Goal: Task Accomplishment & Management: Use online tool/utility

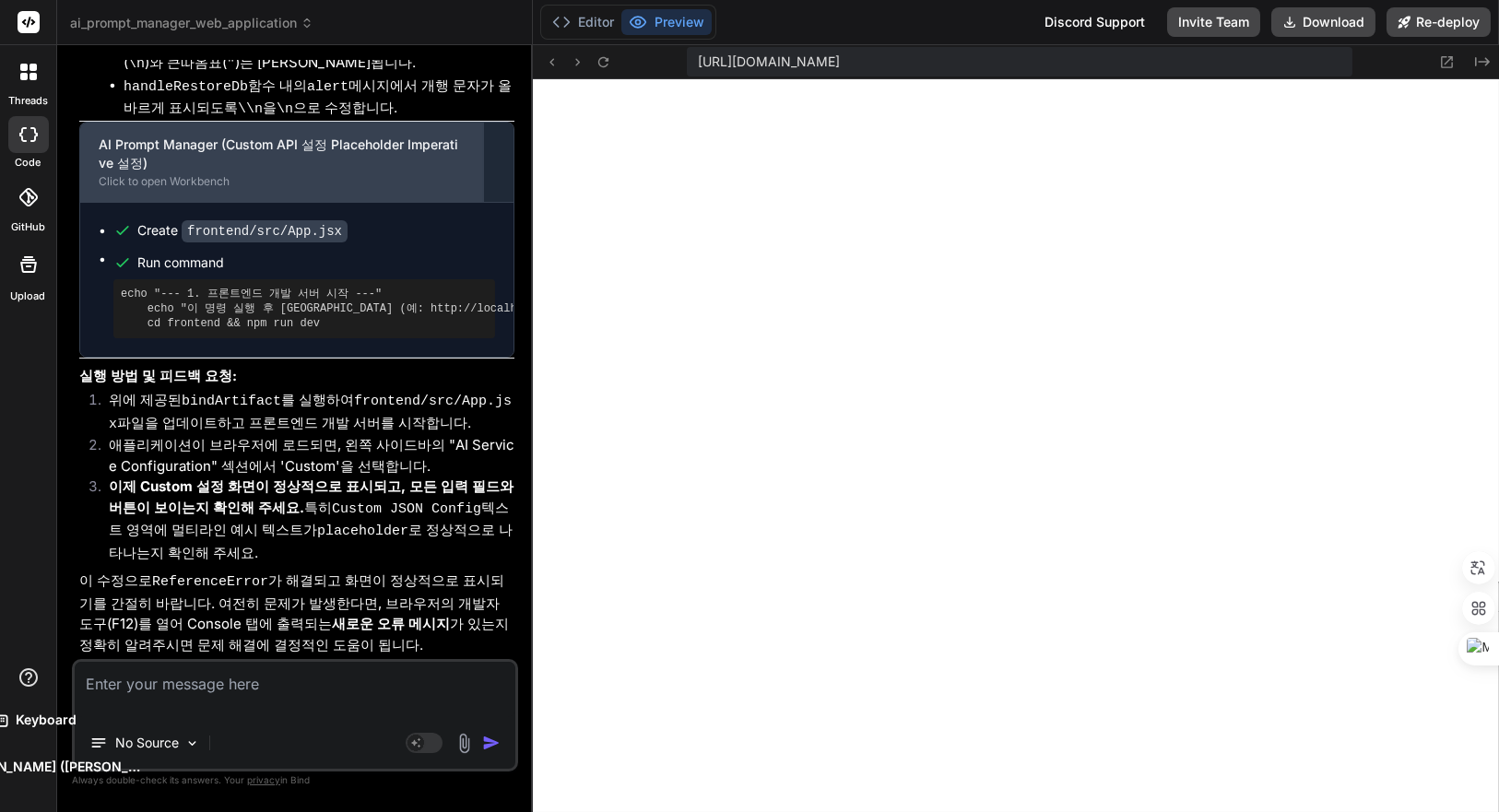
scroll to position [10509, 0]
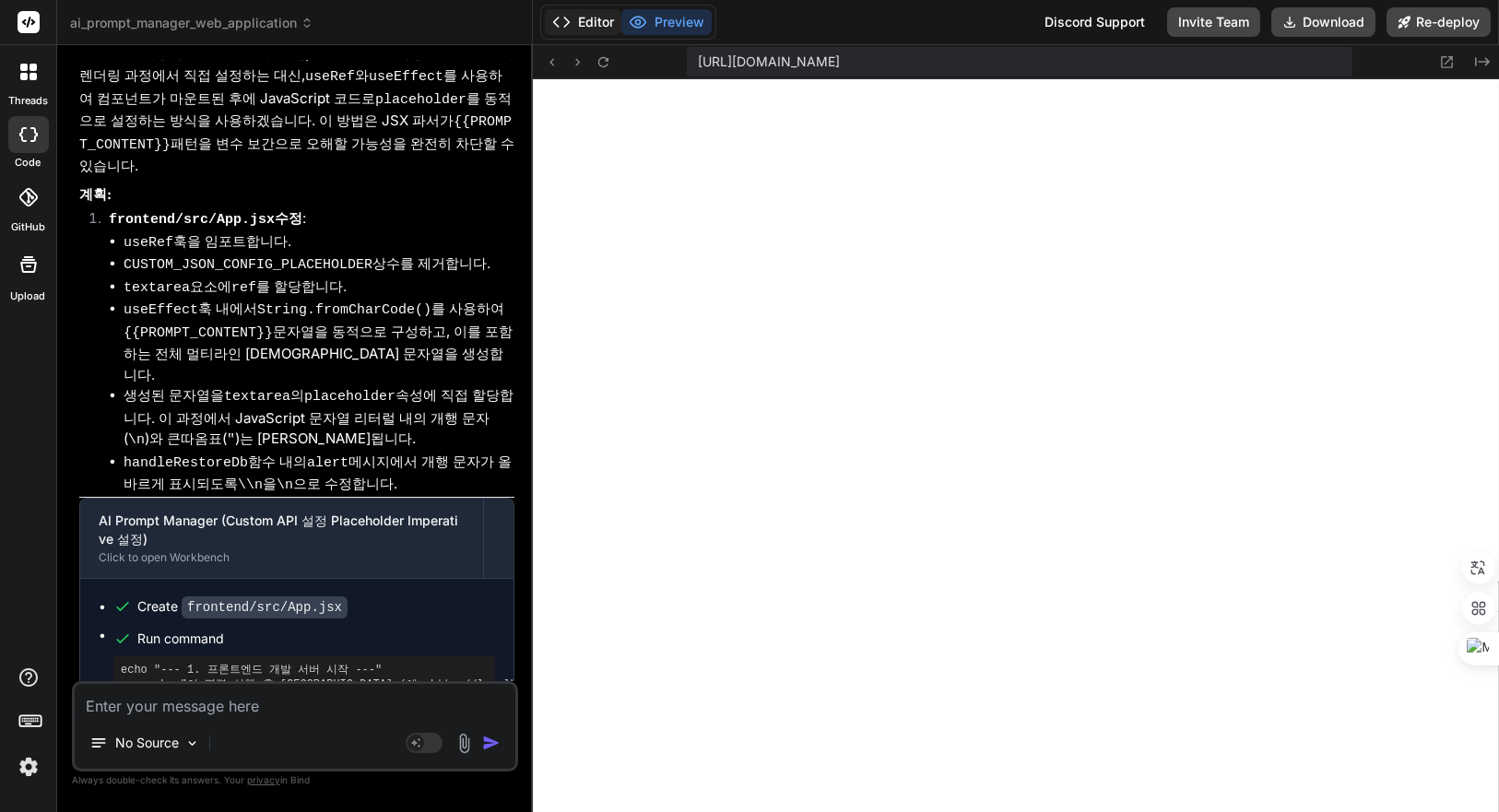
click at [584, 26] on button "Editor" at bounding box center [583, 22] width 77 height 26
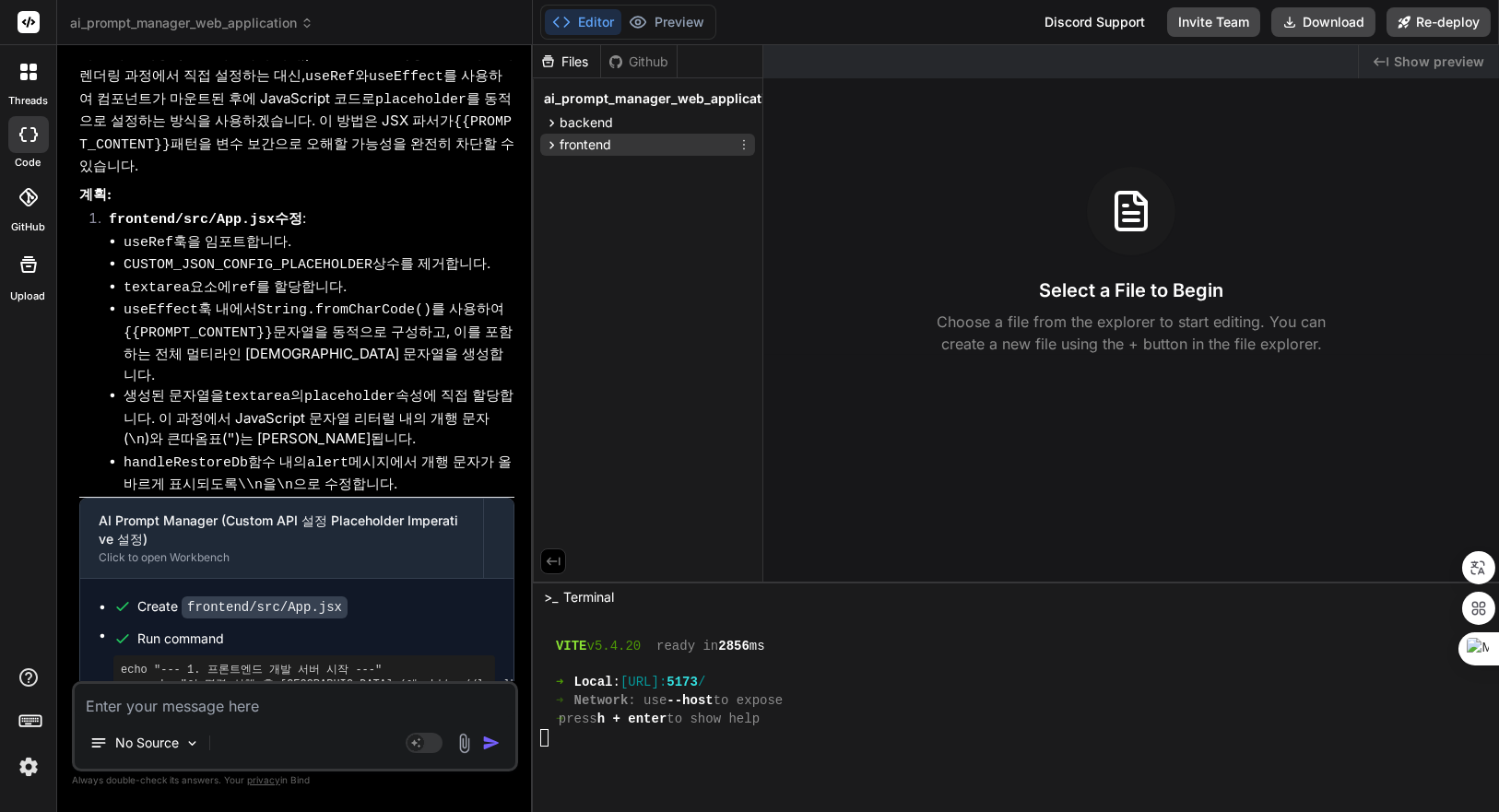
click at [580, 147] on span "frontend" at bounding box center [585, 144] width 52 height 19
click at [586, 217] on span "src" at bounding box center [584, 220] width 19 height 19
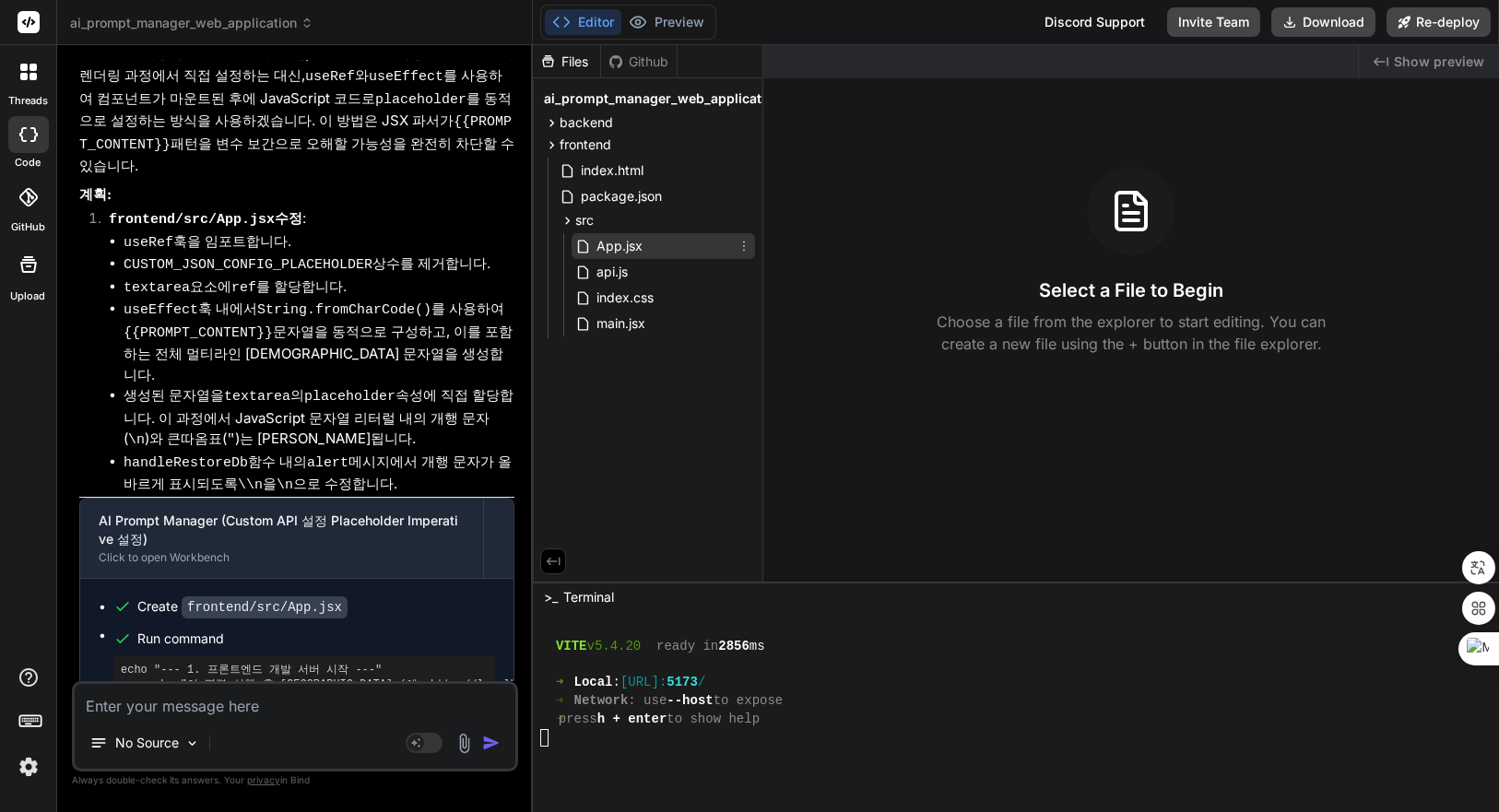
click at [622, 247] on span "App.jsx" at bounding box center [619, 245] width 50 height 23
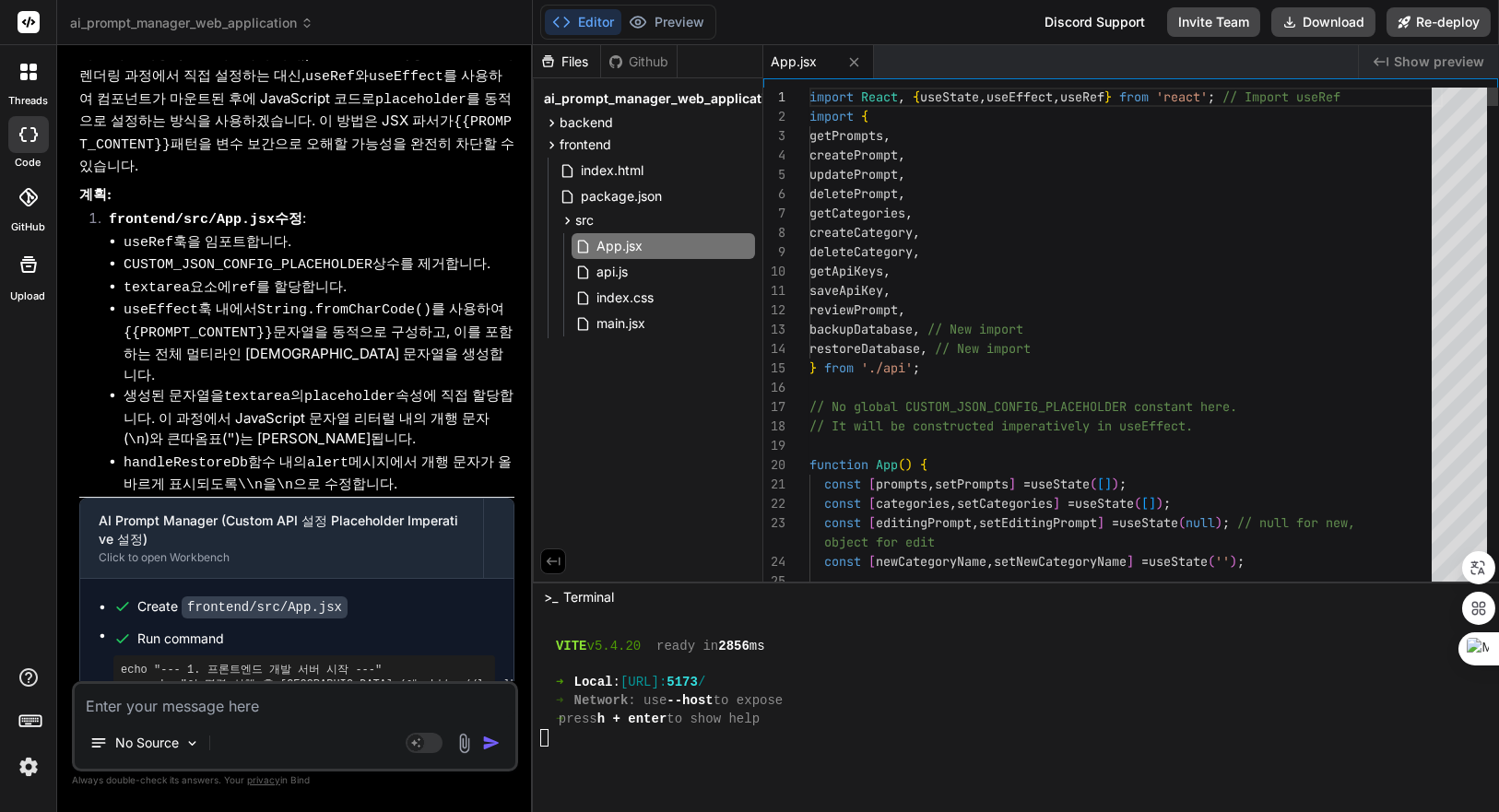
type textarea "x"
type textarea "import React, { useState, useEffect, useRef } from 'react'; // Import useRef im…"
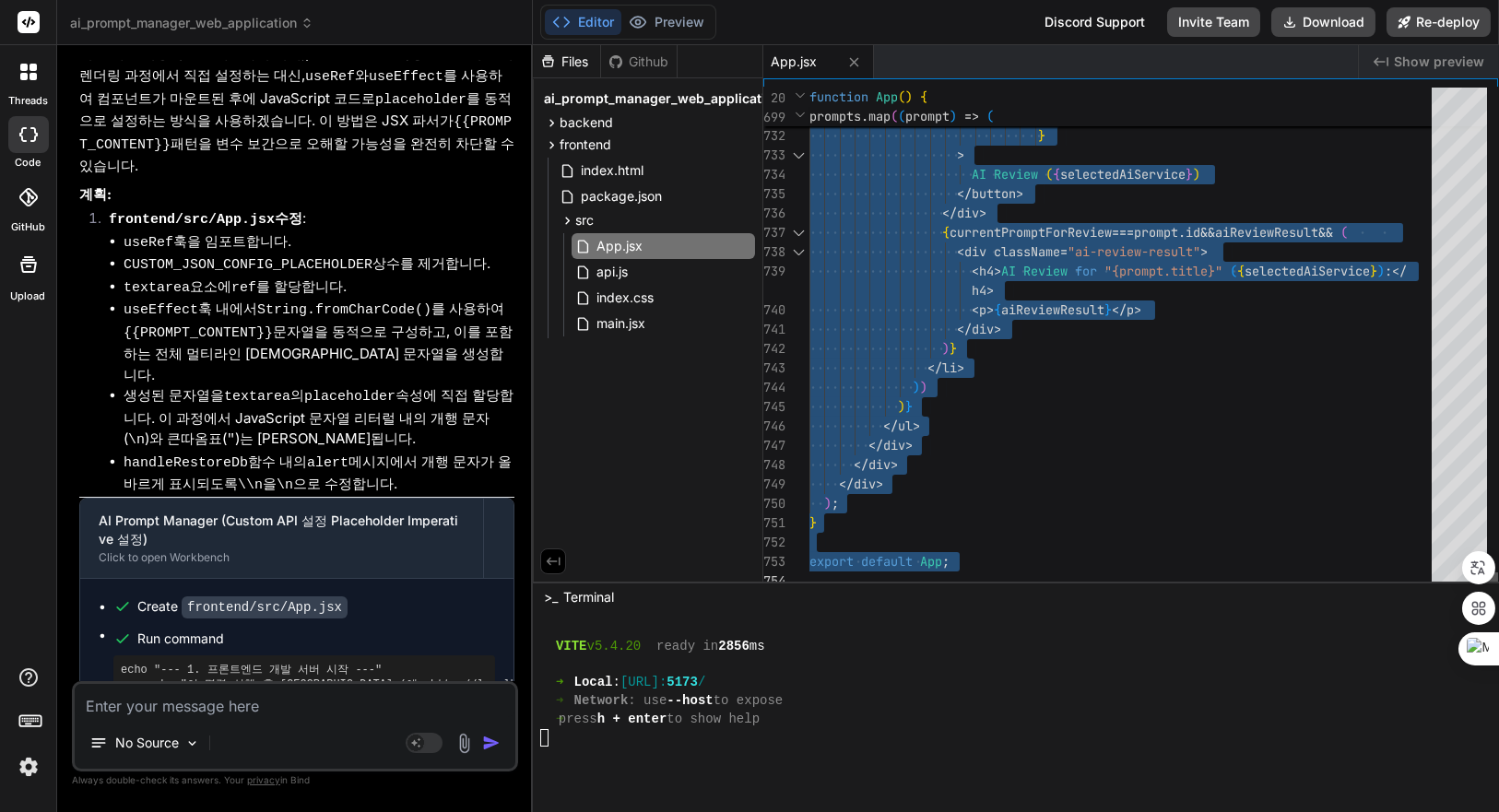
click at [1498, 591] on div at bounding box center [1492, 581] width 11 height 19
click at [268, 703] on textarea at bounding box center [295, 701] width 441 height 33
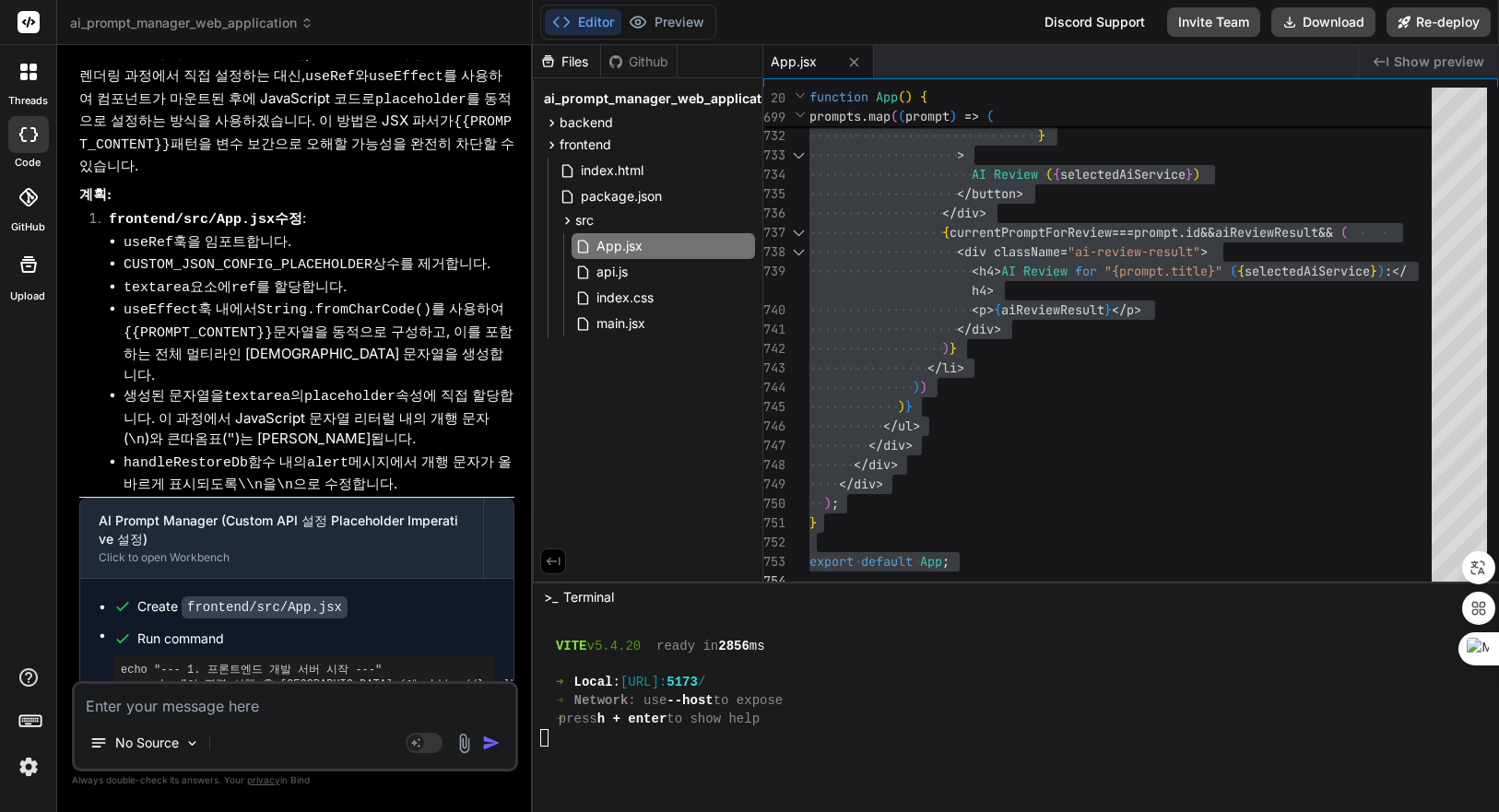
paste textarea "{selectedConfigService === 'Custom' && ( <React.Fragment key="custom-config-sec…"
type textarea "{selectedConfigService === 'Custom' && ( <React.Fragment key="custom-config-sec…"
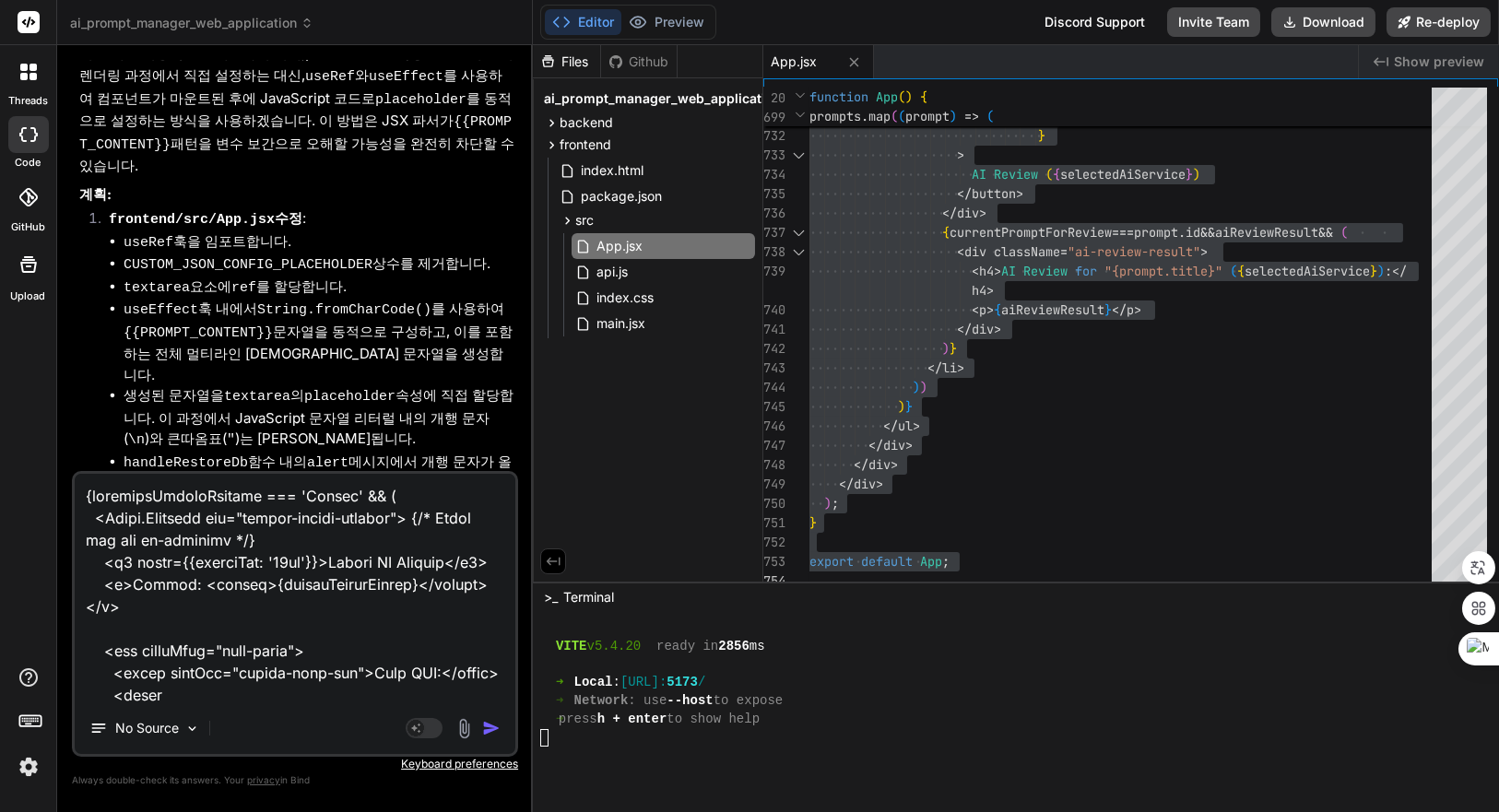
scroll to position [1085, 0]
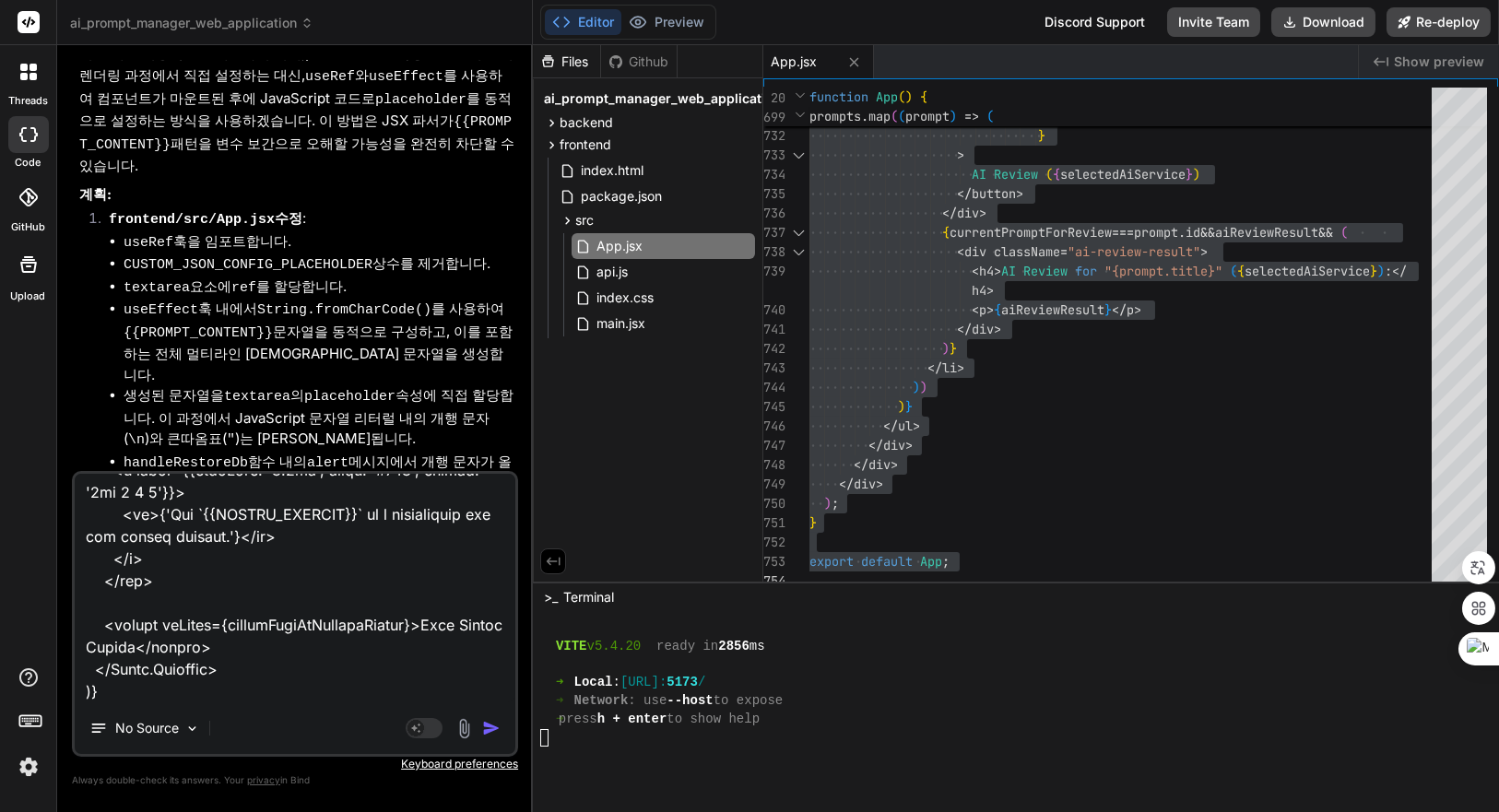
type textarea "x"
type textarea "{selectedConfigService === 'Custom' && ( <React.Fragment key="custom-config-sec…"
type textarea "x"
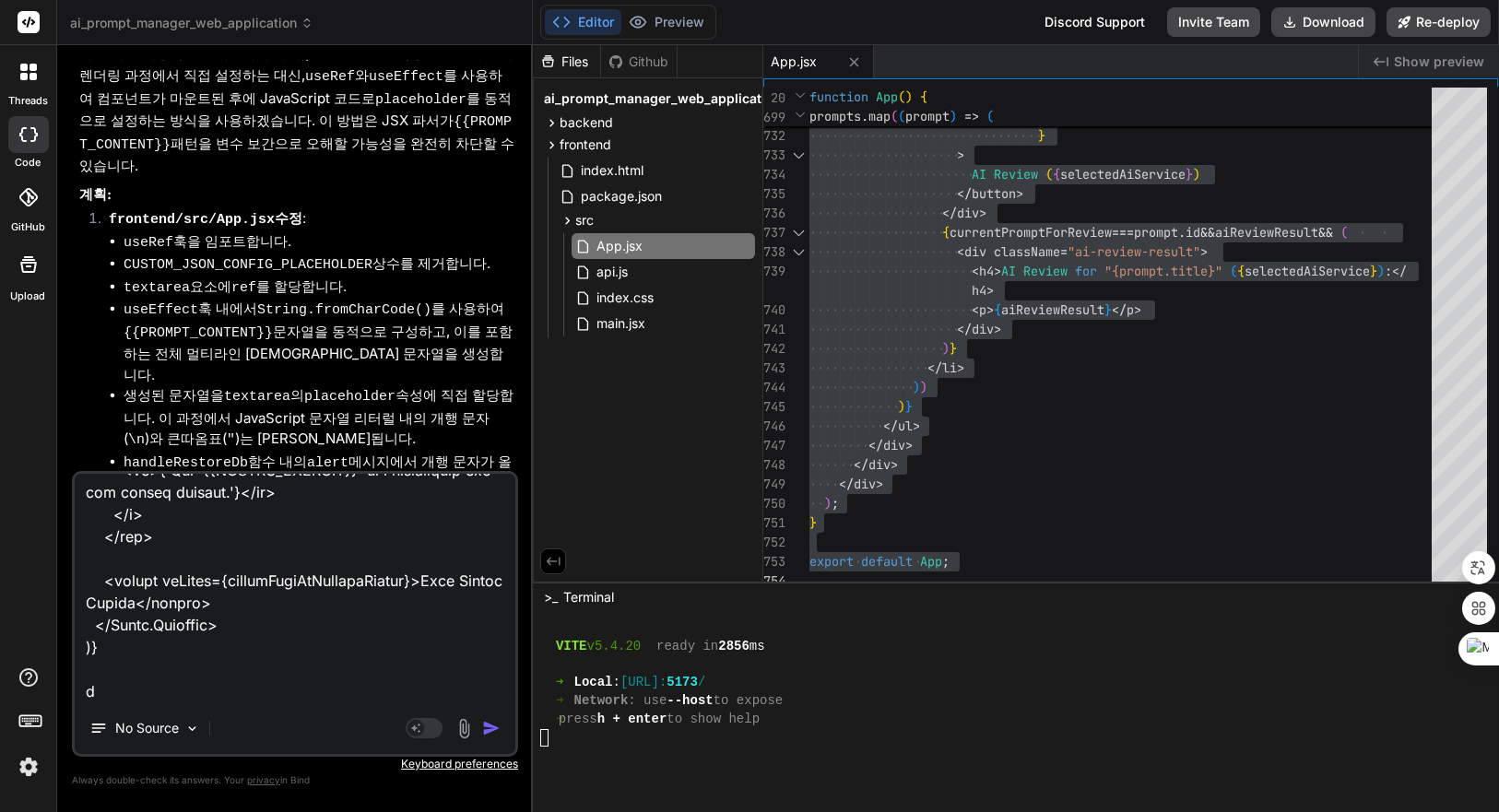
scroll to position [1107, 0]
type textarea "{selectedConfigService === 'Custom' && ( <React.Fragment key="custom-config-sec…"
type textarea "x"
type textarea "{selectedConfigService === 'Custom' && ( <React.Fragment key="custom-config-sec…"
type textarea "x"
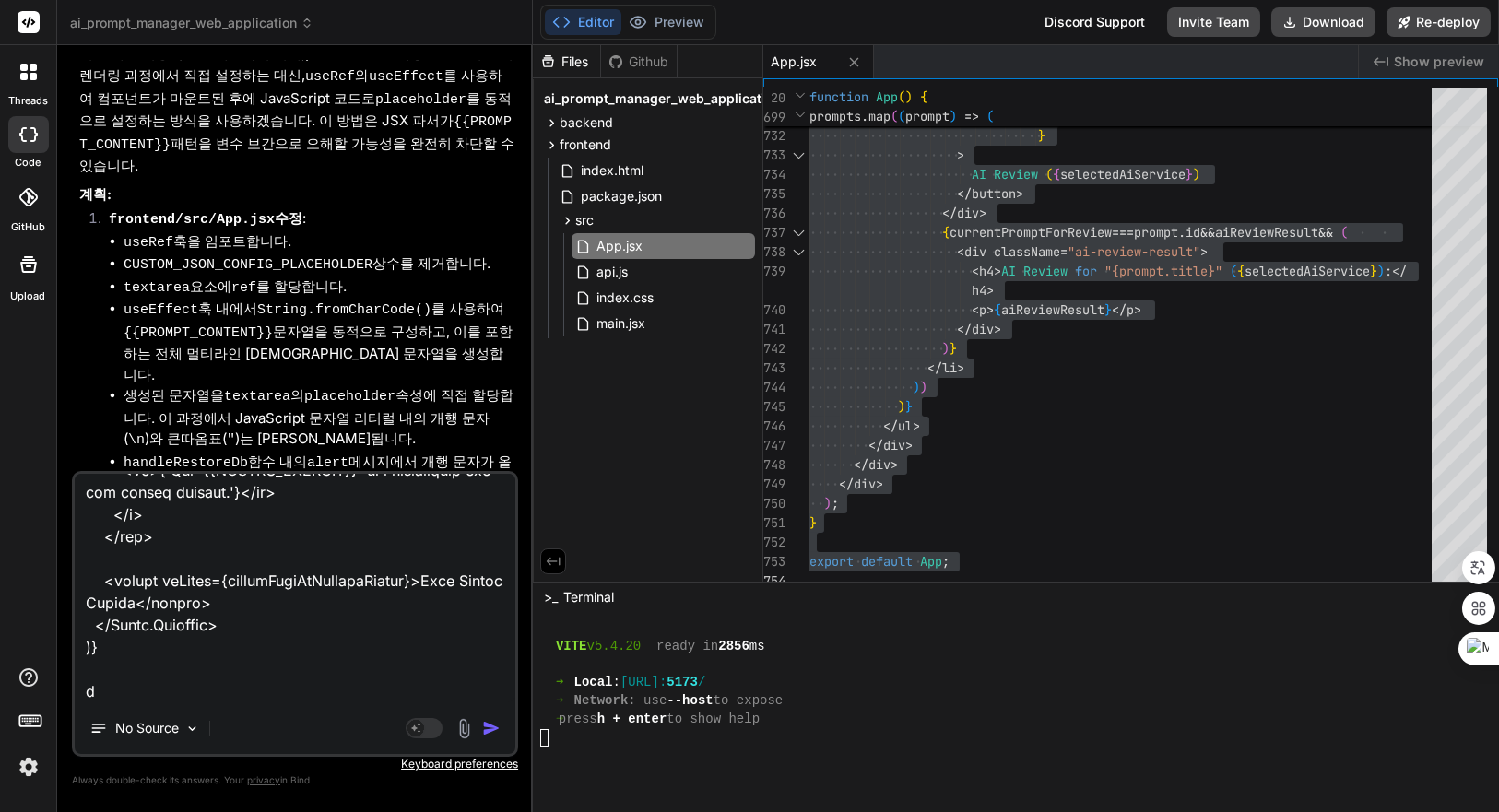
type textarea "{selectedConfigService === 'Custom' && ( <React.Fragment key="custom-config-sec…"
type textarea "x"
type textarea "{selectedConfigService === 'Custom' && ( <React.Fragment key="custom-config-sec…"
type textarea "x"
type textarea "{selectedConfigService === 'Custom' && ( <React.Fragment key="custom-config-sec…"
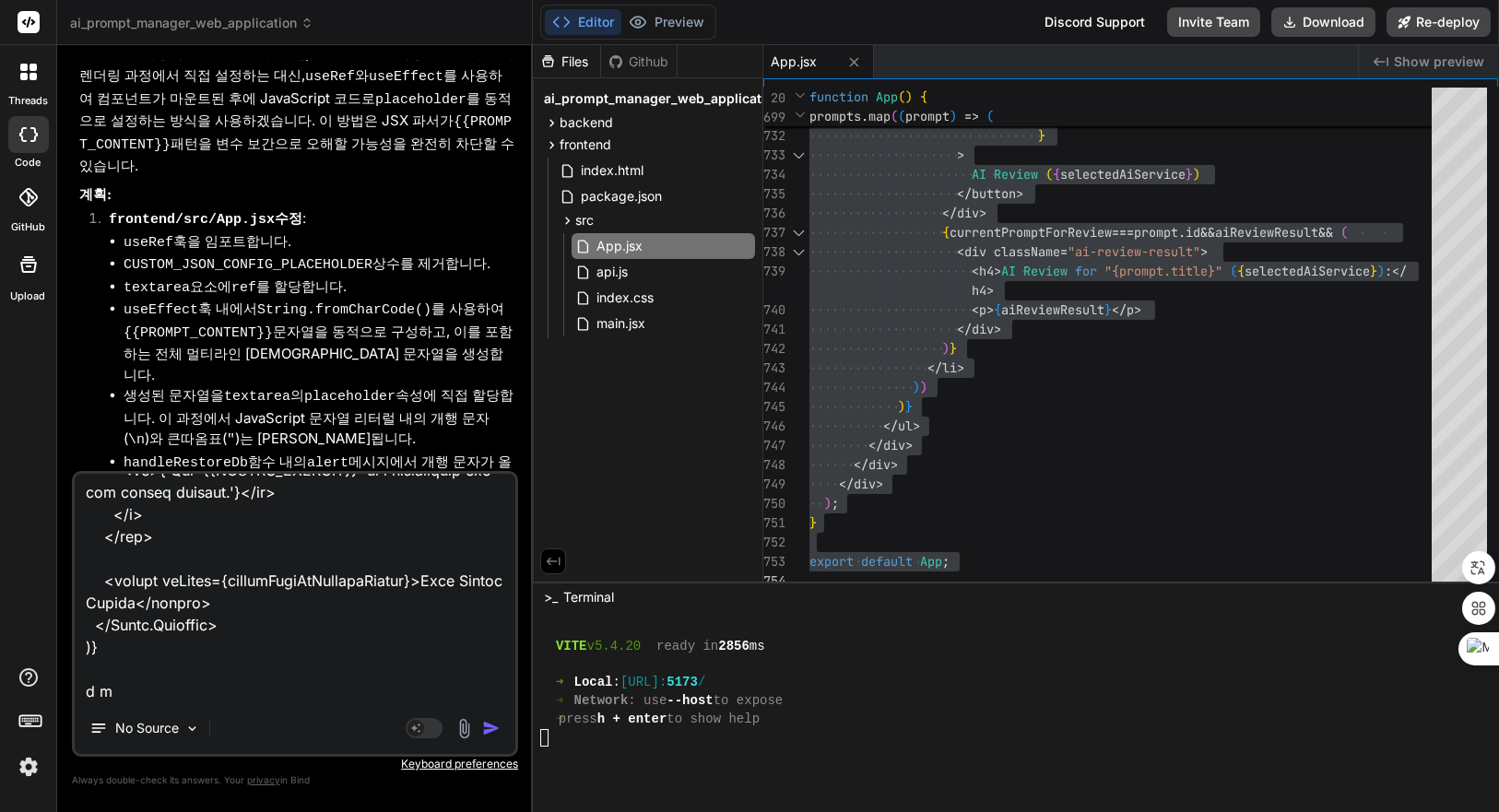
type textarea "x"
type textarea "{selectedConfigService === 'Custom' && ( <React.Fragment key="custom-config-sec…"
type textarea "x"
type textarea "{selectedConfigService === 'Custom' && ( <React.Fragment key="custom-config-sec…"
type textarea "x"
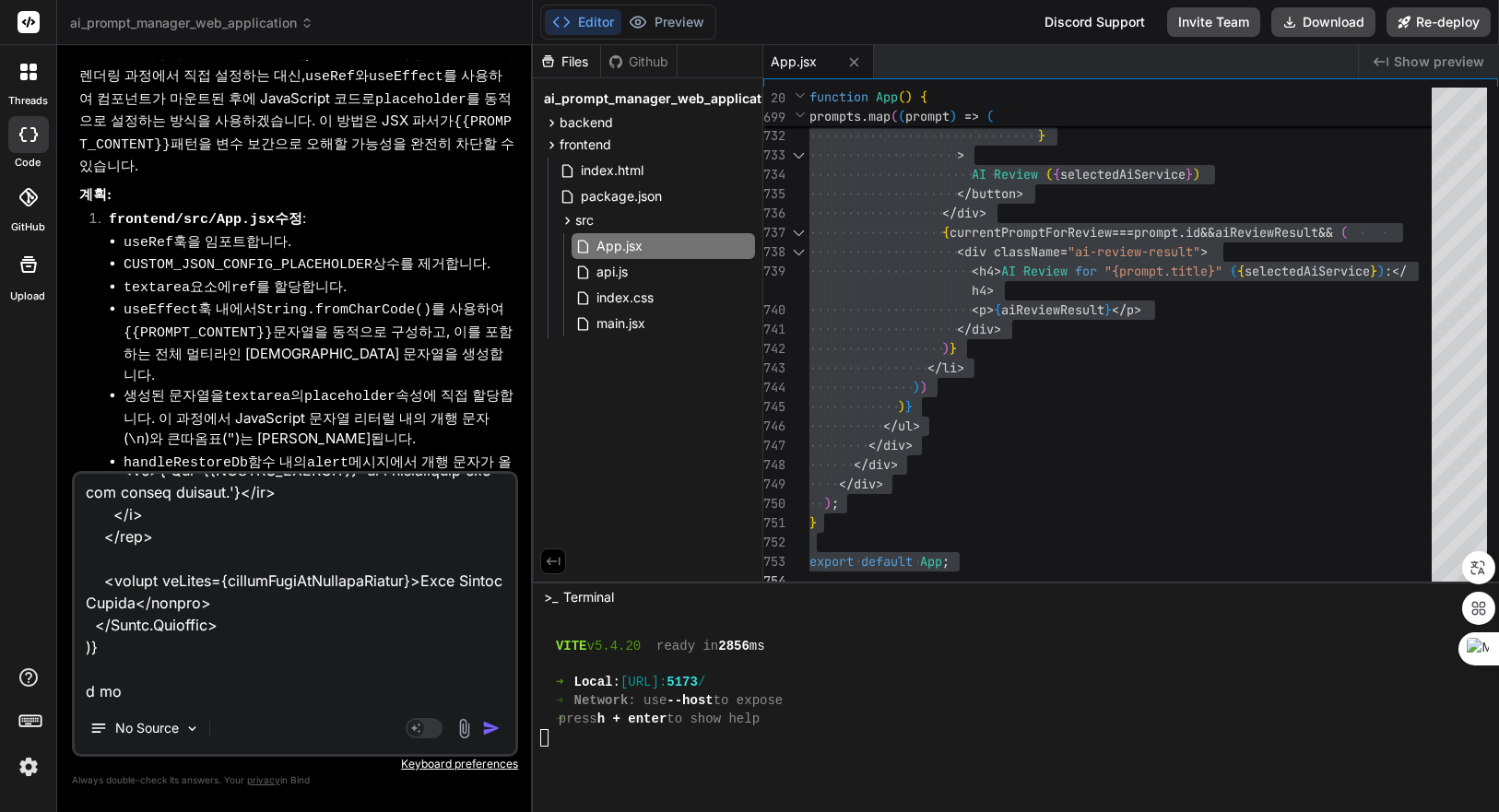
type textarea "{selectedConfigService === 'Custom' && ( <React.Fragment key="custom-config-sec…"
type textarea "x"
type textarea "{selectedConfigService === 'Custom' && ( <React.Fragment key="custom-config-sec…"
type textarea "x"
type textarea "{selectedConfigService === 'Custom' && ( <React.Fragment key="custom-config-sec…"
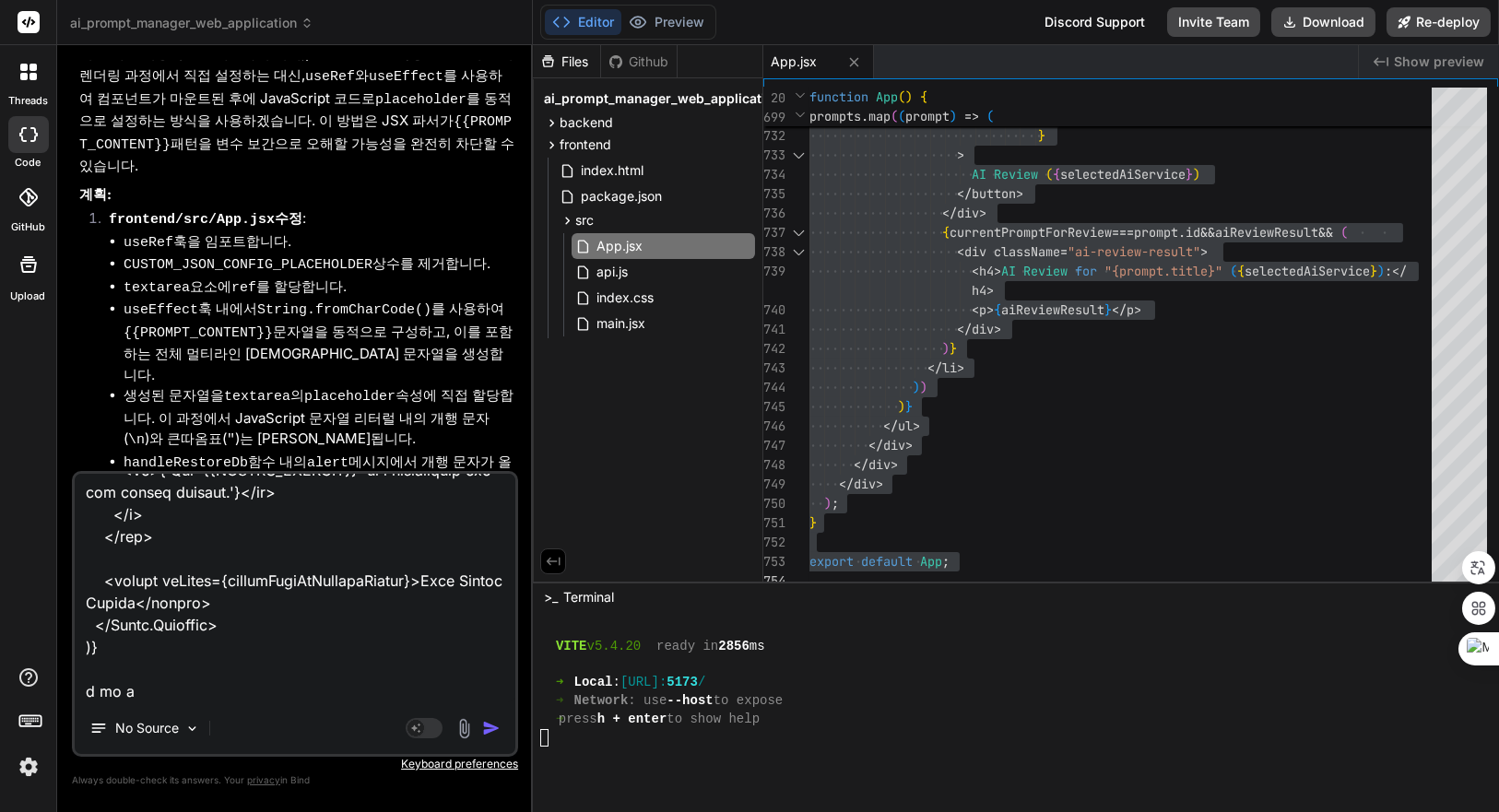
type textarea "x"
type textarea "{selectedConfigService === 'Custom' && ( <React.Fragment key="custom-config-sec…"
type textarea "x"
type textarea "{selectedConfigService === 'Custom' && ( <React.Fragment key="custom-config-sec…"
type textarea "x"
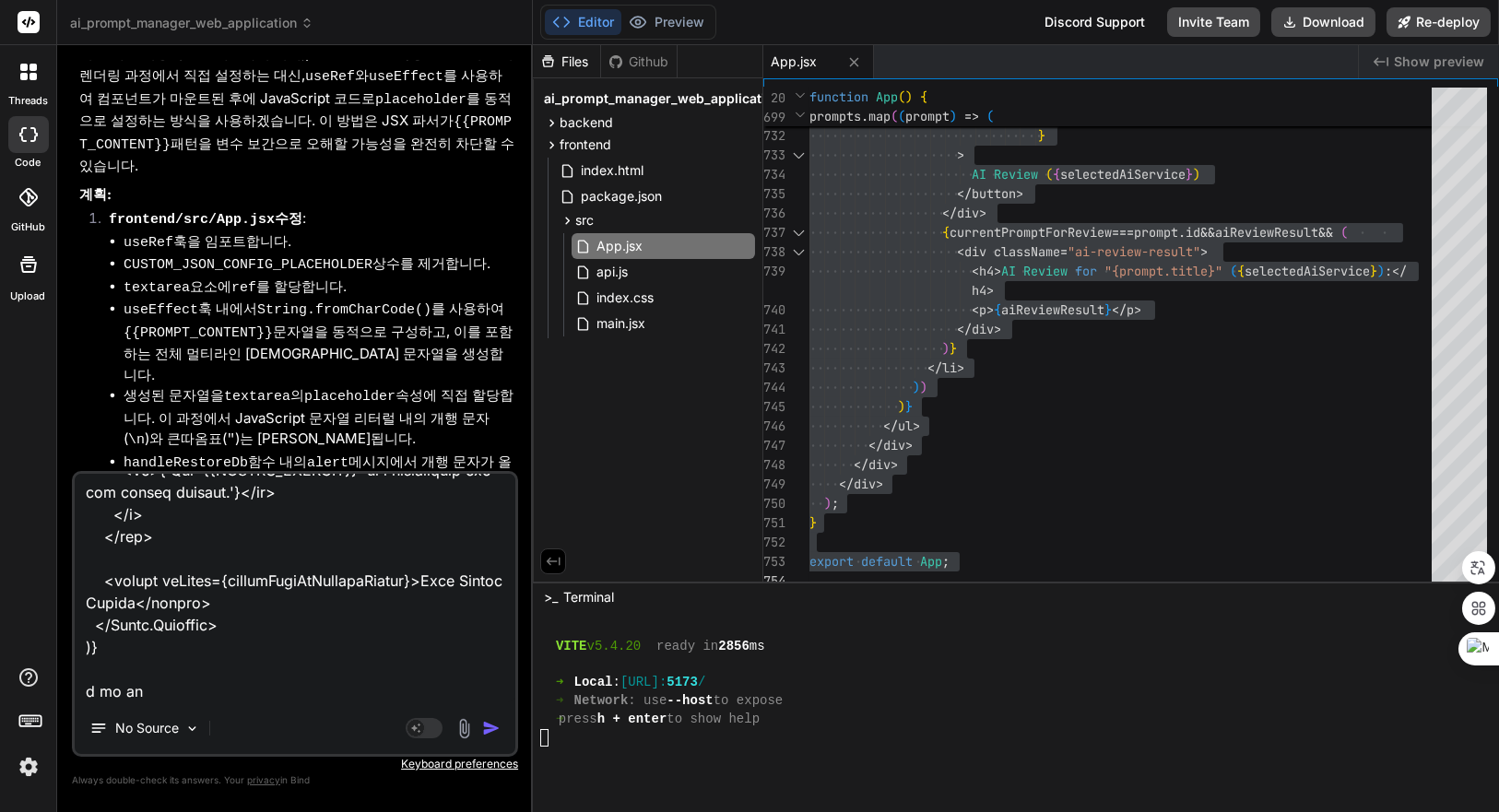
type textarea "{selectedConfigService === 'Custom' && ( <React.Fragment key="custom-config-sec…"
type textarea "x"
type textarea "{selectedConfigService === 'Custom' && ( <React.Fragment key="custom-config-sec…"
type textarea "x"
type textarea "{selectedConfigService === 'Custom' && ( <React.Fragment key="custom-config-sec…"
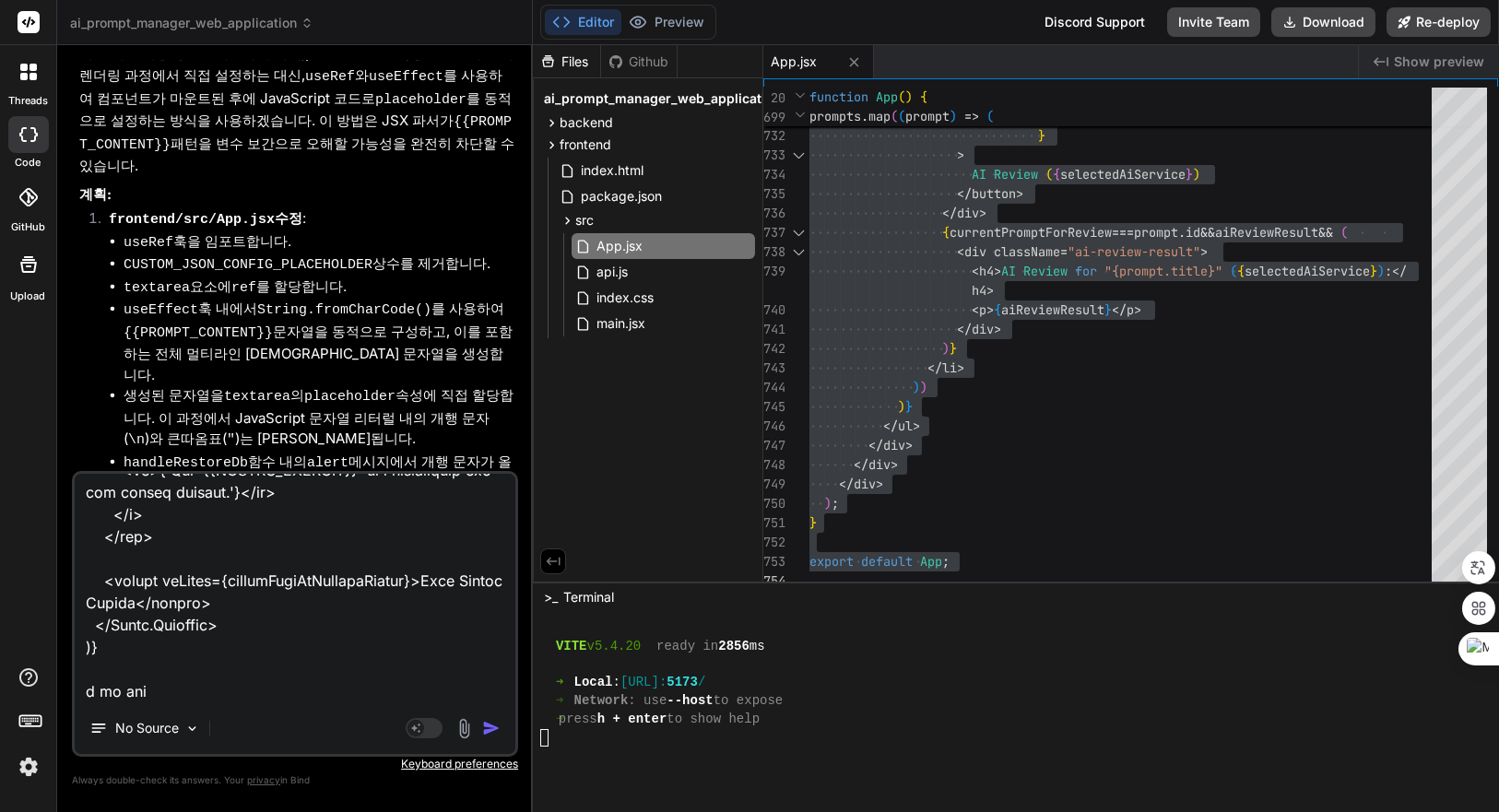
type textarea "x"
type textarea "{selectedConfigService === 'Custom' && ( <React.Fragment key="custom-config-sec…"
type textarea "x"
type textarea "{selectedConfigService === 'Custom' && ( <React.Fragment key="custom-config-sec…"
type textarea "x"
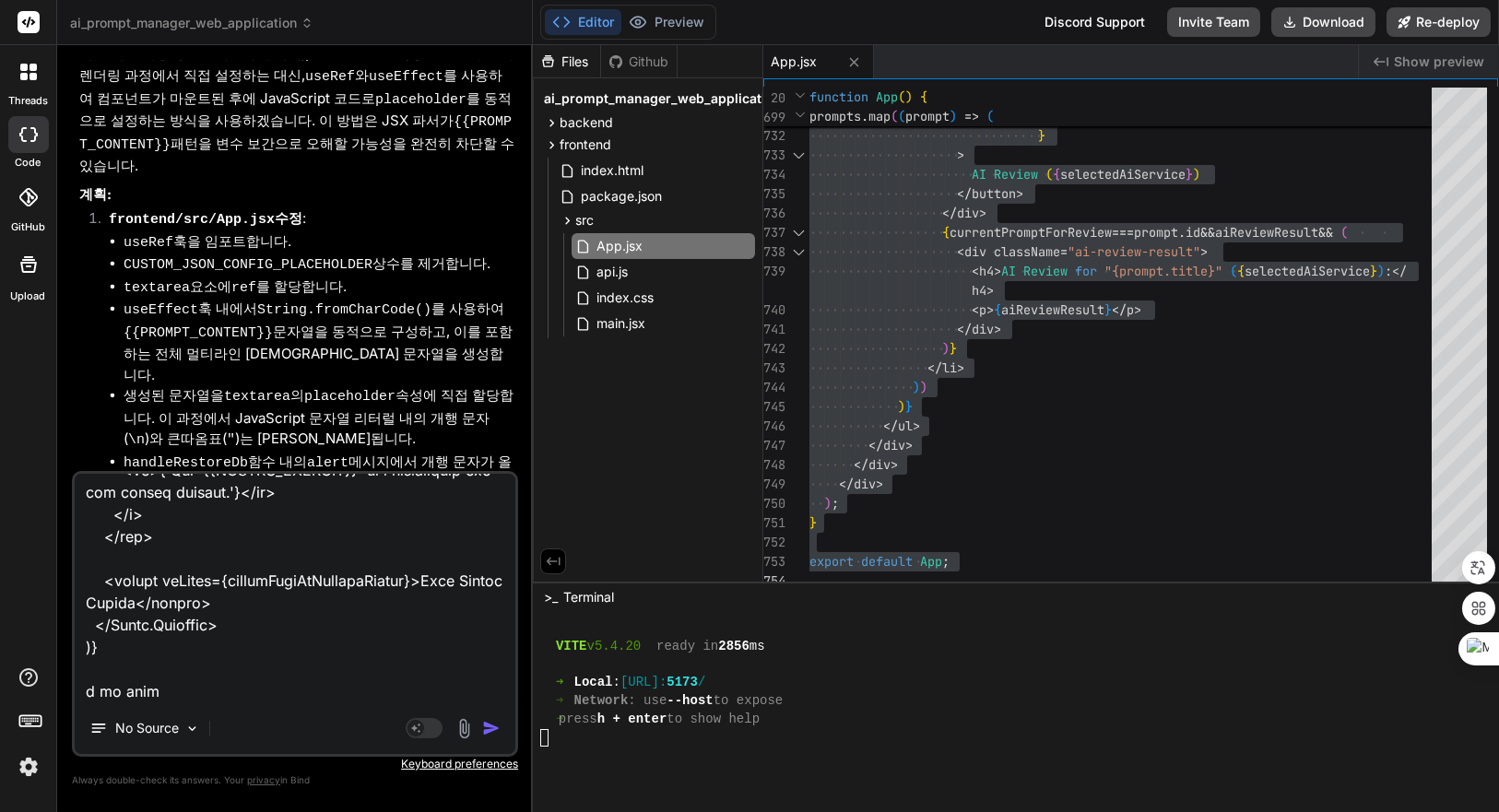
type textarea "{selectedConfigService === 'Custom' && ( <React.Fragment key="custom-config-sec…"
type textarea "x"
type textarea "{selectedConfigService === 'Custom' && ( <React.Fragment key="custom-config-sec…"
type textarea "x"
type textarea "{selectedConfigService === 'Custom' && ( <React.Fragment key="custom-config-sec…"
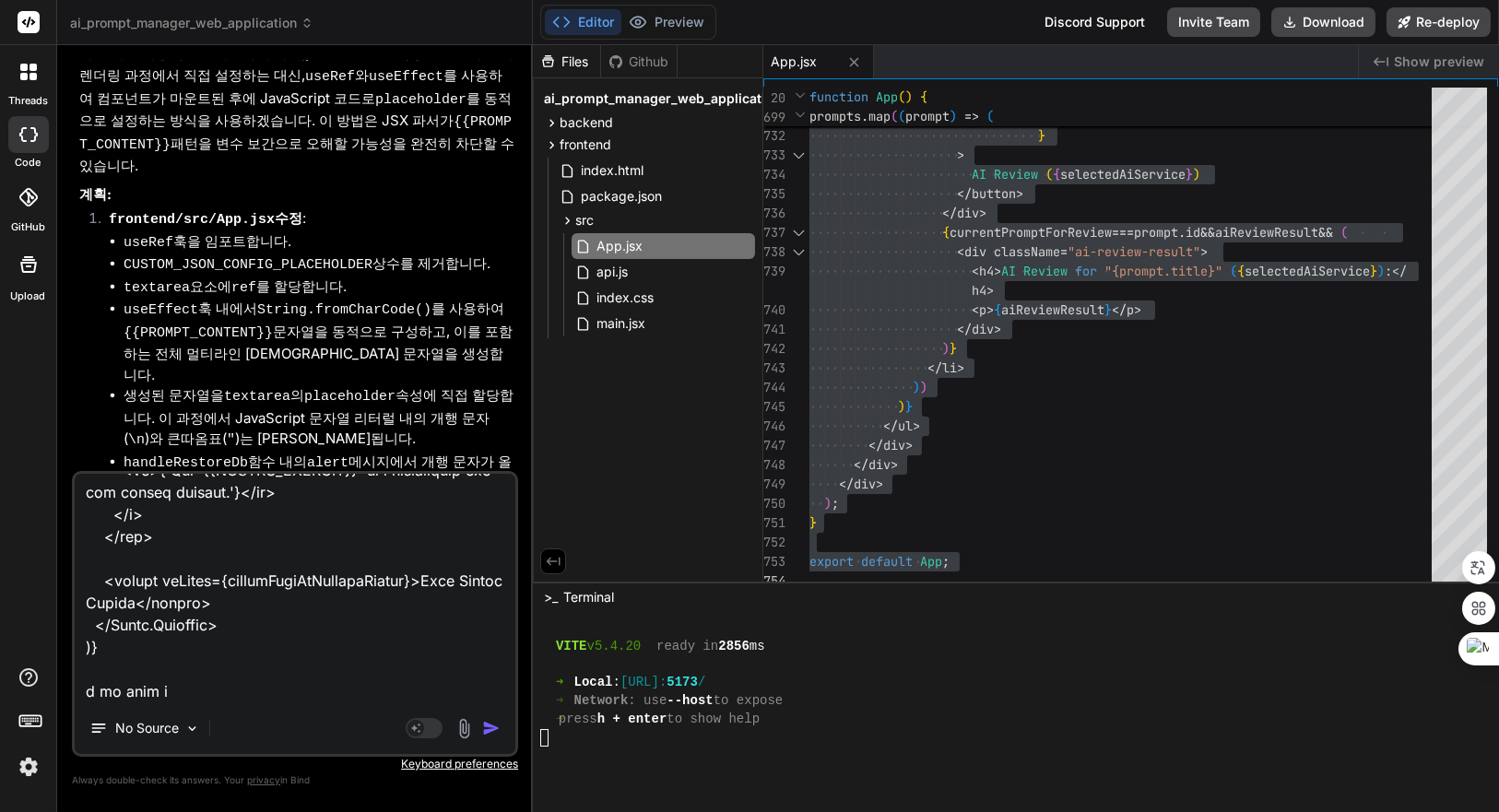
type textarea "x"
type textarea "{selectedConfigService === 'Custom' && ( <React.Fragment key="custom-config-sec…"
type textarea "x"
type textarea "{selectedConfigService === 'Custom' && ( <React.Fragment key="custom-config-sec…"
type textarea "x"
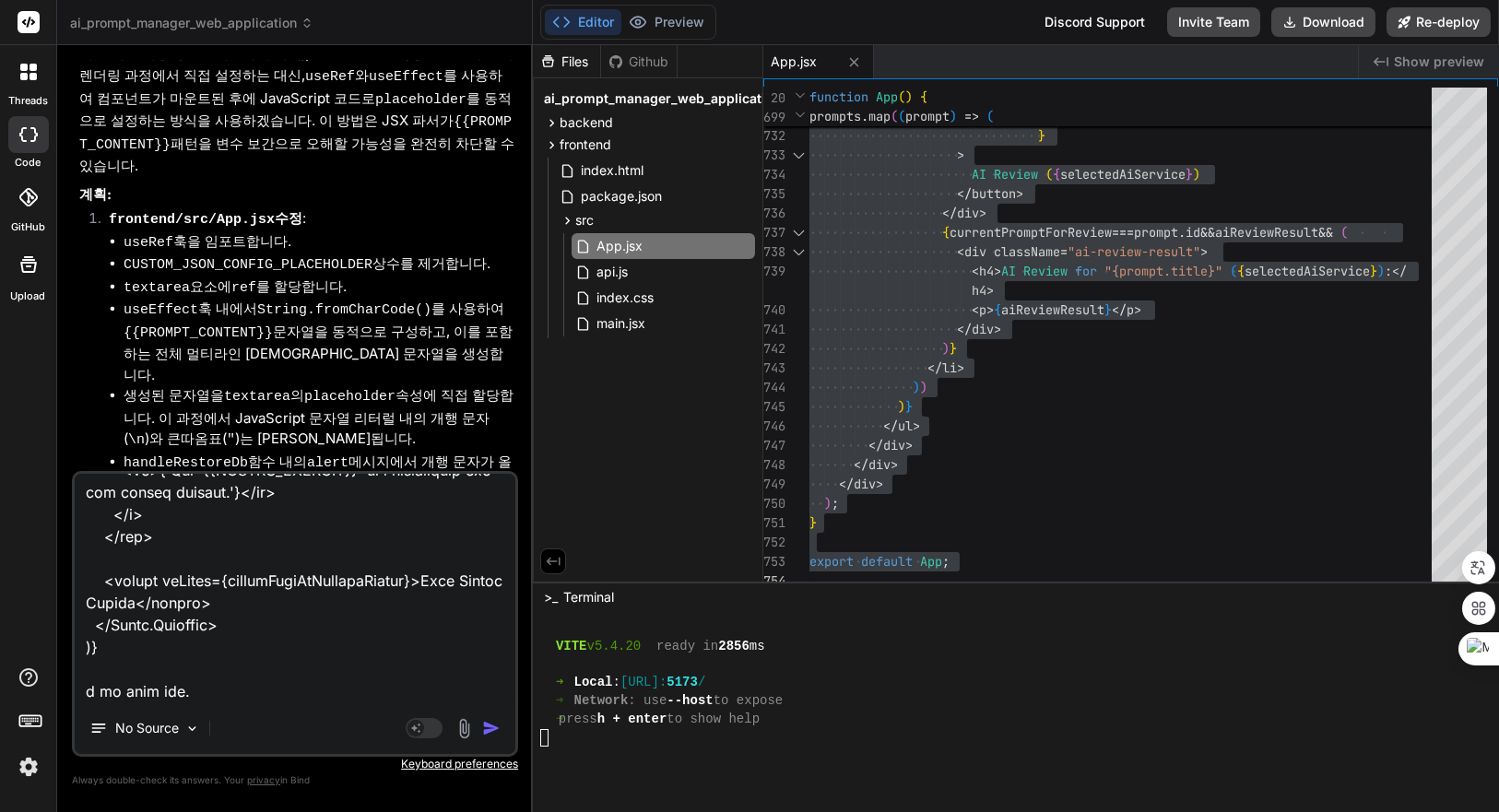
type textarea "{selectedConfigService === 'Custom' && ( <React.Fragment key="custom-config-sec…"
type textarea "x"
type textarea "{selectedConfigService === 'Custom' && ( <React.Fragment key="custom-config-sec…"
type textarea "x"
type textarea "{selectedConfigService === 'Custom' && ( <React.Fragment key="custom-config-sec…"
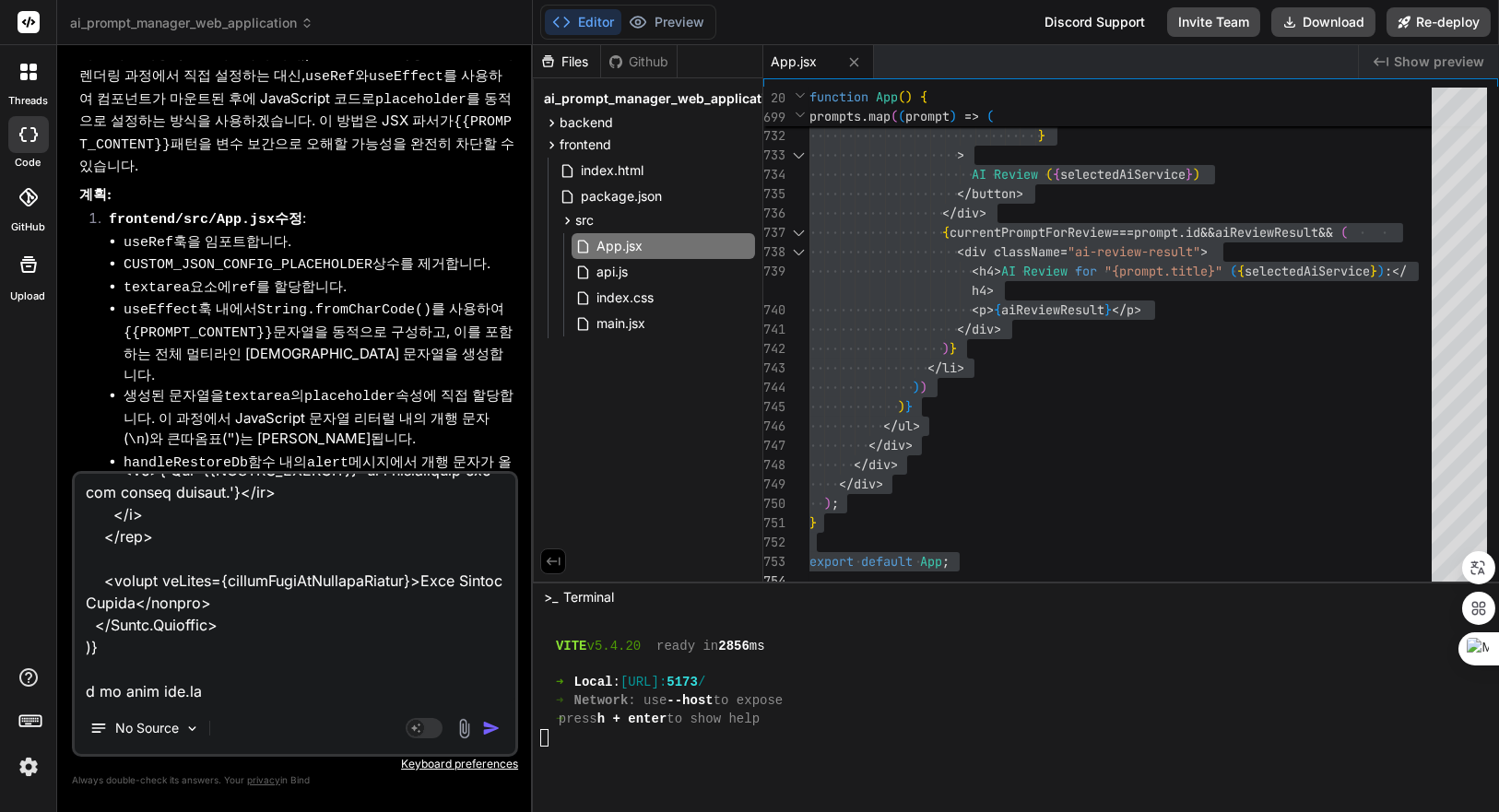
type textarea "x"
type textarea "{selectedConfigService === 'Custom' && ( <React.Fragment key="custom-config-sec…"
type textarea "x"
type textarea "{selectedConfigService === 'Custom' && ( <React.Fragment key="custom-config-sec…"
type textarea "x"
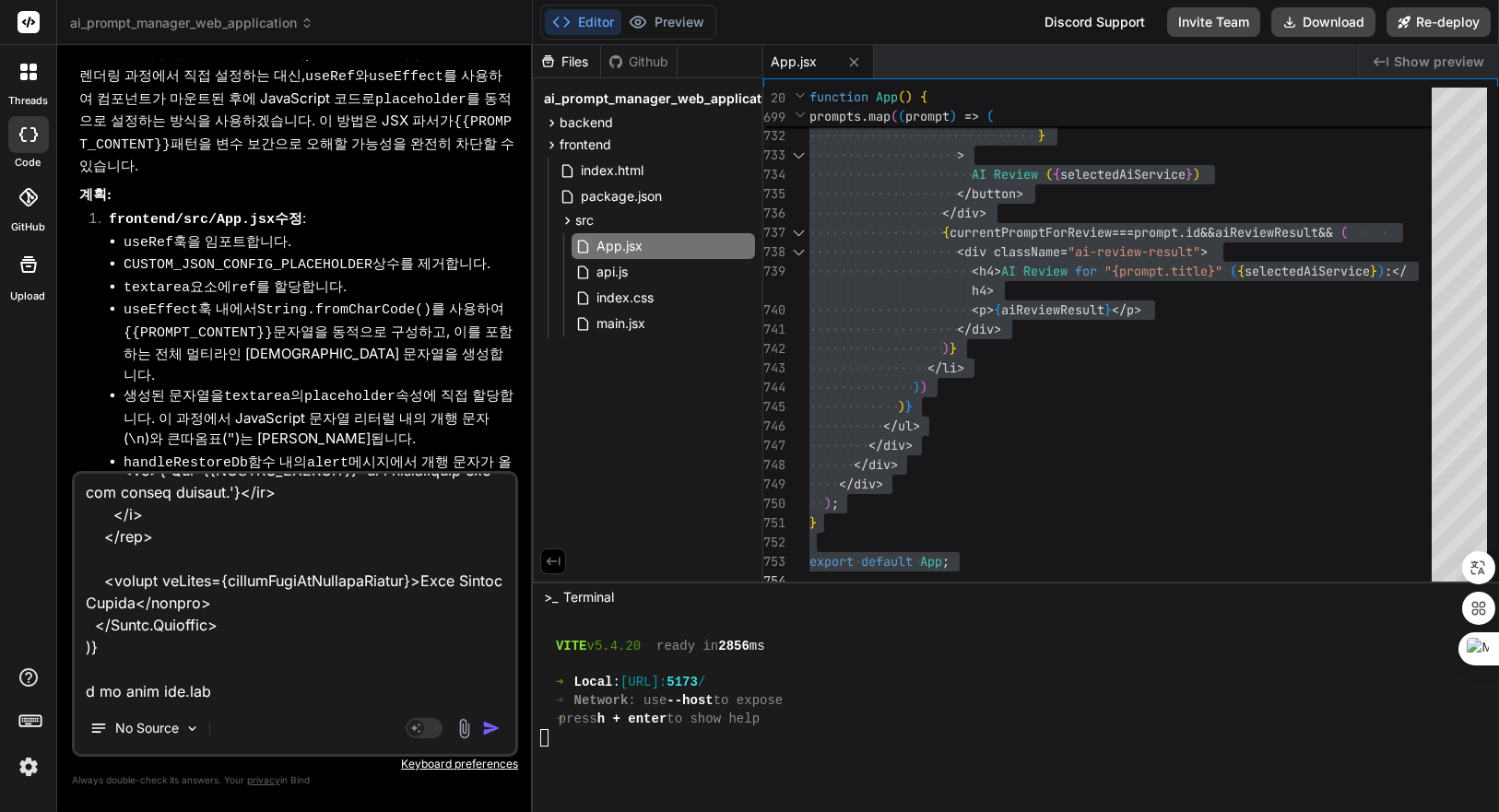
type textarea "{selectedConfigService === 'Custom' && ( <React.Fragment key="custom-config-sec…"
type textarea "x"
type textarea "{selectedConfigService === 'Custom' && ( <React.Fragment key="custom-config-sec…"
type textarea "x"
type textarea "{selectedConfigService === 'Custom' && ( <React.Fragment key="custom-config-sec…"
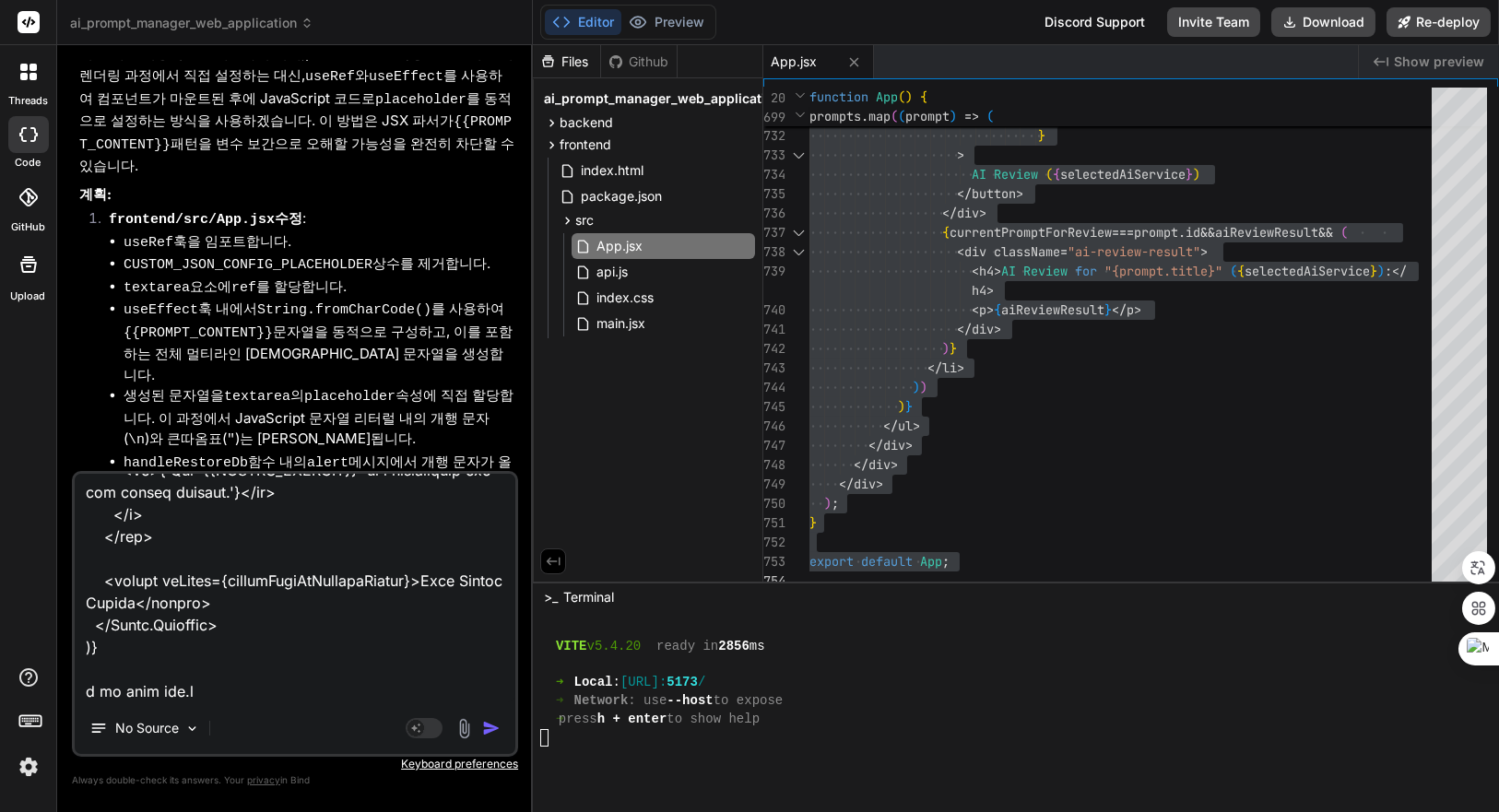
type textarea "x"
type textarea "{selectedConfigService === 'Custom' && ( <React.Fragment key="custom-config-sec…"
type textarea "x"
type textarea "{selectedConfigService === 'Custom' && ( <React.Fragment key="custom-config-sec…"
type textarea "x"
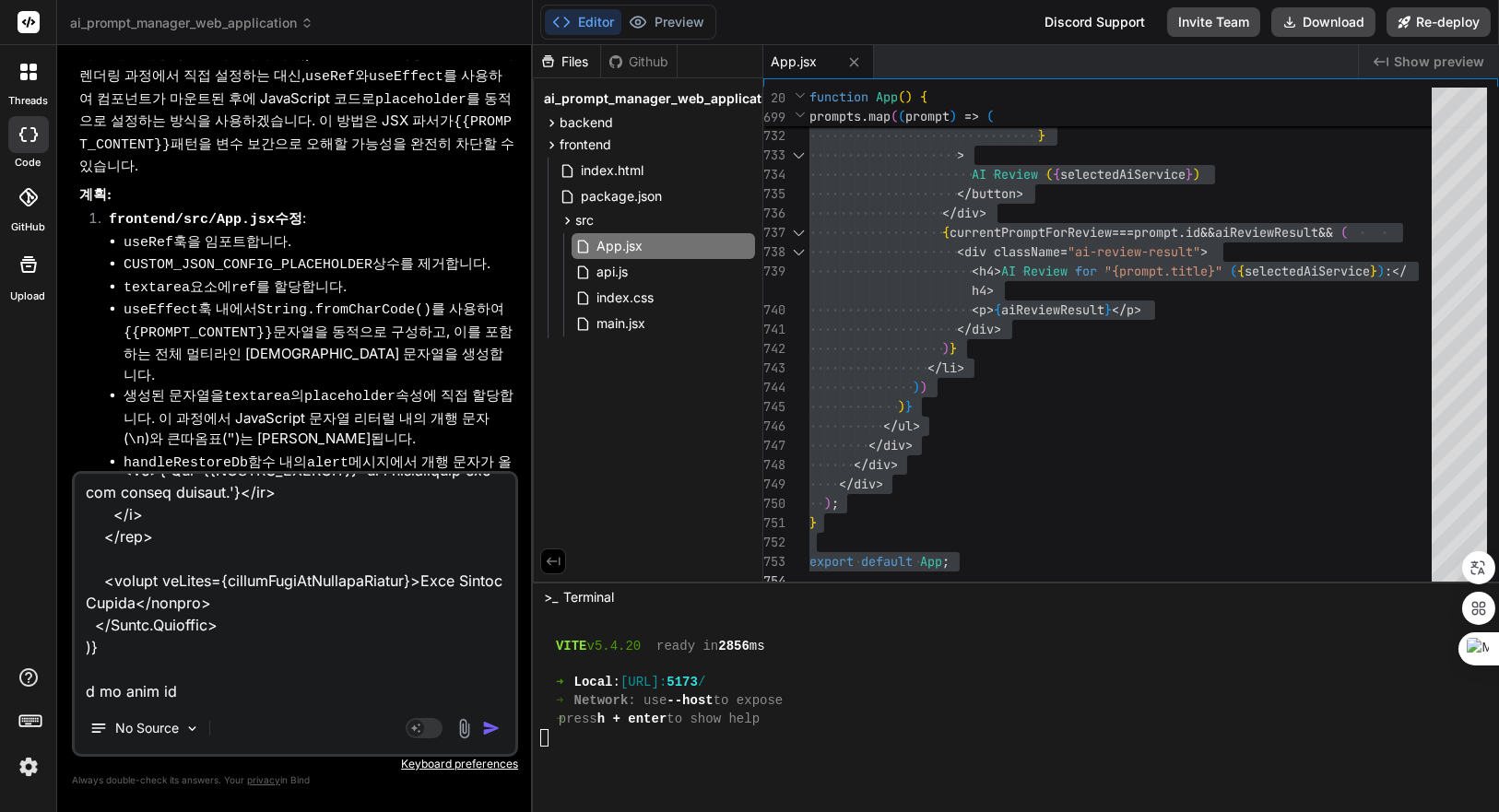
type textarea "{selectedConfigService === 'Custom' && ( <React.Fragment key="custom-config-sec…"
type textarea "x"
type textarea "{selectedConfigService === 'Custom' && ( <React.Fragment key="custom-config-sec…"
type textarea "x"
type textarea "{selectedConfigService === 'Custom' && ( <React.Fragment key="custom-config-sec…"
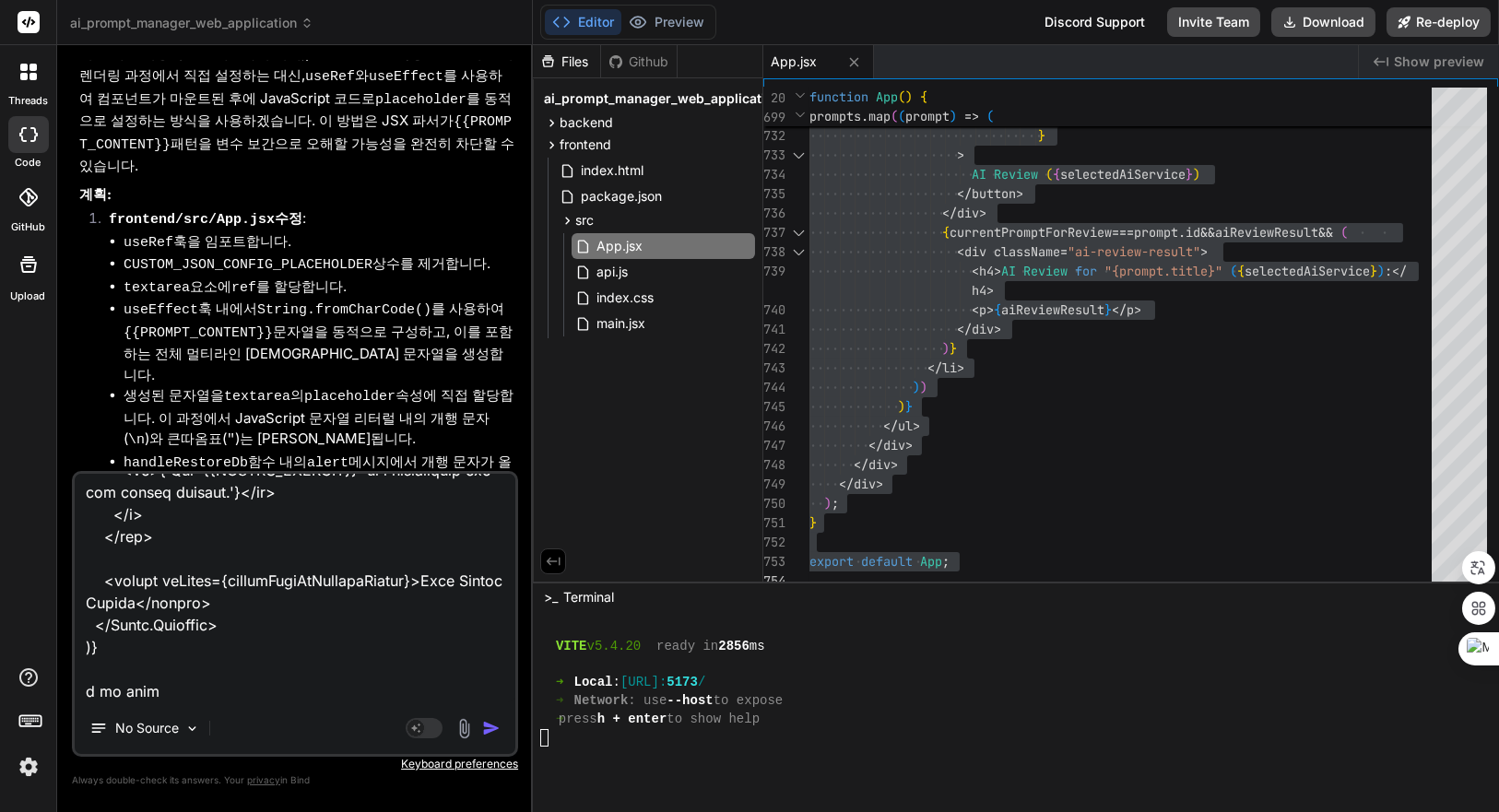
type textarea "x"
type textarea "{selectedConfigService === 'Custom' && ( <React.Fragment key="custom-config-sec…"
type textarea "x"
type textarea "{selectedConfigService === 'Custom' && ( <React.Fragment key="custom-config-sec…"
type textarea "x"
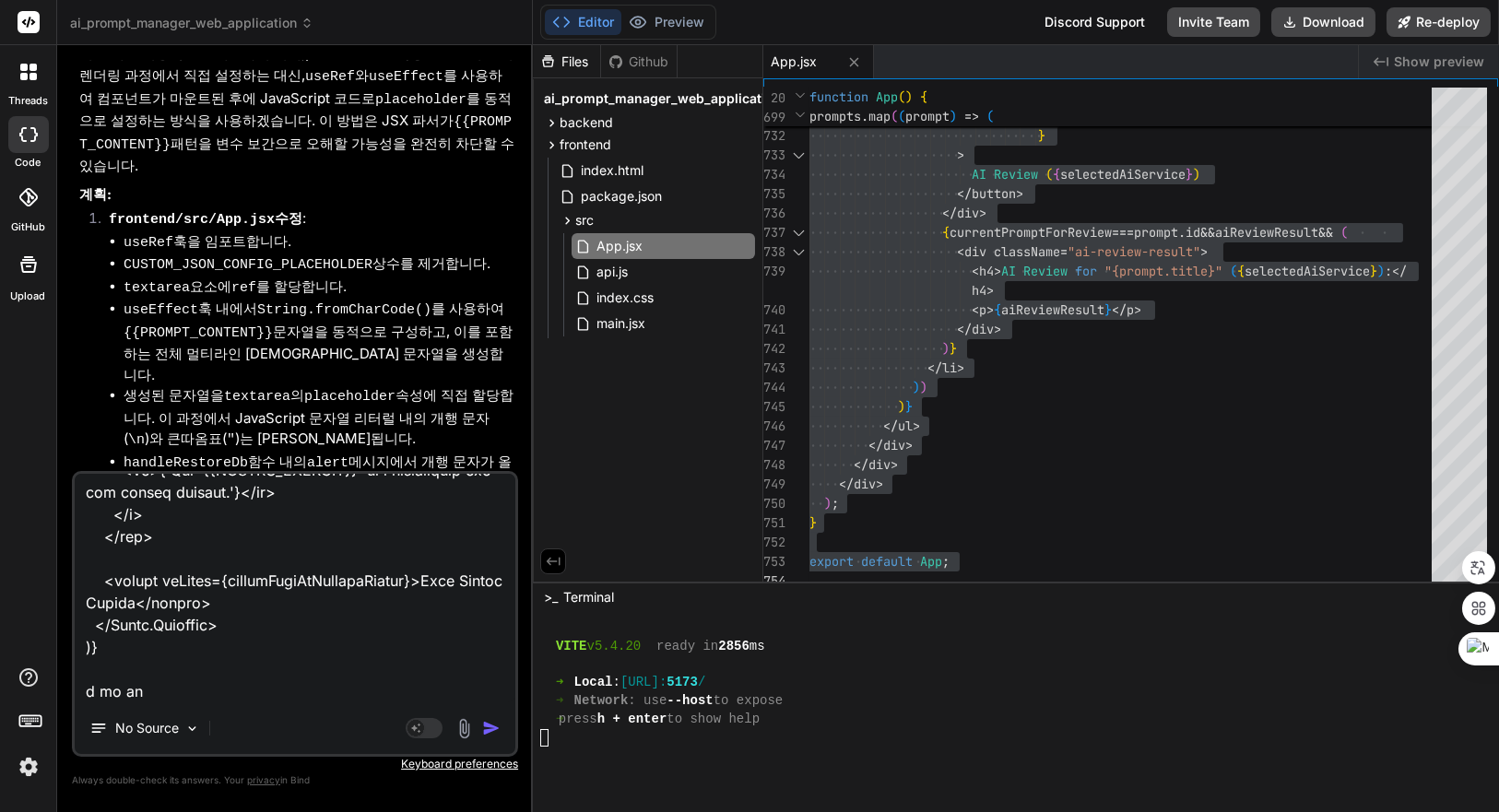
type textarea "{selectedConfigService === 'Custom' && ( <React.Fragment key="custom-config-sec…"
type textarea "x"
type textarea "{selectedConfigService === 'Custom' && ( <React.Fragment key="custom-config-sec…"
type textarea "x"
type textarea "{selectedConfigService === 'Custom' && ( <React.Fragment key="custom-config-sec…"
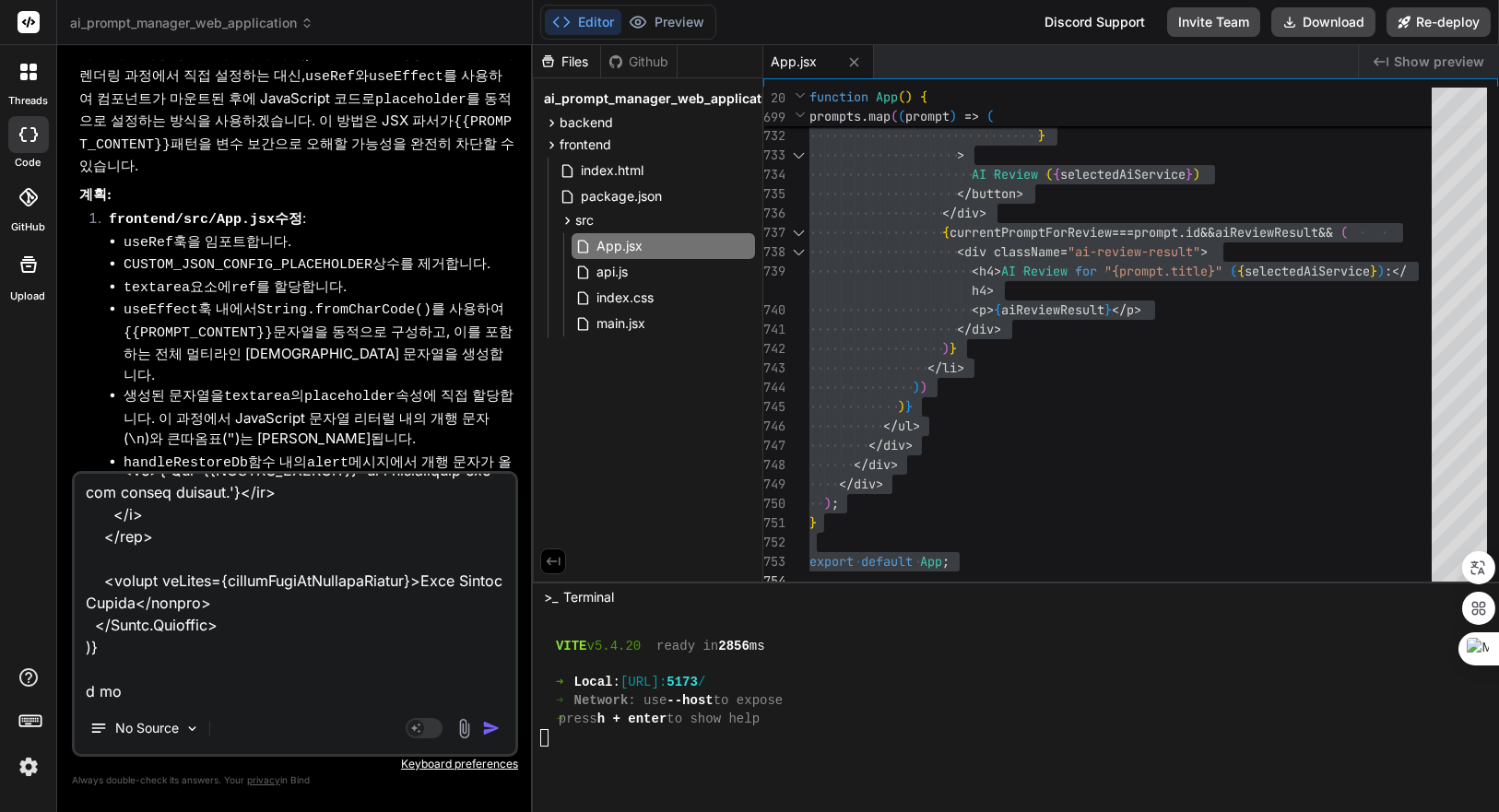
type textarea "x"
type textarea "{selectedConfigService === 'Custom' && ( <React.Fragment key="custom-config-sec…"
type textarea "x"
type textarea "{selectedConfigService === 'Custom' && ( <React.Fragment key="custom-config-sec…"
type textarea "x"
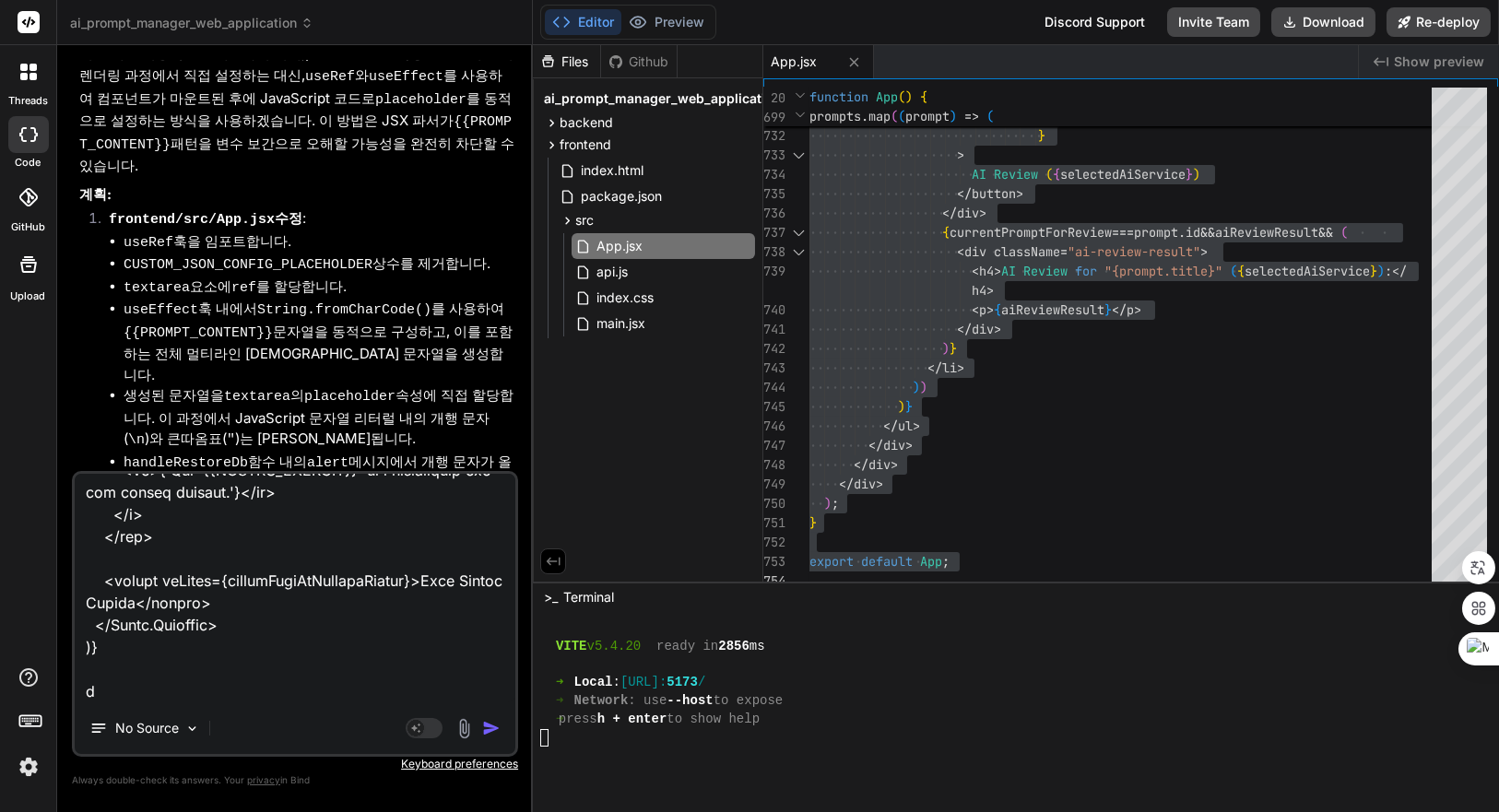
type textarea "{selectedConfigService === 'Custom' && ( <React.Fragment key="custom-config-sec…"
type textarea "x"
type textarea "{selectedConfigService === 'Custom' && ( <React.Fragment key="custom-config-sec…"
type textarea "x"
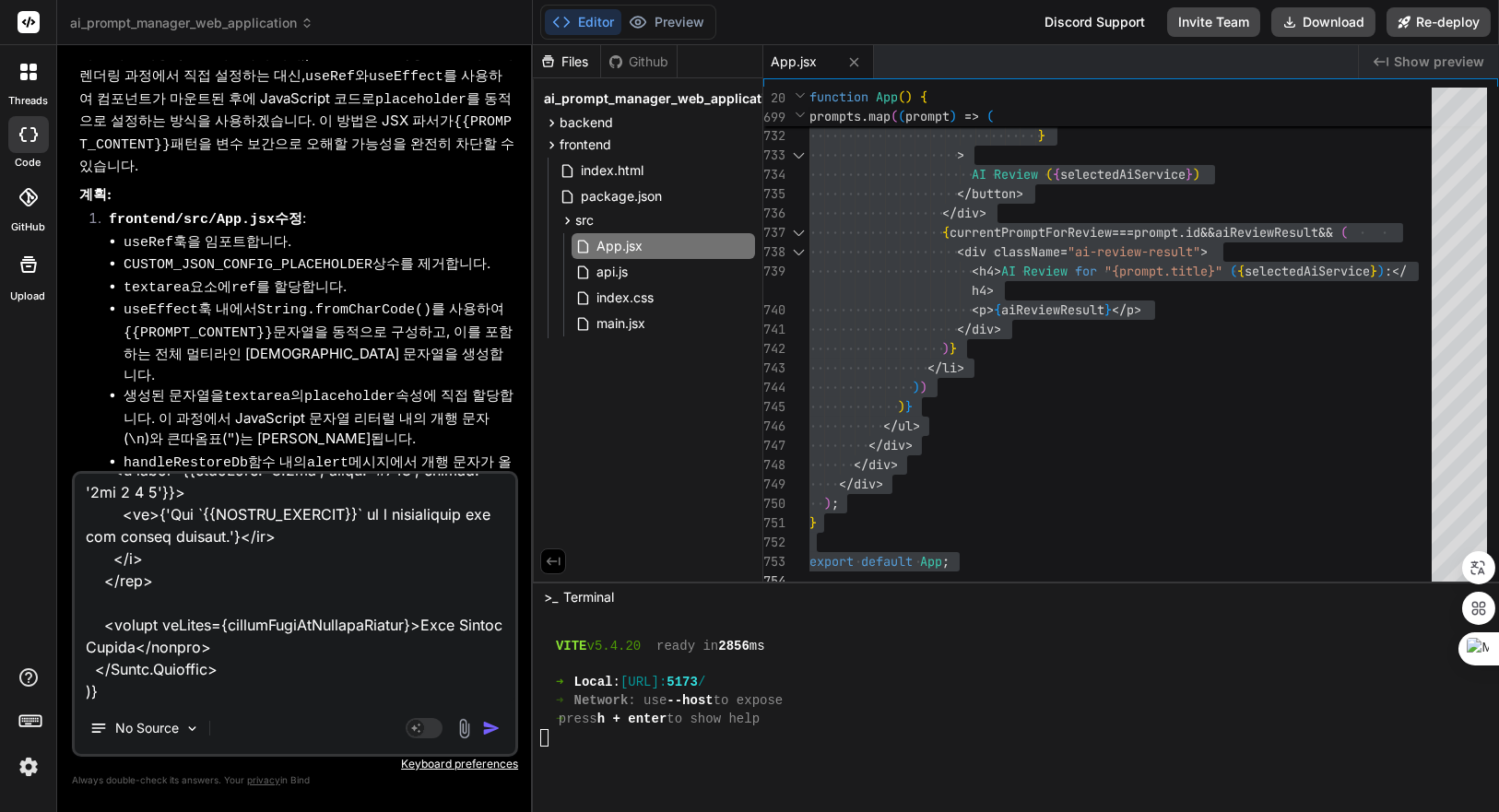
type textarea "{selectedConfigService === 'Custom' && ( <React.Fragment key="custom-config-sec…"
type textarea "x"
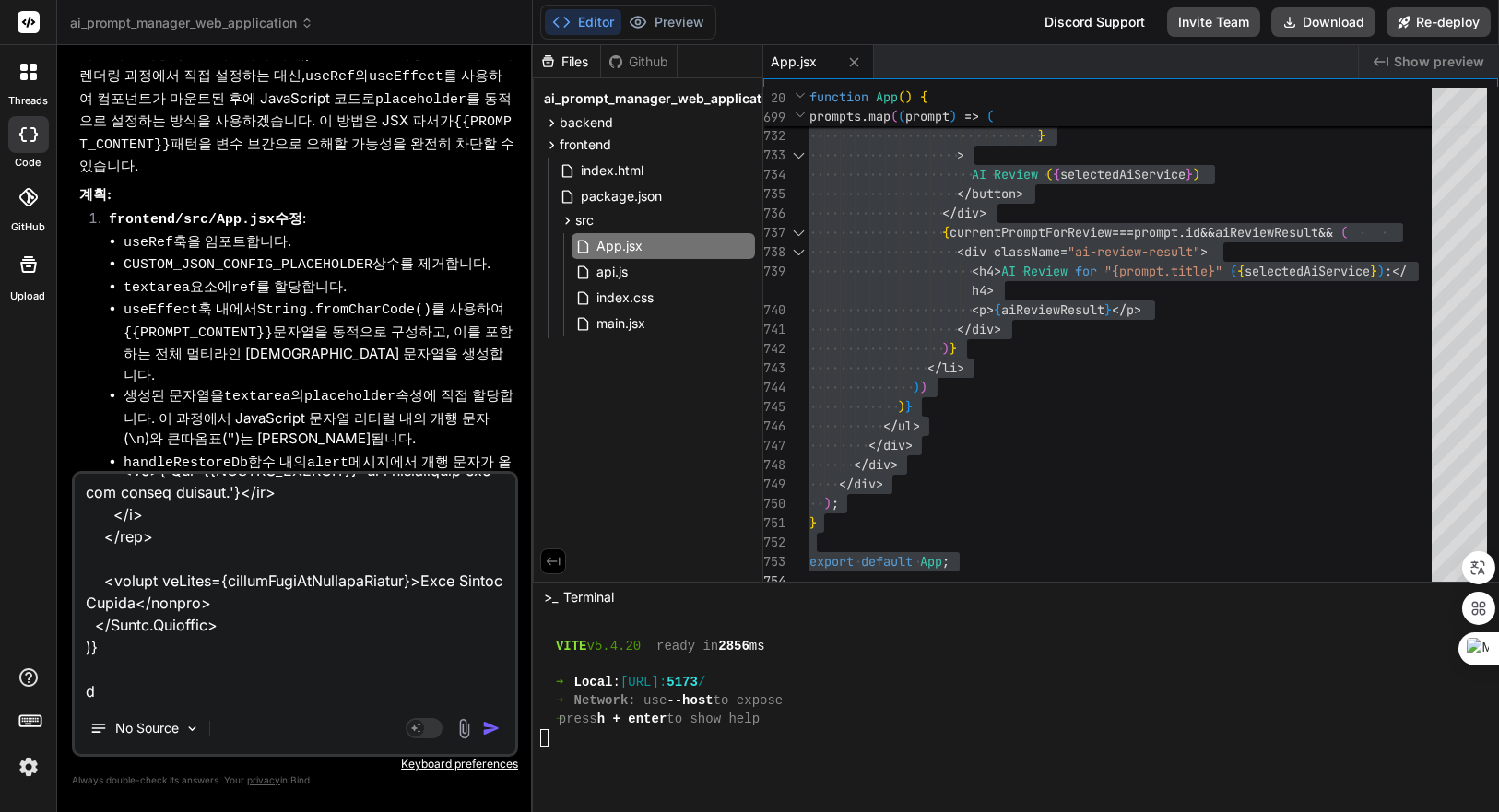
type textarea "{selectedConfigService === 'Custom' && ( <React.Fragment key="custom-config-sec…"
type textarea "x"
type textarea "{selectedConfigService === 'Custom' && ( <React.Fragment key="custom-config-sec…"
type textarea "x"
type textarea "{selectedConfigService === 'Custom' && ( <React.Fragment key="custom-config-sec…"
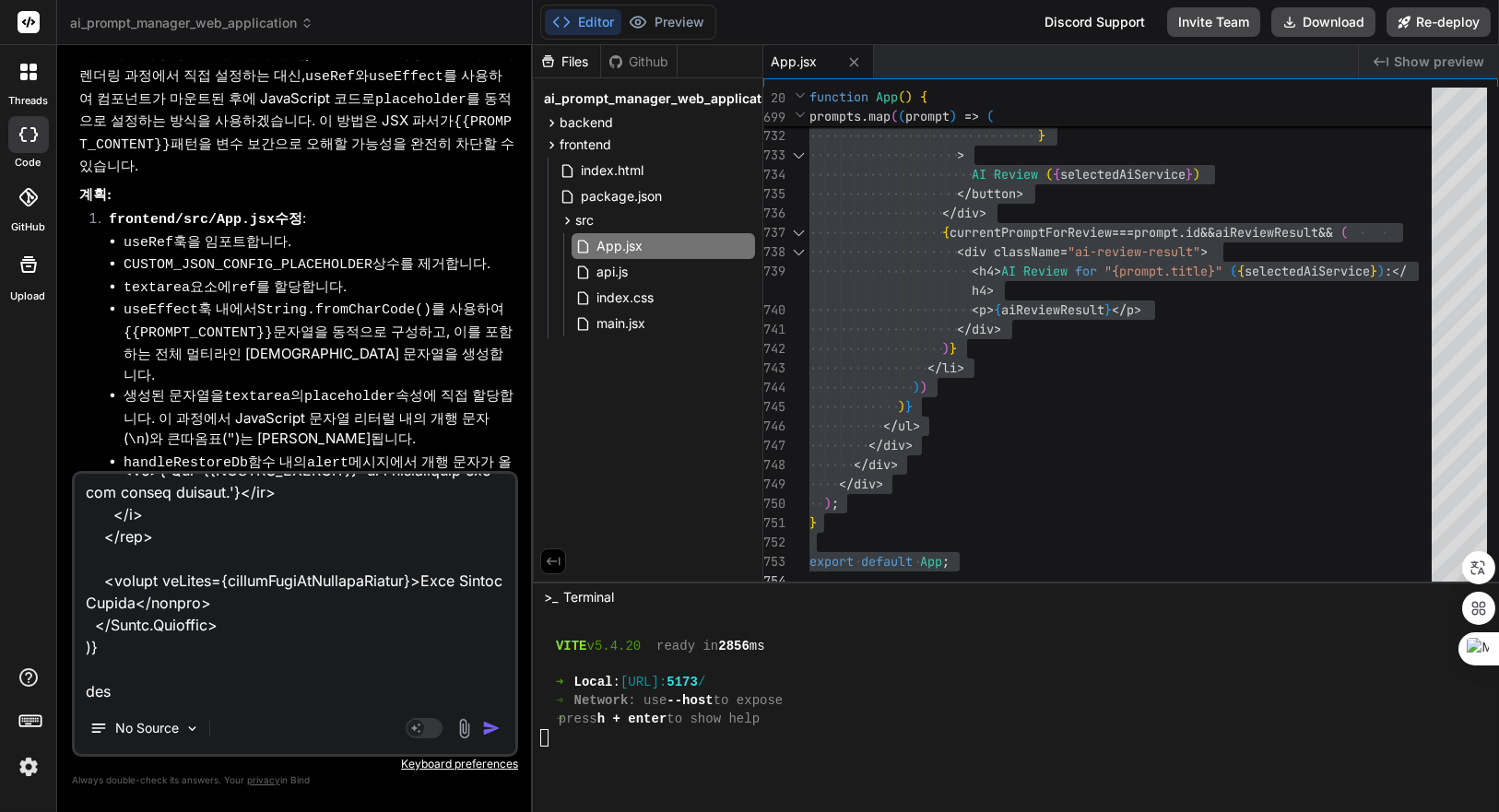
type textarea "x"
type textarea "{selectedConfigService === 'Custom' && ( <React.Fragment key="custom-config-sec…"
type textarea "x"
type textarea "{selectedConfigService === 'Custom' && ( <React.Fragment key="custom-config-sec…"
type textarea "x"
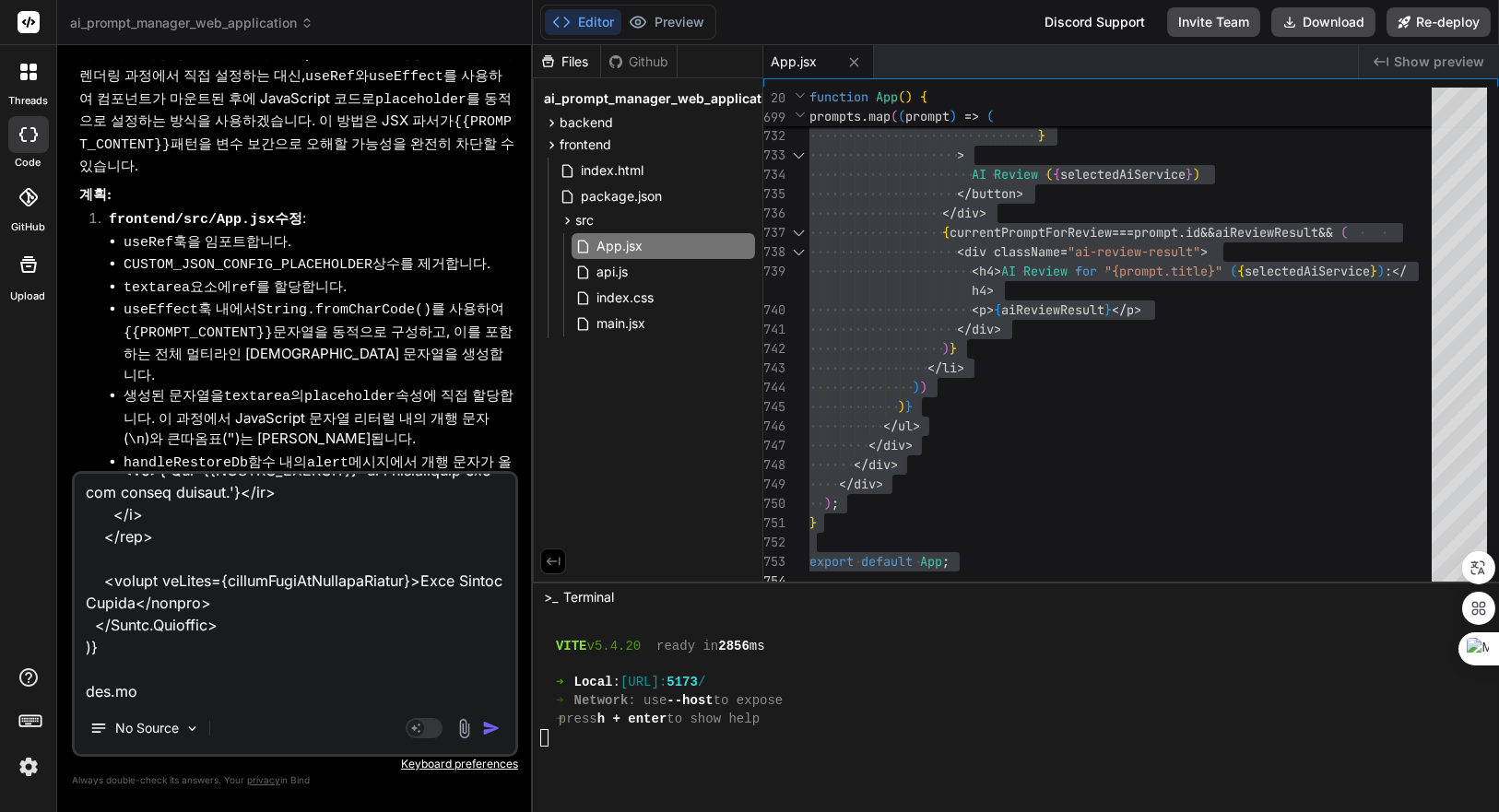
type textarea "{selectedConfigService === 'Custom' && ( <React.Fragment key="custom-config-sec…"
type textarea "x"
type textarea "{selectedConfigService === 'Custom' && ( <React.Fragment key="custom-config-sec…"
type textarea "x"
type textarea "{selectedConfigService === 'Custom' && ( <React.Fragment key="custom-config-sec…"
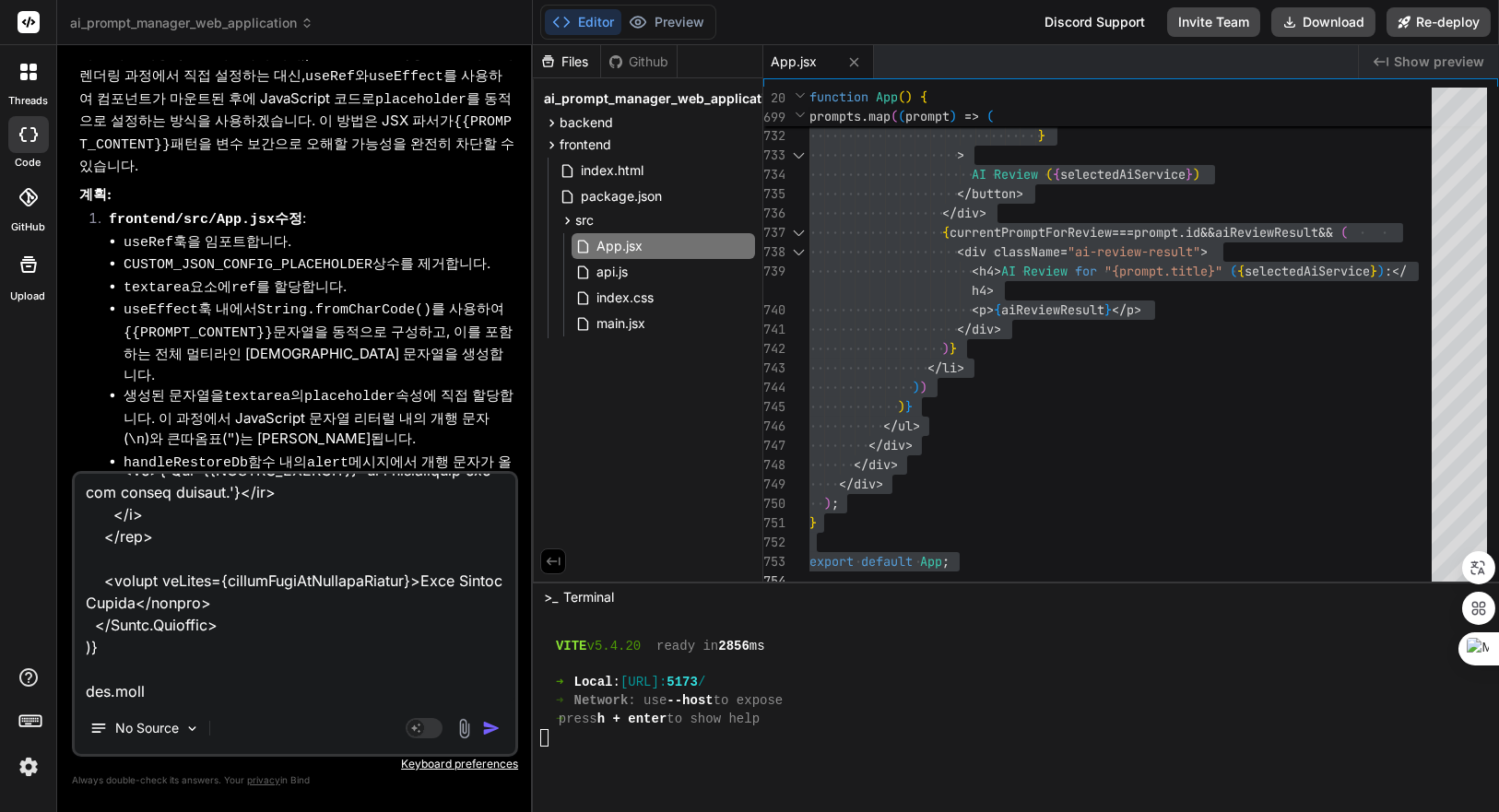
type textarea "x"
type textarea "{selectedConfigService === 'Custom' && ( <React.Fragment key="custom-config-sec…"
type textarea "x"
type textarea "{selectedConfigService === 'Custom' && ( <React.Fragment key="custom-config-sec…"
type textarea "x"
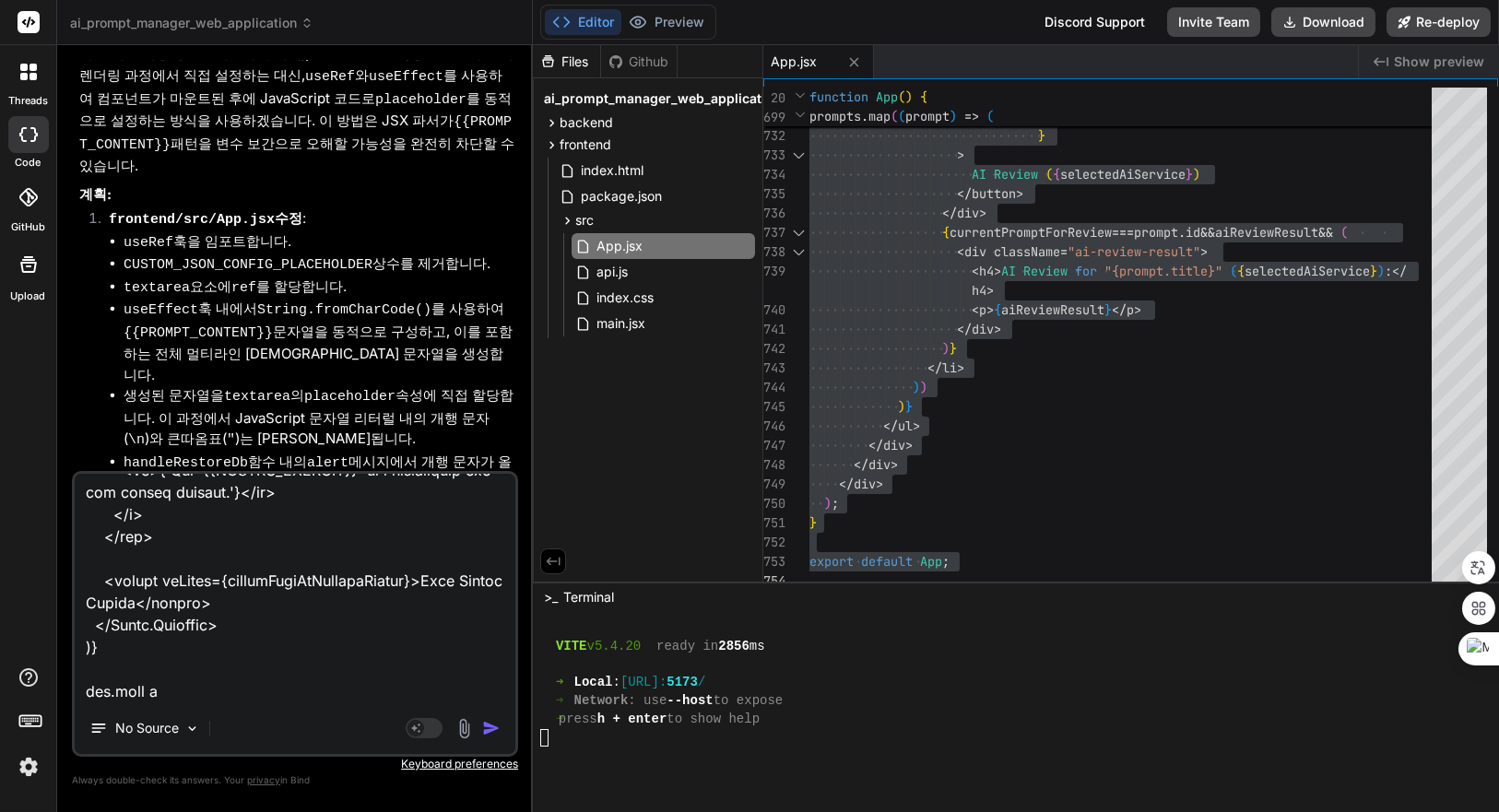
type textarea "{selectedConfigService === 'Custom' && ( <React.Fragment key="custom-config-sec…"
type textarea "x"
type textarea "{selectedConfigService === 'Custom' && ( <React.Fragment key="custom-config-sec…"
type textarea "x"
type textarea "{selectedConfigService === 'Custom' && ( <React.Fragment key="custom-config-sec…"
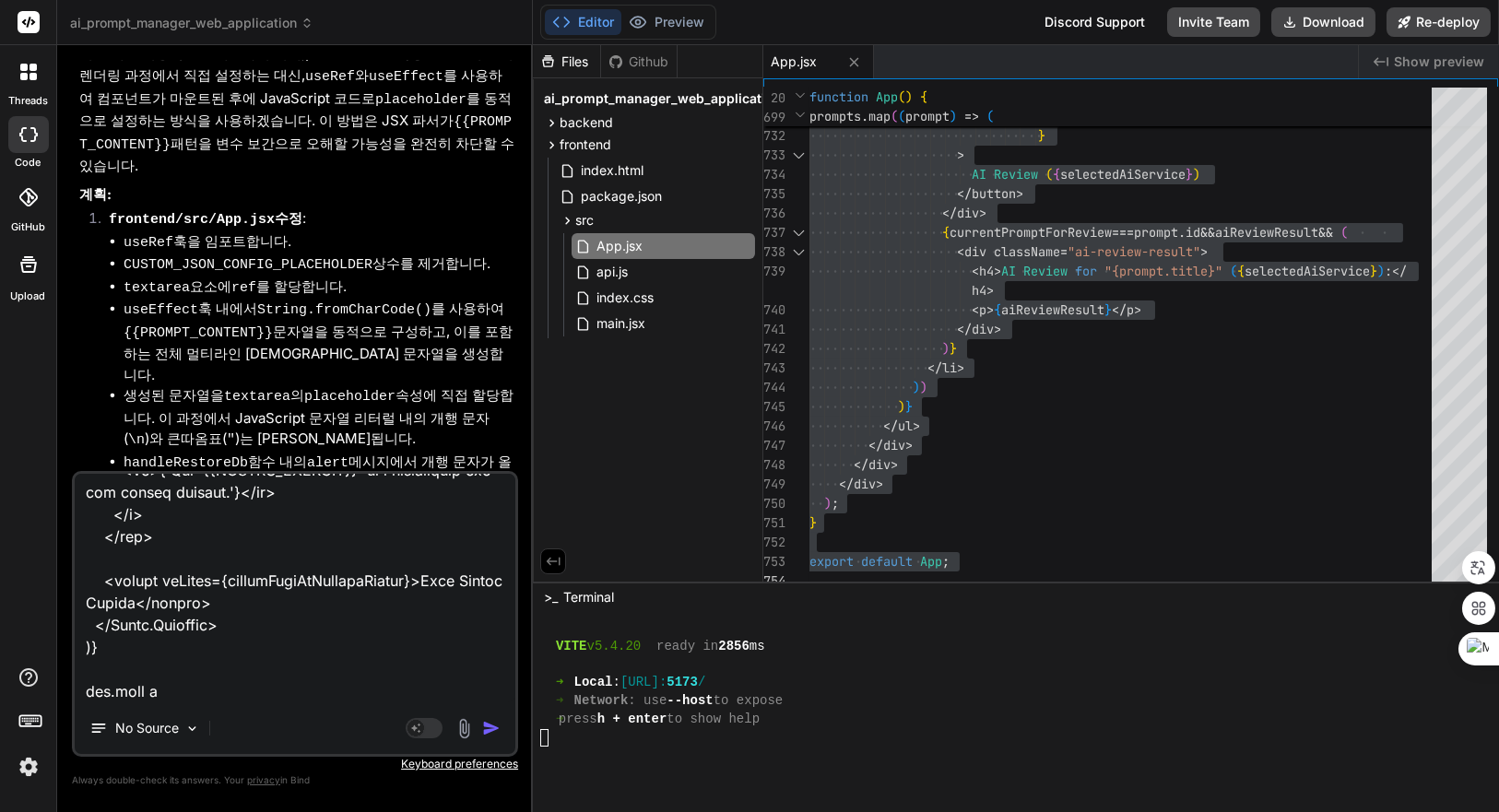
type textarea "x"
type textarea "{selectedConfigService === 'Custom' && ( <React.Fragment key="custom-config-sec…"
type textarea "x"
type textarea "{selectedConfigService === 'Custom' && ( <React.Fragment key="custom-config-sec…"
type textarea "x"
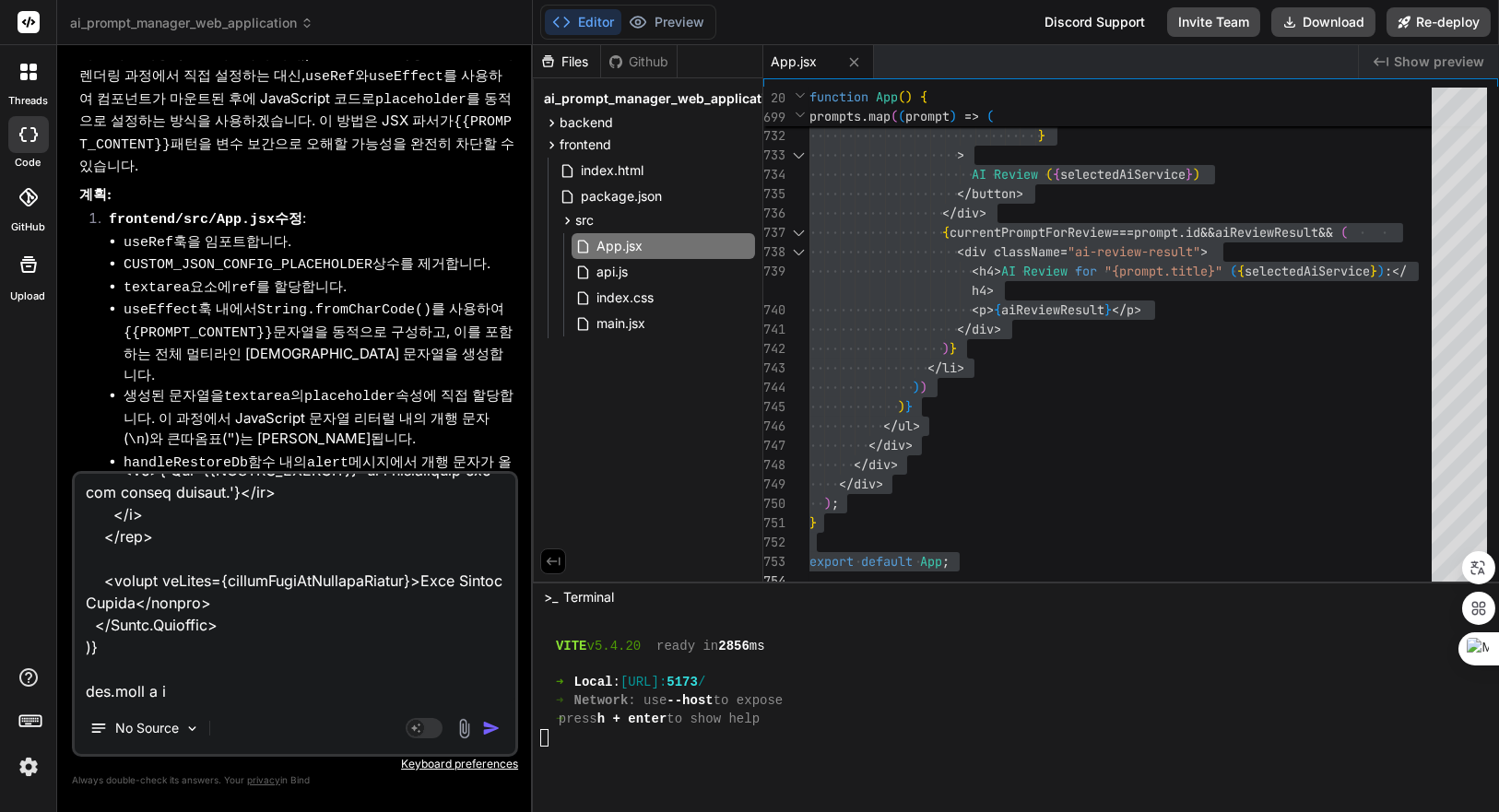
type textarea "{selectedConfigService === 'Custom' && ( <React.Fragment key="custom-config-sec…"
type textarea "x"
type textarea "{selectedConfigService === 'Custom' && ( <React.Fragment key="custom-config-sec…"
type textarea "x"
type textarea "{selectedConfigService === 'Custom' && ( <React.Fragment key="custom-config-sec…"
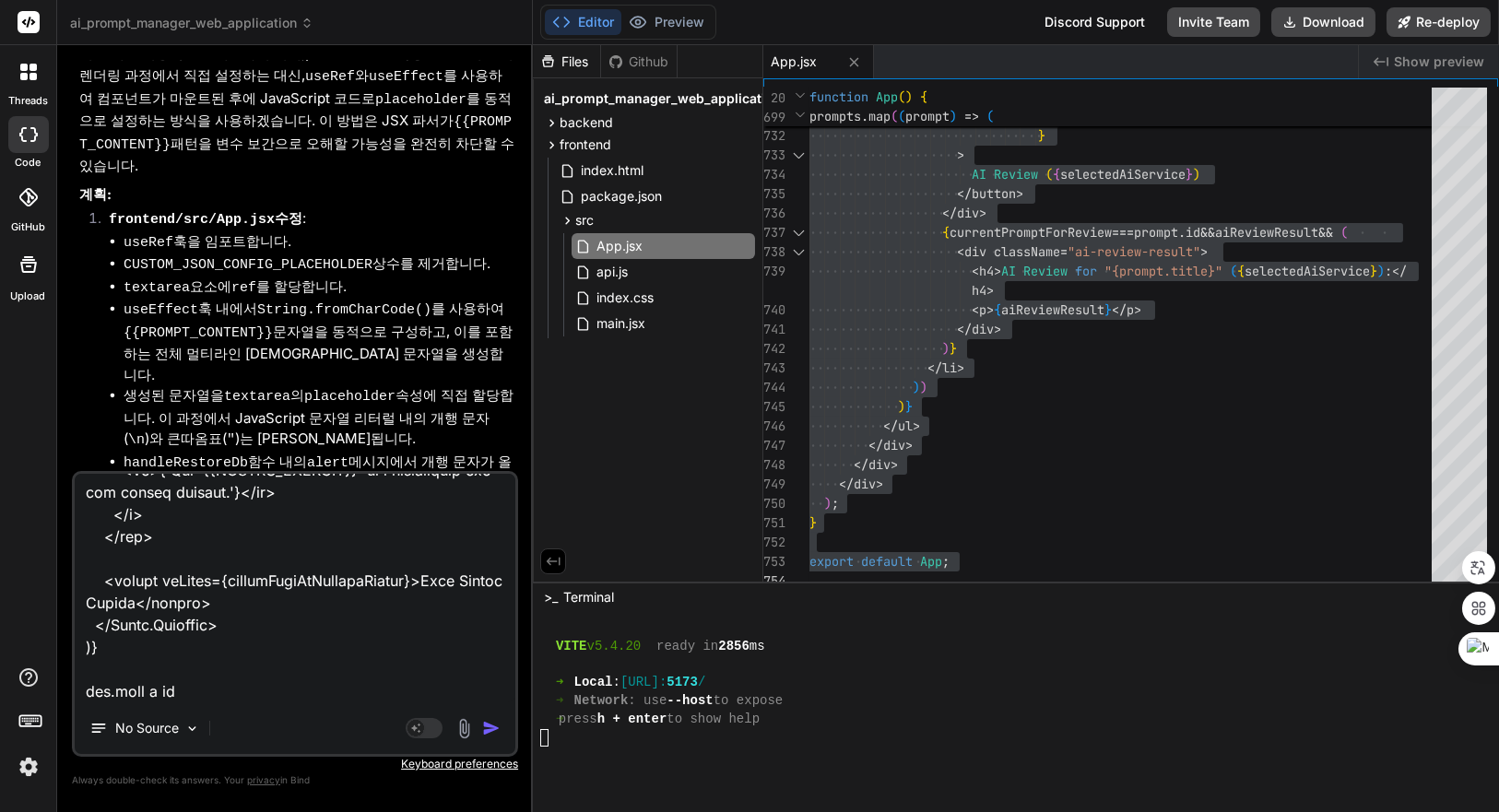
type textarea "x"
type textarea "{selectedConfigService === 'Custom' && ( <React.Fragment key="custom-config-sec…"
type textarea "x"
type textarea "{selectedConfigService === 'Custom' && ( <React.Fragment key="custom-config-sec…"
type textarea "x"
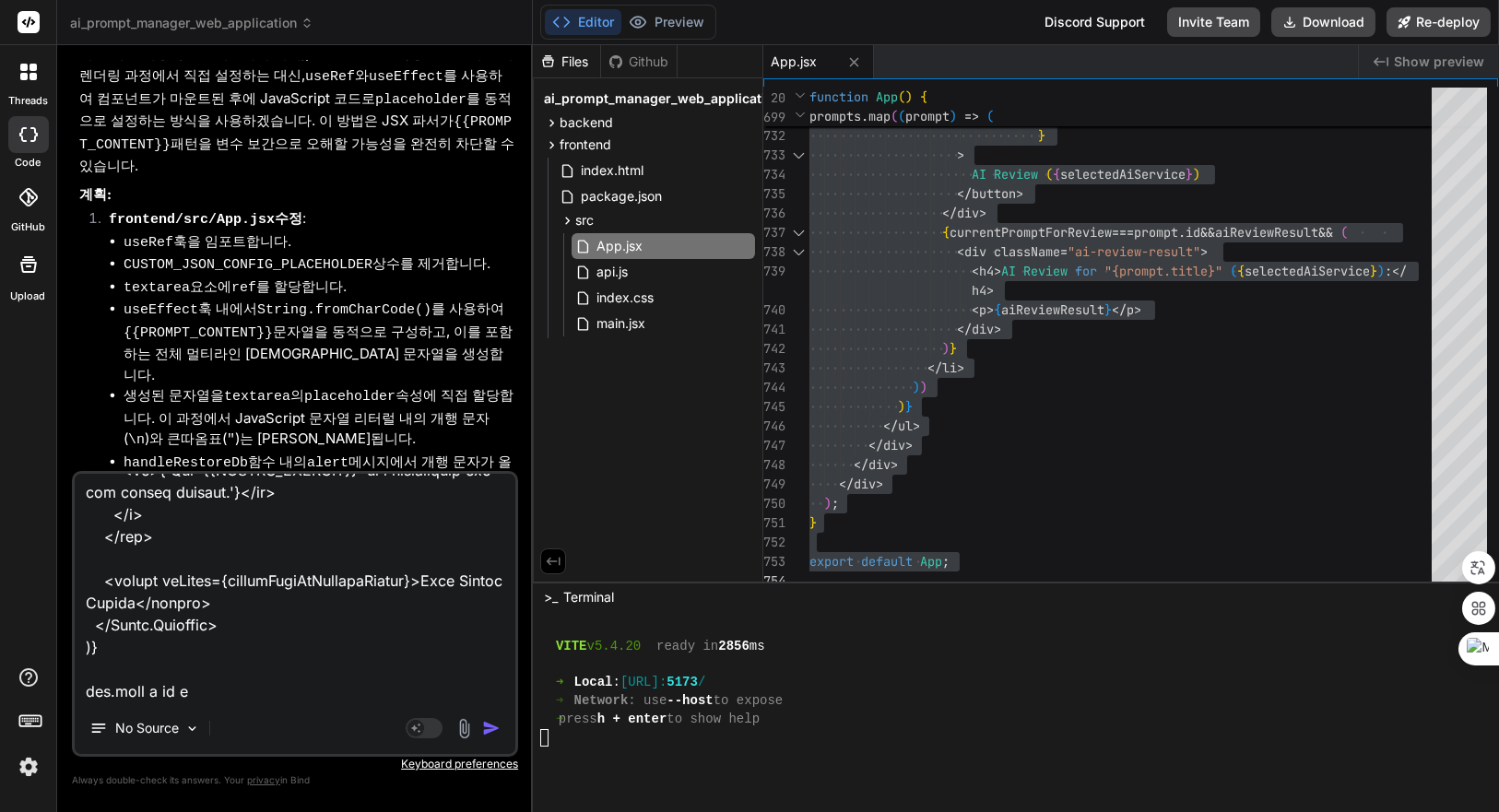
type textarea "{selectedConfigService === 'Custom' && ( <React.Fragment key="custom-config-sec…"
type textarea "x"
type textarea "{selectedConfigService === 'Custom' && ( <React.Fragment key="custom-config-sec…"
type textarea "x"
type textarea "{selectedConfigService === 'Custom' && ( <React.Fragment key="custom-config-sec…"
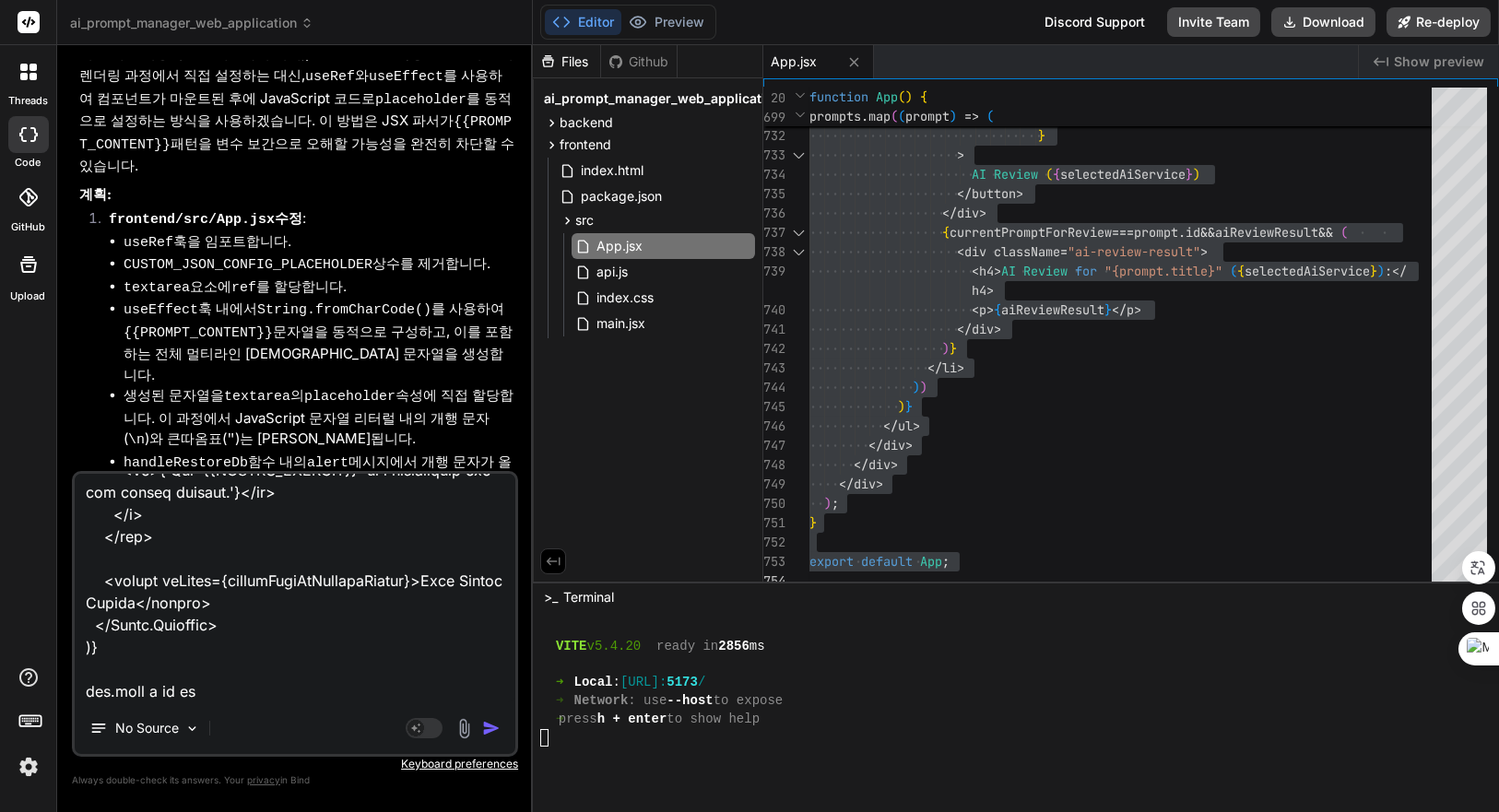
type textarea "x"
type textarea "{selectedConfigService === 'Custom' && ( <React.Fragment key="custom-config-sec…"
type textarea "x"
type textarea "{selectedConfigService === 'Custom' && ( <React.Fragment key="custom-config-sec…"
type textarea "x"
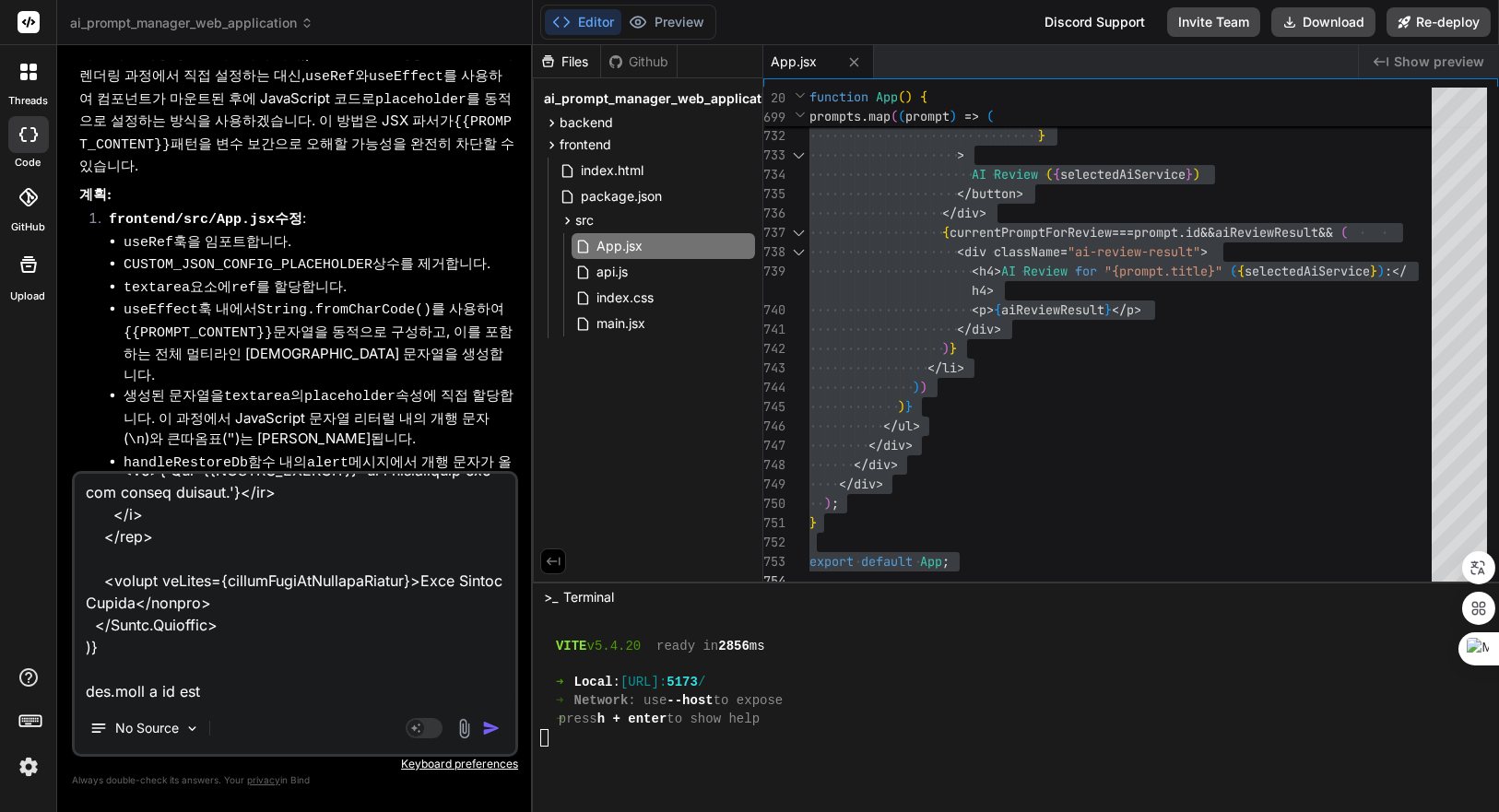
type textarea "{selectedConfigService === 'Custom' && ( <React.Fragment key="custom-config-sec…"
type textarea "x"
type textarea "{selectedConfigService === 'Custom' && ( <React.Fragment key="custom-config-sec…"
type textarea "x"
type textarea "{selectedConfigService === 'Custom' && ( <React.Fragment key="custom-config-sec…"
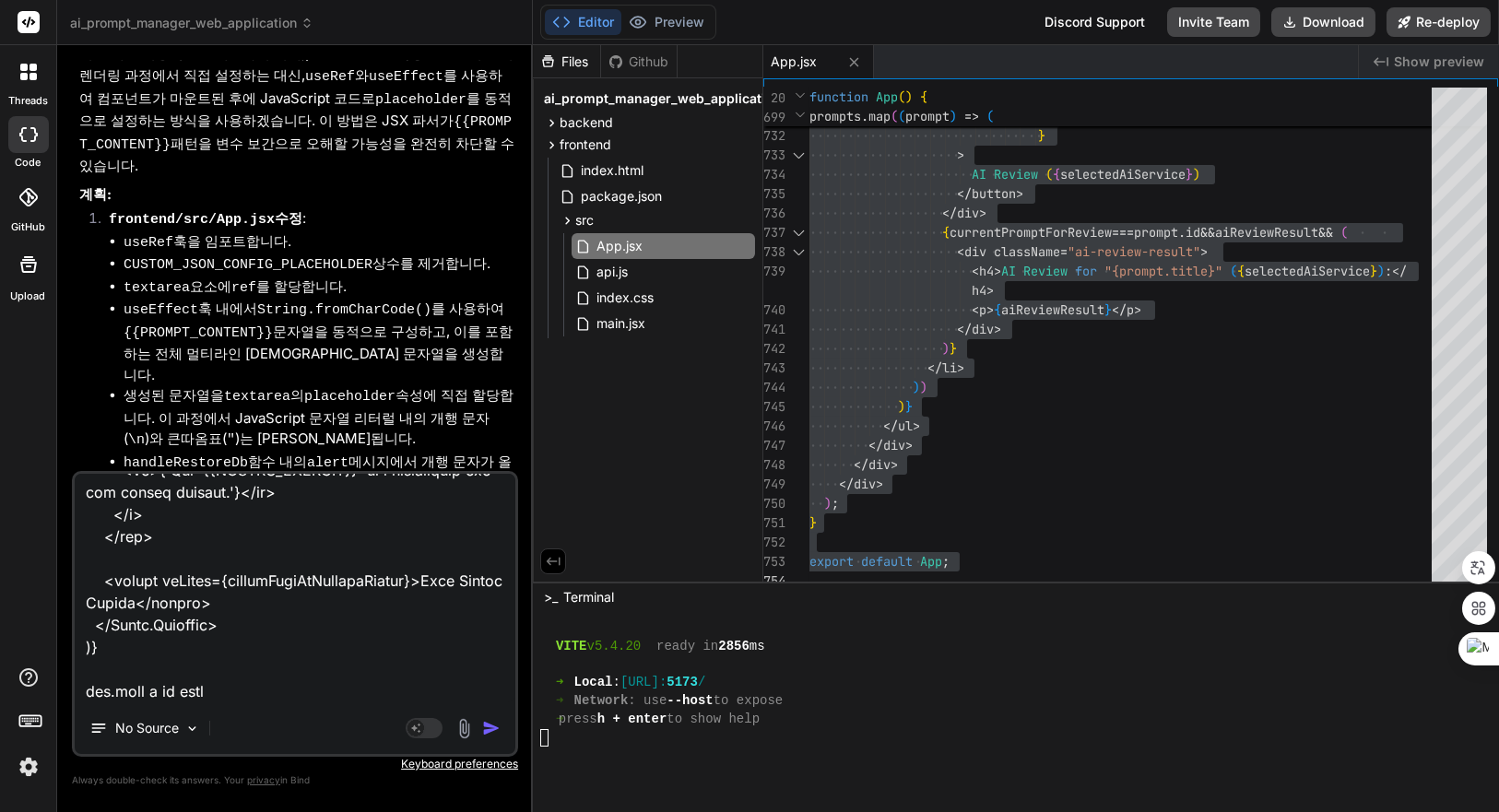
type textarea "x"
type textarea "{selectedConfigService === 'Custom' && ( <React.Fragment key="custom-config-sec…"
type textarea "x"
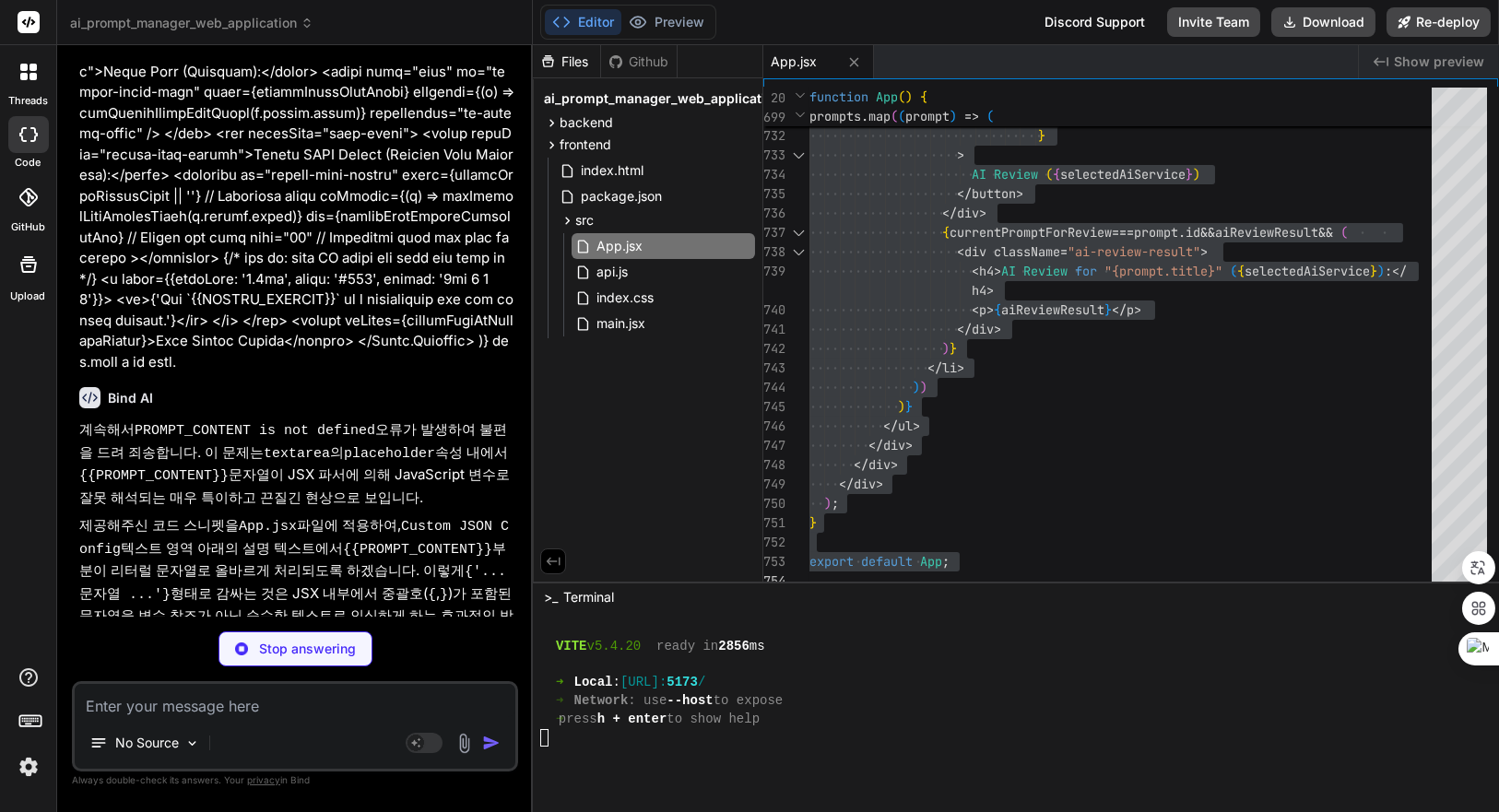
scroll to position [11758, 0]
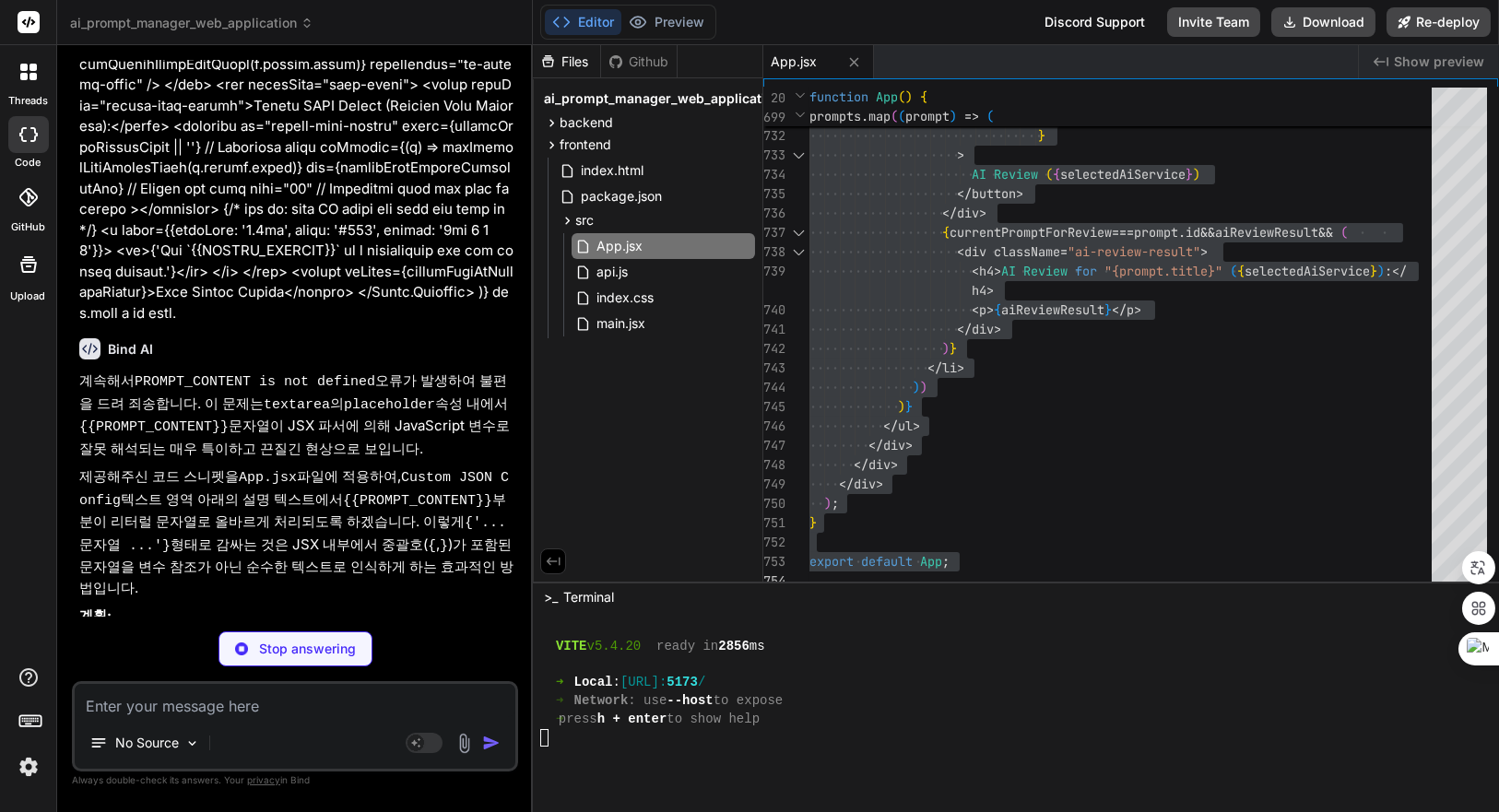
type textarea "x"
type textarea "export default App;"
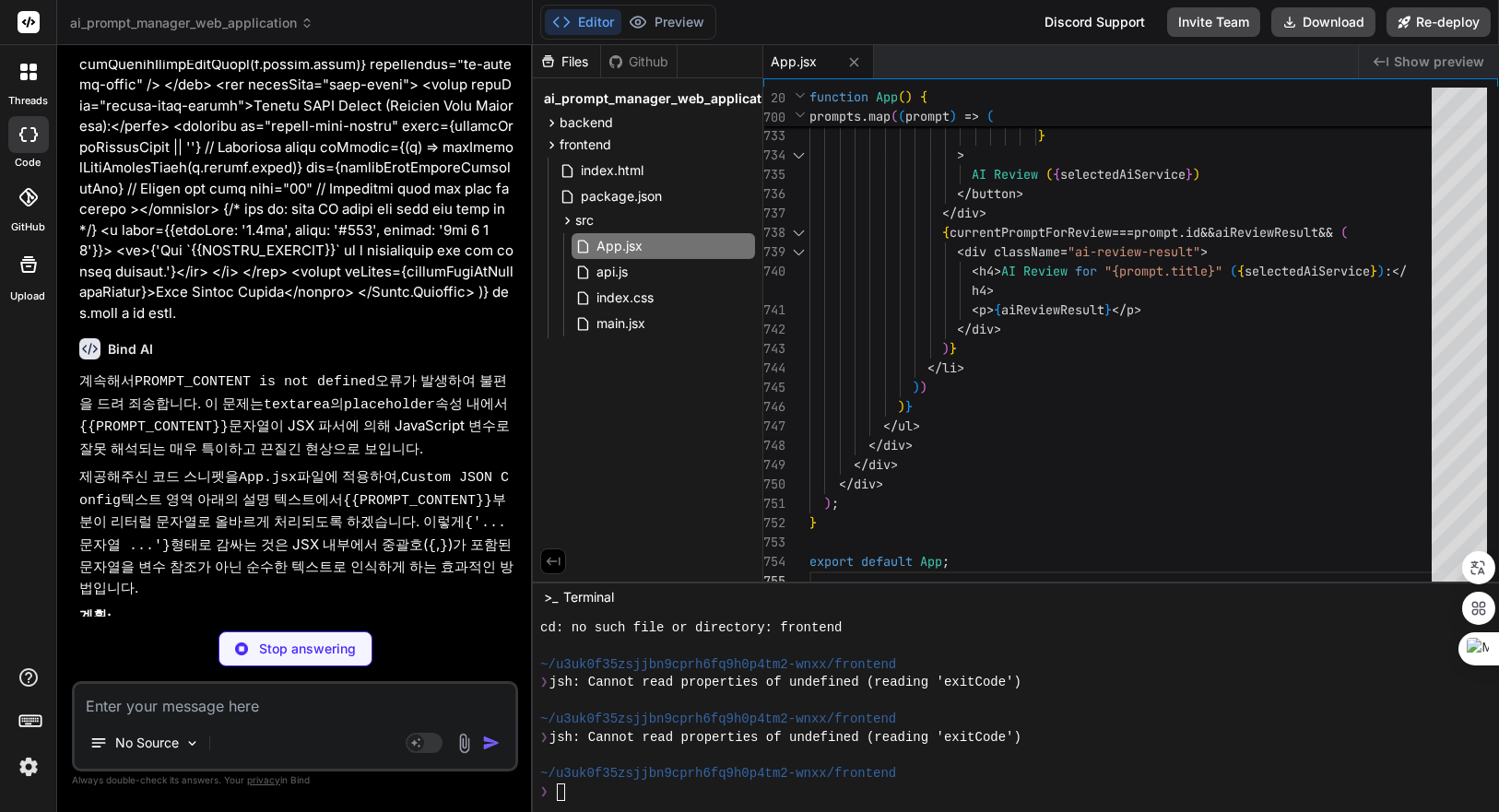
scroll to position [1215, 0]
type textarea "x"
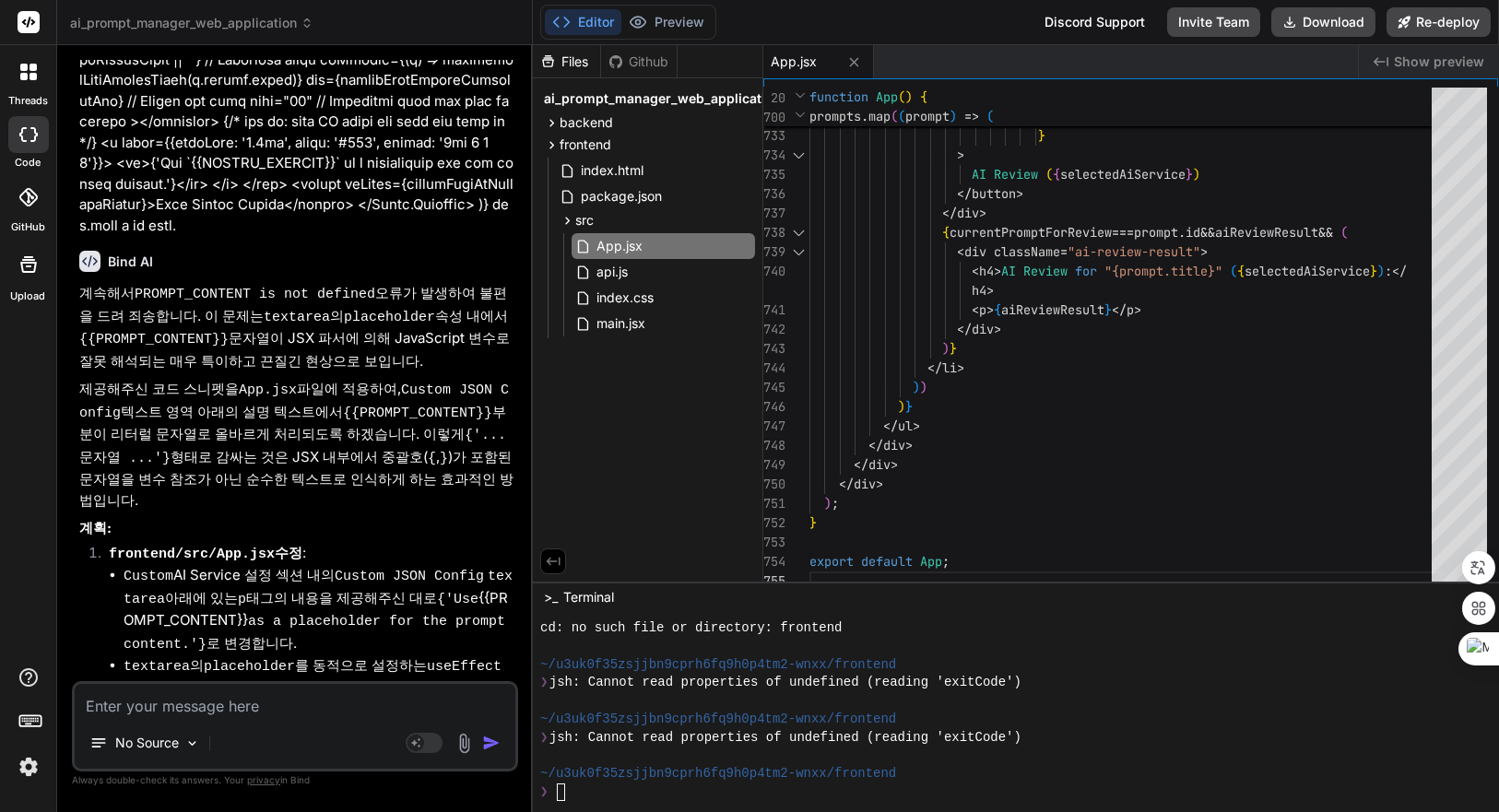
scroll to position [12108, 0]
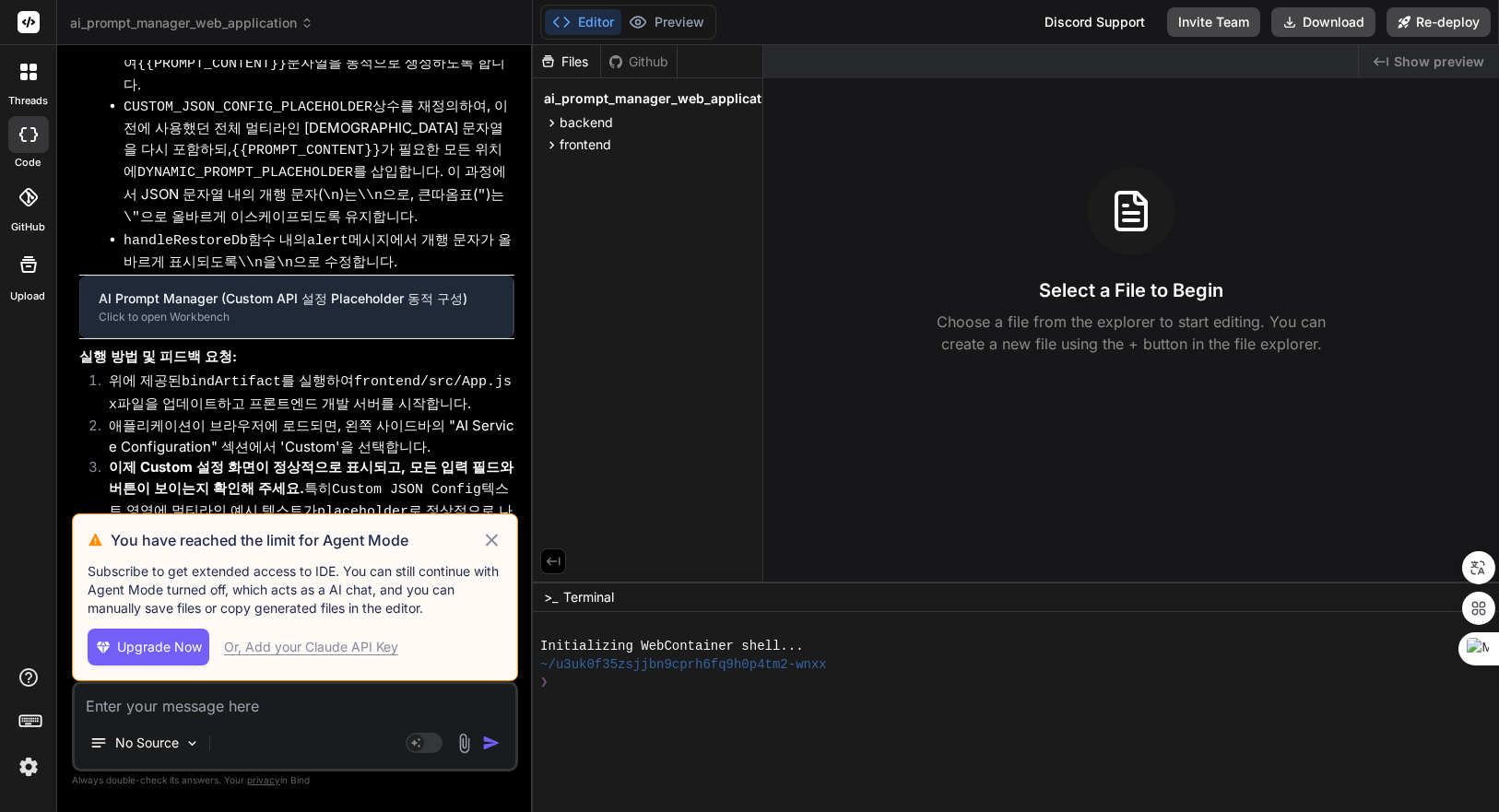
click at [491, 540] on icon at bounding box center [492, 540] width 12 height 12
type textarea "x"
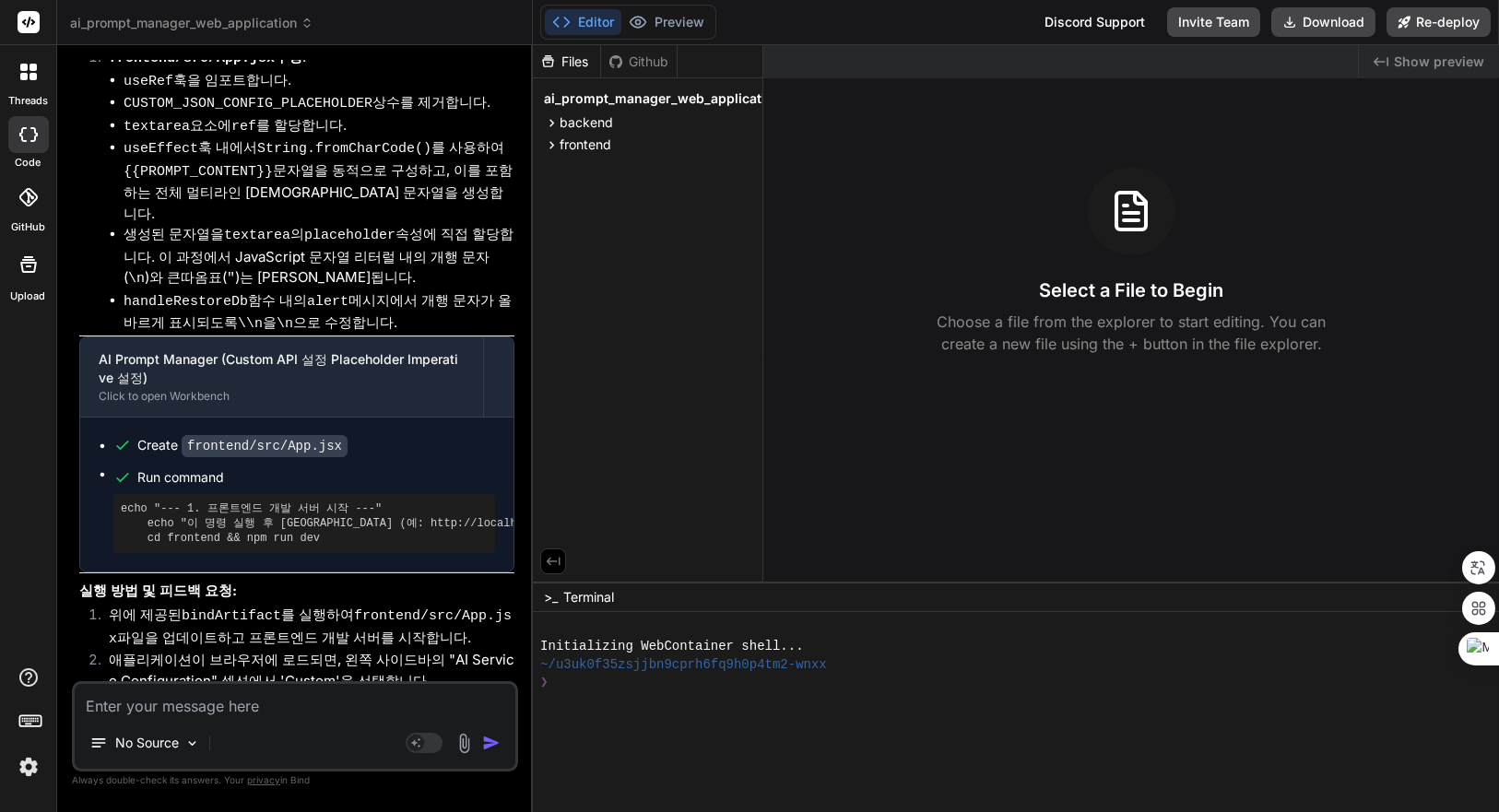
scroll to position [7905, 0]
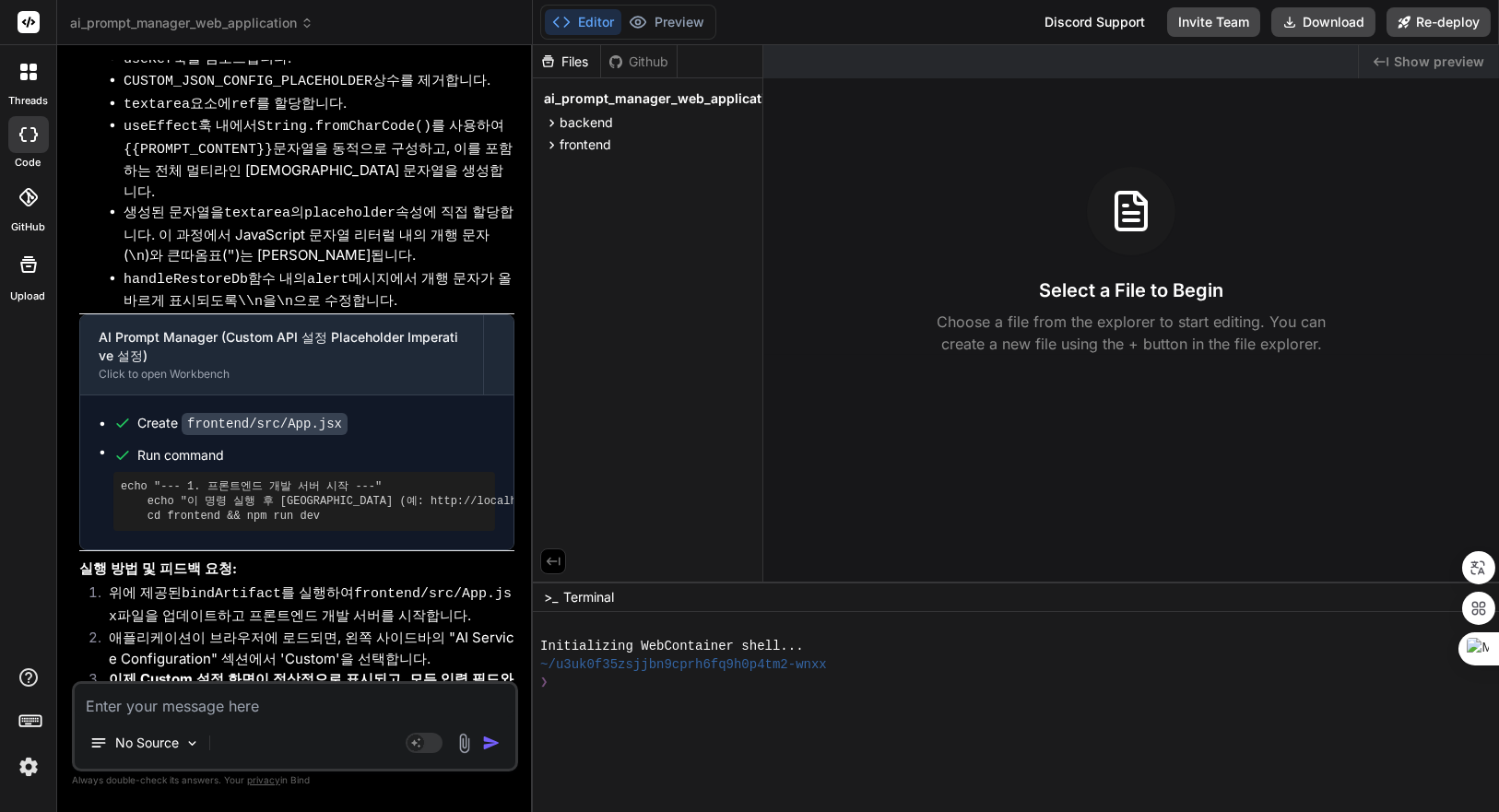
click at [748, 696] on div at bounding box center [1005, 701] width 929 height 19
type textarea "cd backend && npm install && npm run start-detached && cd .. && cd frontend && …"
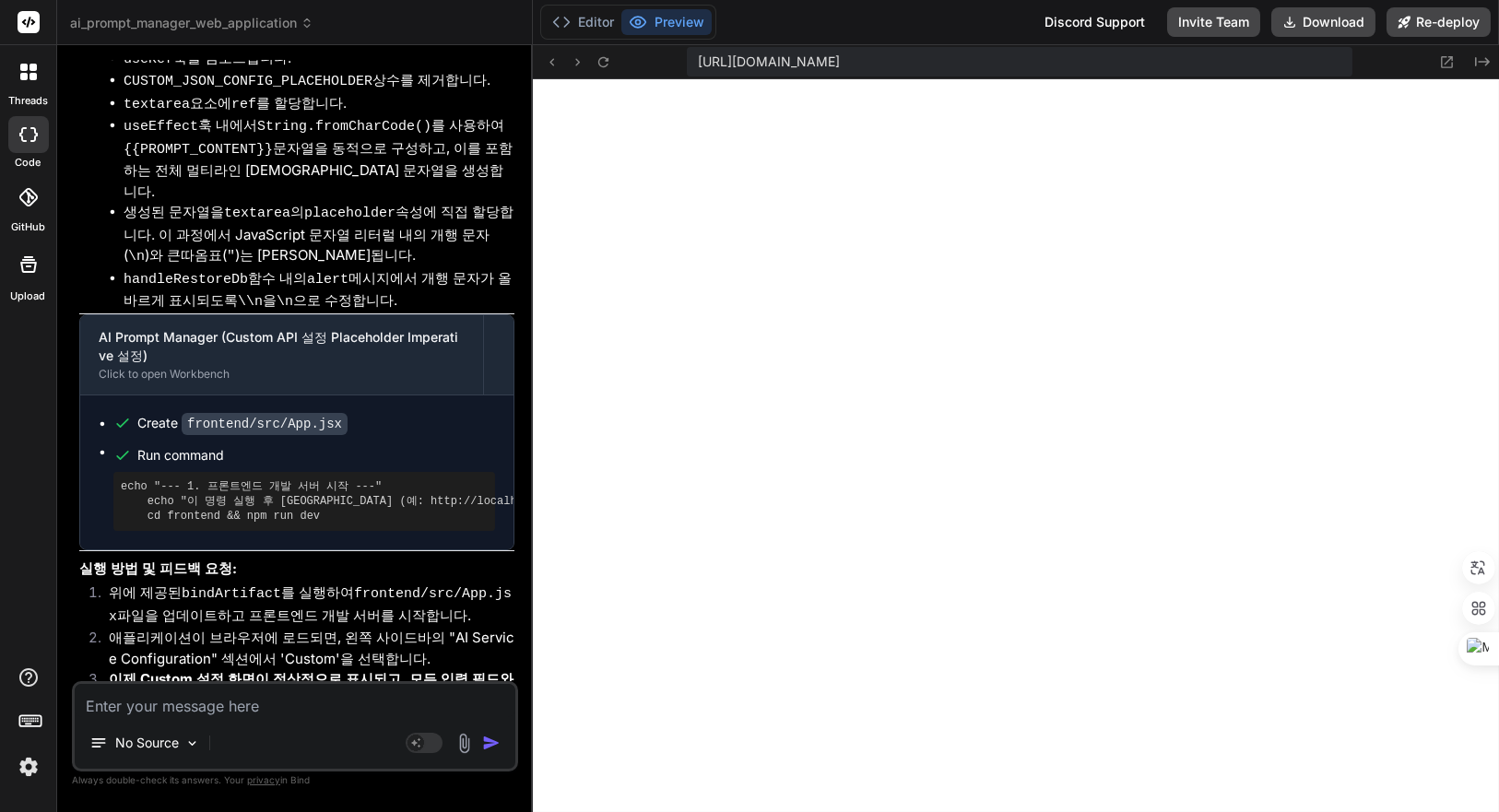
scroll to position [870, 0]
click at [1328, 23] on button "Download" at bounding box center [1324, 23] width 104 height 29
type textarea "x"
click at [584, 23] on button "Editor" at bounding box center [583, 22] width 77 height 26
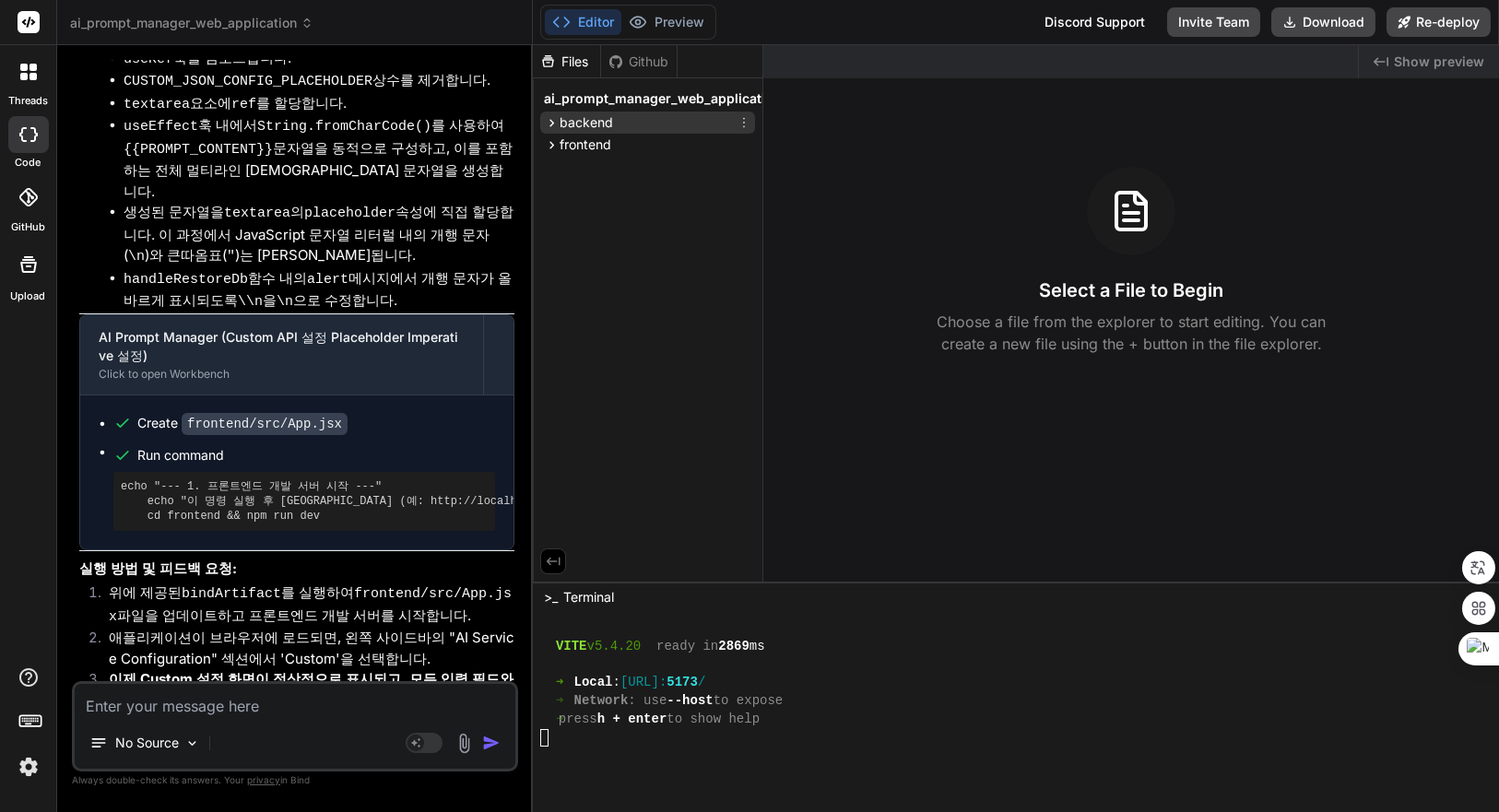
click at [603, 116] on span "backend" at bounding box center [586, 122] width 53 height 19
click at [888, 714] on div "➜ press h + enter to show help" at bounding box center [1005, 720] width 929 height 19
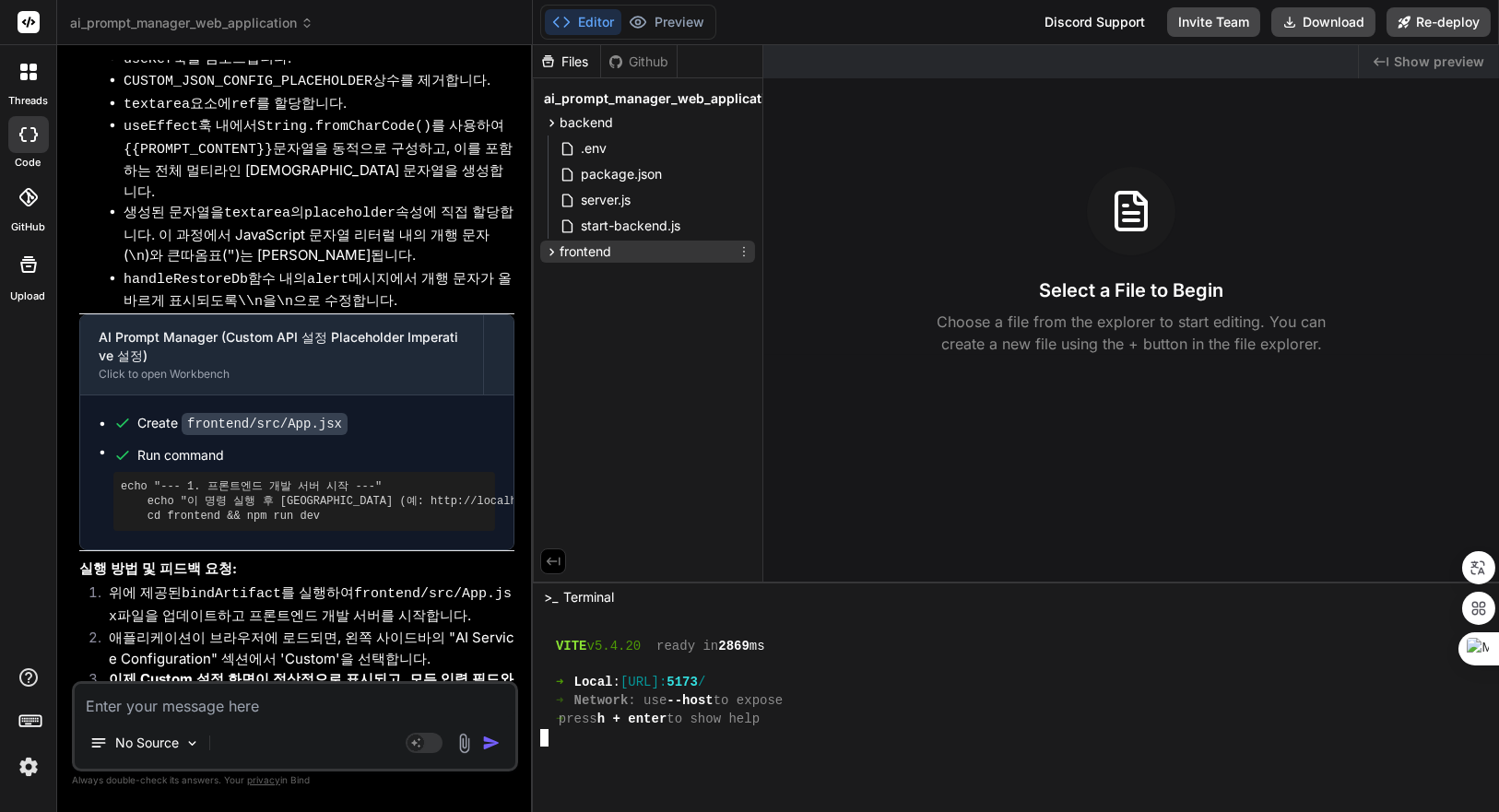
click at [595, 243] on span "frontend" at bounding box center [585, 251] width 52 height 19
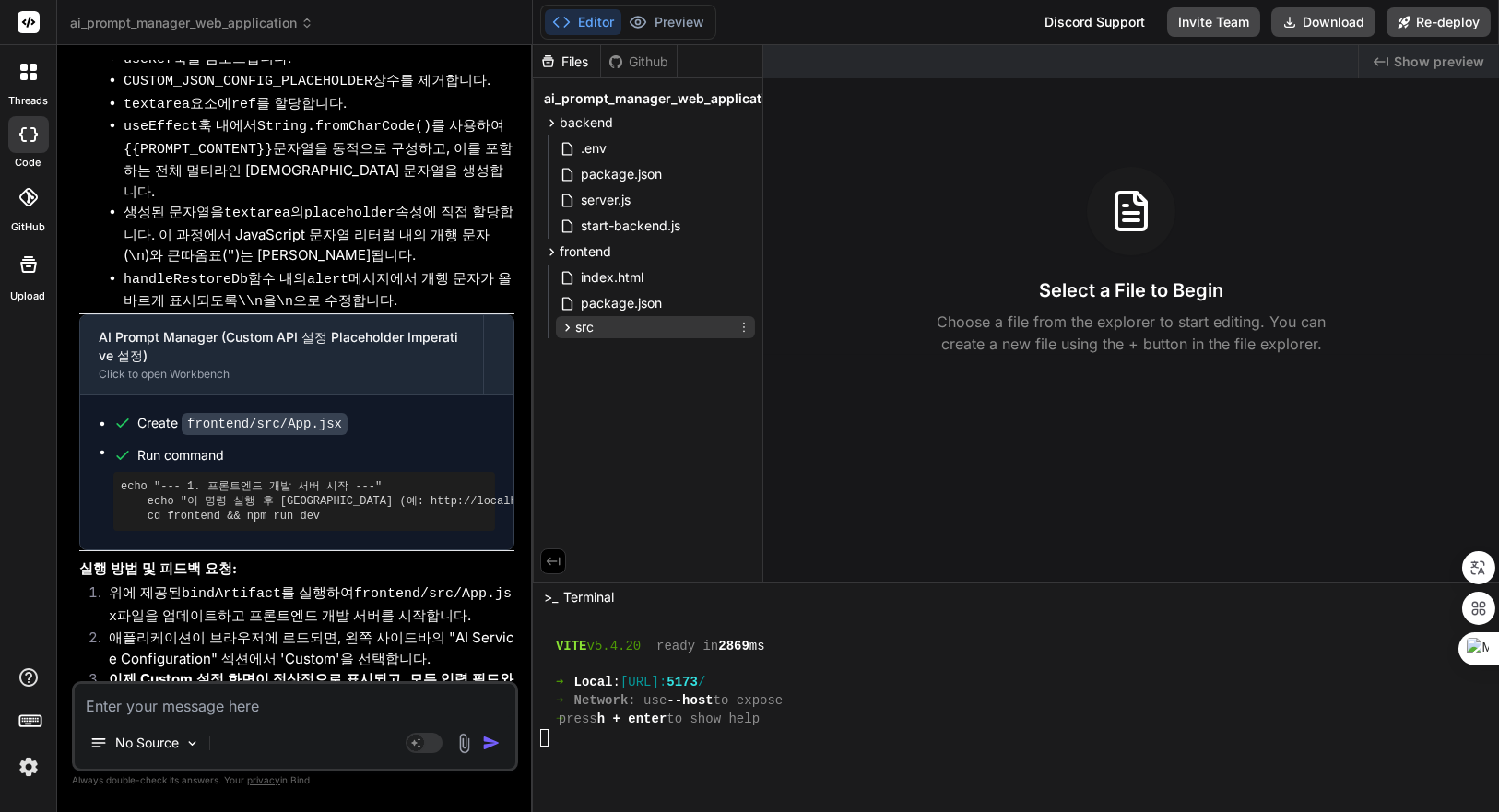
click at [593, 328] on span "src" at bounding box center [584, 327] width 19 height 19
click at [597, 327] on div "src" at bounding box center [655, 327] width 199 height 23
click at [854, 691] on div "VITE v5.4.20 ready in 2869 ms ➜ Local : http://localhost: 5173 / ➜ Network : us…" at bounding box center [1005, 710] width 929 height 182
click at [886, 686] on div "➜ Local : http://localhost: 5173 /" at bounding box center [1005, 682] width 929 height 19
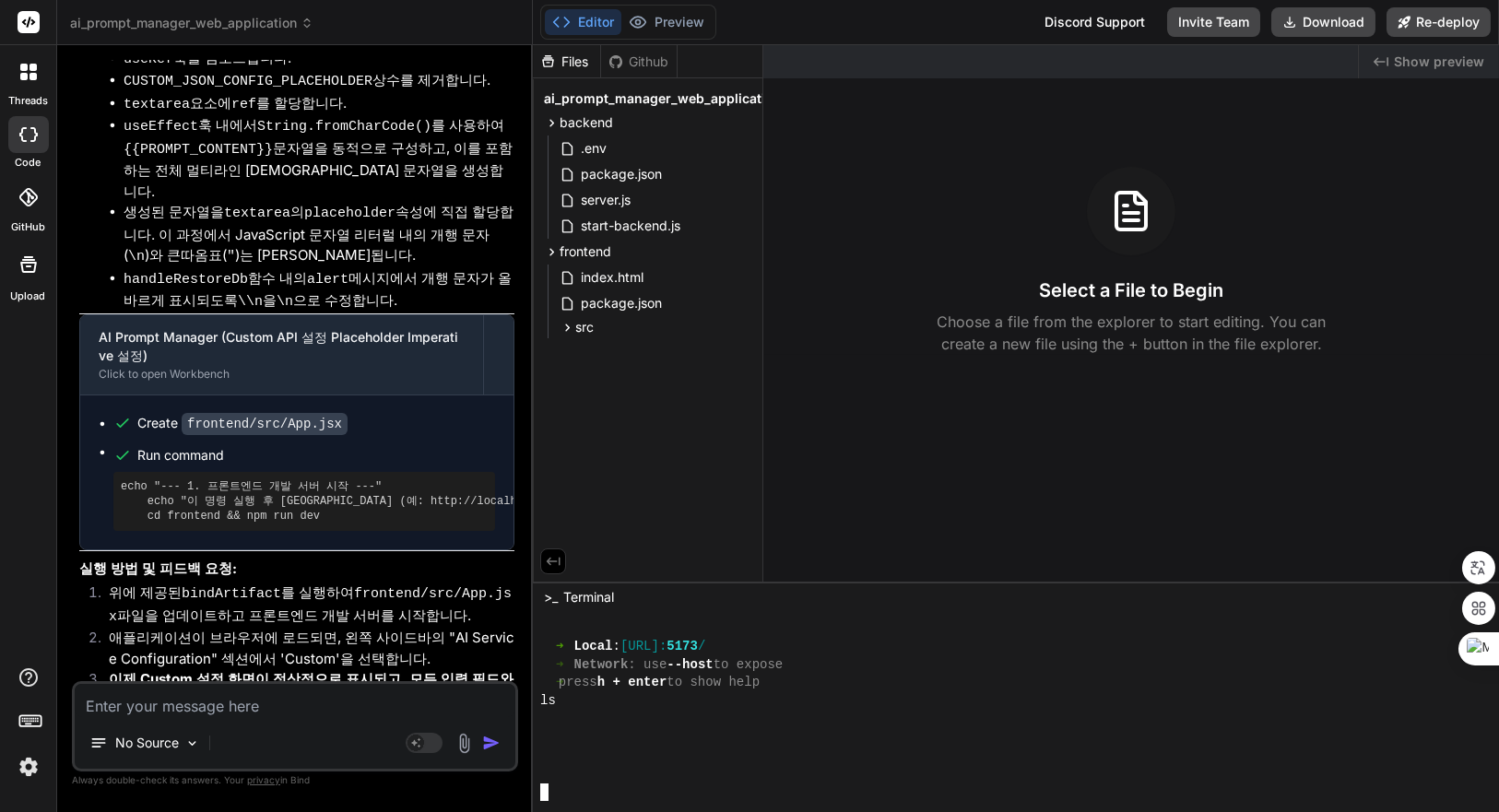
scroll to position [907, 0]
click at [894, 677] on div "➜ press h + enter to show help" at bounding box center [1005, 682] width 929 height 19
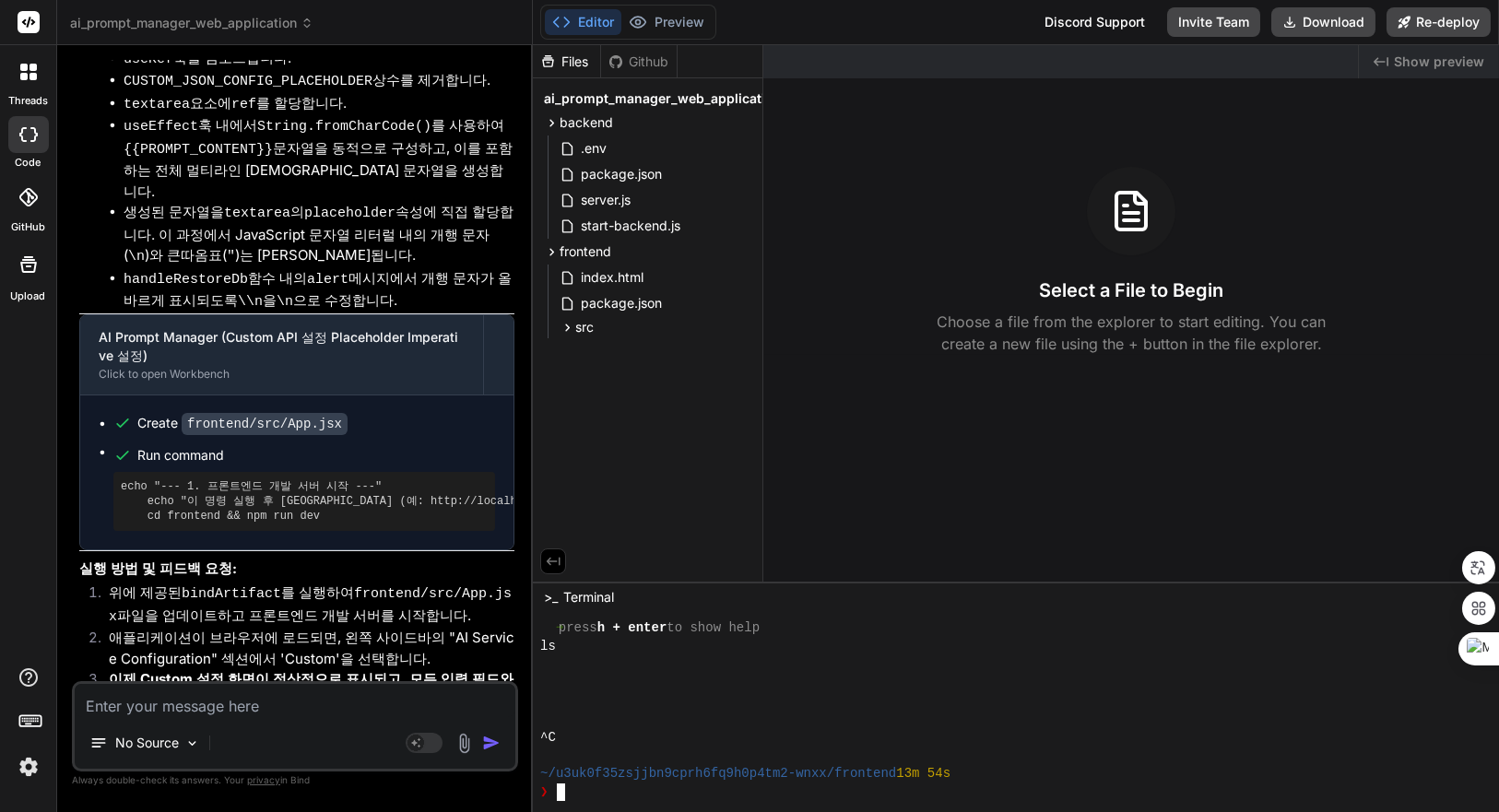
scroll to position [961, 0]
click at [907, 685] on div at bounding box center [1005, 682] width 929 height 19
click at [287, 713] on textarea at bounding box center [295, 701] width 441 height 33
type textarea "q"
type textarea "x"
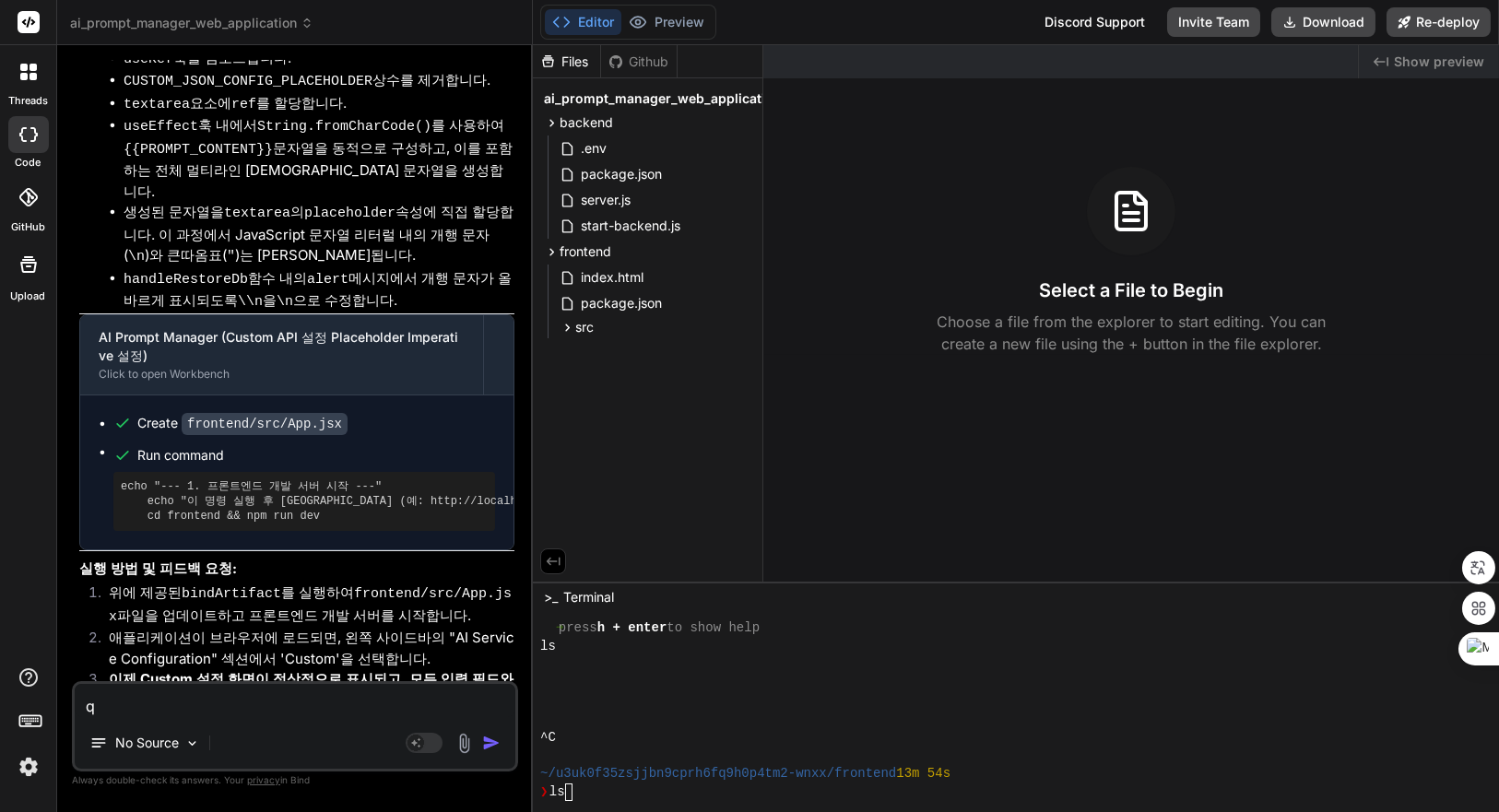
type textarea "x"
type textarea "d"
type textarea "x"
type textarea "db"
type textarea "x"
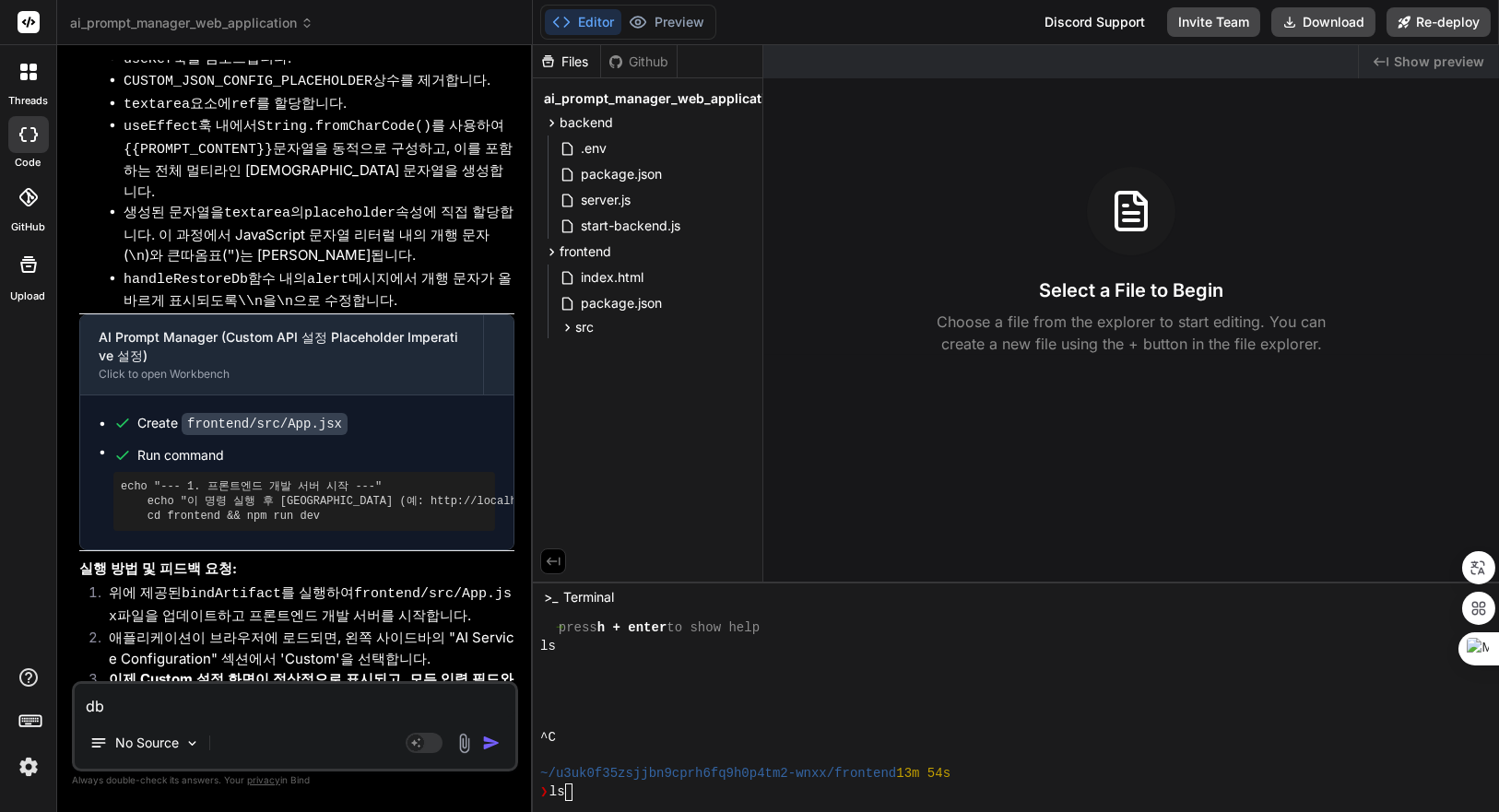
type textarea "dbㄱ"
type textarea "x"
type textarea "db가"
type textarea "x"
type textarea "db가"
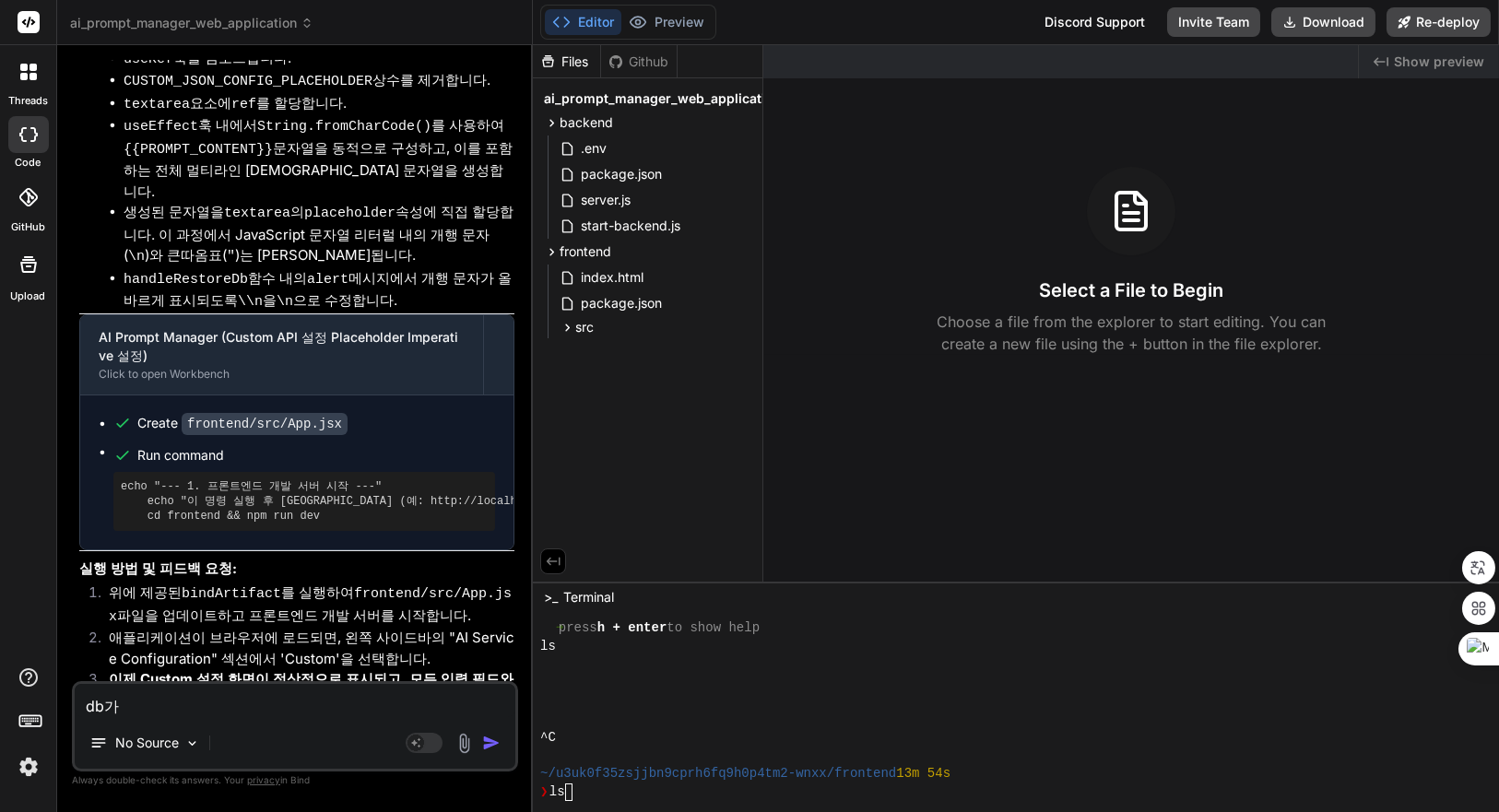
type textarea "x"
type textarea "db가 ㅈ"
type textarea "x"
type textarea "db가 저"
type textarea "x"
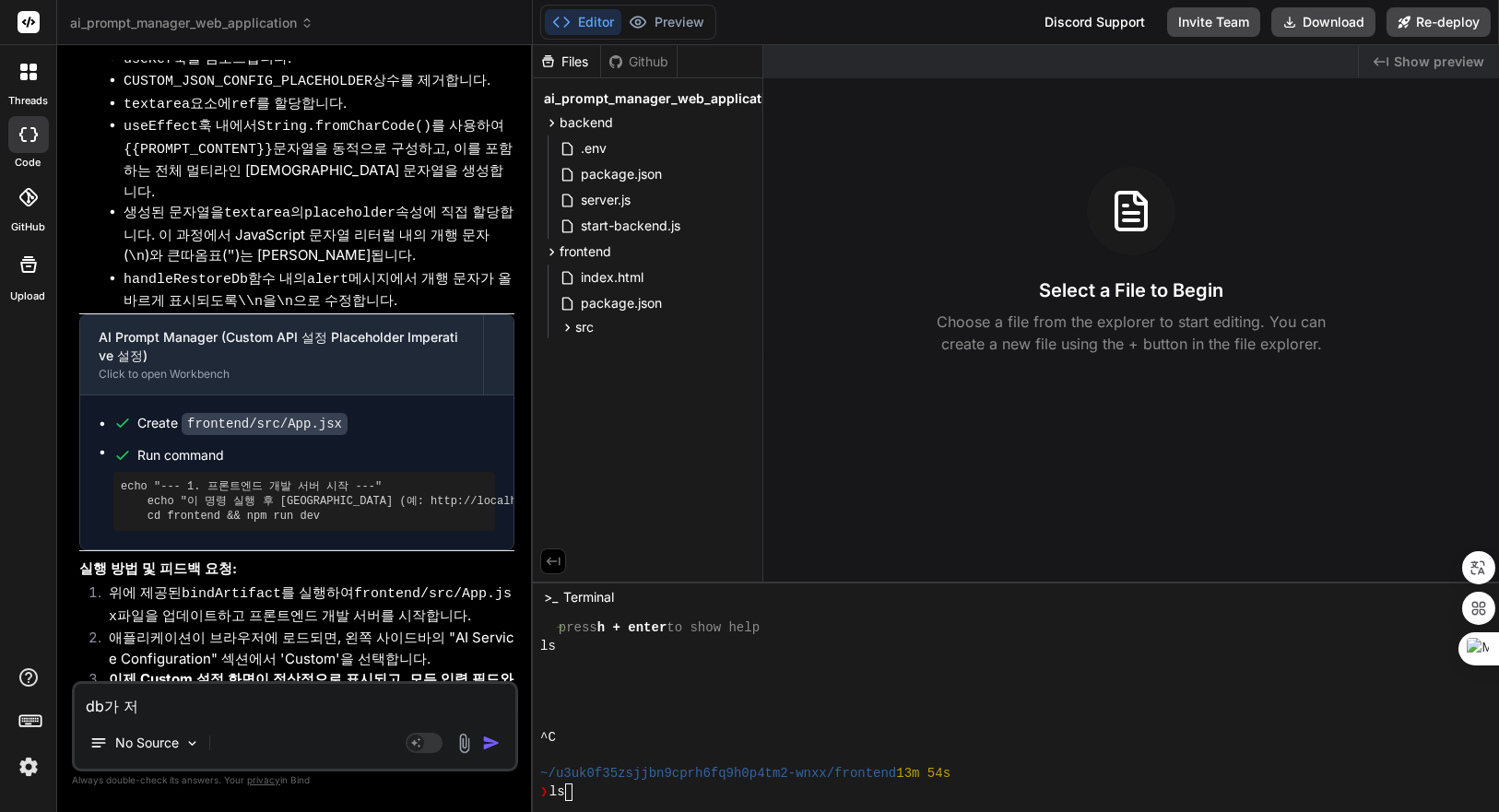
type textarea "db가 젖"
type textarea "x"
type textarea "db가 저자"
type textarea "x"
type textarea "db가 저장"
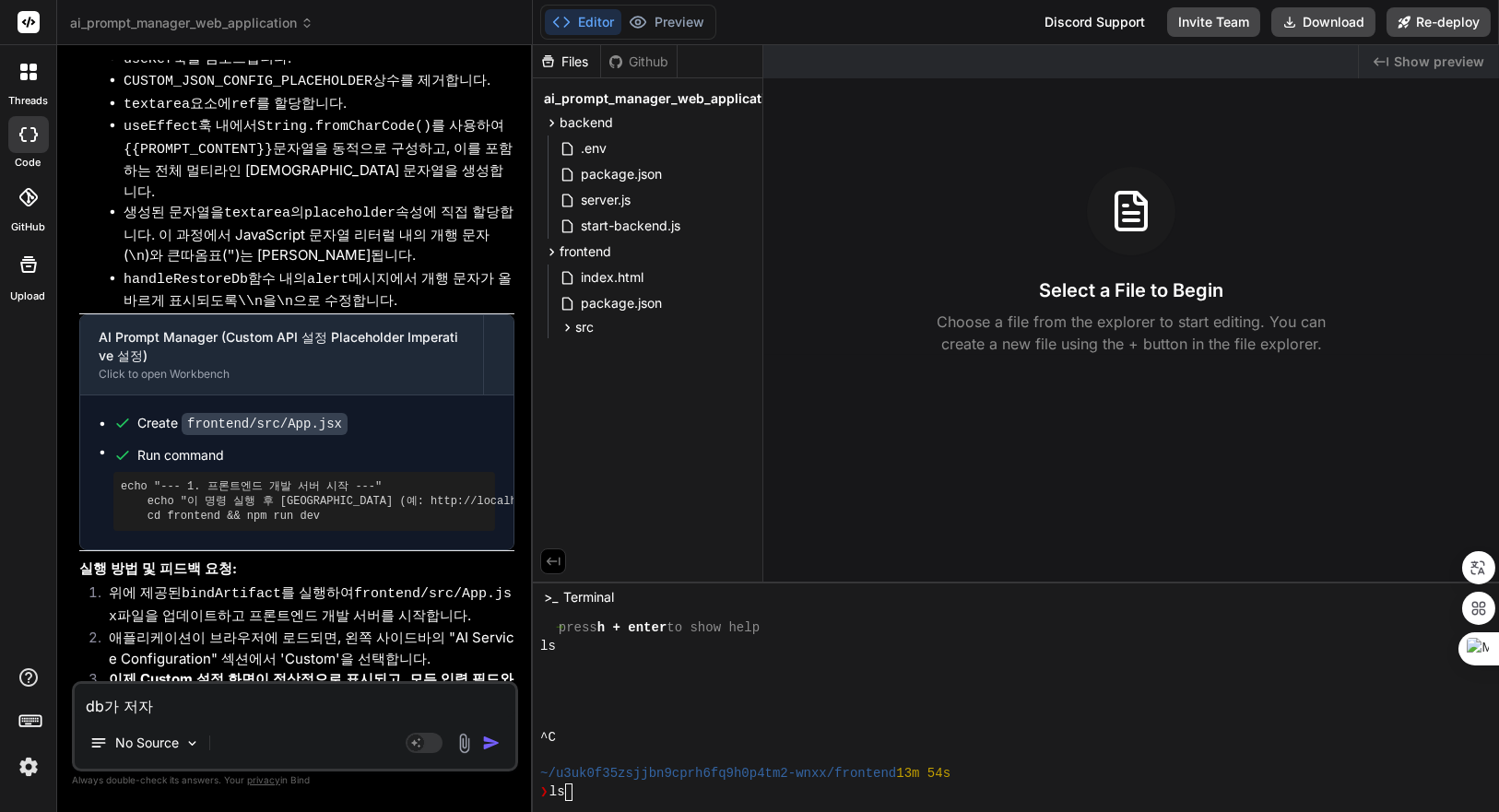
type textarea "x"
type textarea "db가 저장ㄷ"
type textarea "x"
type textarea "db가 저장도"
type textarea "x"
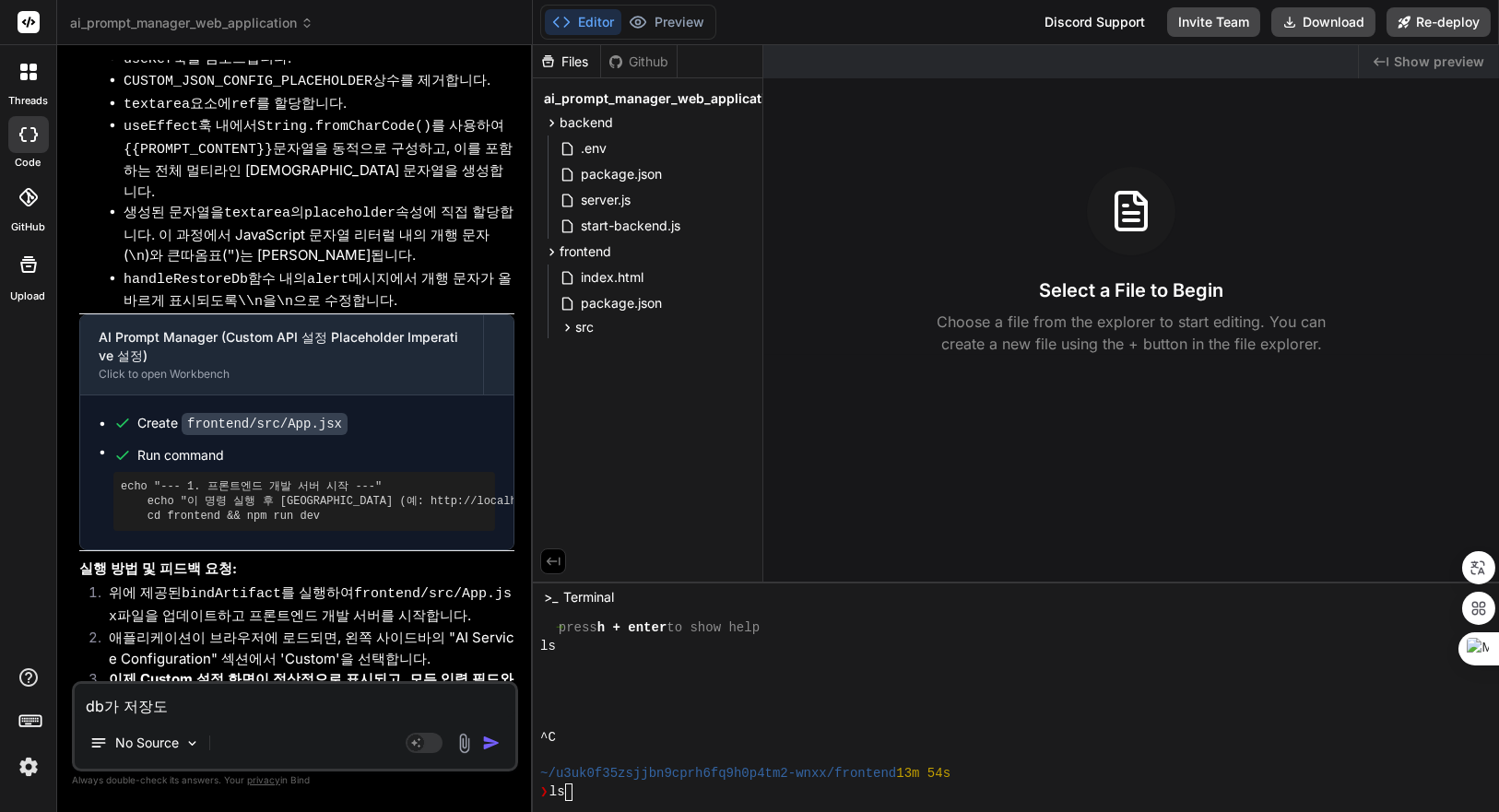
type textarea "db가 저장되"
type textarea "x"
type textarea "db가 저장된"
type textarea "x"
type textarea "db가 저장되느"
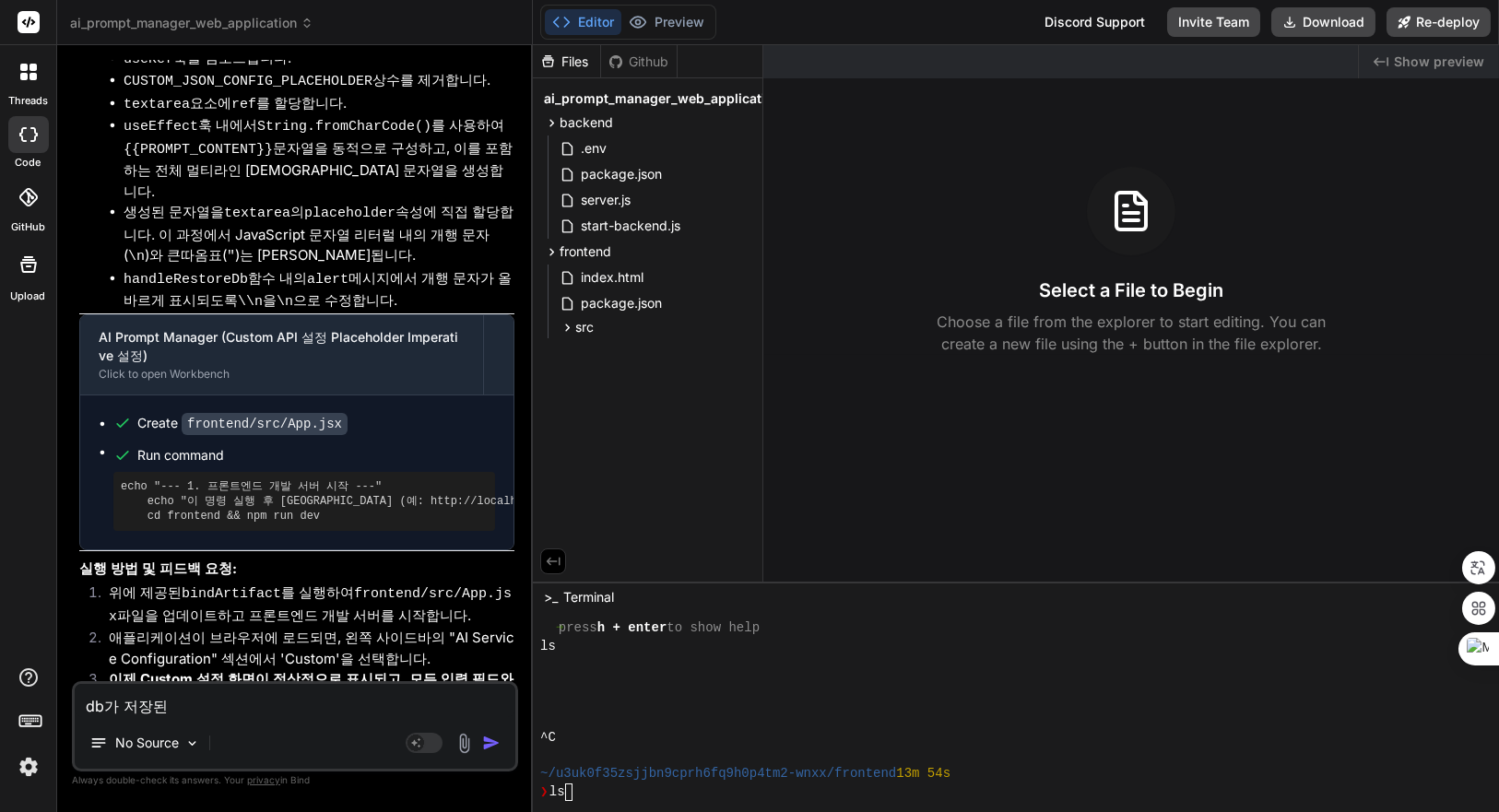
type textarea "x"
type textarea "db가 저장되는"
type textarea "x"
type textarea "db가 저장되는"
type textarea "x"
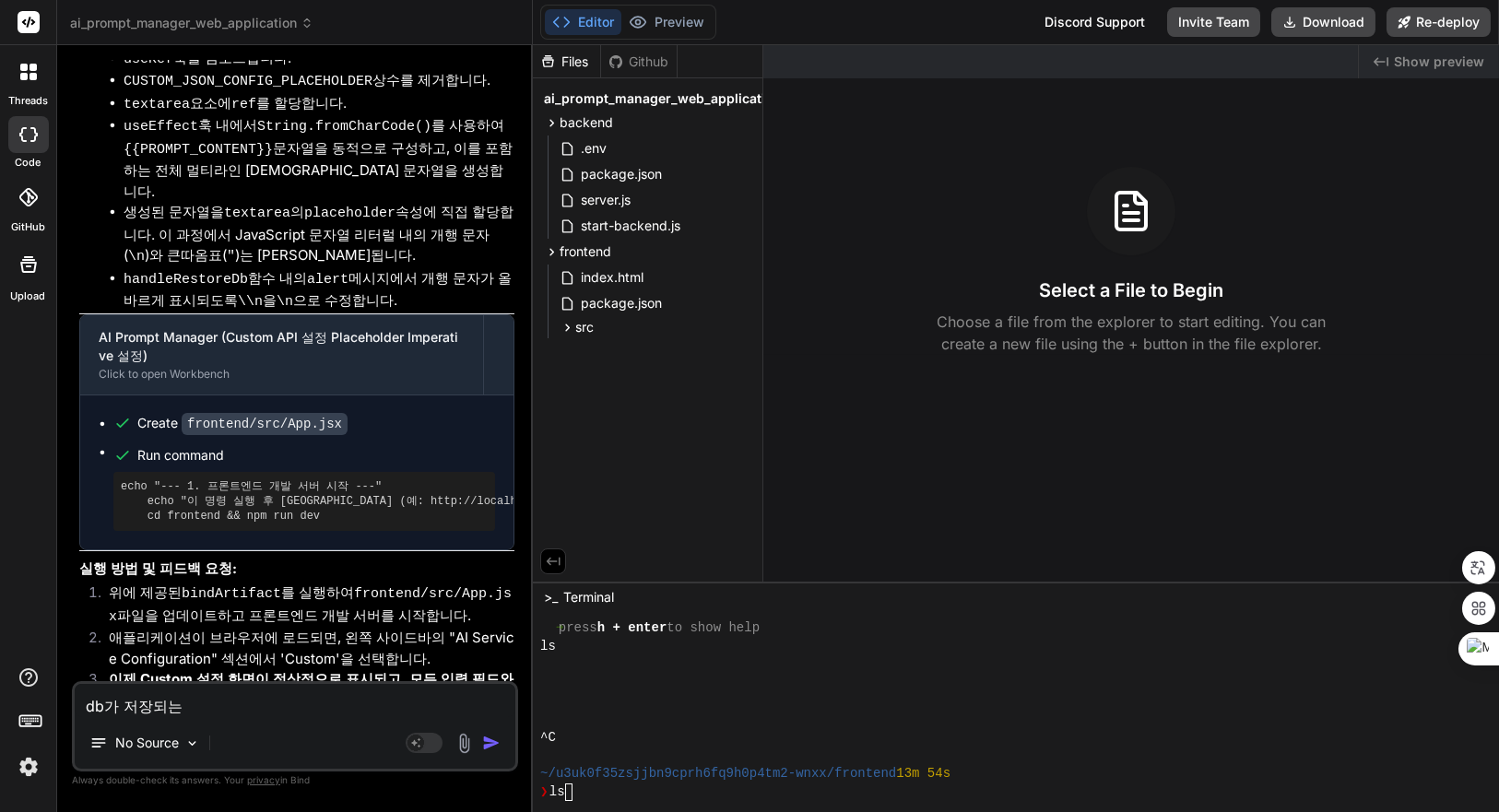
type textarea "db가 저장되는"
type textarea "x"
type textarea "db가 저장되"
type textarea "x"
type textarea "db가 저장"
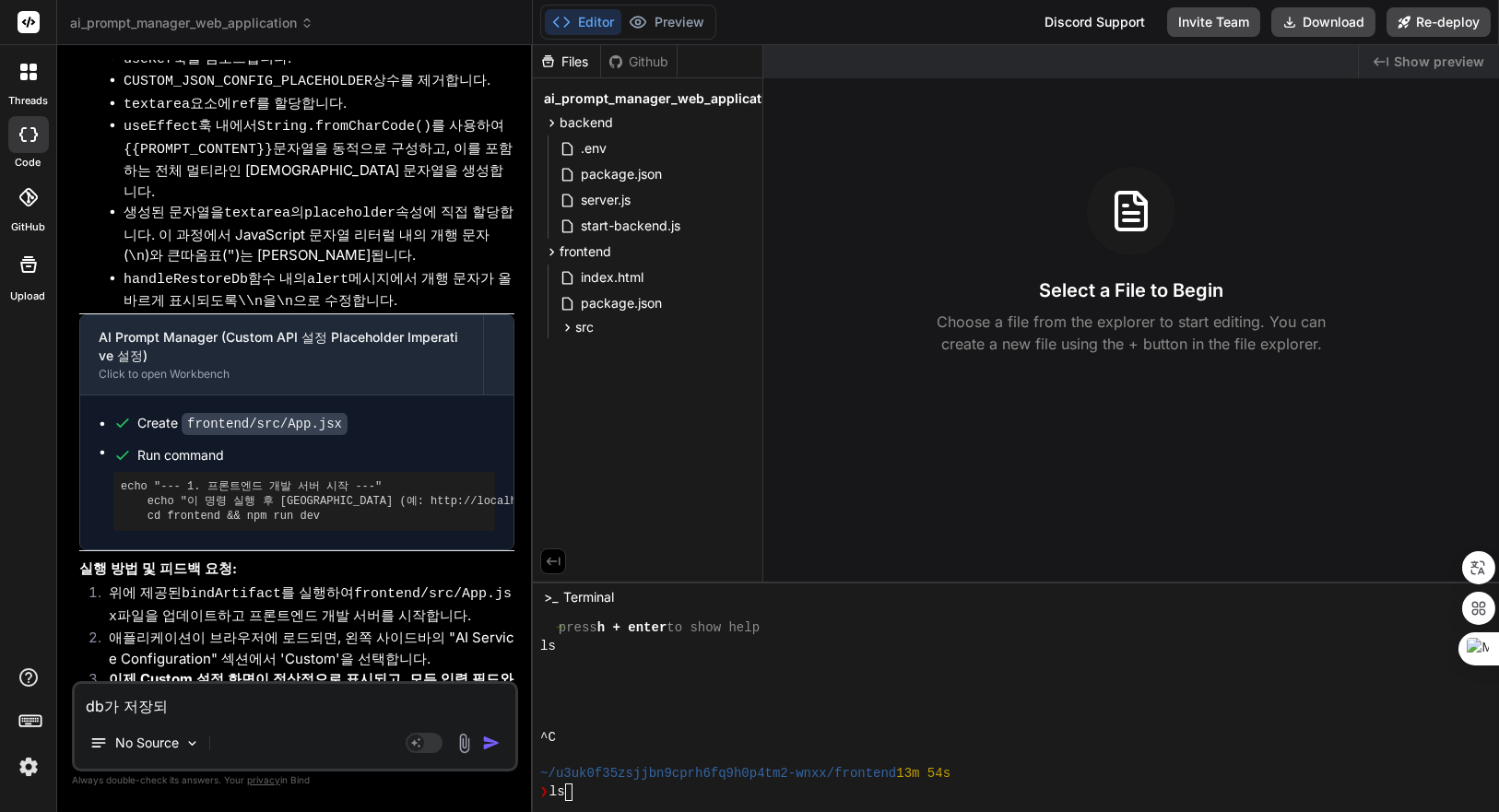
type textarea "x"
type textarea "db가 저"
type textarea "x"
type textarea "db가"
type textarea "x"
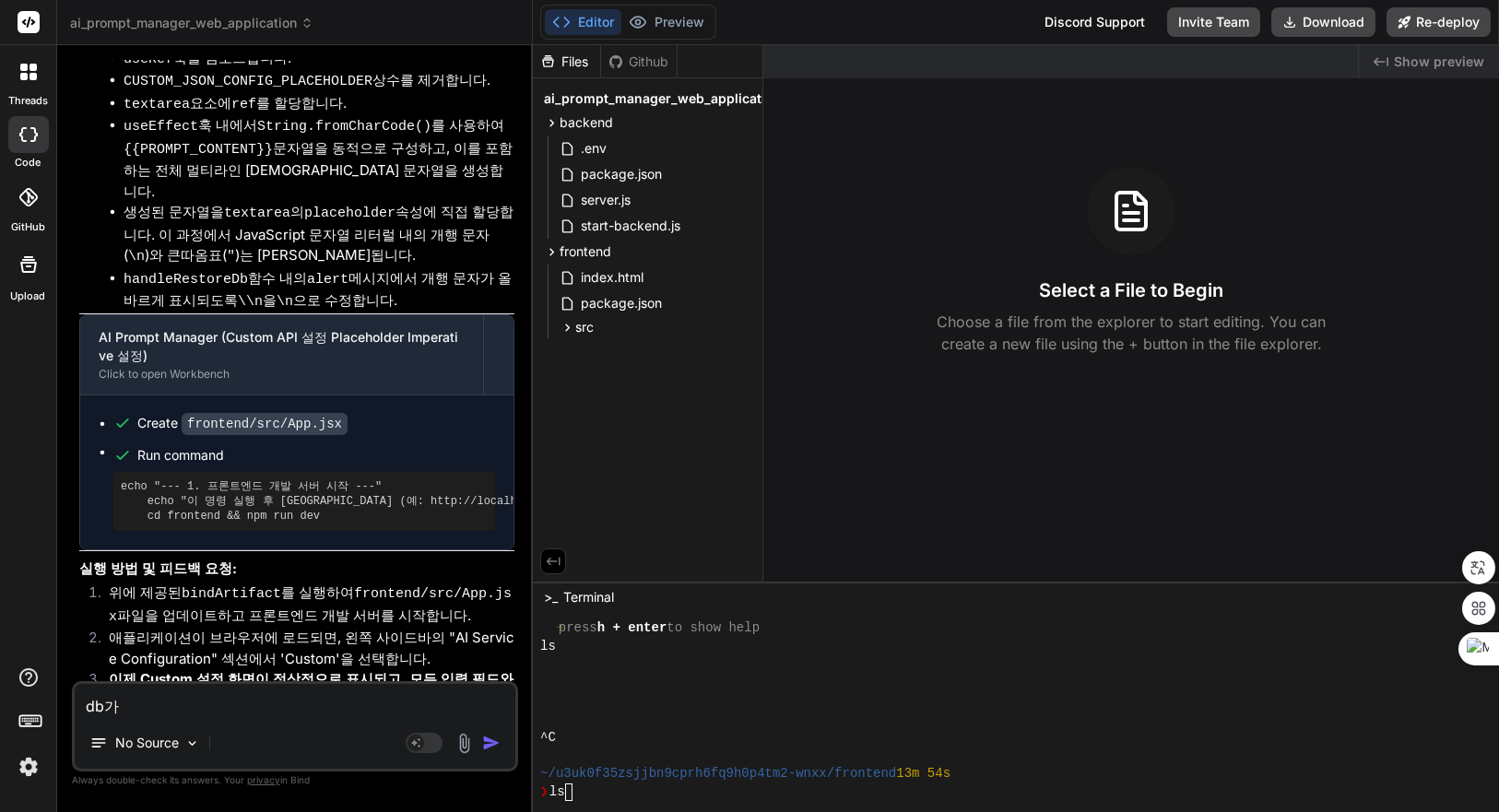
type textarea "db가"
type textarea "x"
type textarea "db"
type textarea "x"
type textarea "d"
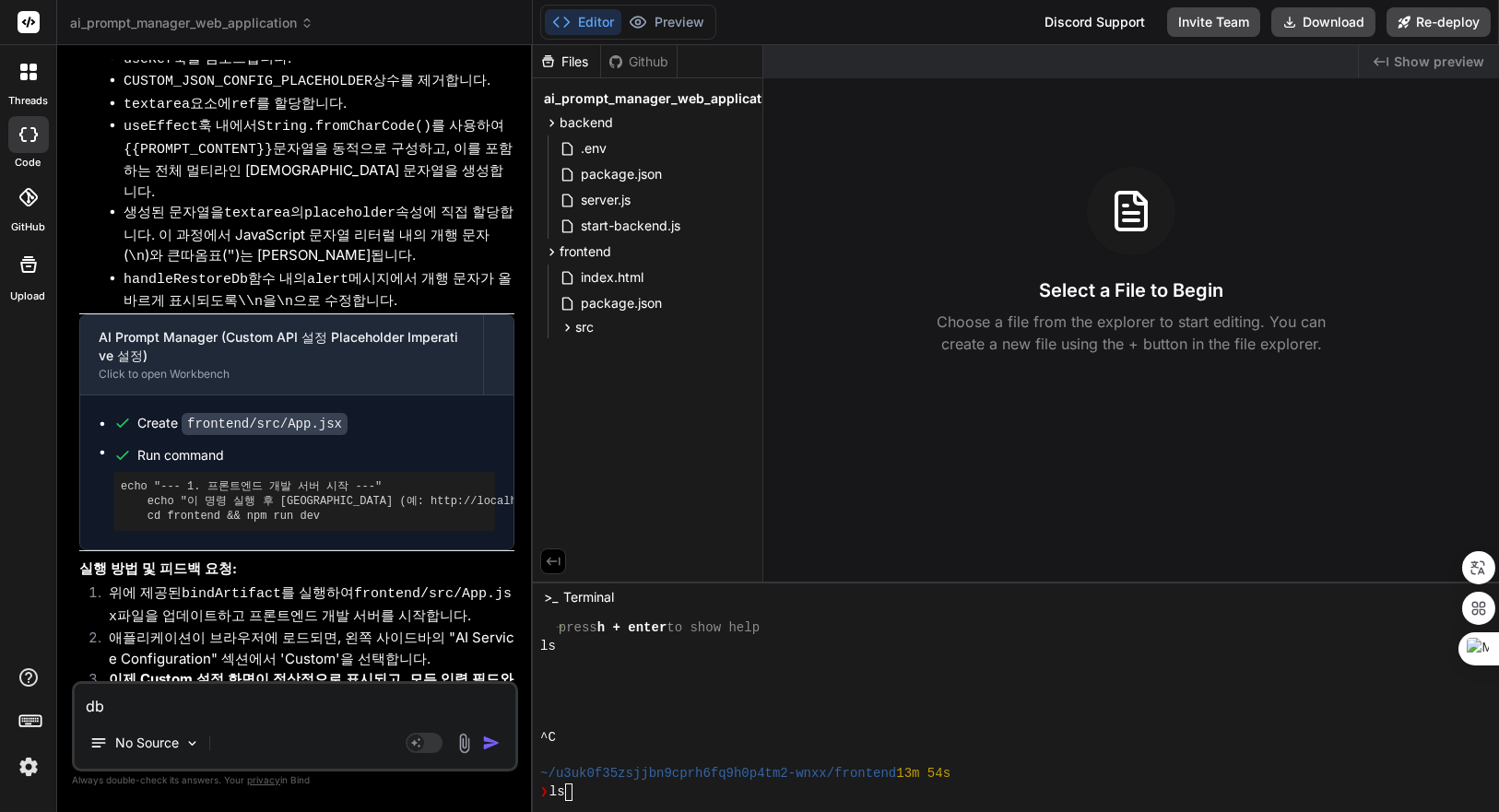
type textarea "x"
click at [279, 627] on li "애플리케이션이 브라우저에 로드되면, 왼쪽 사이드바의 "AI Service Configuration" 섹션에서 'Custom'을 선택합니다." at bounding box center [305, 648] width 420 height 41
click at [262, 697] on textarea at bounding box center [295, 701] width 441 height 33
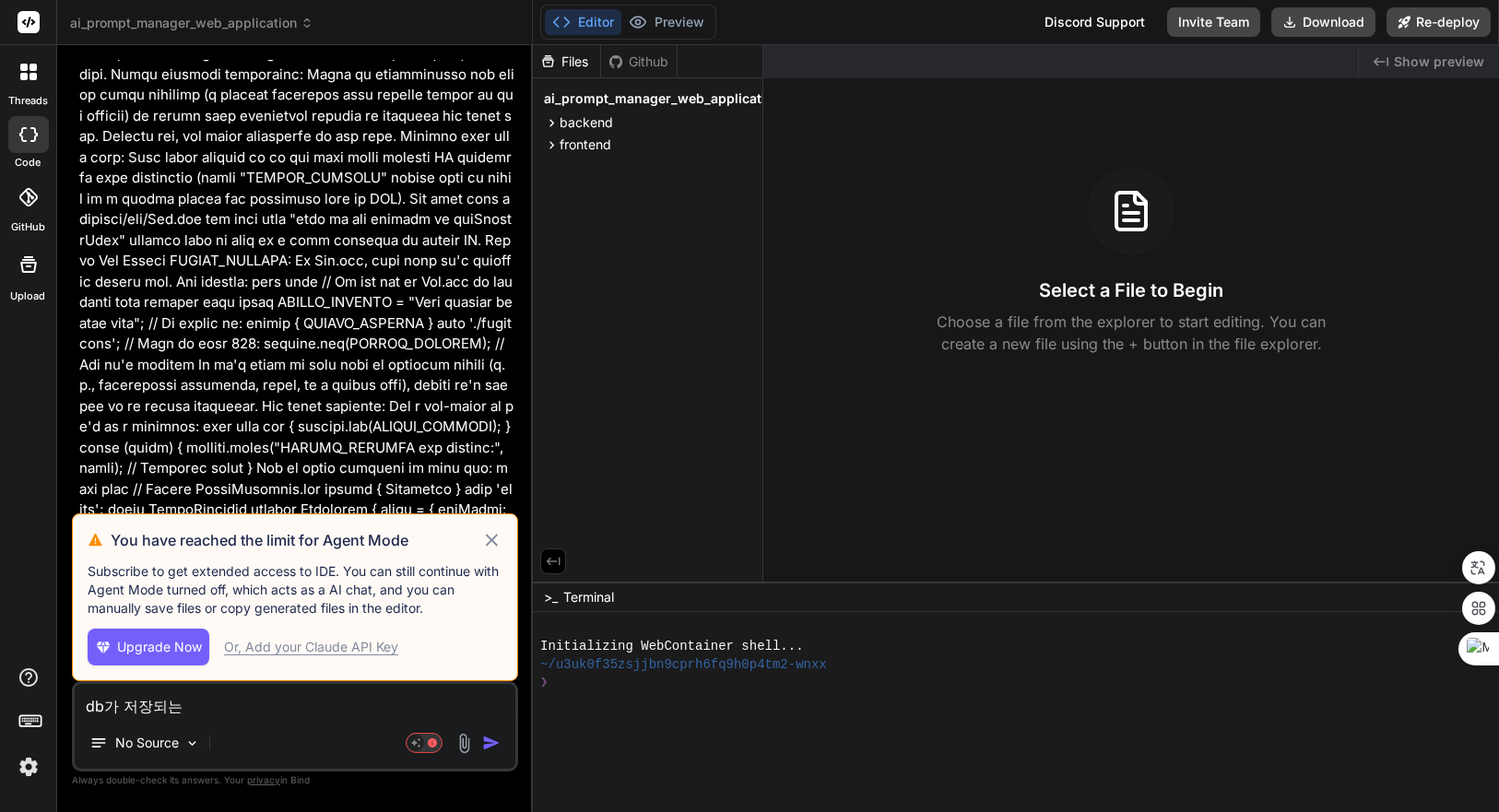
click at [487, 539] on icon at bounding box center [492, 540] width 22 height 23
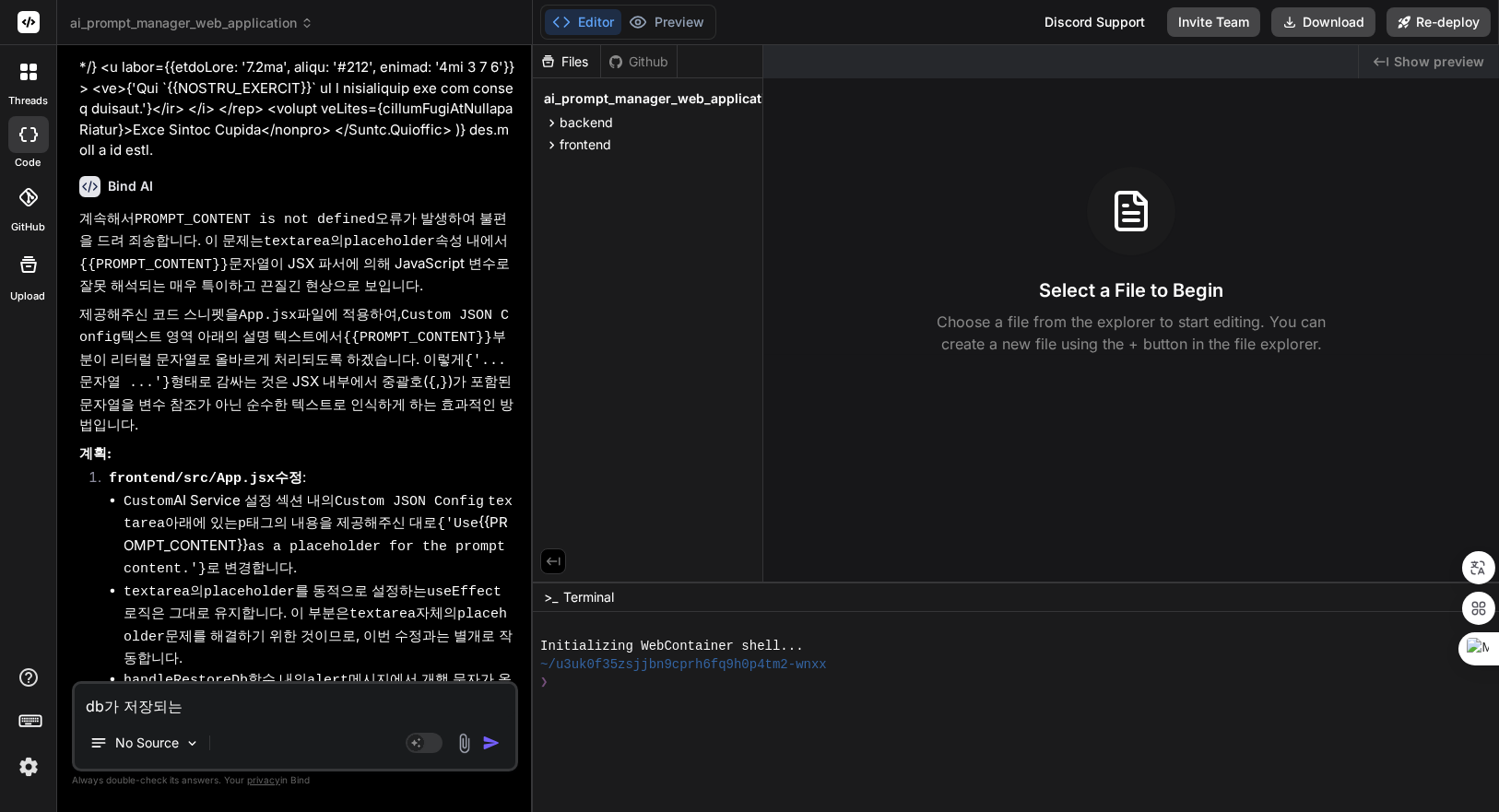
scroll to position [9402, 0]
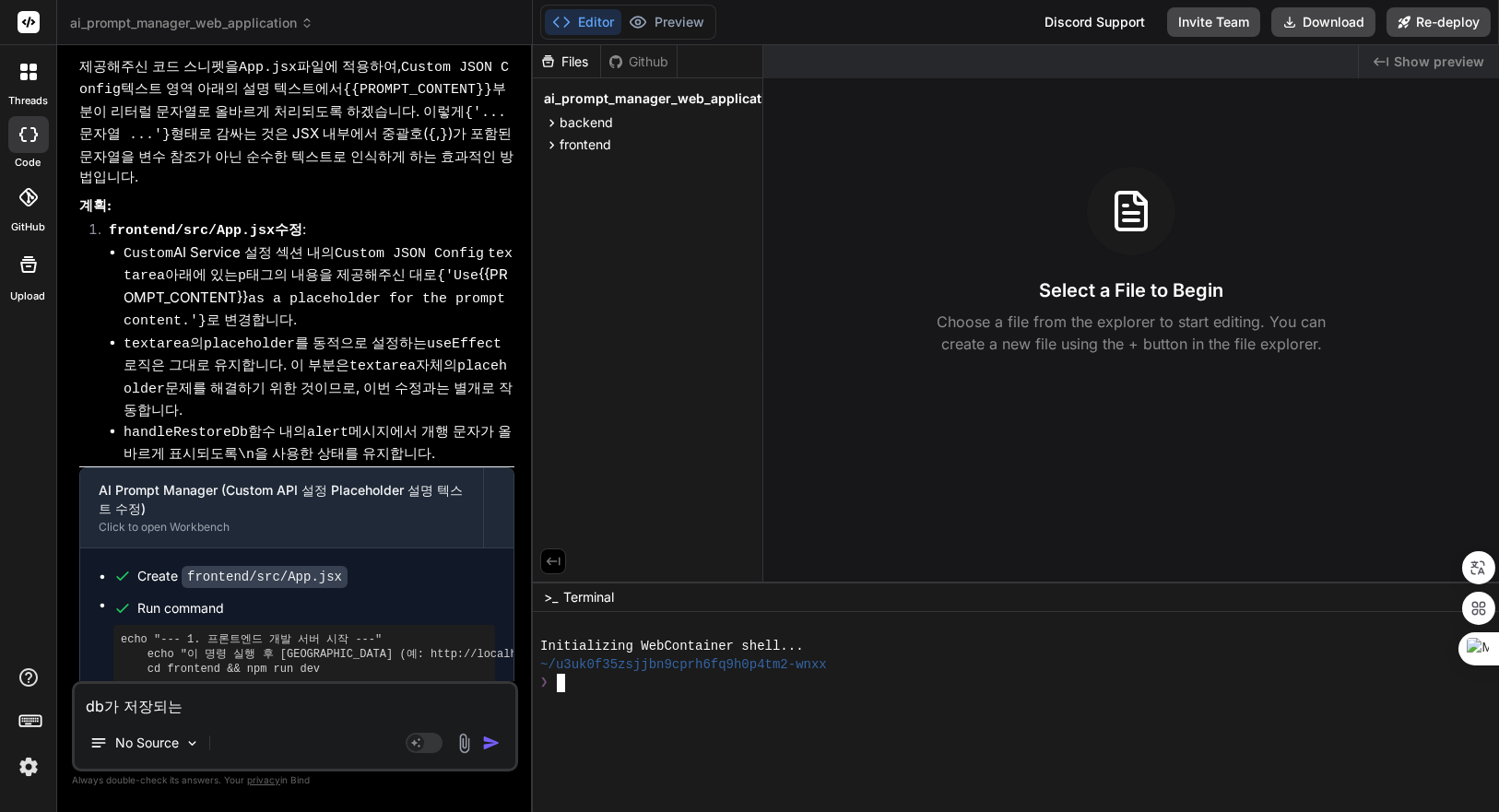
click at [977, 681] on div "❯" at bounding box center [1005, 682] width 929 height 19
click at [591, 128] on span "backend" at bounding box center [586, 122] width 53 height 19
click at [611, 195] on span "server.js" at bounding box center [606, 199] width 53 height 23
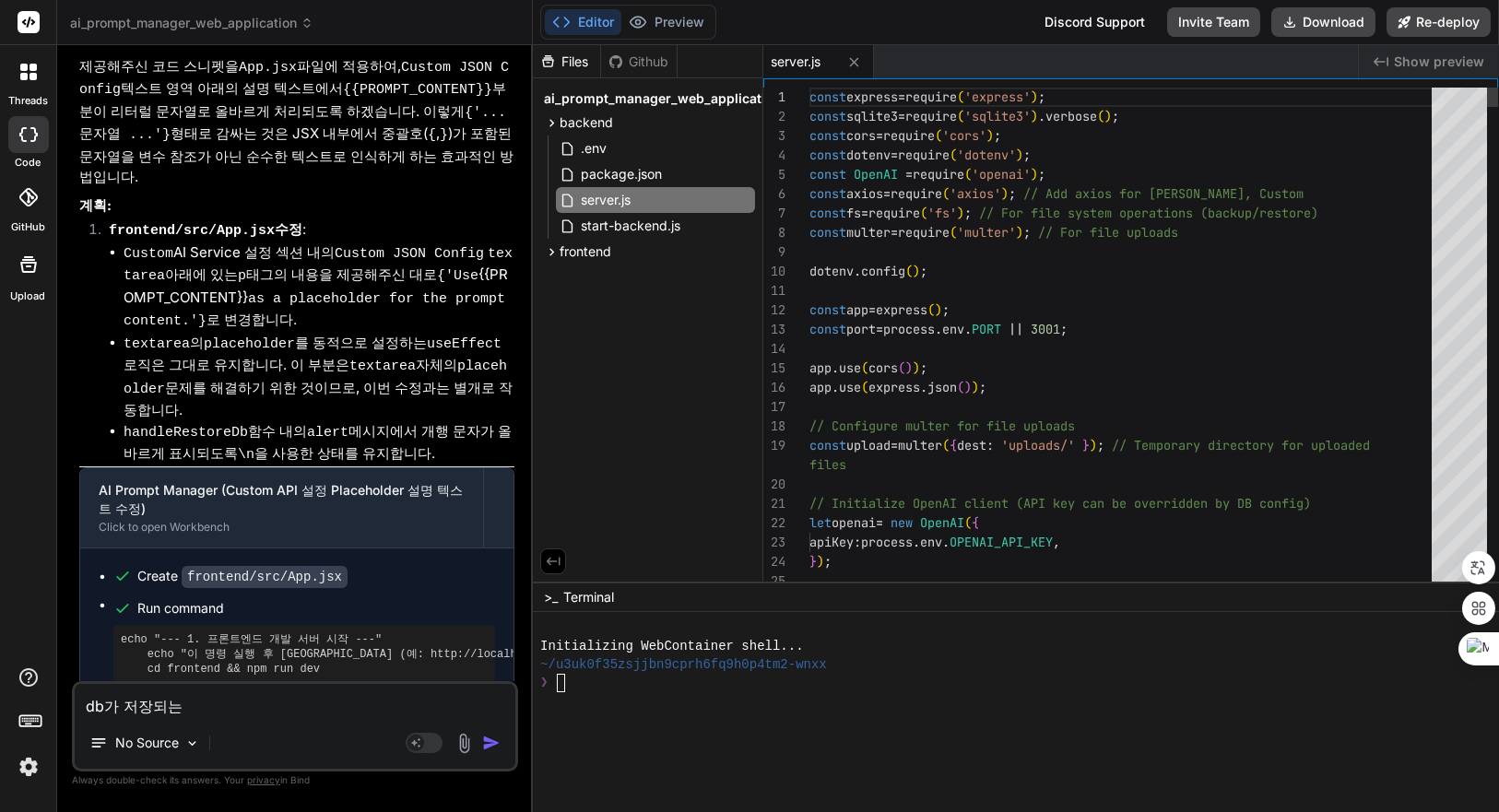
type textarea "x"
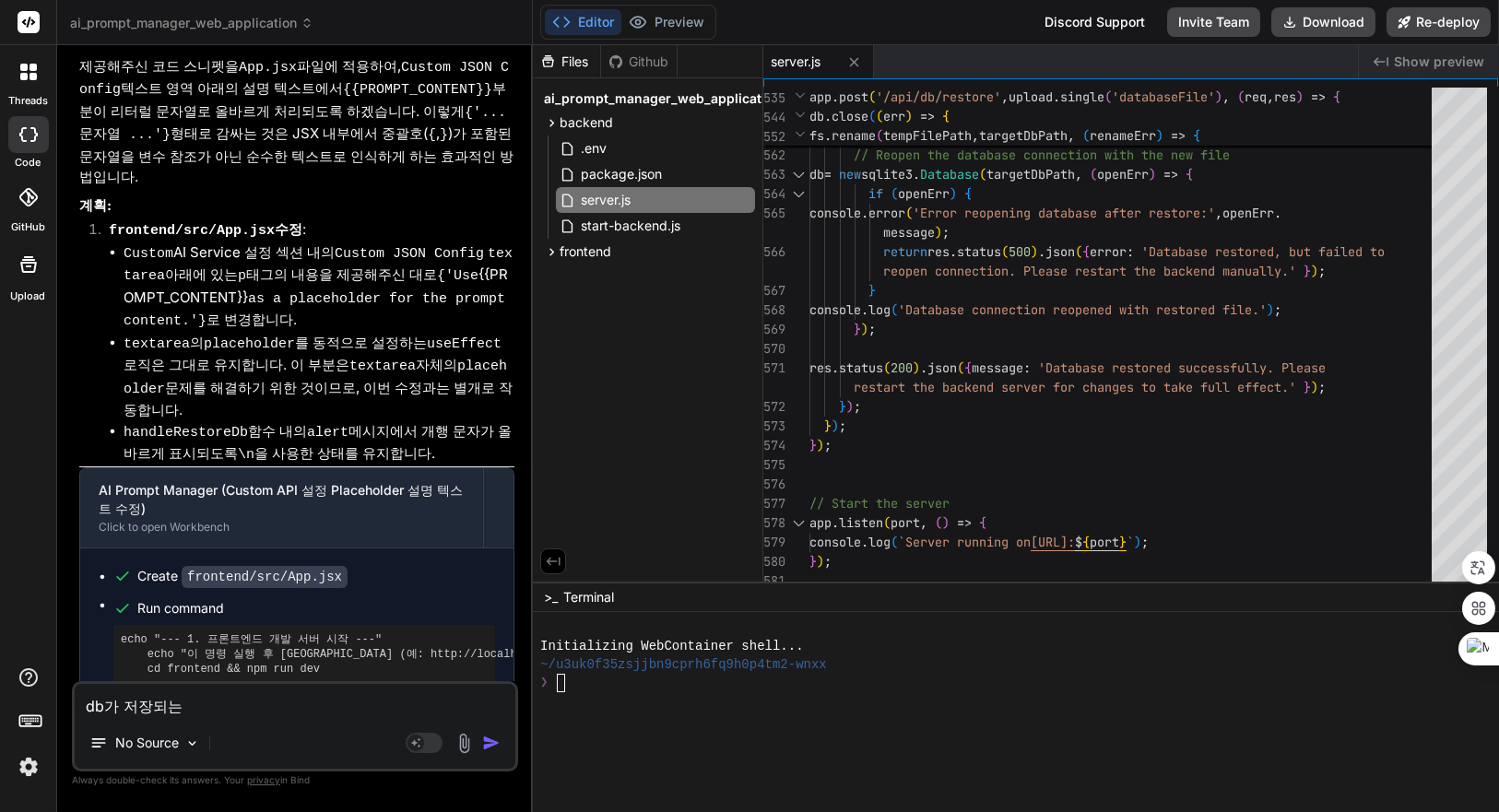
click at [780, 693] on div at bounding box center [1005, 701] width 929 height 19
click at [848, 685] on div "❯" at bounding box center [1005, 682] width 929 height 19
type textarea "cd backend && npm install && npm run start-detached && cd .. && cd frontend && …"
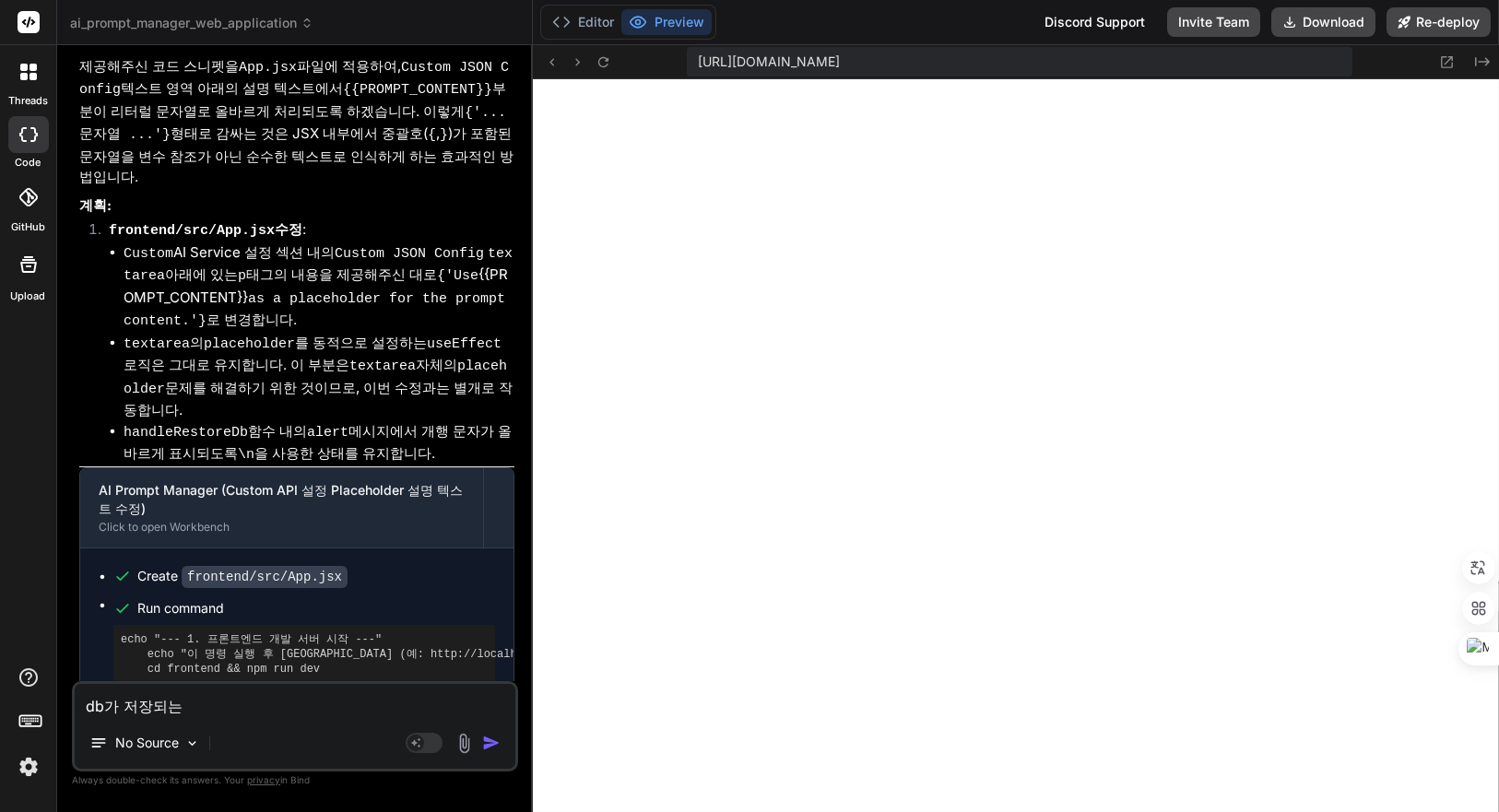
type textarea "x"
click at [572, 27] on button "Editor" at bounding box center [583, 22] width 77 height 26
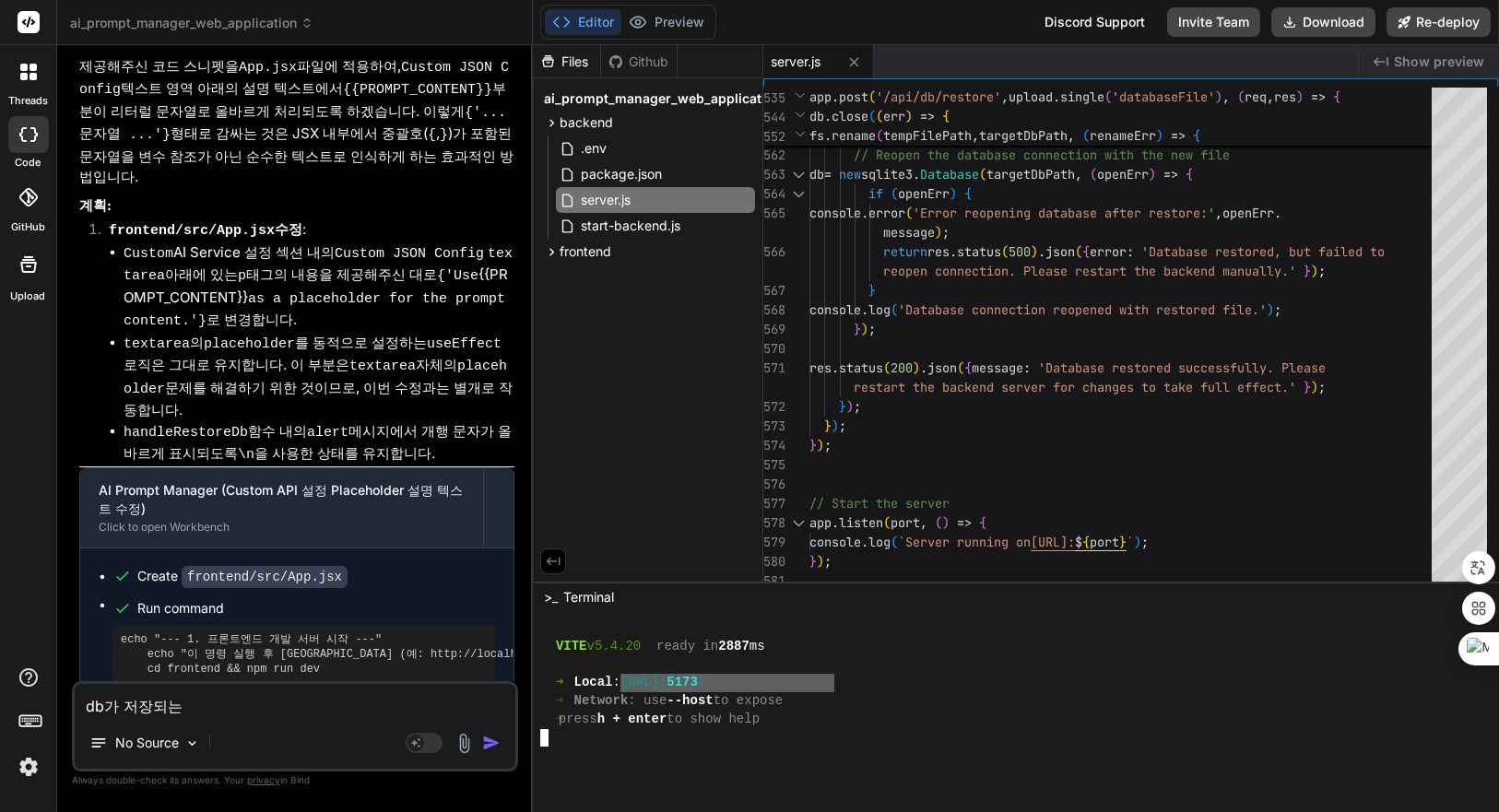
drag, startPoint x: 650, startPoint y: 681, endPoint x: 880, endPoint y: 671, distance: 230.2
click at [1422, 54] on span "Show preview" at bounding box center [1439, 62] width 90 height 19
click at [1426, 61] on span "Show preview" at bounding box center [1439, 62] width 90 height 19
click at [927, 662] on div at bounding box center [1005, 665] width 929 height 19
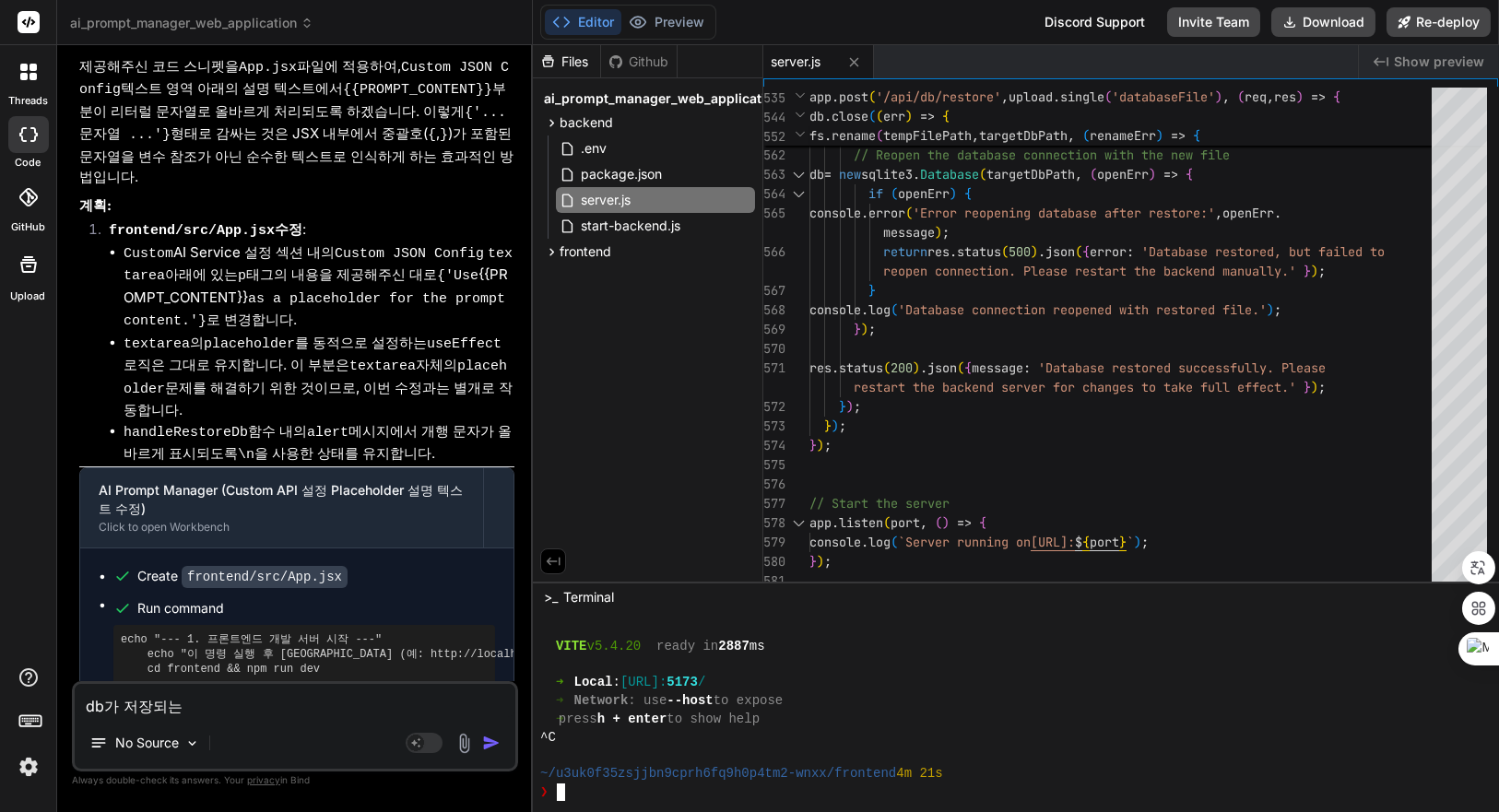
type textarea "cd backend && npm install && npm run start-detached && cd .. && cd frontend && …"
click at [853, 687] on div "➜ Local : [URL]: 5173 /" at bounding box center [1005, 682] width 929 height 19
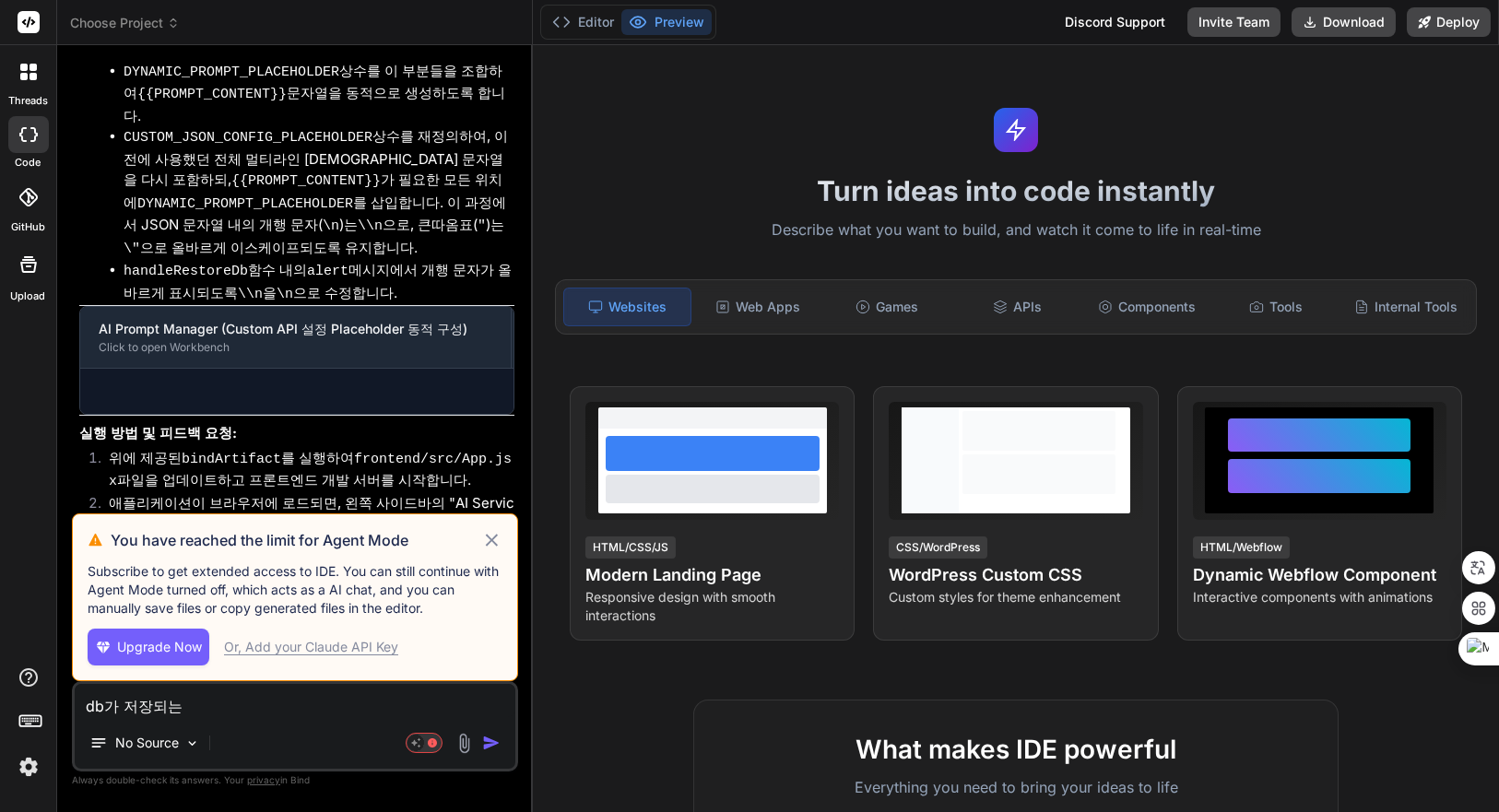
click at [494, 538] on icon at bounding box center [492, 540] width 12 height 12
type textarea "x"
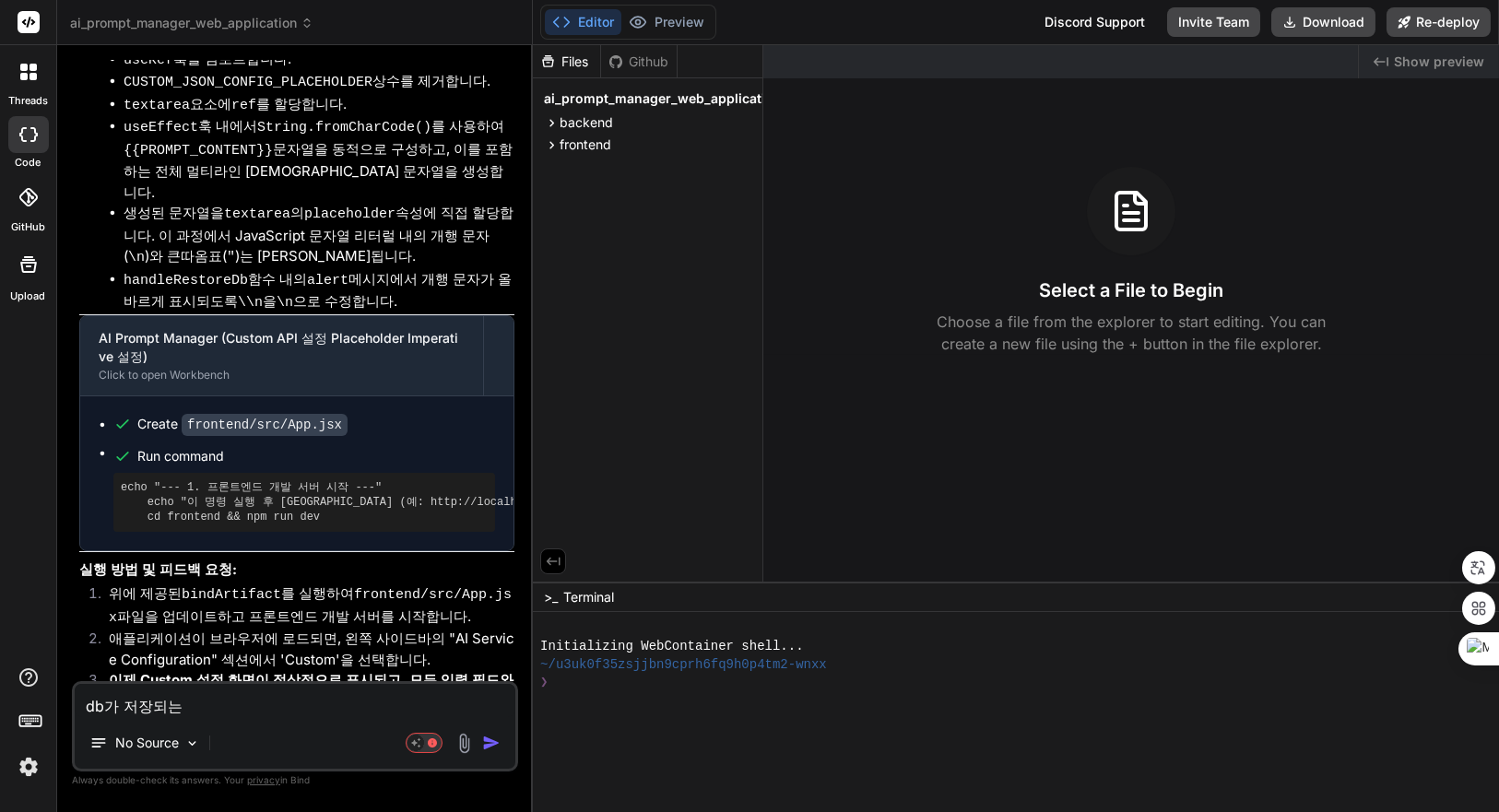
scroll to position [7905, 0]
click at [851, 678] on div "❯" at bounding box center [1005, 682] width 929 height 19
type textarea "cd backend && npm install && npm run start-detached && cd .. && cd frontend && …"
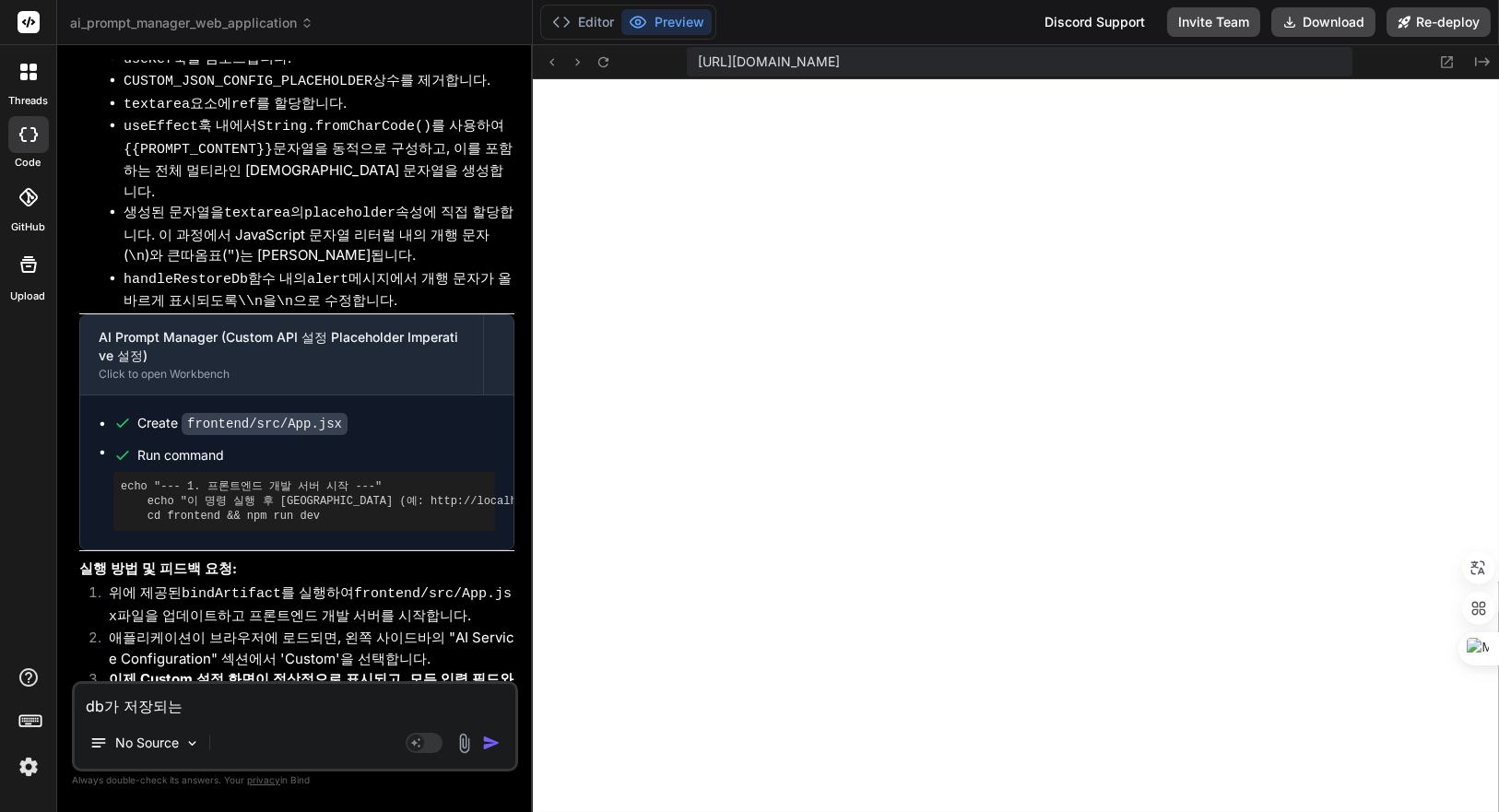
type textarea "x"
click at [580, 18] on button "Editor" at bounding box center [583, 22] width 77 height 26
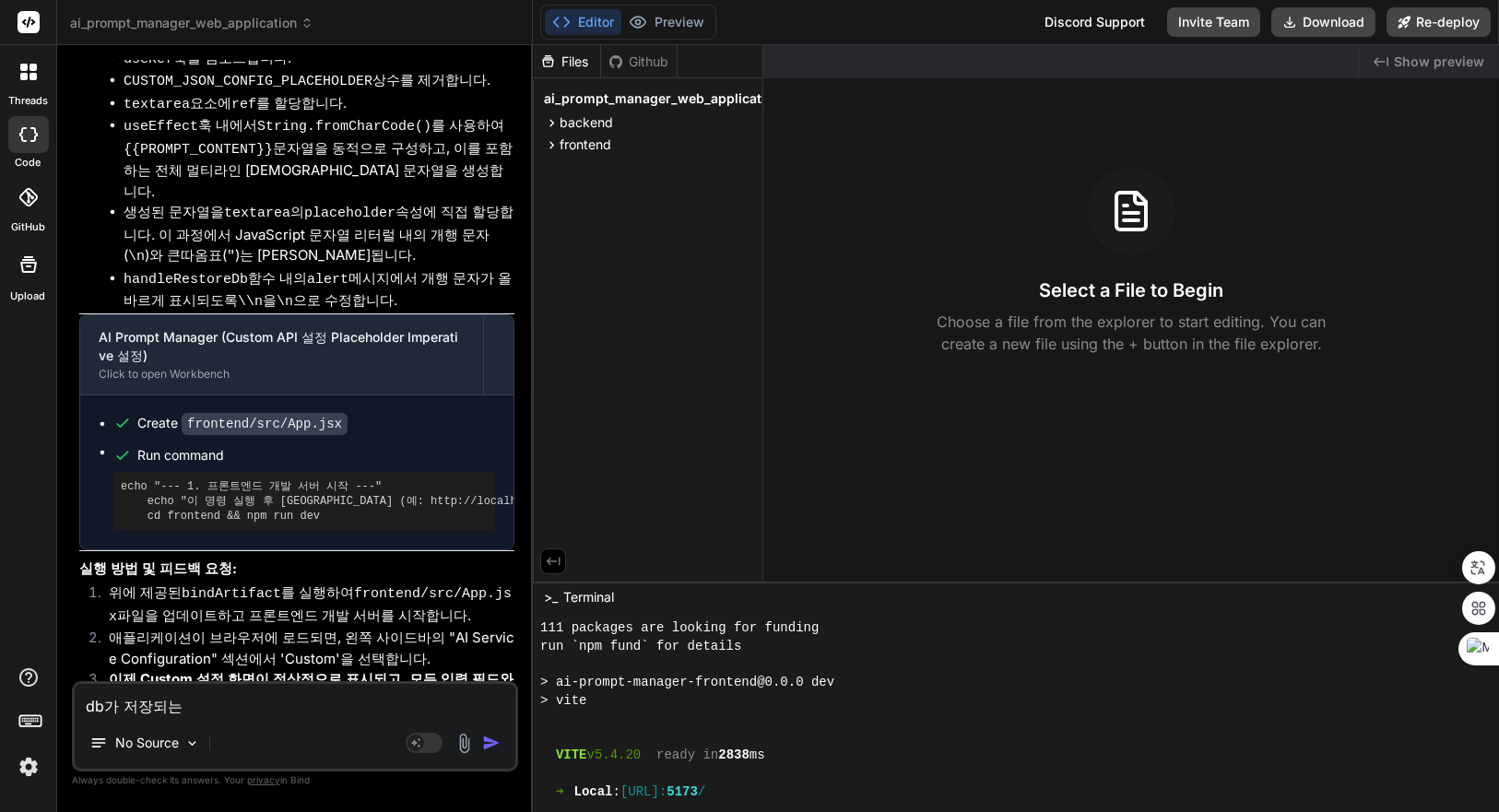
scroll to position [871, 0]
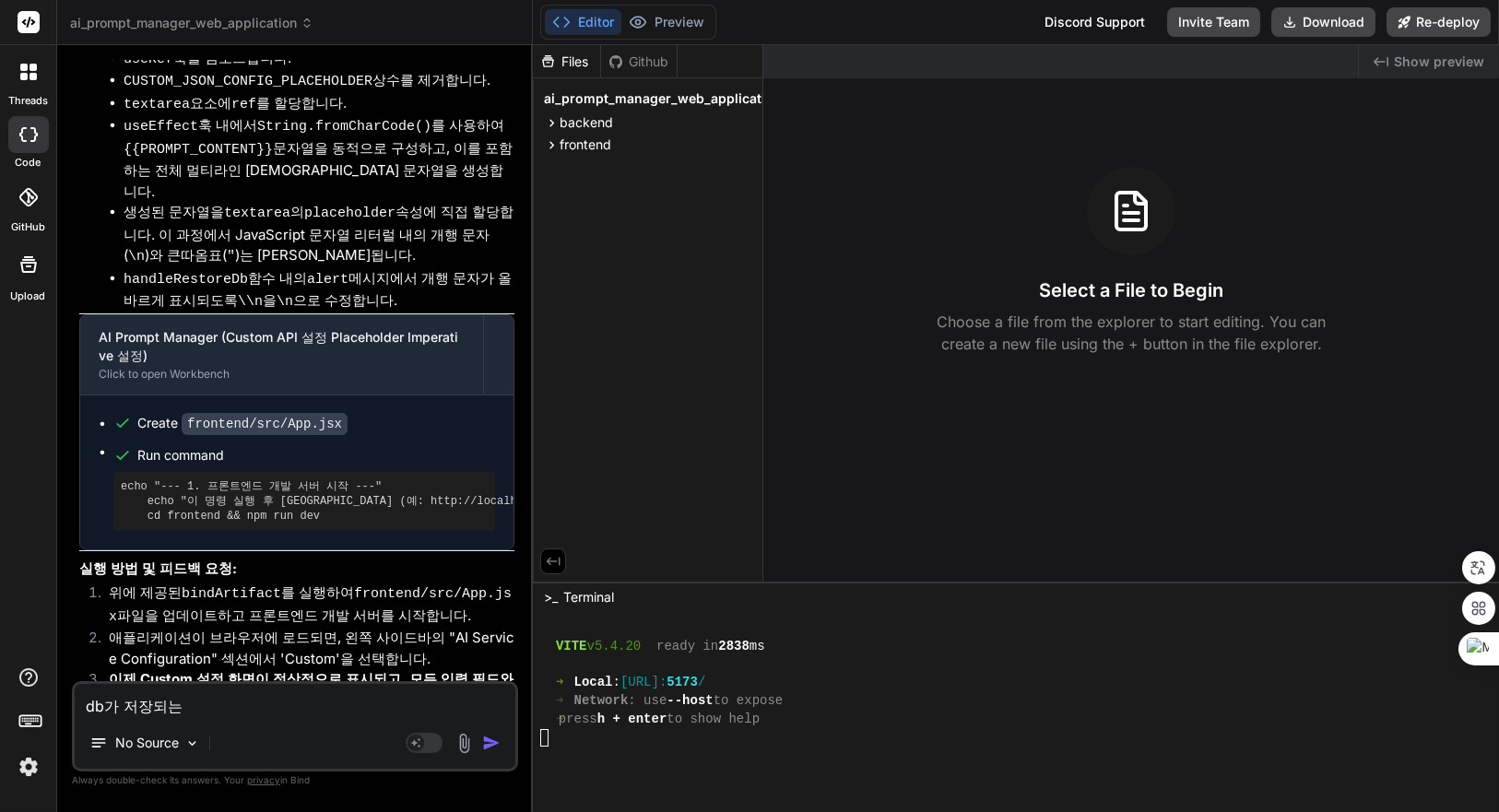
click at [1423, 63] on span "Show preview" at bounding box center [1439, 62] width 90 height 19
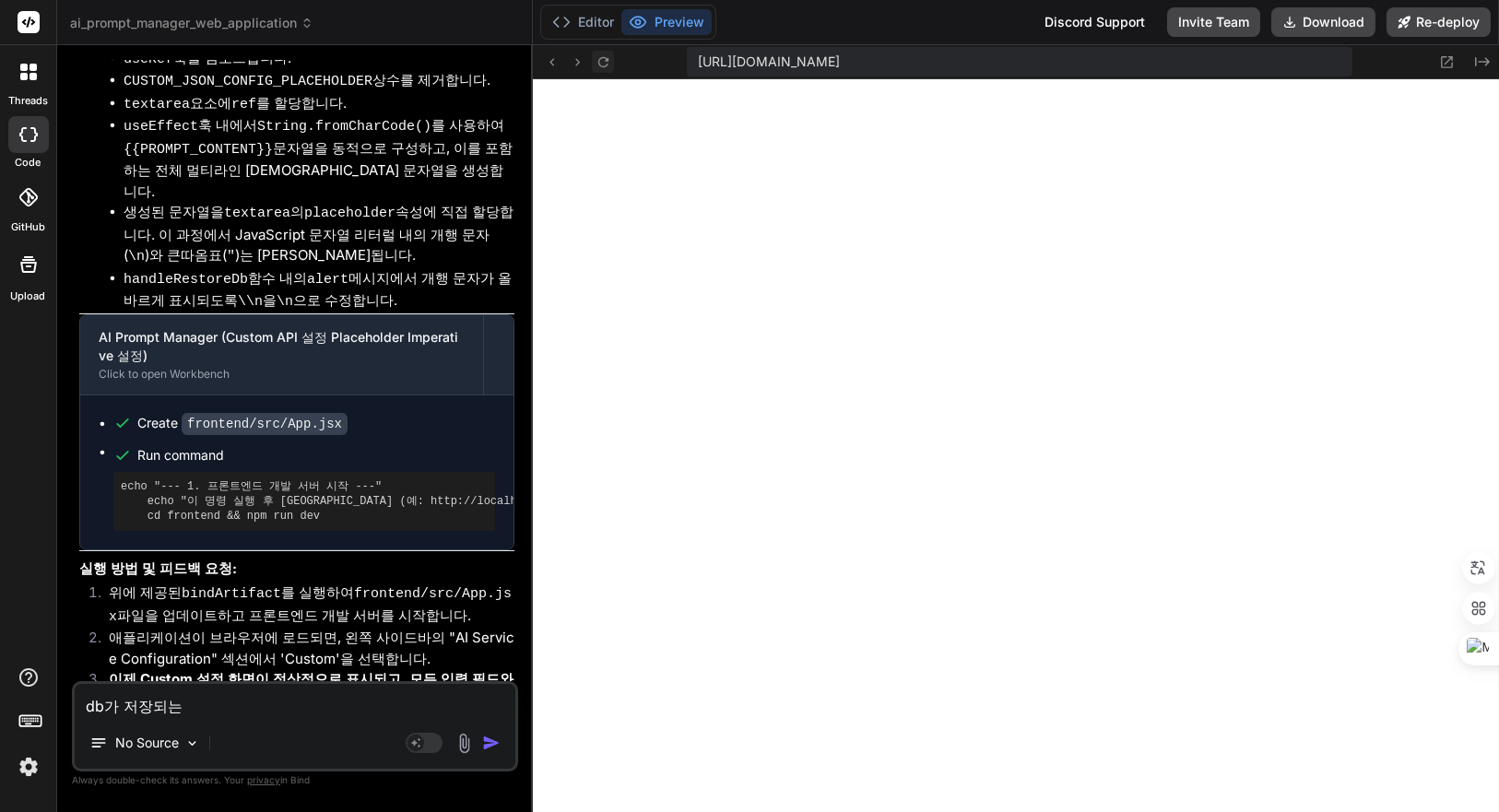
click at [599, 61] on icon at bounding box center [603, 62] width 16 height 16
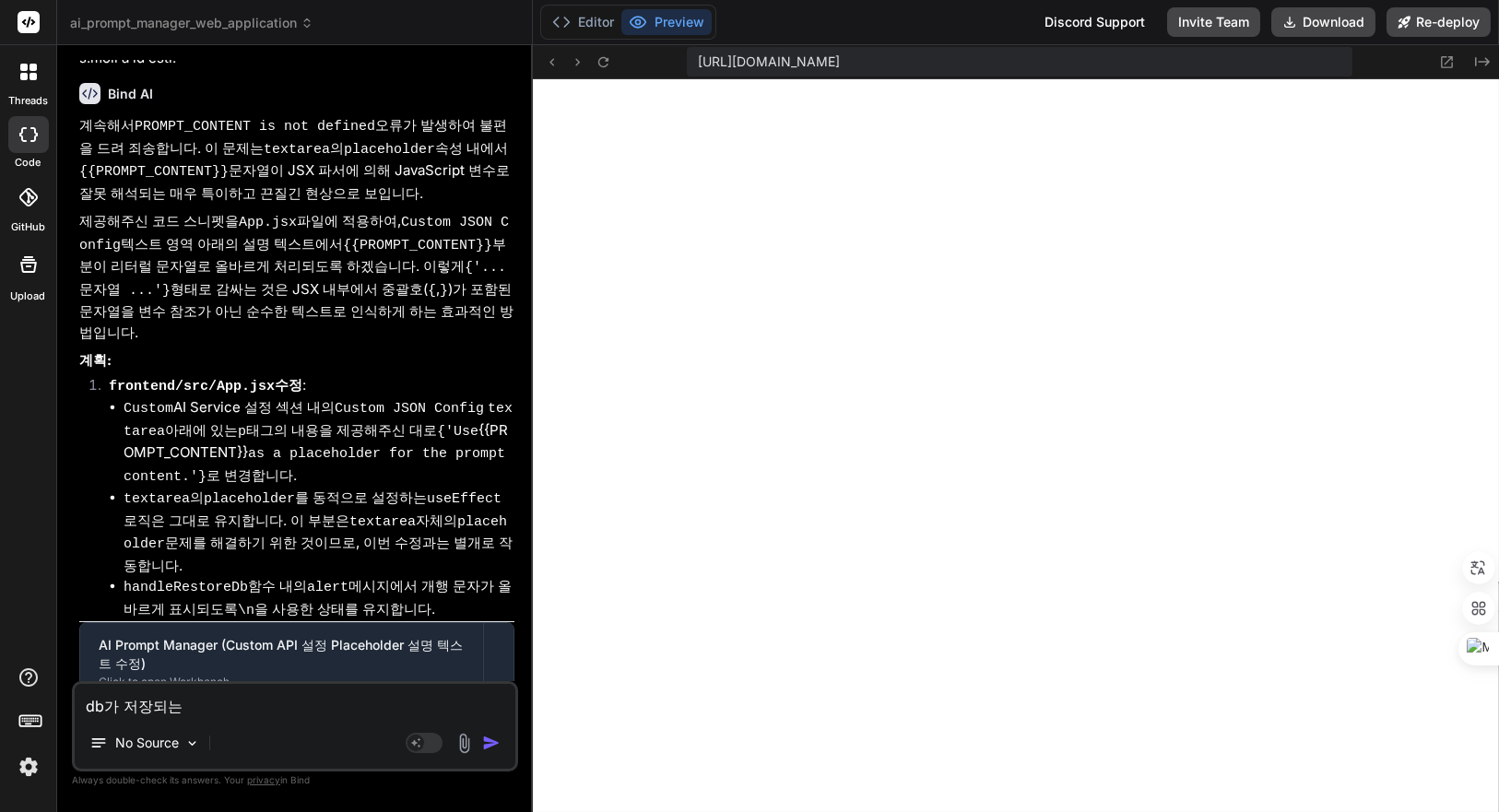
scroll to position [9402, 0]
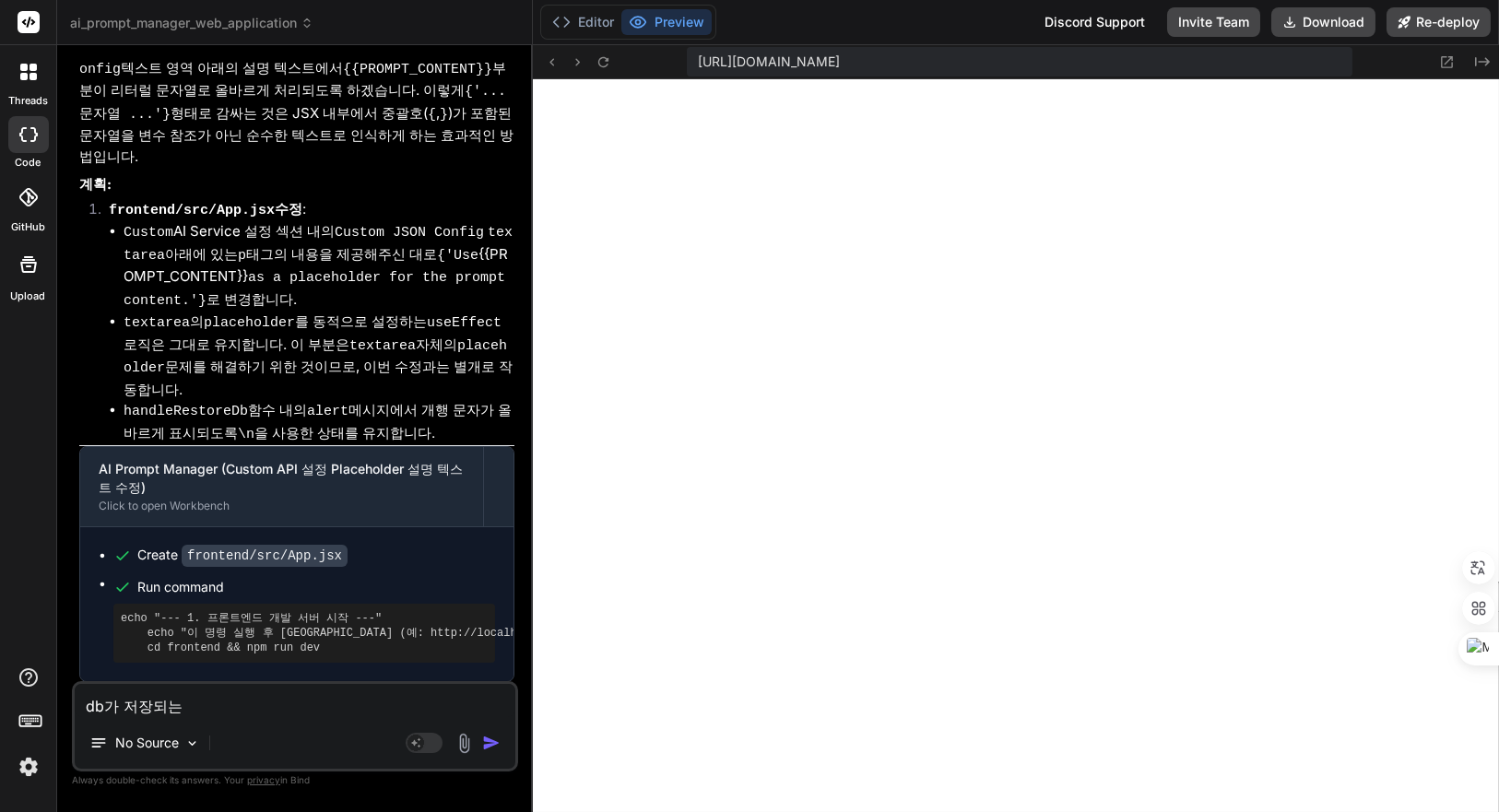
click at [327, 702] on textarea "db가 저장되는" at bounding box center [295, 701] width 441 height 33
type textarea "db가 저장되"
type textarea "x"
type textarea "db가 저장"
type textarea "x"
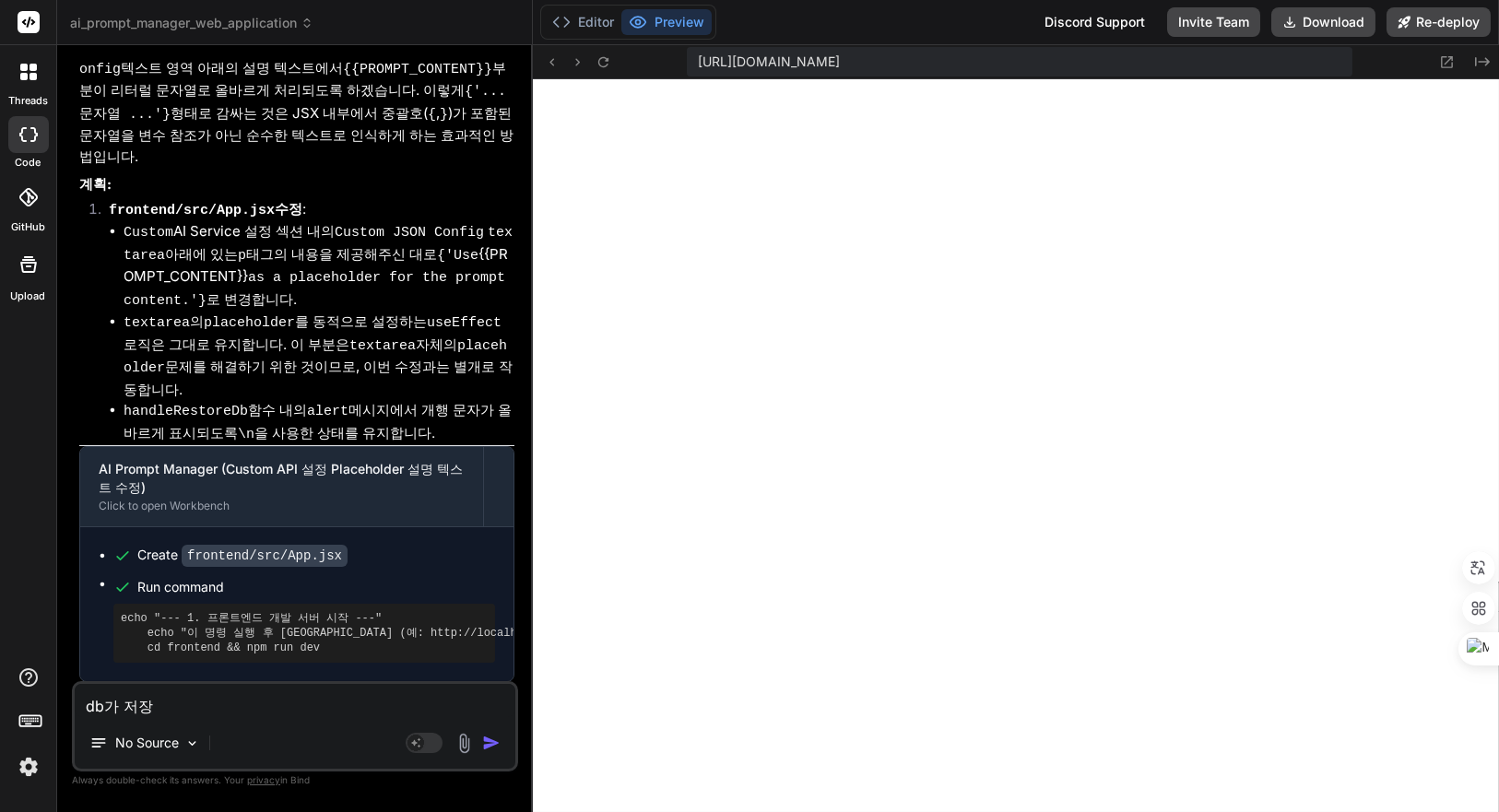
type textarea "db가 저"
type textarea "x"
type textarea "db가"
type textarea "x"
type textarea "db가"
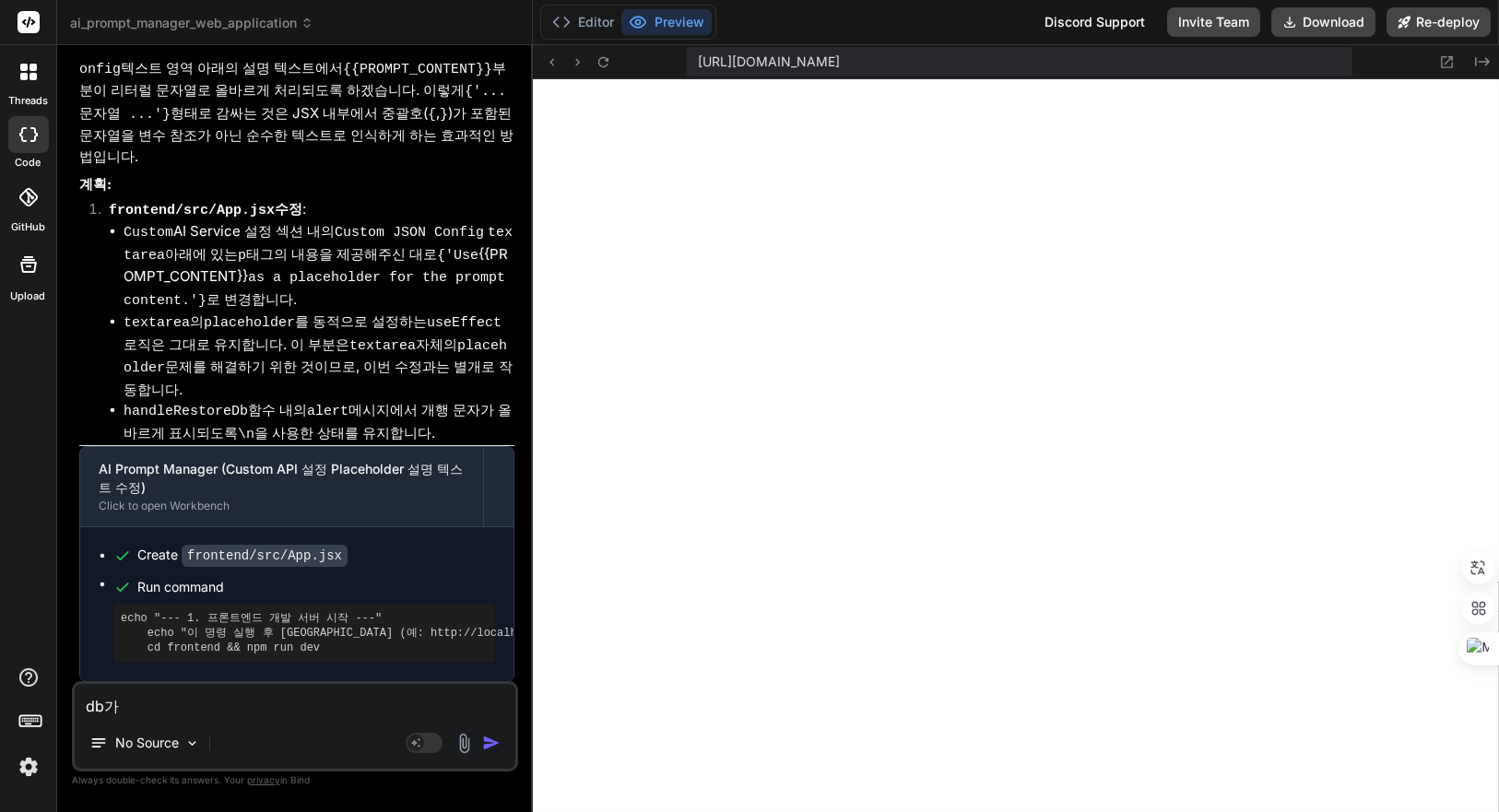
type textarea "x"
type textarea "db"
type textarea "x"
type textarea "d"
type textarea "x"
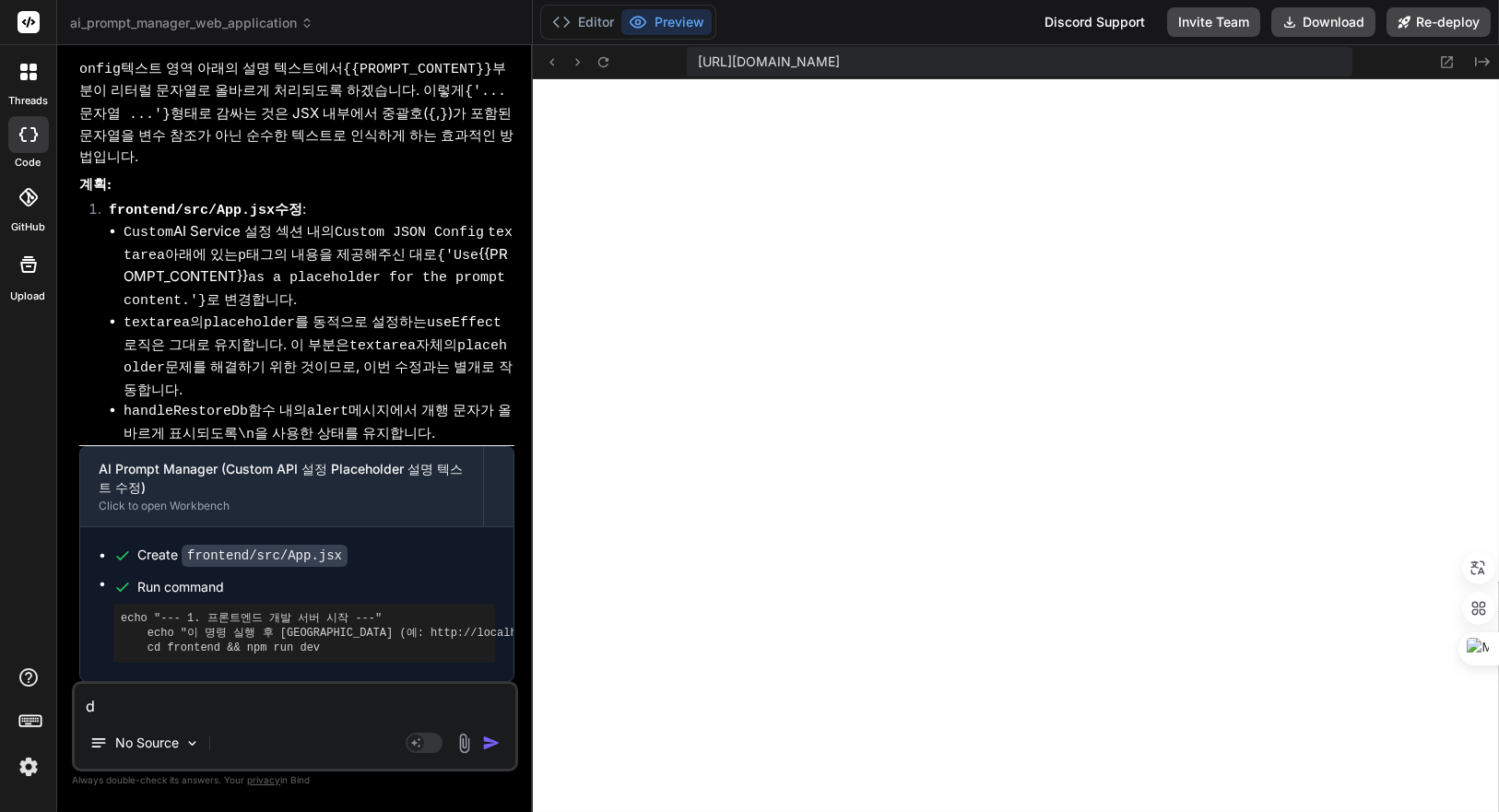
type textarea "x"
type textarea "d"
type textarea "x"
type textarea "dl"
type textarea "x"
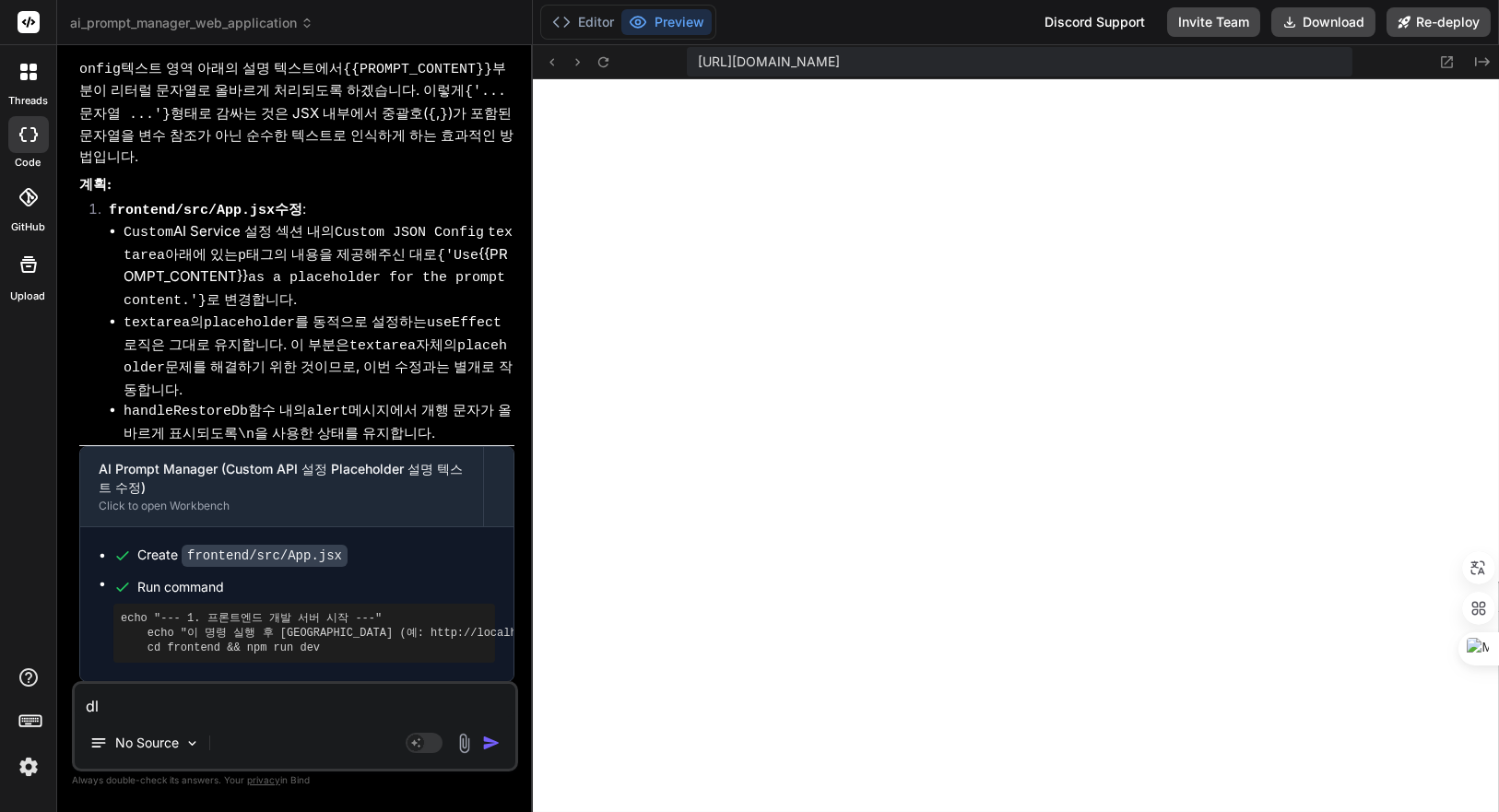
type textarea "d"
type textarea "x"
type textarea "ㅇ"
type textarea "x"
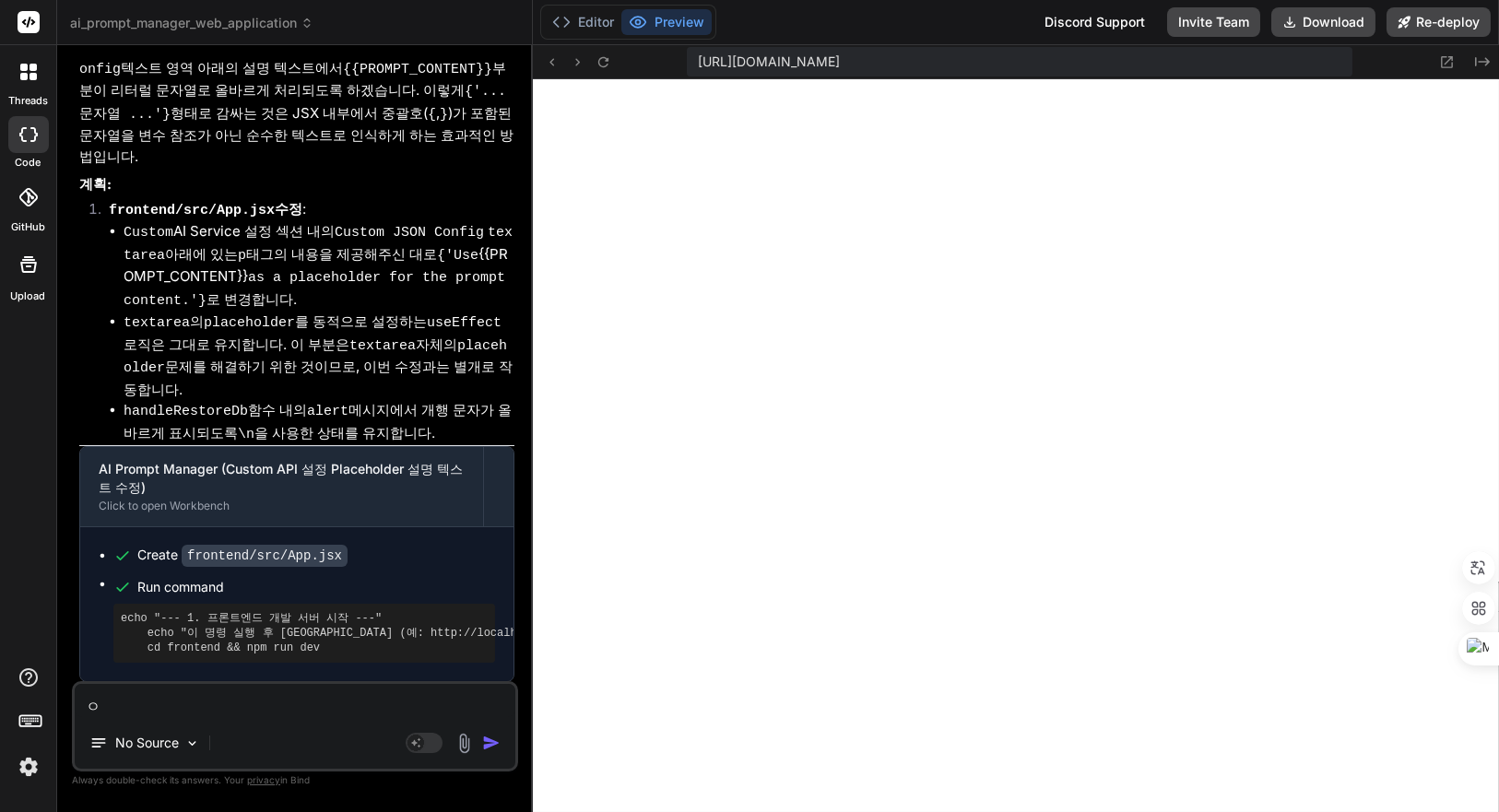
type textarea "이"
type textarea "x"
type textarea "이"
type textarea "x"
type textarea "이 ㅍ"
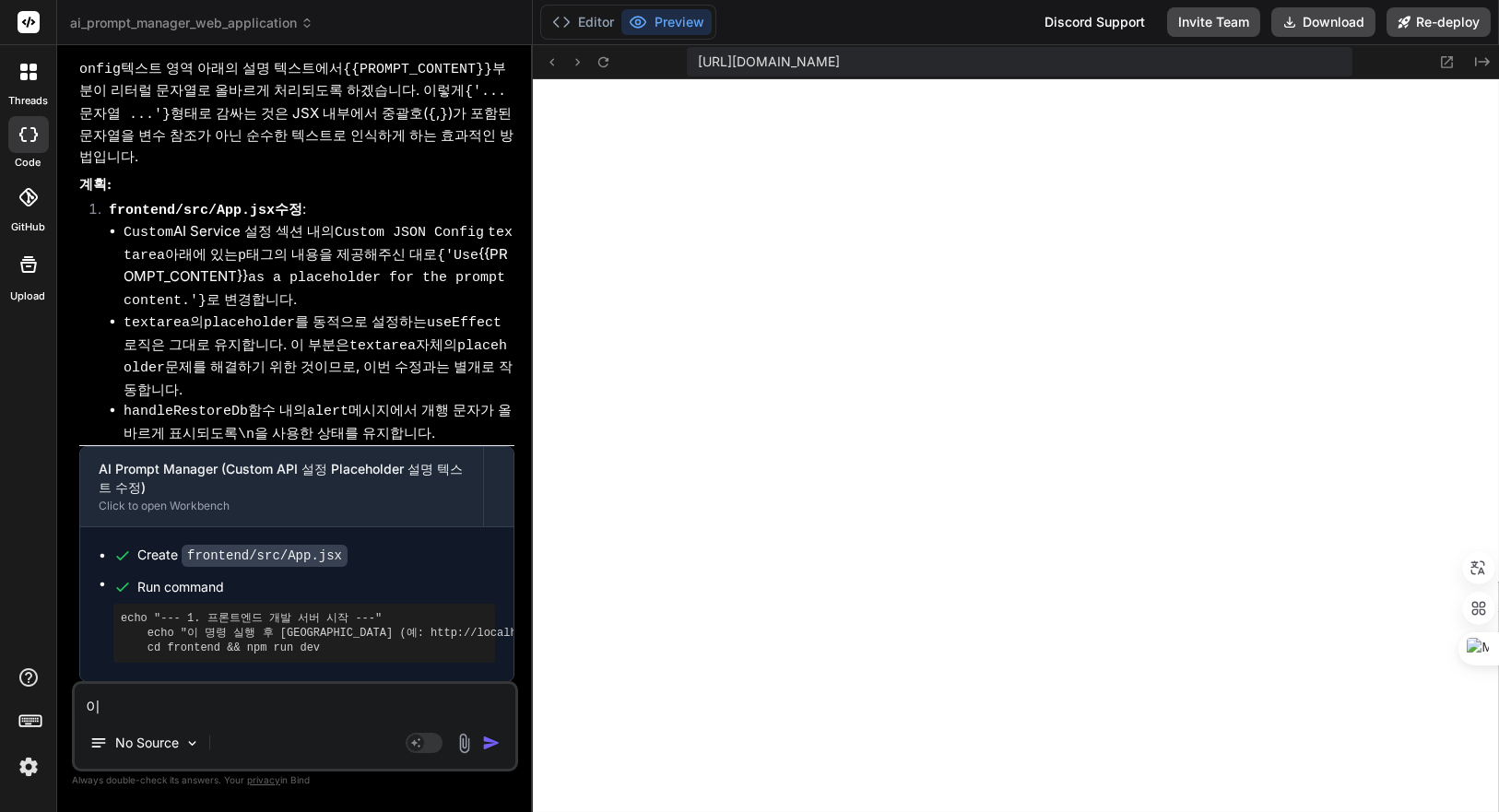
type textarea "x"
type textarea "이 프"
type textarea "x"
type textarea "이 플"
type textarea "x"
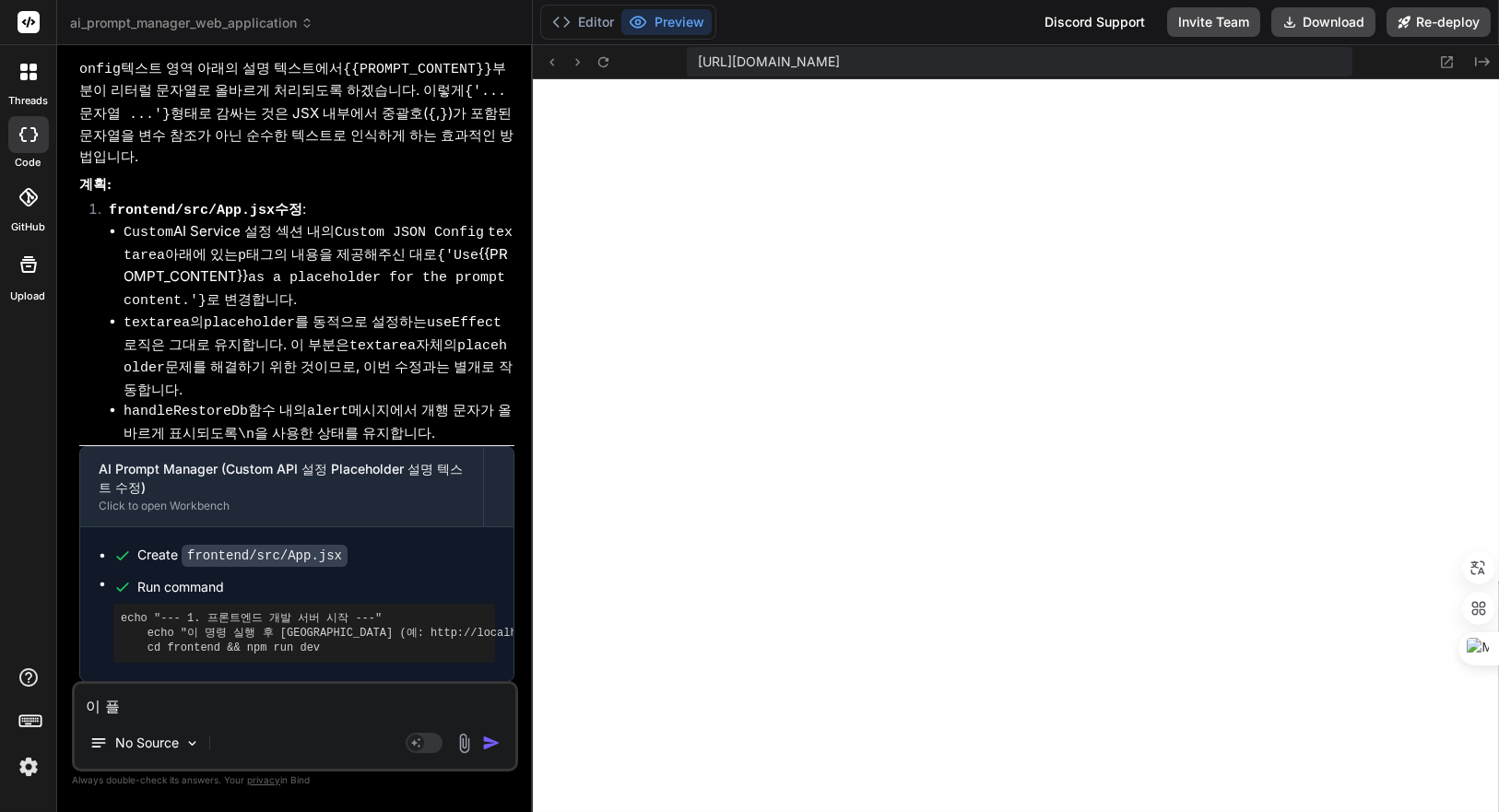
type textarea "이 프로"
type textarea "x"
type textarea "이 프록"
type textarea "x"
type textarea "이 프로그"
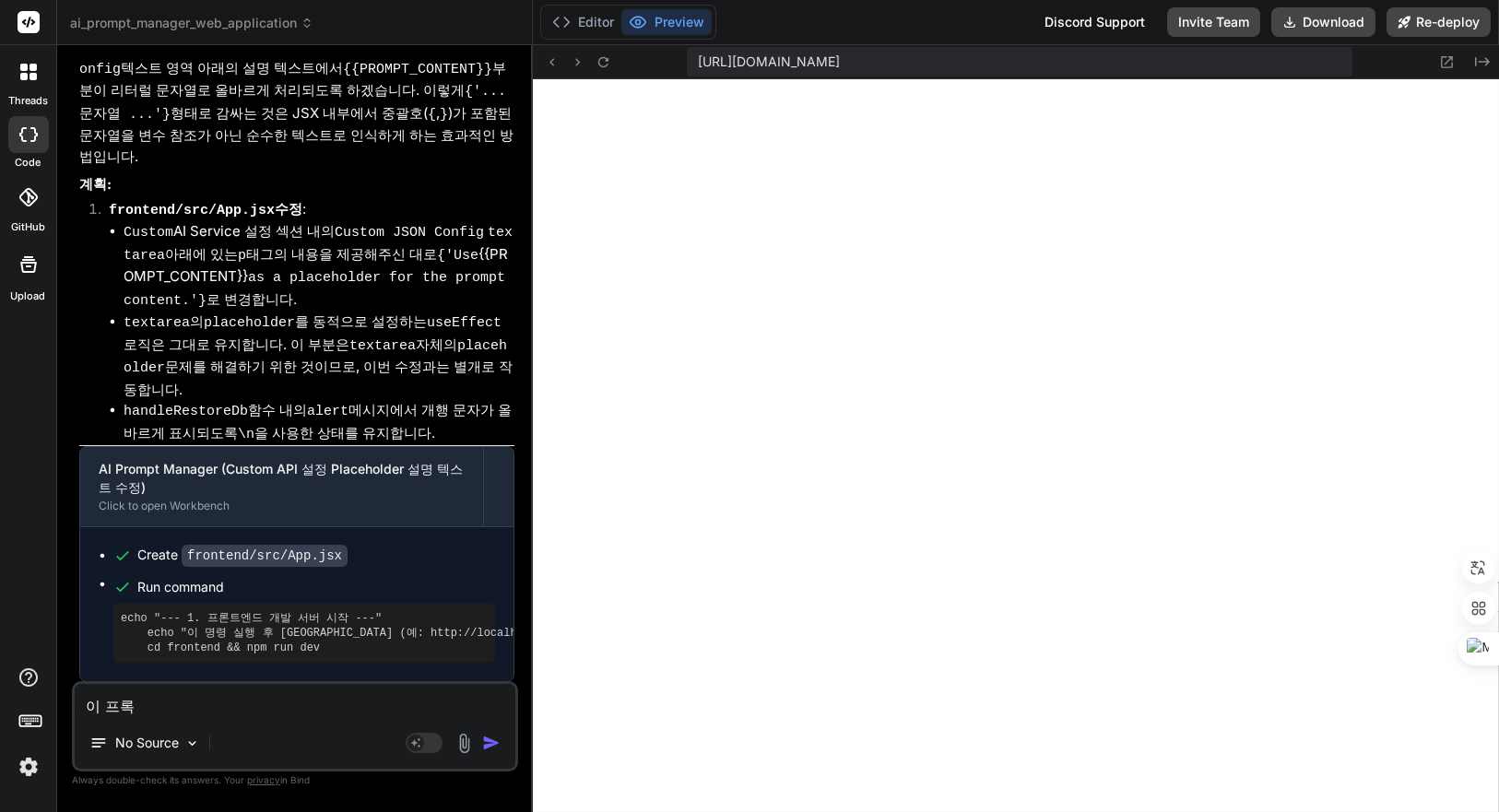
type textarea "x"
type textarea "이 프로글"
type textarea "x"
type textarea "이 프로그래"
type textarea "x"
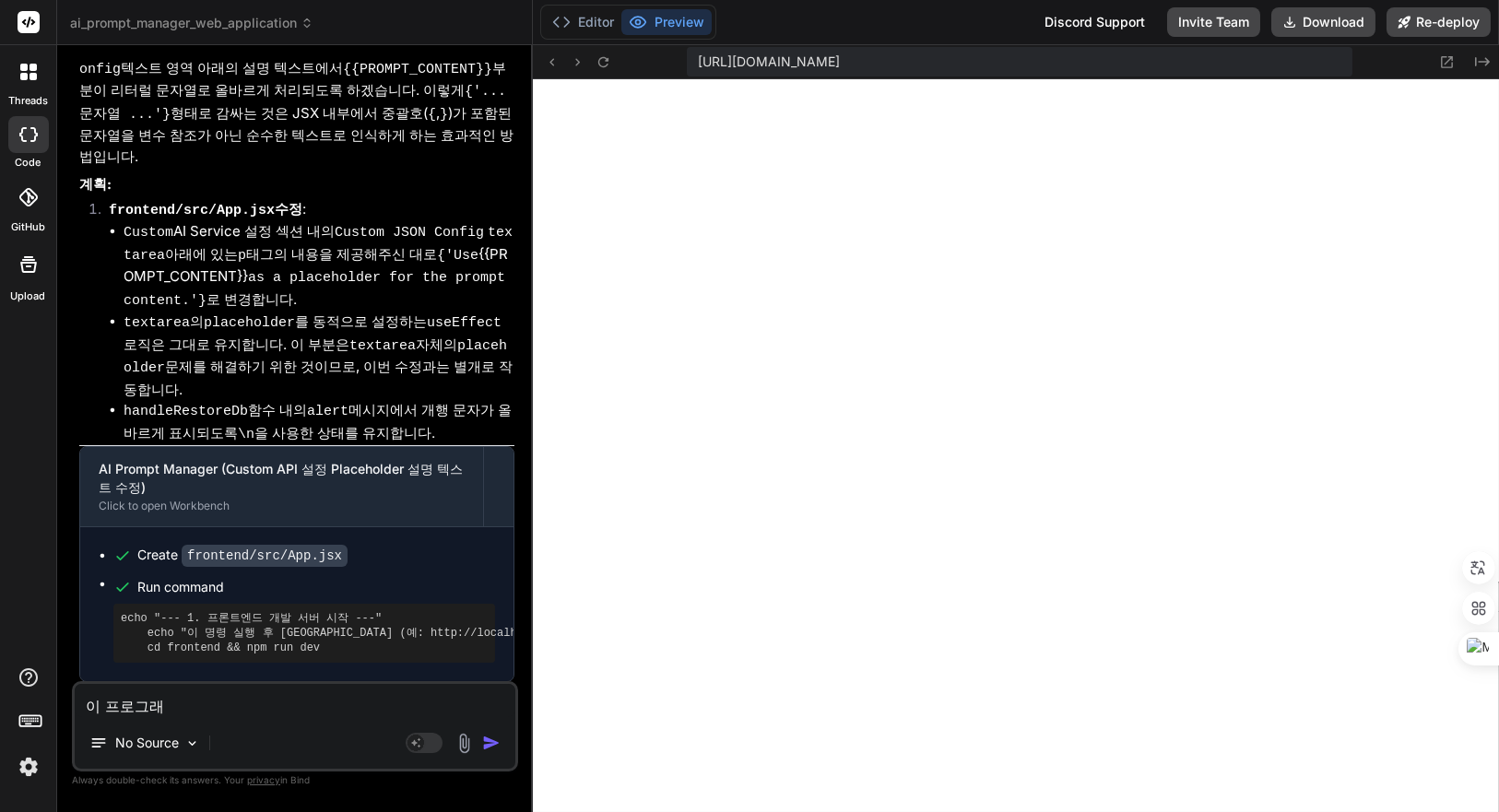
type textarea "이 프로그램"
type textarea "x"
type textarea "이 프로그램ㅇ"
type textarea "x"
type textarea "이 프로그램으"
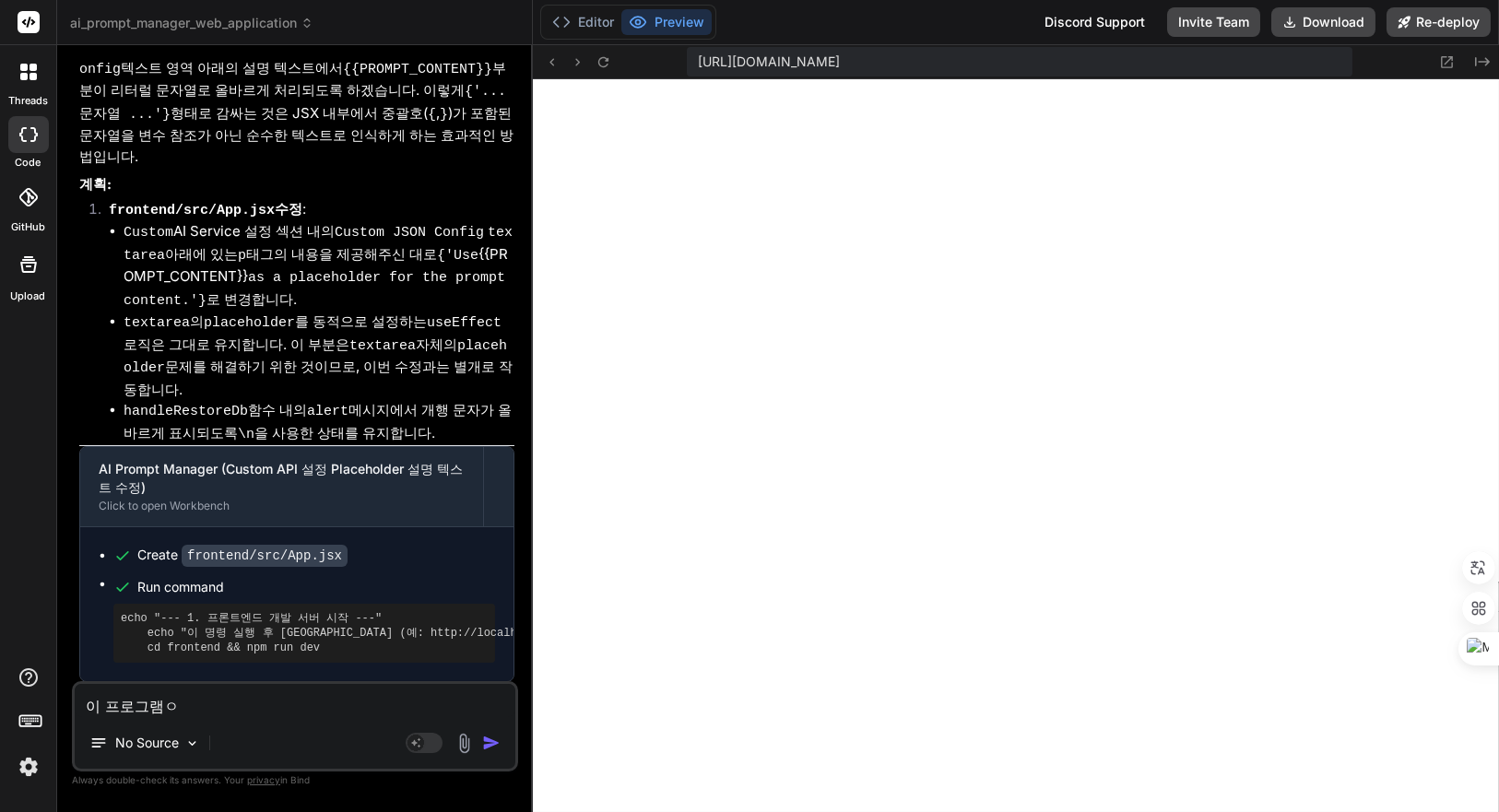
type textarea "x"
type textarea "이 프로그램을"
type textarea "x"
type textarea "이 프로그램을"
type textarea "x"
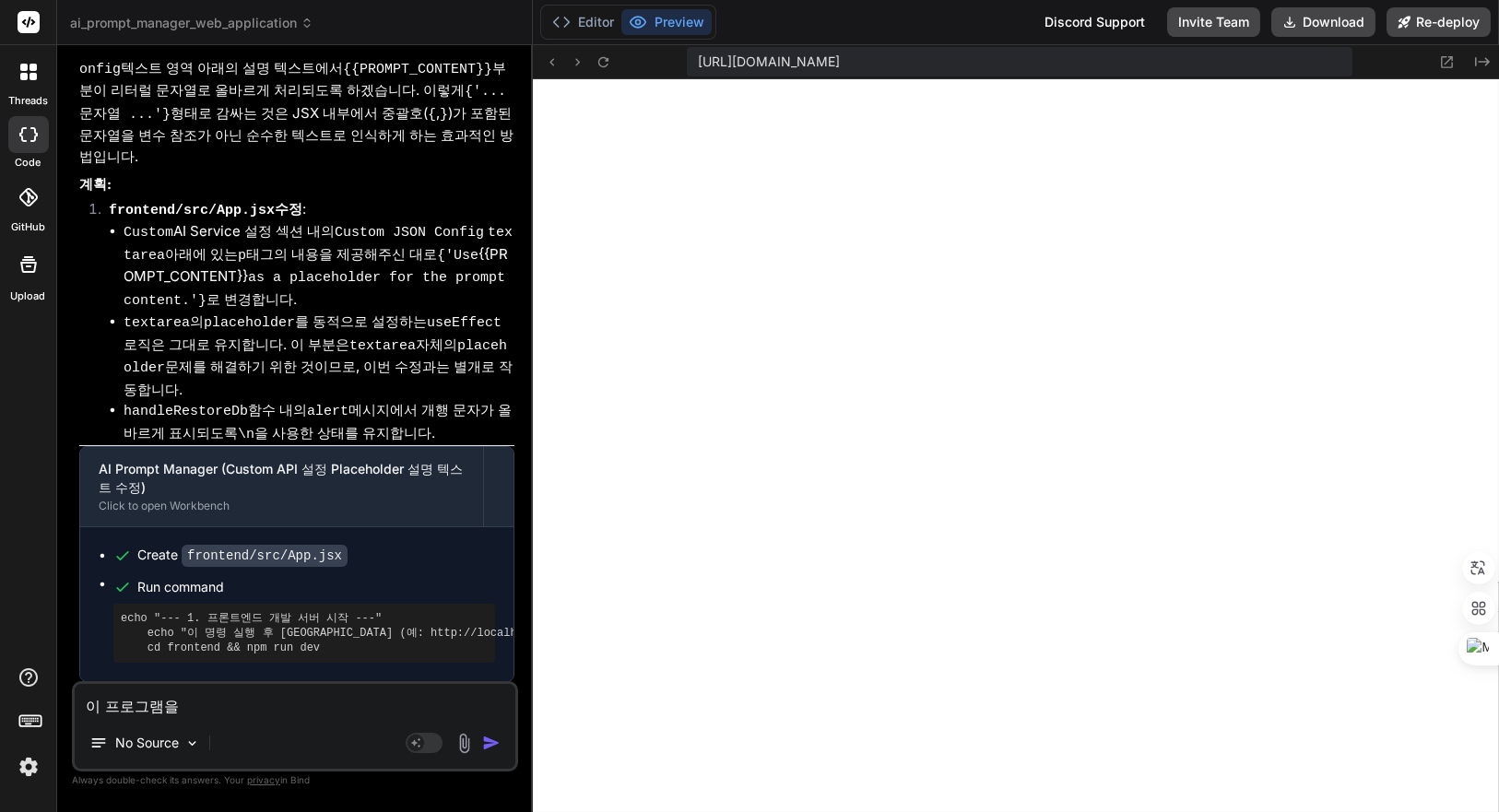
type textarea "이 프로그램을 ㄷ"
type textarea "x"
type textarea "이 프로그램을 도"
type textarea "x"
type textarea "이 프로그램을 ㄷ"
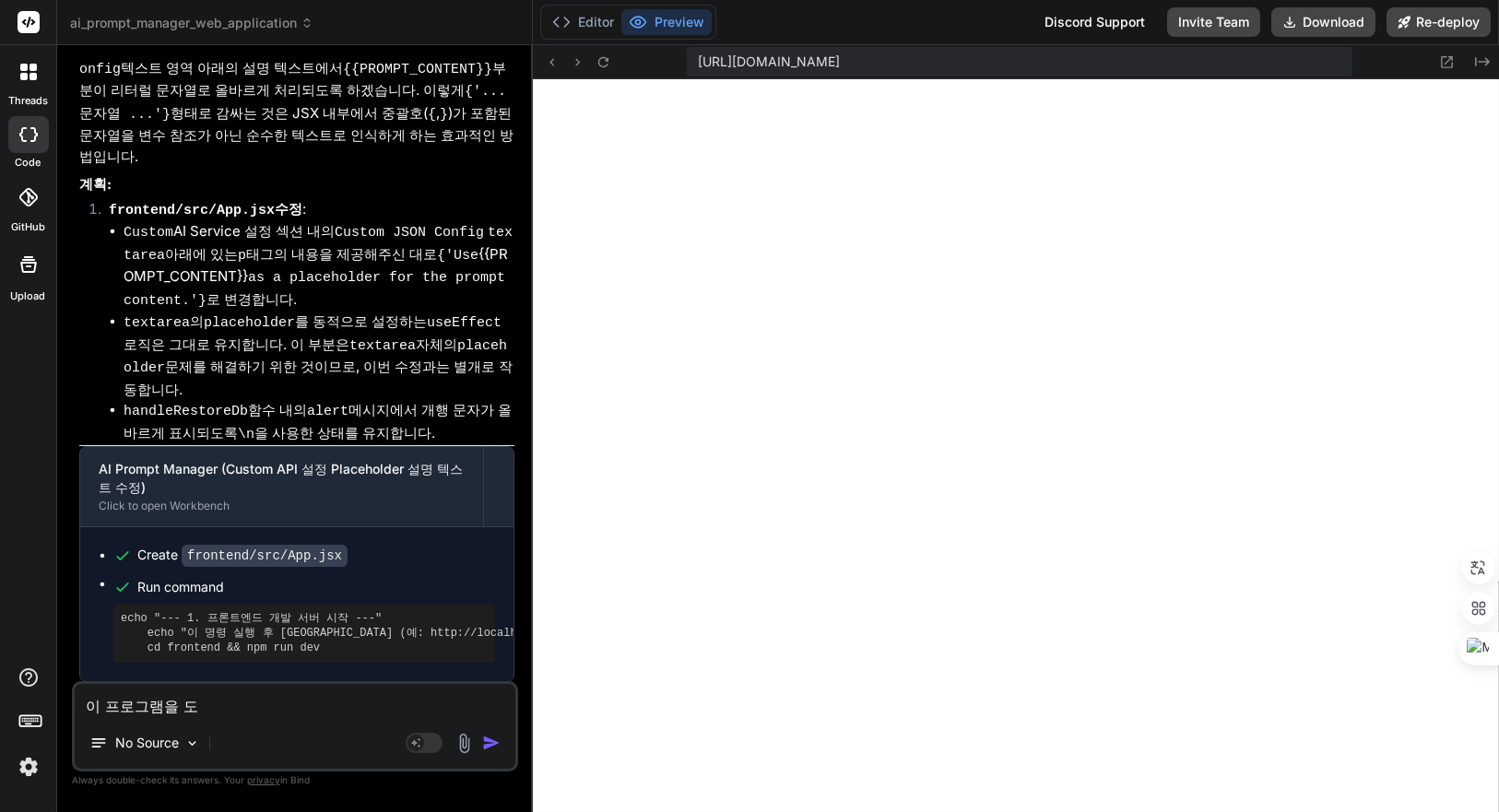
type textarea "x"
type textarea "이 프로그램을"
type textarea "x"
type textarea "이 프로그램을 d"
type textarea "x"
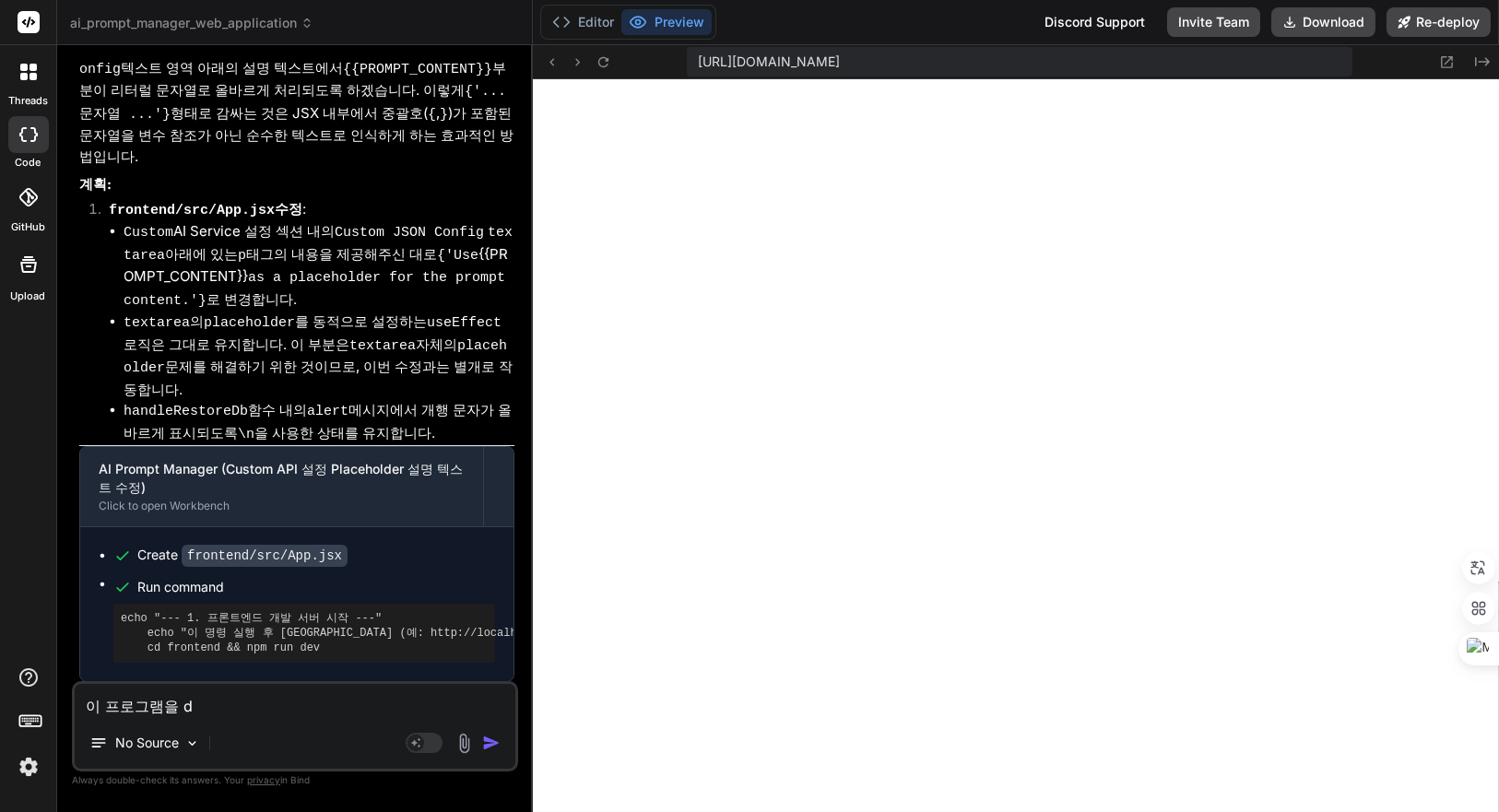
type textarea "이 프로그램을 do"
type textarea "x"
type textarea "이 프로그램을 doc"
type textarea "x"
type textarea "이 프로그램을 dock"
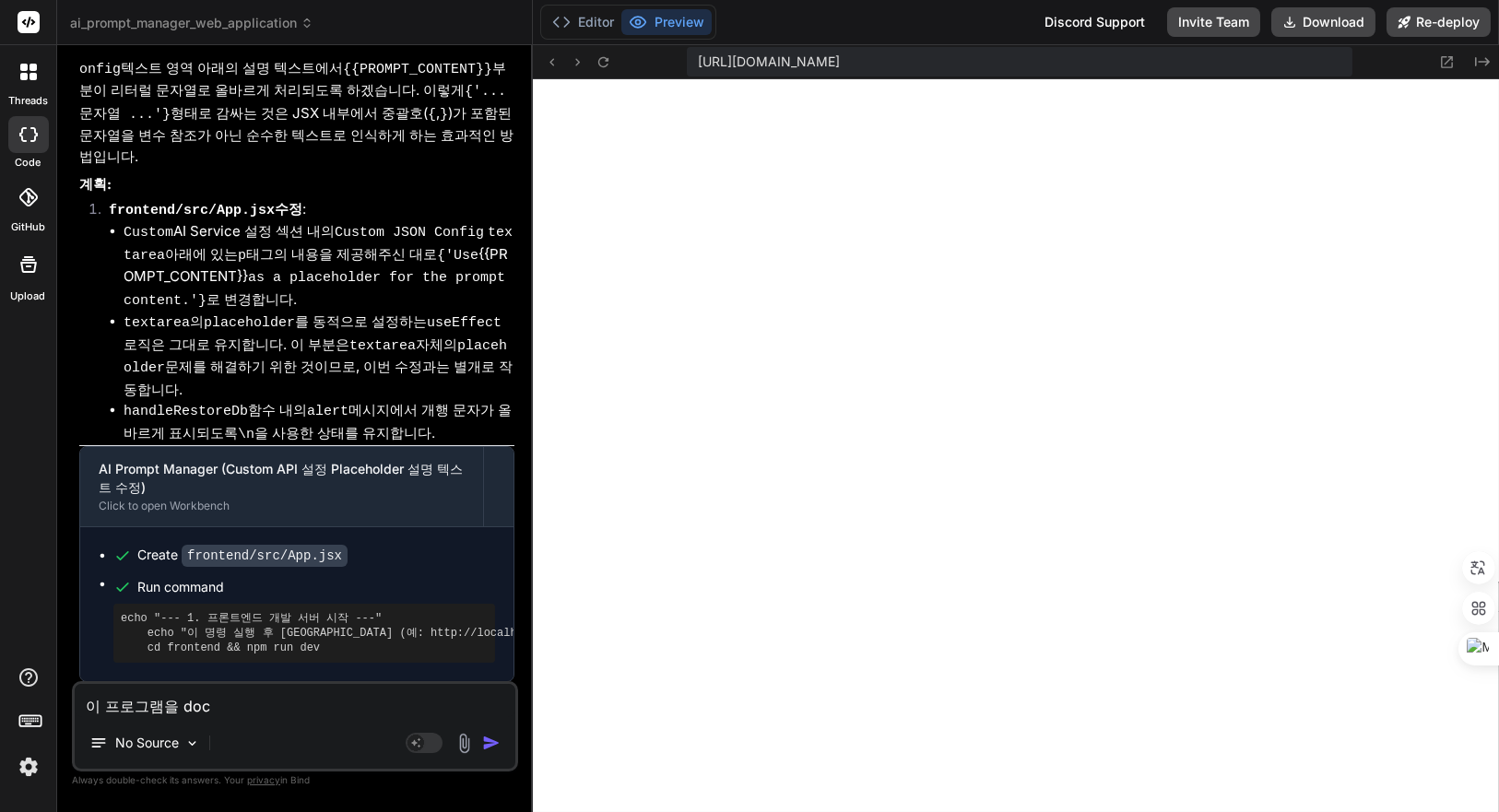
type textarea "x"
type textarea "이 프로그램을 docke"
type textarea "x"
type textarea "이 프로그램을 docket"
type textarea "x"
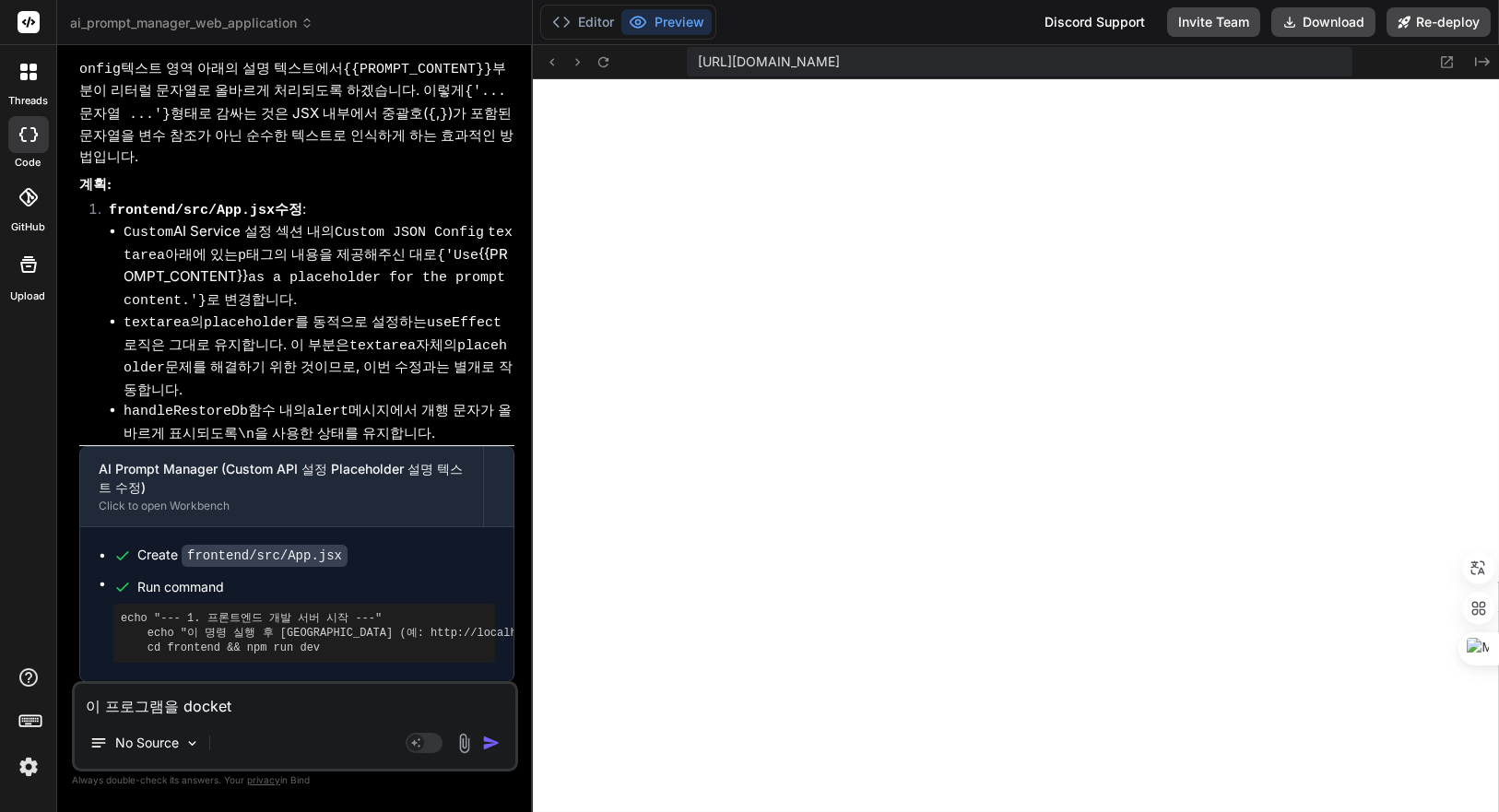
type textarea "이 프로그램을 docketㅇ"
type textarea "x"
type textarea "이 프로그램을 docket에"
type textarea "x"
type textarea "이 프로그램을 docketㅇ"
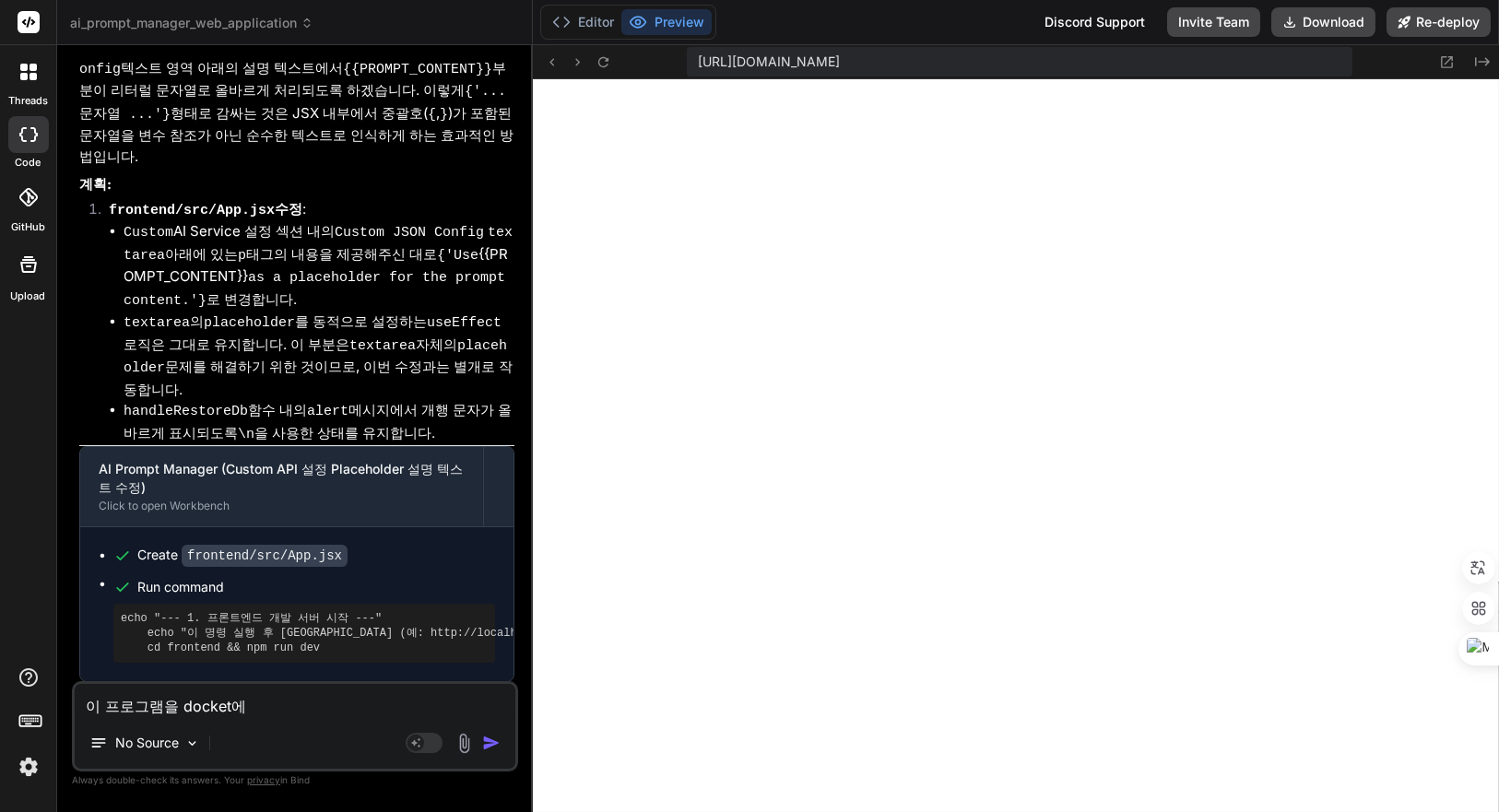
type textarea "x"
type textarea "이 프로그램을 docket"
type textarea "x"
type textarea "이 프로그램을 docke"
type textarea "x"
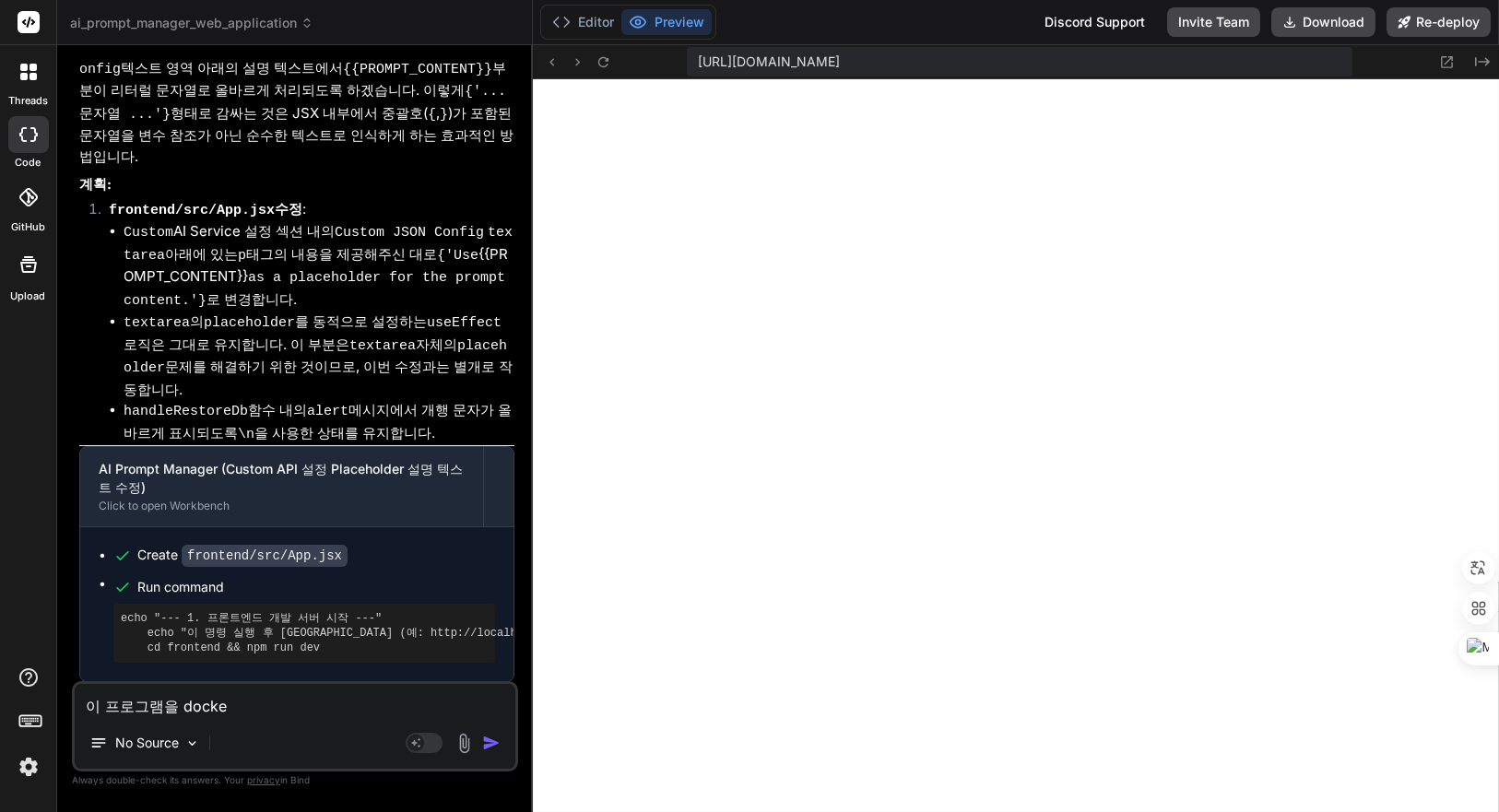
type textarea "이 프로그램을 docker"
type textarea "x"
type textarea "이 프로그램을 dockert"
type textarea "x"
type textarea "이 프로그램을 dockertp"
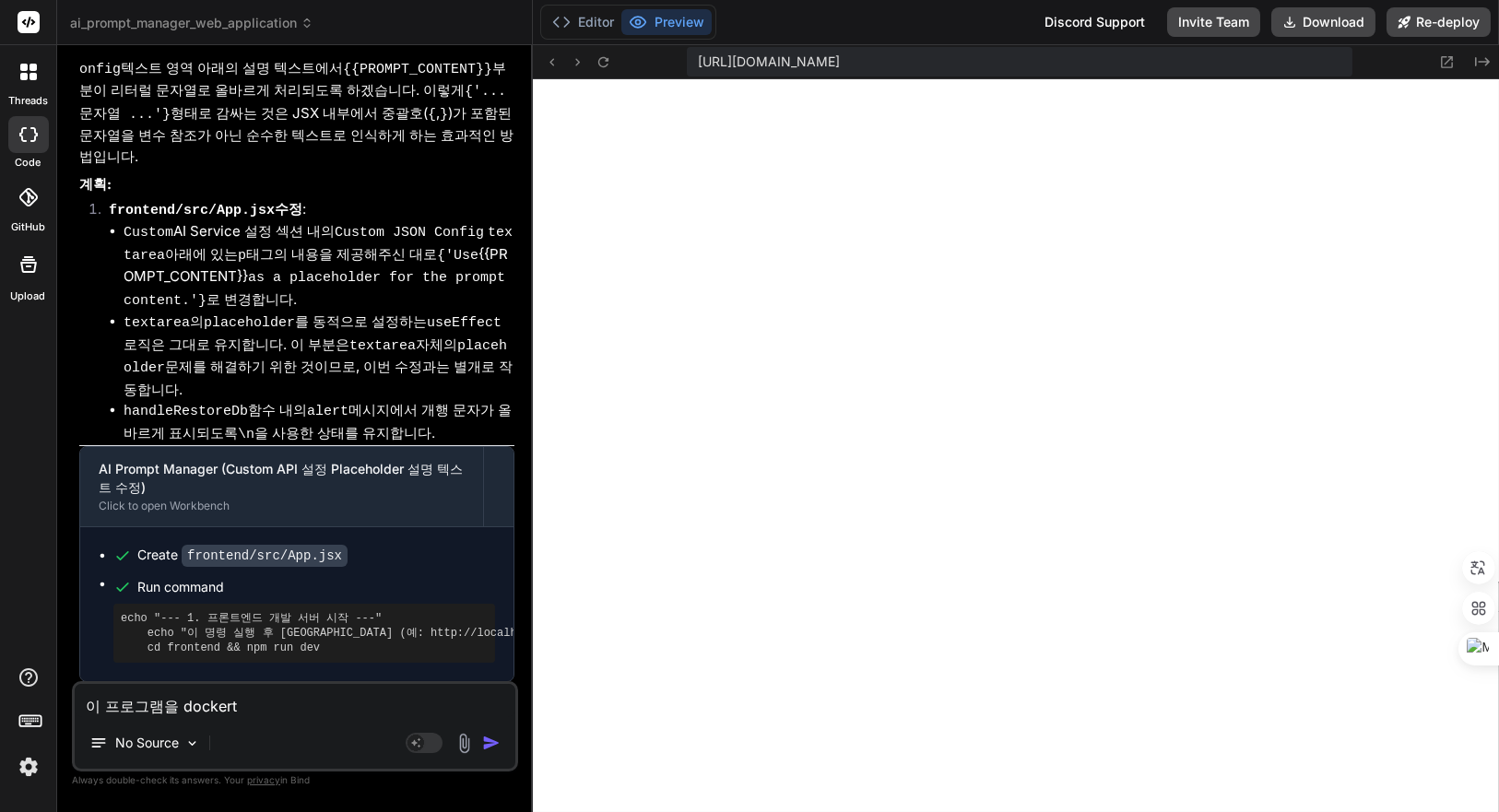
type textarea "x"
type textarea "이 프로그램을 dockert"
type textarea "x"
type textarea "이 프로그램을 docker"
type textarea "x"
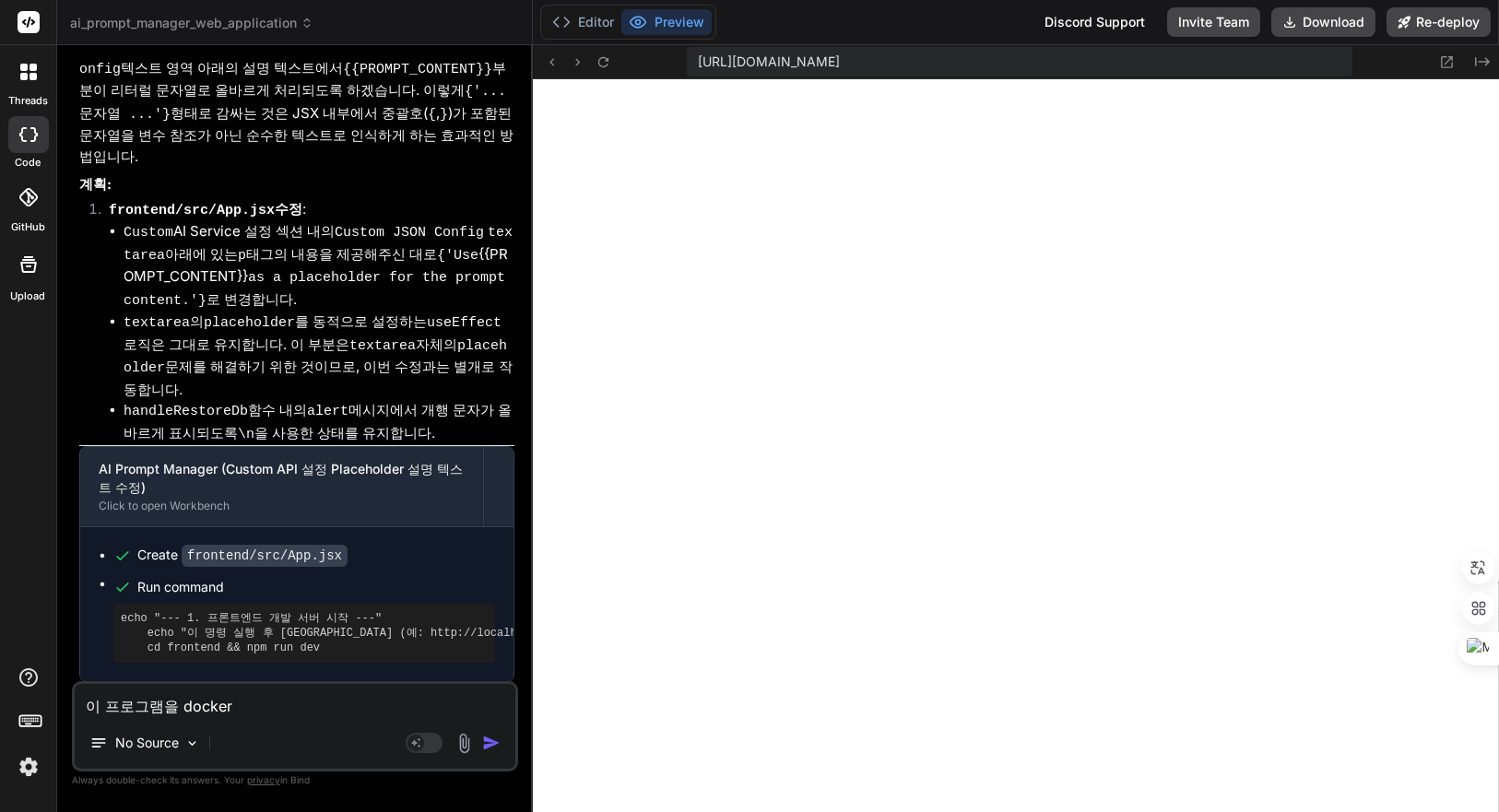
type textarea "이 프로그램을 dockerㅇ"
type textarea "x"
type textarea "이 프로그램을 docker에"
type textarea "x"
type textarea "이 프로그램을 docker엣"
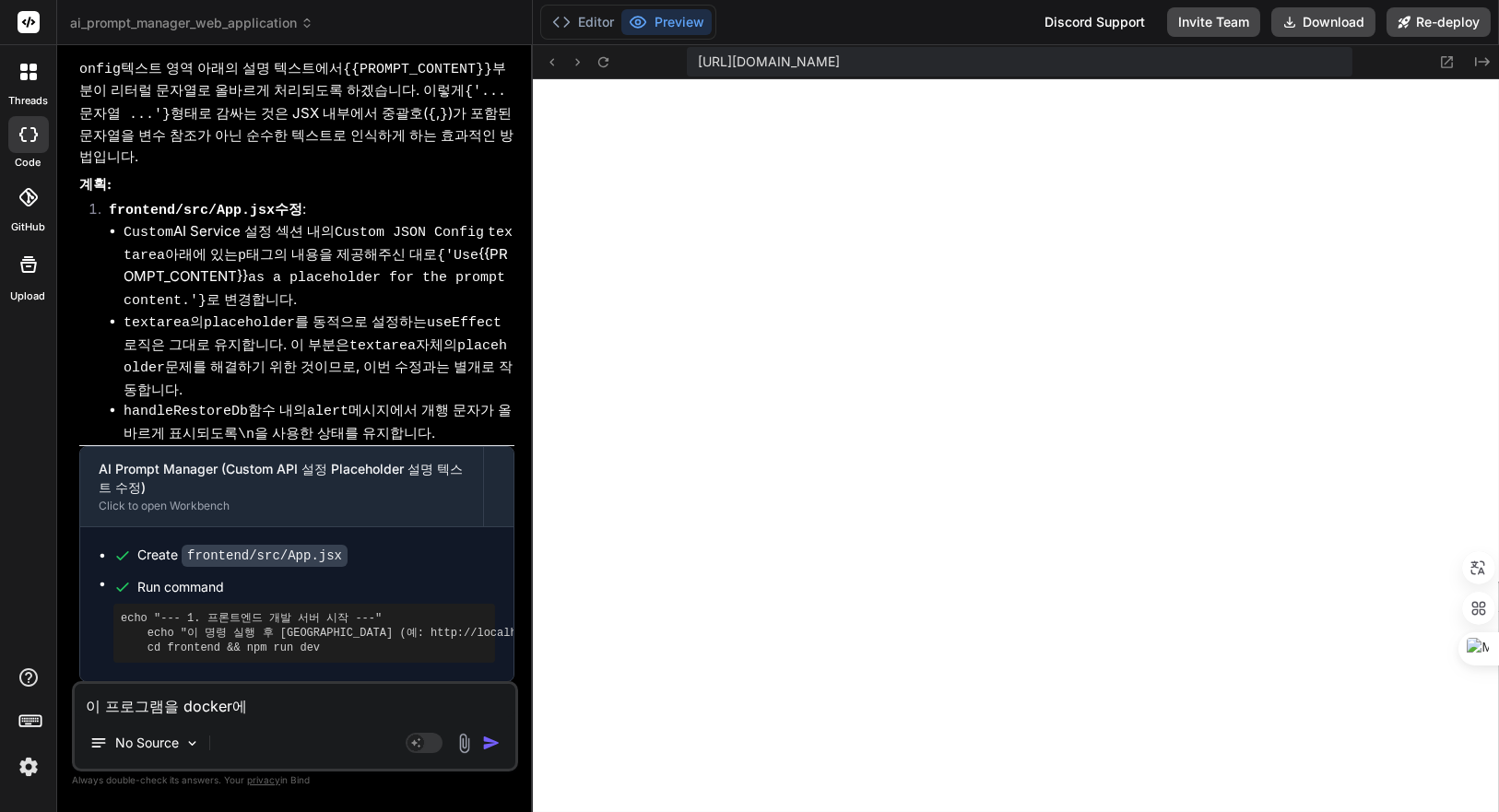
type textarea "x"
type textarea "이 프로그램을 docker에서"
type textarea "x"
type textarea "이 프로그램을 docker에서"
type textarea "x"
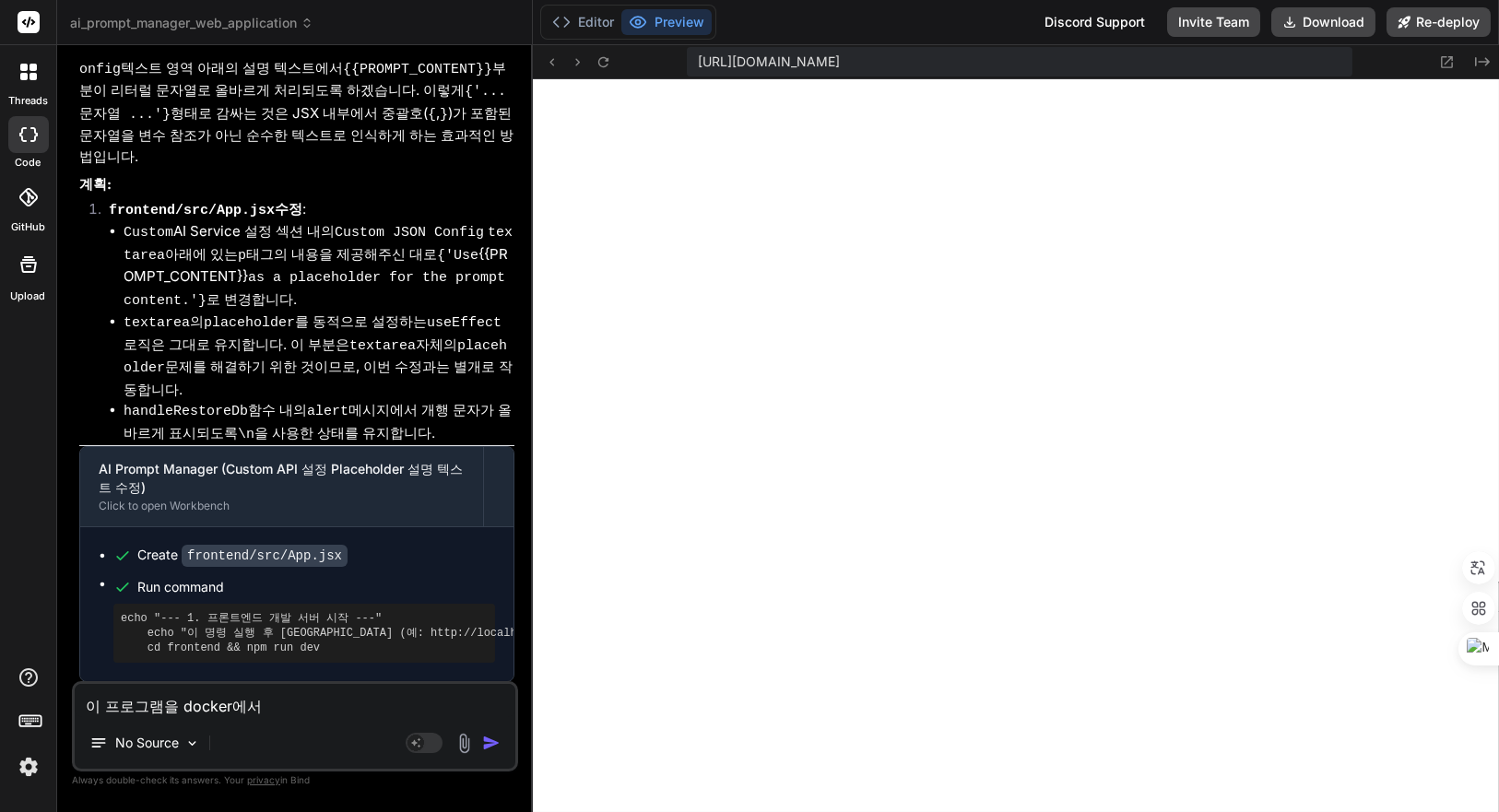
type textarea "이 프로그램을 docker에서 ㅅ"
type textarea "x"
type textarea "이 프로그램을 docker에서 시"
type textarea "x"
type textarea "이 프로그램을 docker에서 실"
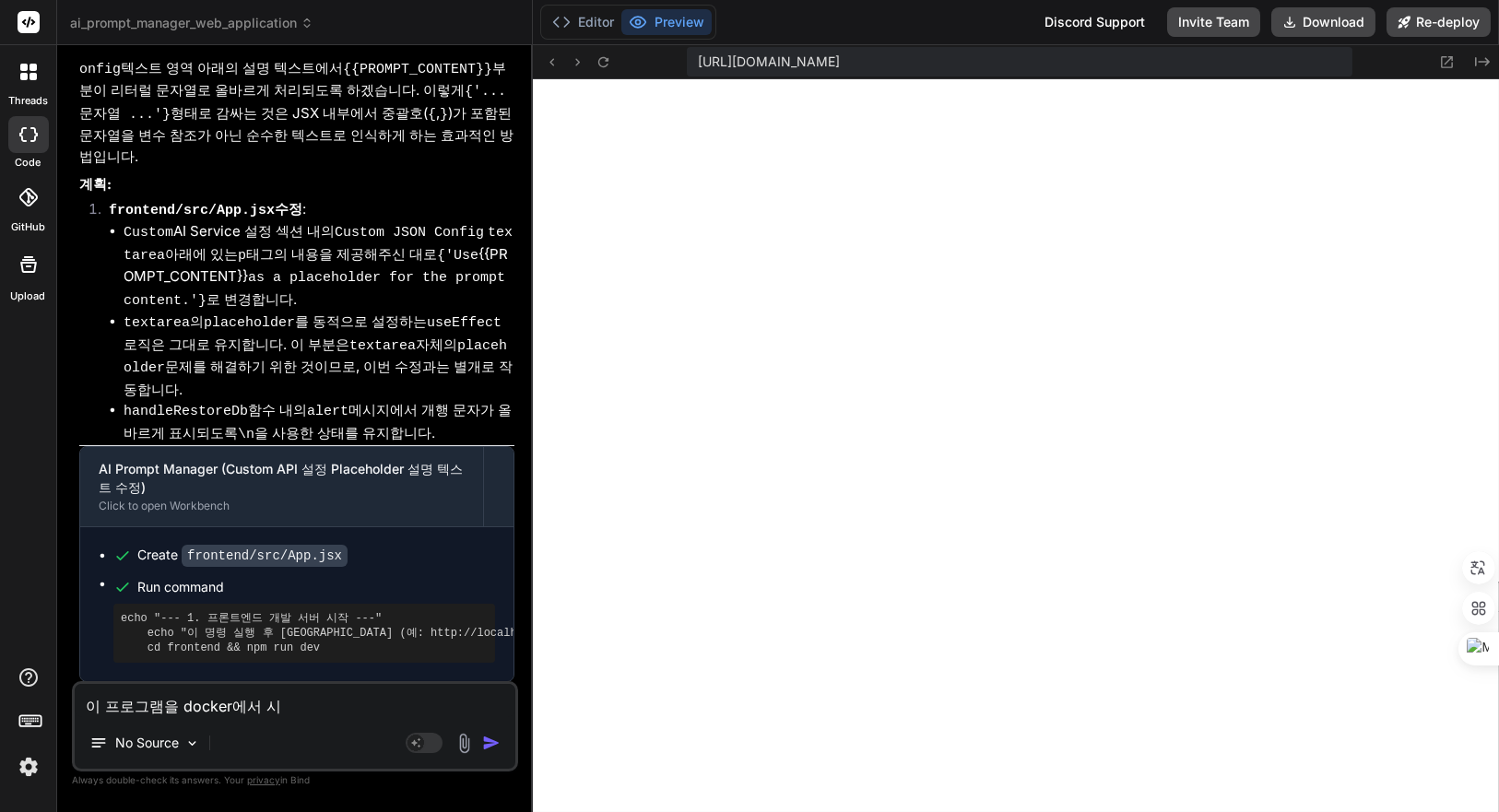
type textarea "x"
type textarea "이 프로그램을 docker에서 싫"
type textarea "x"
type textarea "이 프로그램을 docker에서 실해"
type textarea "x"
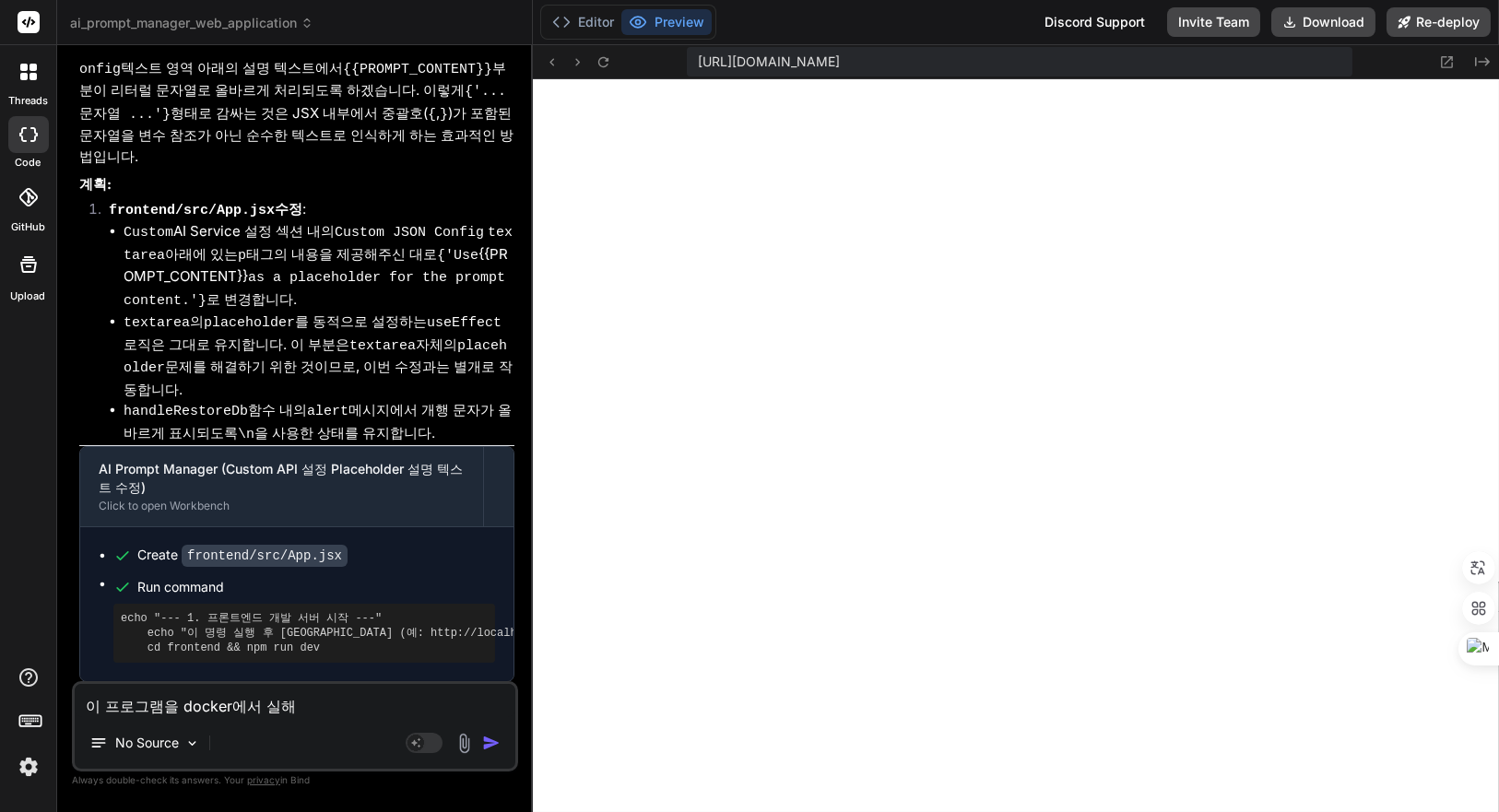
type textarea "이 프로그램을 docker에서 실행"
type textarea "x"
type textarea "이 프로그램을 docker에서 실행ㅅ"
type textarea "x"
type textarea "이 프로그램을 docker에서 실행시"
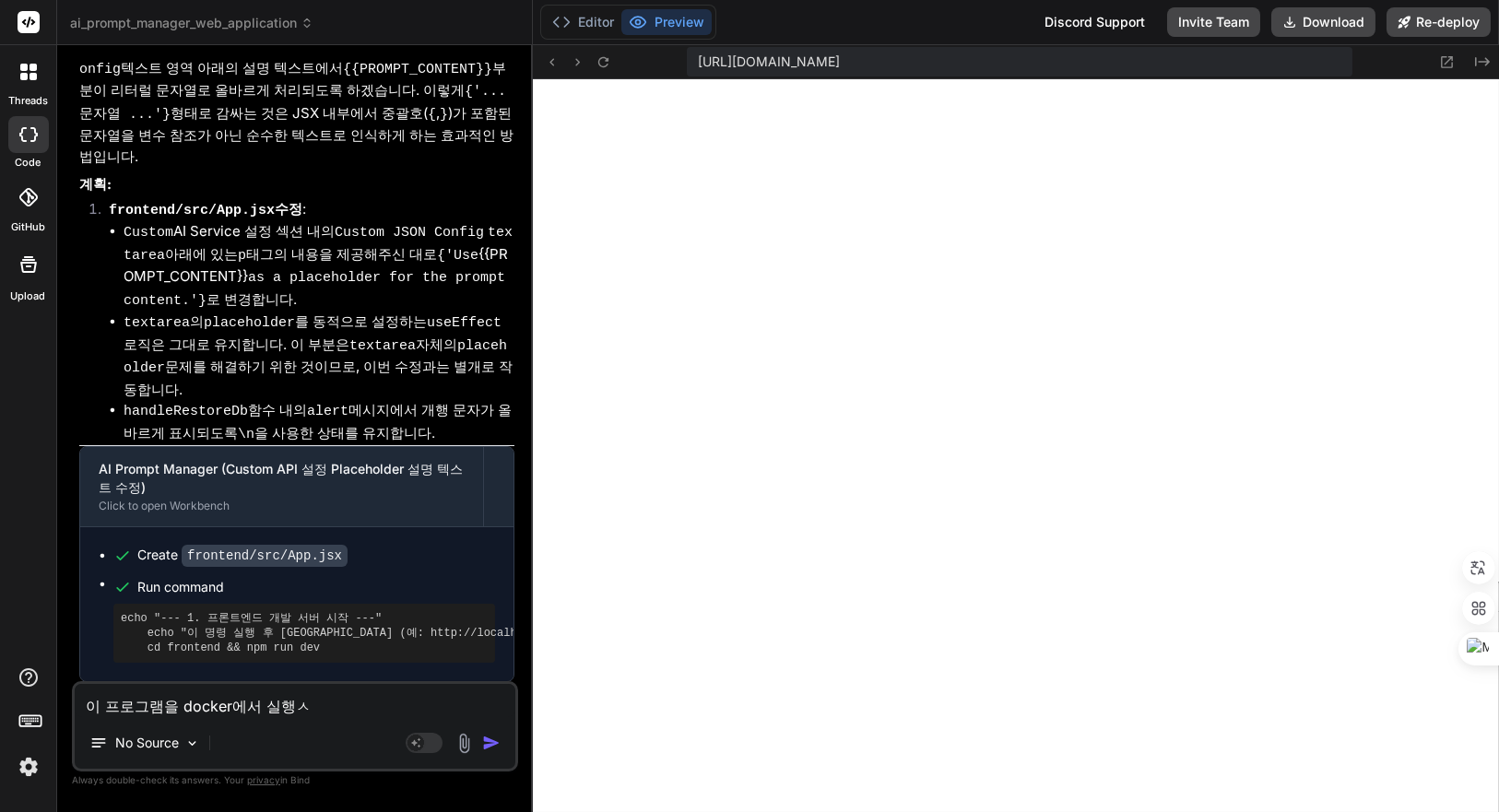
type textarea "x"
type textarea "이 프로그램을 docker에서 실행싴"
type textarea "x"
type textarea "이 프로그램을 docker에서 실행시키"
type textarea "x"
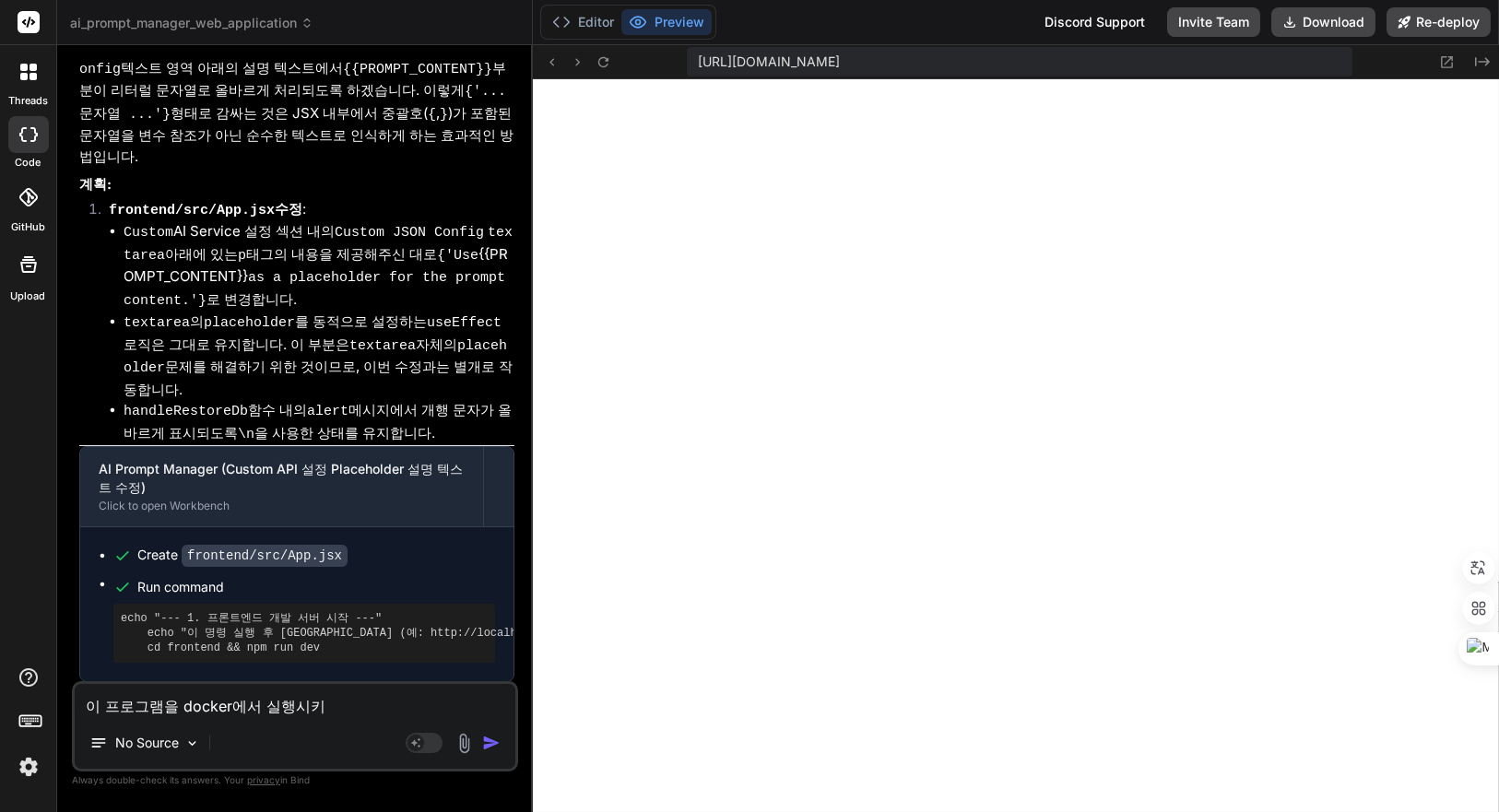
type textarea "이 프로그램을 docker에서 실행시킥"
type textarea "x"
type textarea "이 프로그램을 docker에서 실행시키고"
type textarea "x"
type textarea "이 프로그램을 docker에서 실행시키고"
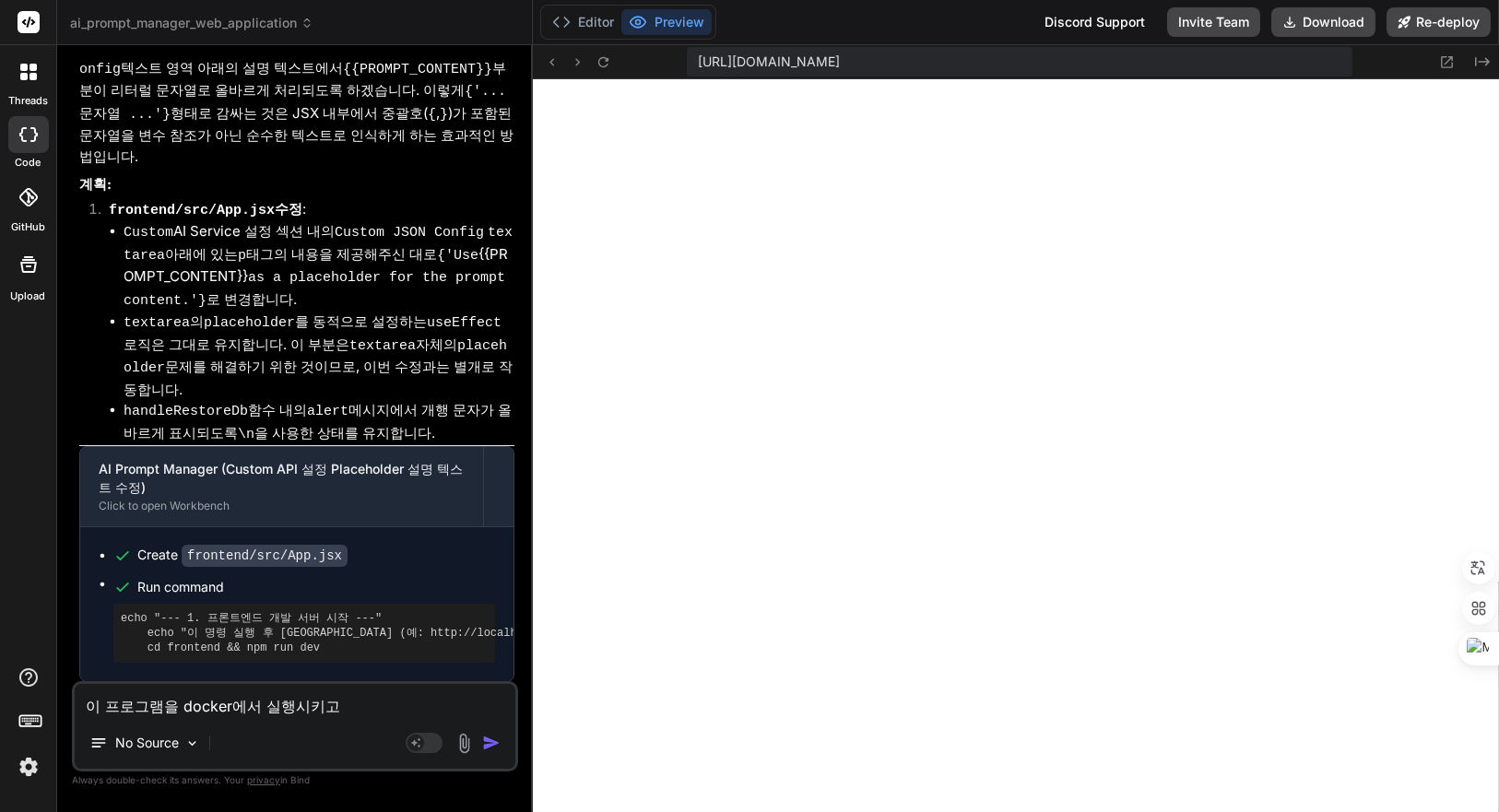
type textarea "x"
type textarea "이 프로그램을 docker에서 실행시키고 ㅅ"
type textarea "x"
type textarea "이 프로그램을 docker에서 실행시키고 시"
type textarea "x"
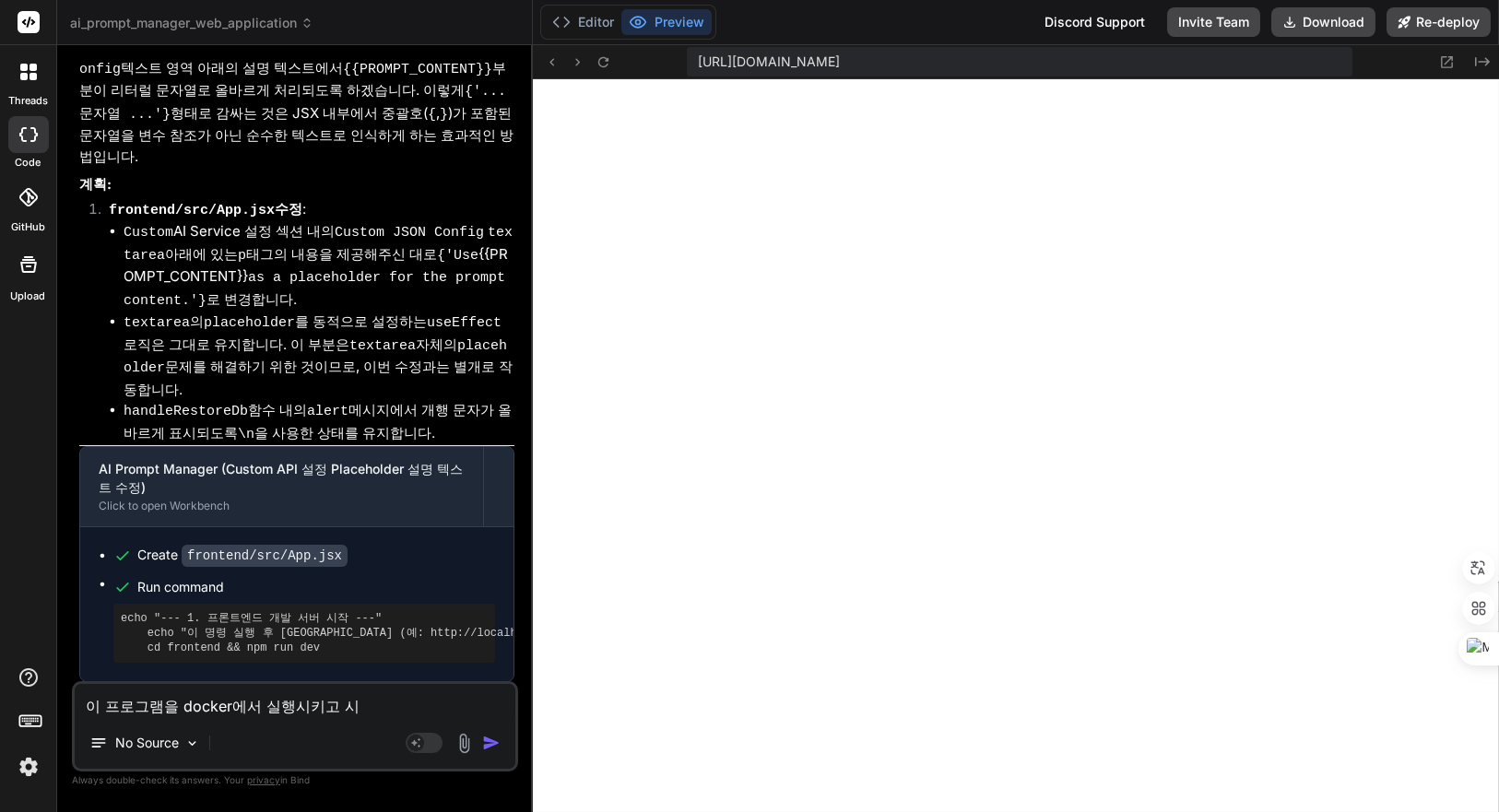
type textarea "이 프로그램을 docker에서 실행시키고 싶"
type textarea "x"
type textarea "이 프로그램을 docker에서 실행시키고 싶ㅇ"
type textarea "x"
type textarea "이 프로그램을 docker에서 실행시키고 싶어"
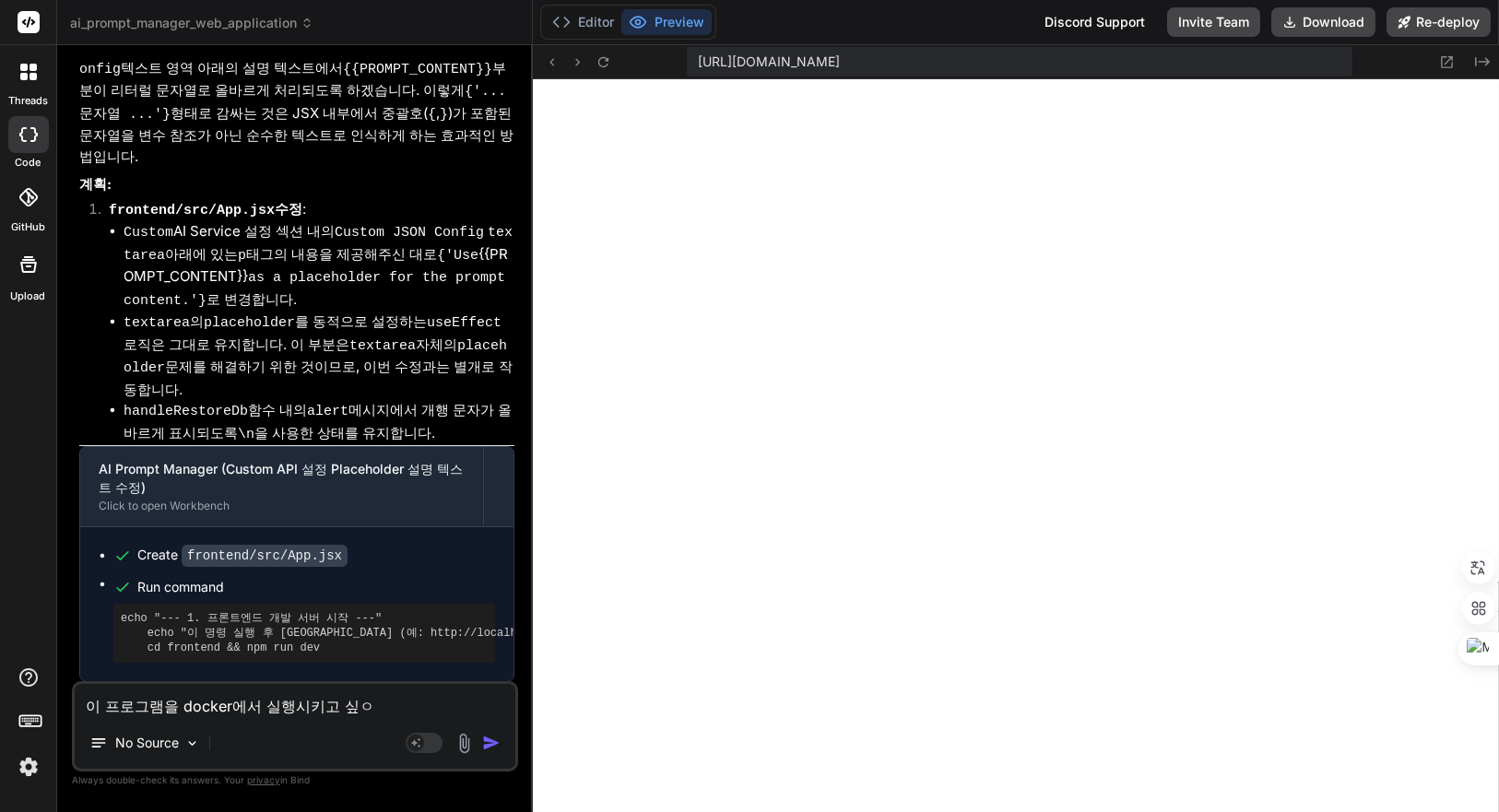
type textarea "x"
type textarea "이 프로그램을 docker에서 실행시키고 싶어?"
type textarea "x"
type textarea "이 프로그램을 docker에서 실행시키고 싶어?"
type textarea "x"
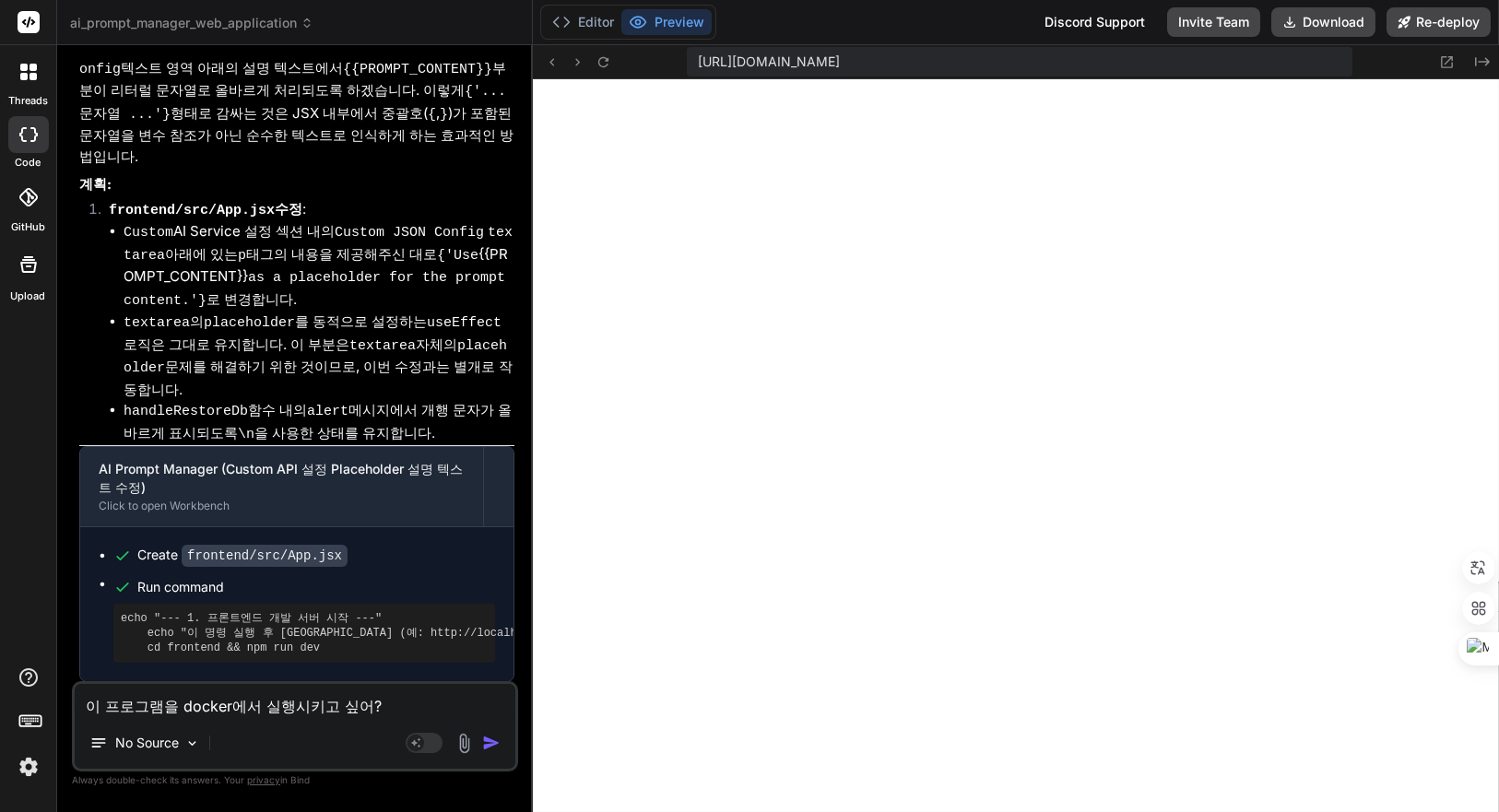
type textarea "이 프로그램을 docker에서 실행시키고 싶어? ㄱ"
type textarea "x"
type textarea "이 프로그램을 docker에서 실행시키고 싶어? 가"
type textarea "x"
type textarea "이 프로그램을 docker에서 실행시키고 싶어? 간"
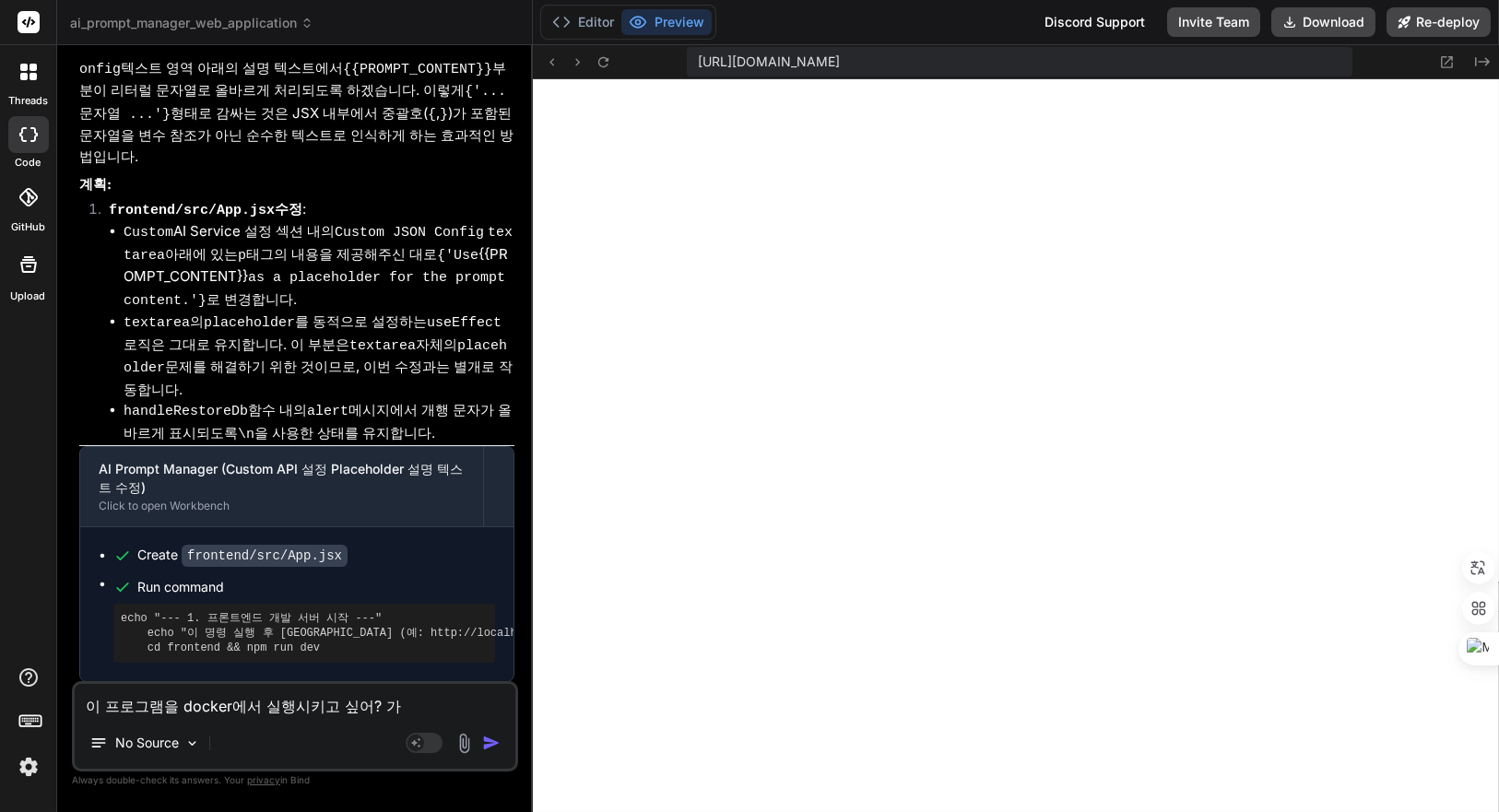
type textarea "x"
type textarea "이 프로그램을 docker에서 실행시키고 싶어? 가느"
type textarea "x"
type textarea "이 프로그램을 docker에서 실행시키고 싶어? 가능"
type textarea "x"
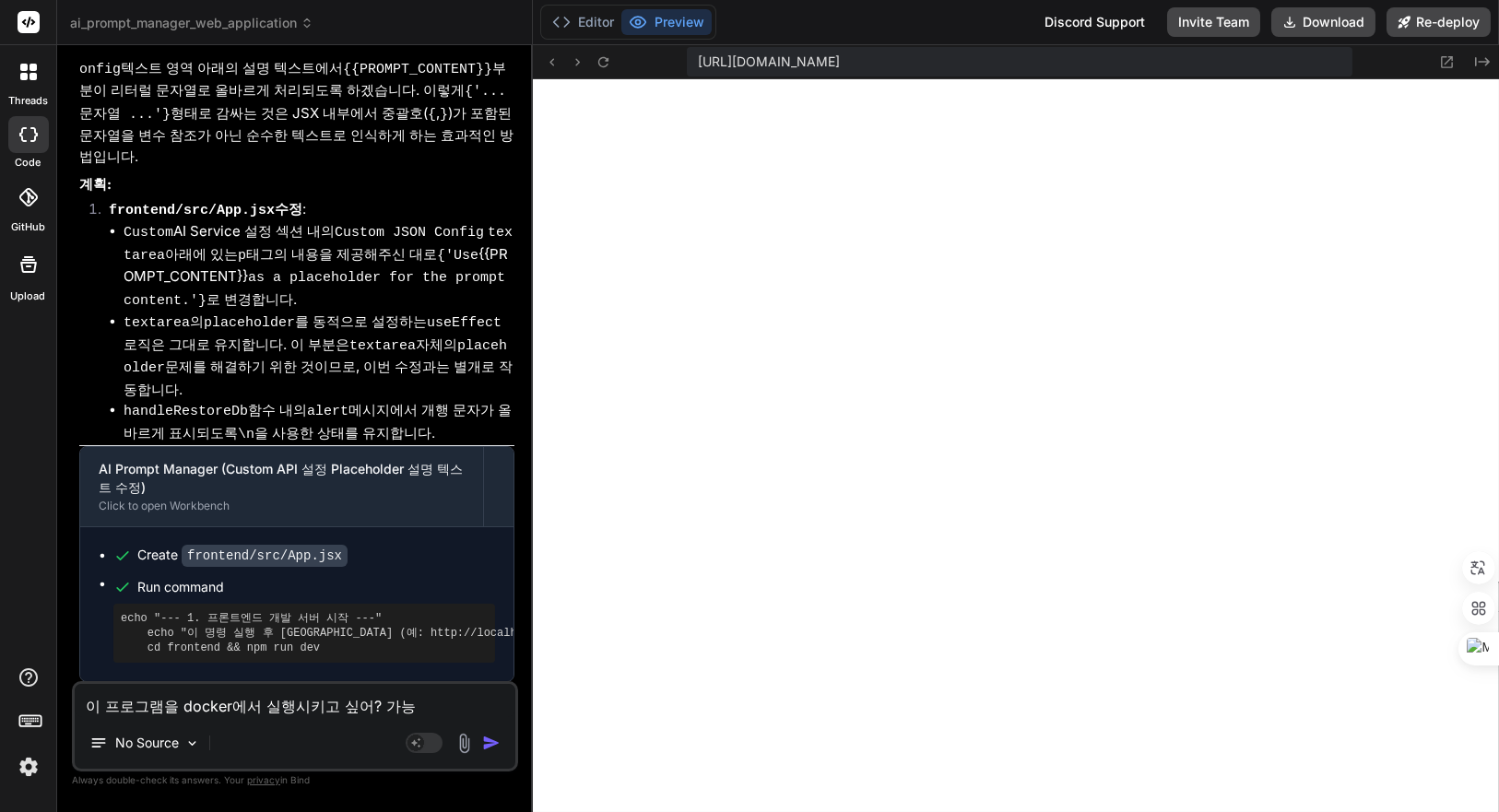
type textarea "이 프로그램을 docker에서 실행시키고 싶어? 가능ㅎ"
type textarea "x"
type textarea "이 프로그램을 docker에서 실행시키고 싶어? 가능하"
type textarea "x"
type textarea "이 프로그램을 docker에서 실행시키고 싶어? 가능함"
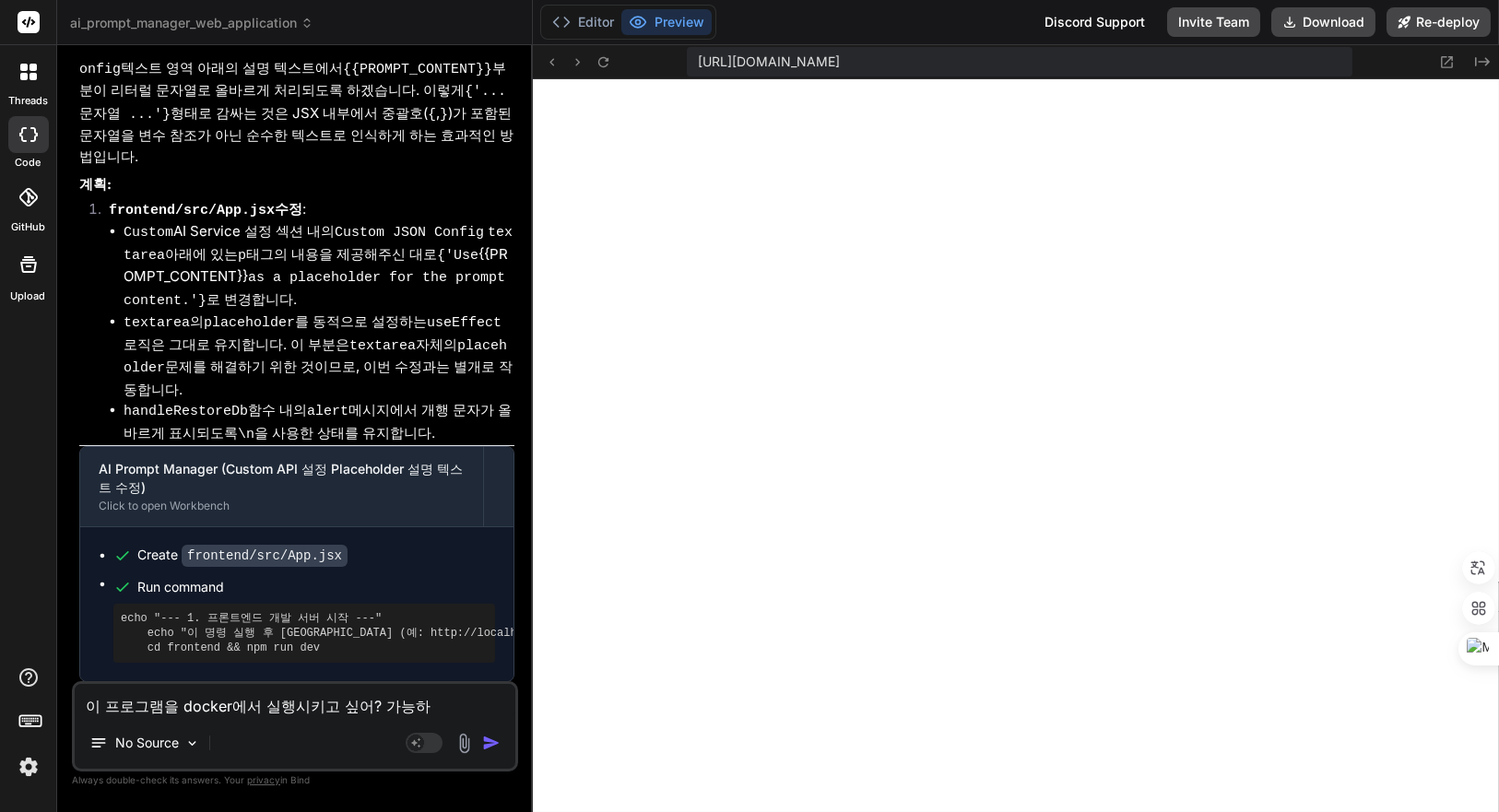
type textarea "x"
type textarea "이 프로그램을 docker에서 실행시키고 싶어? 가능하며"
type textarea "x"
type textarea "이 프로그램을 docker에서 실행시키고 싶어? 가능하면"
type textarea "x"
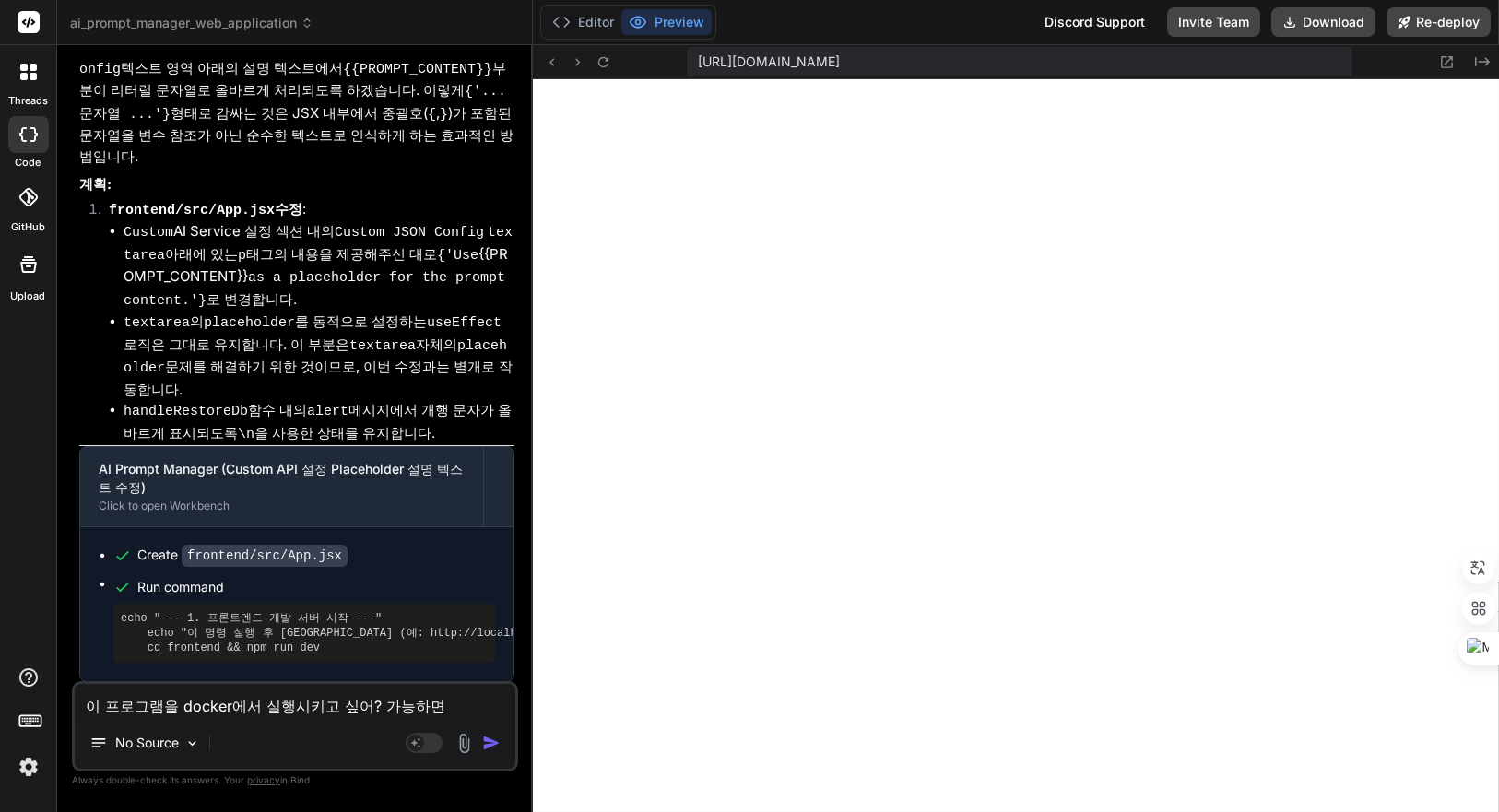
type textarea "이 프로그램을 docker에서 실행시키고 싶어? 가능하면"
type textarea "x"
type textarea "이 프로그램을 docker에서 실행시키고 싶어? 가능하면 ㄷ"
type textarea "x"
type textarea "이 프로그램을 docker에서 실행시키고 싶어? 가능하면 도"
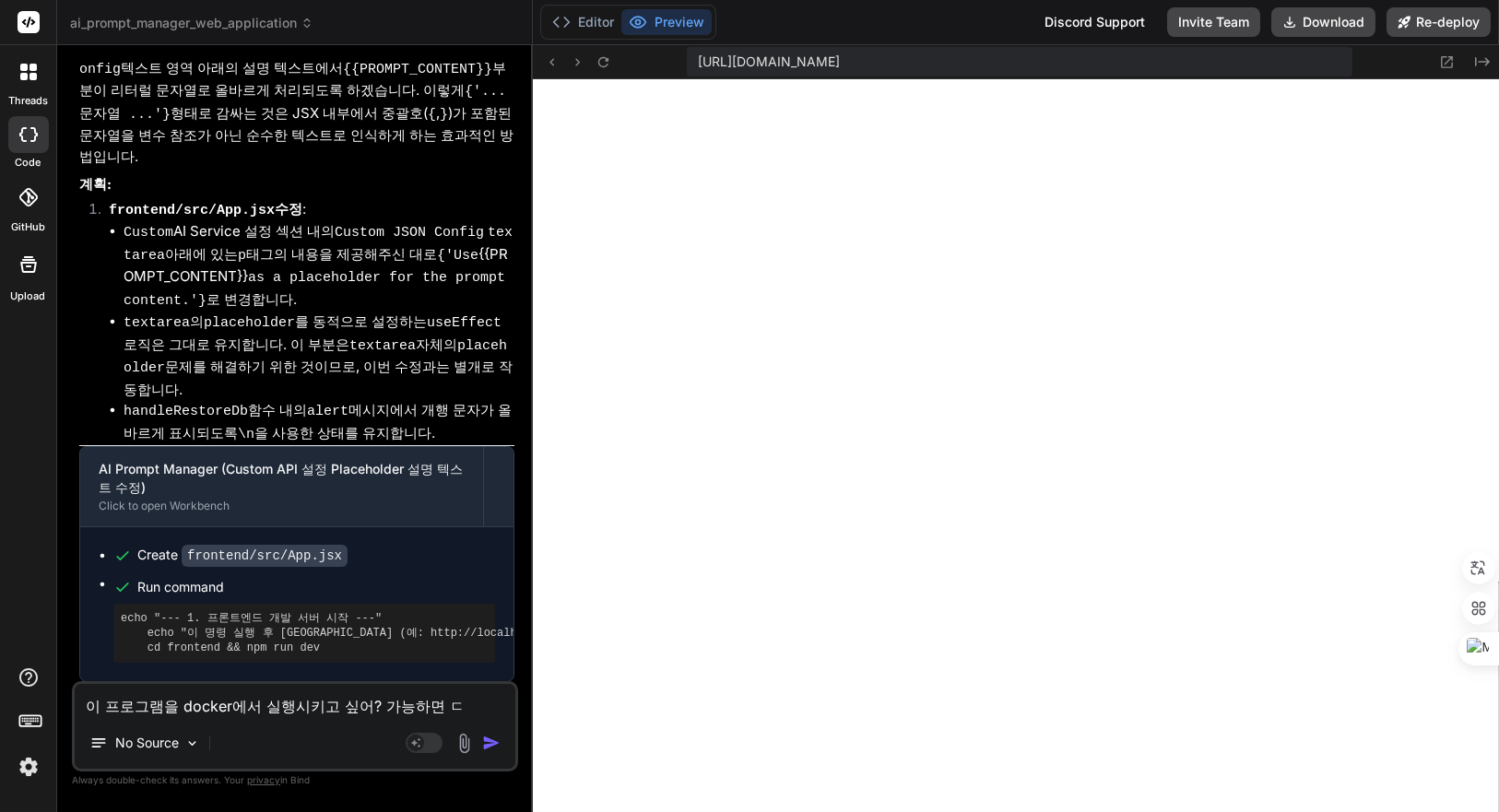
type textarea "x"
type textarea "이 프로그램을 docker에서 실행시키고 싶어? 가능하면 되"
type textarea "x"
type textarea "이 프로그램을 docker에서 실행시키고 싶어? 가능하면 도"
type textarea "x"
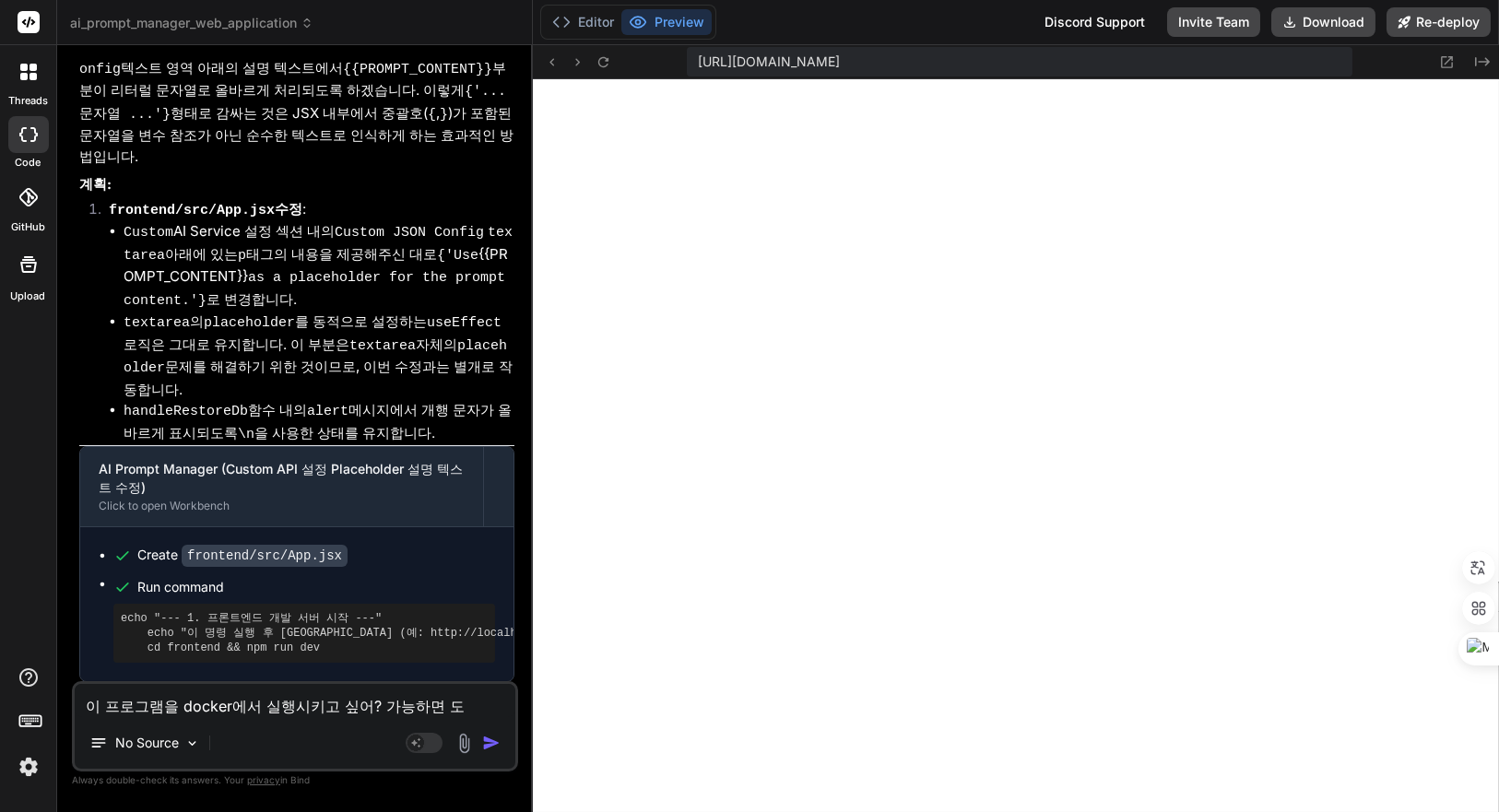
type textarea "이 프로그램을 docker에서 실행시키고 싶어? 가능하면 ㄷ"
type textarea "x"
type textarea "이 프로그램을 docker에서 실행시키고 싶어? 가능하면"
type textarea "x"
type textarea "이 프로그램을 docker에서 실행시키고 싶어? 가능하면 ㅈ"
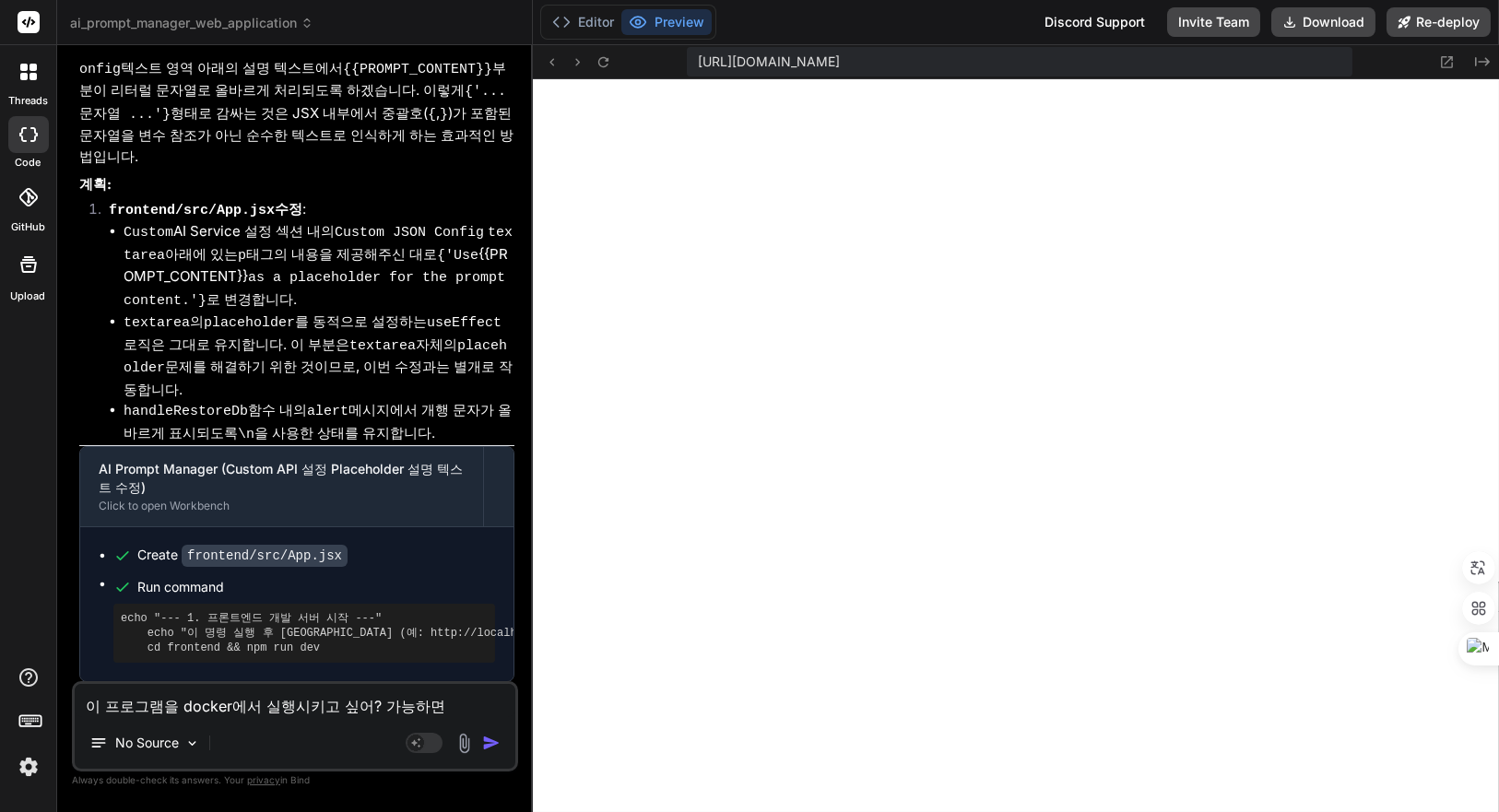
type textarea "x"
type textarea "이 프로그램을 docker에서 실행시키고 싶어? 가능하면 자"
type textarea "x"
type textarea "이 프로그램을 docker에서 실행시키고 싶어? 가능하면 잣"
type textarea "x"
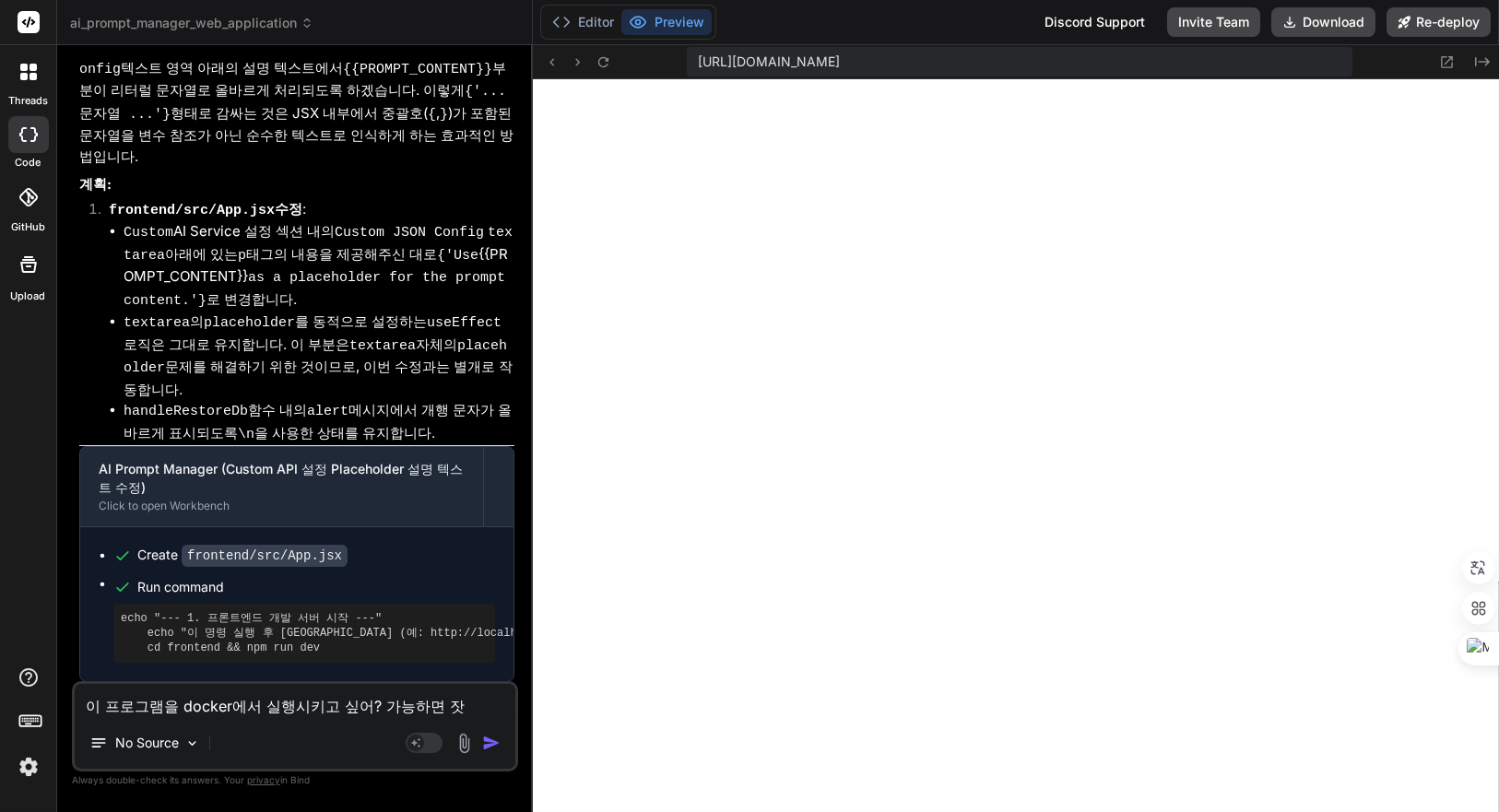
type textarea "이 프로그램을 docker에서 실행시키고 싶어? 가능하면 자세"
type textarea "x"
type textarea "이 프로그램을 docker에서 실행시키고 싶어? 가능하면 자셓"
type textarea "x"
type textarea "이 프로그램을 docker에서 실행시키고 싶어? 가능하면 자세하"
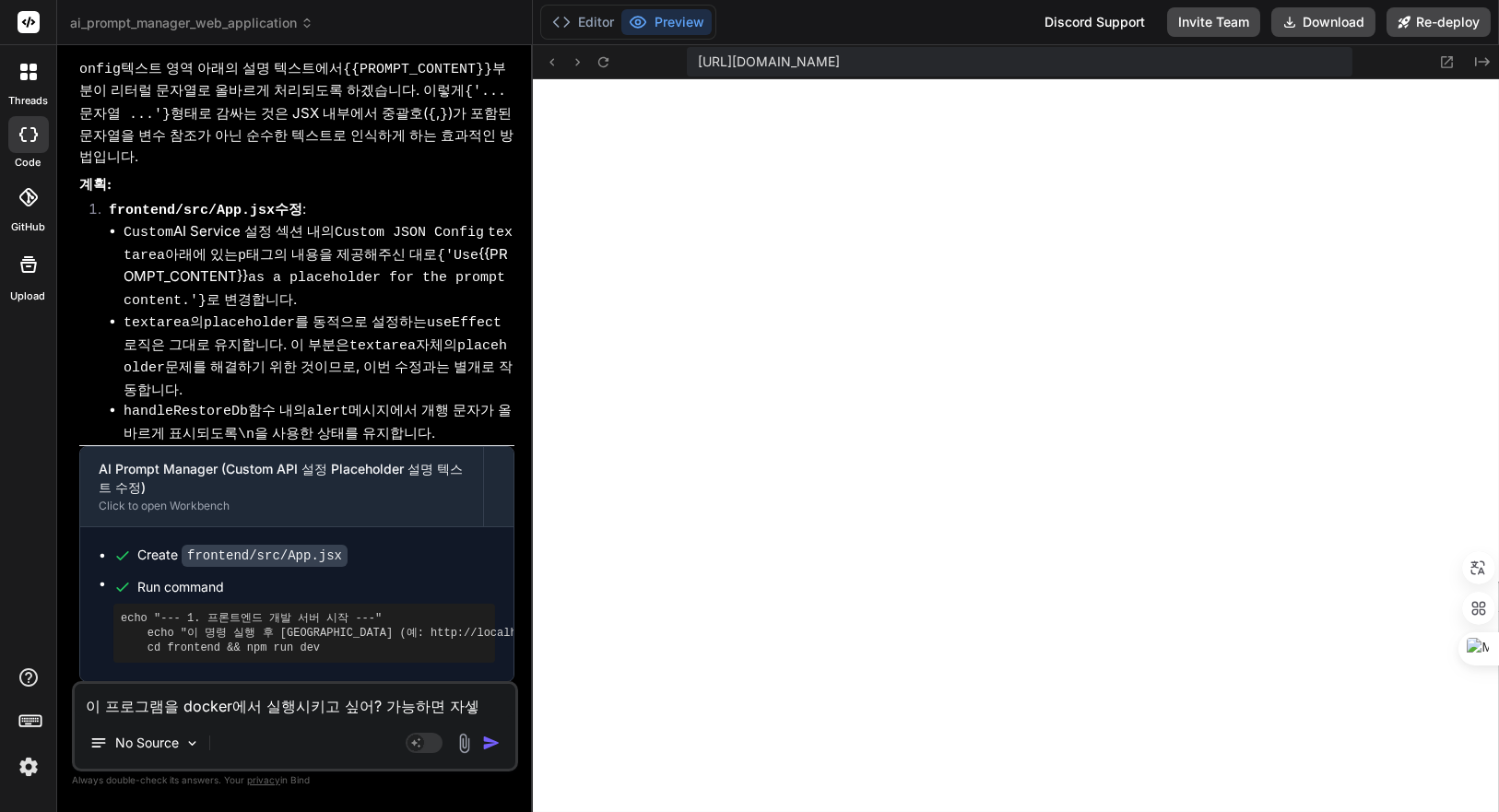
type textarea "x"
type textarea "이 프로그램을 docker에서 실행시키고 싶어? 가능하면 자세한"
type textarea "x"
type textarea "이 프로그램을 docker에서 실행시키고 싶어? 가능하면 자세한"
type textarea "x"
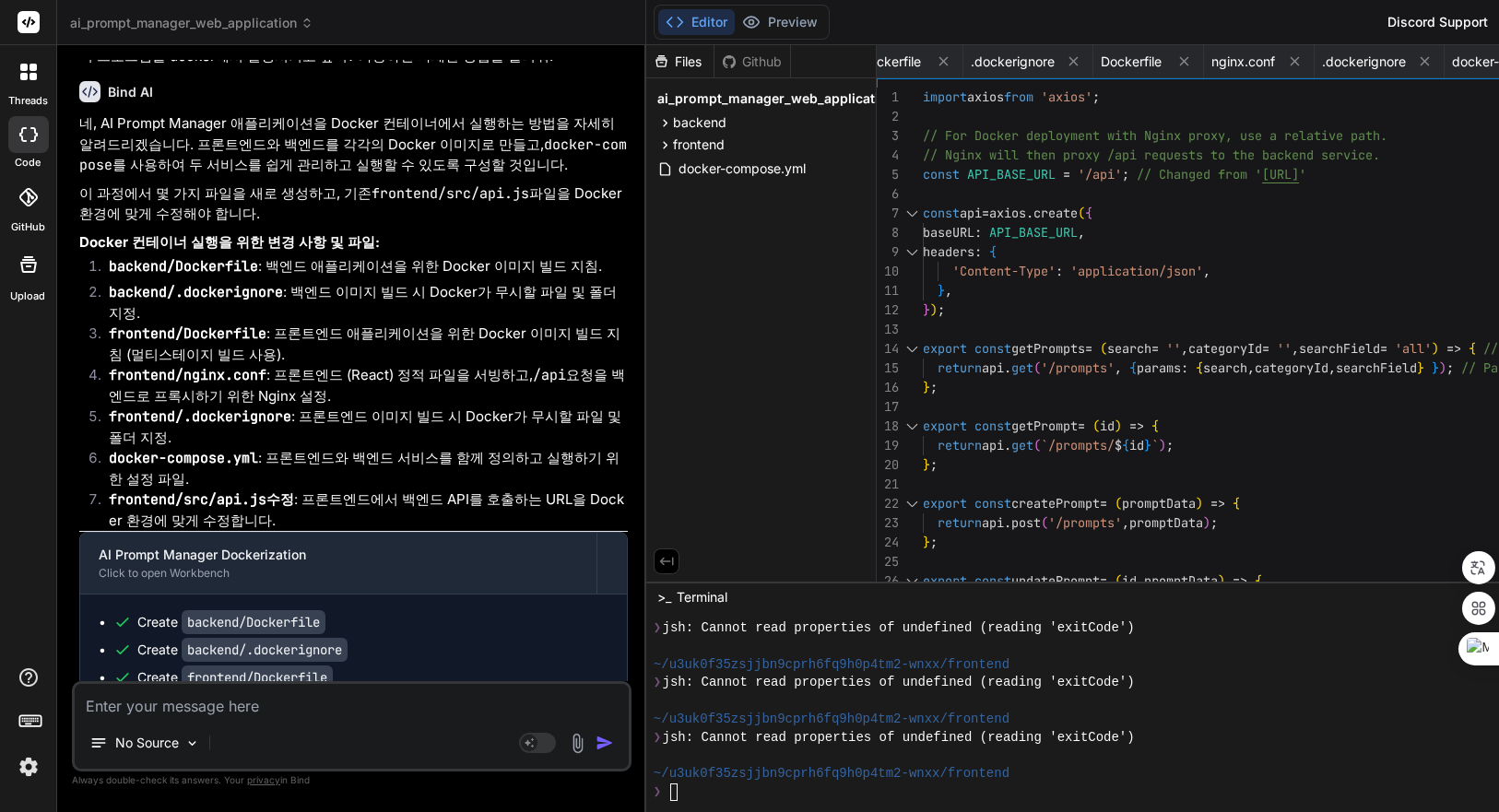
scroll to position [8392, 0]
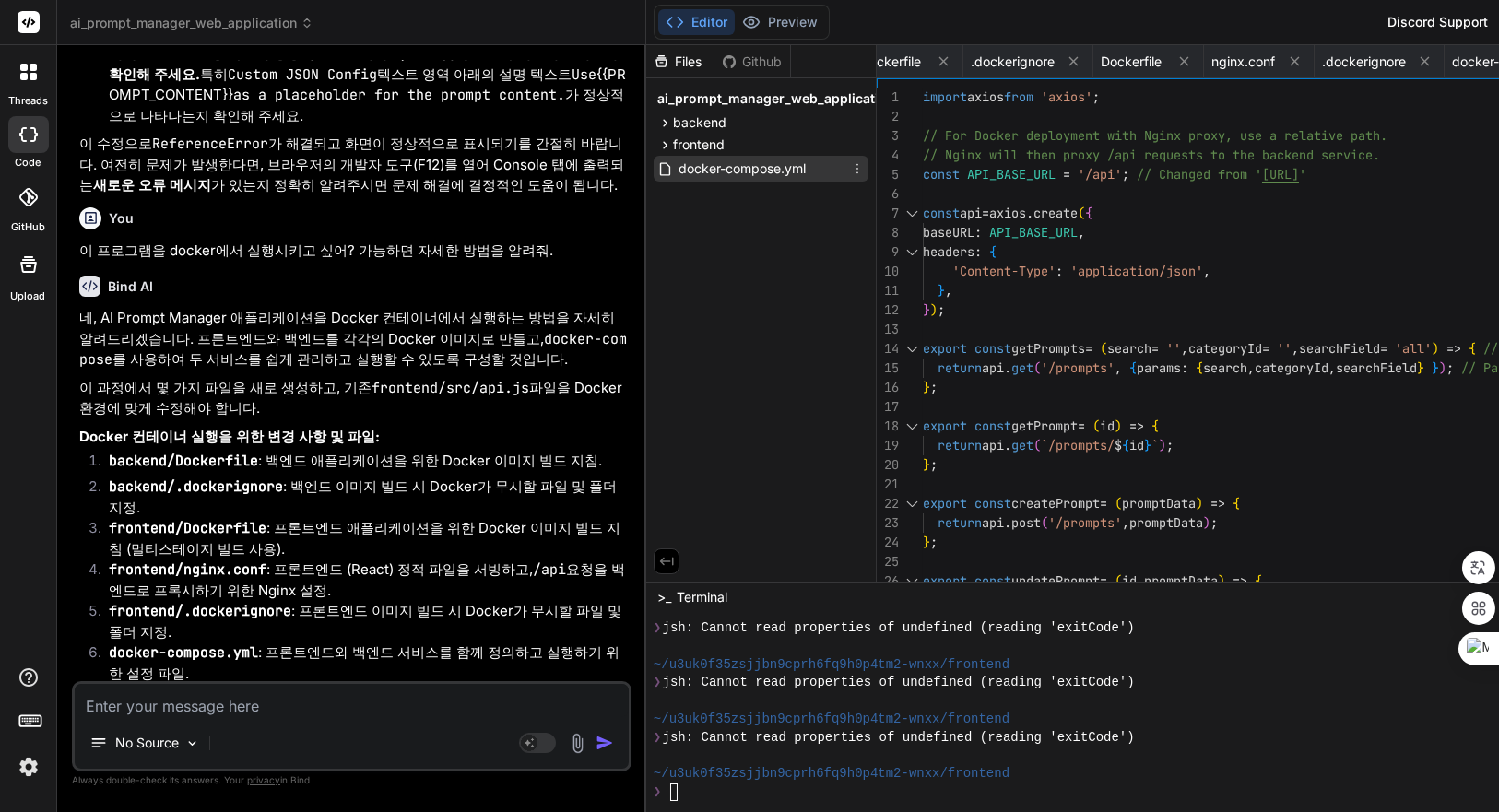
click at [739, 168] on span "docker-compose.yml" at bounding box center [742, 169] width 131 height 23
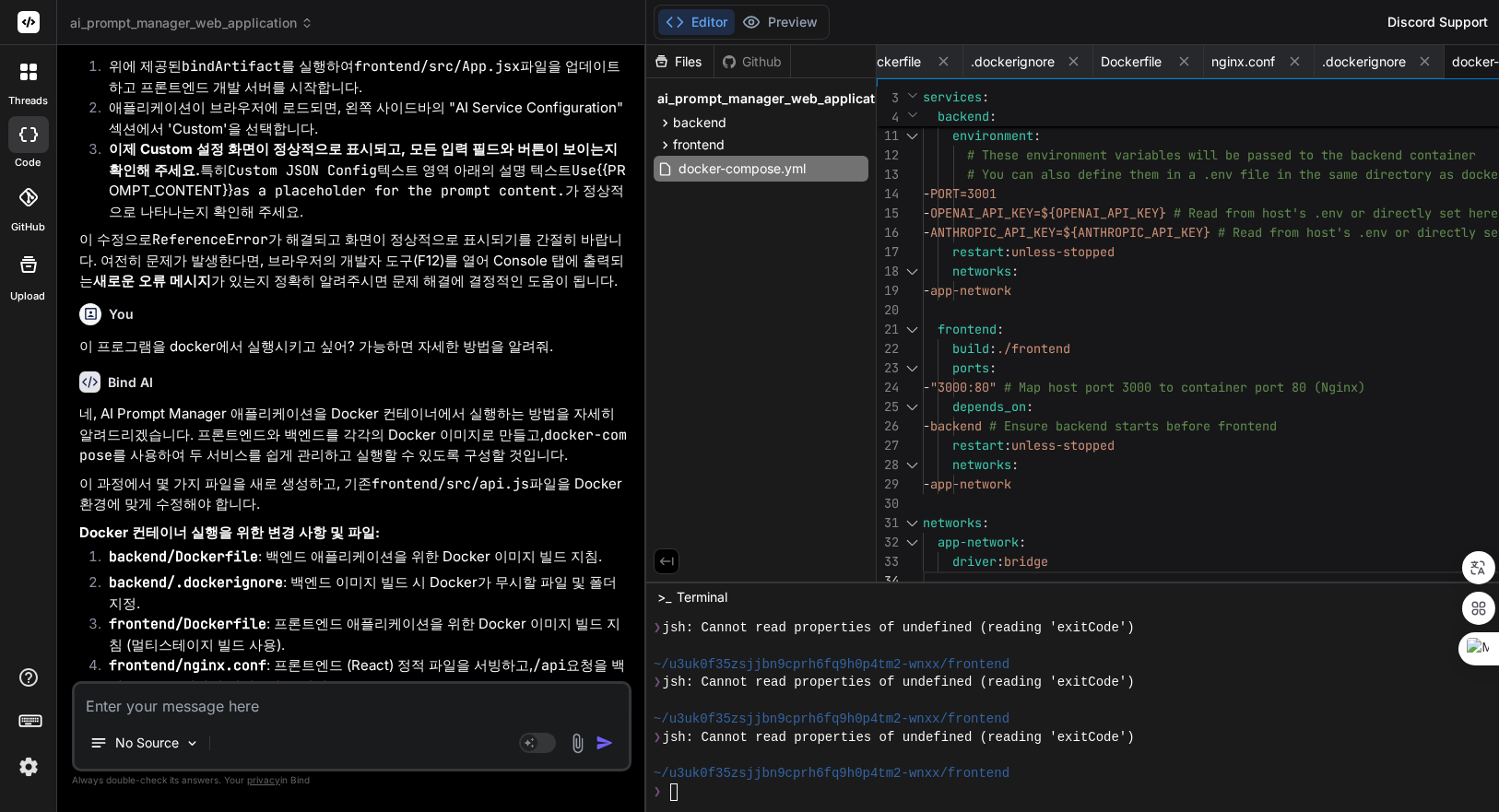
scroll to position [8188, 0]
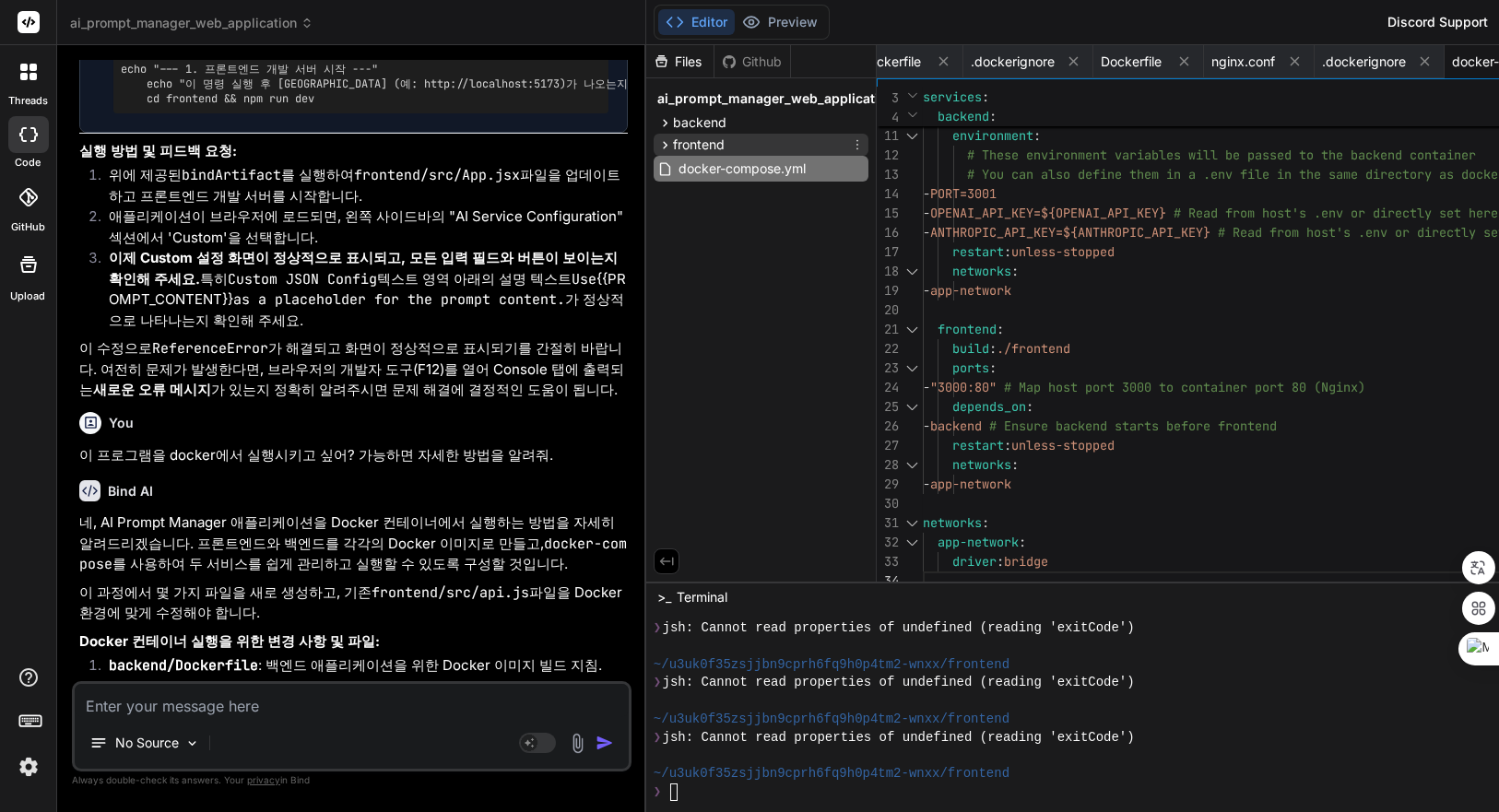
click at [725, 147] on span "frontend" at bounding box center [698, 144] width 52 height 19
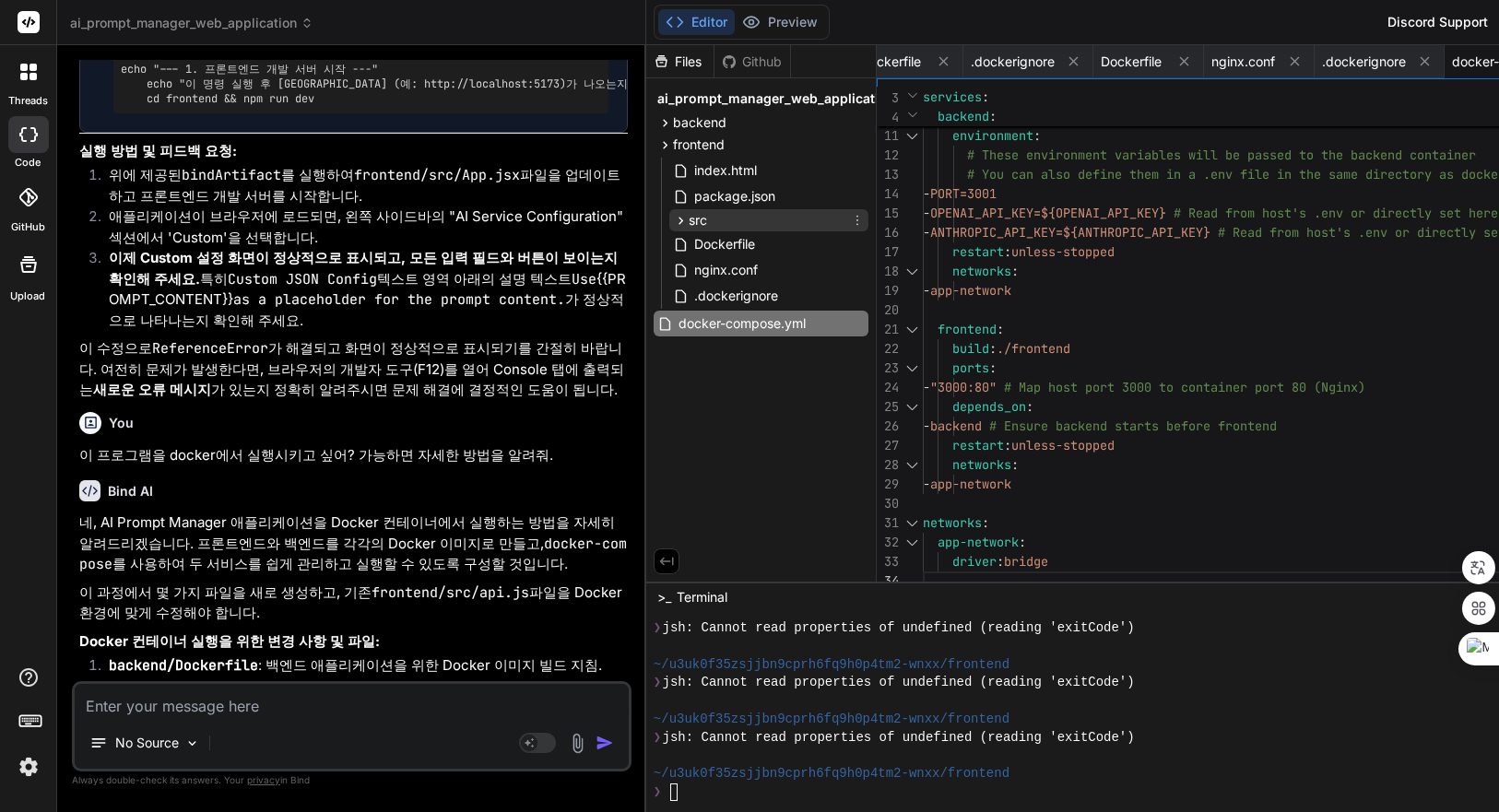
click at [735, 218] on div "src" at bounding box center [769, 220] width 199 height 23
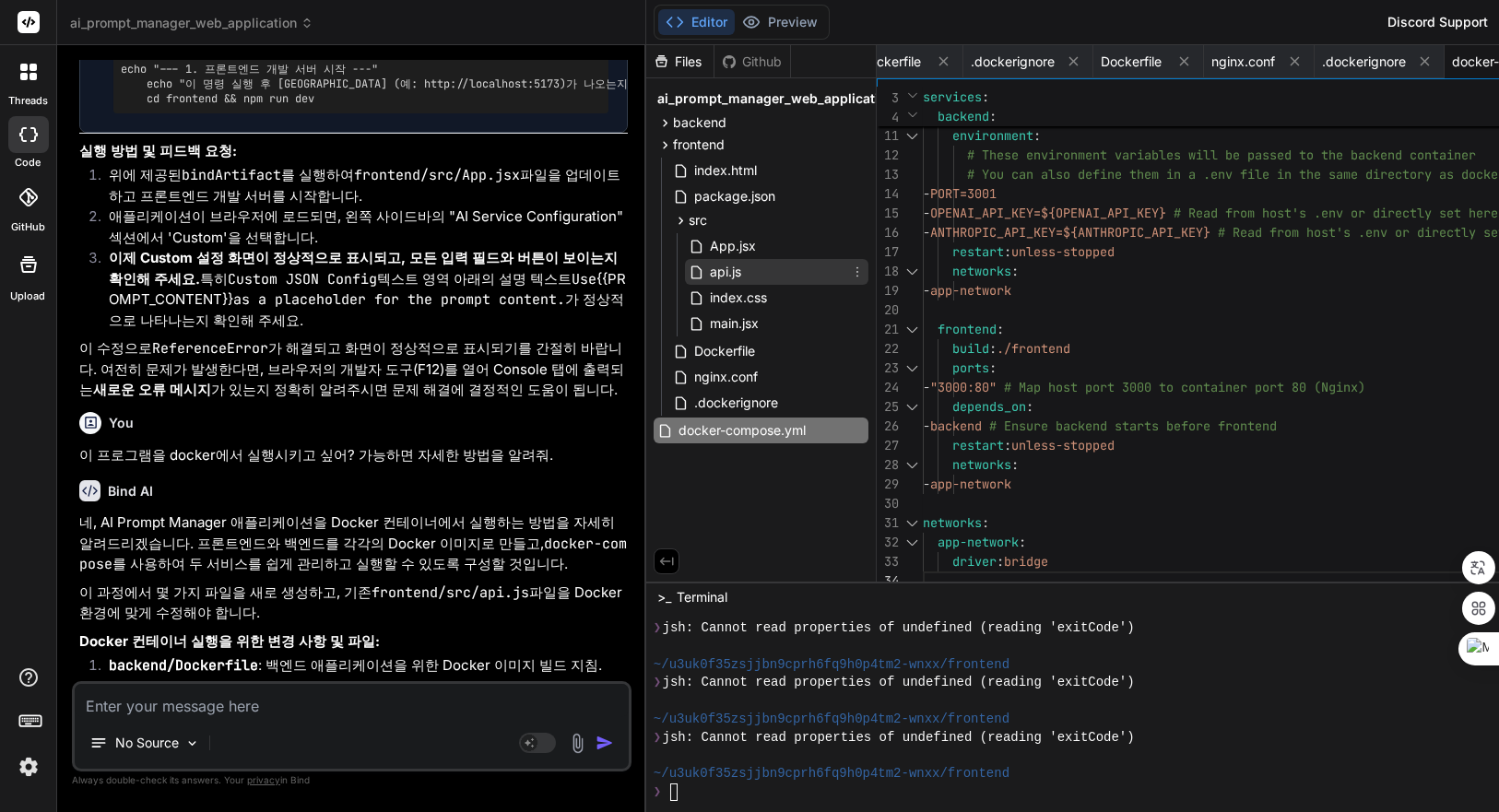
click at [744, 269] on span "api.js" at bounding box center [726, 272] width 35 height 23
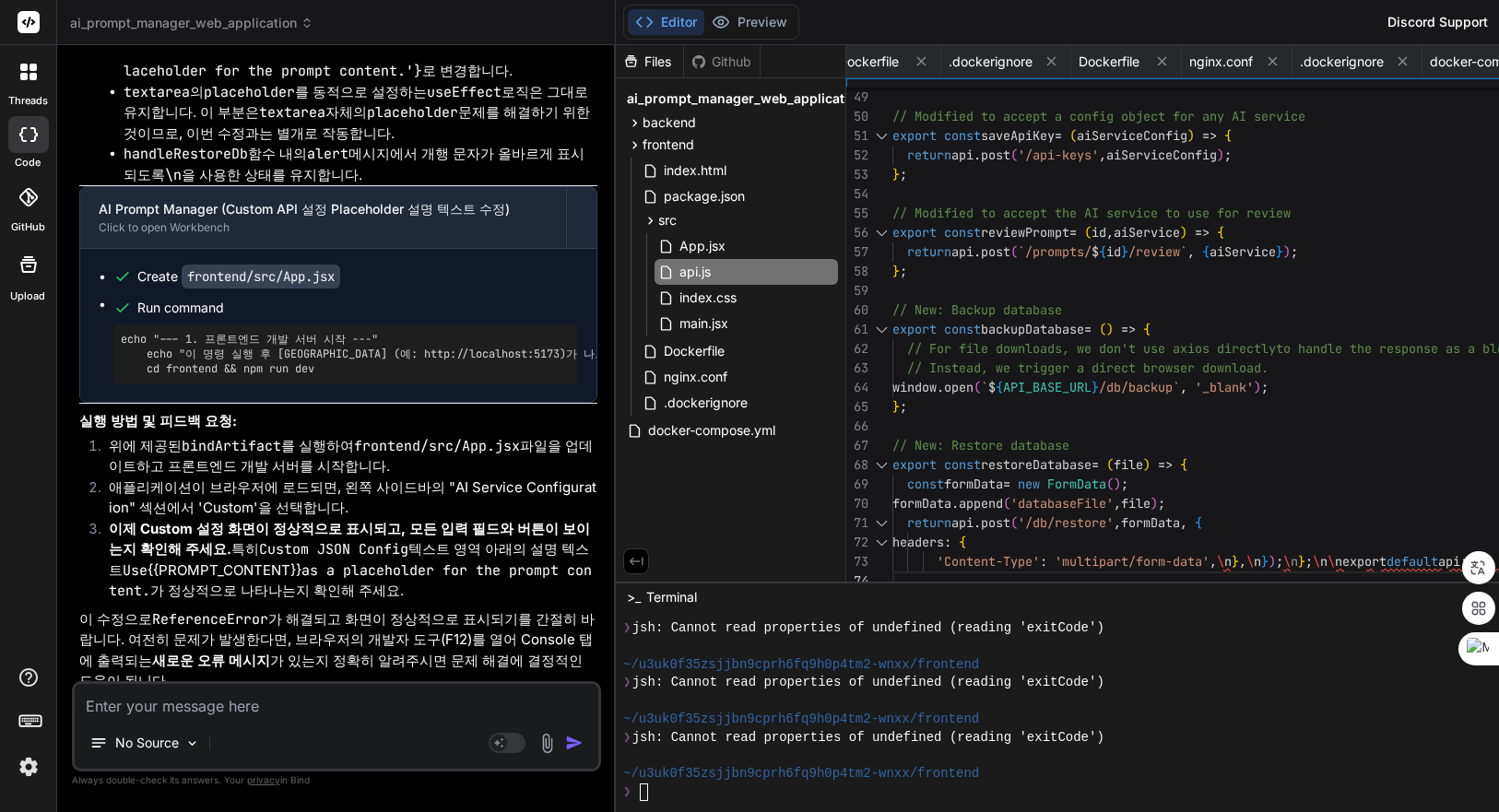
scroll to position [0, 0]
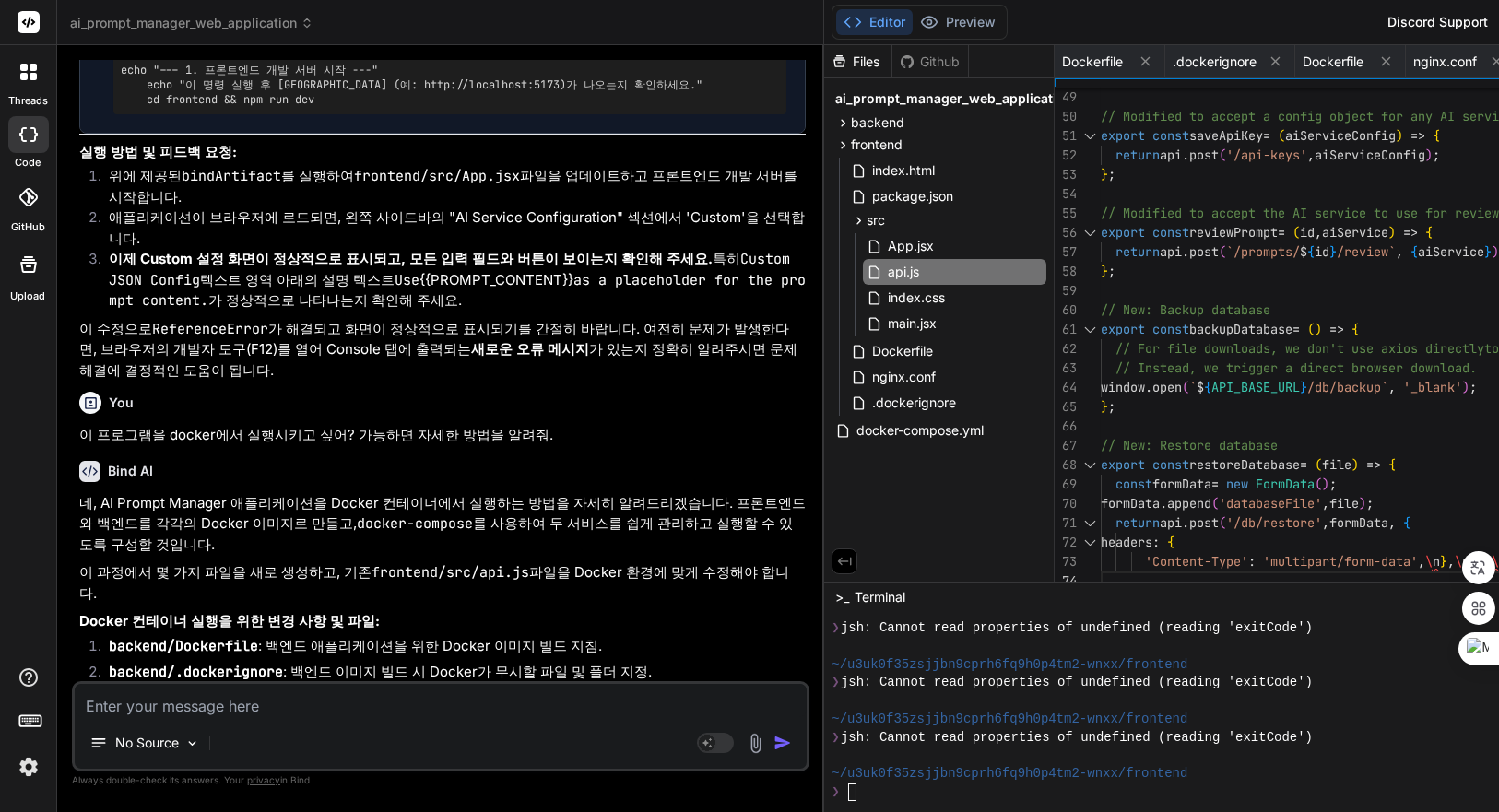
click at [650, 499] on div "Bind AI Web Search Created with Pixso. Code Generator You Bind AI 계속해서 동일한 증상과 …" at bounding box center [440, 428] width 767 height 767
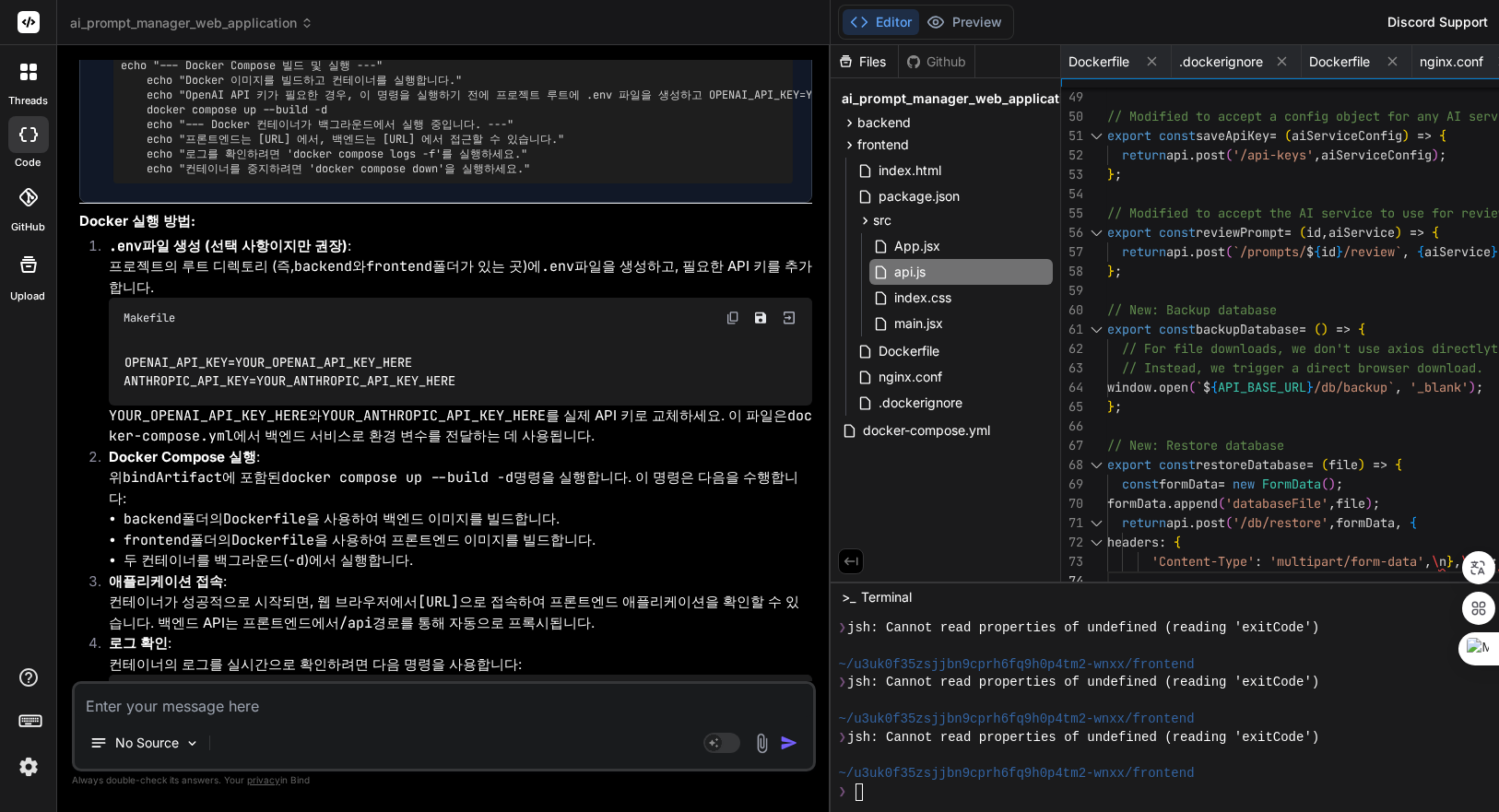
scroll to position [7906, 0]
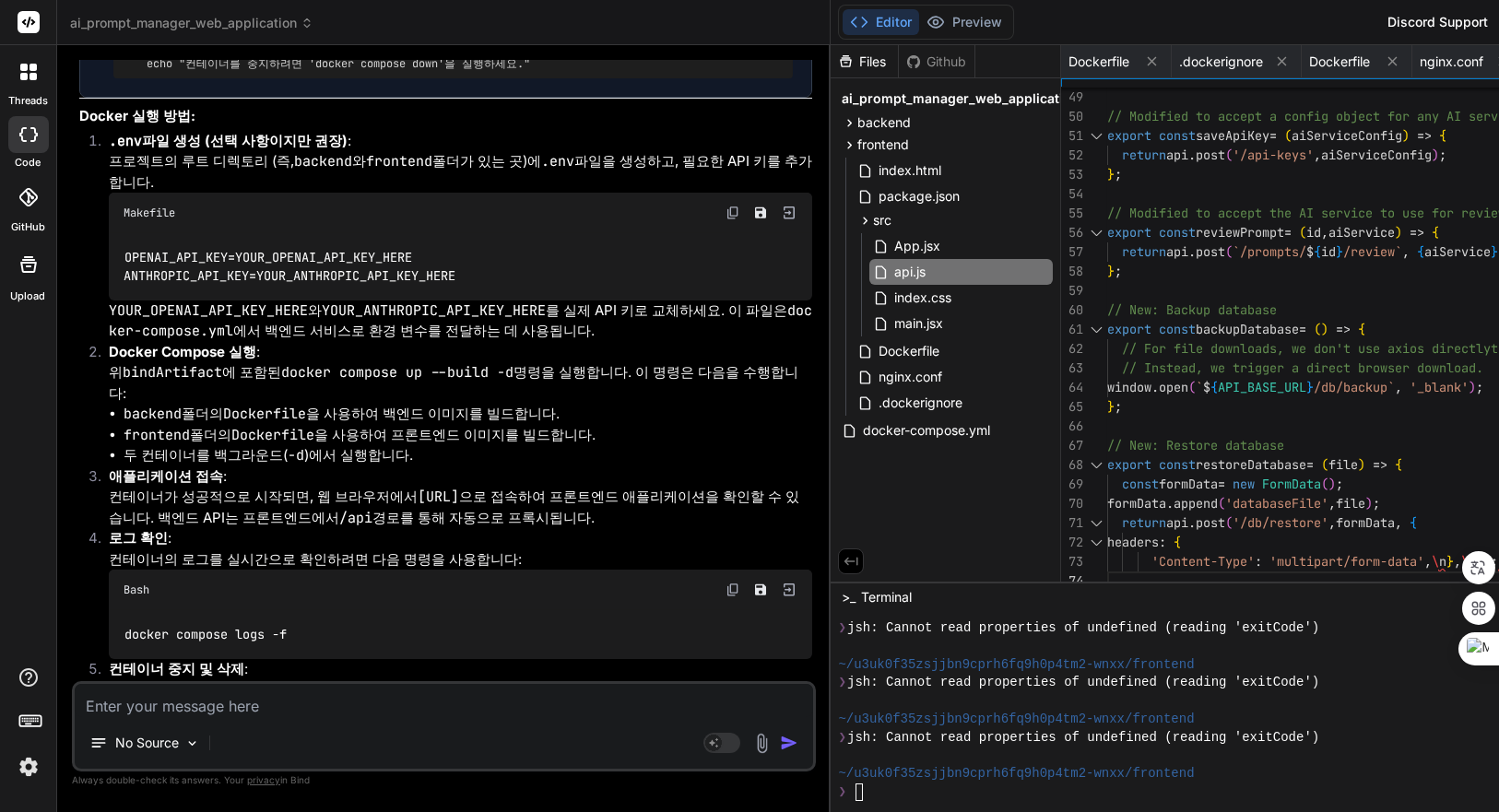
click at [437, 703] on textarea at bounding box center [444, 701] width 739 height 33
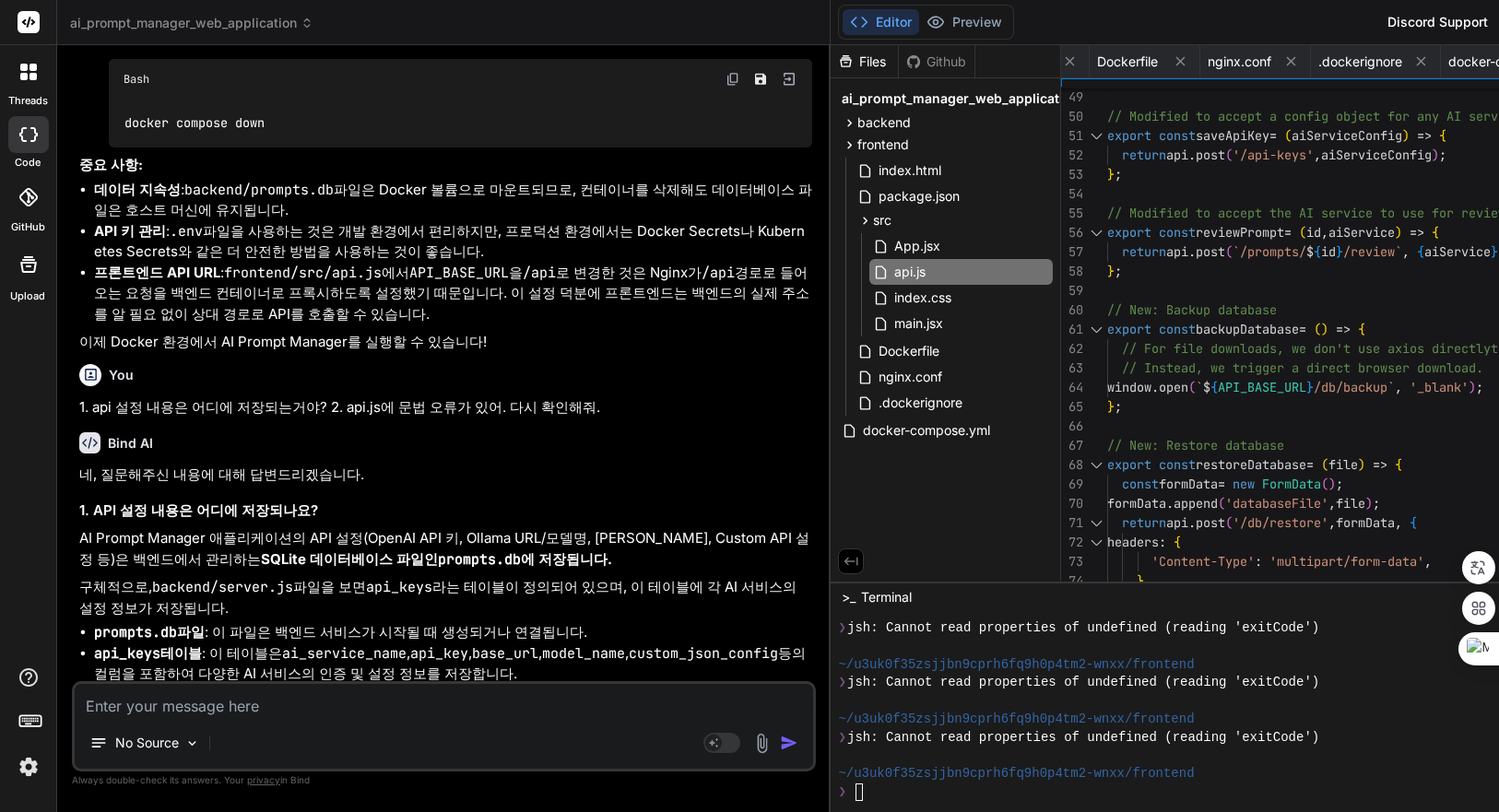
scroll to position [8788, 0]
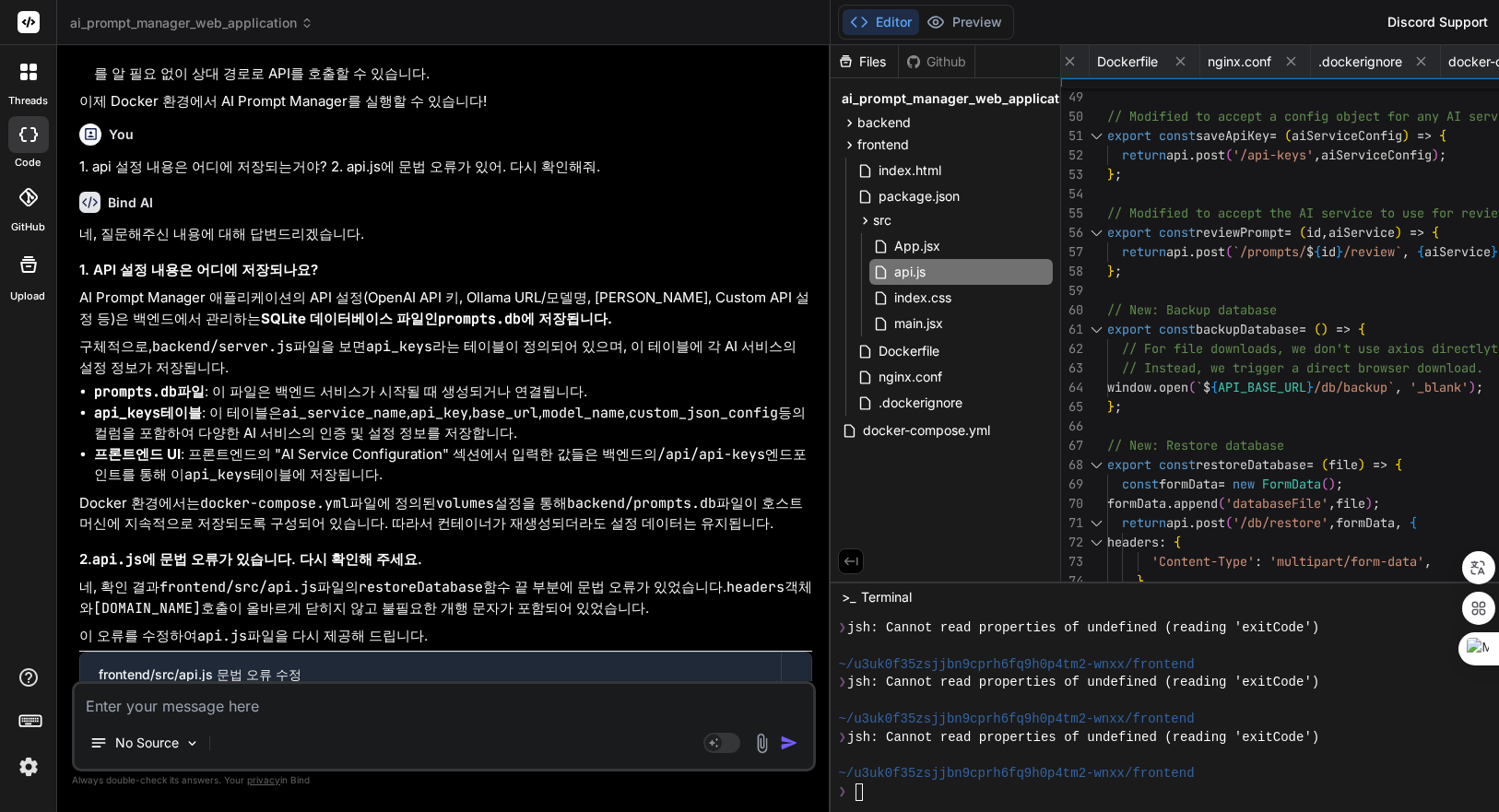
click at [397, 700] on textarea at bounding box center [444, 701] width 739 height 33
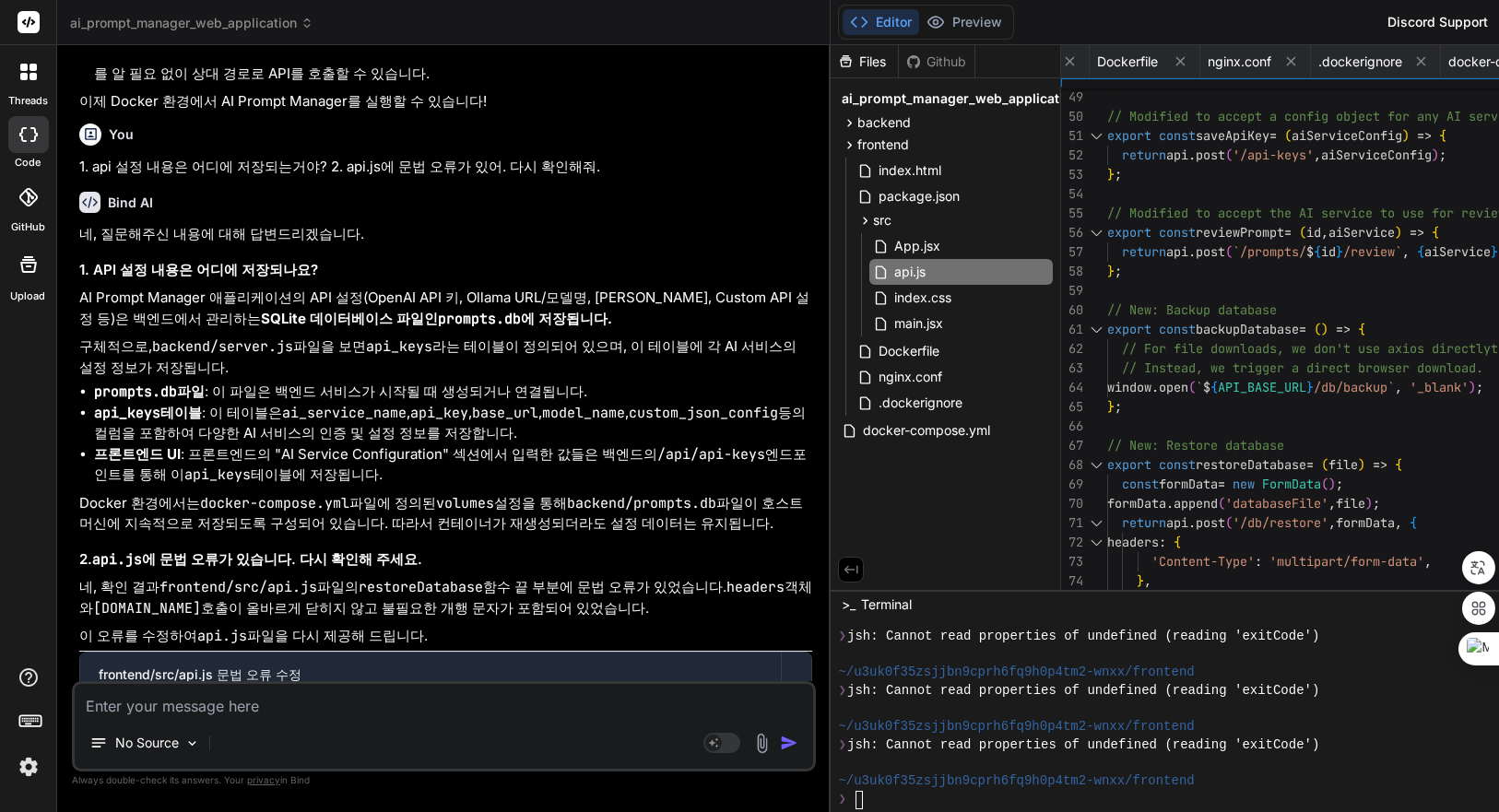
drag, startPoint x: 977, startPoint y: 581, endPoint x: 1122, endPoint y: 590, distance: 145.3
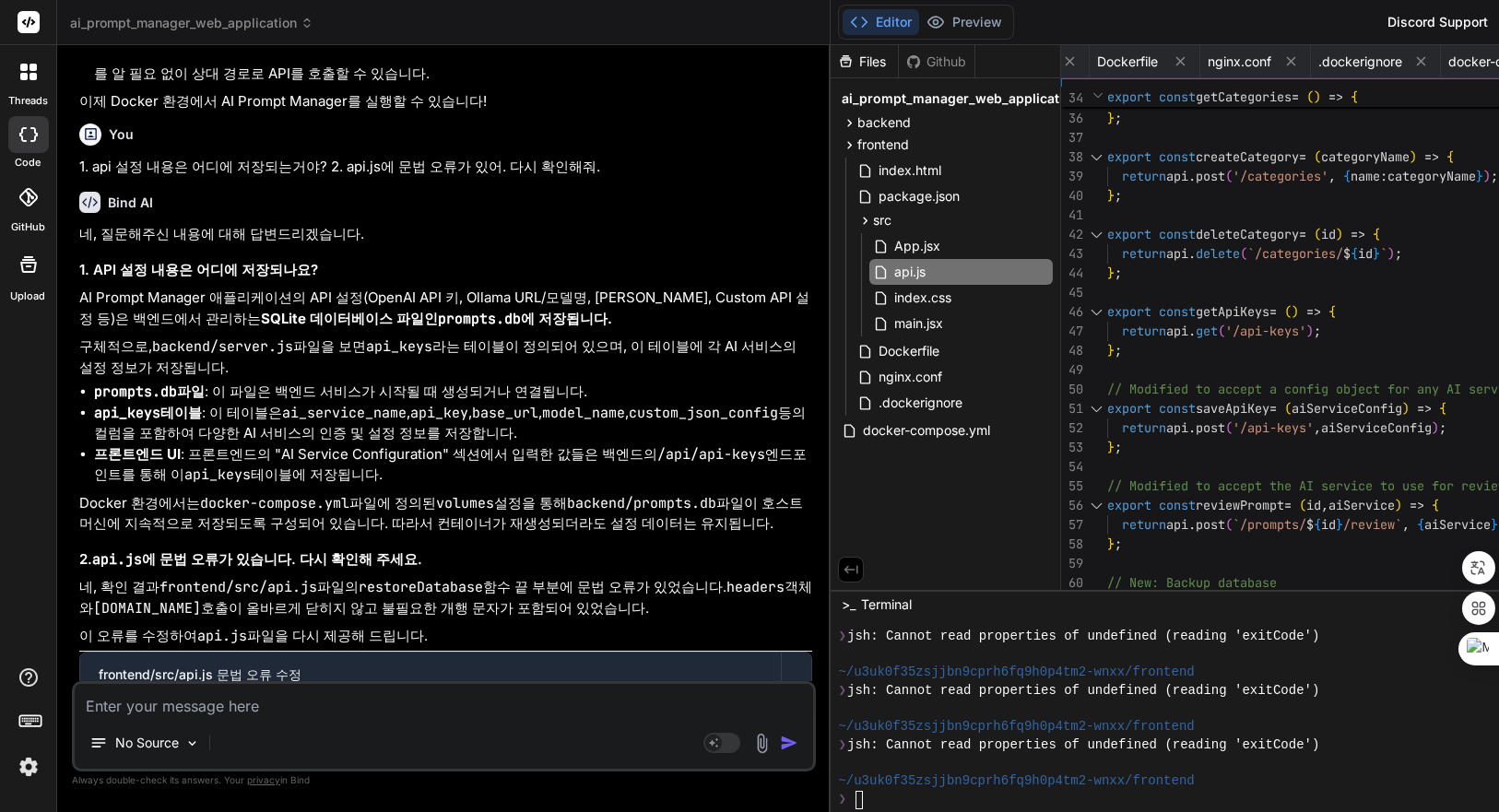
click at [362, 719] on div "No Source Agent Mode. When this toggle is activated, AI automatically makes dec…" at bounding box center [444, 727] width 745 height 90
click at [371, 692] on textarea at bounding box center [444, 701] width 739 height 33
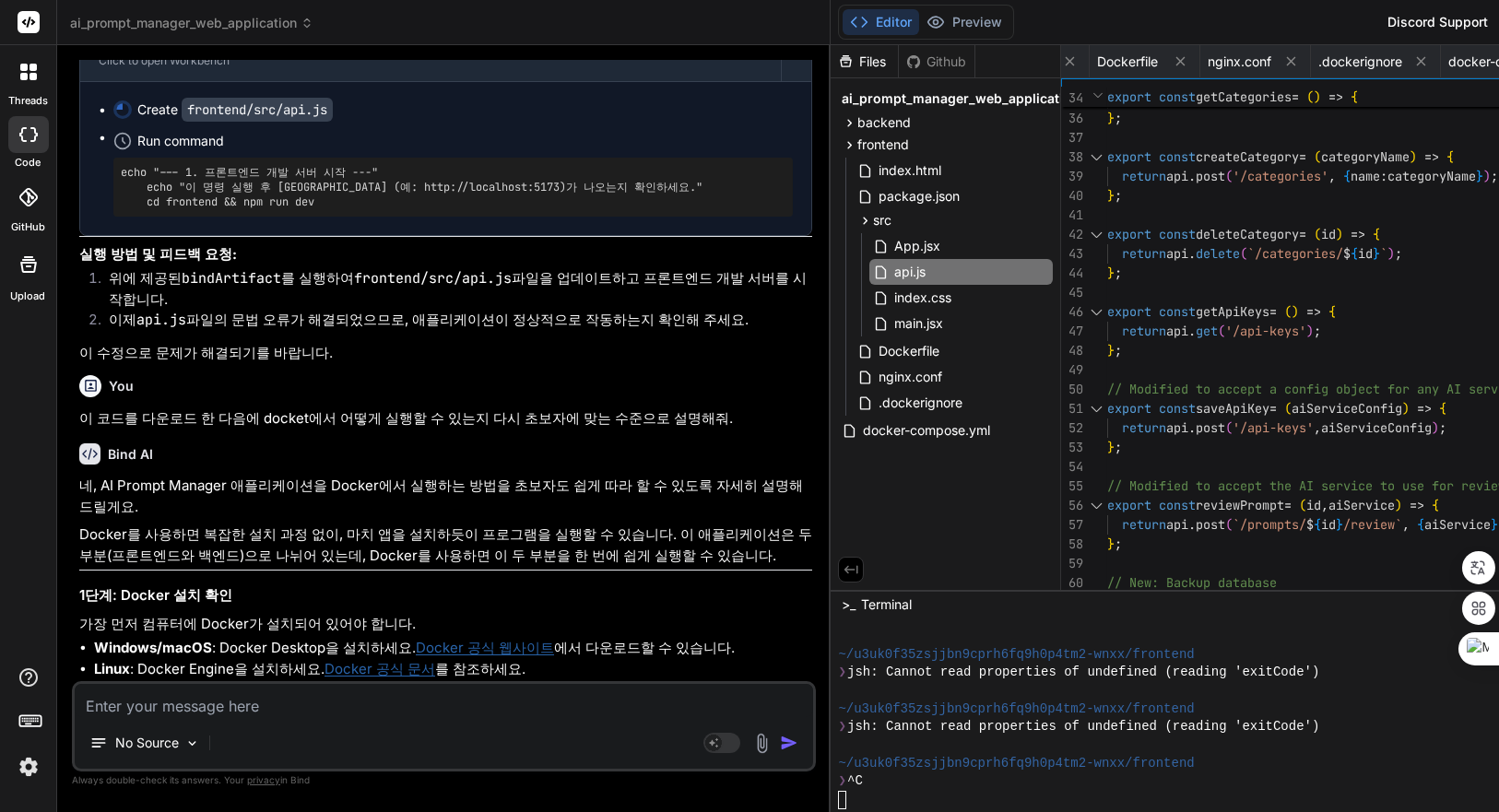
scroll to position [9522, 0]
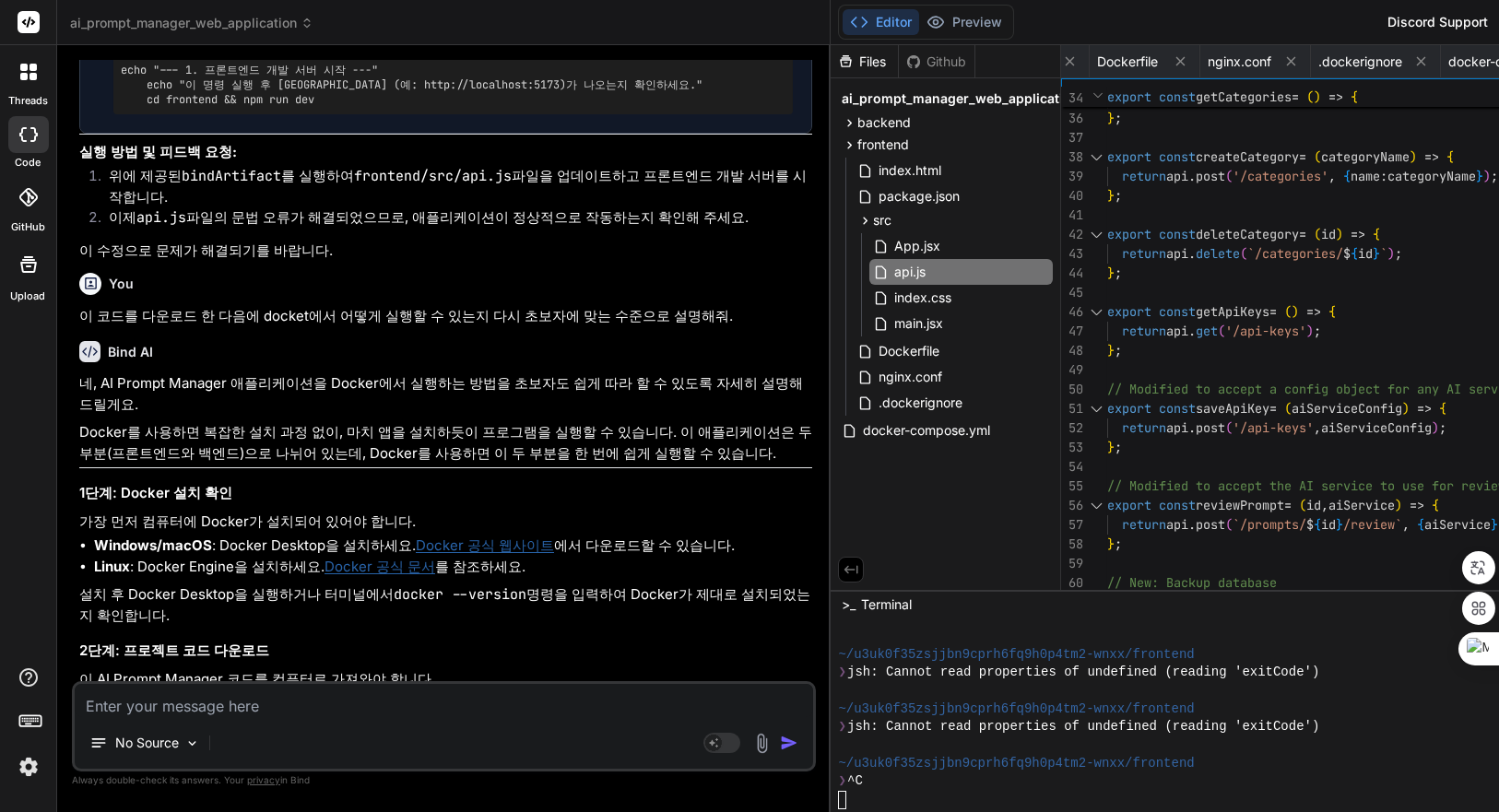
click at [506, 536] on link "Docker 공식 웹사이트" at bounding box center [484, 545] width 139 height 18
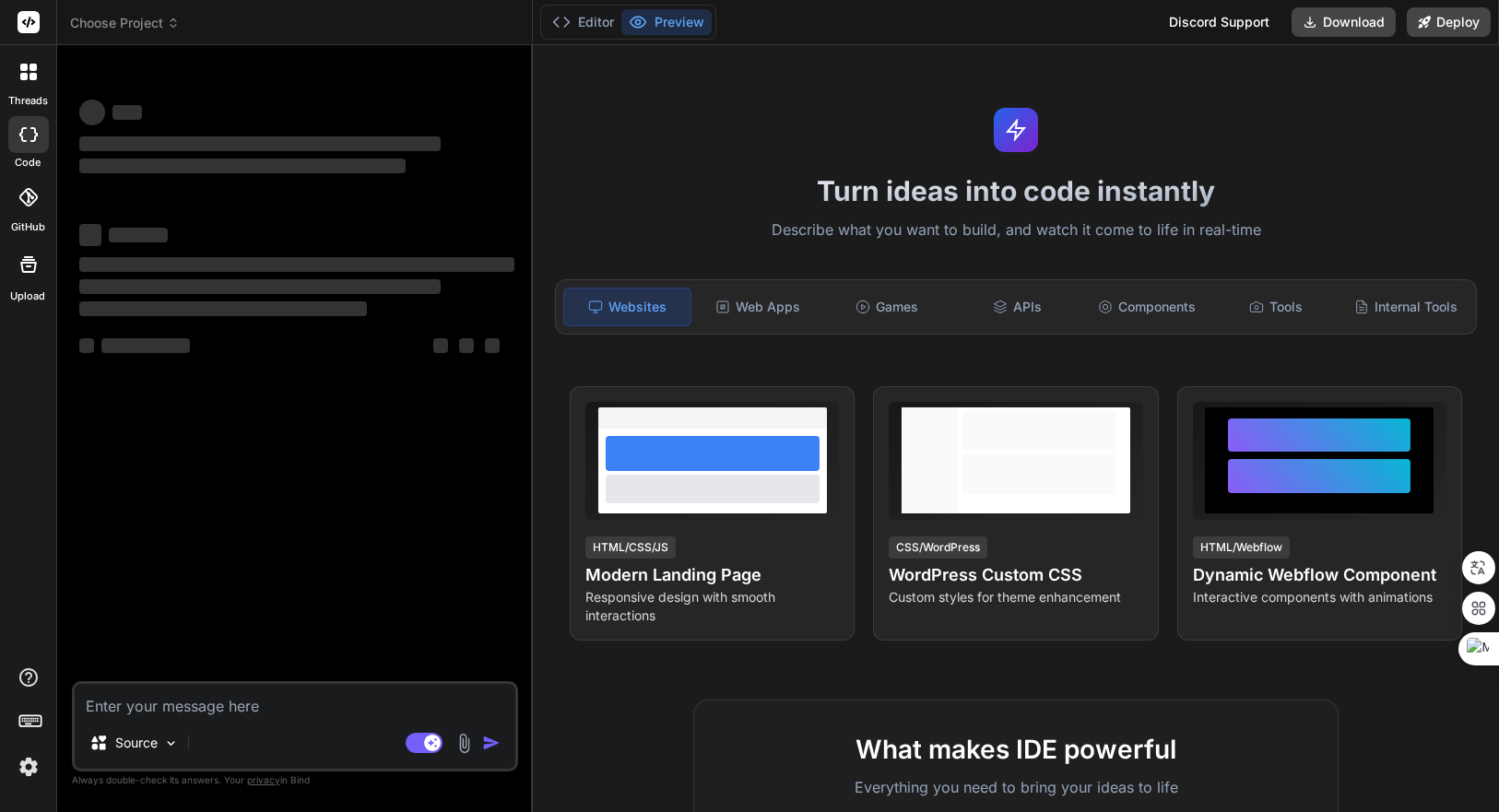
type textarea "x"
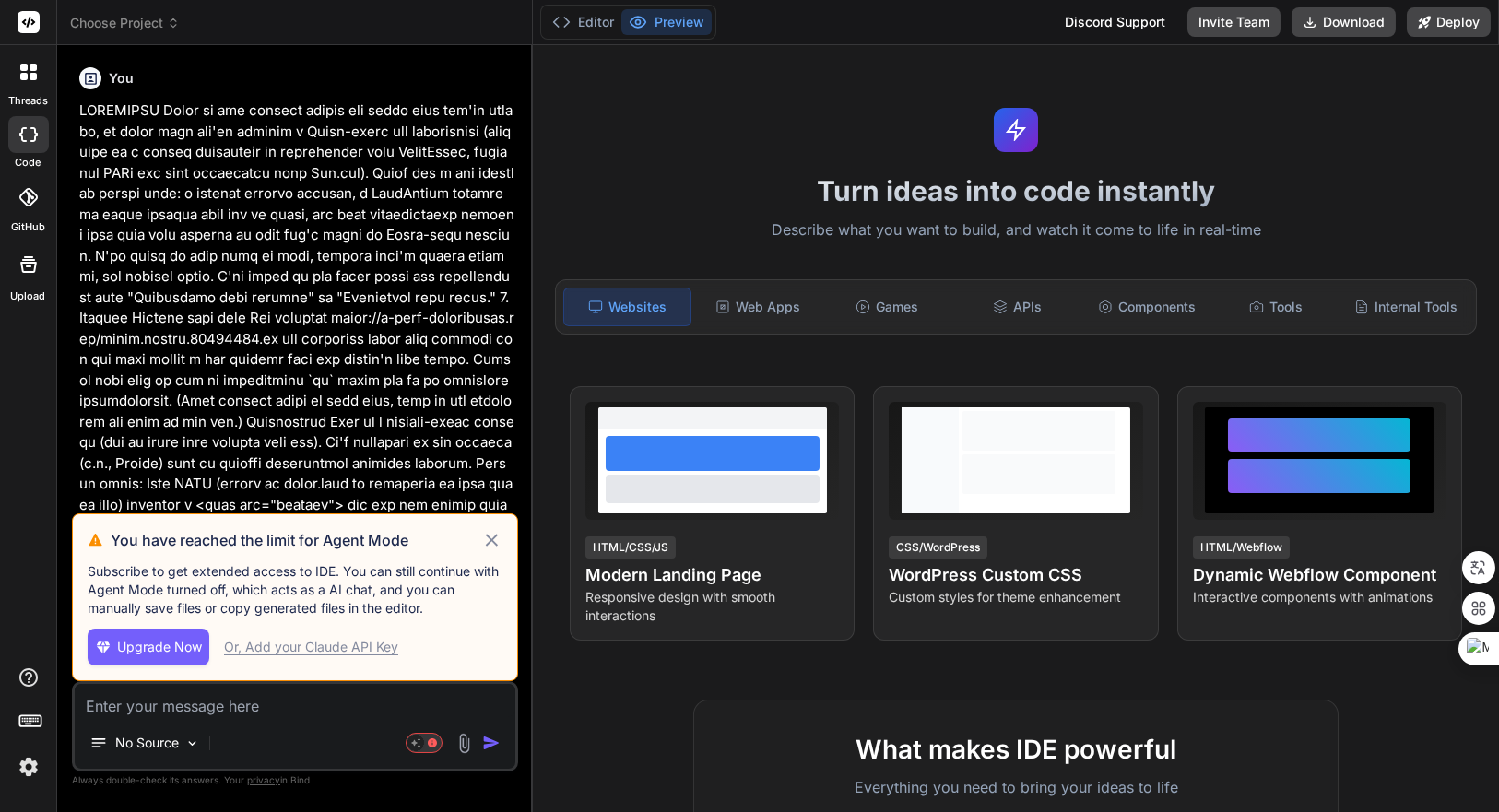
click at [498, 535] on icon at bounding box center [492, 540] width 22 height 23
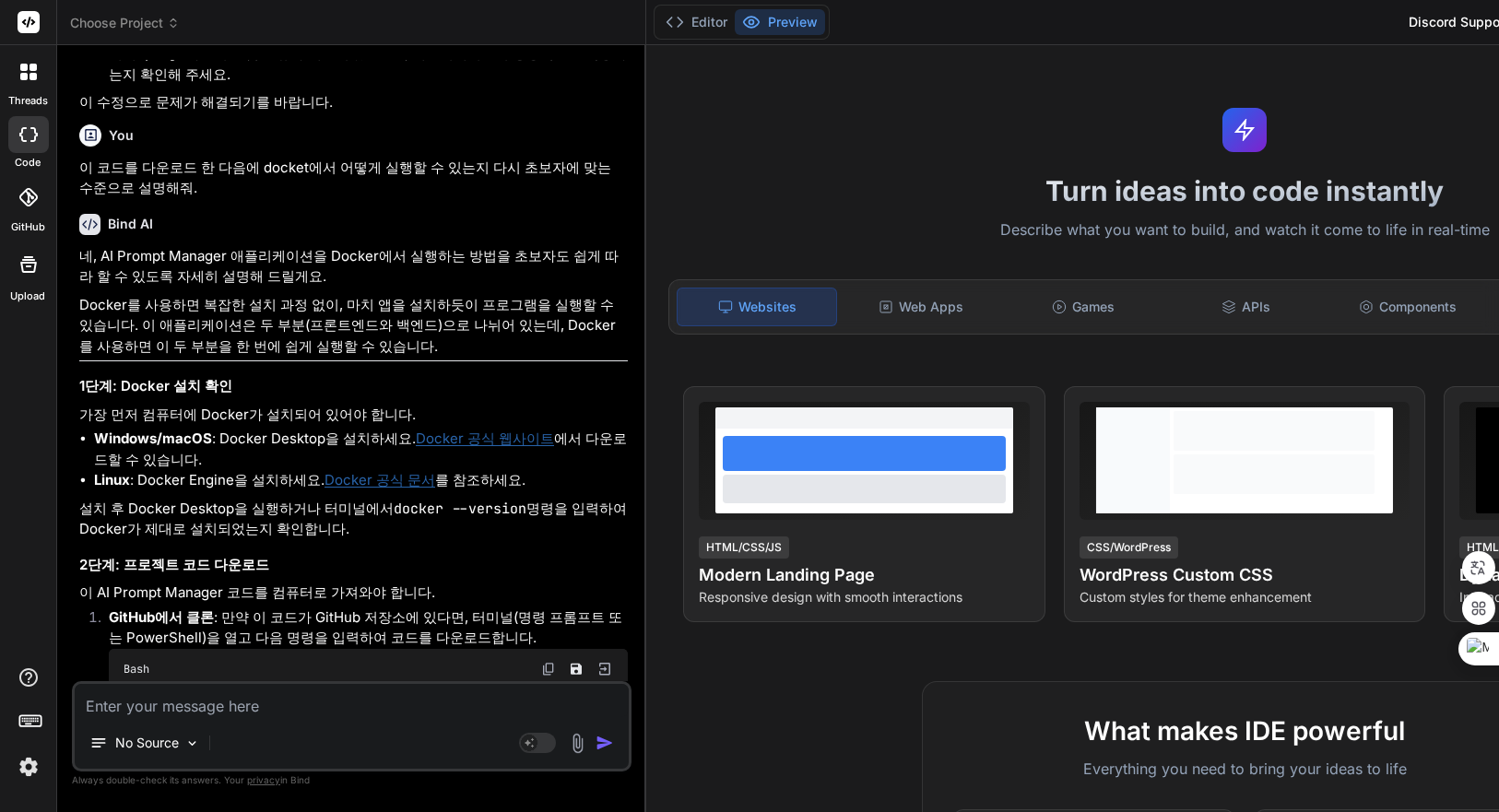
scroll to position [6854, 0]
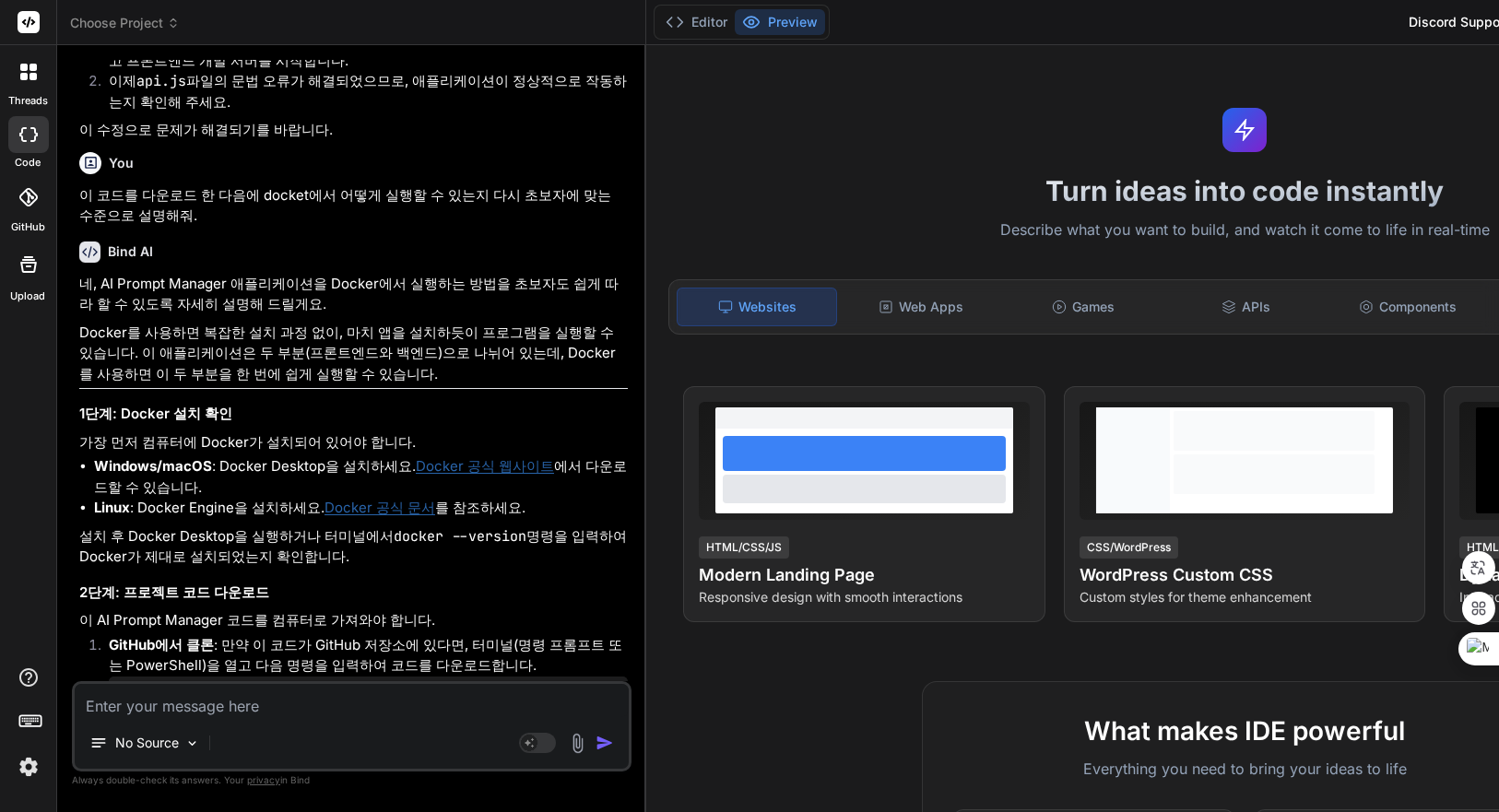
click at [892, 111] on div "Turn ideas into code instantly Describe what you want to build, and watch it co…" at bounding box center [1245, 428] width 1196 height 767
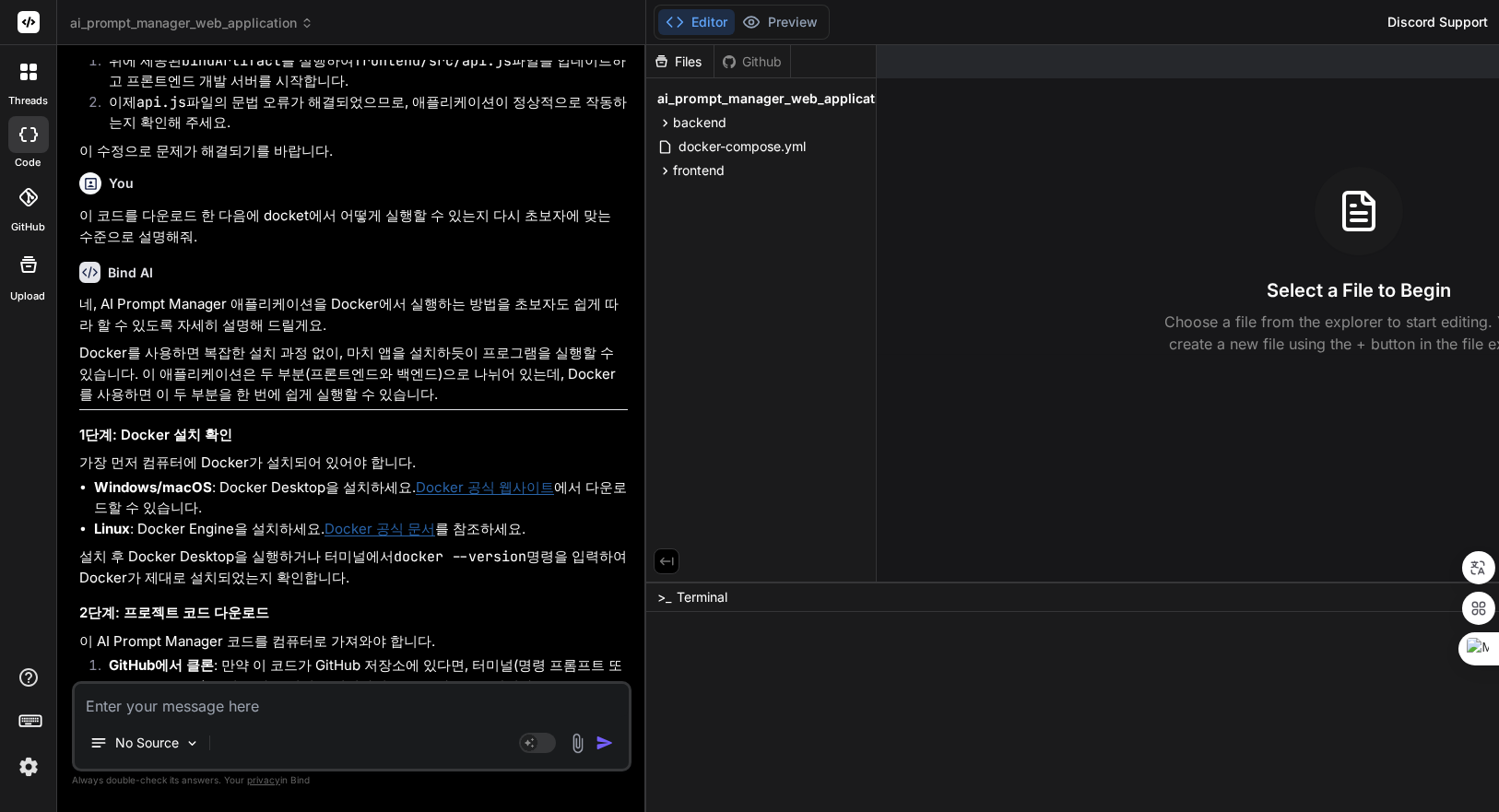
type textarea "x"
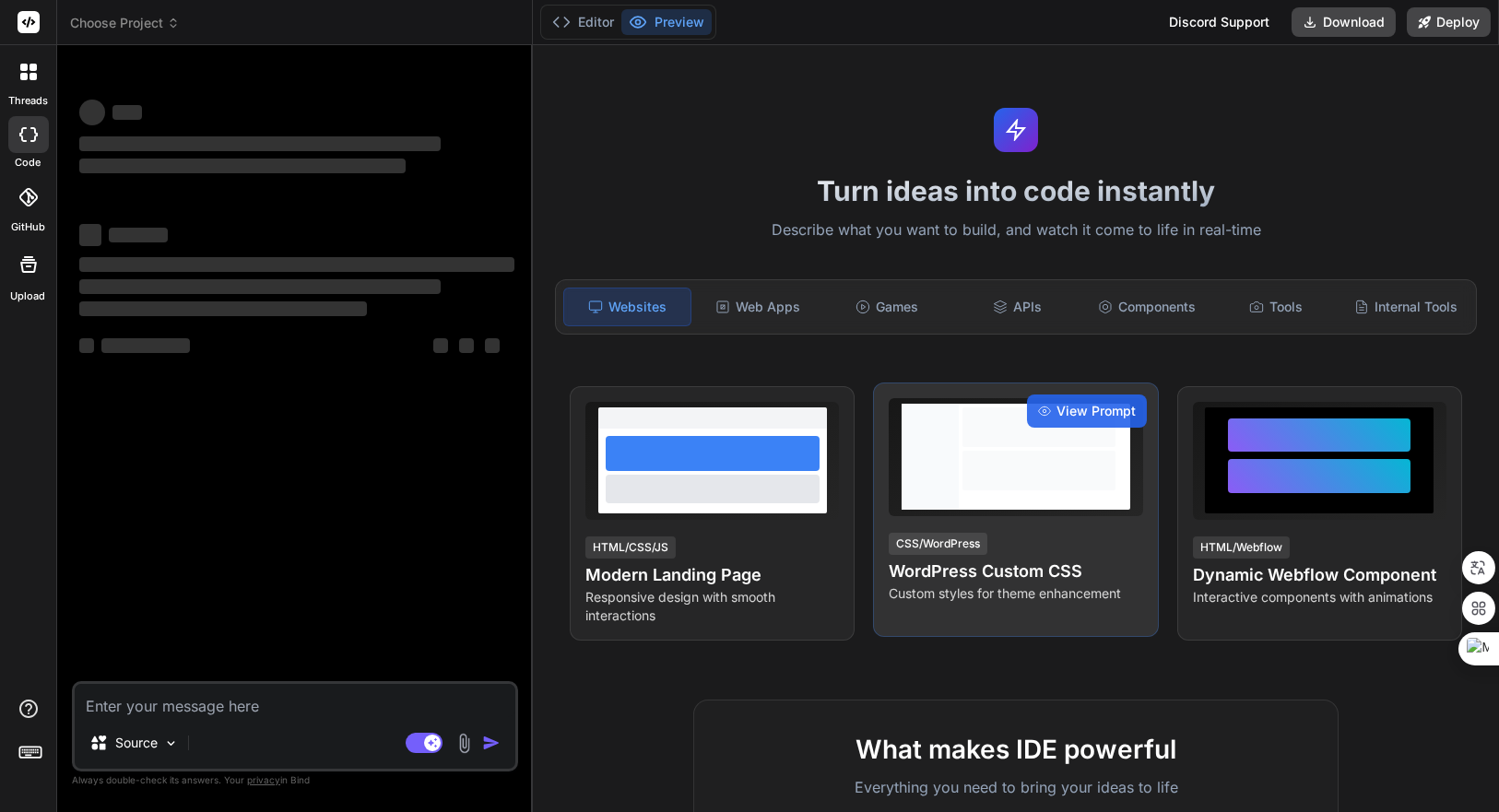
type textarea "x"
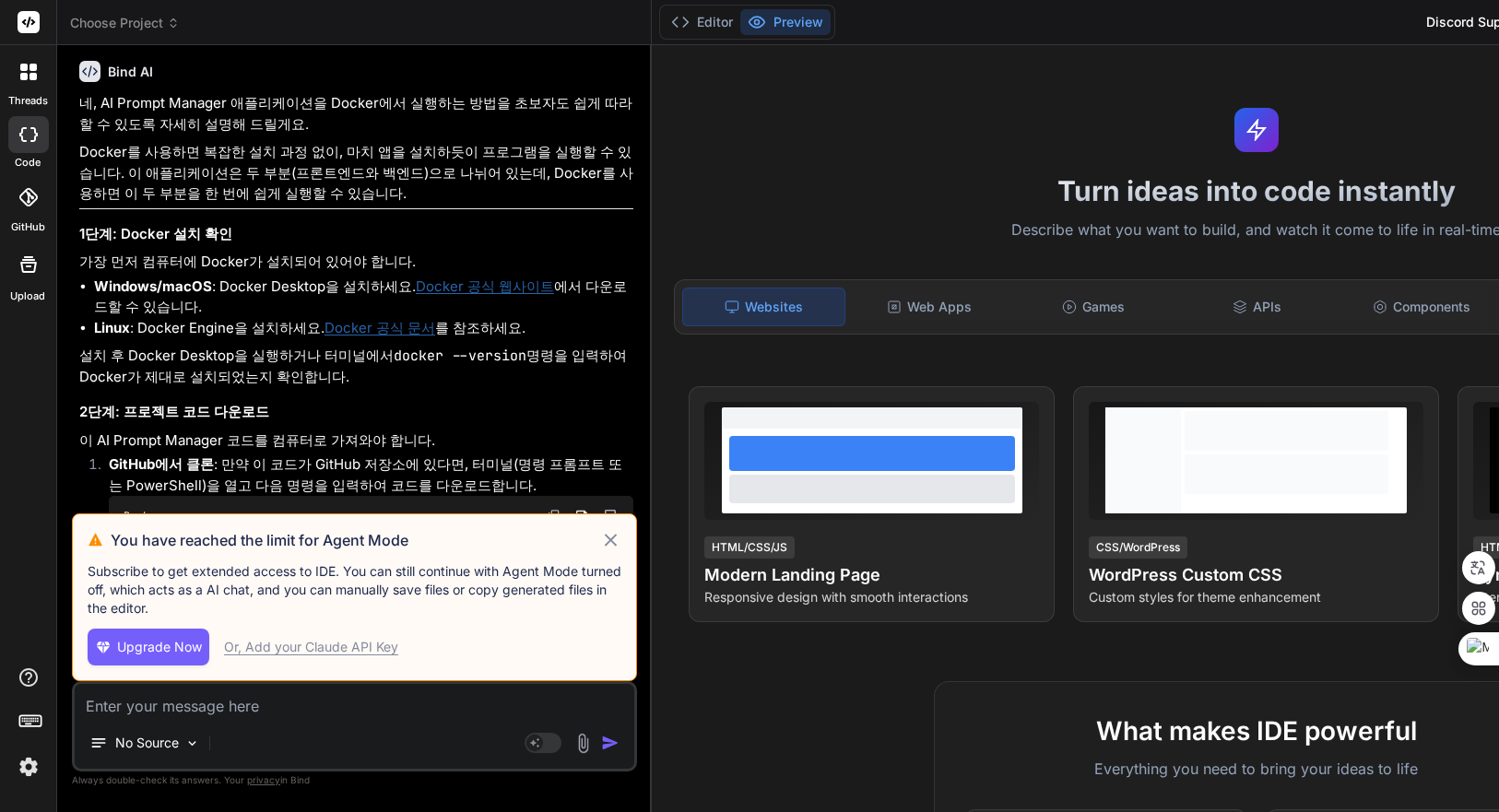
scroll to position [7022, 0]
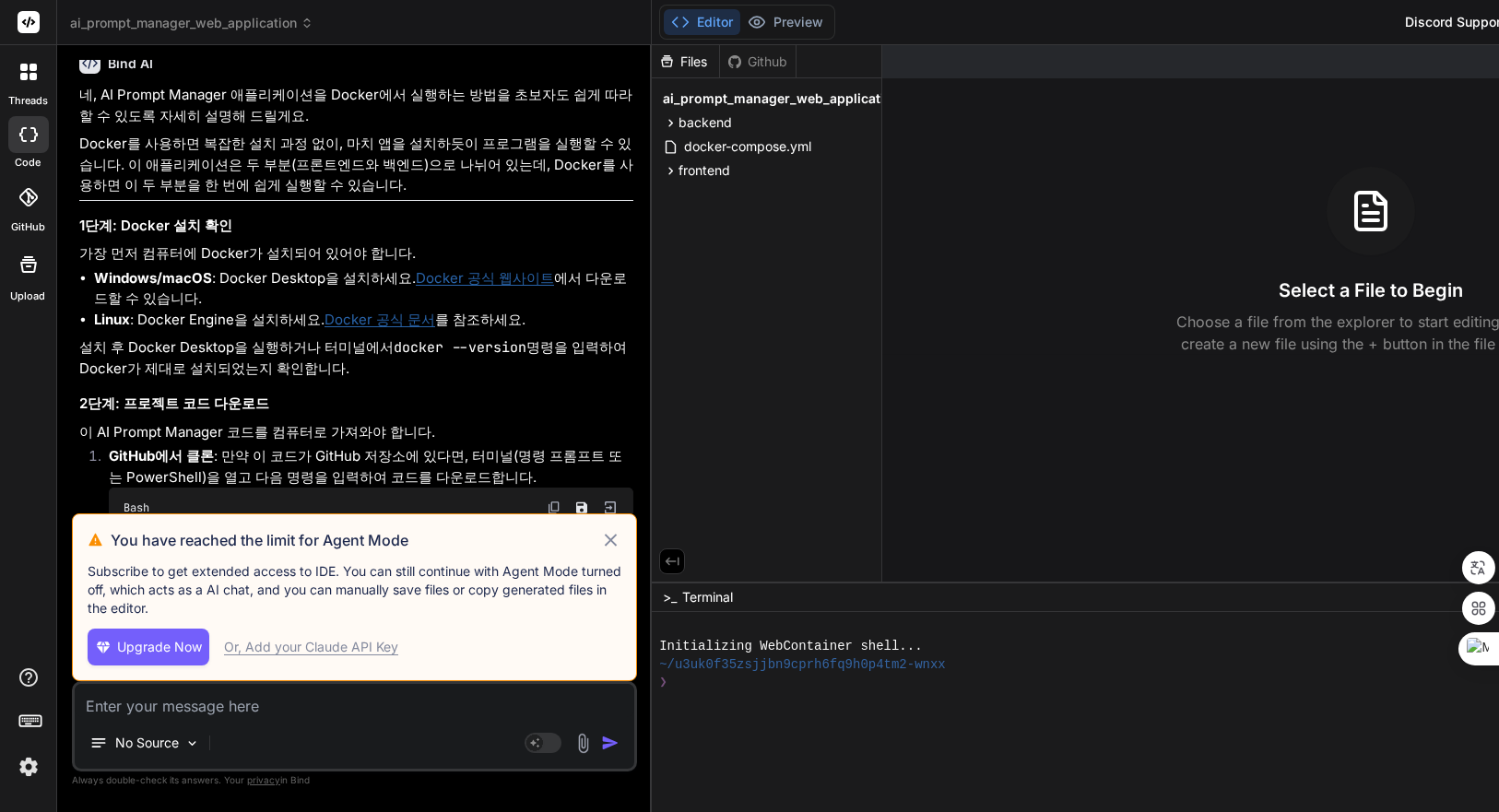
click at [617, 542] on icon at bounding box center [611, 540] width 12 height 12
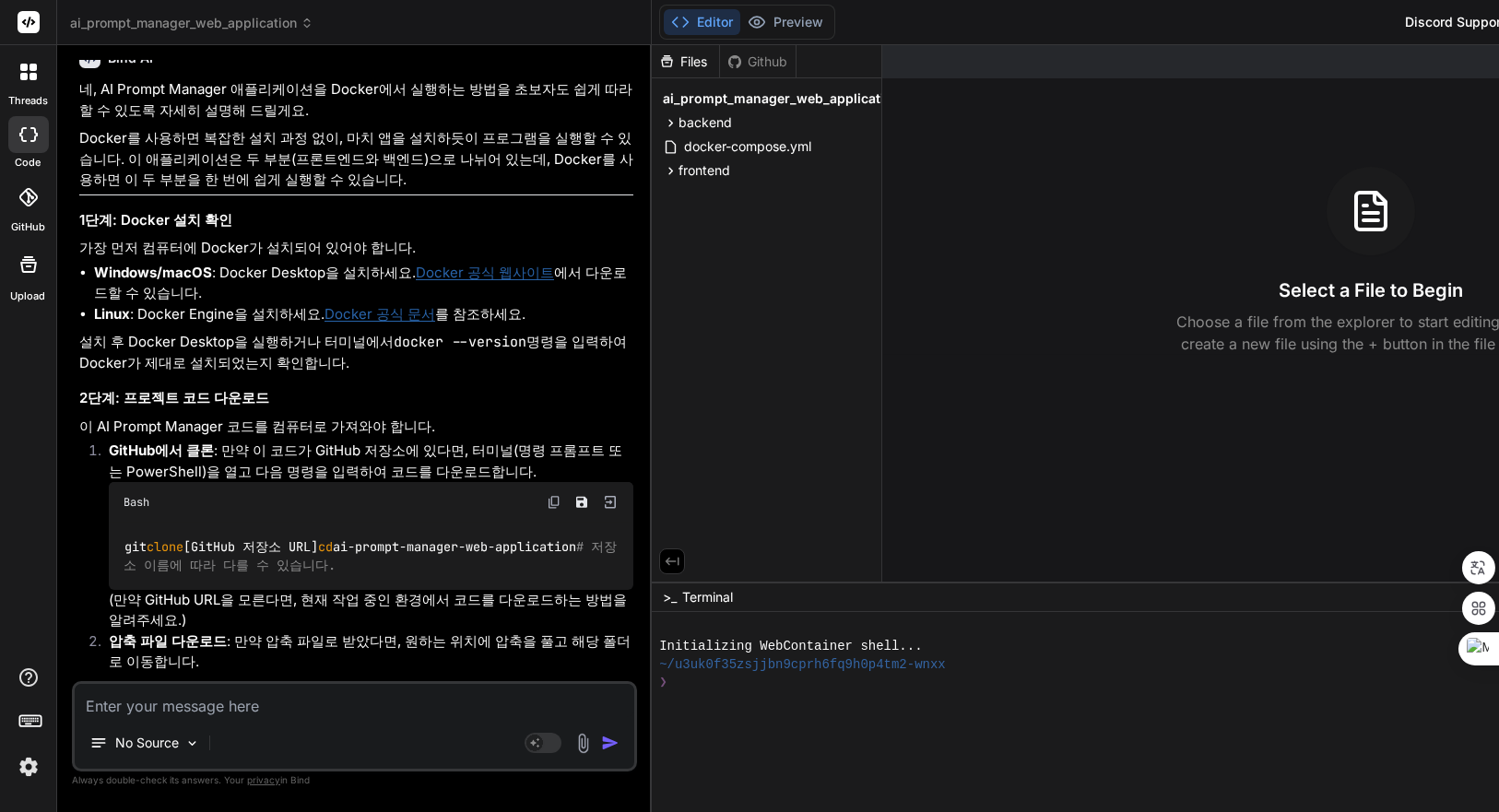
scroll to position [6957, 0]
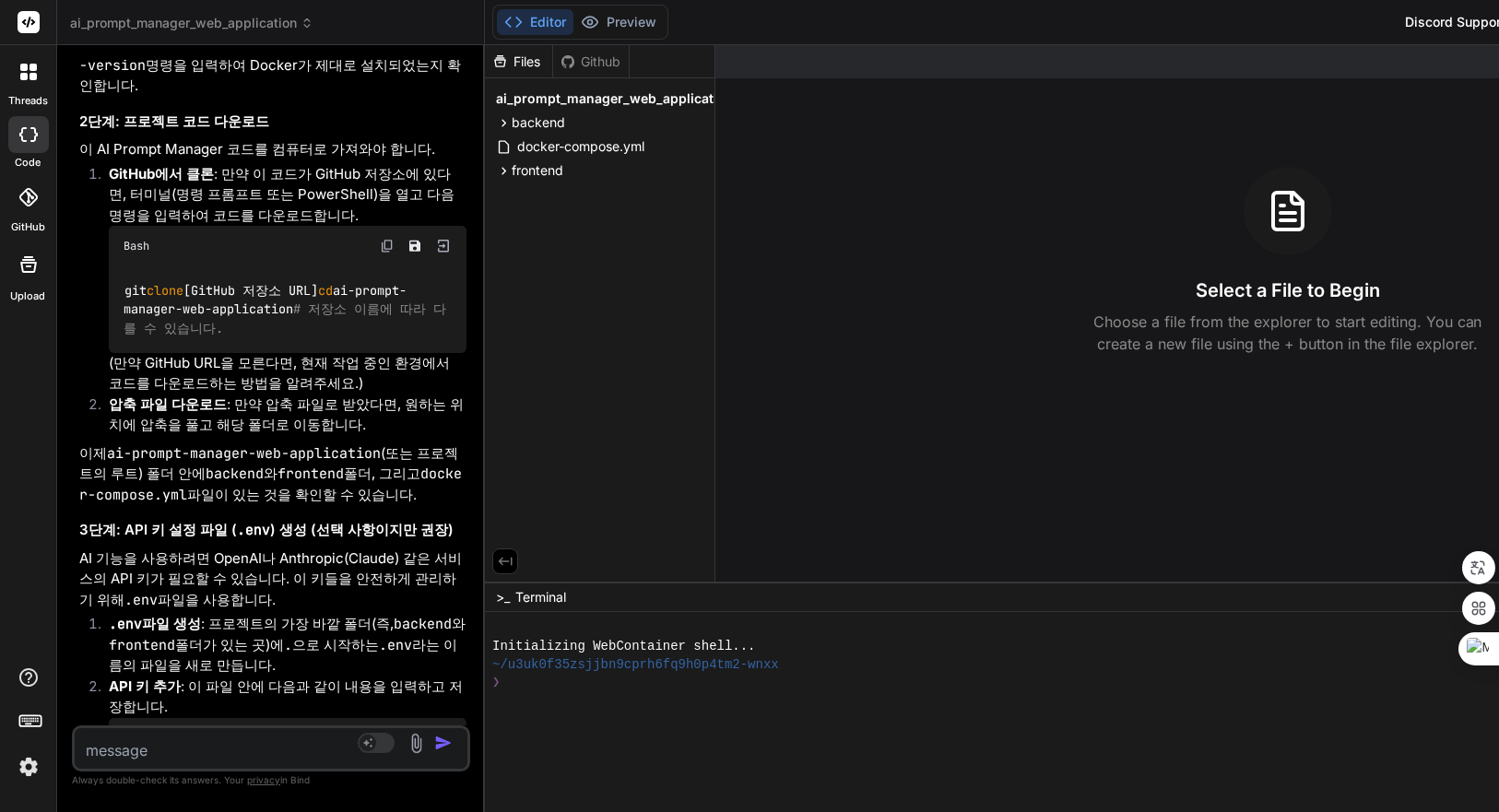
type textarea "x"
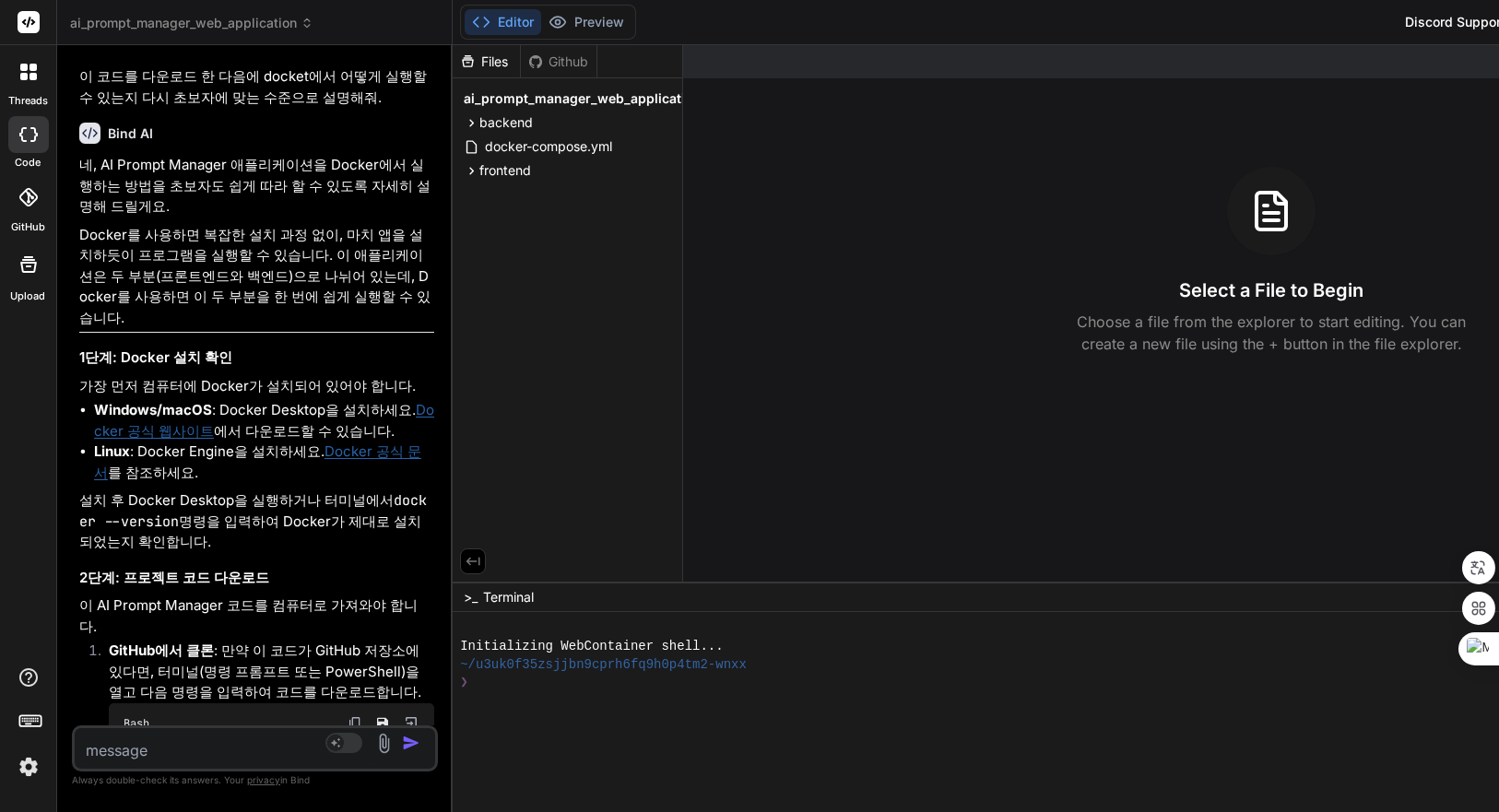
drag, startPoint x: 658, startPoint y: 251, endPoint x: 329, endPoint y: 257, distance: 329.1
click at [329, 257] on div "Bind AI Web Search Created with Pixso. Code Generator You Bind AI 계속해서 PROMPT_C…" at bounding box center [254, 428] width 396 height 767
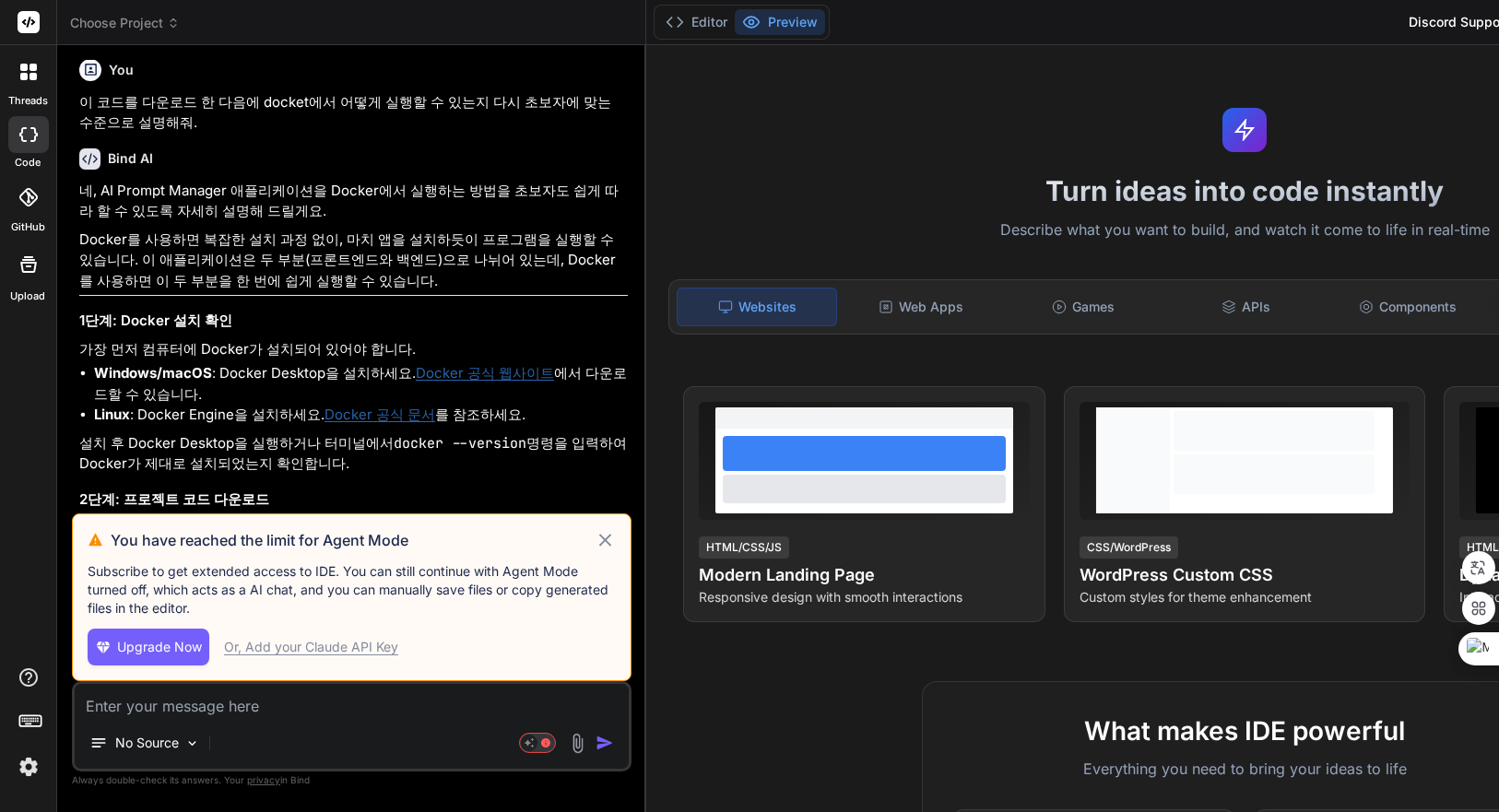
click at [616, 535] on icon at bounding box center [605, 540] width 22 height 23
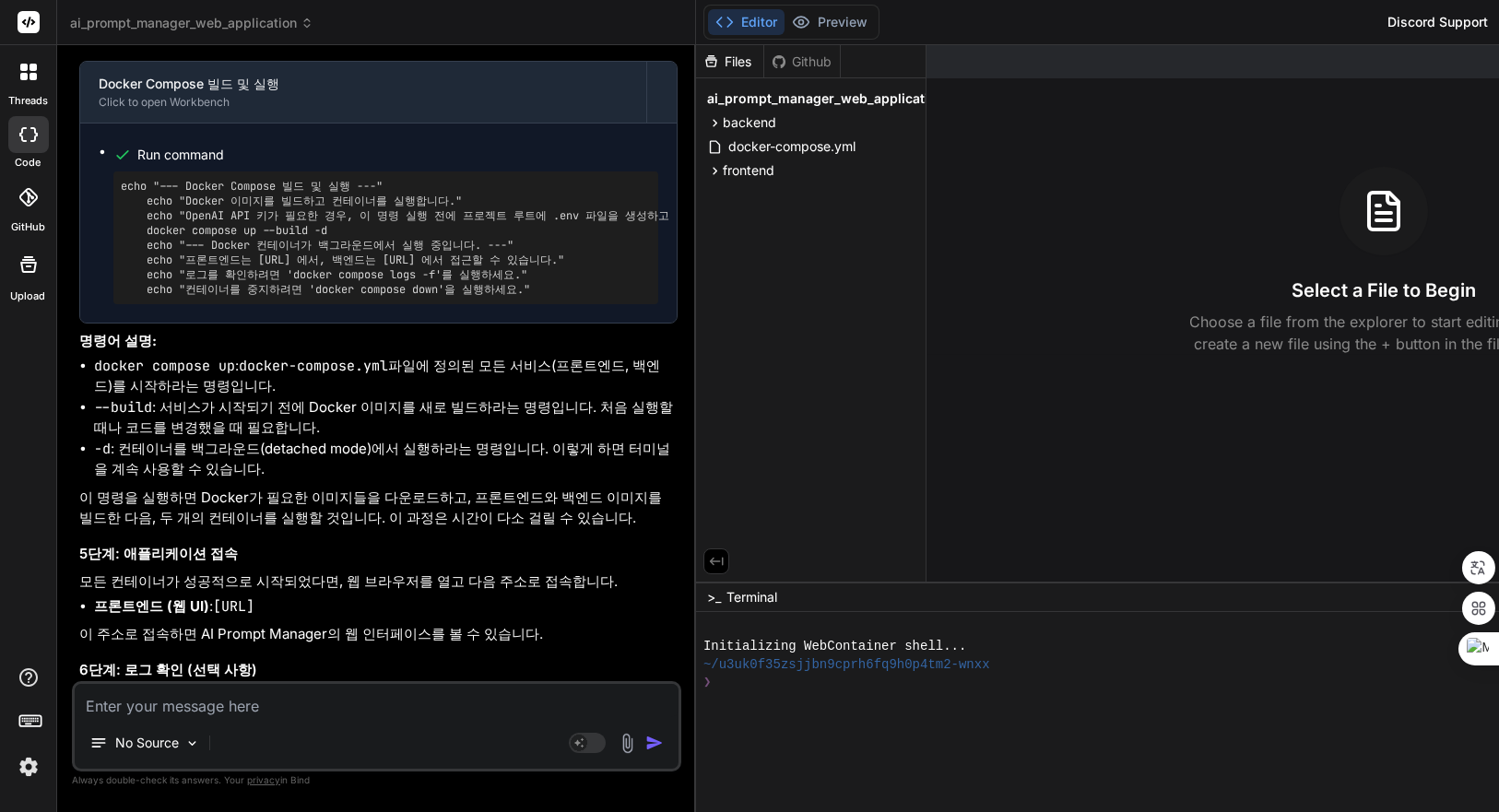
scroll to position [7899, 0]
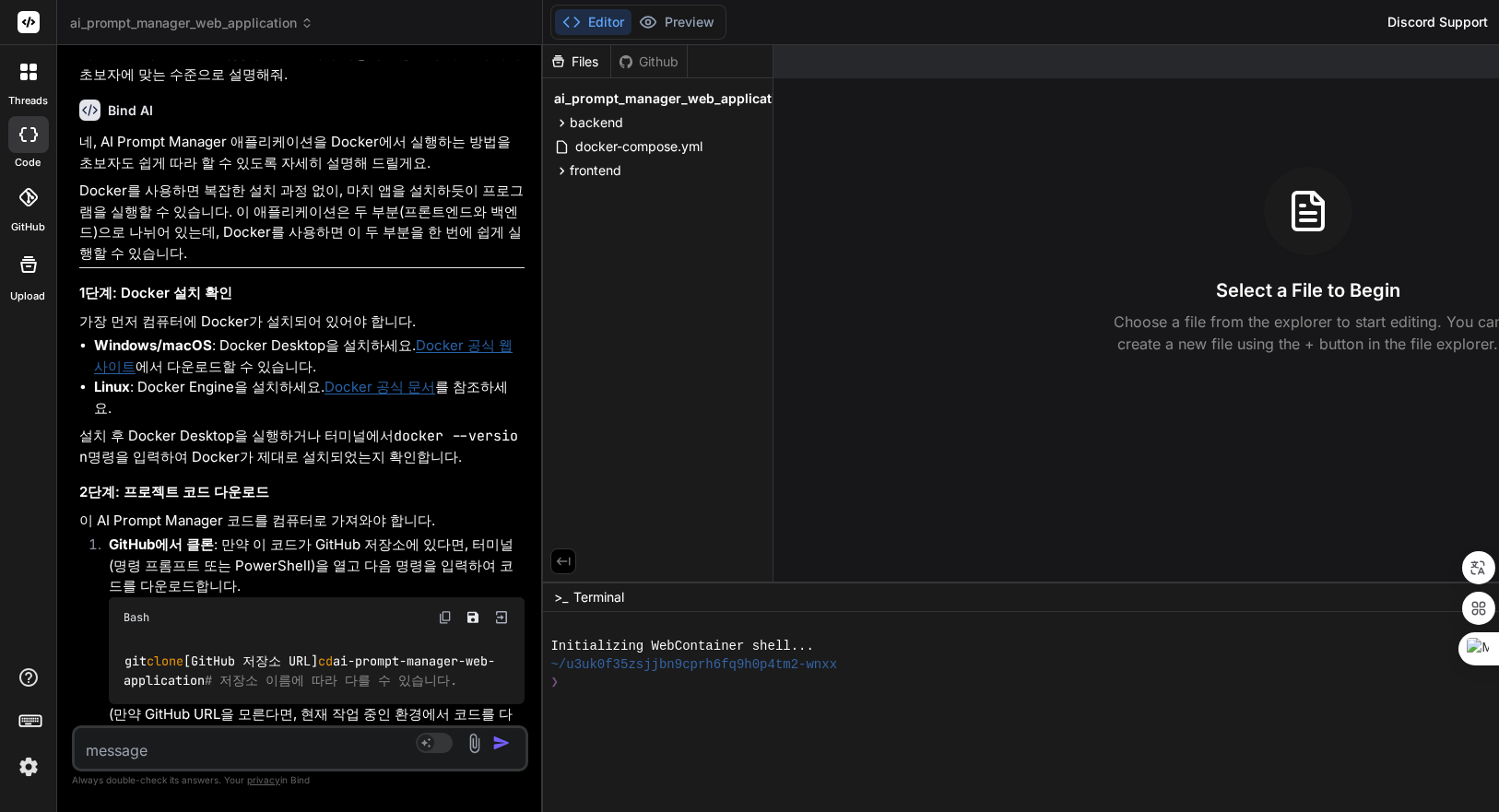
drag, startPoint x: 658, startPoint y: 230, endPoint x: 409, endPoint y: 231, distance: 249.0
click at [409, 231] on div "Bind AI Web Search Created with Pixso. Code Generator You Bind AI 계속해서 PROMPT_C…" at bounding box center [300, 428] width 486 height 767
click at [1278, 23] on div "Editor Preview Disabled until preview for your project is generated Discord Sup…" at bounding box center [1193, 23] width 1300 height 45
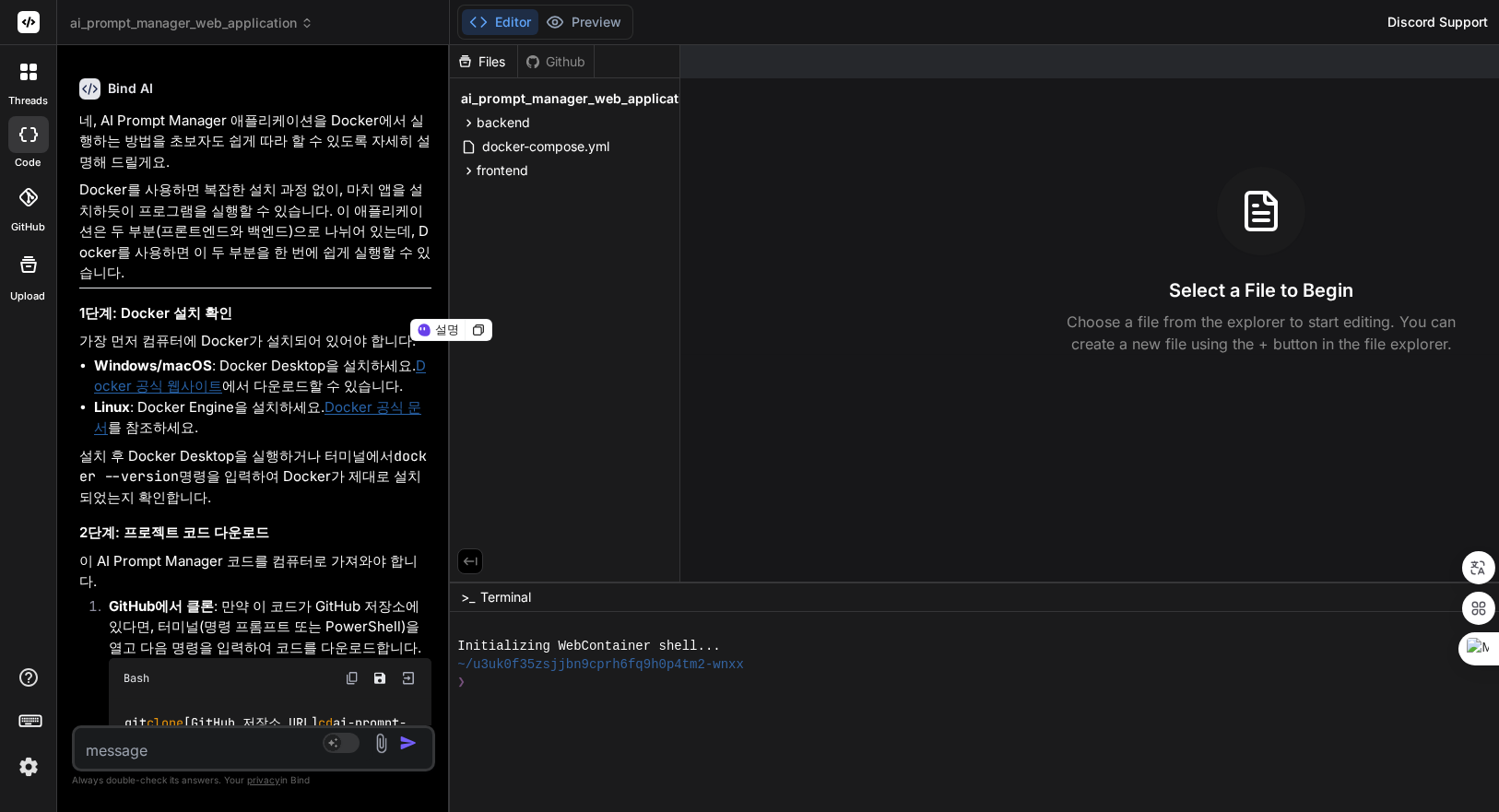
scroll to position [10011, 0]
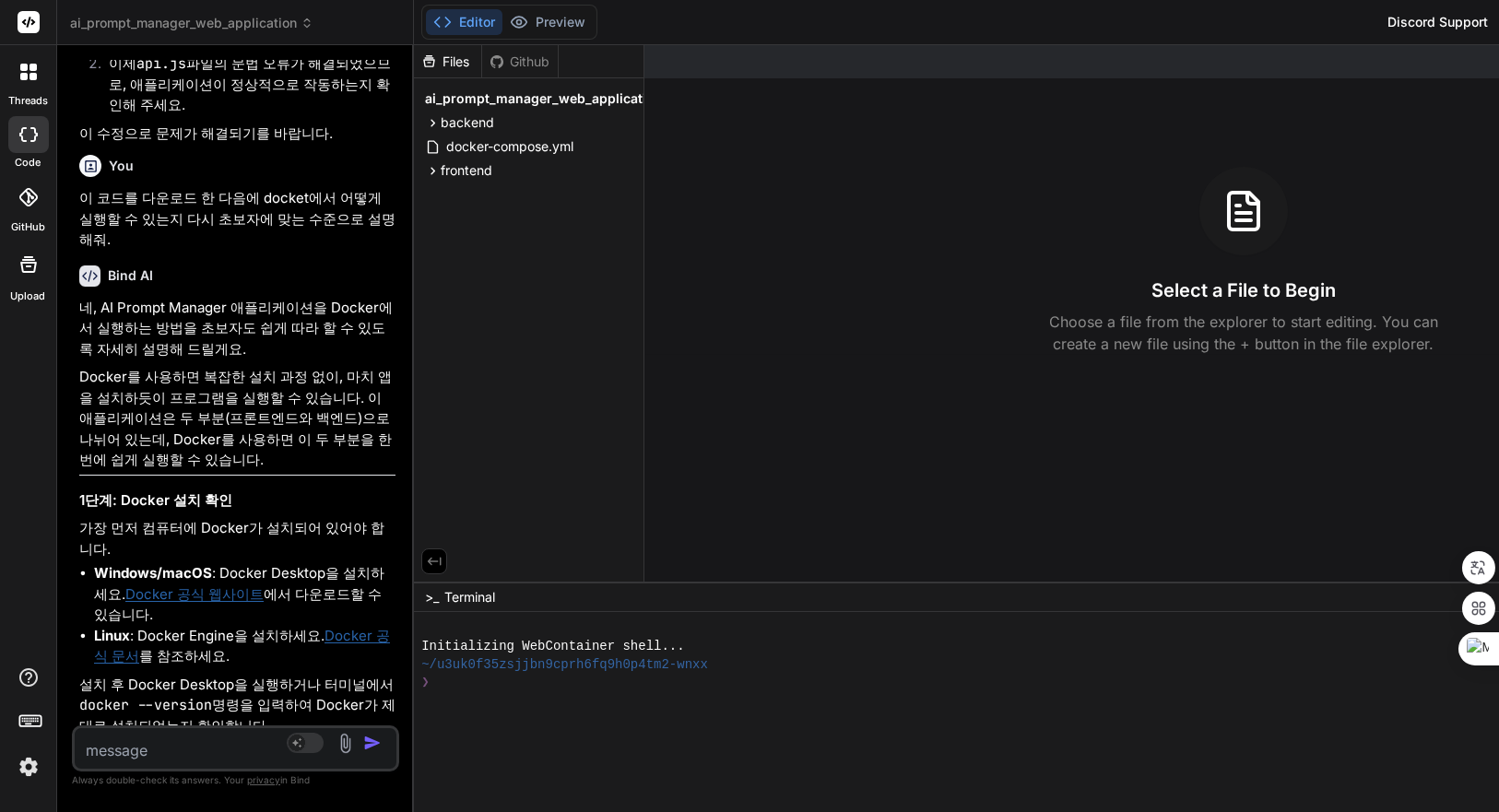
drag, startPoint x: 554, startPoint y: 370, endPoint x: 189, endPoint y: 370, distance: 365.0
click at [189, 370] on div "Bind AI Web Search Created with Pixso. Code Generator You Bind AI 계속해서 PROMPT_C…" at bounding box center [235, 428] width 357 height 767
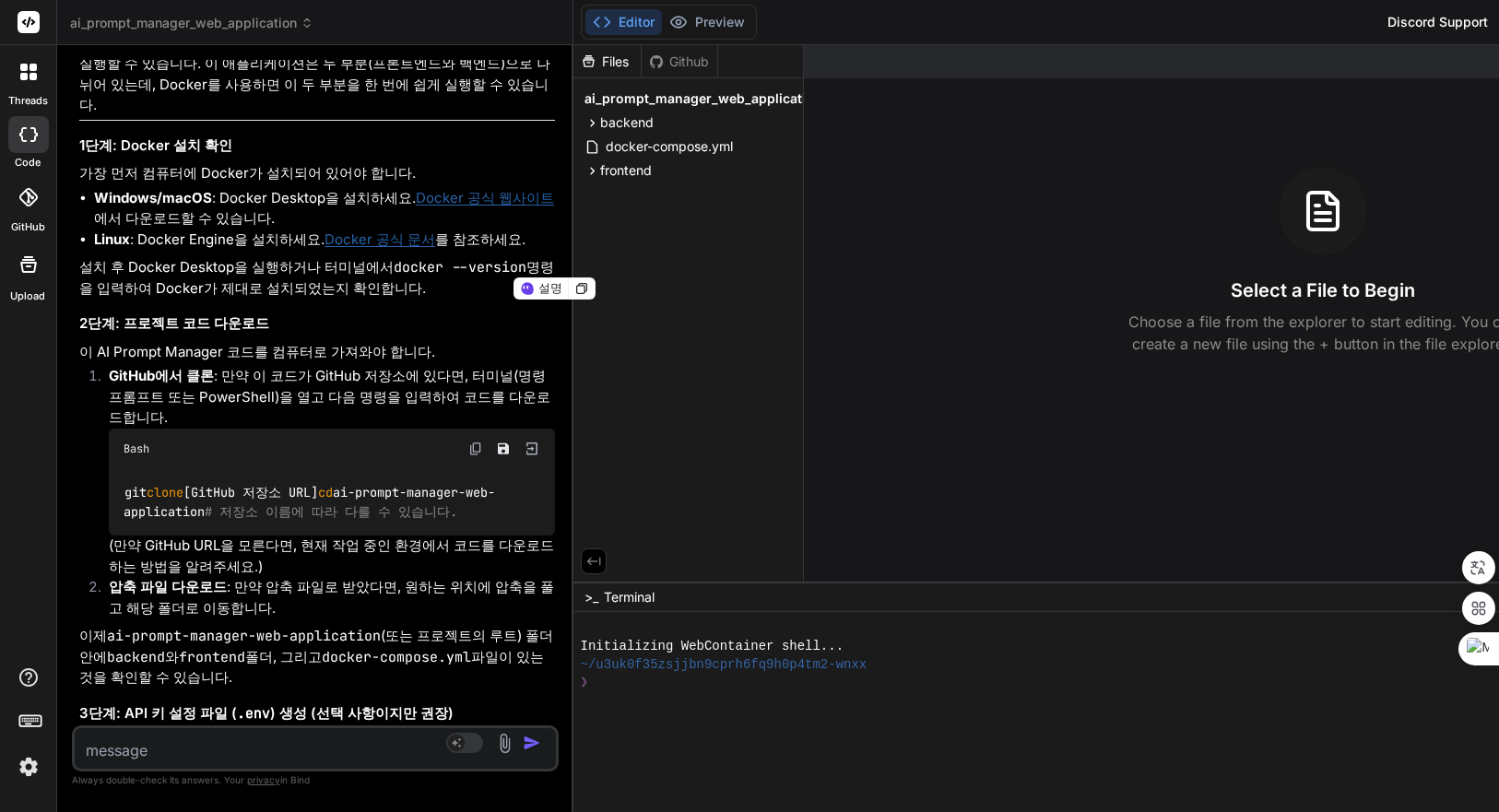
scroll to position [7817, 0]
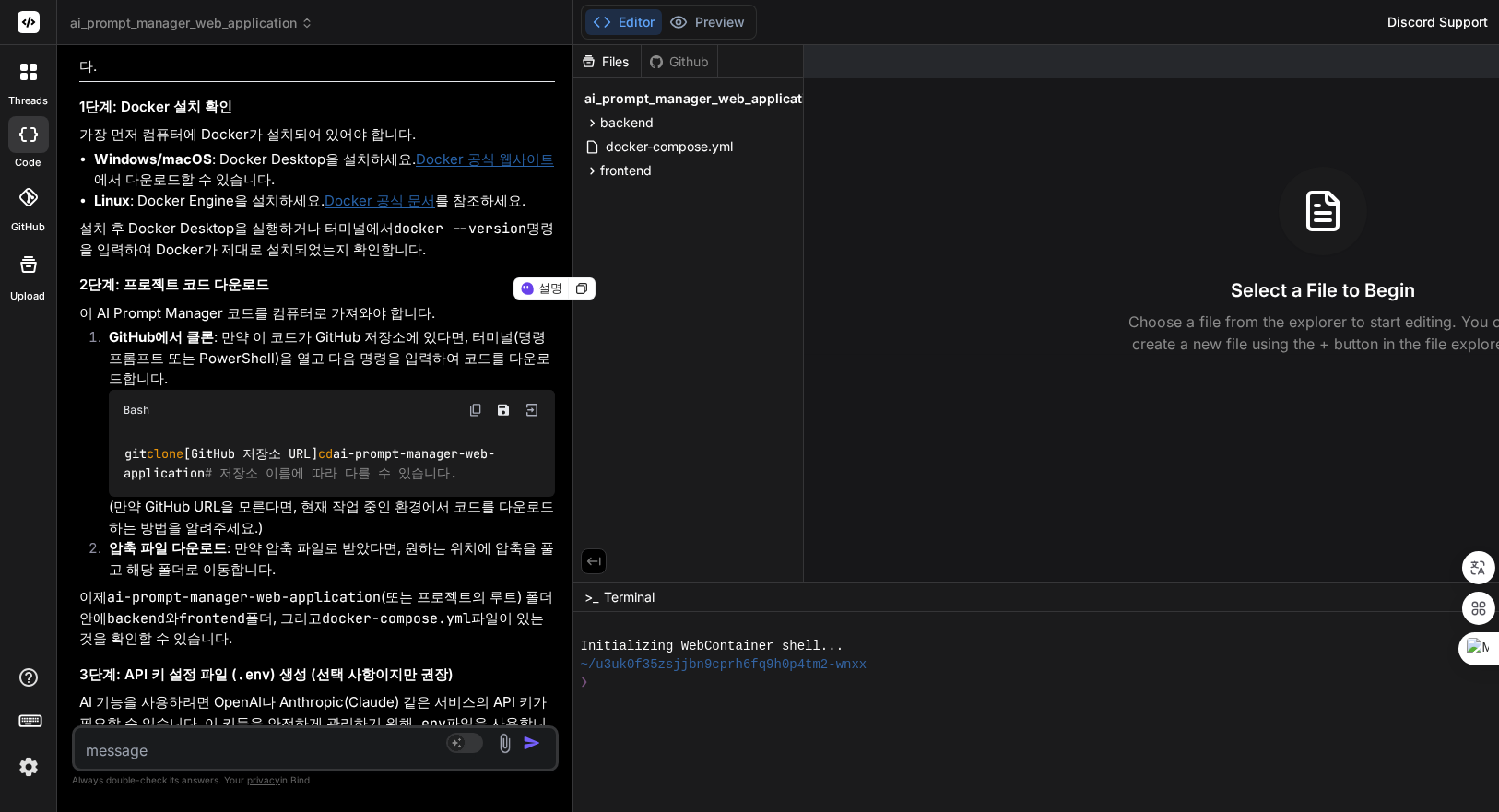
click at [417, 332] on div "Bind AI Web Search Created with Pixso. Code Generator You Bind AI 계속해서 PROMPT_C…" at bounding box center [315, 428] width 517 height 767
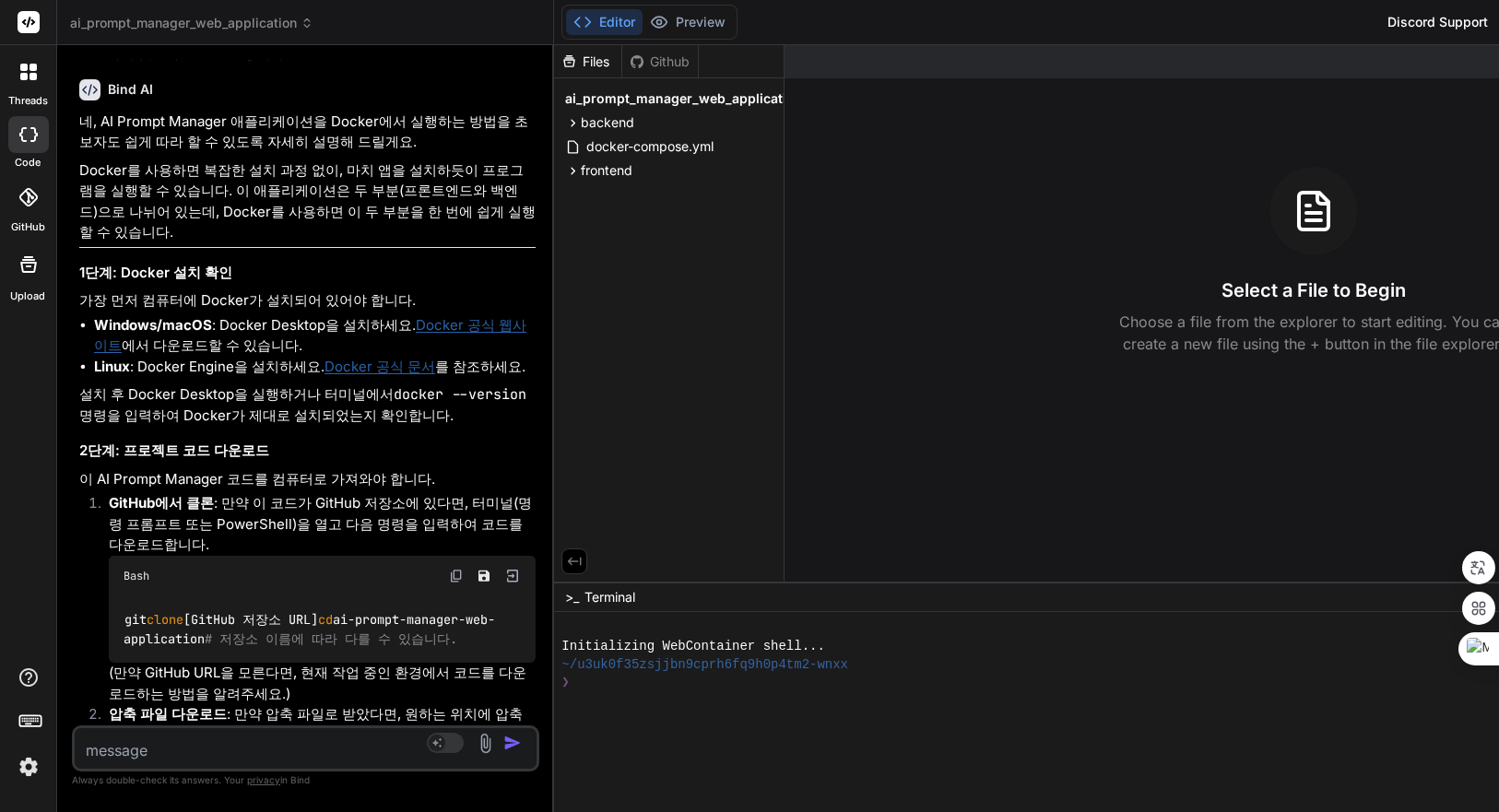
click at [23, 75] on icon at bounding box center [25, 77] width 8 height 8
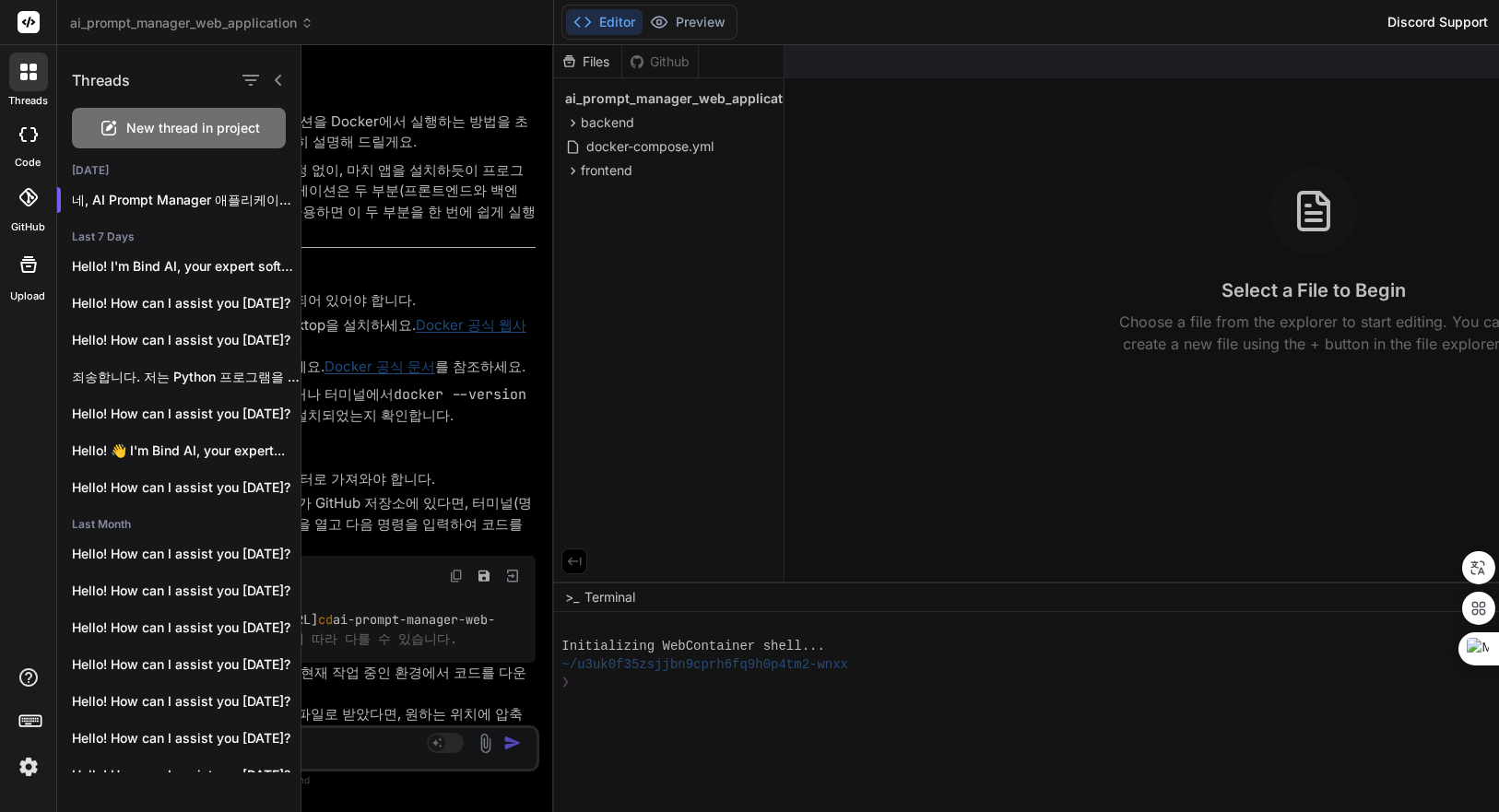
click at [17, 127] on div at bounding box center [28, 135] width 40 height 37
type textarea "x"
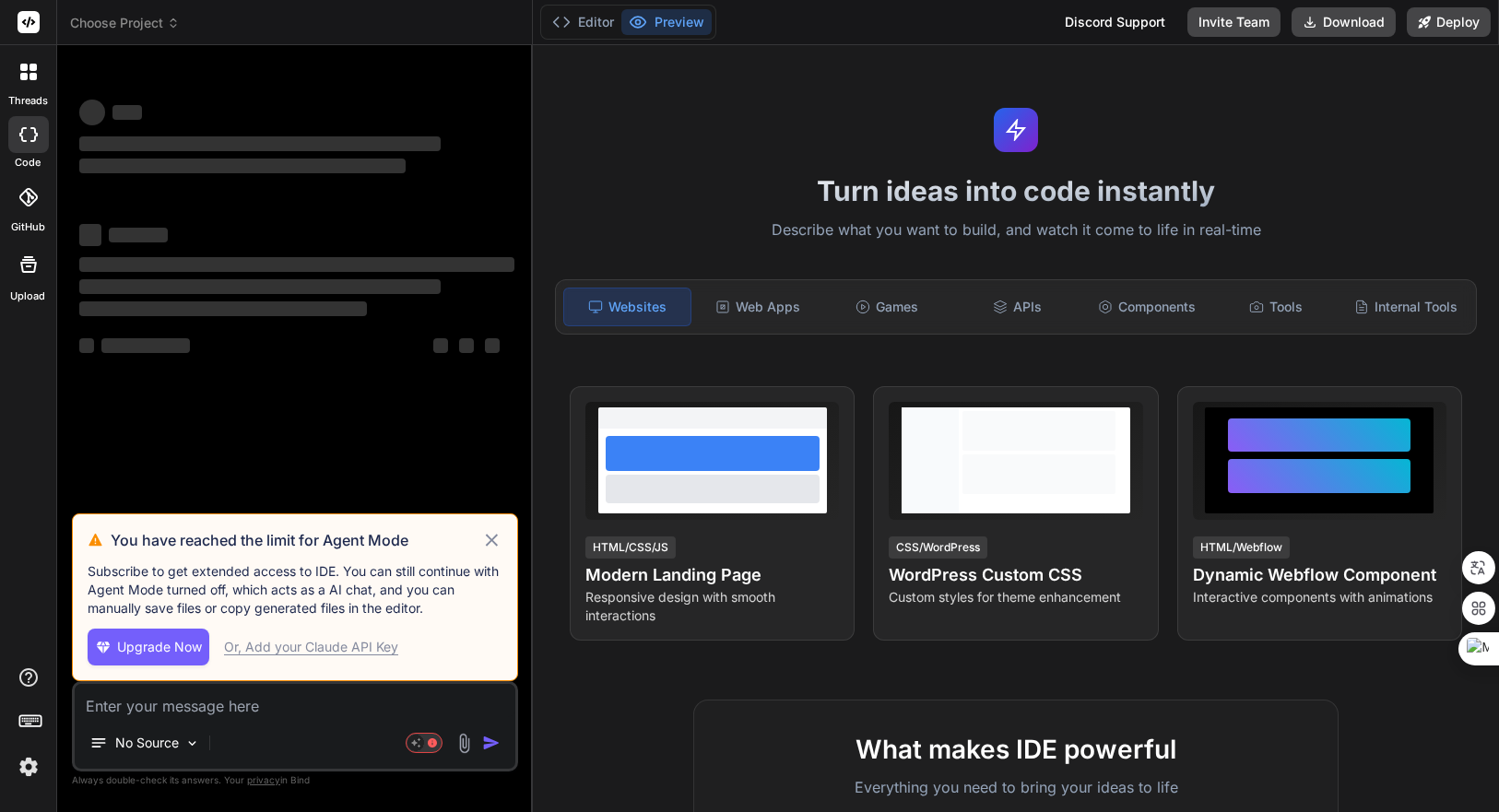
click at [495, 537] on icon at bounding box center [492, 540] width 12 height 12
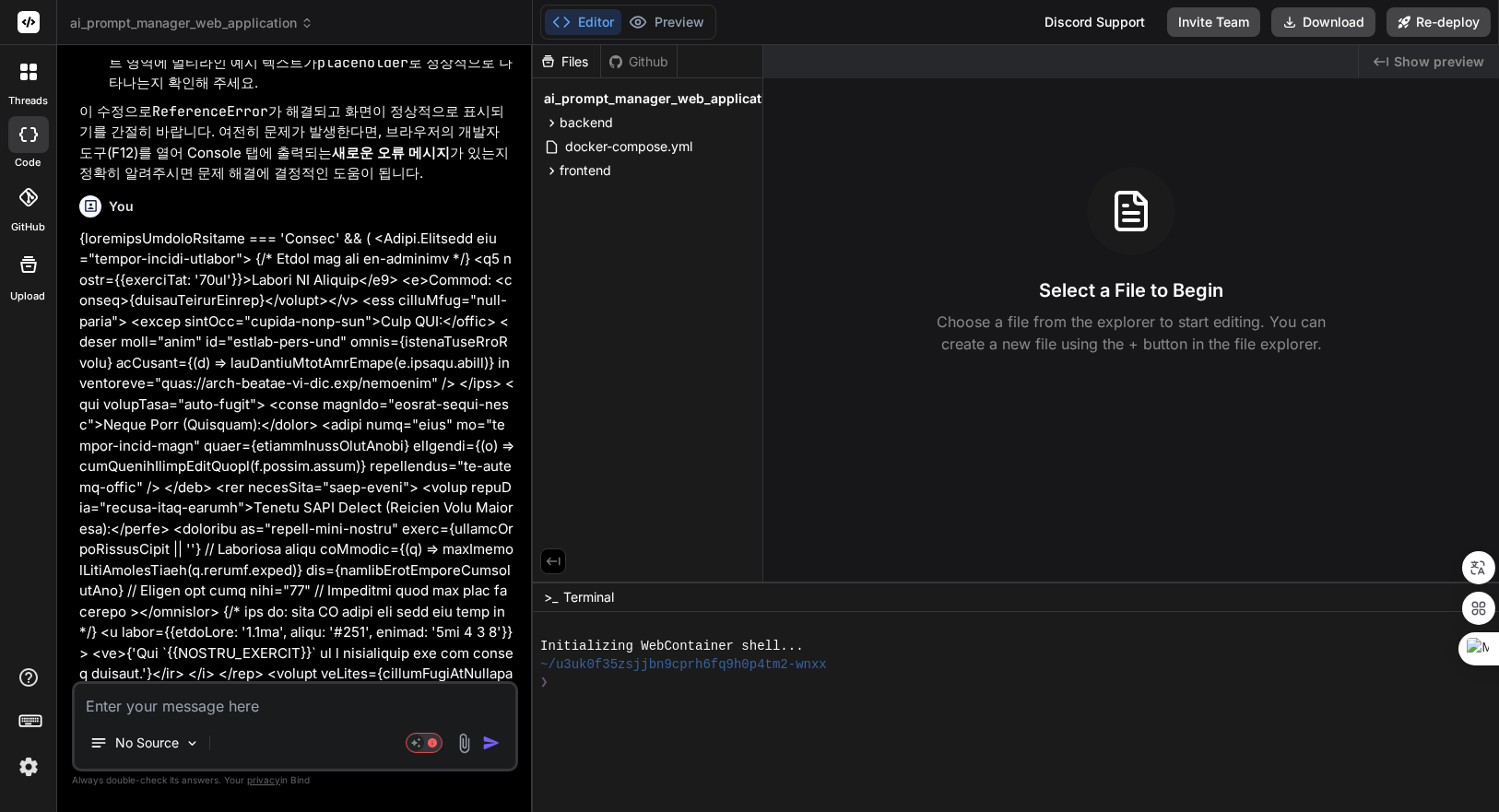
type textarea "x"
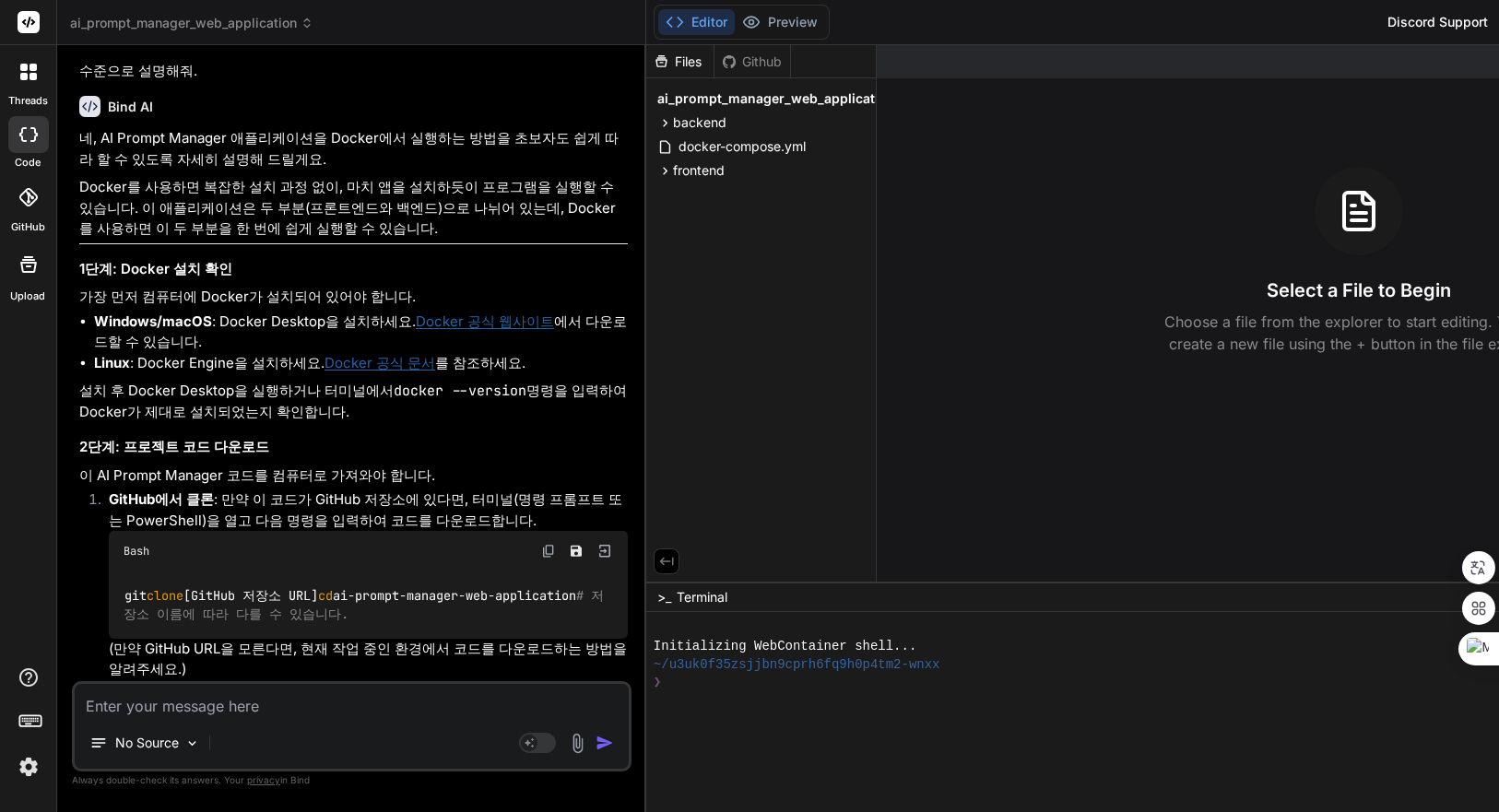
scroll to position [7022, 0]
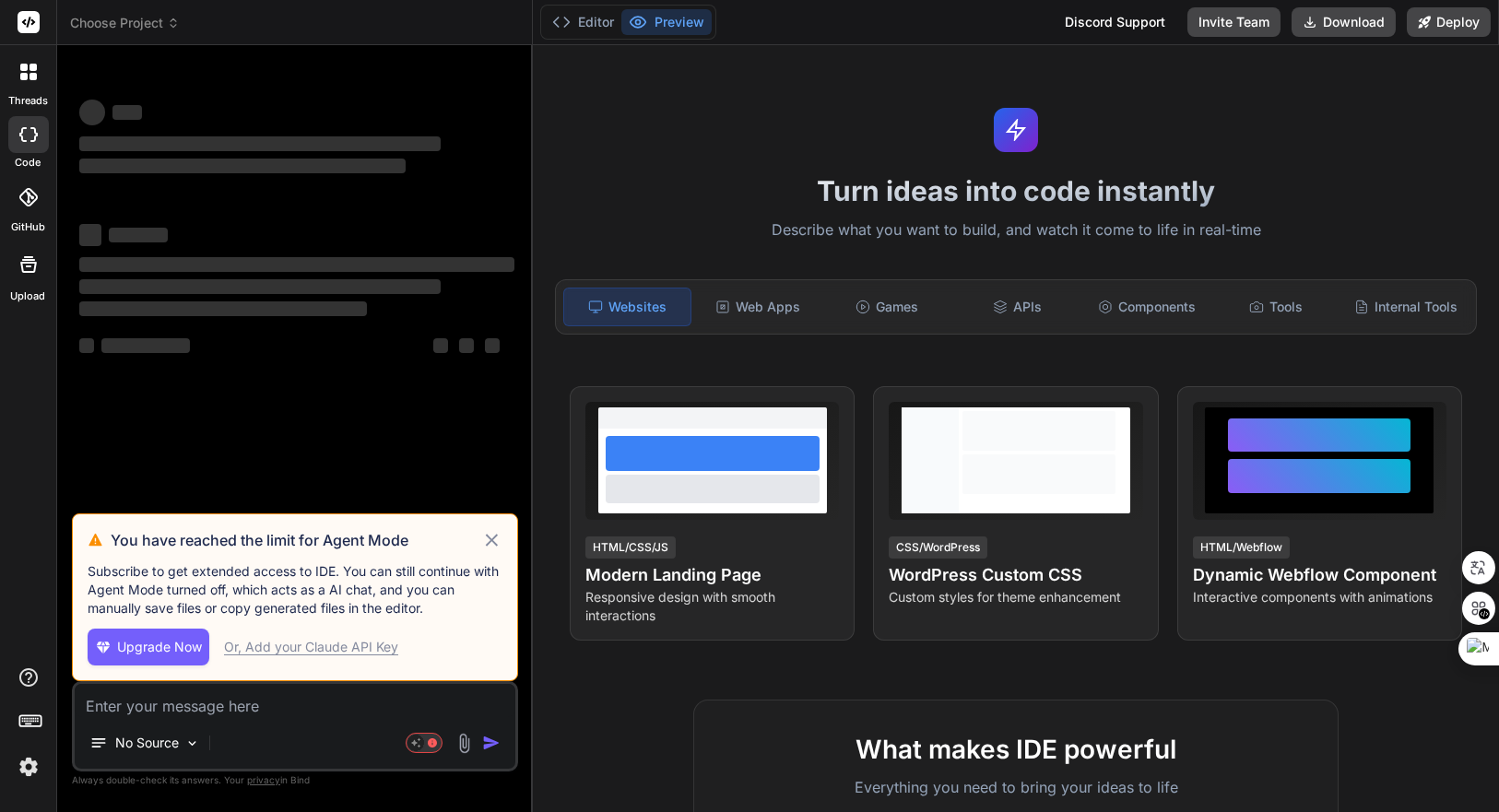
click at [494, 538] on icon at bounding box center [492, 540] width 12 height 12
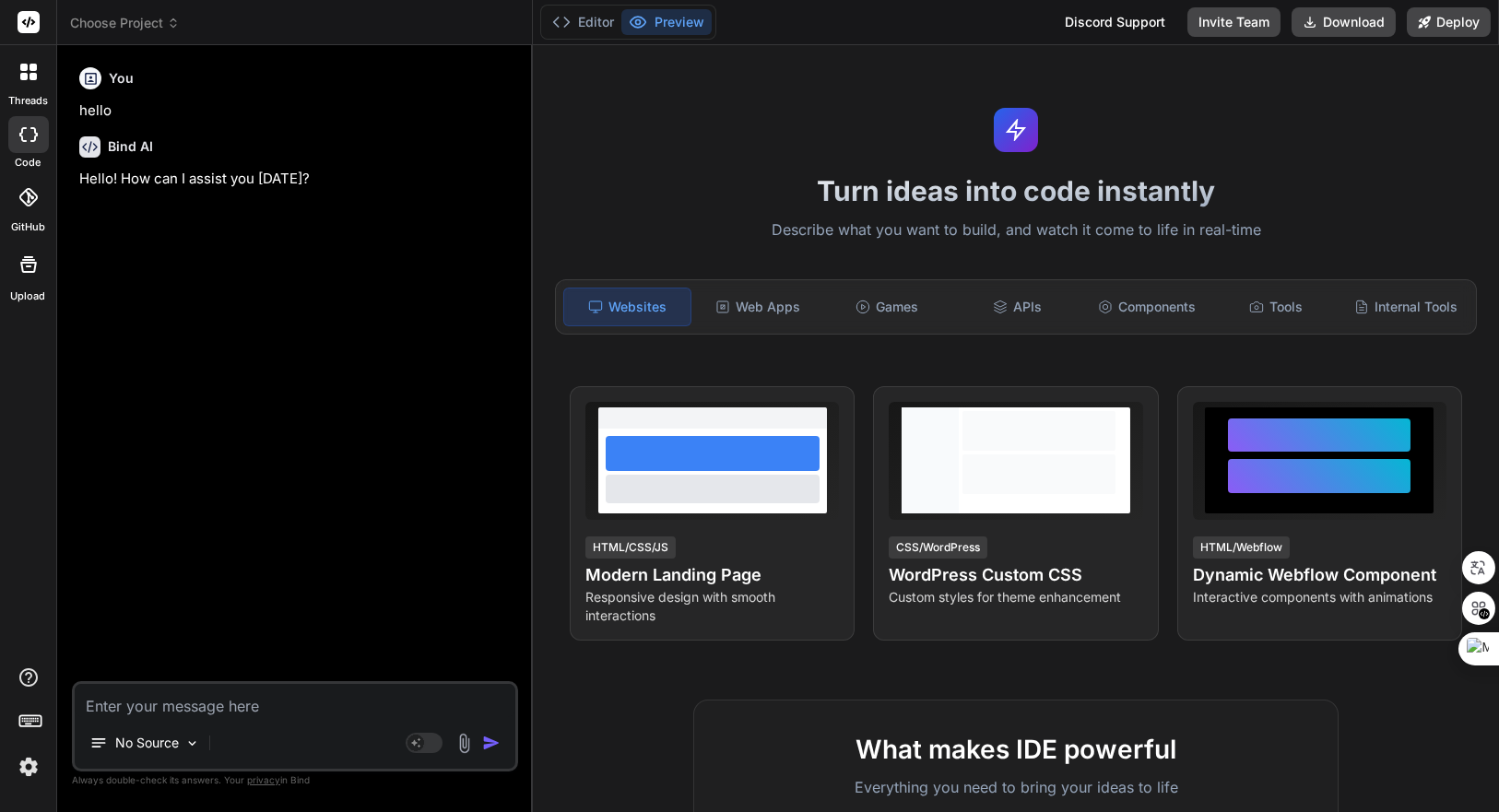
click at [148, 27] on span "Choose Project" at bounding box center [125, 23] width 110 height 19
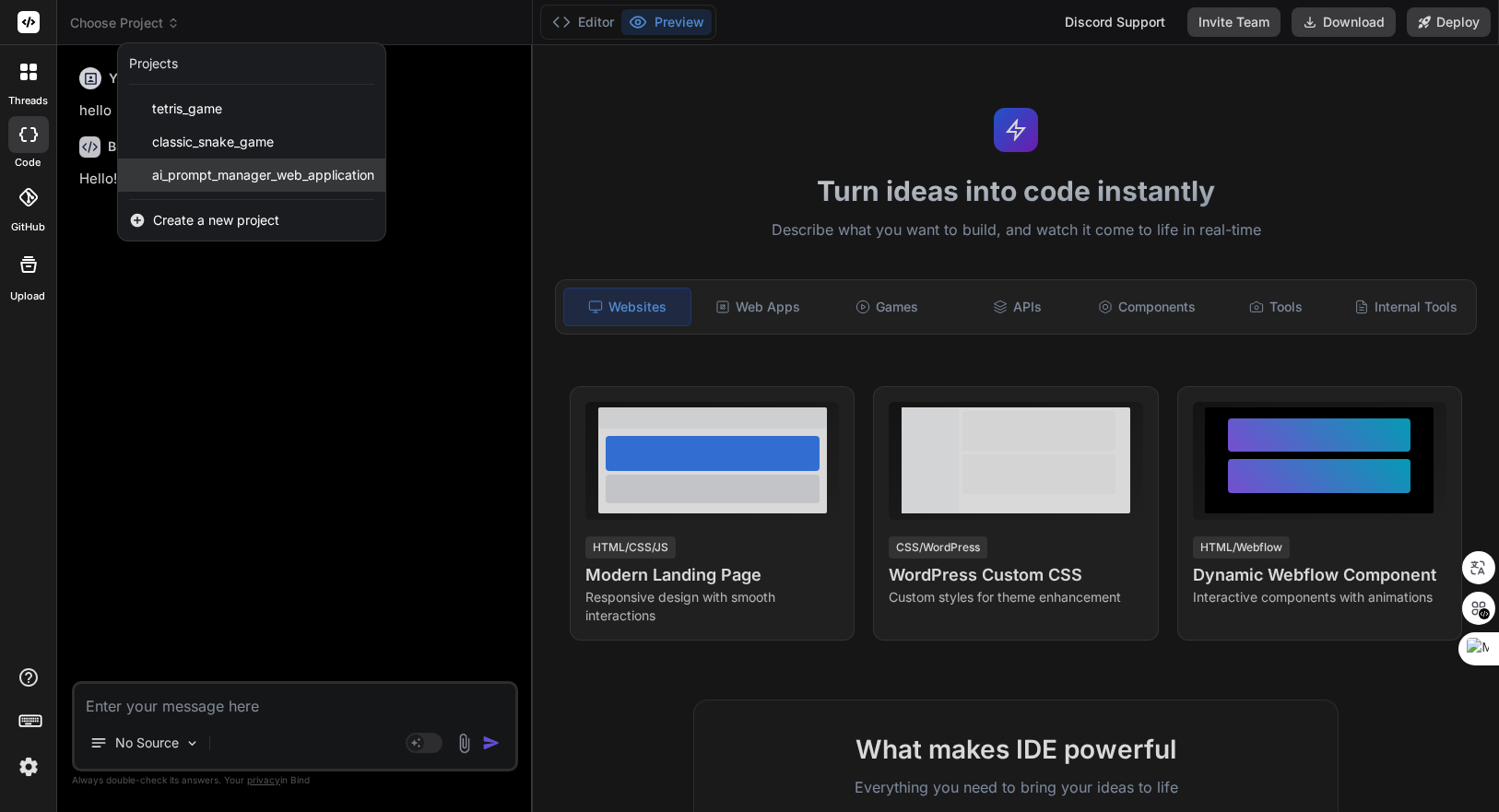
click at [229, 180] on span "ai_prompt_manager_web_application" at bounding box center [263, 175] width 222 height 19
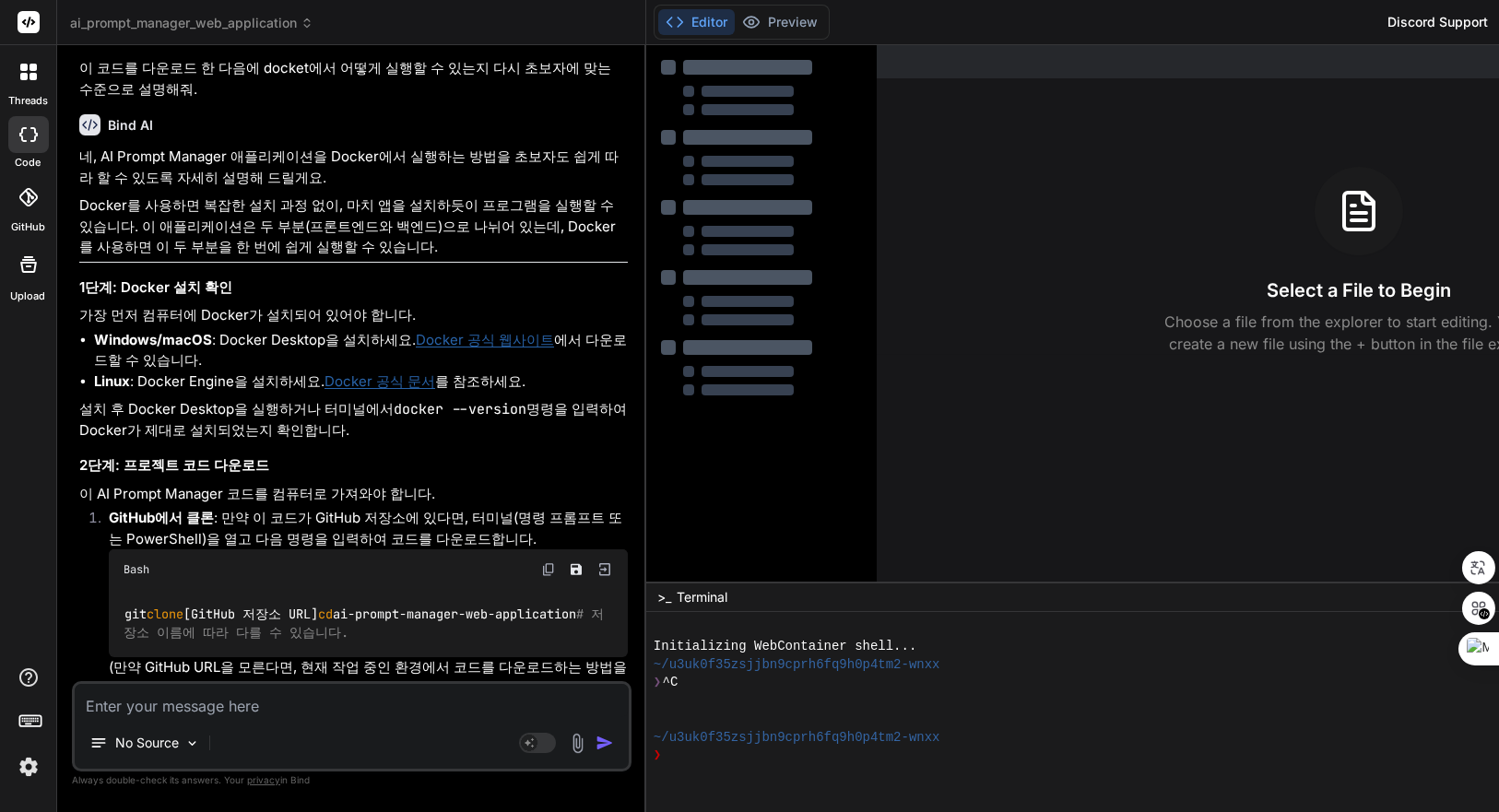
scroll to position [7022, 0]
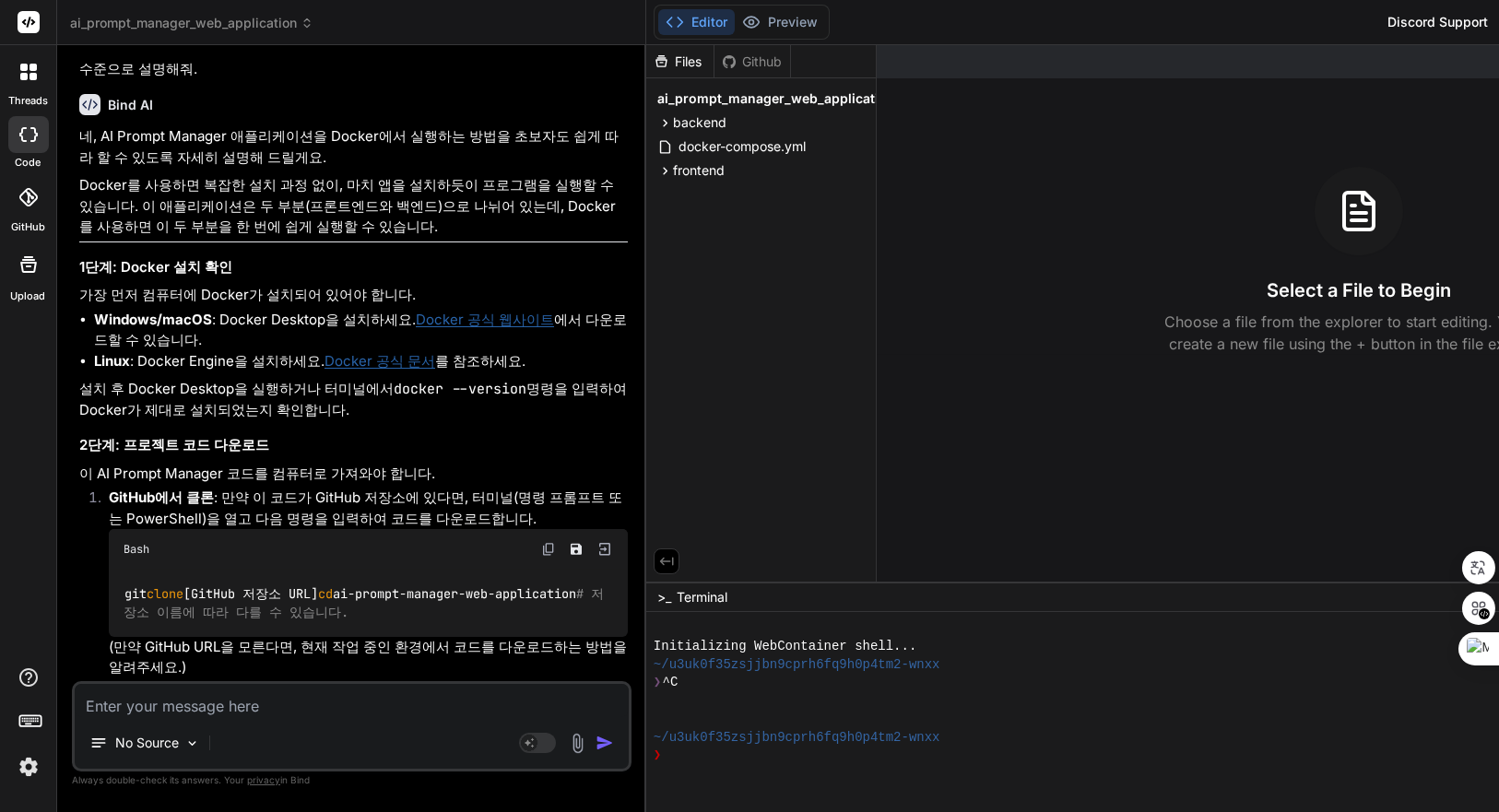
click at [1439, 124] on div "Created with Pixso. Show preview Select a File to Begin Choose a file from the …" at bounding box center [1360, 313] width 966 height 536
click at [726, 20] on button "Editor" at bounding box center [696, 22] width 77 height 26
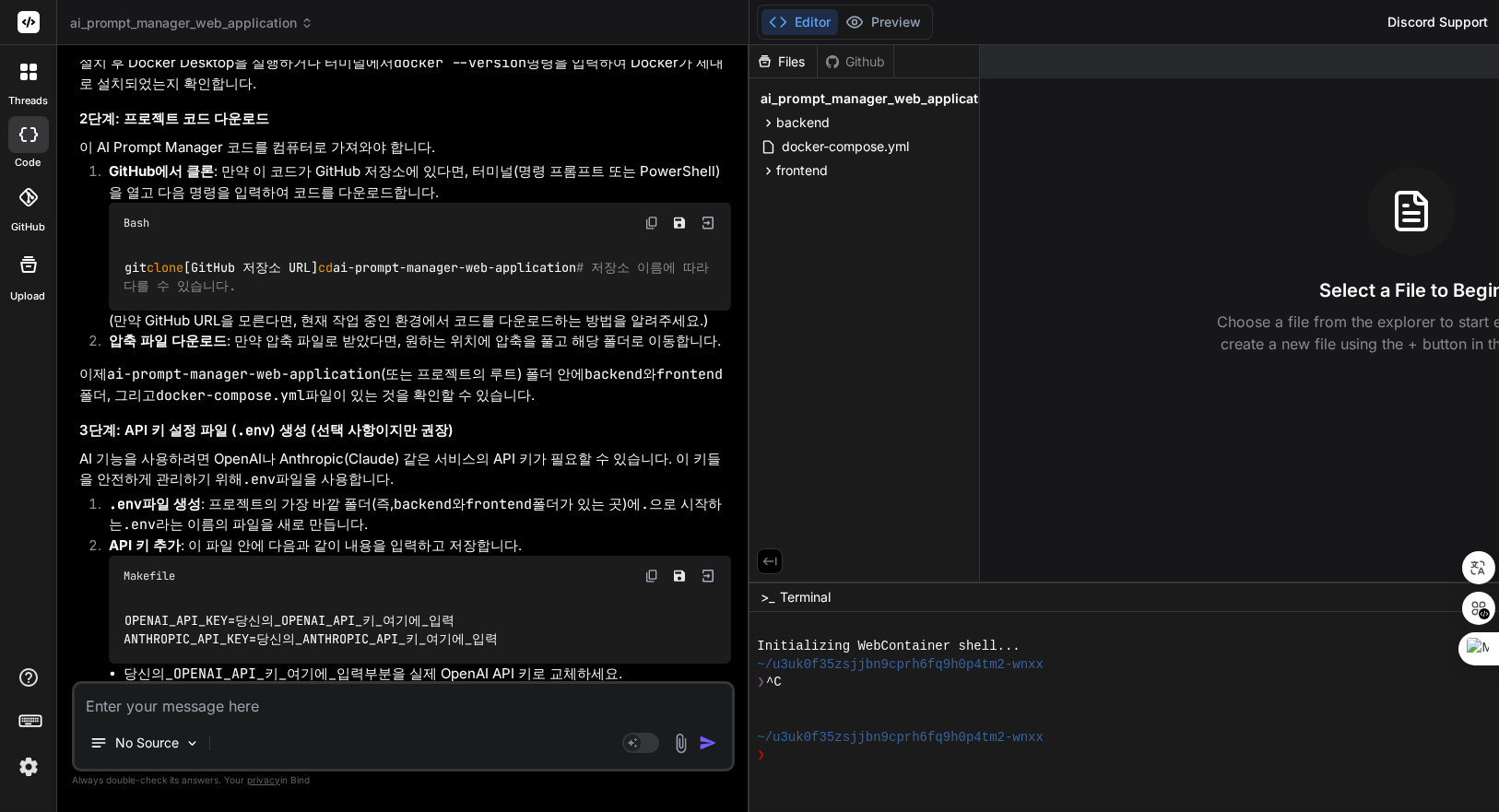
scroll to position [8542, 0]
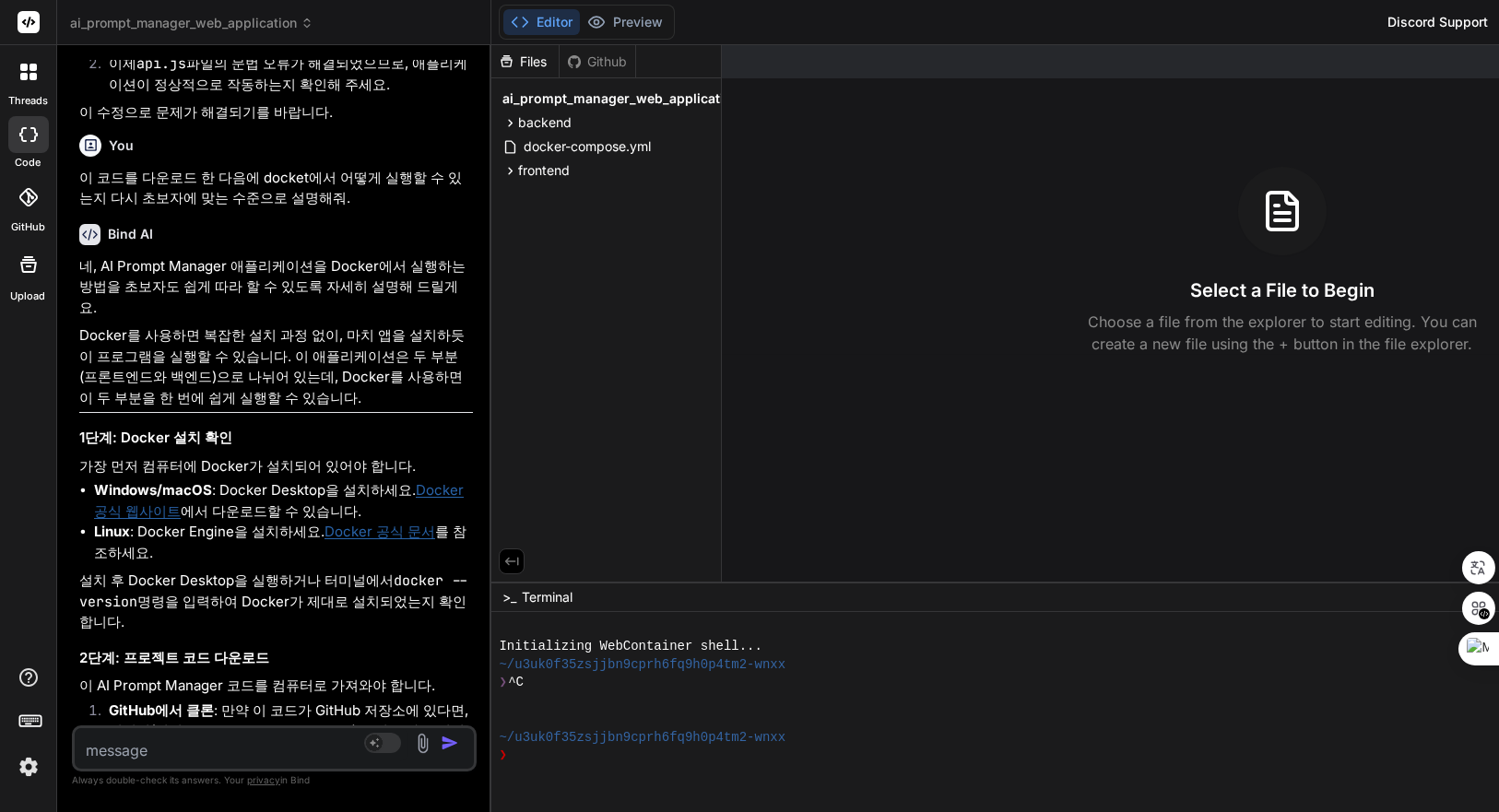
drag, startPoint x: 657, startPoint y: 244, endPoint x: 365, endPoint y: 263, distance: 292.6
click at [365, 263] on div "Bind AI Web Search Created with Pixso. Code Generator You Bind AI 계속해서 PROMPT_C…" at bounding box center [274, 428] width 434 height 767
click at [967, 309] on div "Select a File to Begin Choose a file from the explorer to start editing. You ca…" at bounding box center [1282, 261] width 1121 height 189
drag, startPoint x: 1313, startPoint y: 200, endPoint x: 1053, endPoint y: 147, distance: 265.3
click at [1298, 200] on icon at bounding box center [1292, 197] width 11 height 11
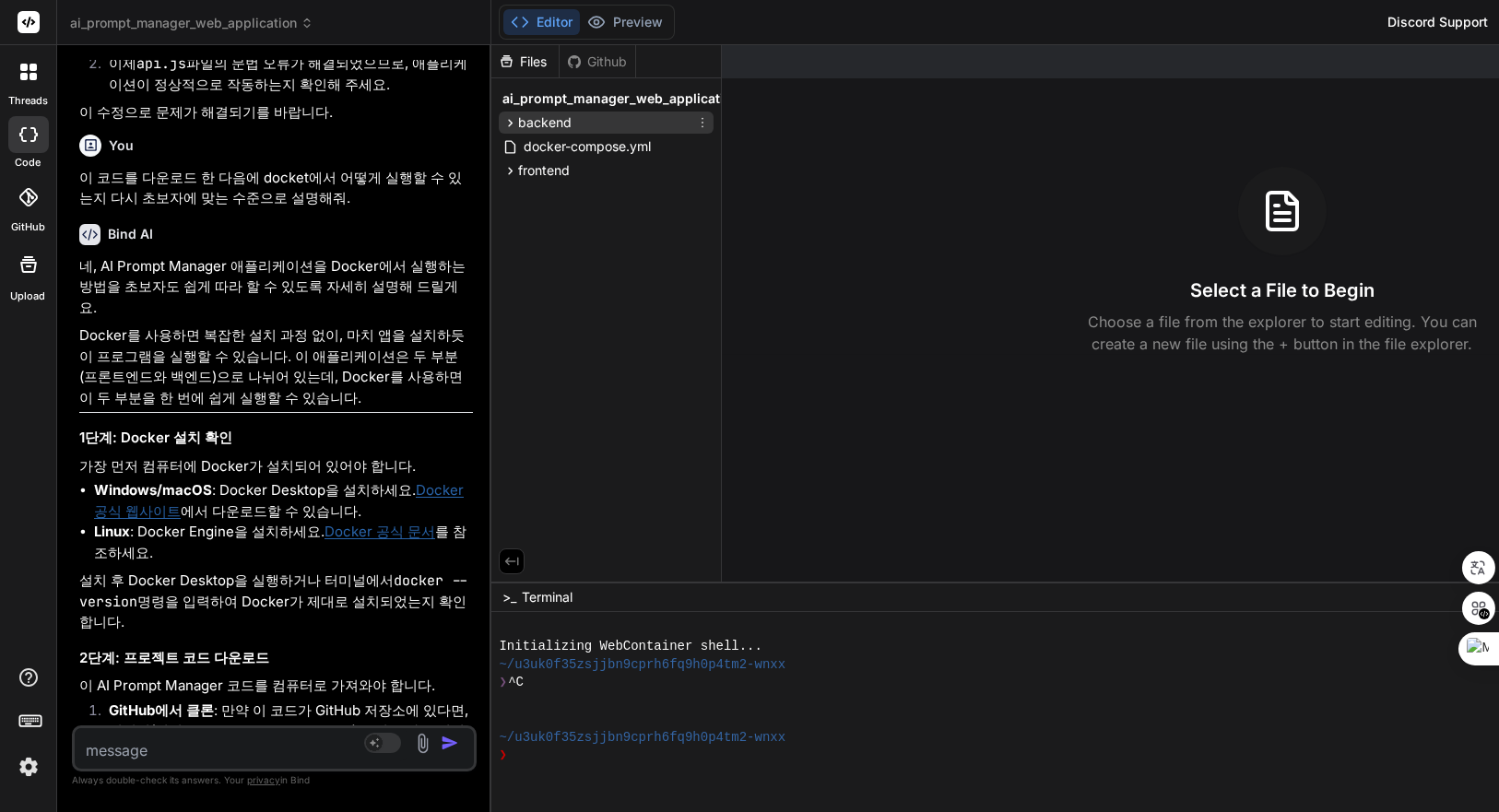
click at [567, 125] on span "backend" at bounding box center [545, 122] width 53 height 19
click at [599, 64] on div "Github" at bounding box center [597, 62] width 76 height 19
click at [623, 63] on div "Github" at bounding box center [597, 62] width 76 height 19
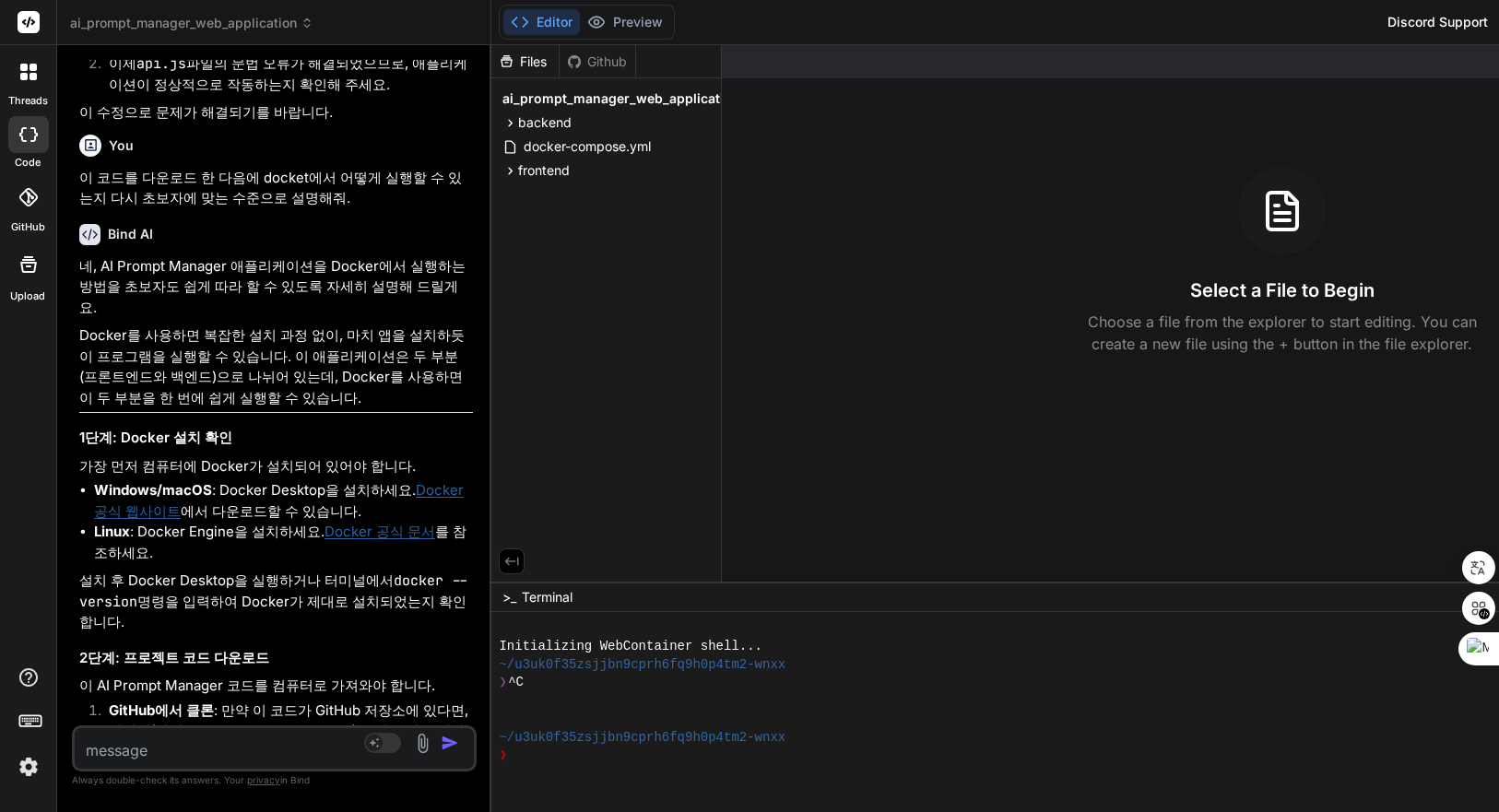
click at [541, 63] on div "Files" at bounding box center [525, 62] width 68 height 19
click at [603, 66] on div "Github" at bounding box center [597, 62] width 76 height 19
click at [526, 66] on div "Files" at bounding box center [525, 62] width 68 height 19
click at [263, 22] on span "ai_prompt_manager_web_application" at bounding box center [192, 23] width 244 height 19
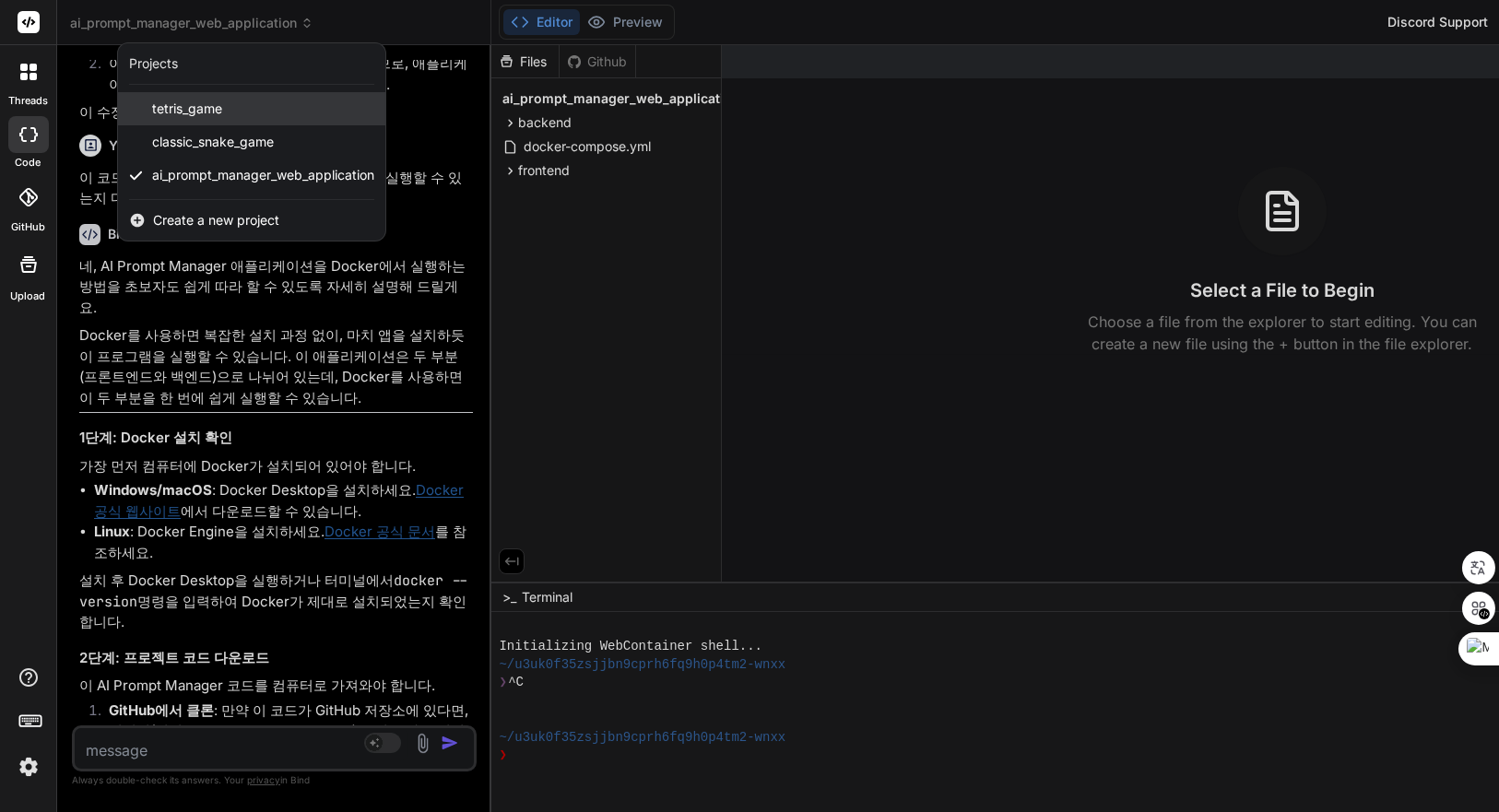
click at [198, 106] on span "tetris_game" at bounding box center [187, 108] width 70 height 19
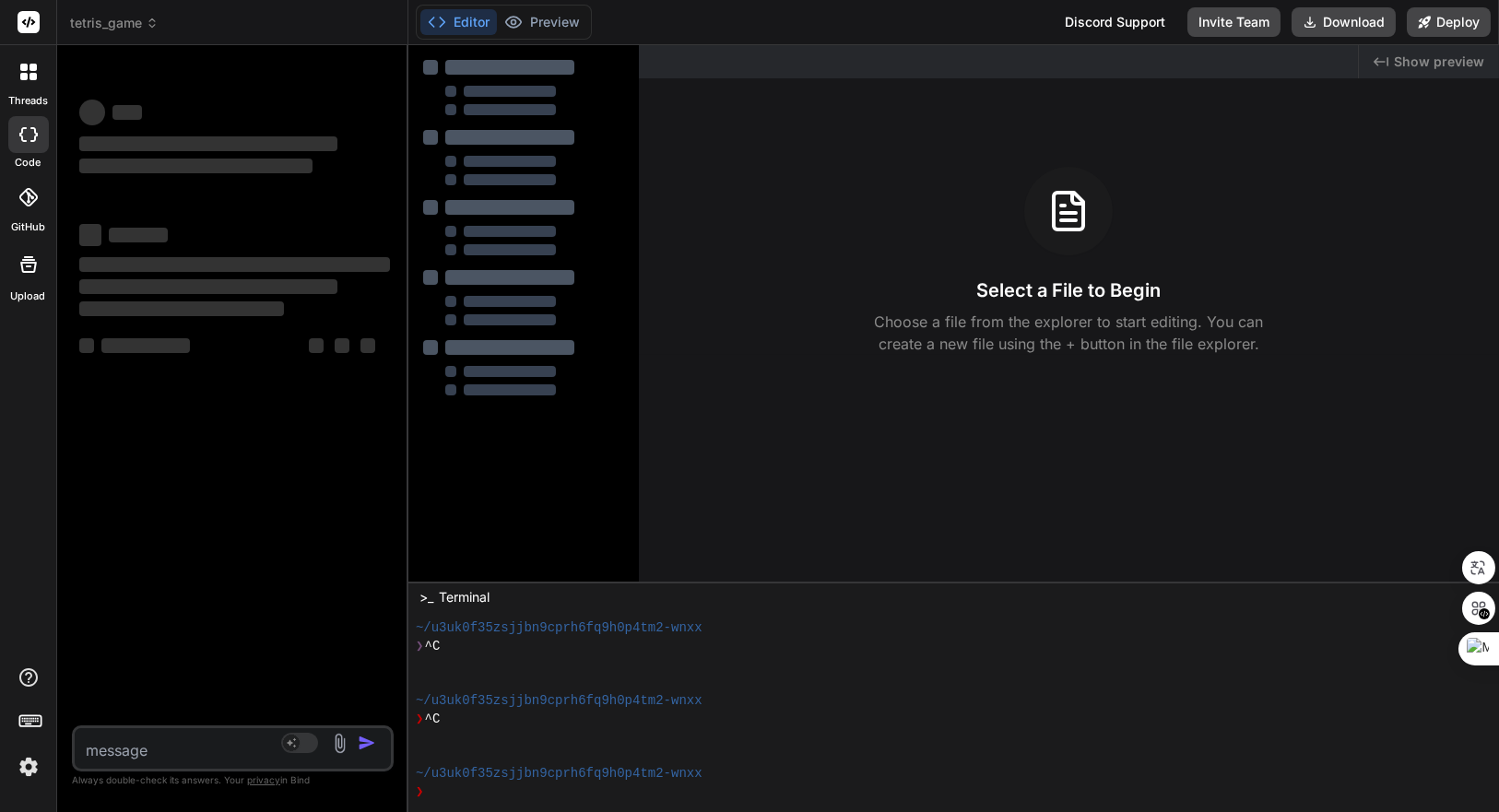
click at [128, 23] on span "tetris_game" at bounding box center [114, 23] width 88 height 19
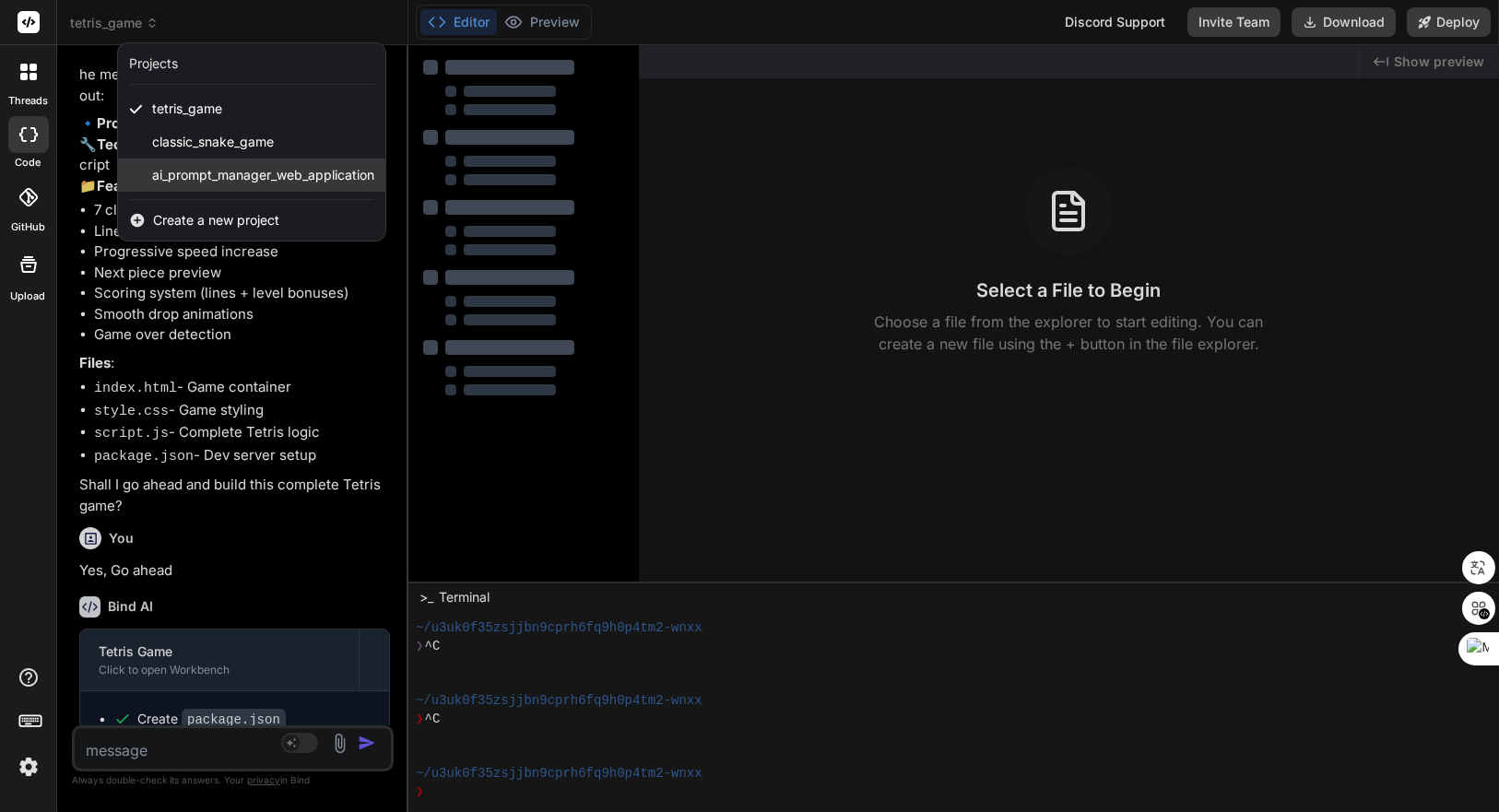
scroll to position [127, 0]
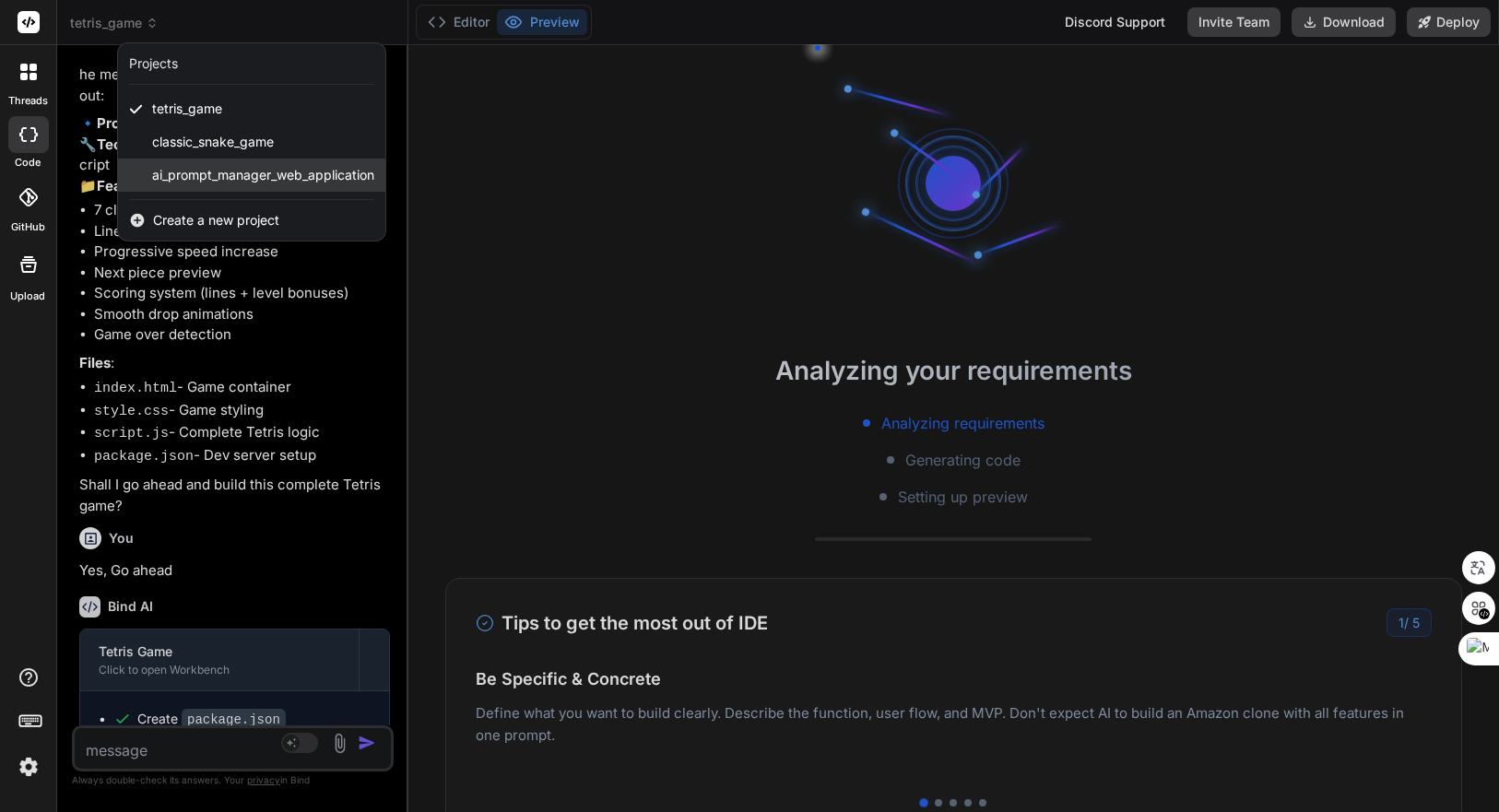
click at [211, 167] on span "ai_prompt_manager_web_application" at bounding box center [263, 175] width 222 height 19
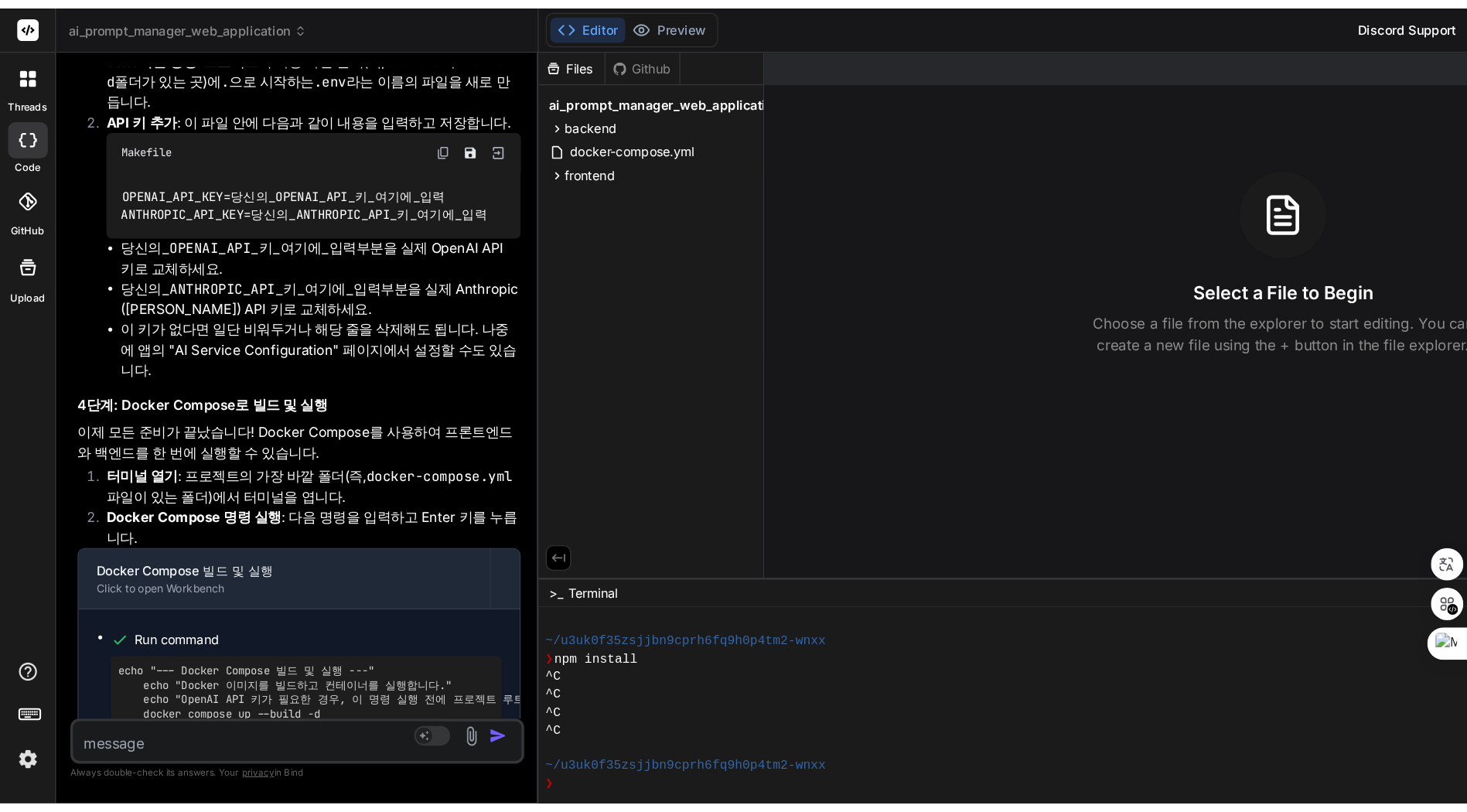
scroll to position [9356, 0]
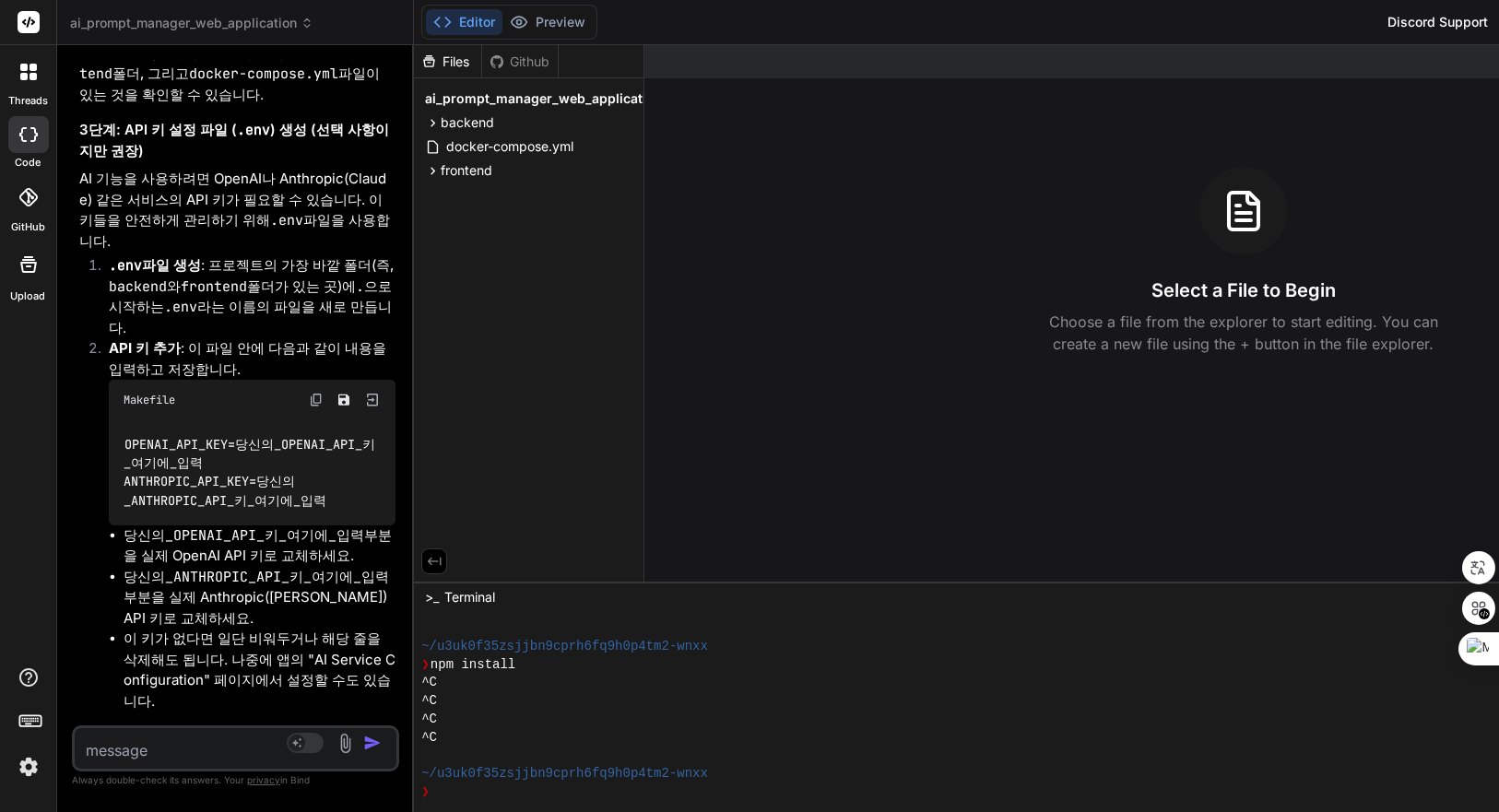
drag, startPoint x: 502, startPoint y: 203, endPoint x: 113, endPoint y: 206, distance: 389.0
click at [113, 206] on div "Bind AI Web Search Created with Pixso. Code Generator You Bind AI 계속해서 PROMPT_C…" at bounding box center [235, 428] width 357 height 767
click at [49, 197] on div "GitHub" at bounding box center [28, 202] width 56 height 66
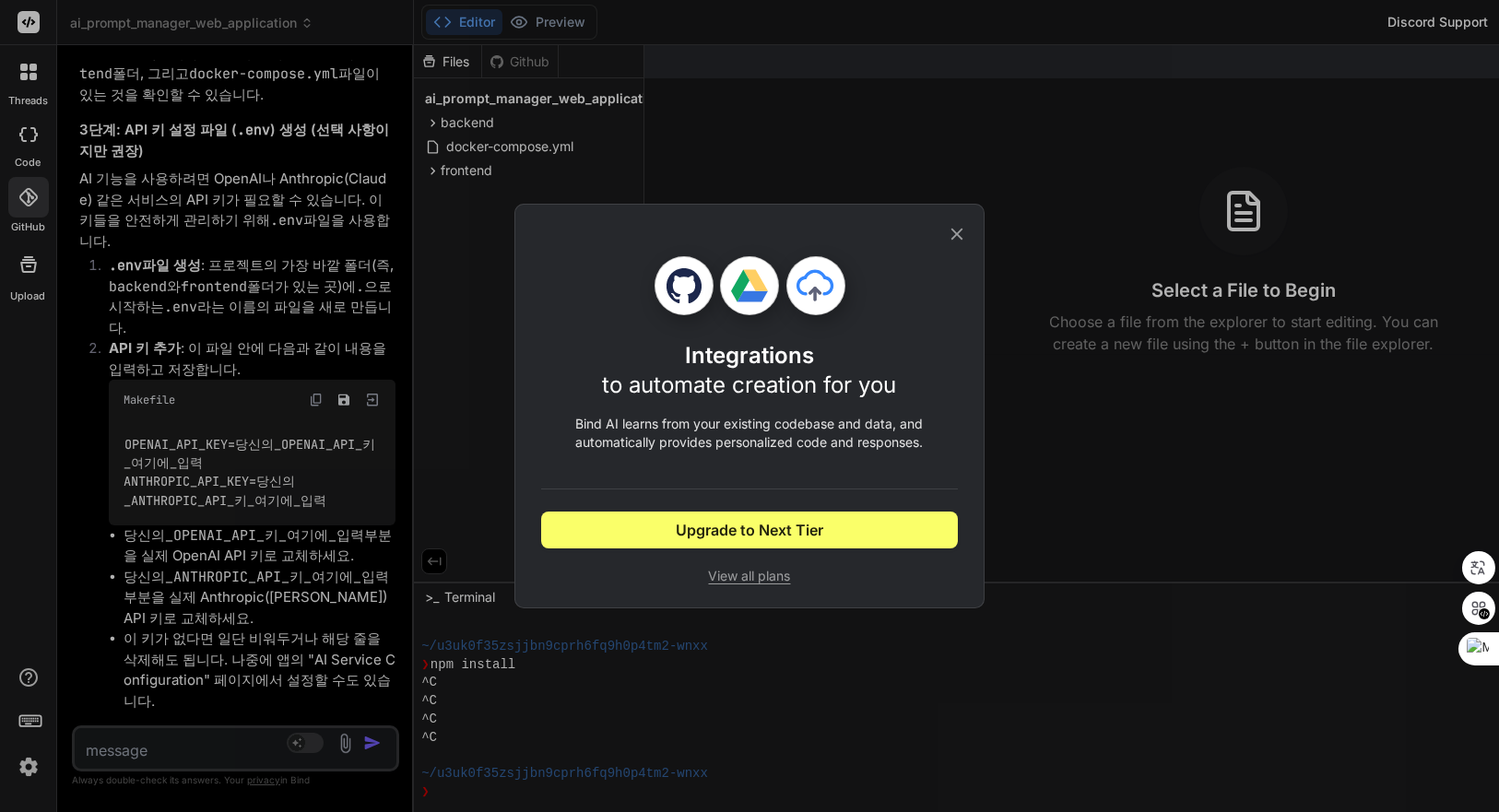
click at [45, 264] on div "Integrations to automate creation for you Bind AI learns from your existing cod…" at bounding box center [750, 406] width 1499 height 812
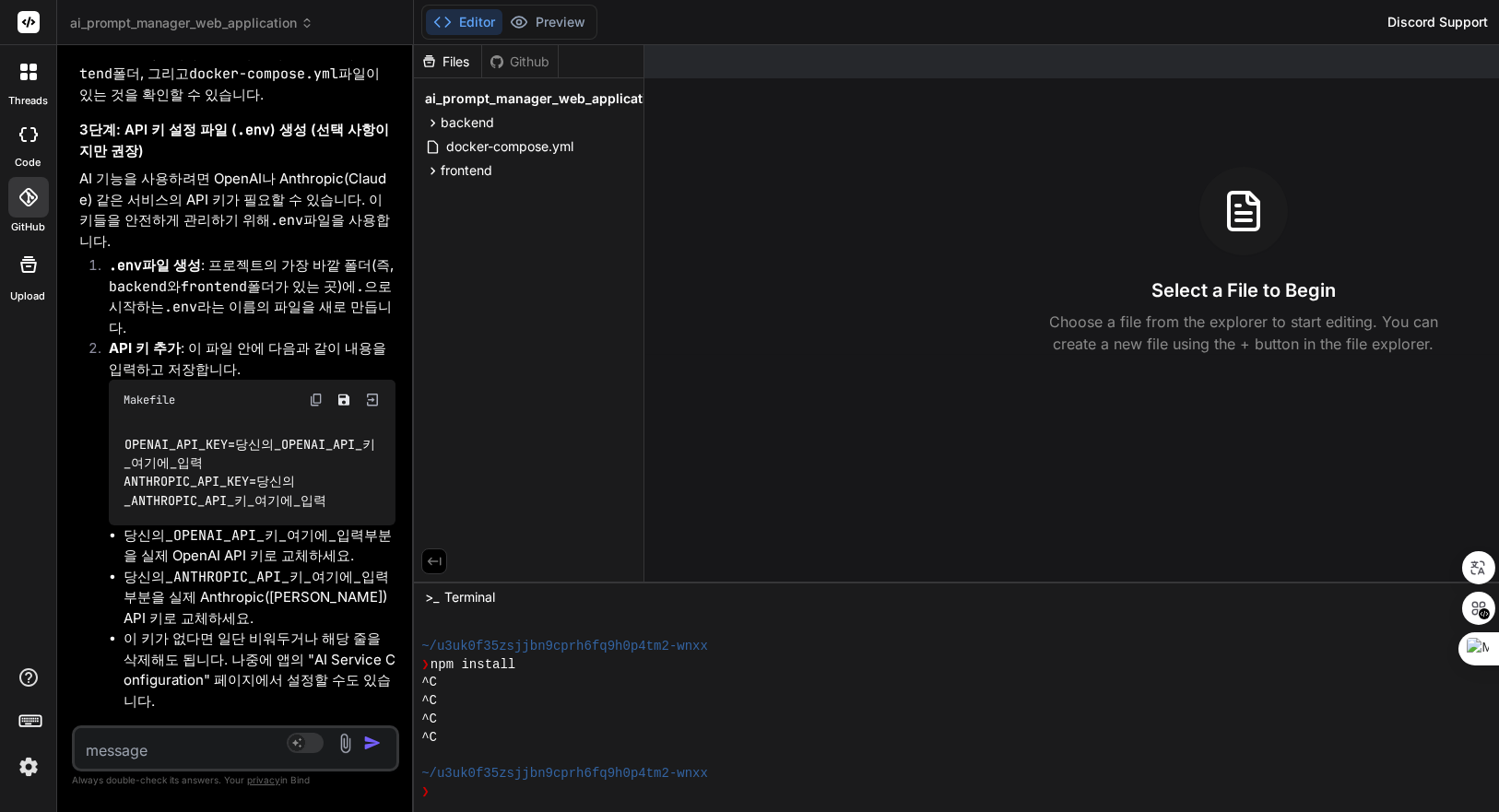
click at [34, 263] on icon at bounding box center [28, 264] width 17 height 17
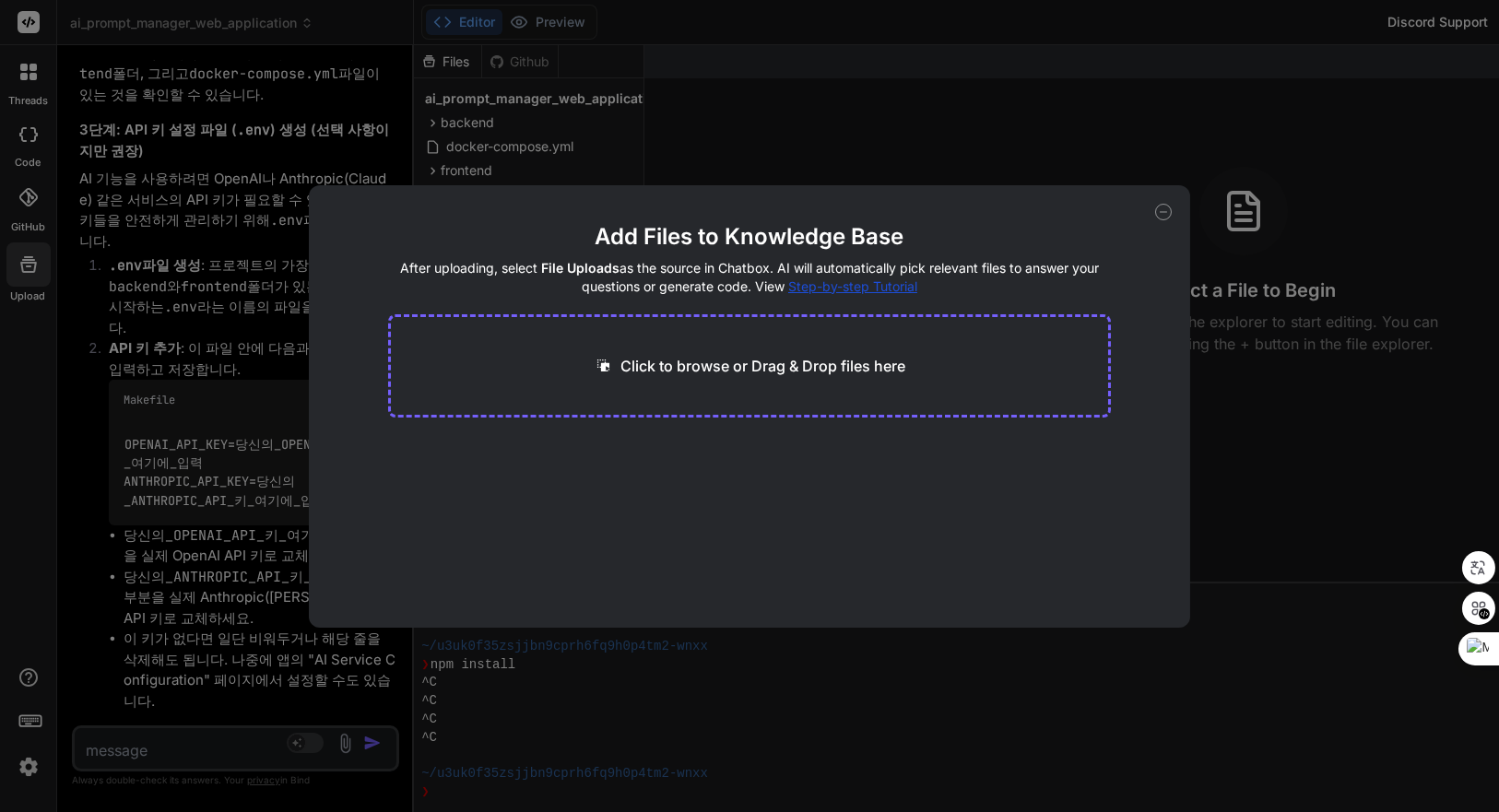
click at [1165, 218] on icon at bounding box center [1163, 211] width 17 height 17
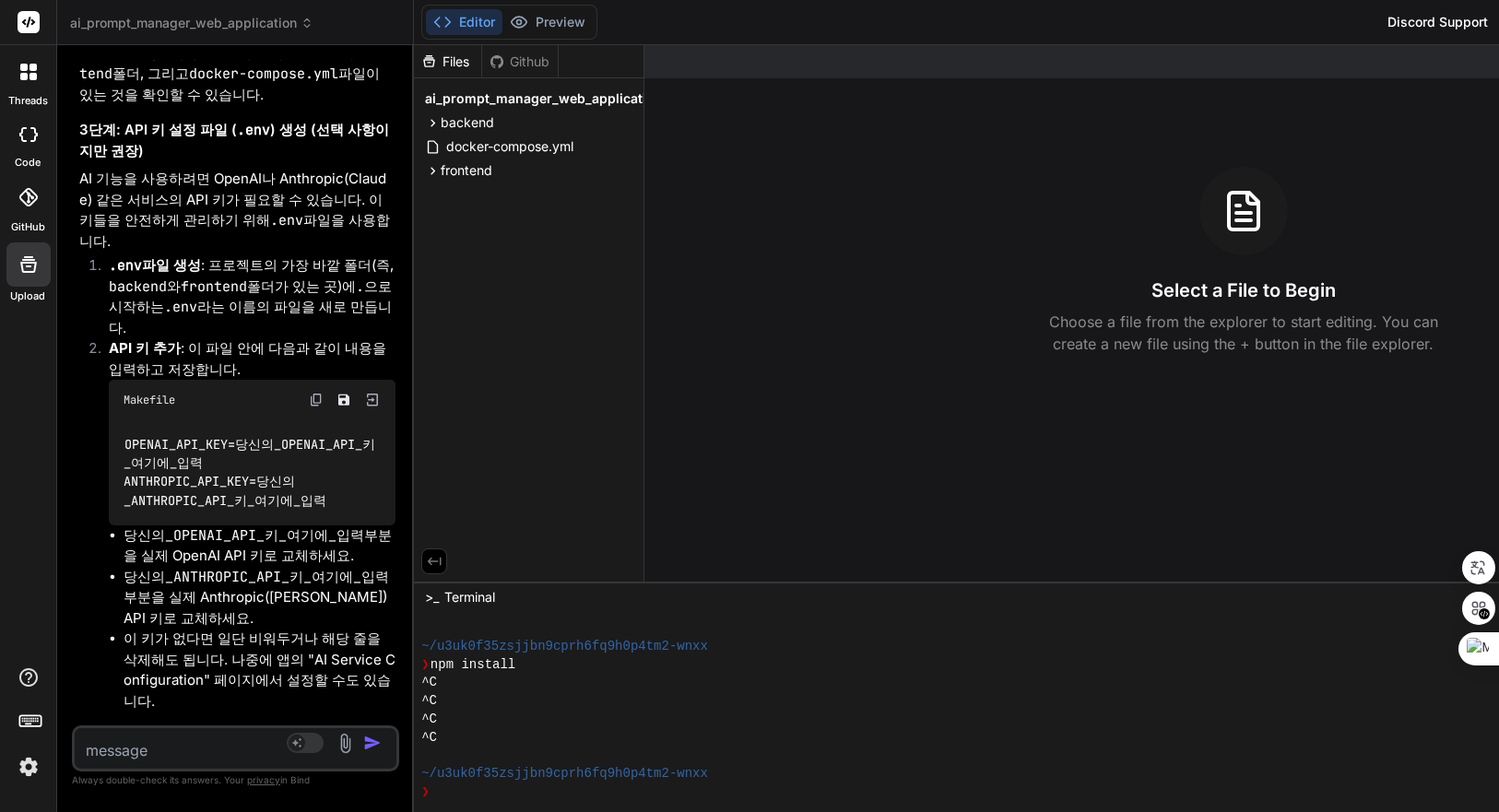
click at [1037, 266] on div "Select a File to Begin Choose a file from the explorer to start editing. You ca…" at bounding box center [1243, 261] width 1197 height 189
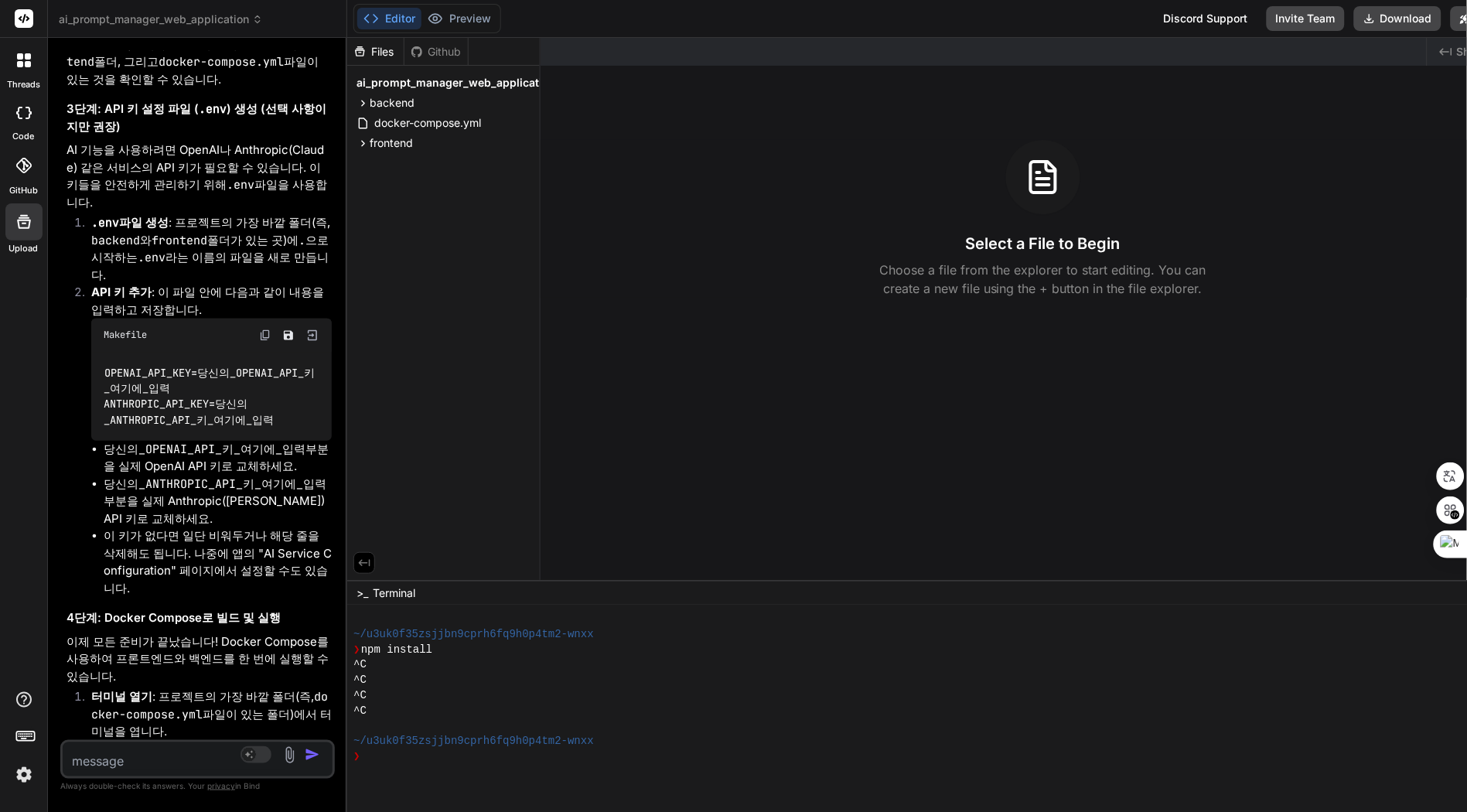
scroll to position [148, 0]
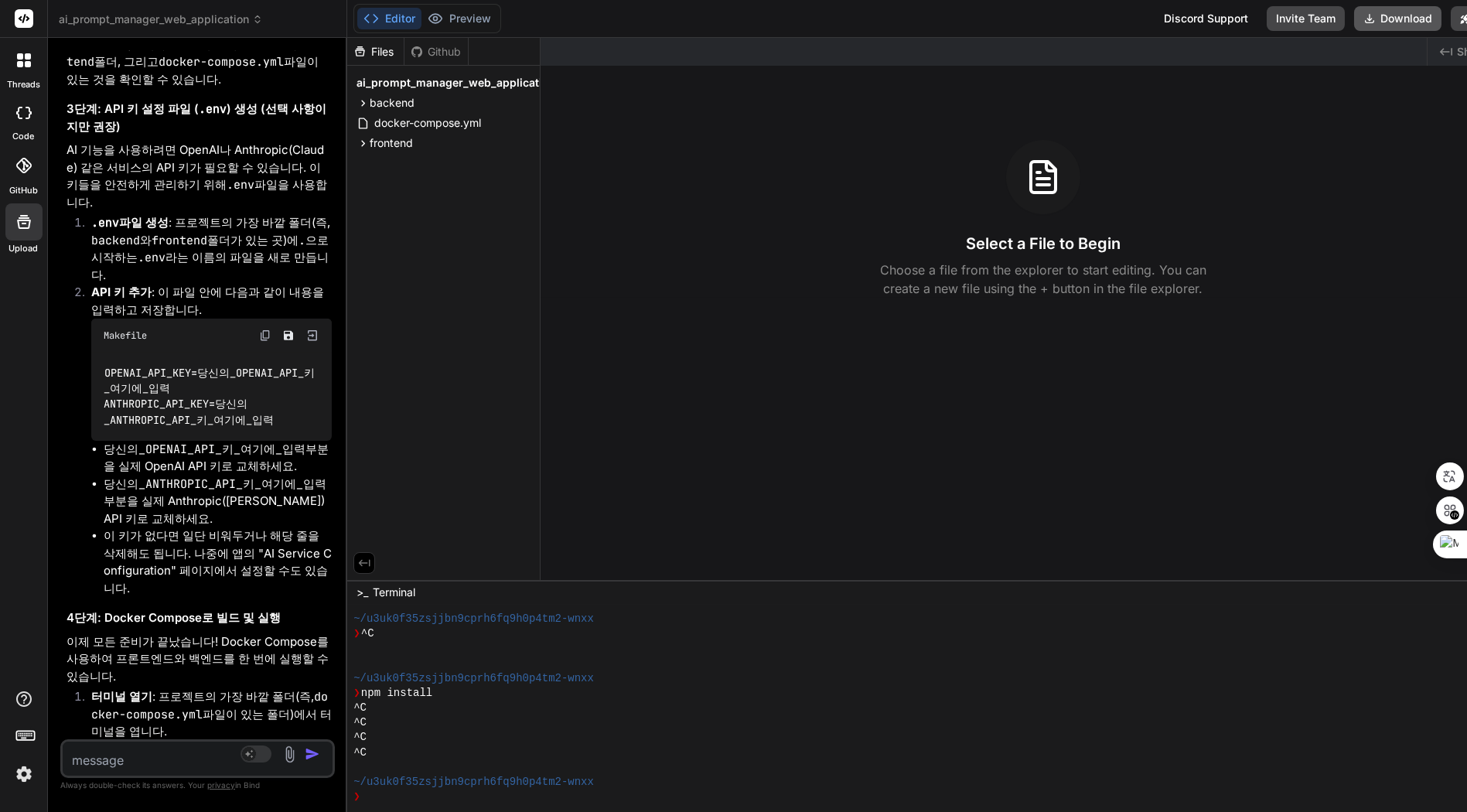
click at [1256, 18] on button "Download" at bounding box center [1398, 19] width 87 height 25
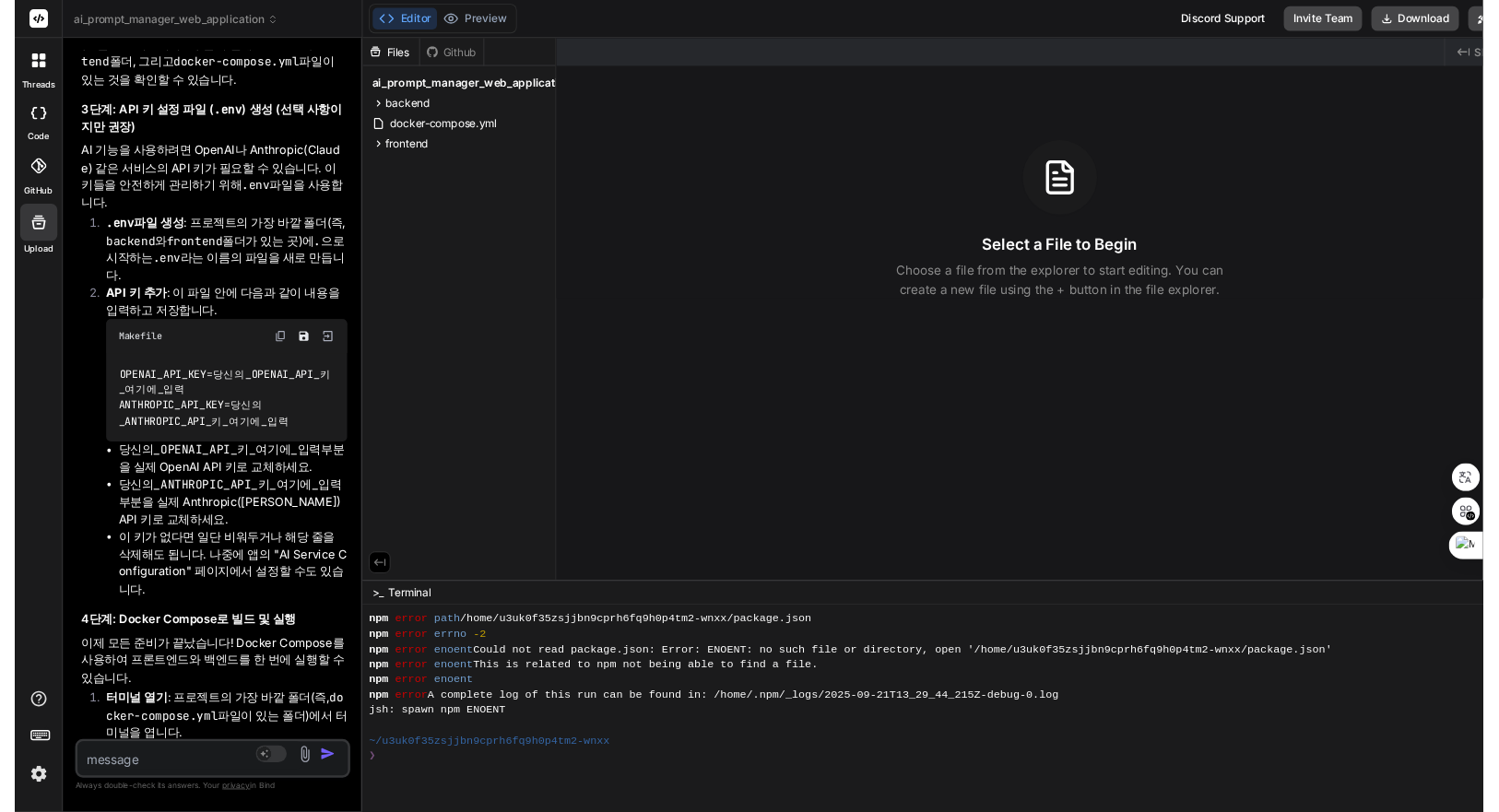
scroll to position [454, 0]
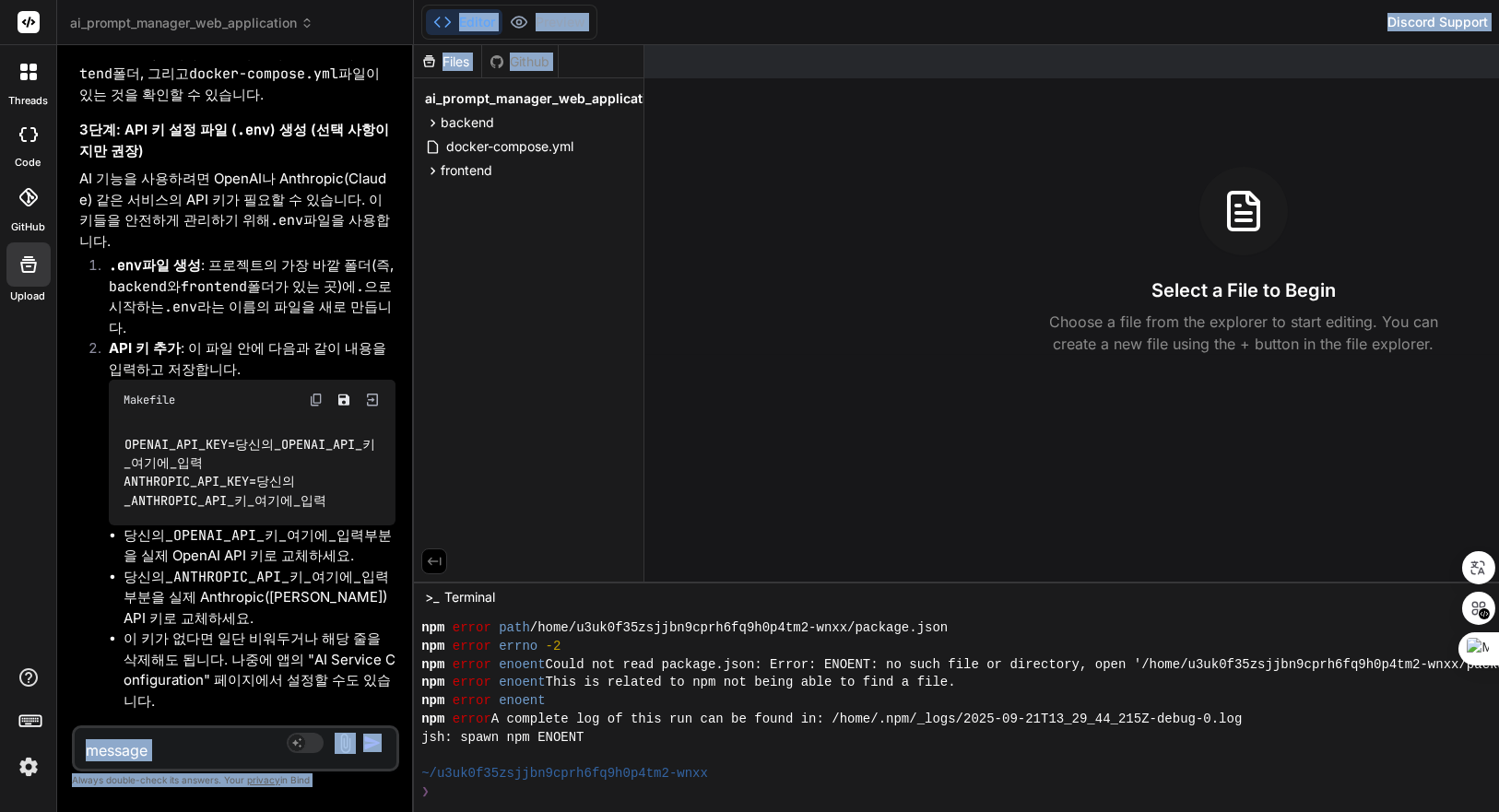
drag, startPoint x: 421, startPoint y: 230, endPoint x: 356, endPoint y: 228, distance: 65.0
click at [356, 228] on div "ai_prompt_manager_web_application Created with Pixso. Bind AI Web Search Create…" at bounding box center [949, 406] width 1785 height 812
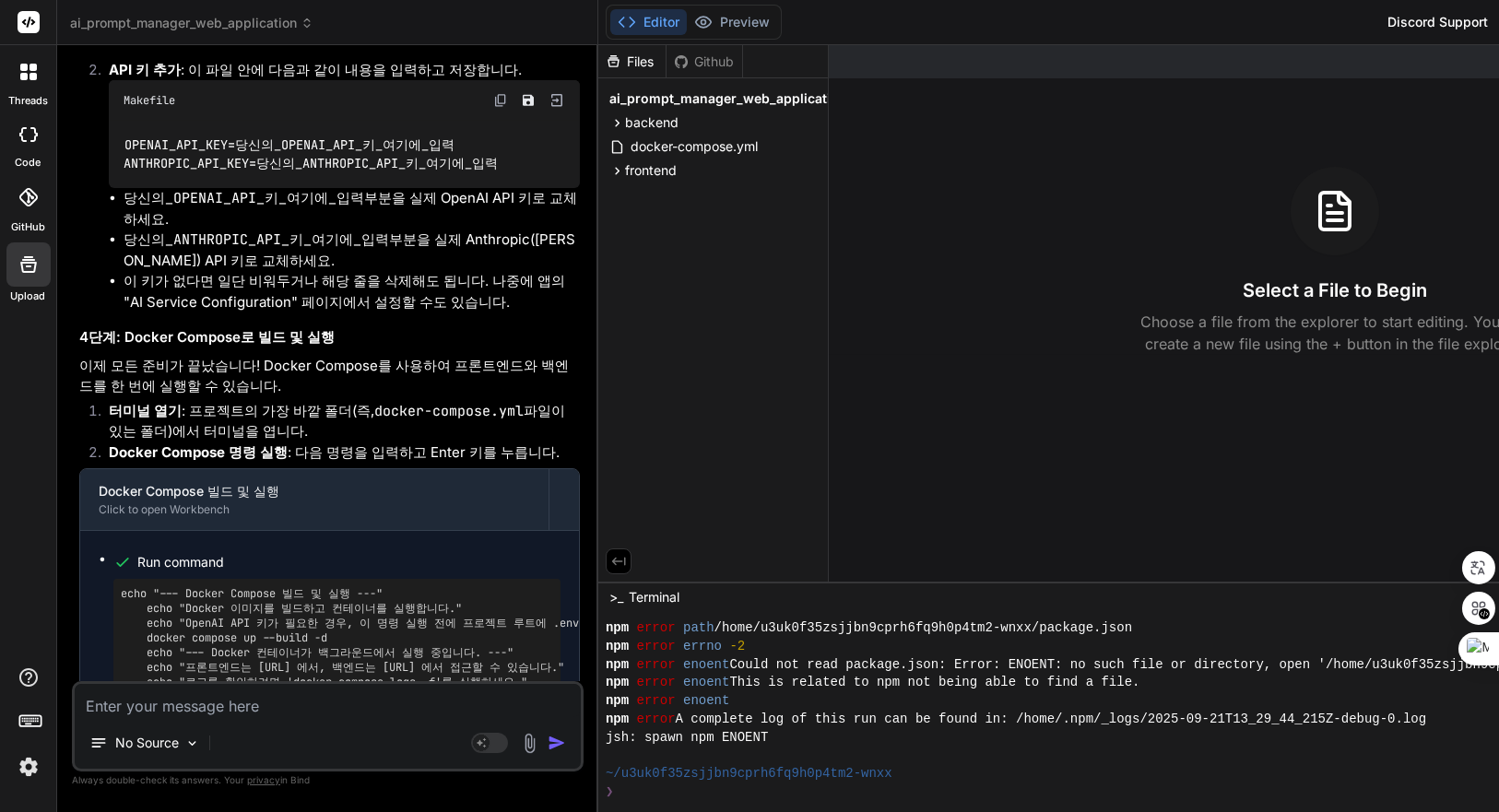
drag, startPoint x: 420, startPoint y: 241, endPoint x: 455, endPoint y: 237, distance: 35.2
click at [455, 237] on div "Bind AI Web Search Created with Pixso. Code Generator You Bind AI 계속해서 PROMPT_C…" at bounding box center [327, 428] width 541 height 767
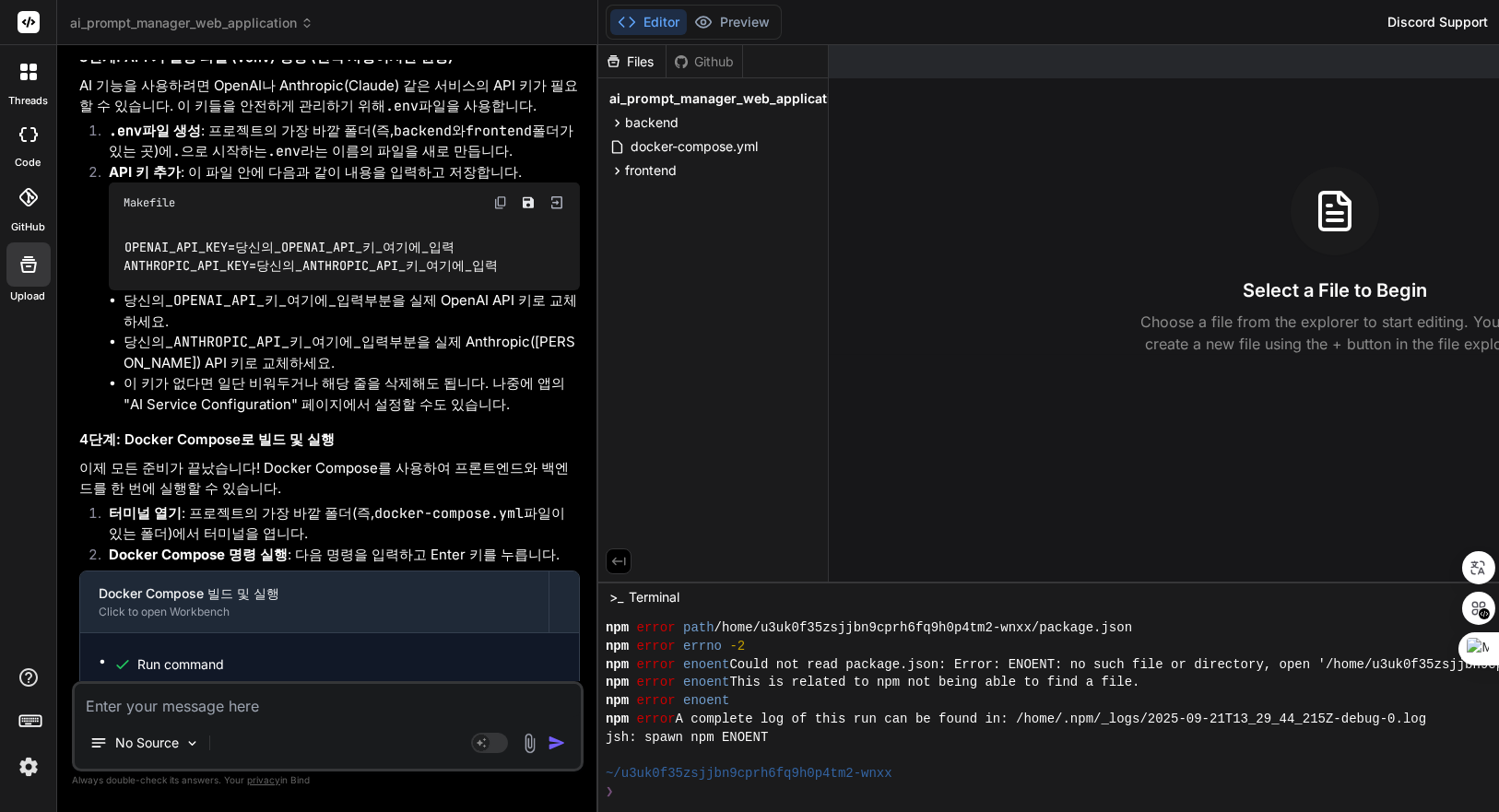
scroll to position [8373, 0]
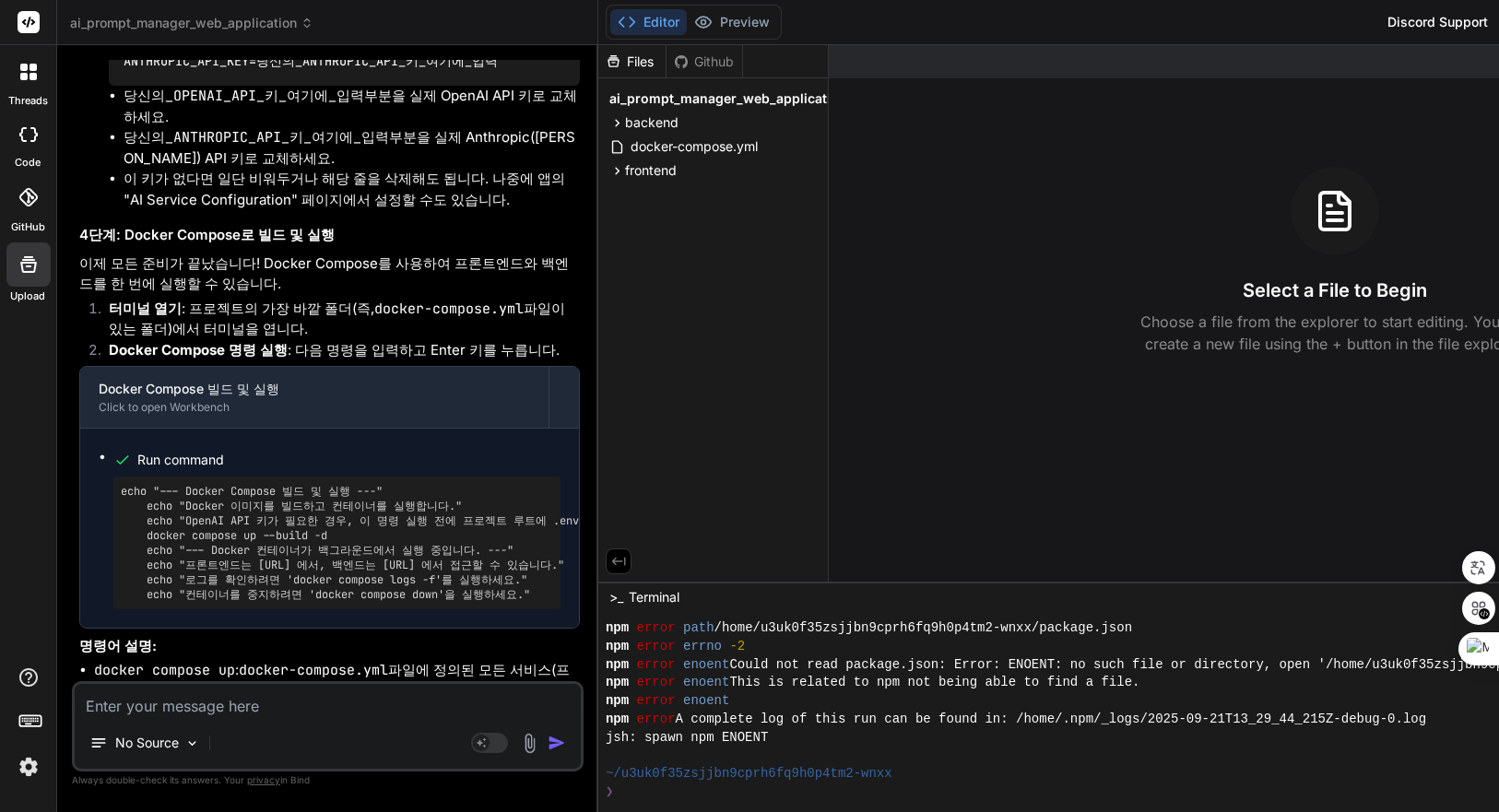
drag, startPoint x: 115, startPoint y: 294, endPoint x: 655, endPoint y: 344, distance: 542.3
click at [558, 476] on div "echo "--- Docker Compose 빌드 및 실행 ---" echo "Docker 이미지를 빌드하고 컨테이너를 실행합니다." echo…" at bounding box center [336, 542] width 447 height 133
copy pre "echo "--- Docker Compose 빌드 및 실행 ---" echo "Docker 이미지를 빌드하고 컨테이너를 실행합니다." echo…"
click at [362, 484] on pre "echo "--- Docker Compose 빌드 및 실행 ---" echo "Docker 이미지를 빌드하고 컨테이너를 실행합니다." echo…" at bounding box center [337, 543] width 432 height 118
drag, startPoint x: 143, startPoint y: 348, endPoint x: 528, endPoint y: 314, distance: 386.5
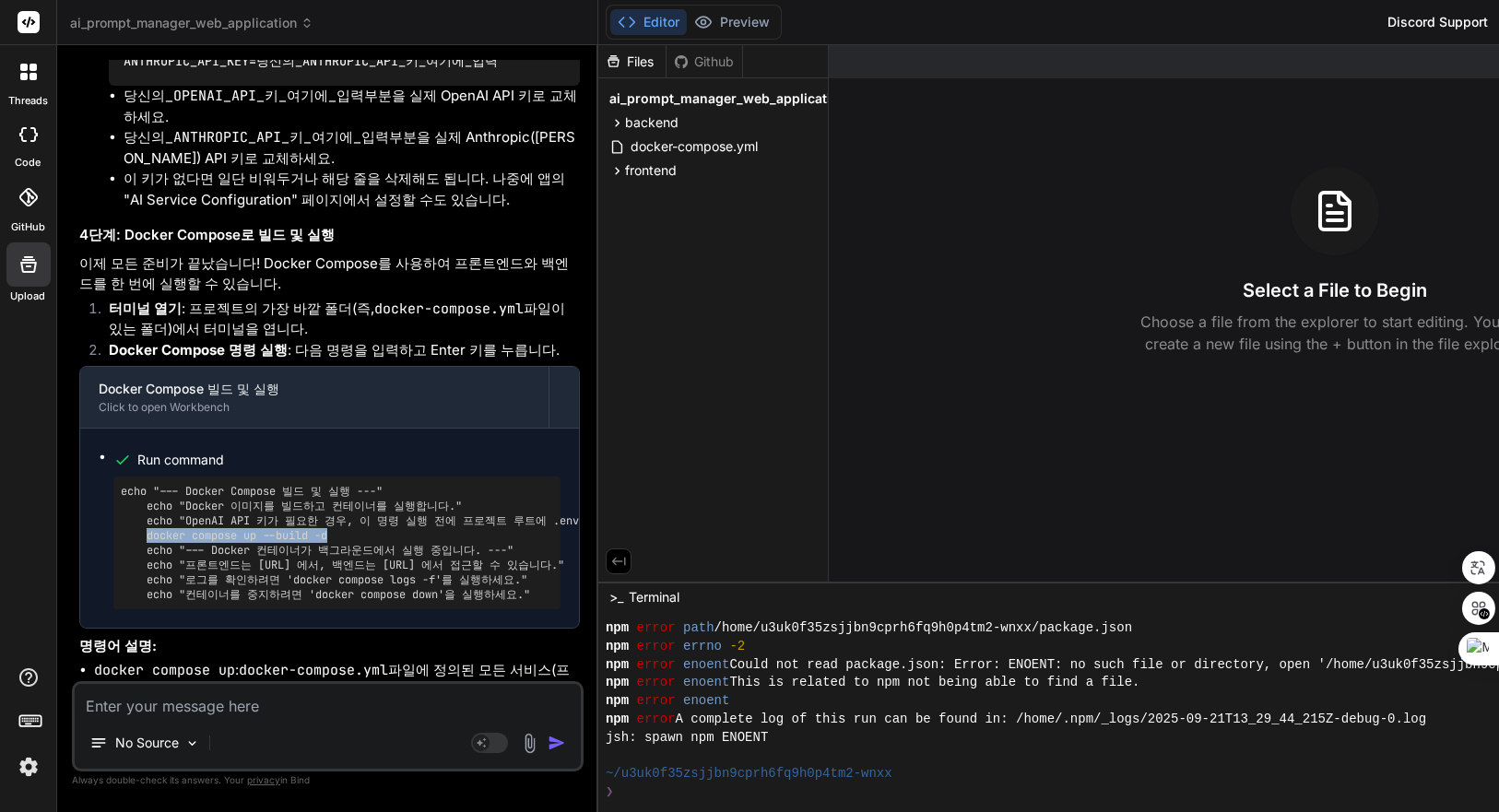
click at [344, 484] on pre "echo "--- Docker Compose 빌드 및 실행 ---" echo "Docker 이미지를 빌드하고 컨테이너를 실행합니다." echo…" at bounding box center [337, 543] width 432 height 118
copy pre "docker compose up --build -d"
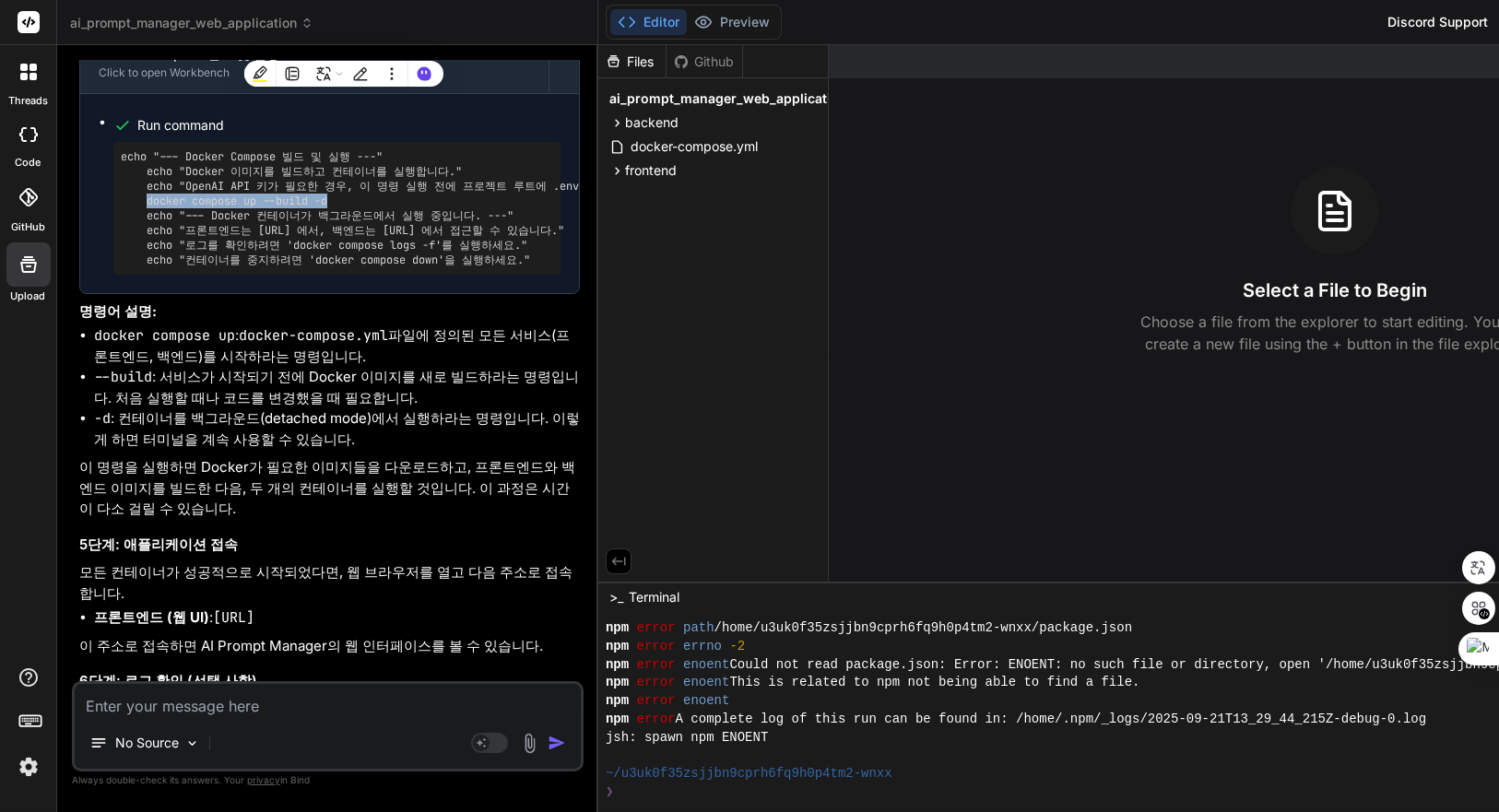
scroll to position [8659, 0]
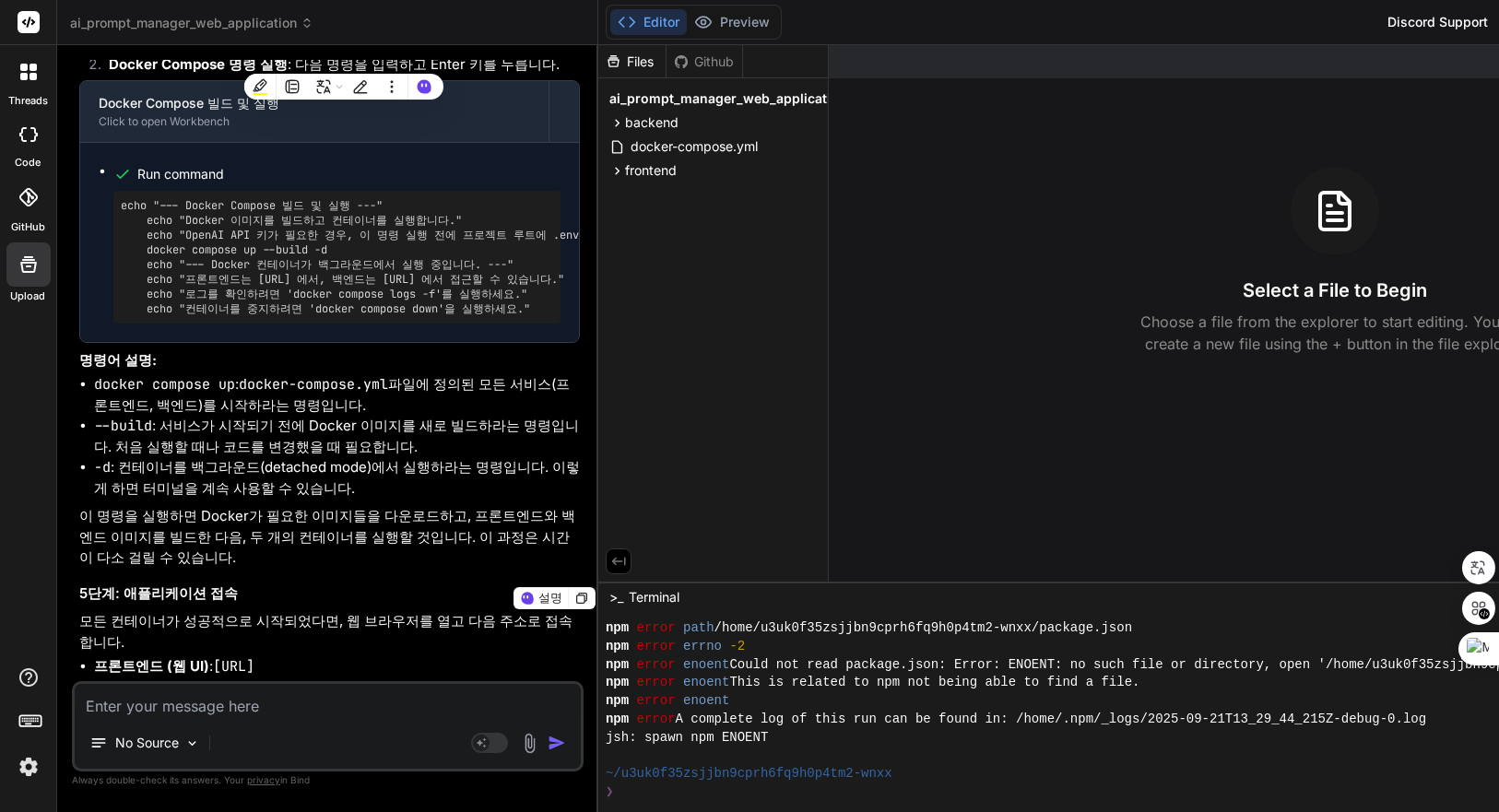
drag, startPoint x: 365, startPoint y: 705, endPoint x: 396, endPoint y: 705, distance: 31.0
click at [364, 705] on textarea at bounding box center [327, 701] width 506 height 33
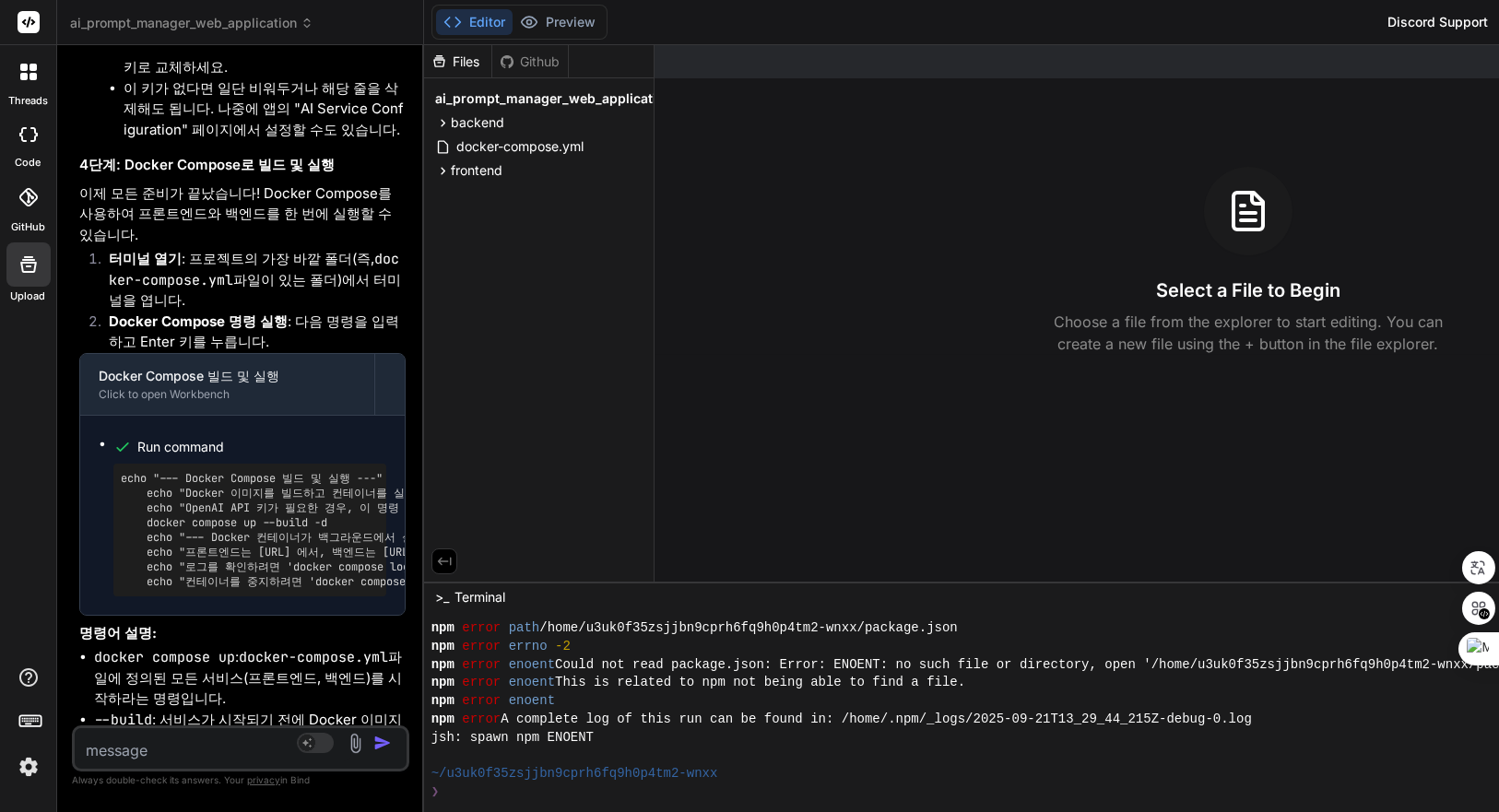
type textarea "x"
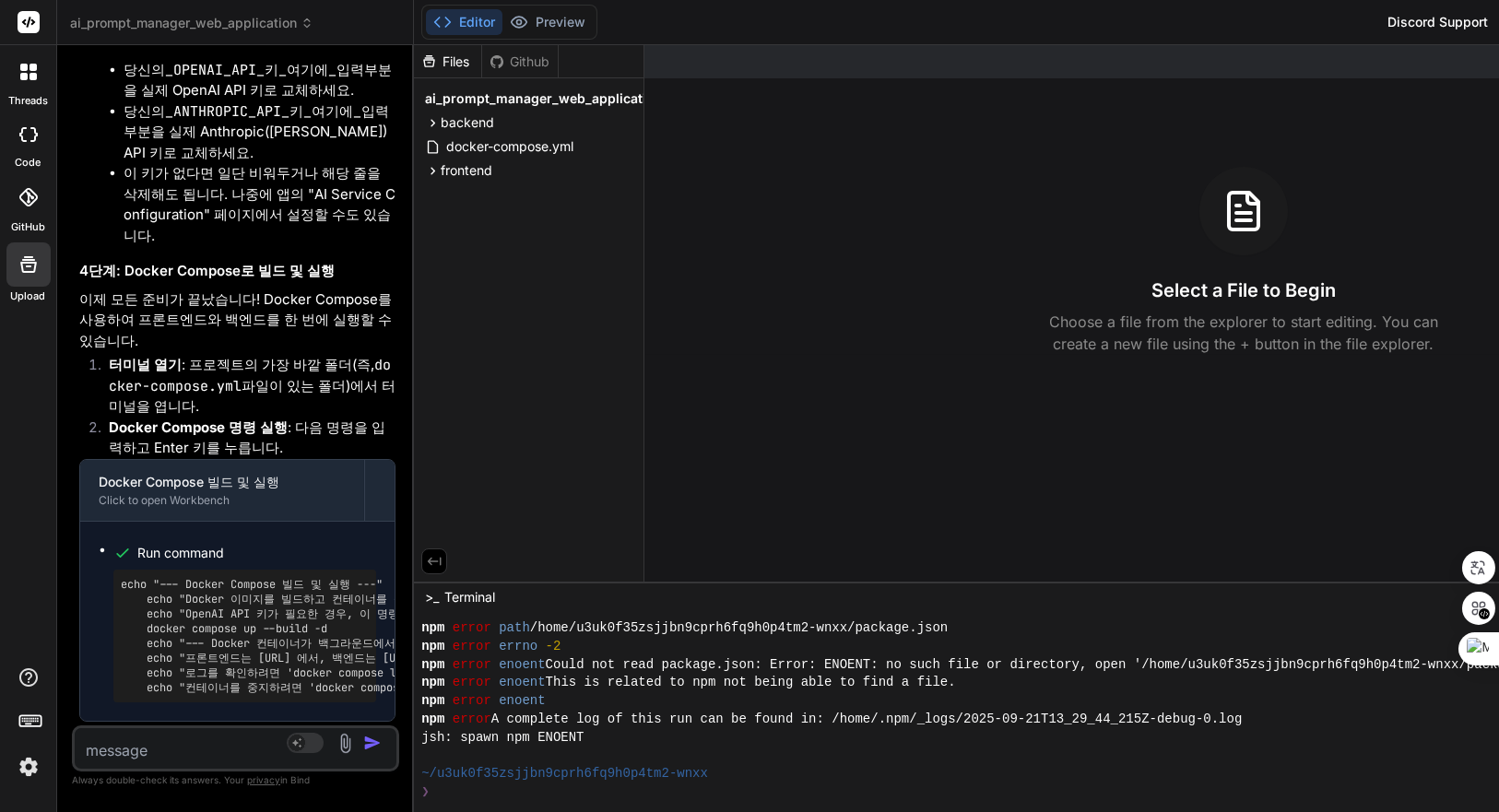
drag, startPoint x: 609, startPoint y: 443, endPoint x: 174, endPoint y: 450, distance: 435.1
click at [174, 449] on div "Bind AI Web Search Created with Pixso. Code Generator You Bind AI 계속해서 PROMPT_C…" at bounding box center [235, 428] width 357 height 767
click at [162, 750] on textarea at bounding box center [208, 745] width 268 height 33
paste textarea "F:\Docker\ai_prompt_manager_web_application_docker>docker compose up --build -d…"
type textarea "F:\Docker\ai_prompt_manager_web_application_docker>docker compose up --build -d…"
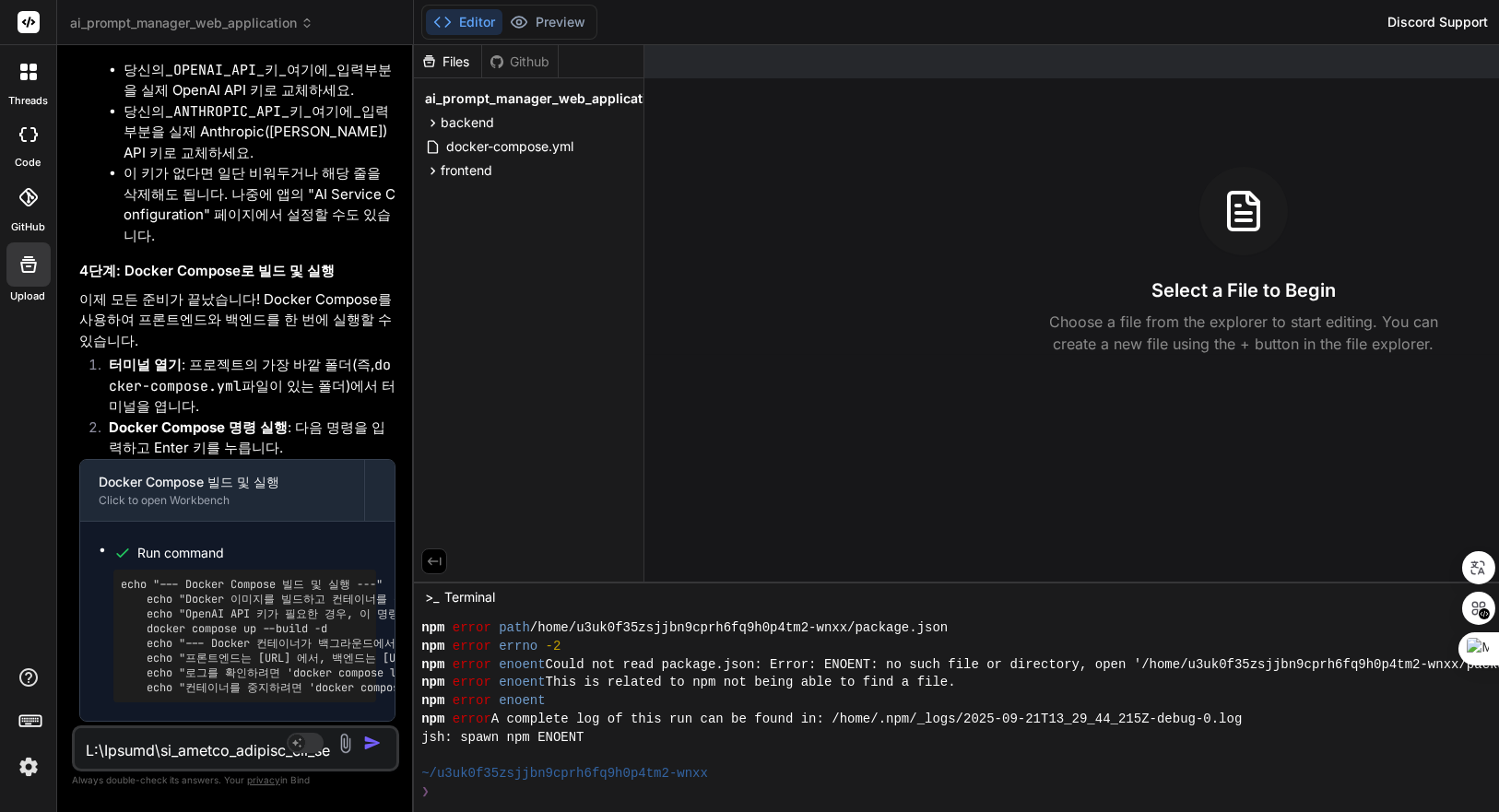
scroll to position [841, 0]
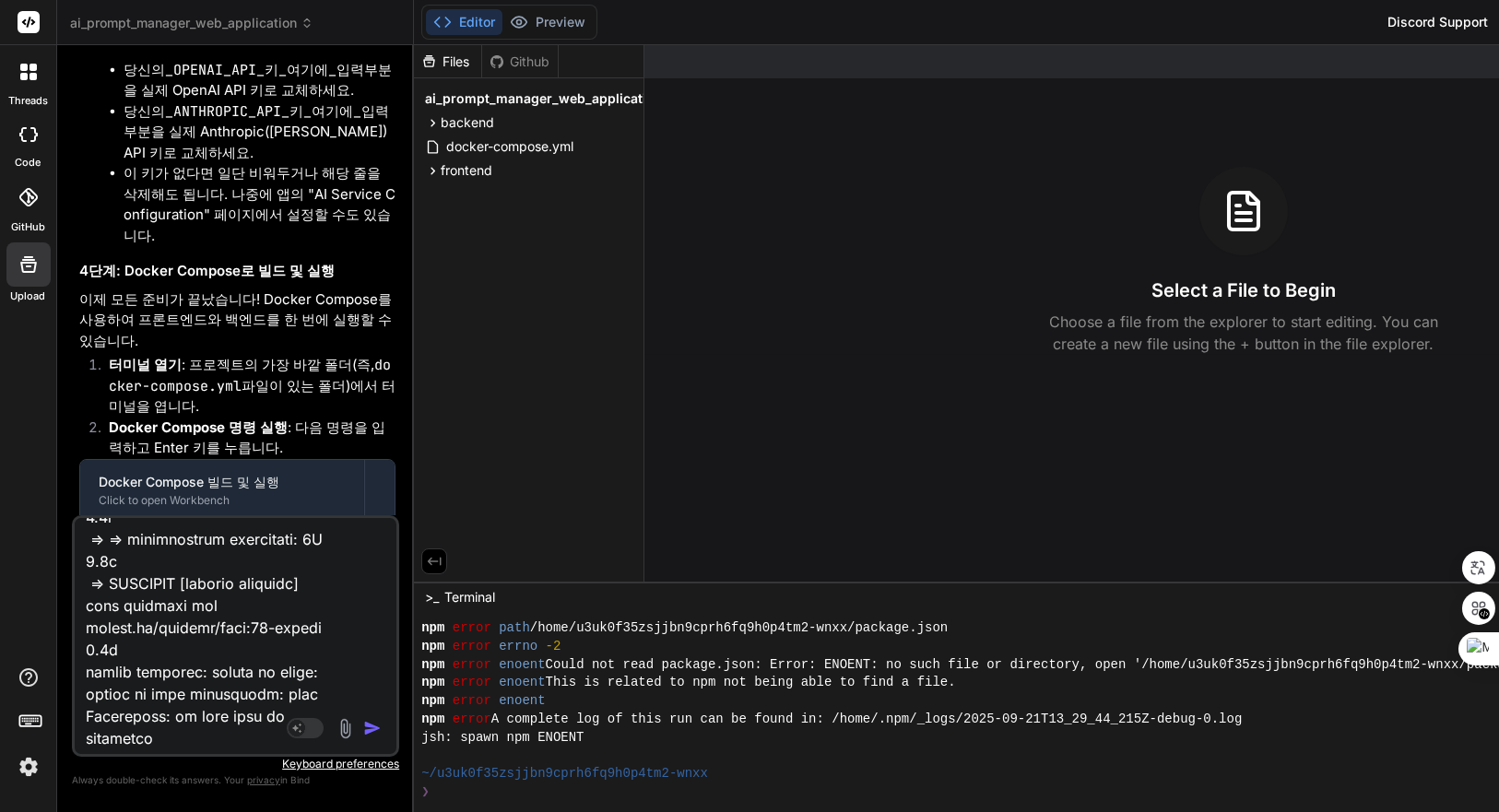
type textarea "x"
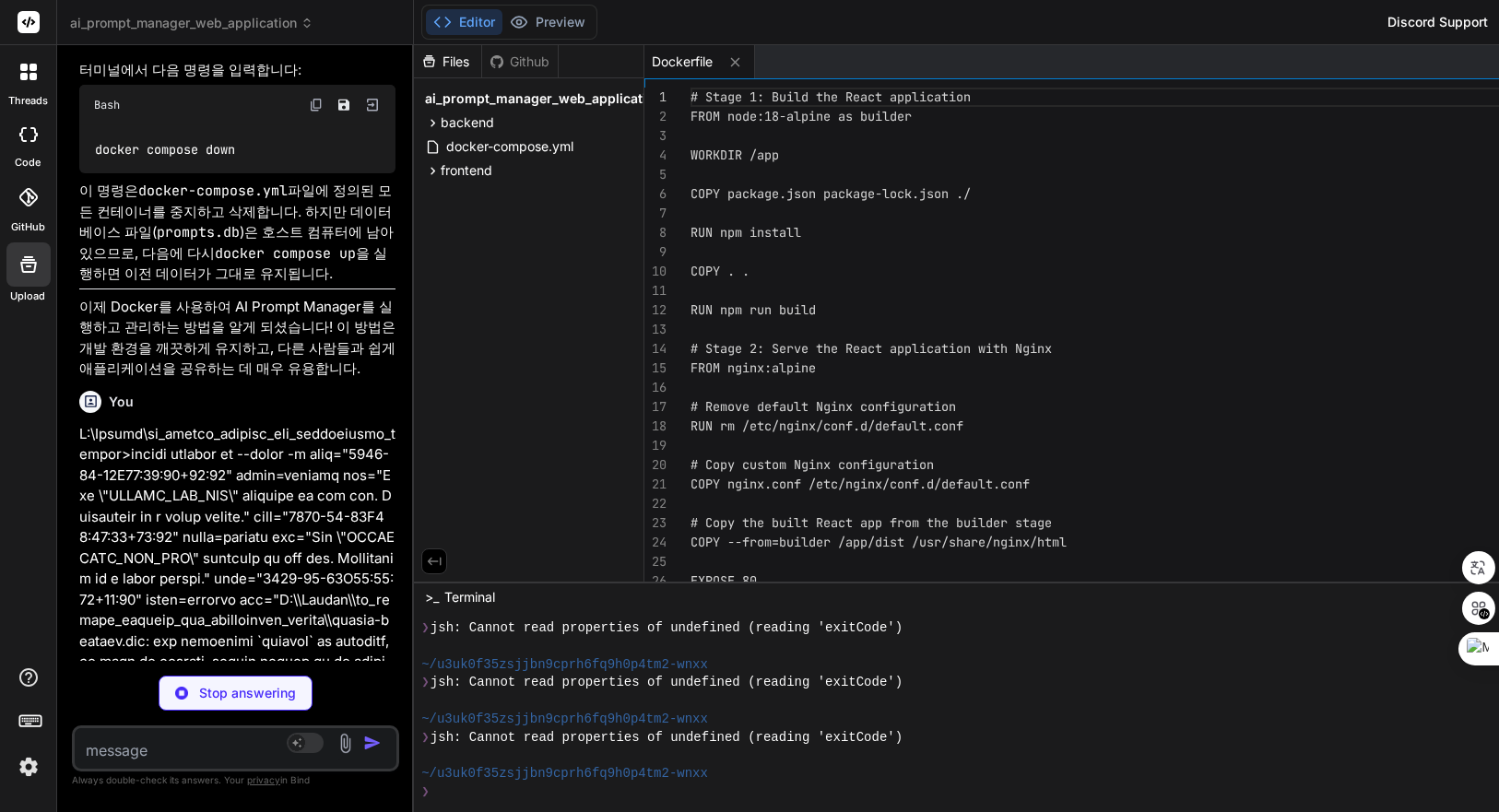
scroll to position [1233, 0]
type textarea "x"
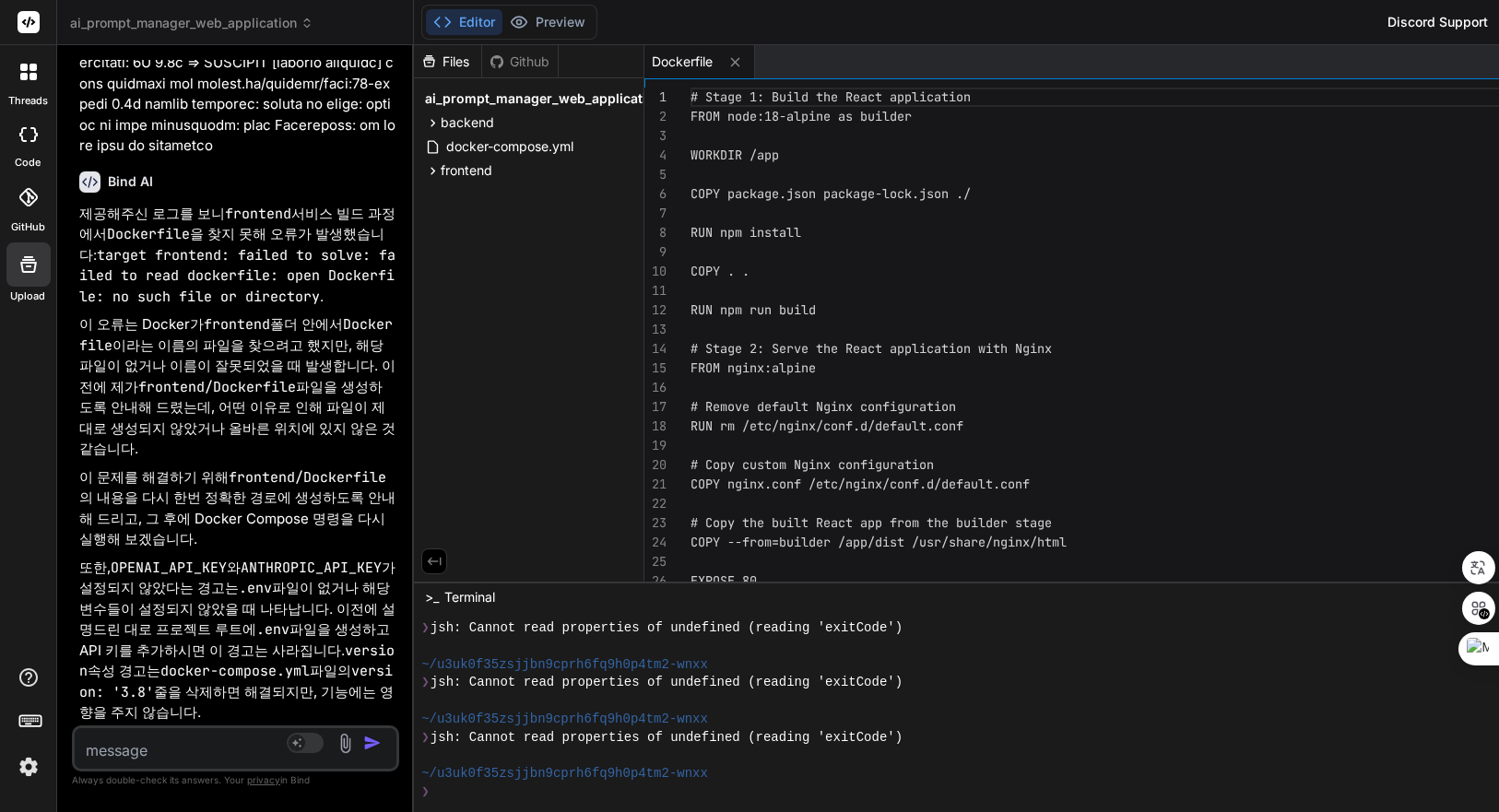
scroll to position [13931, 0]
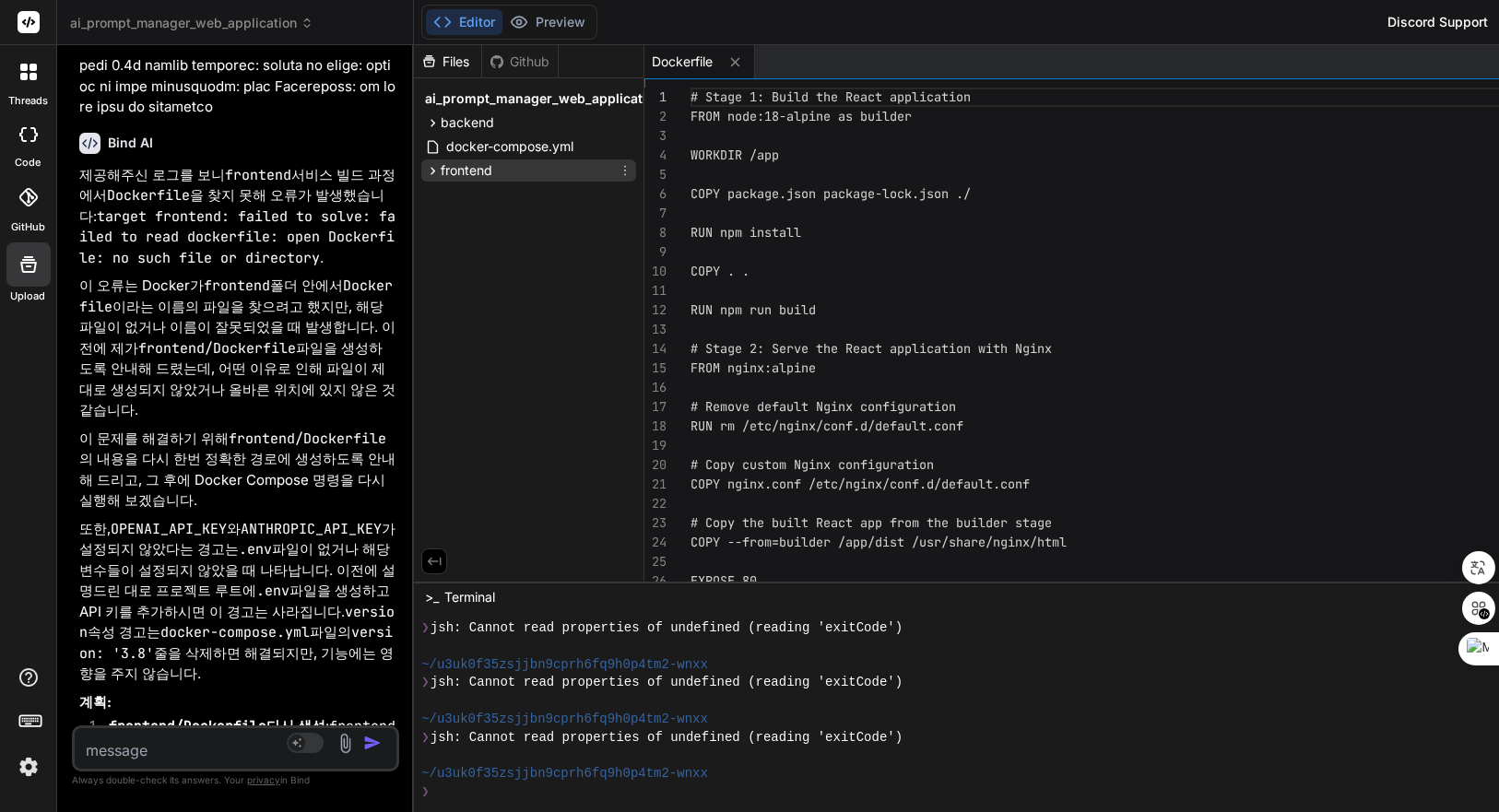
click at [504, 172] on div "frontend" at bounding box center [528, 170] width 215 height 23
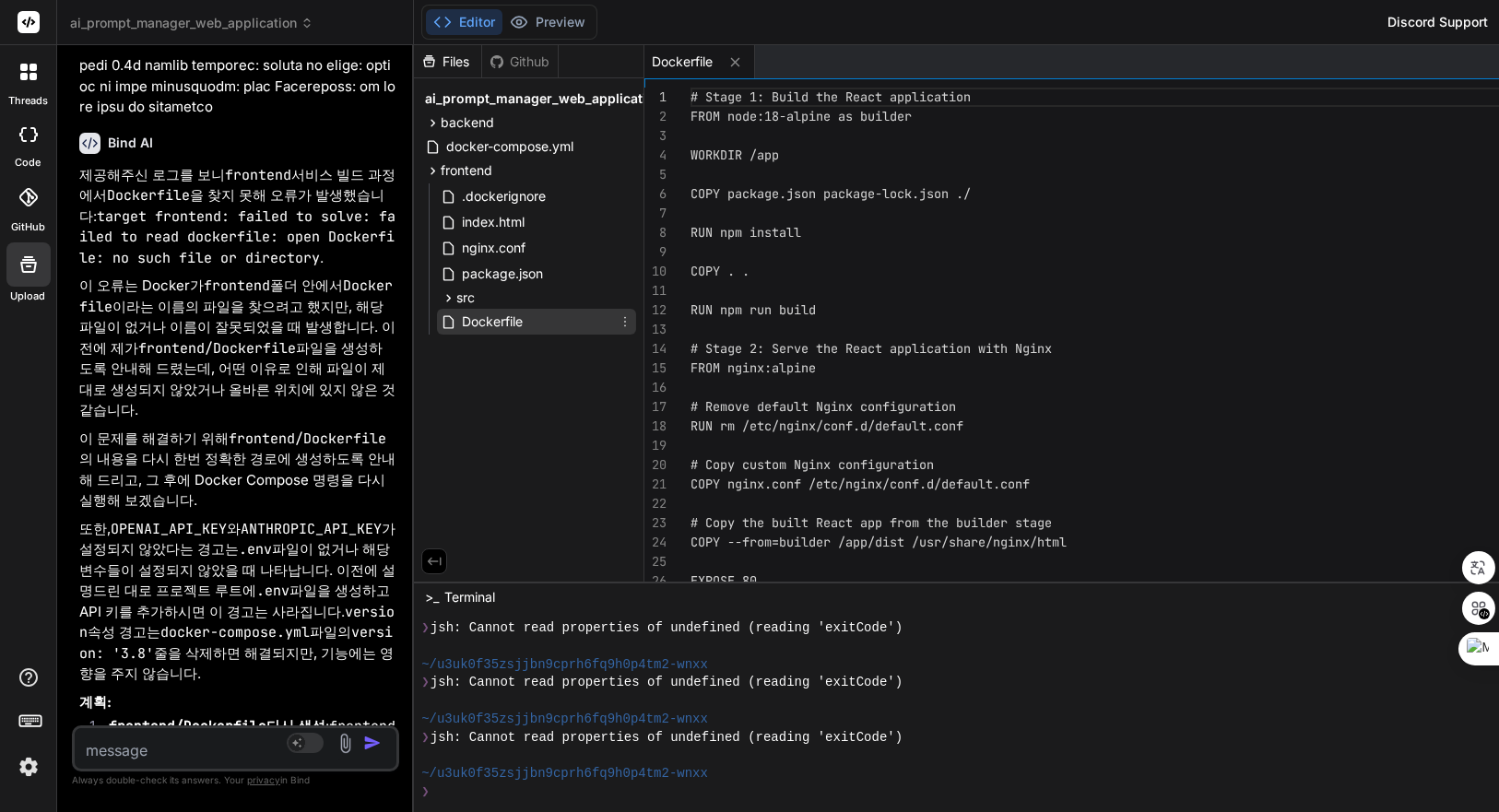
click at [576, 314] on div "Dockerfile" at bounding box center [536, 321] width 199 height 26
click at [1122, 252] on div "# Stage 1: Build the React application FROM node:18-alpine as builder WORKDIR /…" at bounding box center [1248, 368] width 1115 height 562
click at [1138, 297] on div "# Stage 1: Build the React application FROM node:18-alpine as builder WORKDIR /…" at bounding box center [1248, 368] width 1115 height 562
type textarea "# Stage 1: Build the React application FROM node:18-alpine as builder WORKDIR /…"
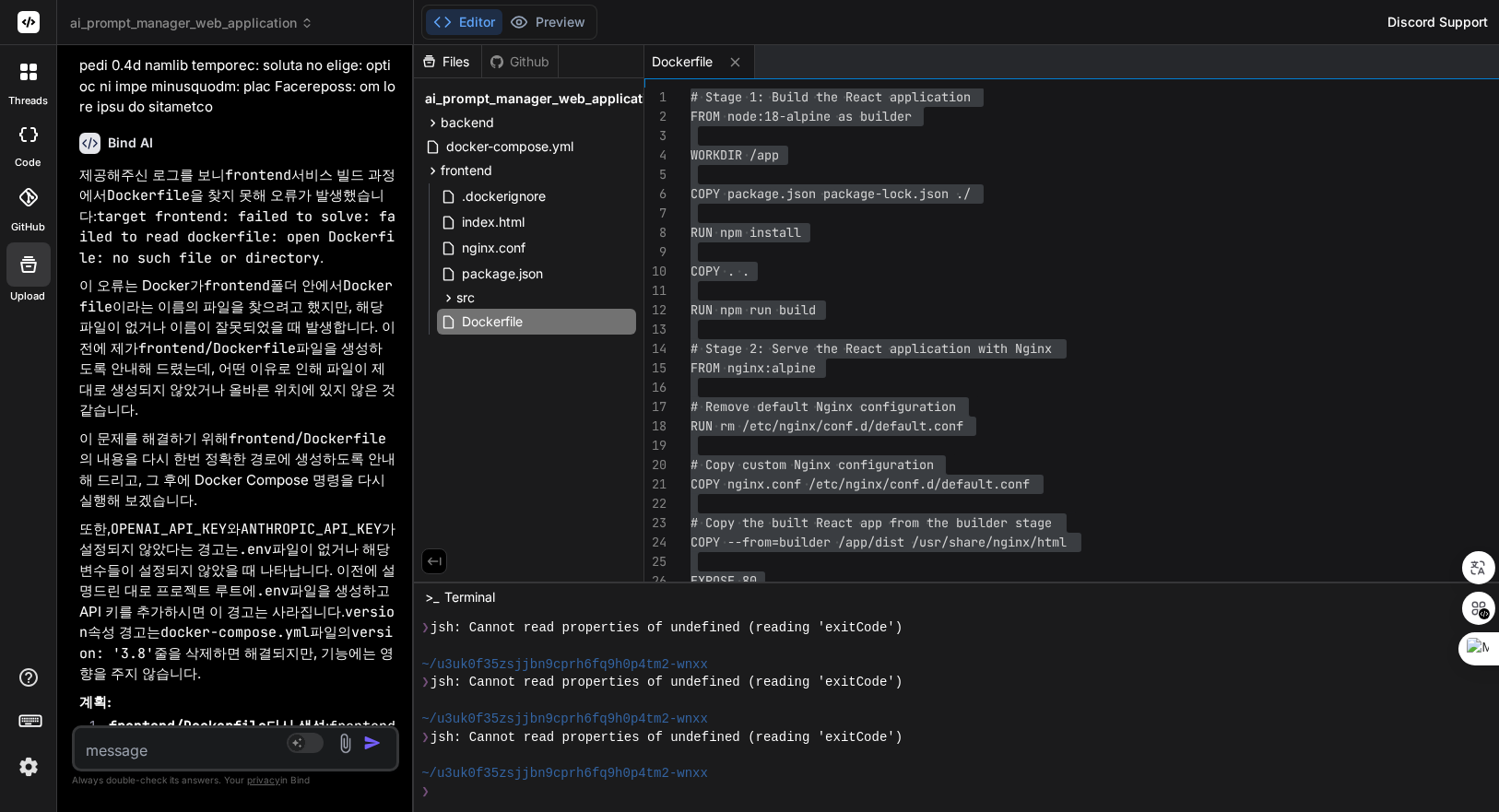
click at [196, 744] on textarea at bounding box center [208, 745] width 268 height 33
paste textarea "F:\Docker\ai_prompt_manager_web_application_docker>docker compose up --build -d…"
type textarea "F:\Docker\ai_prompt_manager_web_application_docker>docker compose up --build -d…"
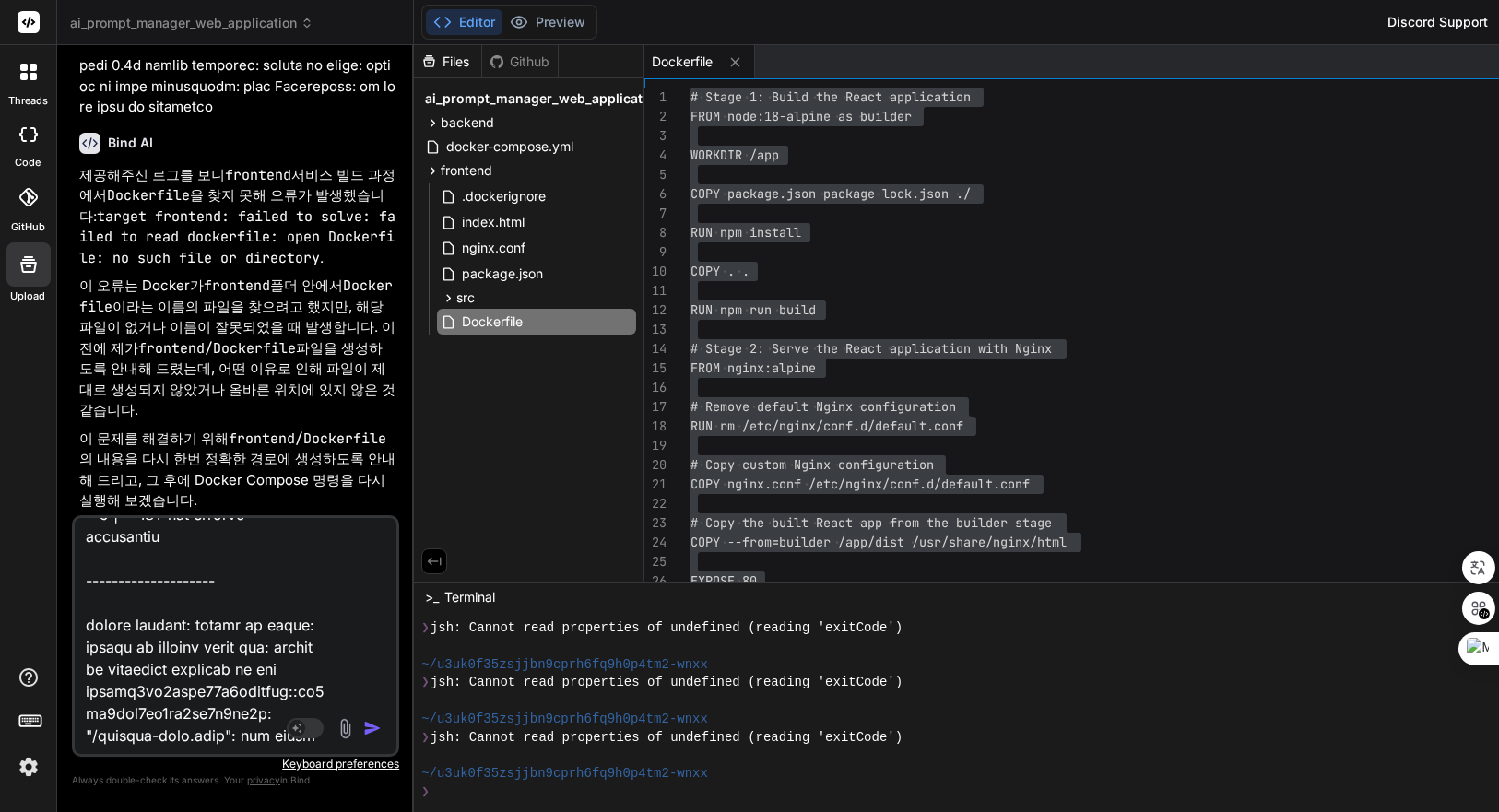
type textarea "x"
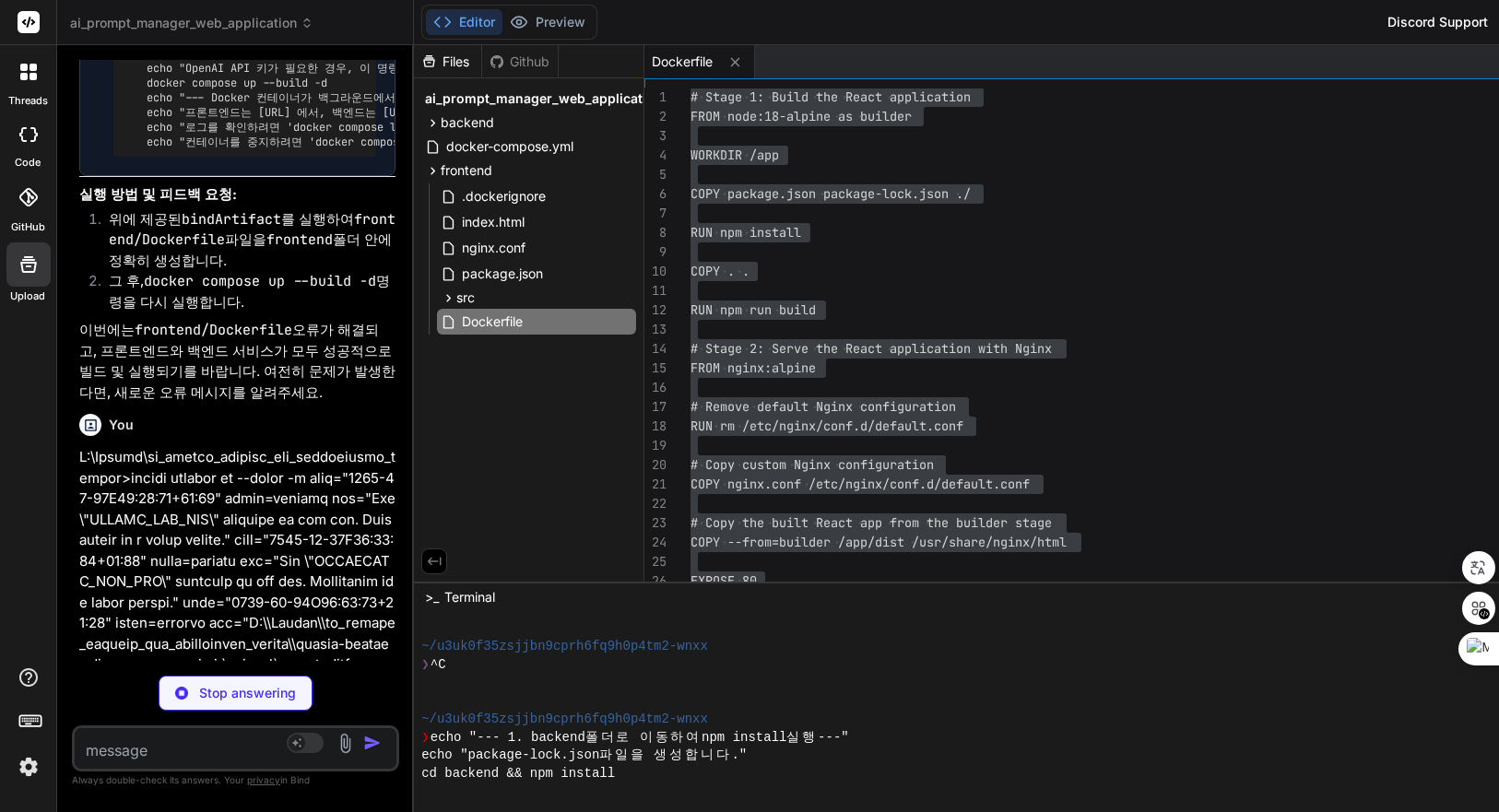
scroll to position [2213, 0]
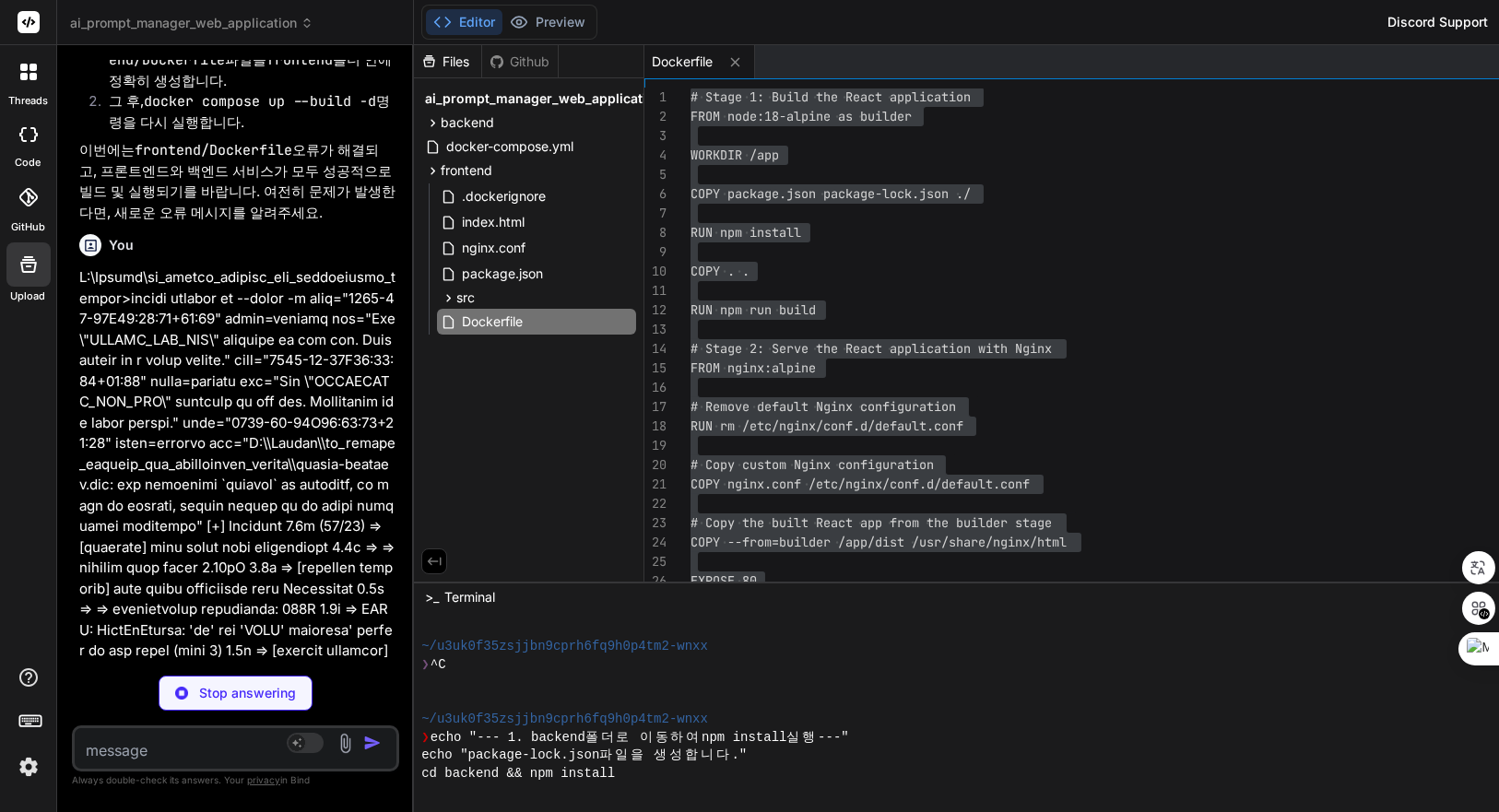
type textarea "x"
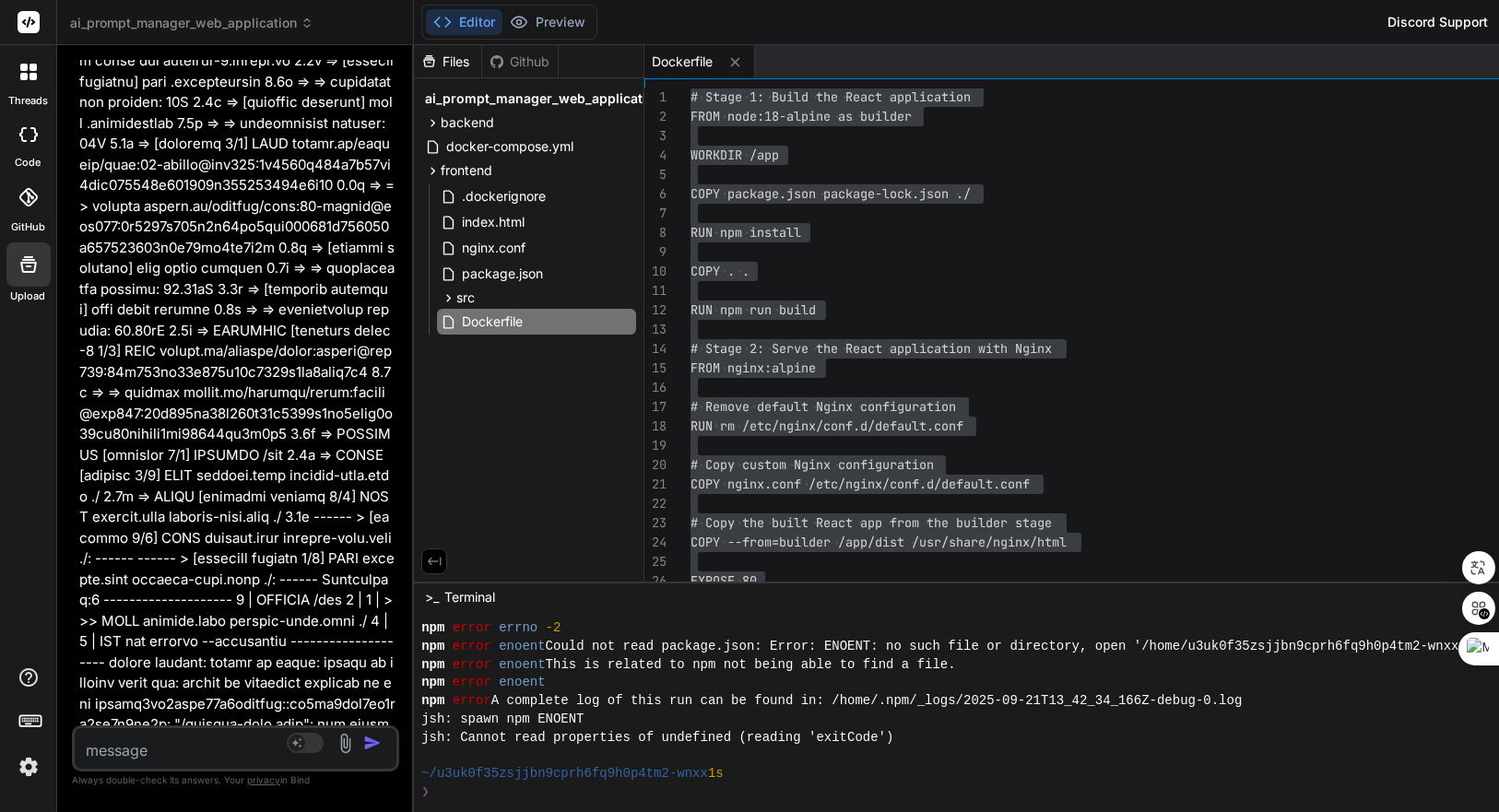
scroll to position [15750, 0]
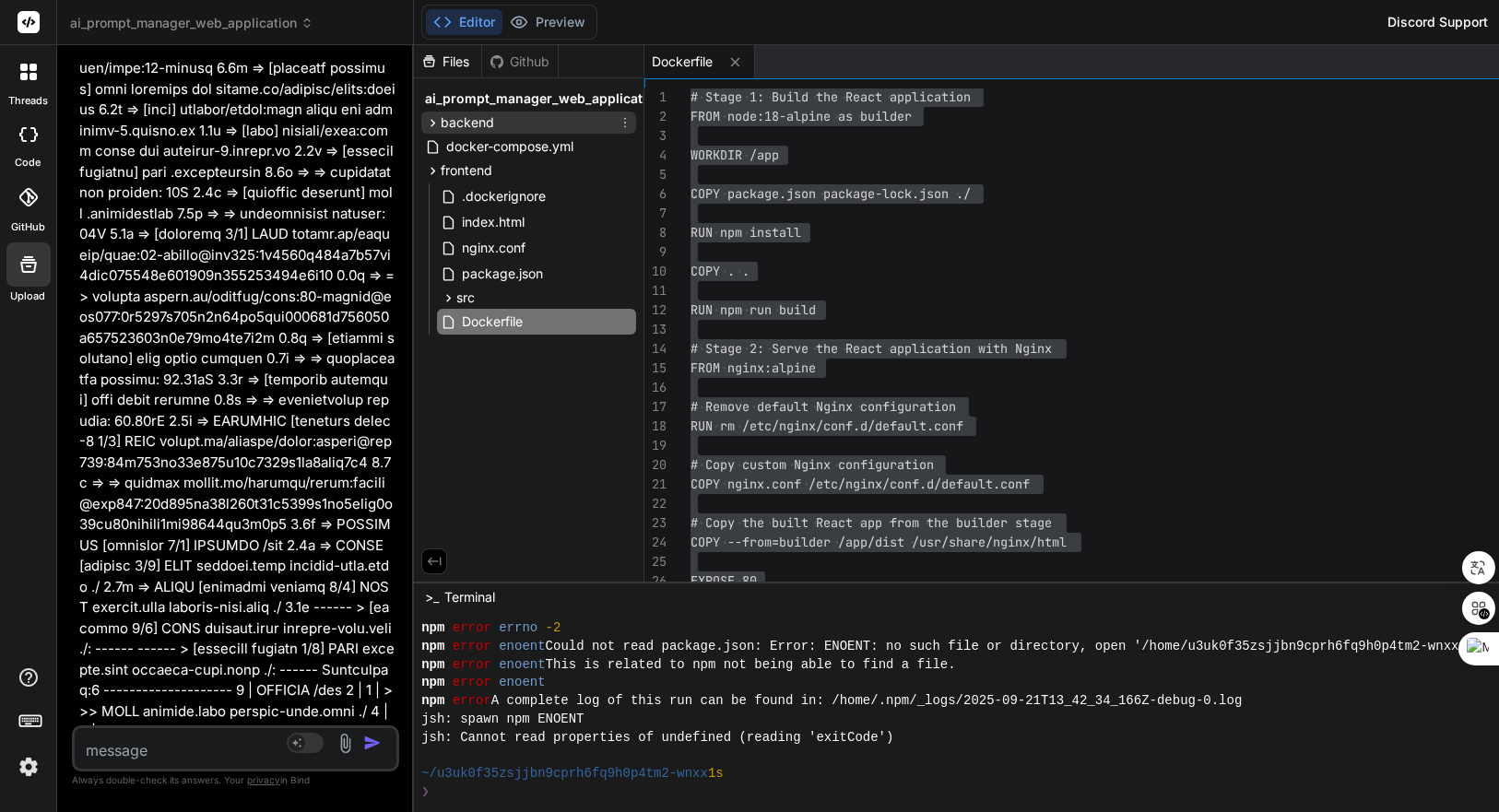
click at [489, 120] on span "backend" at bounding box center [468, 122] width 53 height 19
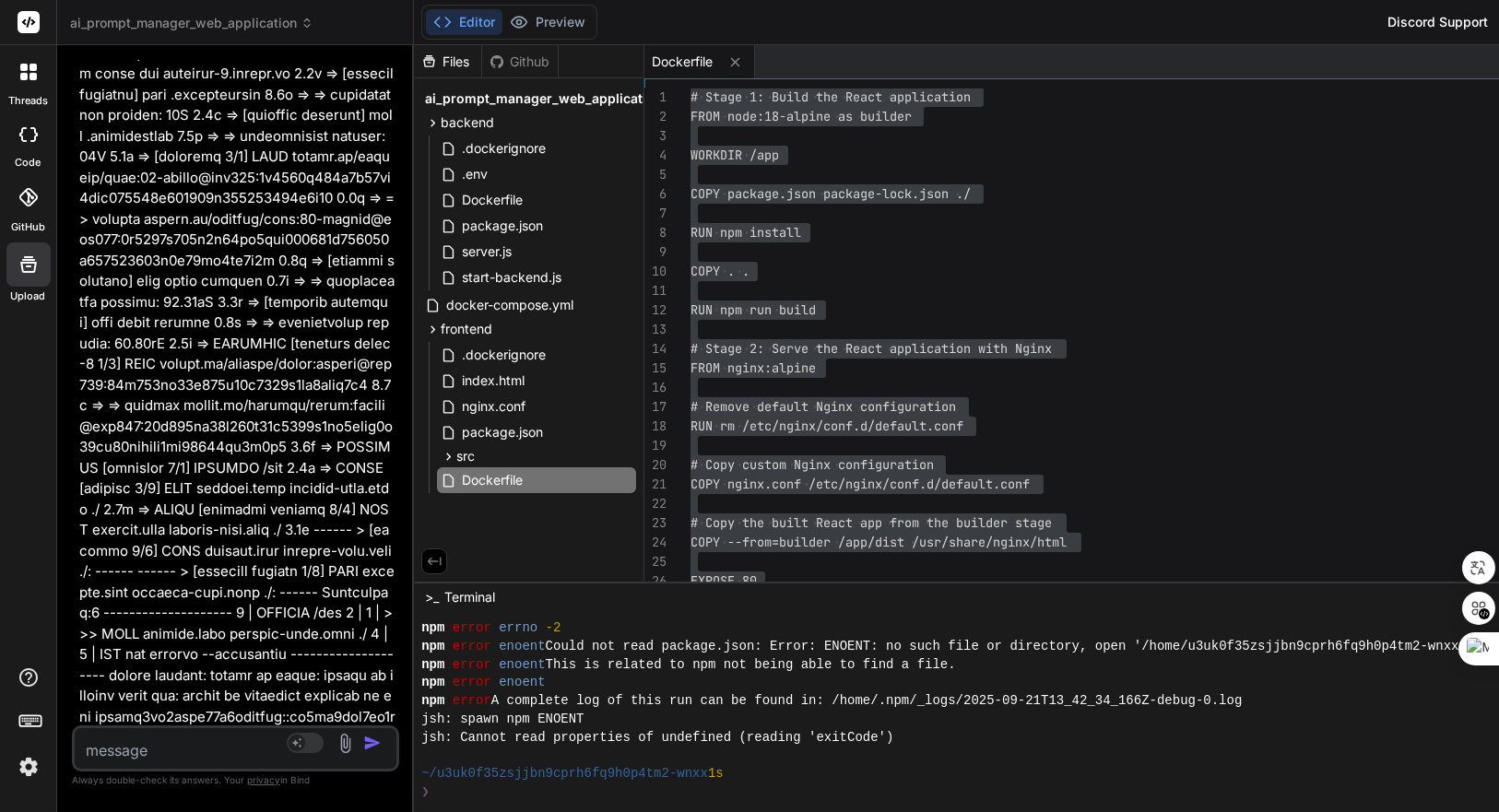
scroll to position [15853, 0]
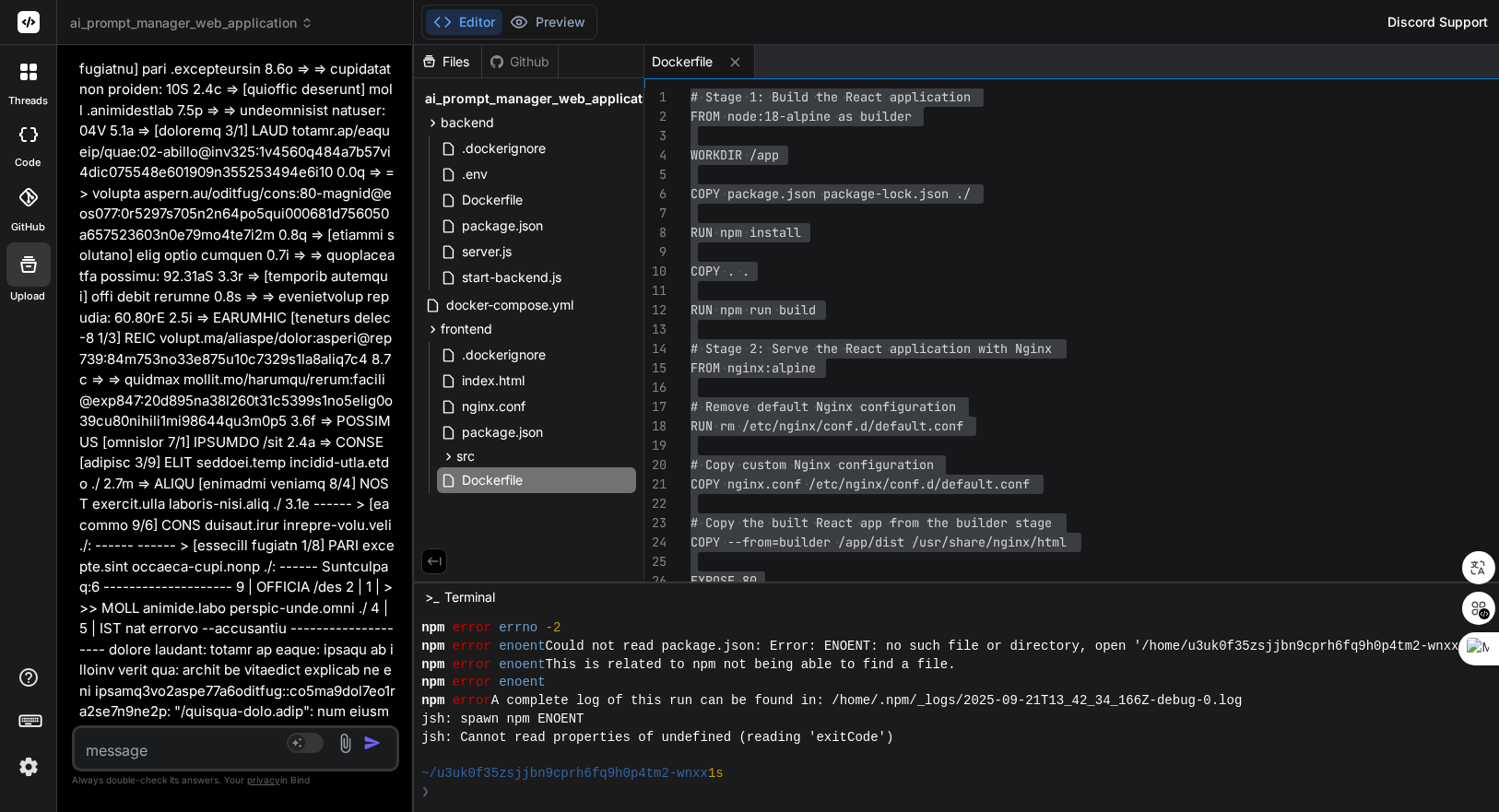
click at [190, 739] on textarea at bounding box center [208, 745] width 268 height 33
paste textarea "F:\Docker\ai_prompt_manager_web_application_docker>docker compose up --build -d…"
type textarea "F:\Docker\ai_prompt_manager_web_application_docker>docker compose up --build -d…"
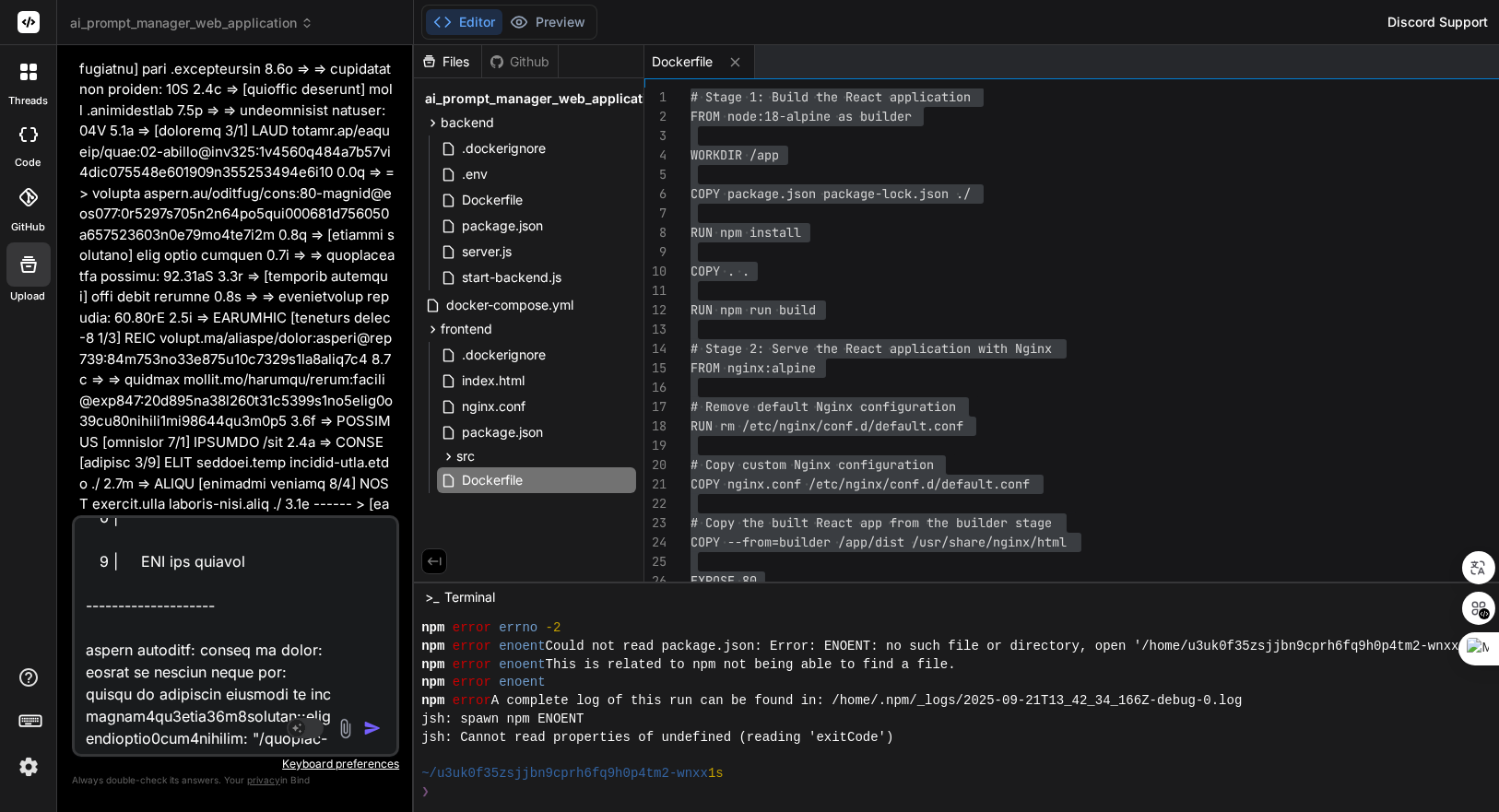
type textarea "x"
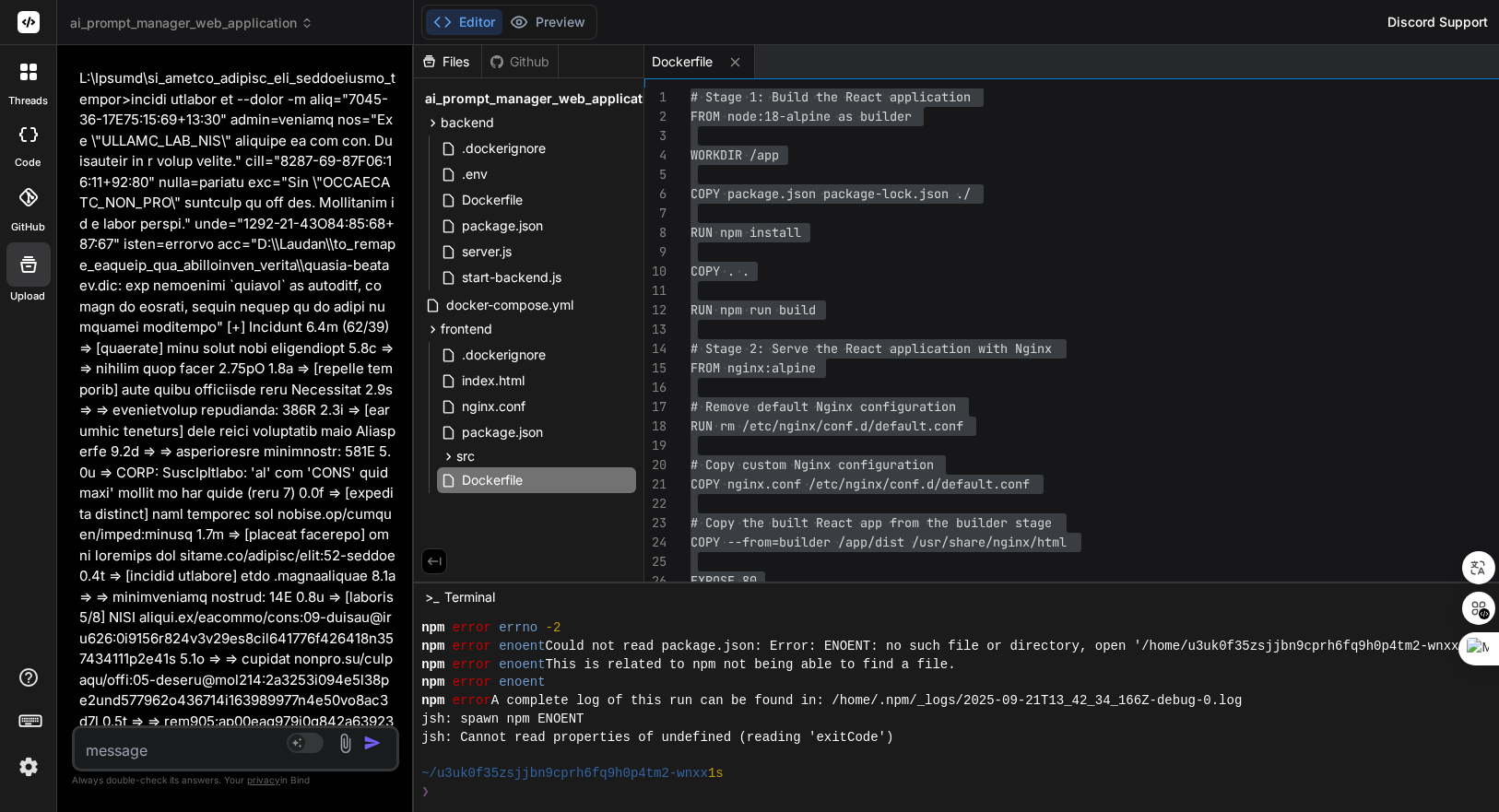
scroll to position [17698, 0]
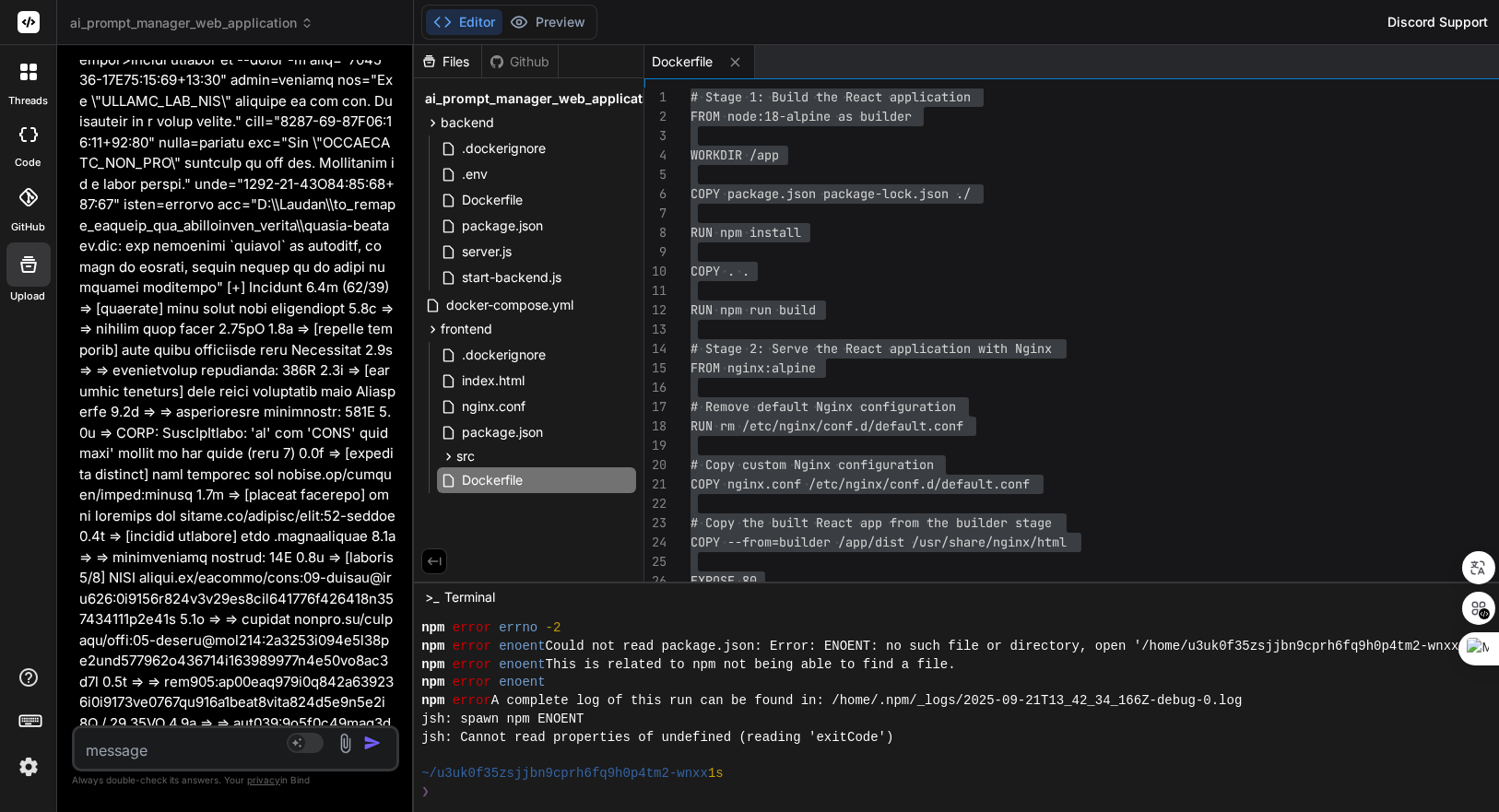
type textarea "RUN npm run build # Stage 2: Serve the React application with Nginx FROM nginx:…"
click at [1183, 374] on div "# Stage 1: Build the React application FROM node:18-alpine as builder WORKDIR /…" at bounding box center [1248, 368] width 1115 height 562
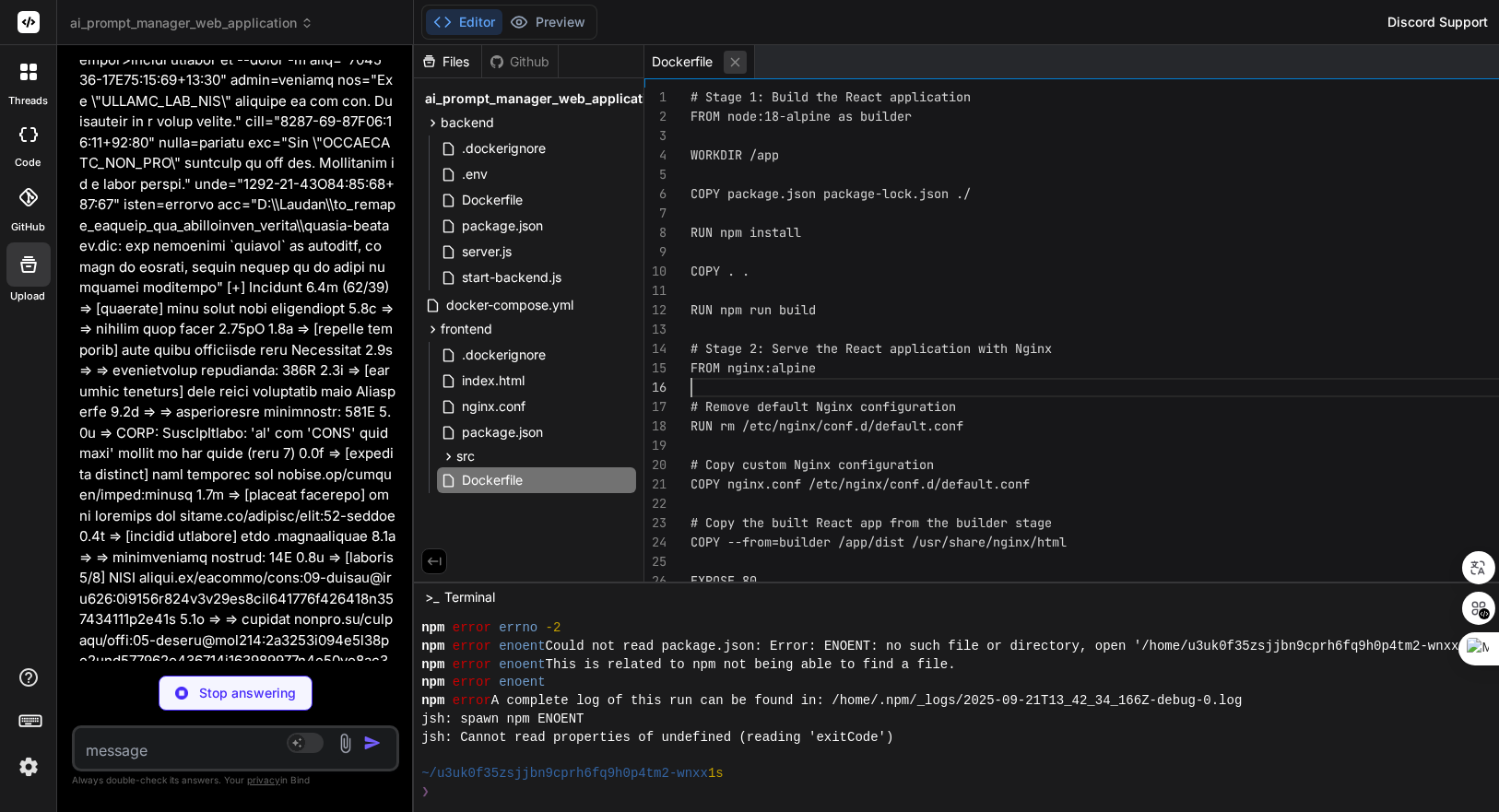
click at [744, 58] on icon at bounding box center [736, 62] width 16 height 16
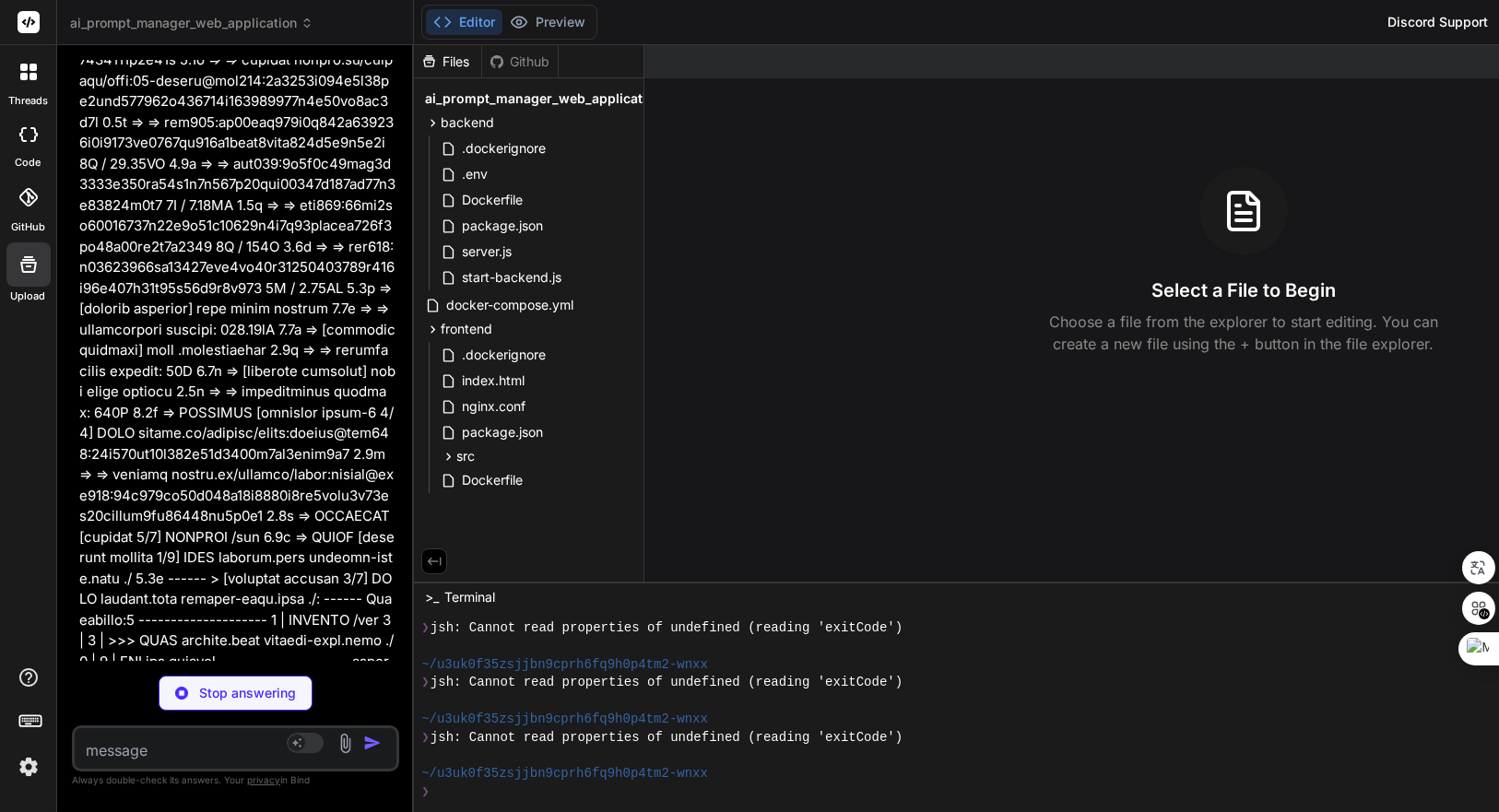
scroll to position [18656, 0]
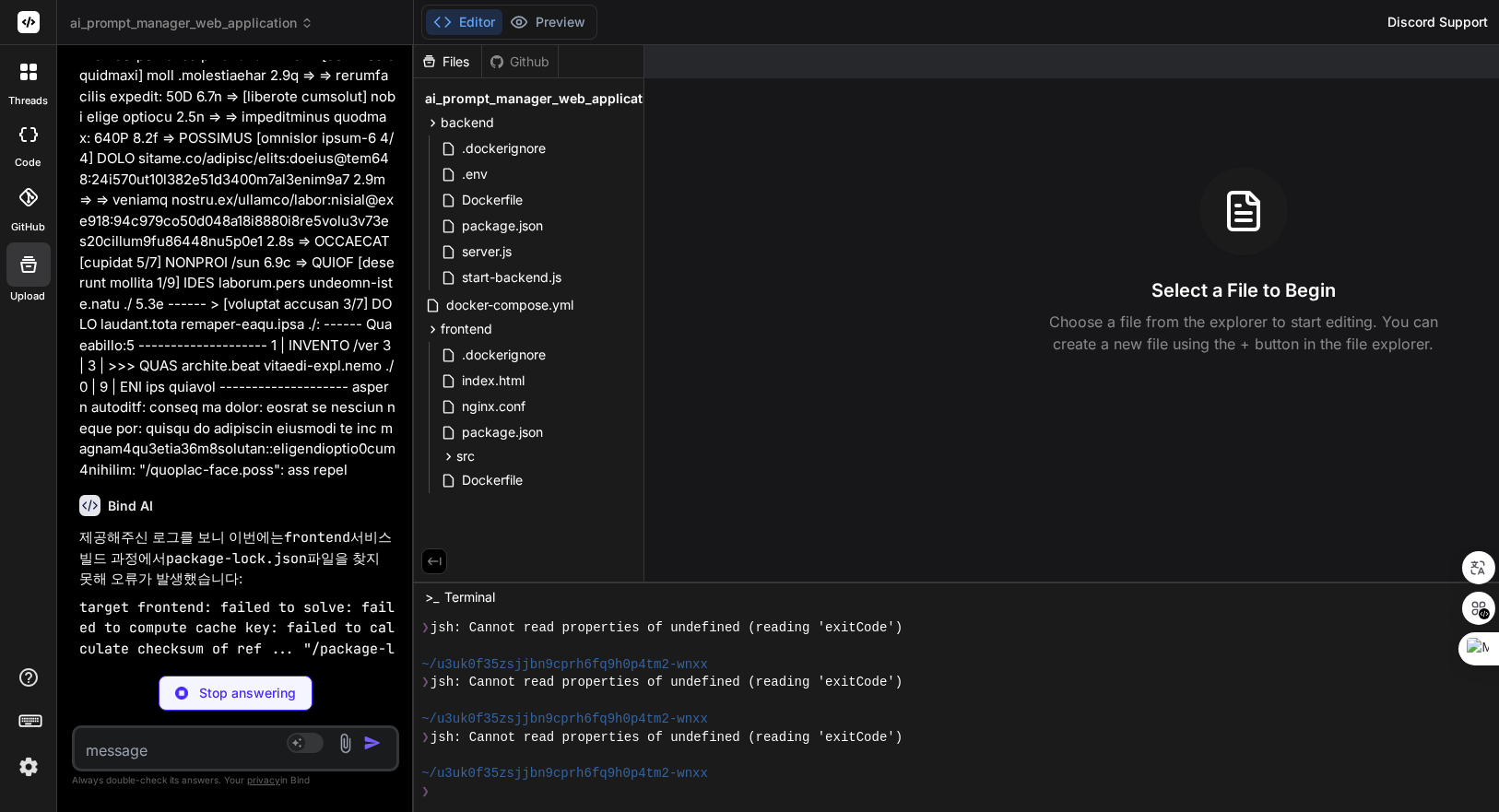
type textarea "x"
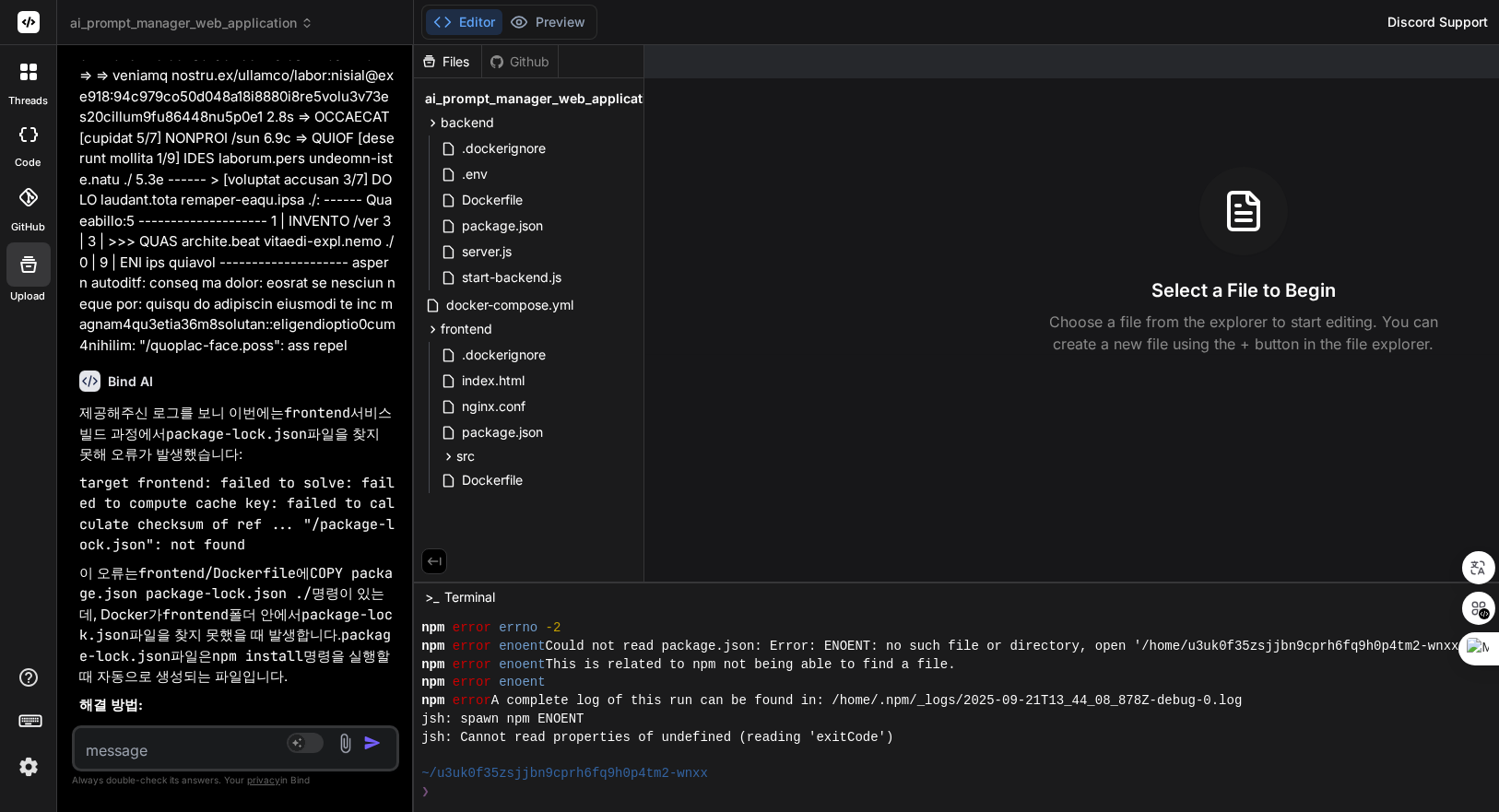
click at [991, 727] on div "jsh: spawn npm ENOENT" at bounding box center [1134, 720] width 1425 height 19
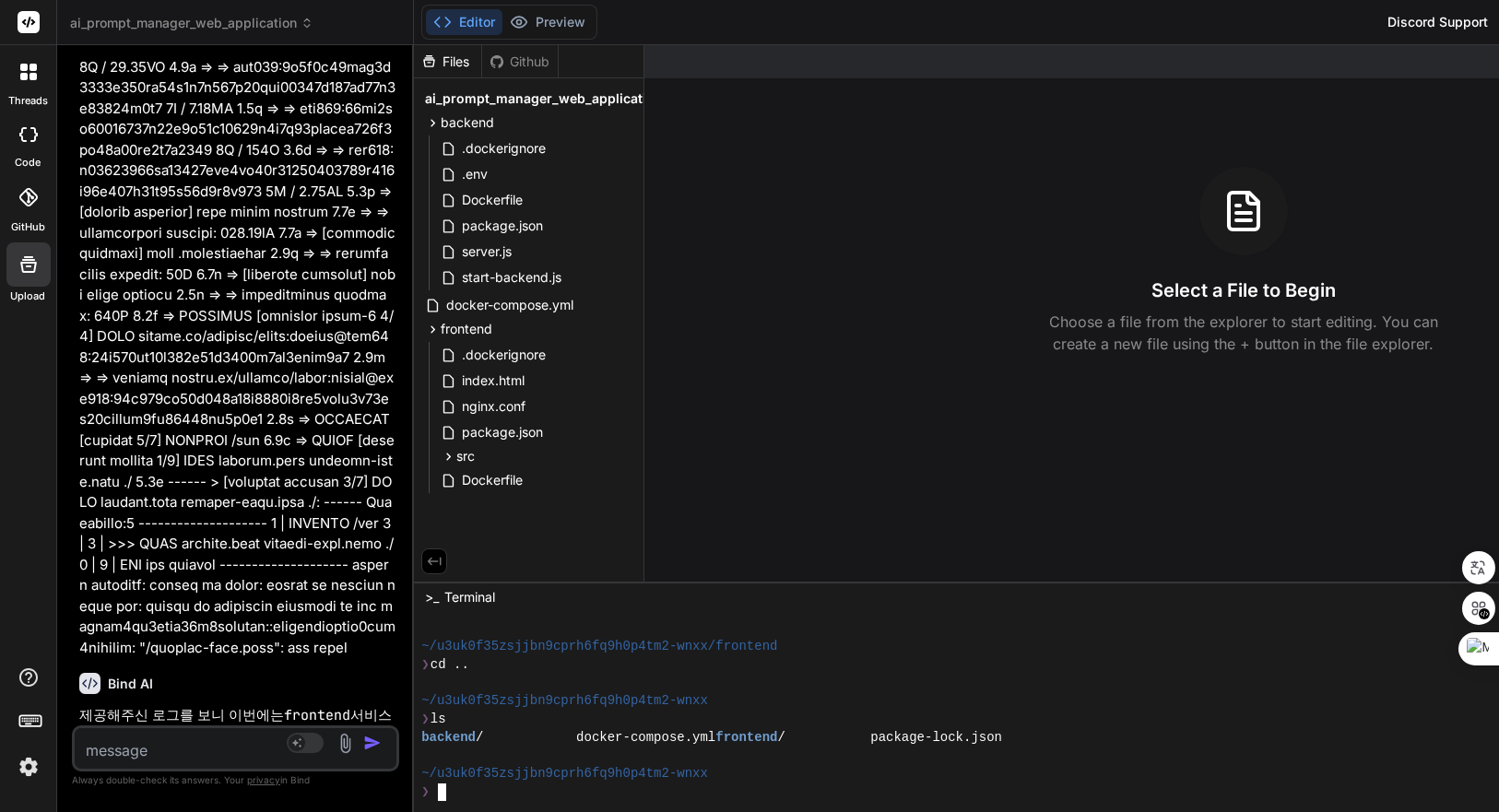
scroll to position [18348, 0]
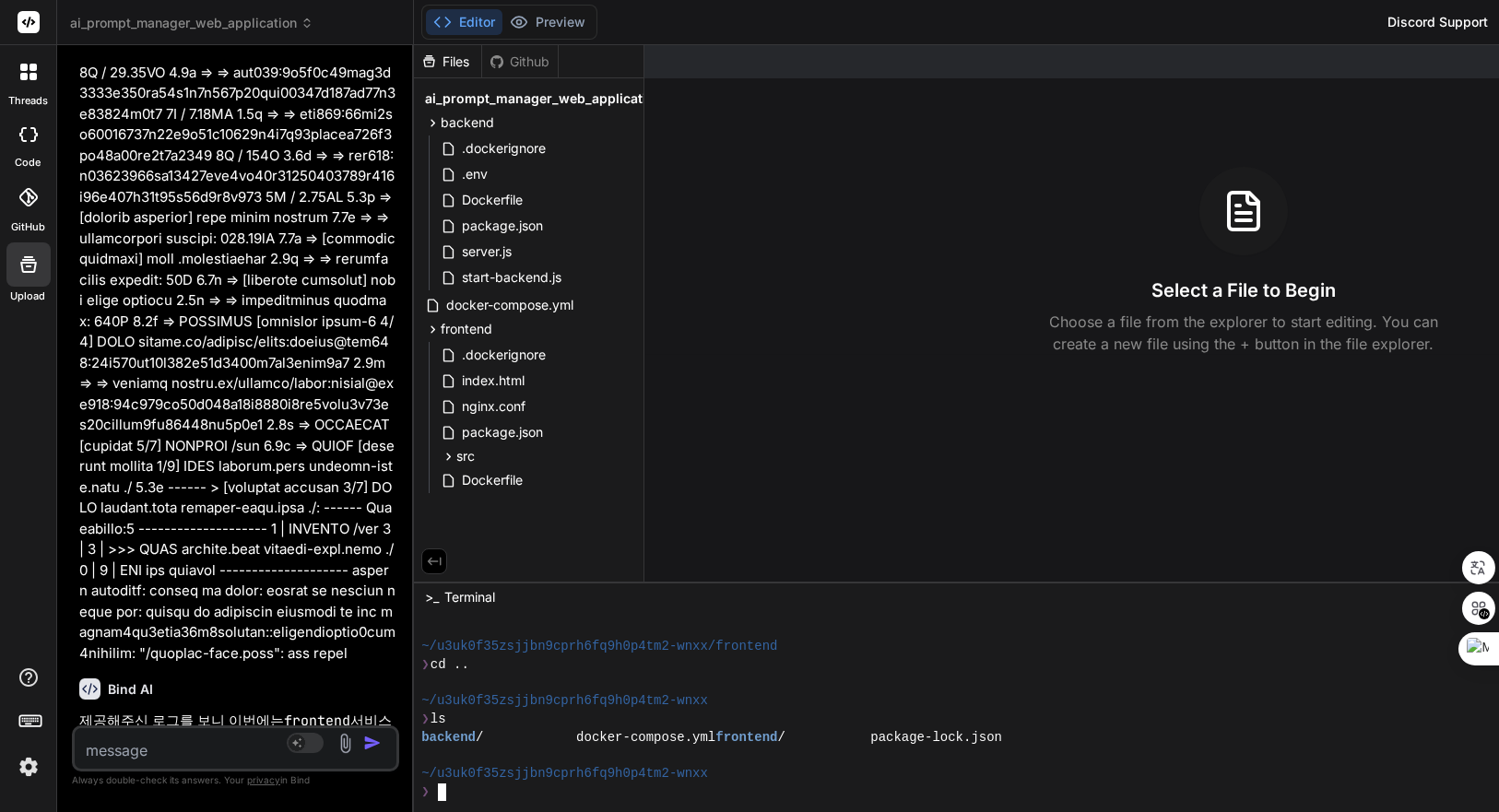
click at [863, 672] on div "❯ cd .." at bounding box center [1134, 665] width 1425 height 19
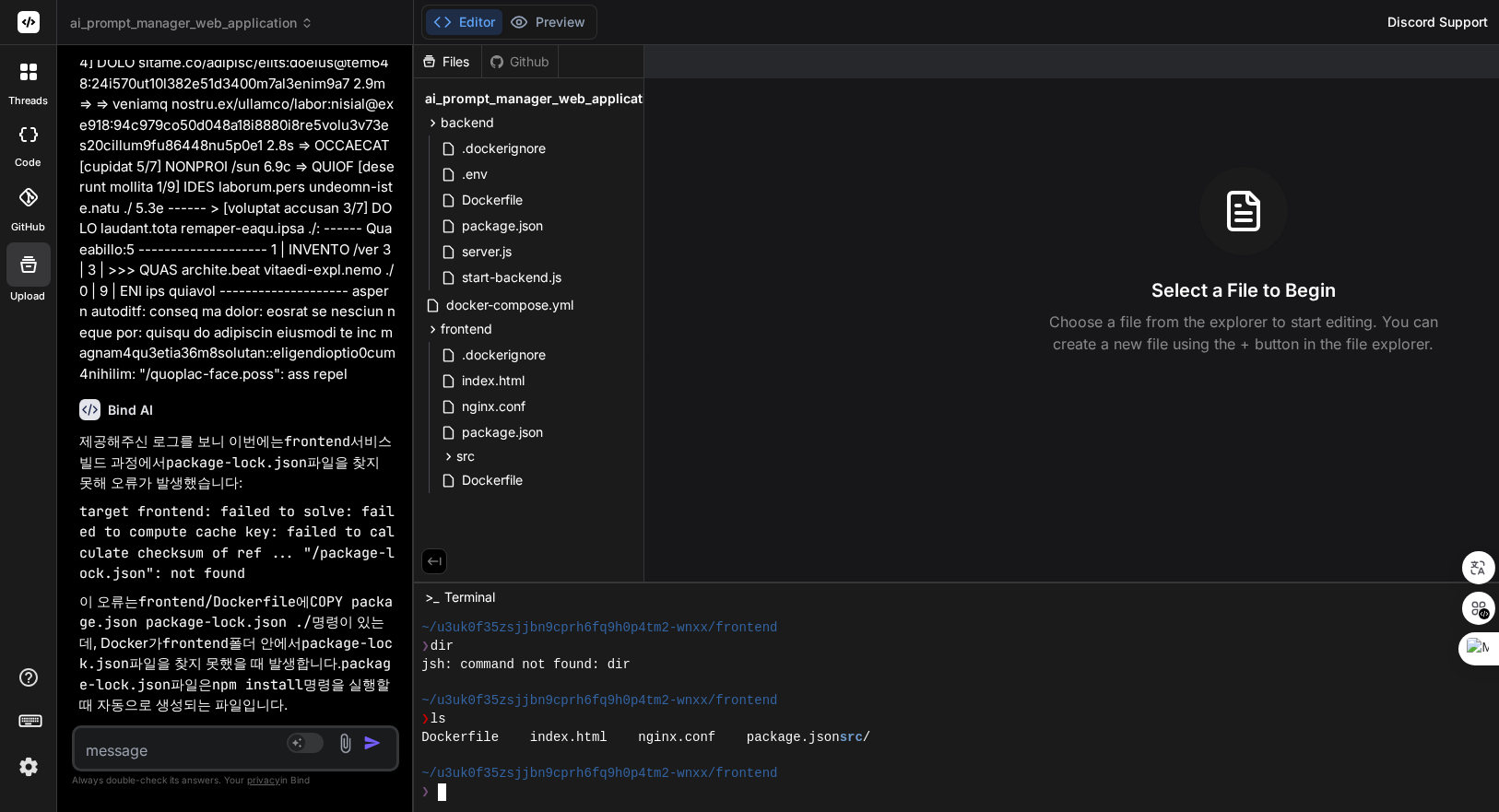
scroll to position [18656, 0]
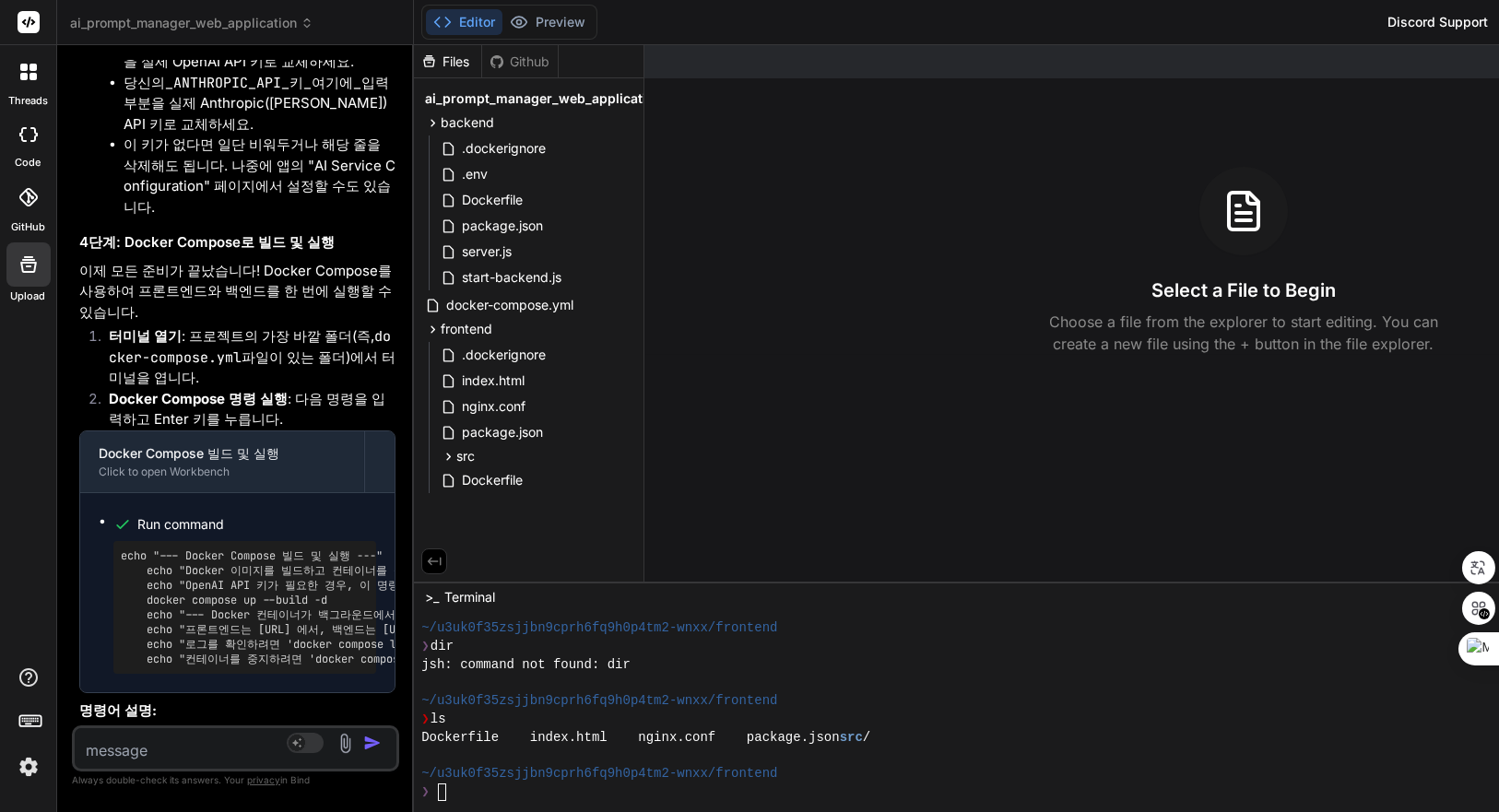
scroll to position [11692, 0]
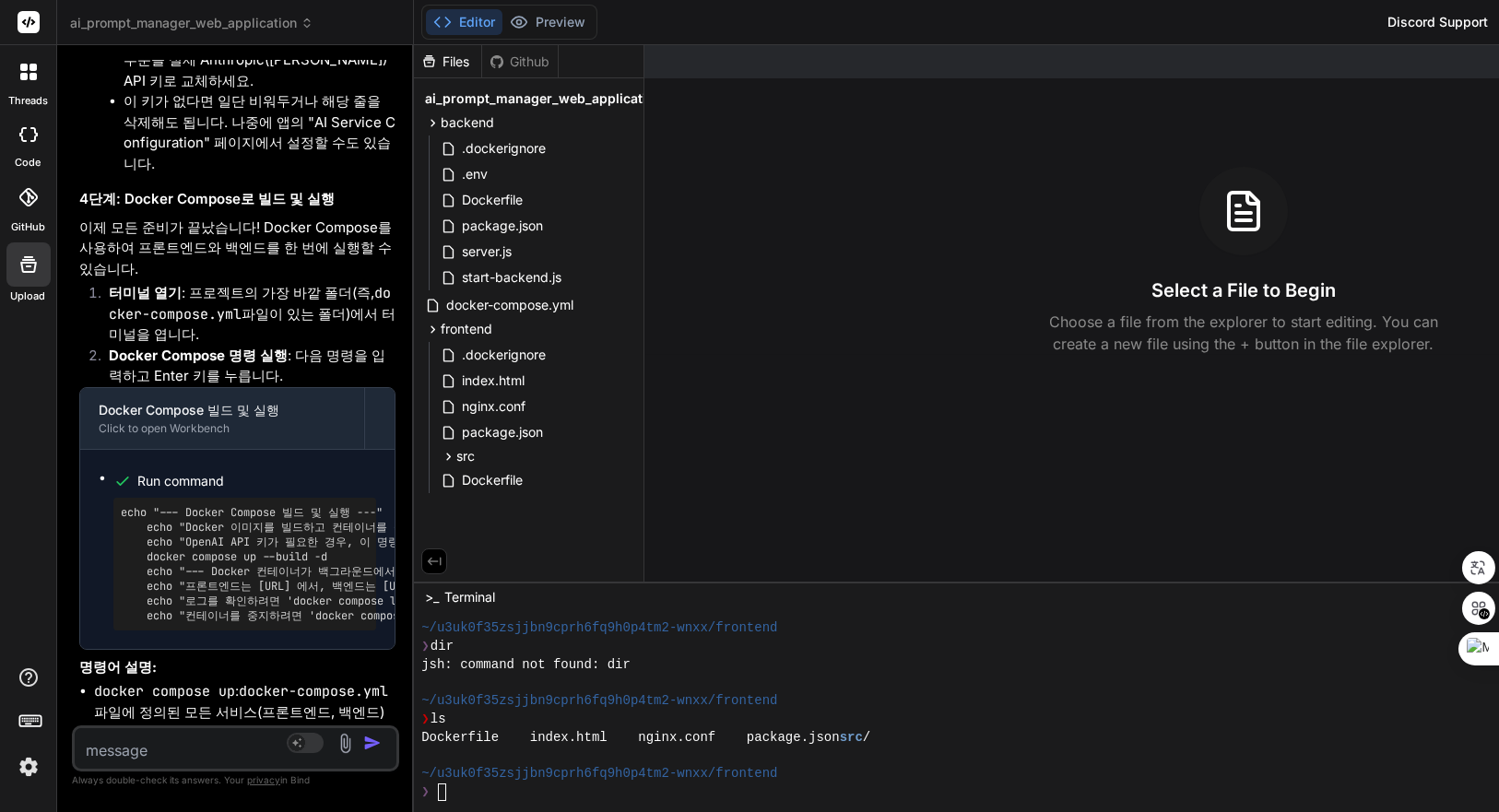
drag, startPoint x: 209, startPoint y: 488, endPoint x: 384, endPoint y: 483, distance: 175.1
copy code "[URL]"
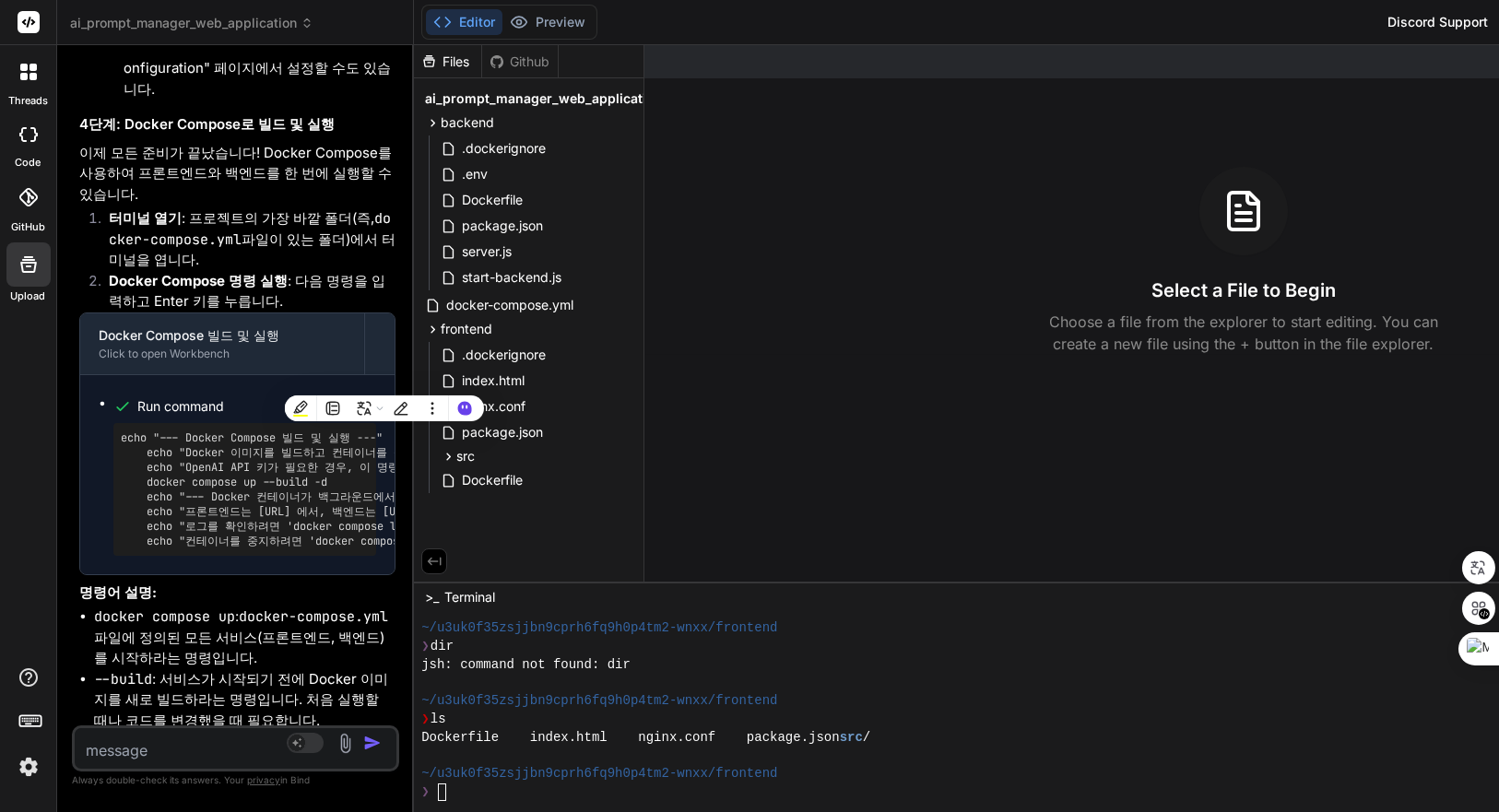
scroll to position [11794, 0]
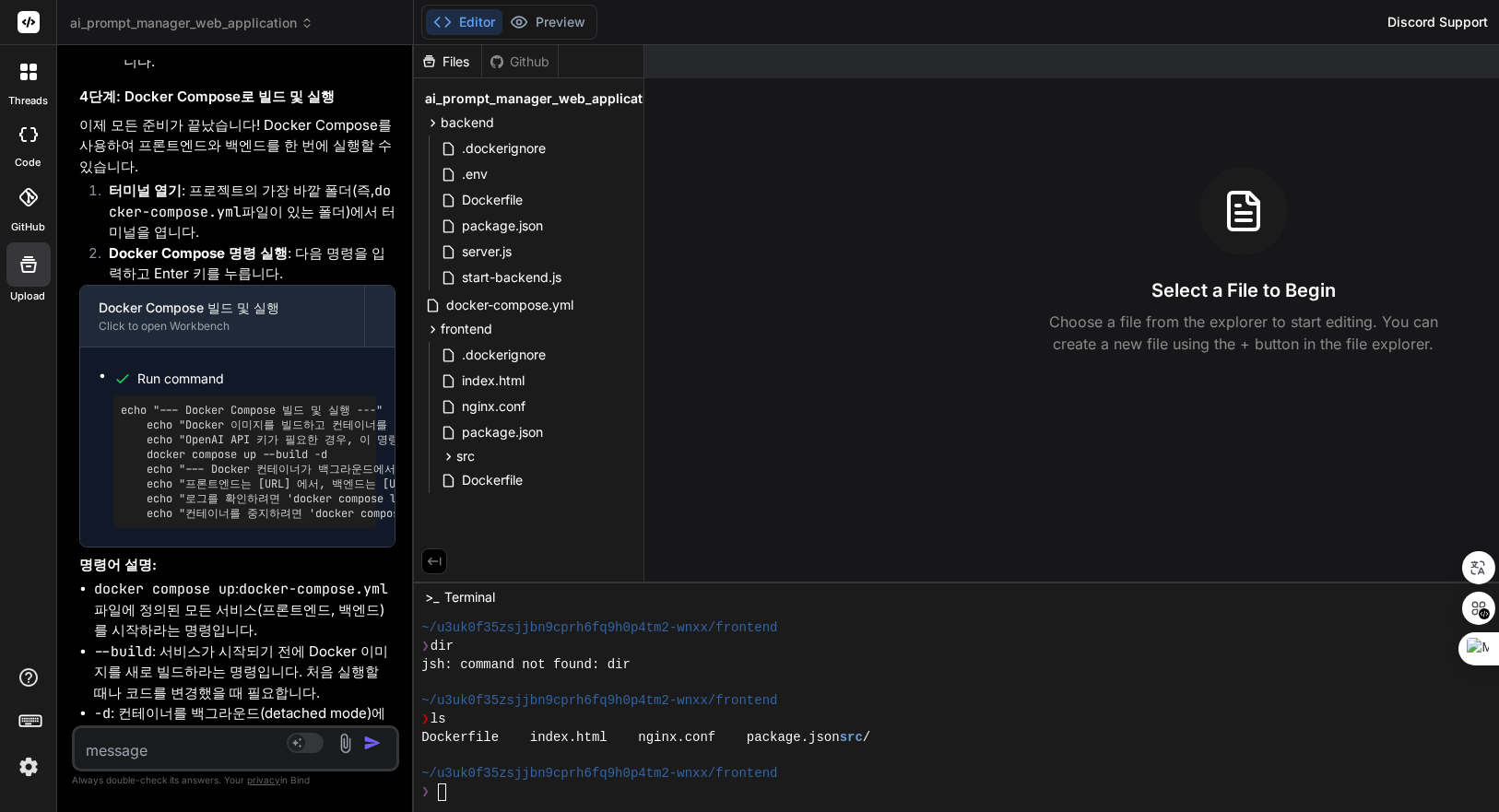
drag, startPoint x: 393, startPoint y: 382, endPoint x: 208, endPoint y: 385, distance: 185.0
copy code "[URL]"
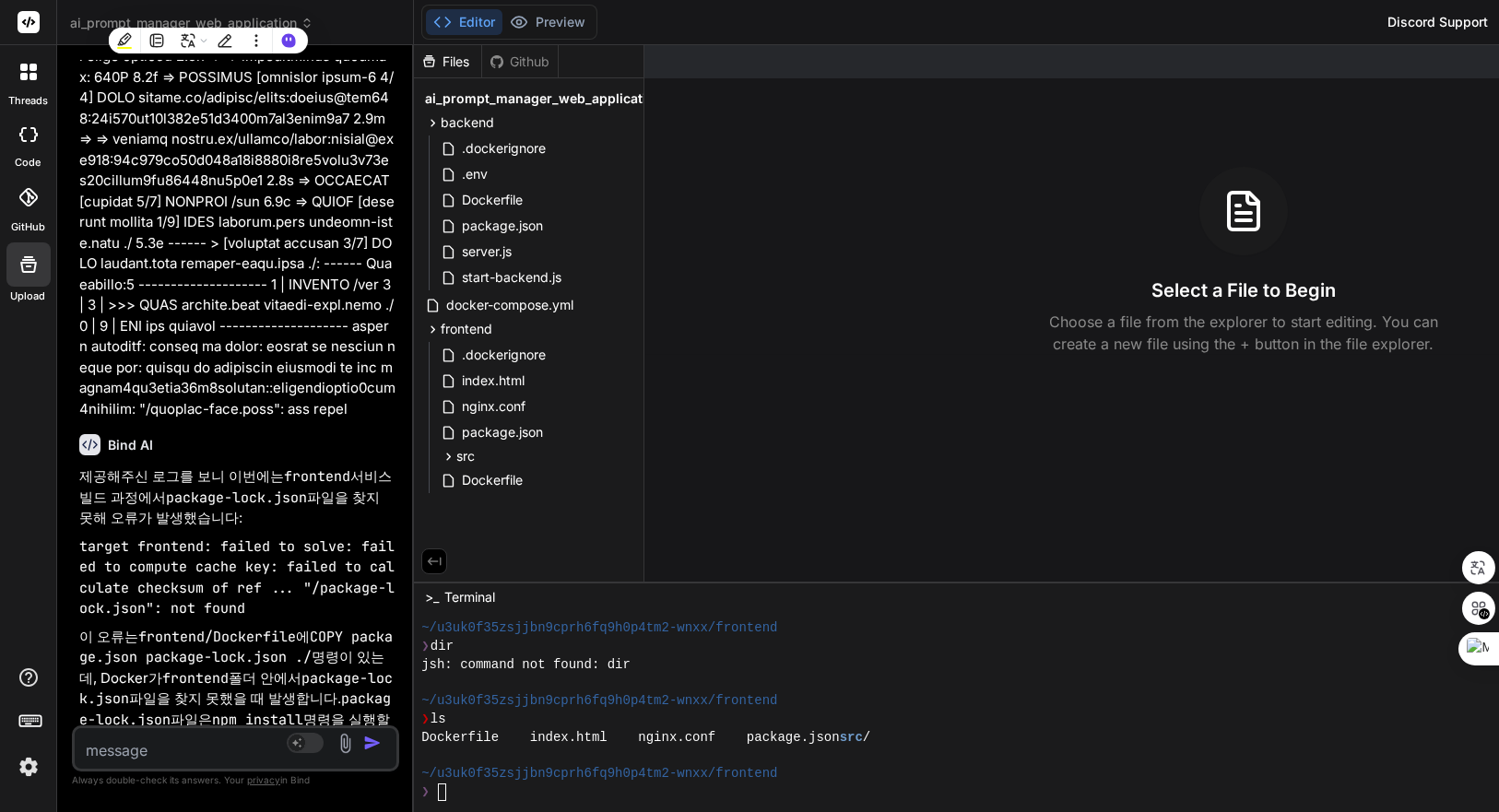
scroll to position [18656, 0]
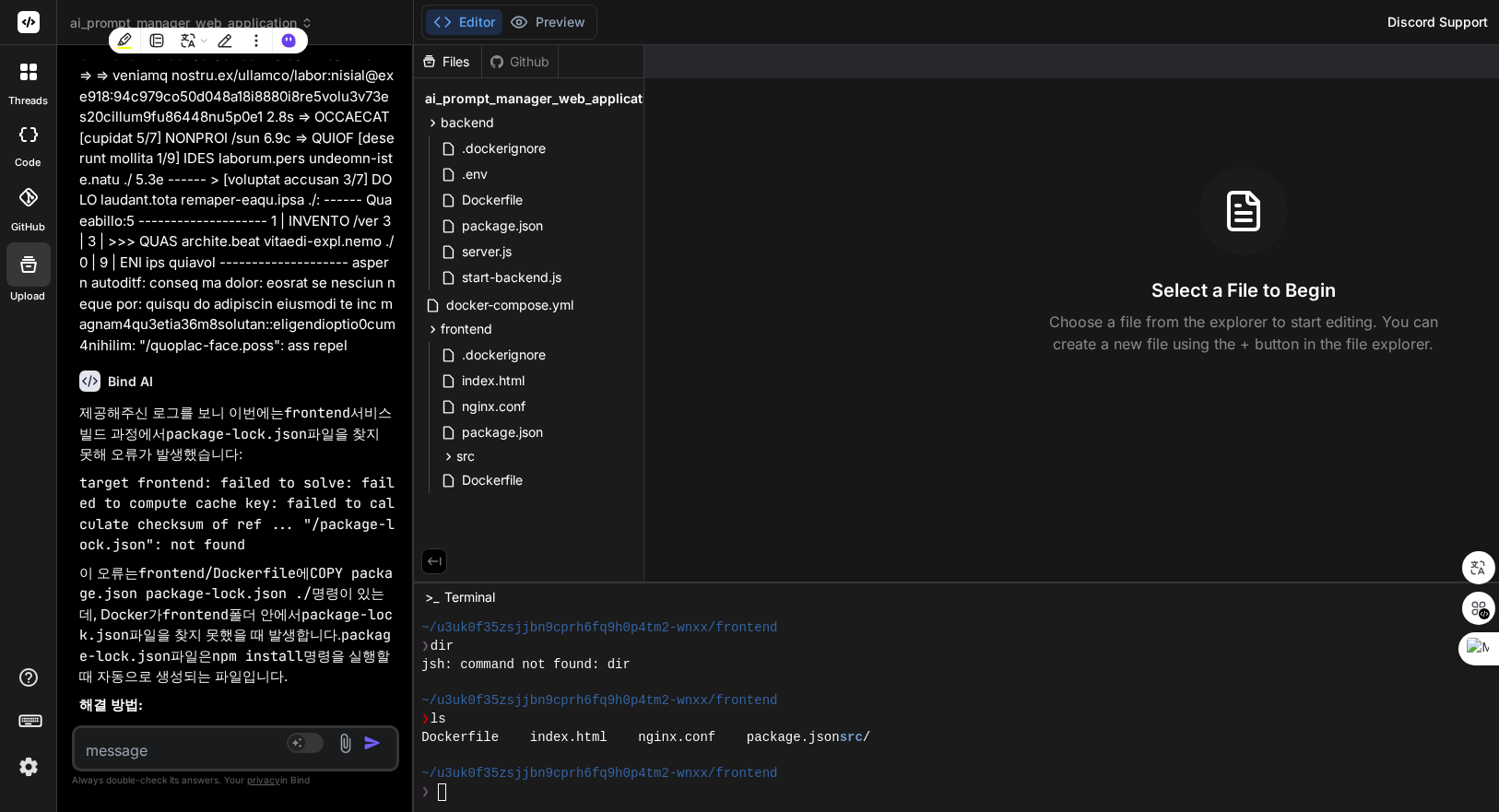
click at [197, 744] on textarea at bounding box center [208, 745] width 268 height 33
click at [211, 739] on textarea at bounding box center [208, 745] width 268 height 33
paste textarea "[URL]"
type textarea "[URL]"
type textarea "x"
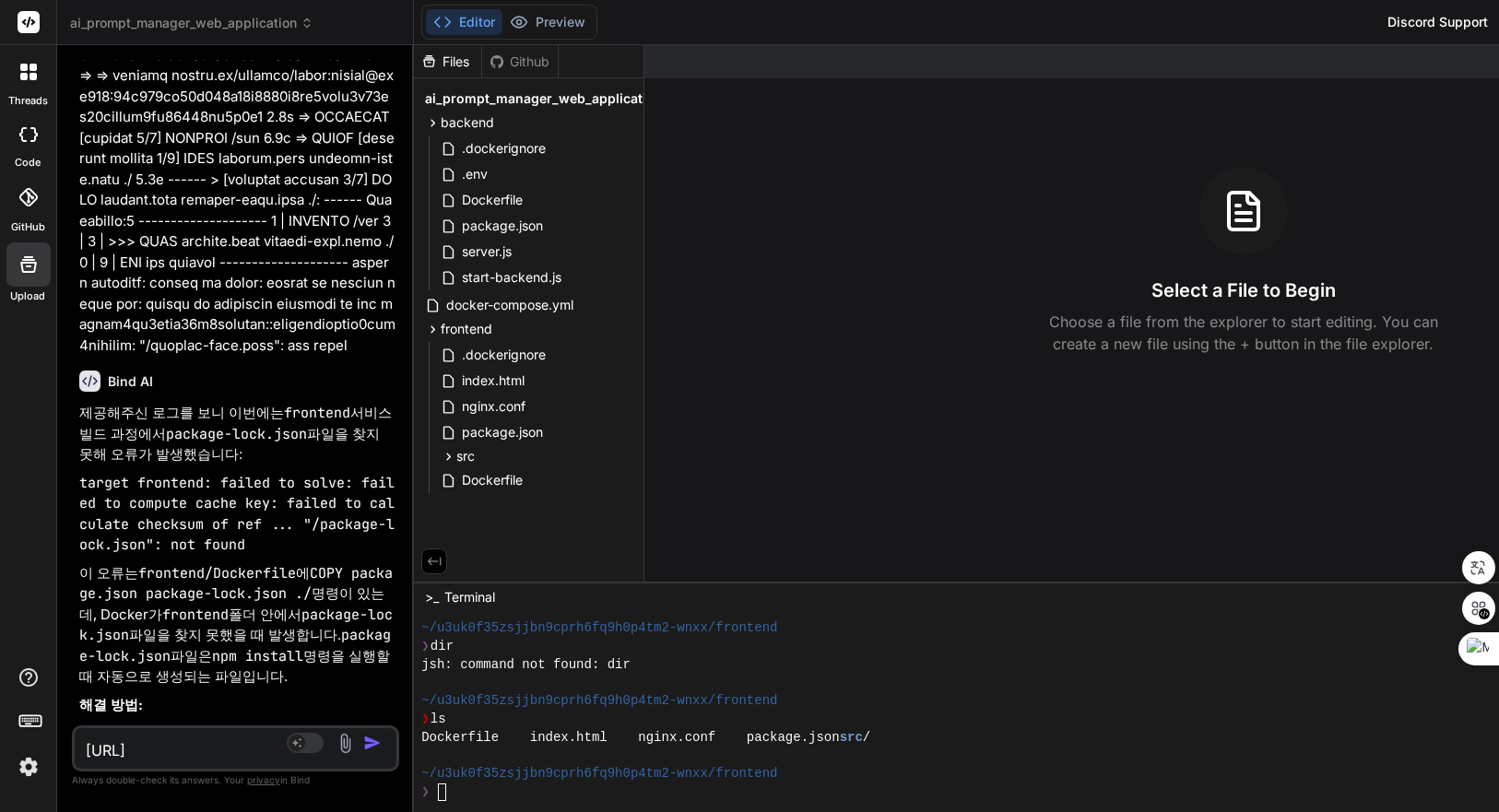
type textarea "[URL]"
type textarea "x"
type textarea "[URL] w"
type textarea "x"
type textarea "[URL] wj"
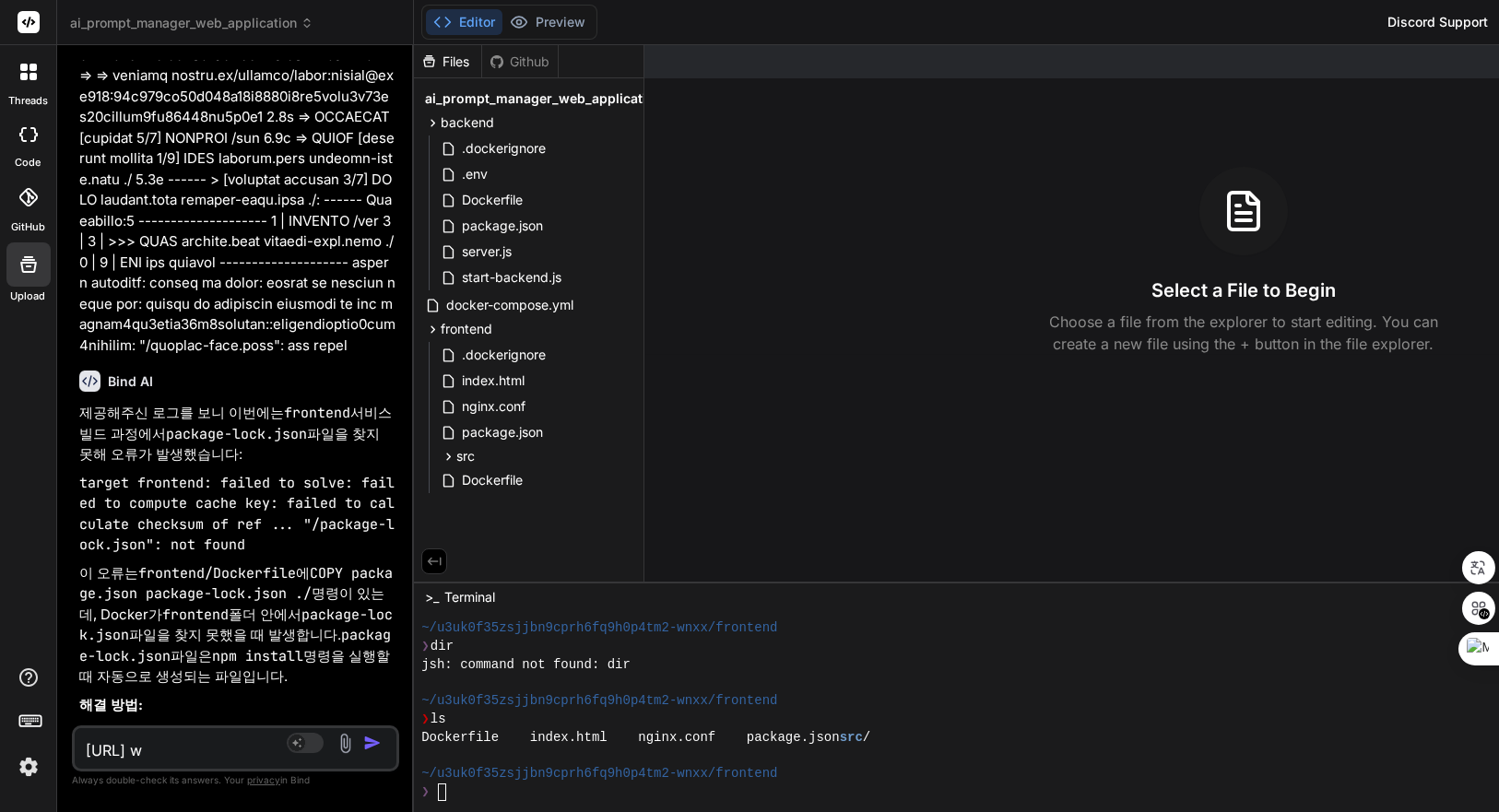
type textarea "x"
type textarea "[URL] w"
type textarea "x"
type textarea "[URL]"
type textarea "x"
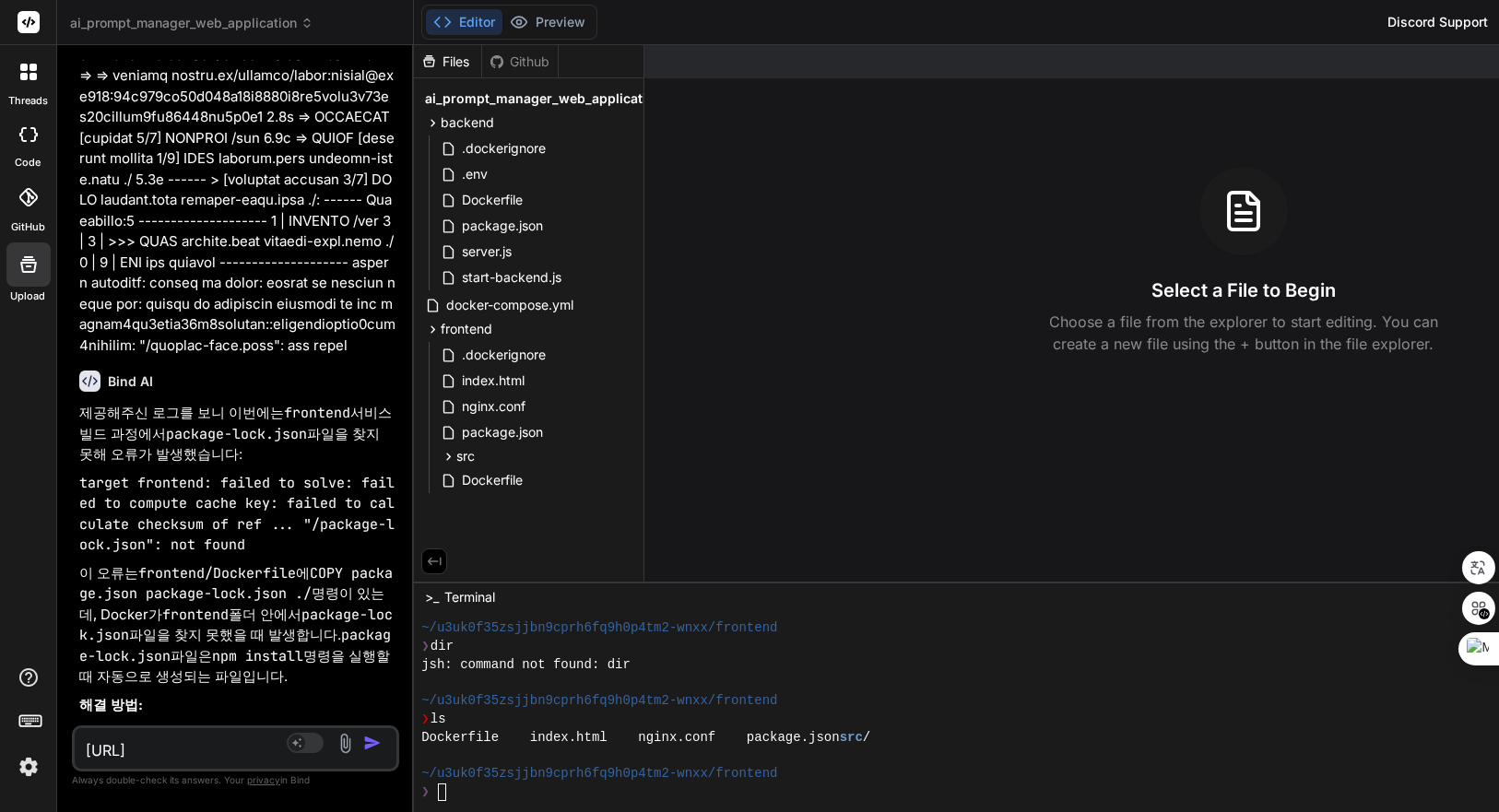
type textarea "[URL] ㅈ"
type textarea "x"
type textarea "[URL] ㅈㅂ"
type textarea "x"
type textarea "[URL] ㅈ"
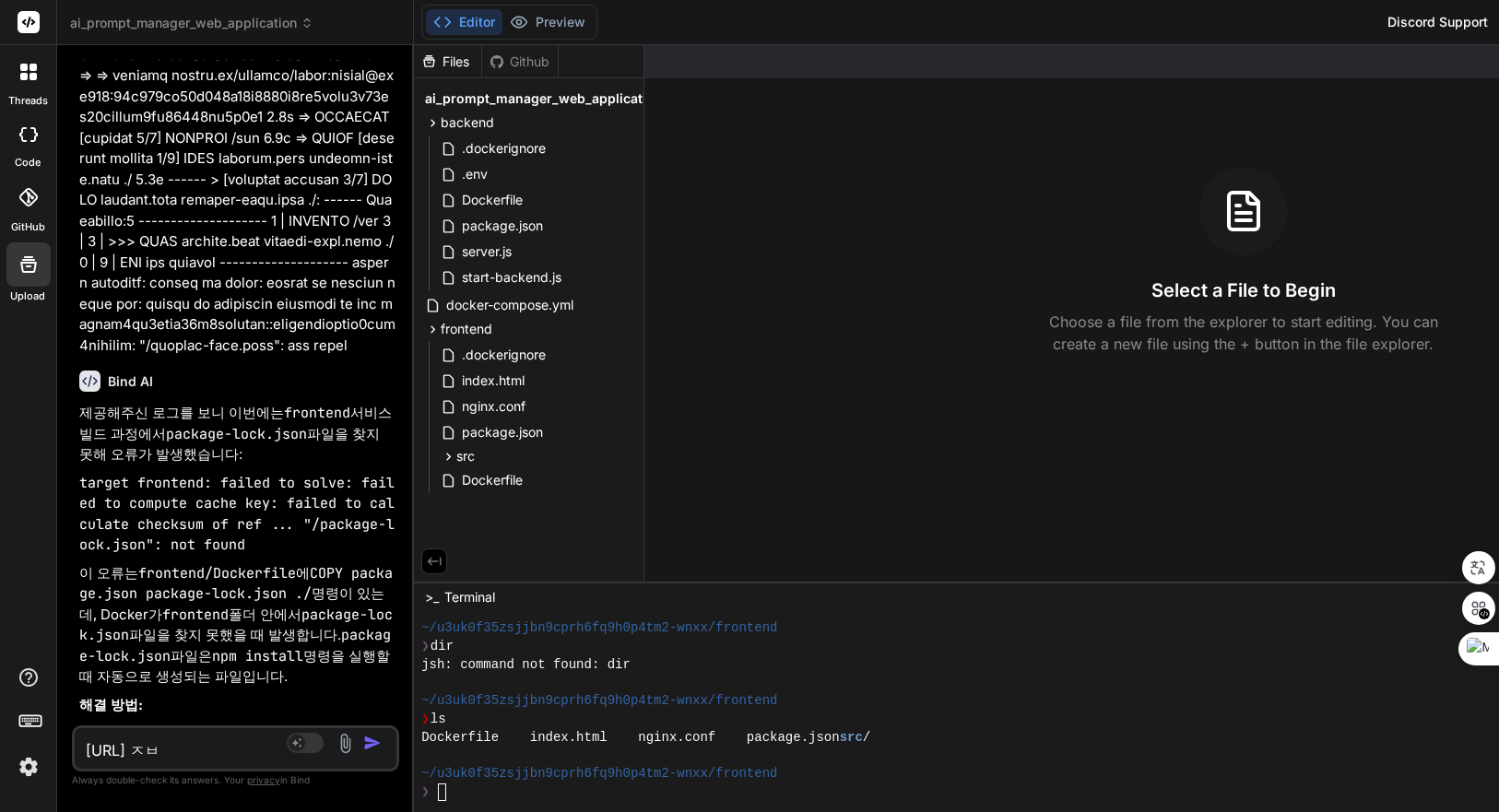
type textarea "x"
type textarea "[URL]"
type textarea "x"
type textarea "[URL] ㅈ"
type textarea "x"
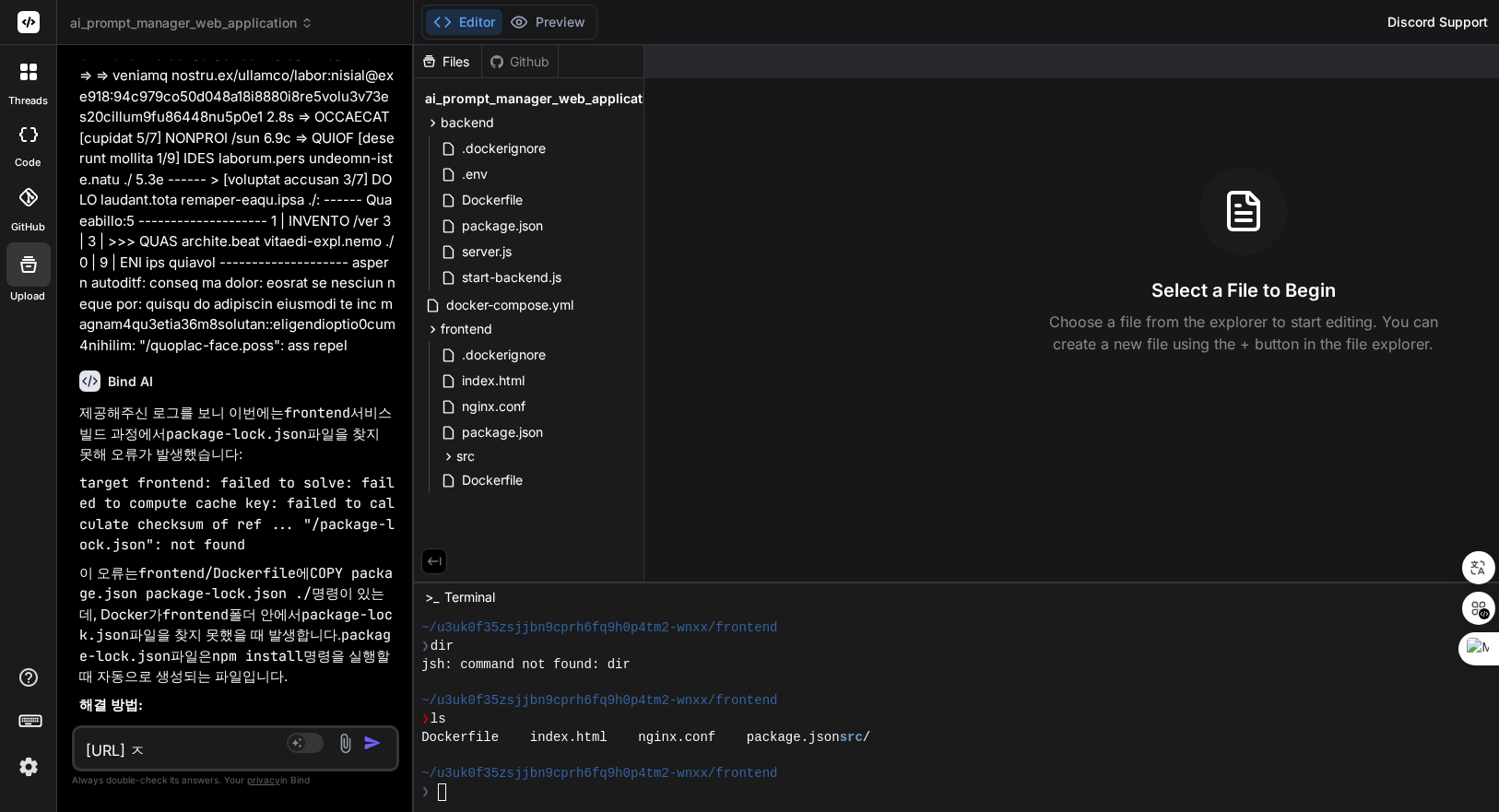
type textarea "[URL] 저"
type textarea "x"
type textarea "[URL] 접"
type textarea "x"
type textarea "[URL] 젒"
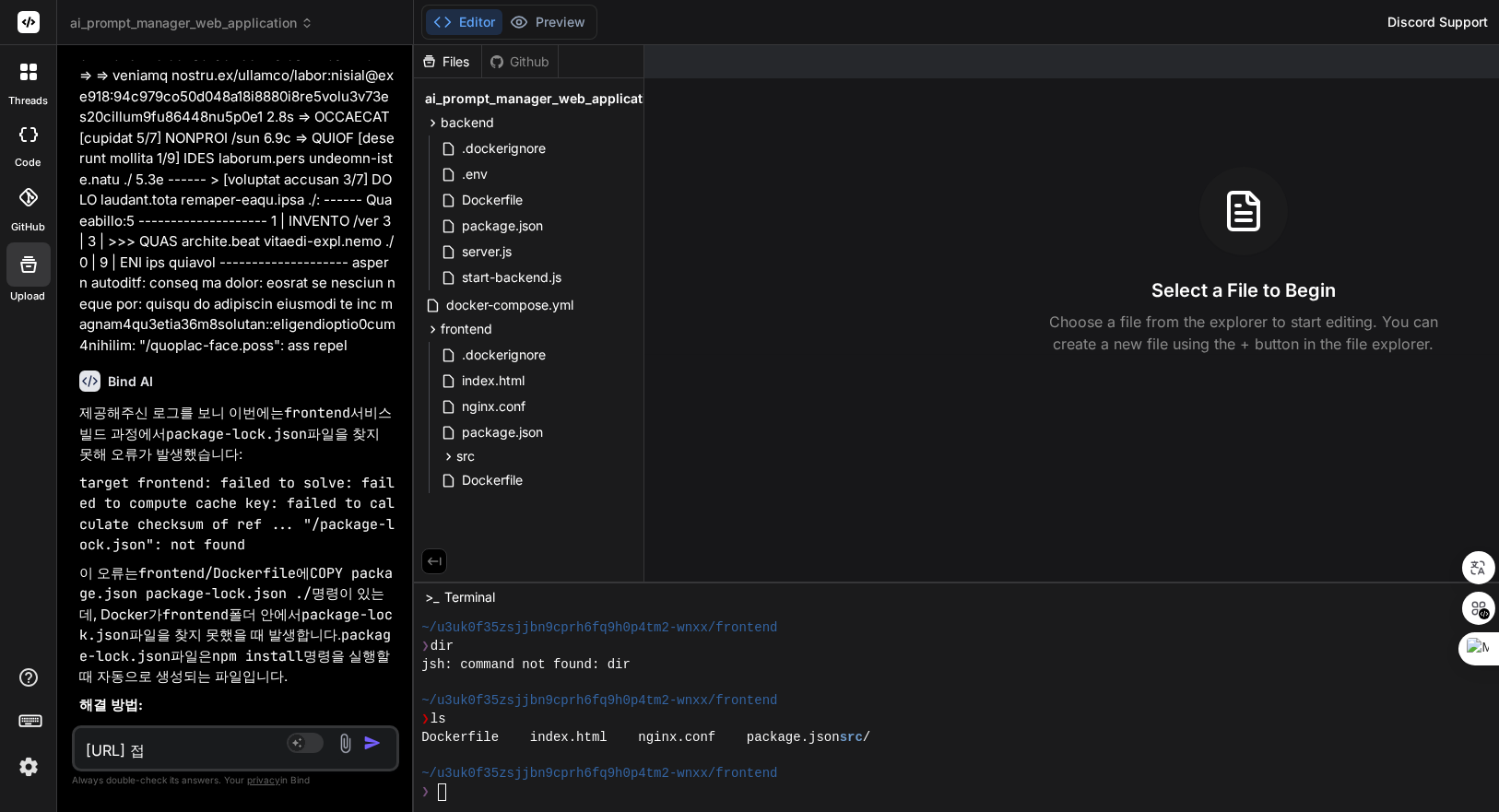
type textarea "x"
type textarea "[URL] 접소"
type textarea "x"
type textarea "[URL] 접속"
type textarea "x"
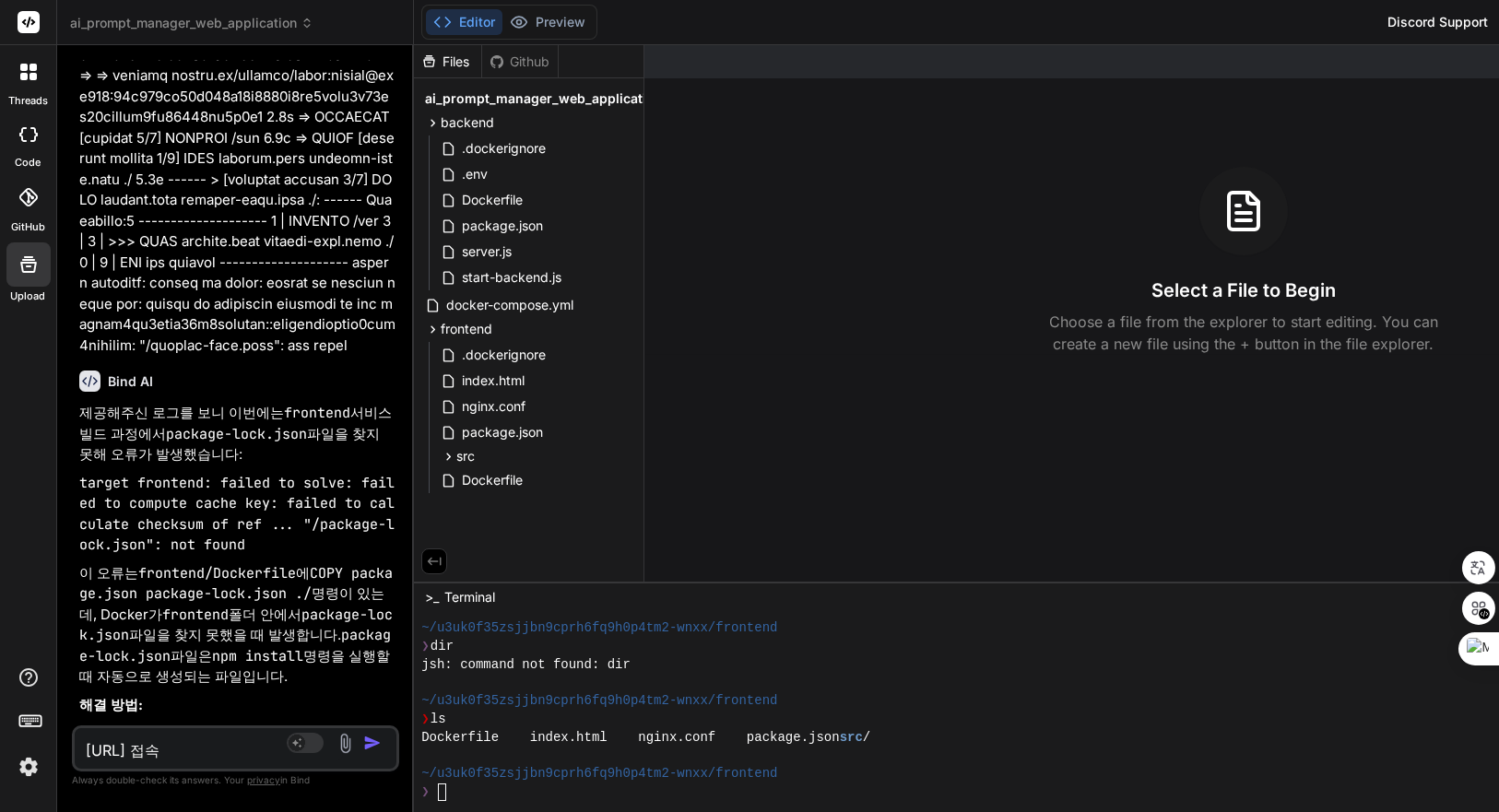
type textarea "[URL] 접속"
type textarea "x"
type textarea "[URL] 접속 ㅇ"
type textarea "x"
type textarea "[URL] 접속 아"
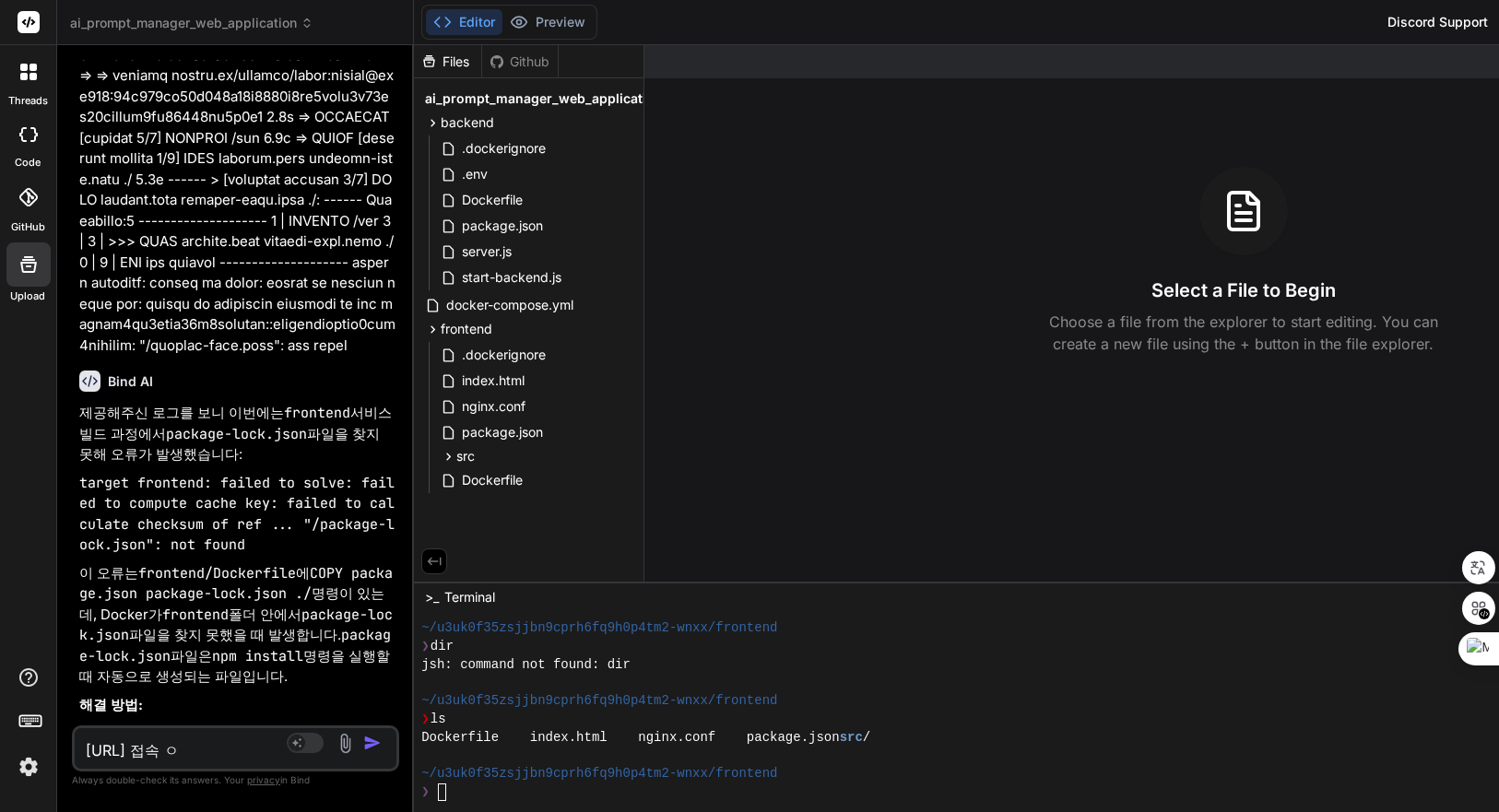
type textarea "x"
type textarea "[URL] 접속 안"
type textarea "x"
type textarea "[URL] 접속 안ㄷ"
type textarea "x"
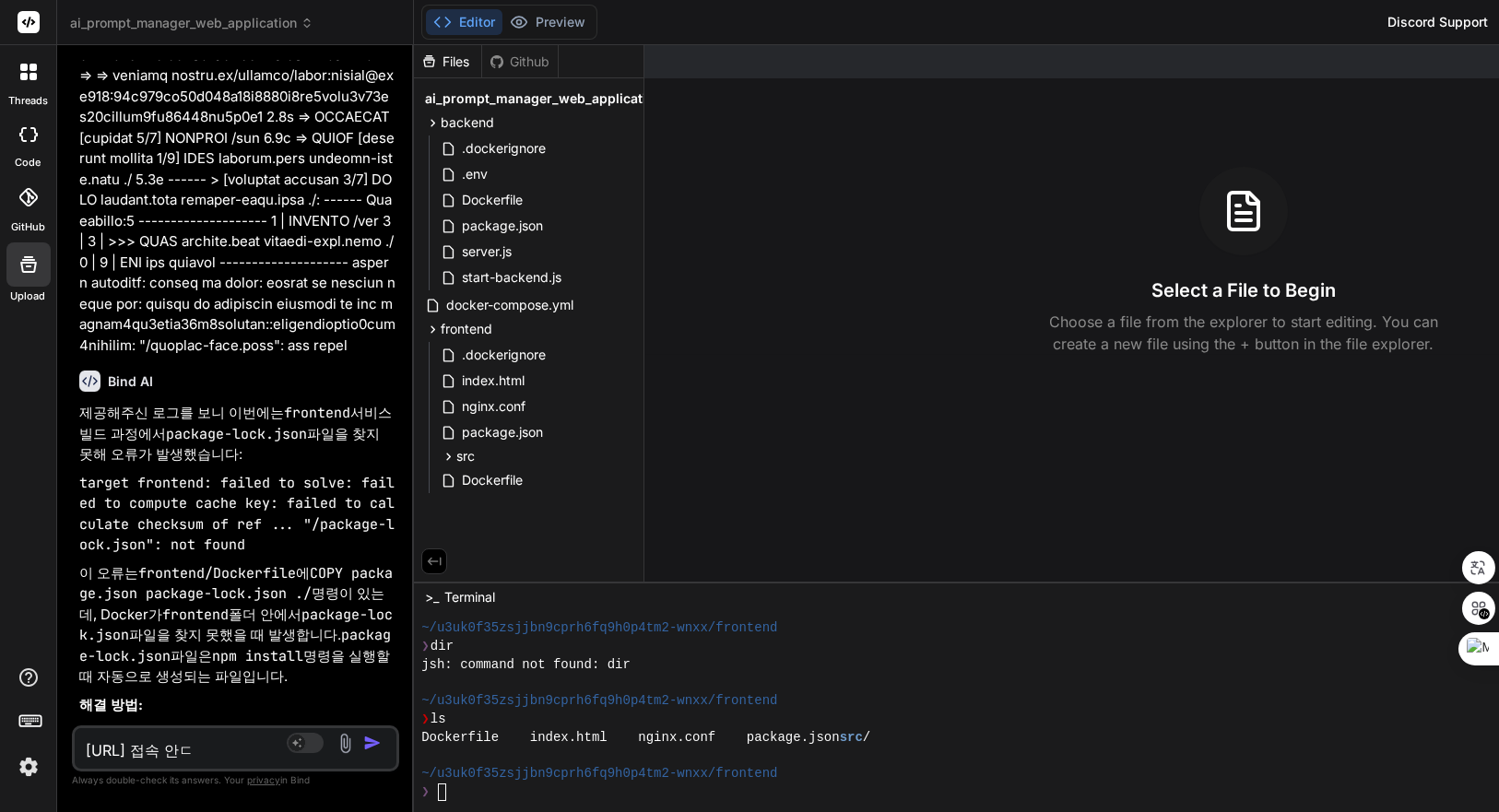
type textarea "[URL] 접속 안도"
type textarea "x"
type textarea "[URL] 접속 안돼"
type textarea "x"
type textarea "[URL] 접속 안도"
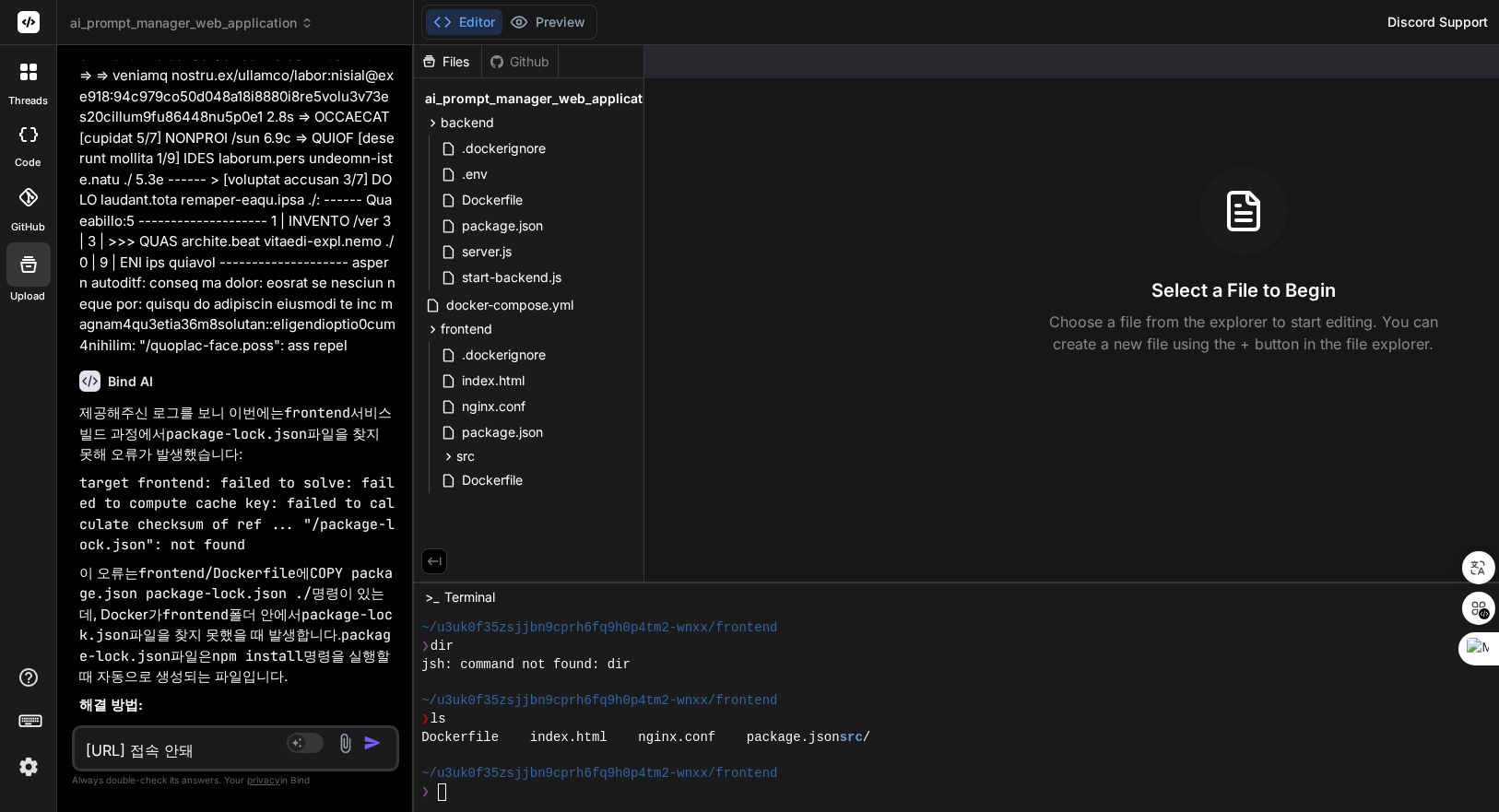
type textarea "x"
type textarea "[URL] 접속 안되"
type textarea "x"
type textarea "[URL] 접속 안됨"
type textarea "x"
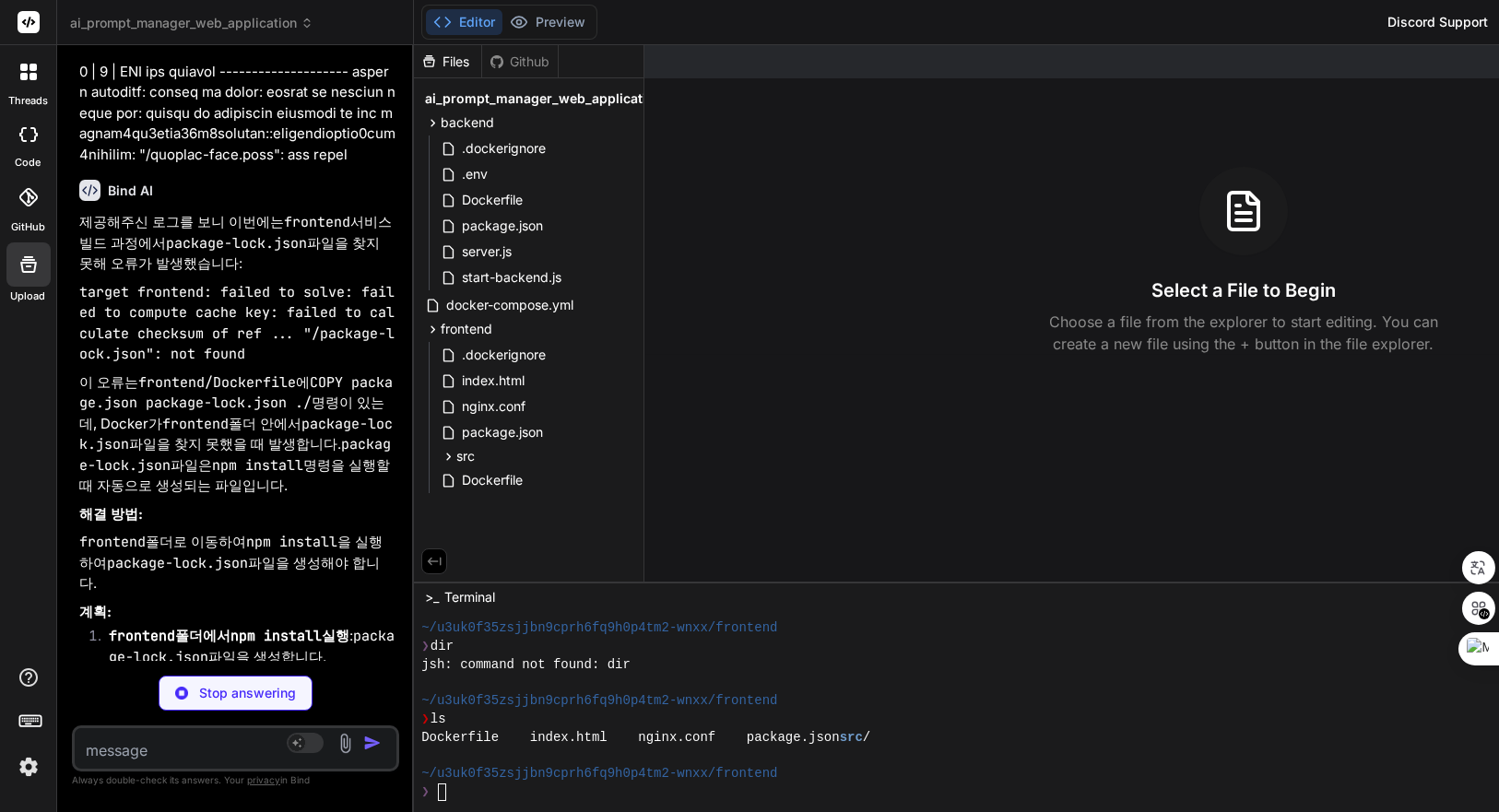
scroll to position [7111, 0]
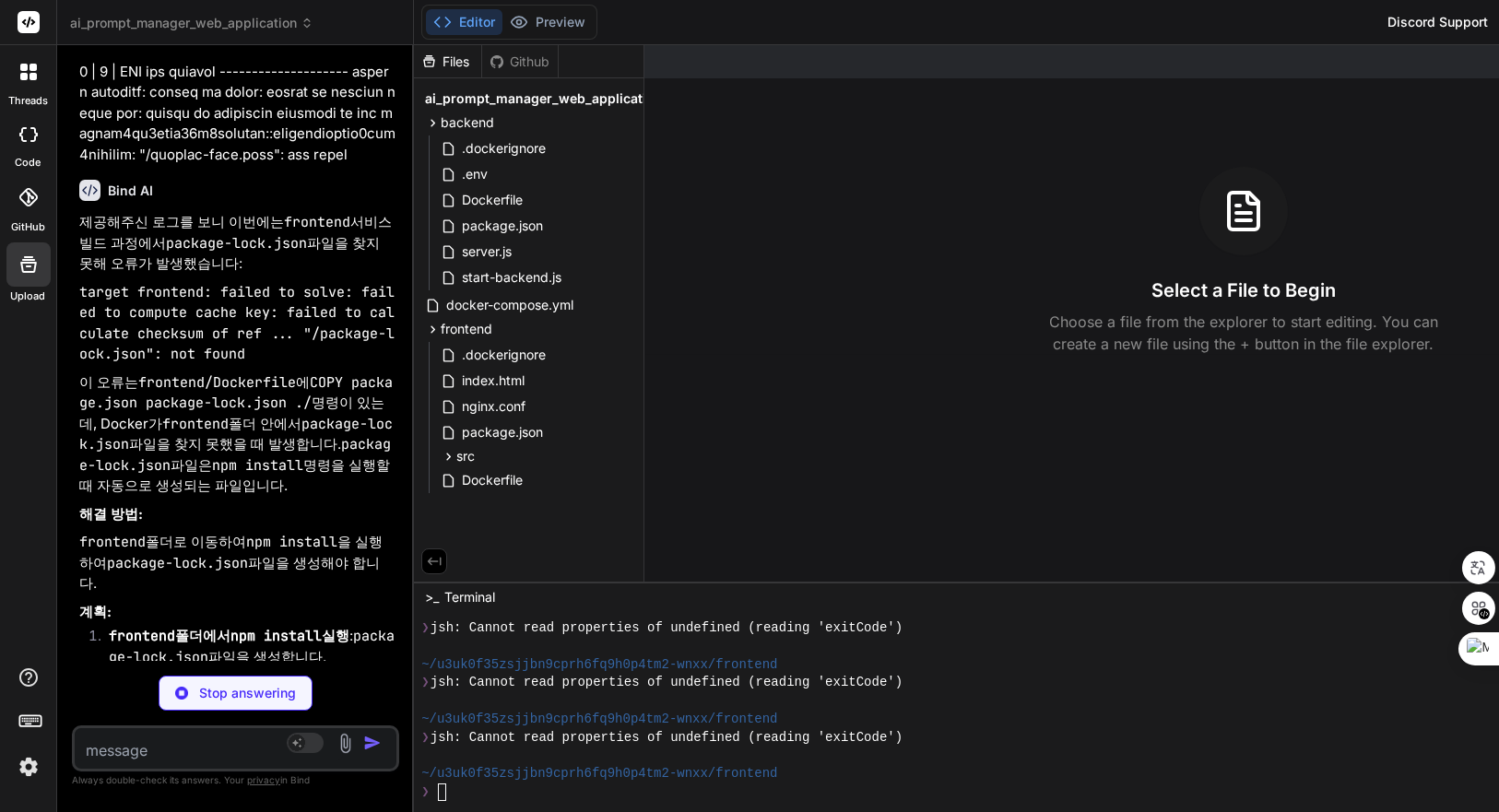
type textarea "x"
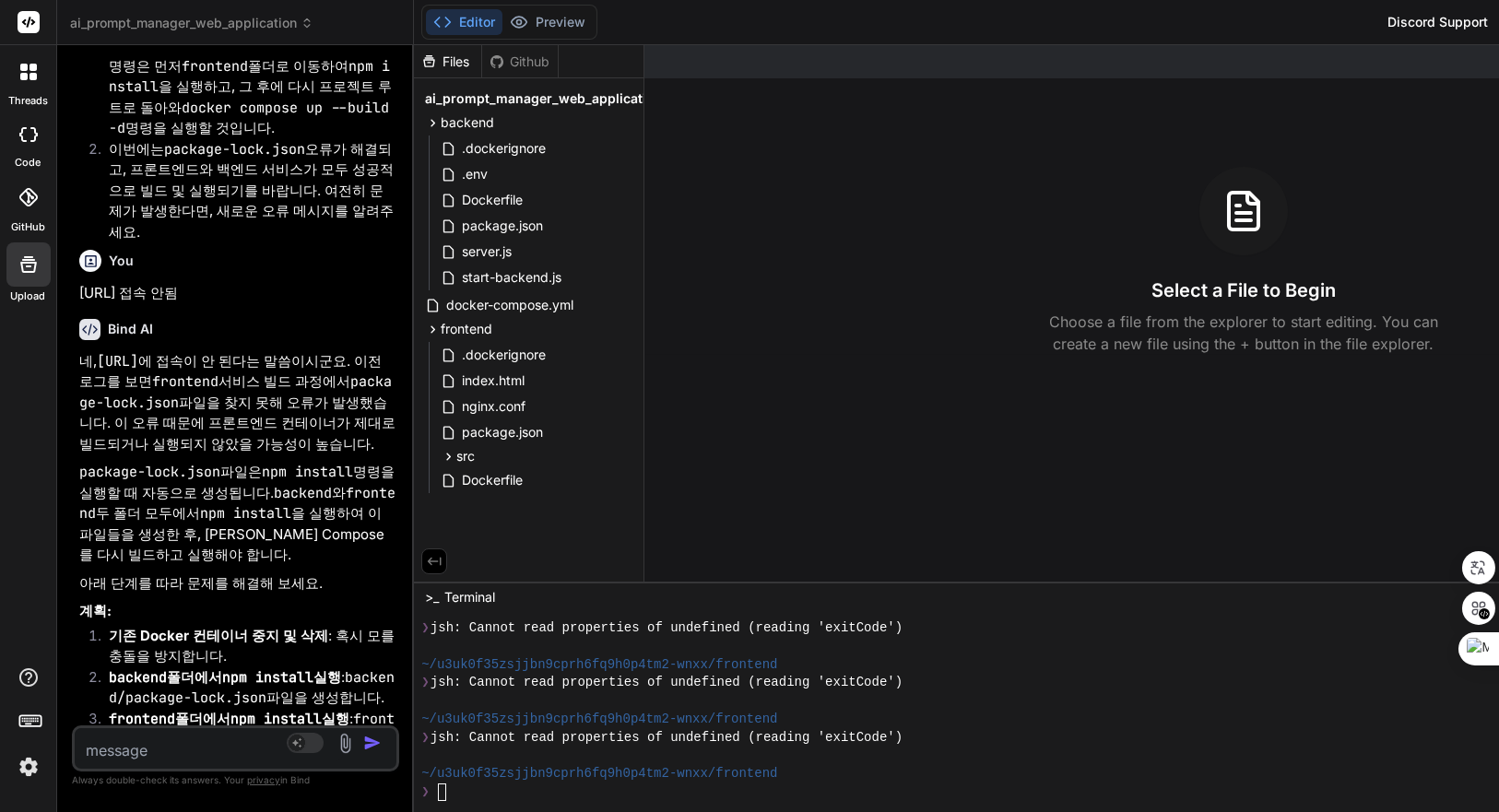
scroll to position [19928, 0]
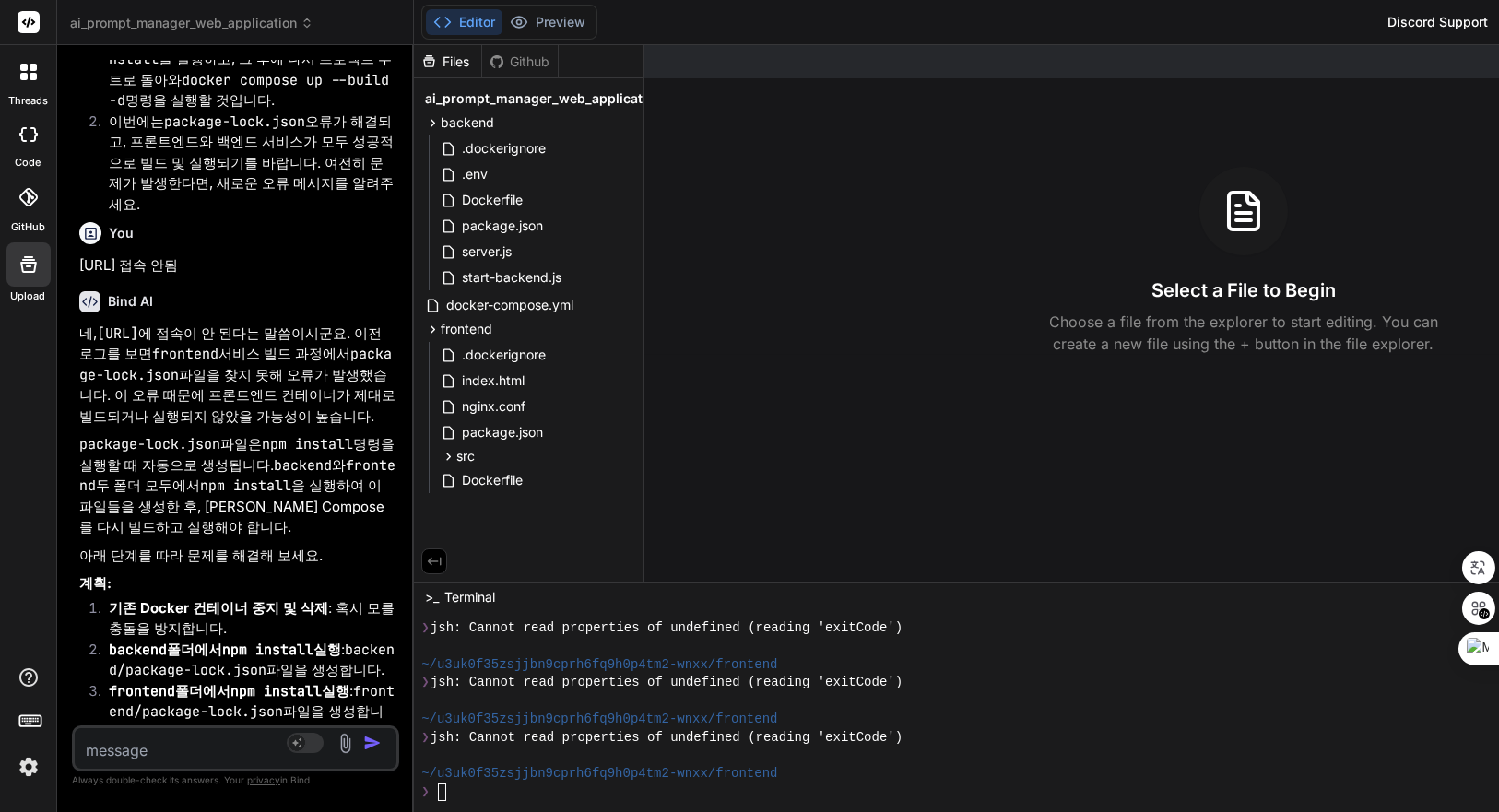
drag, startPoint x: 148, startPoint y: 242, endPoint x: 276, endPoint y: 242, distance: 128.0
copy pre "docker compose down"
drag, startPoint x: 350, startPoint y: 447, endPoint x: 148, endPoint y: 437, distance: 202.2
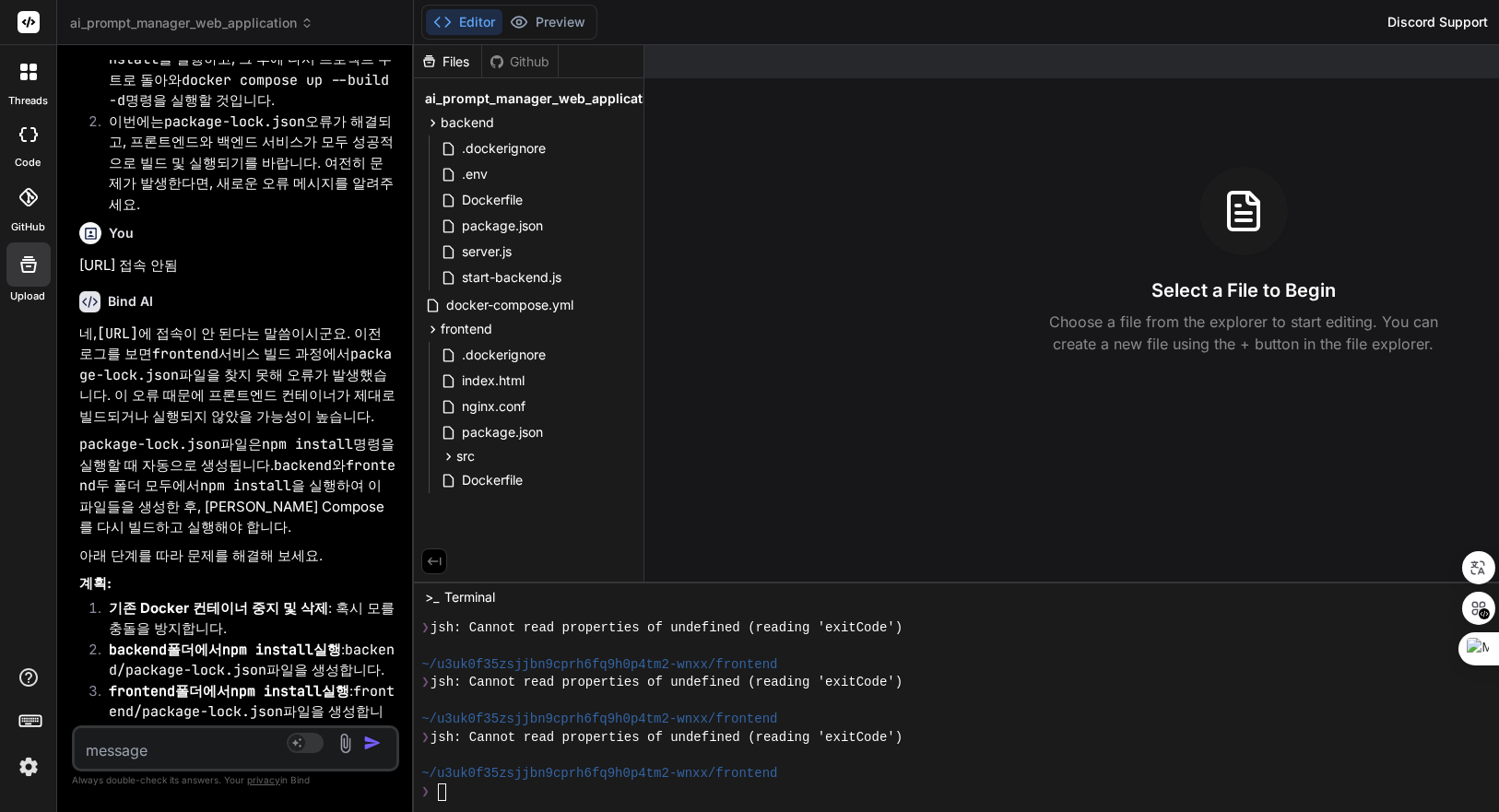
copy pre "docker compose up --build -d"
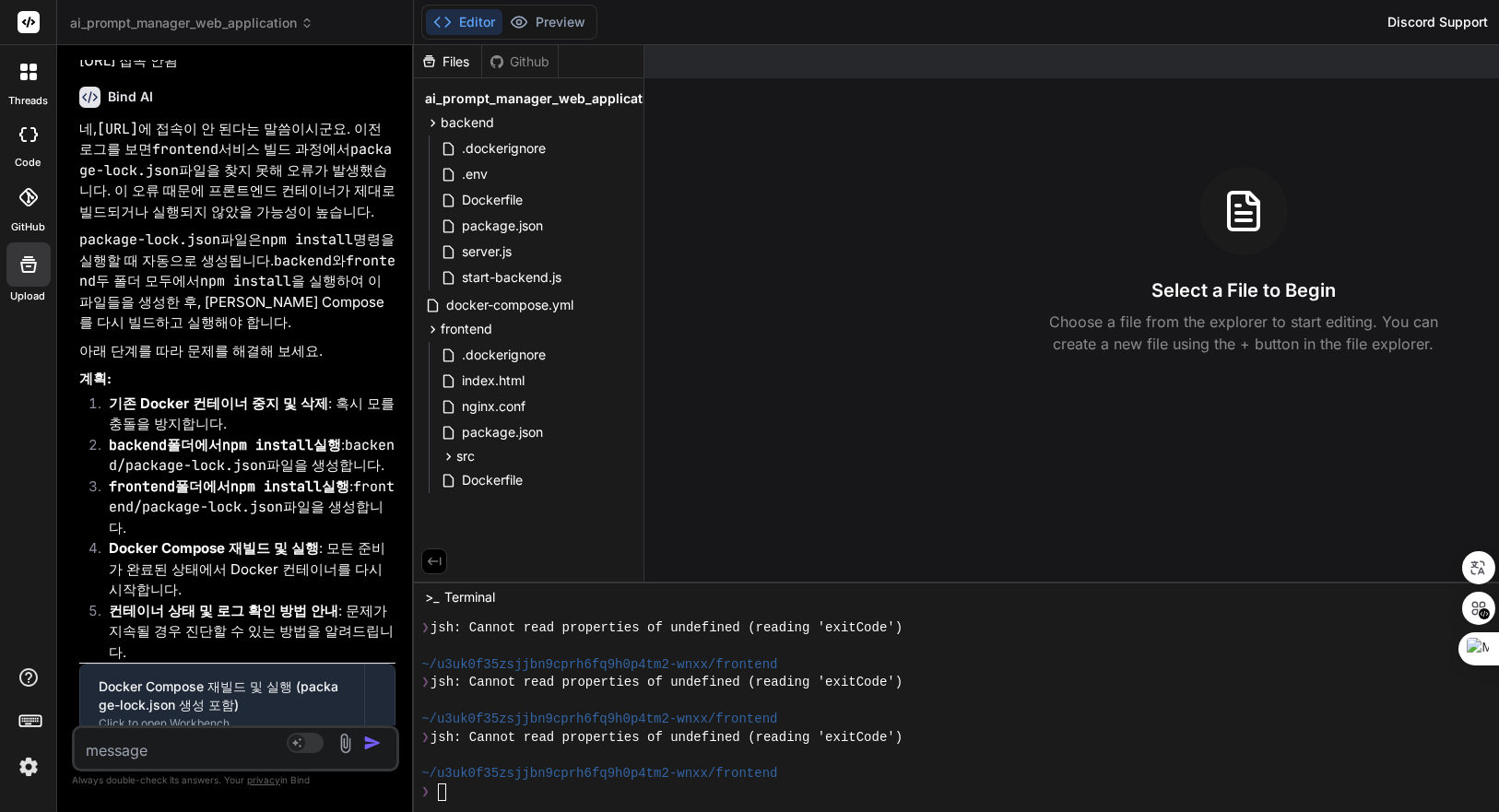
click at [293, 516] on div "네, [URL] 에 접속이 안 된다는 말씀이시군요. 이전 로그를 보면 frontend 서비스 빌드 과정에서 package-lock.json 파…" at bounding box center [238, 814] width 316 height 1391
click at [227, 744] on textarea at bounding box center [208, 745] width 268 height 33
type textarea "d"
type textarea "x"
type textarea "dl"
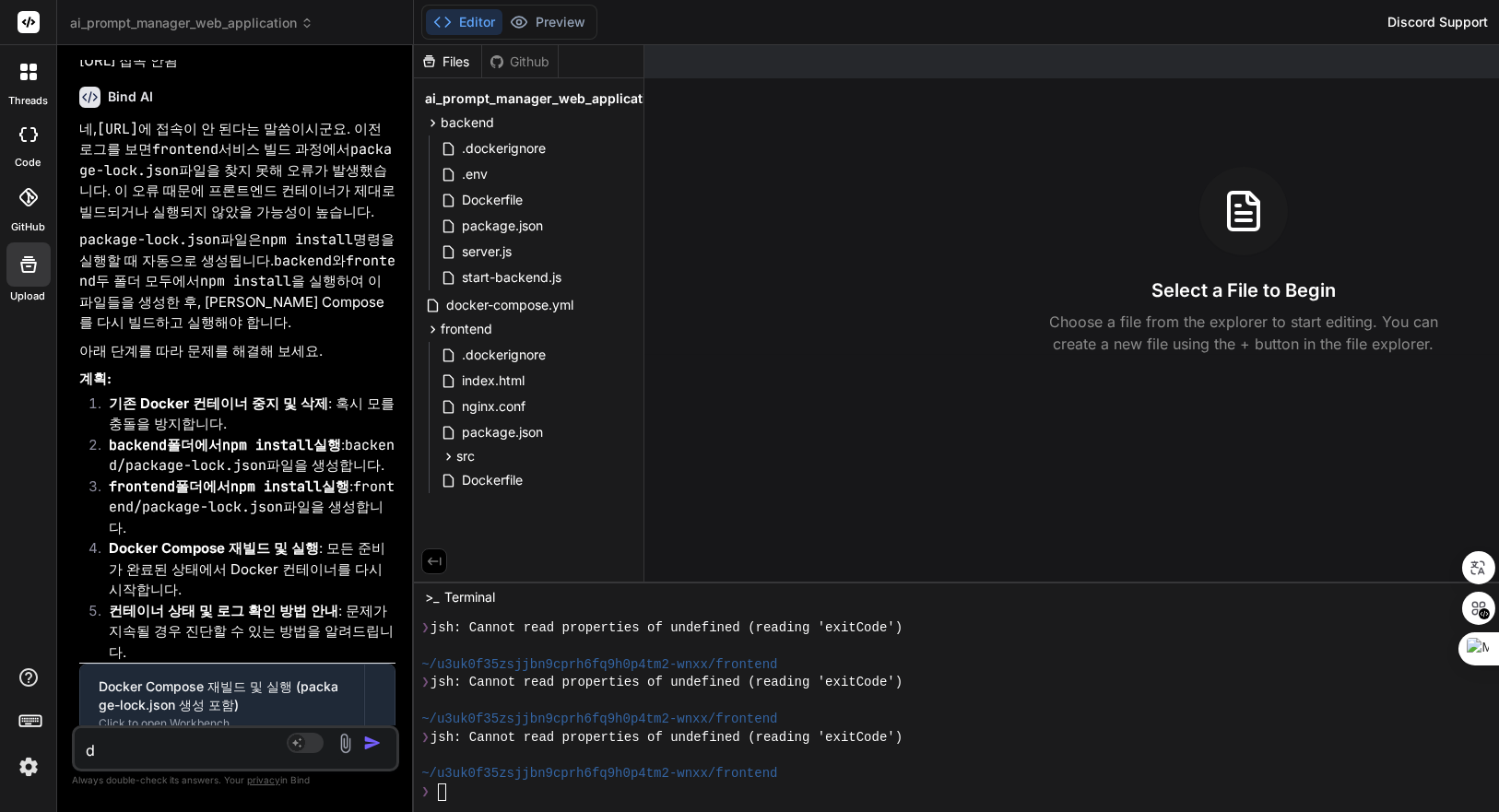
type textarea "x"
type textarea "d"
type textarea "x"
type textarea "ㅇ"
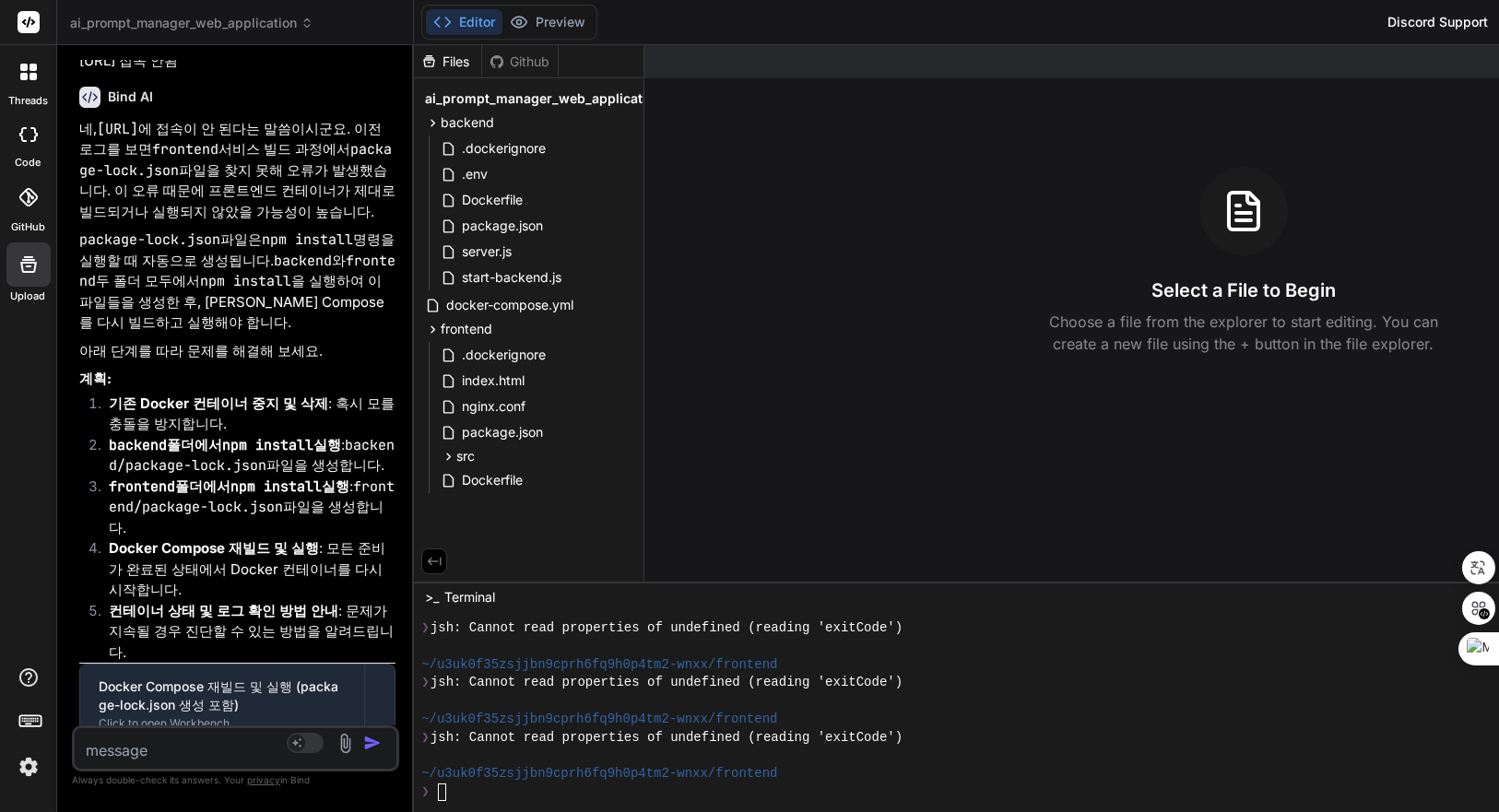
type textarea "x"
type textarea "이"
type textarea "x"
type textarea "이"
type textarea "x"
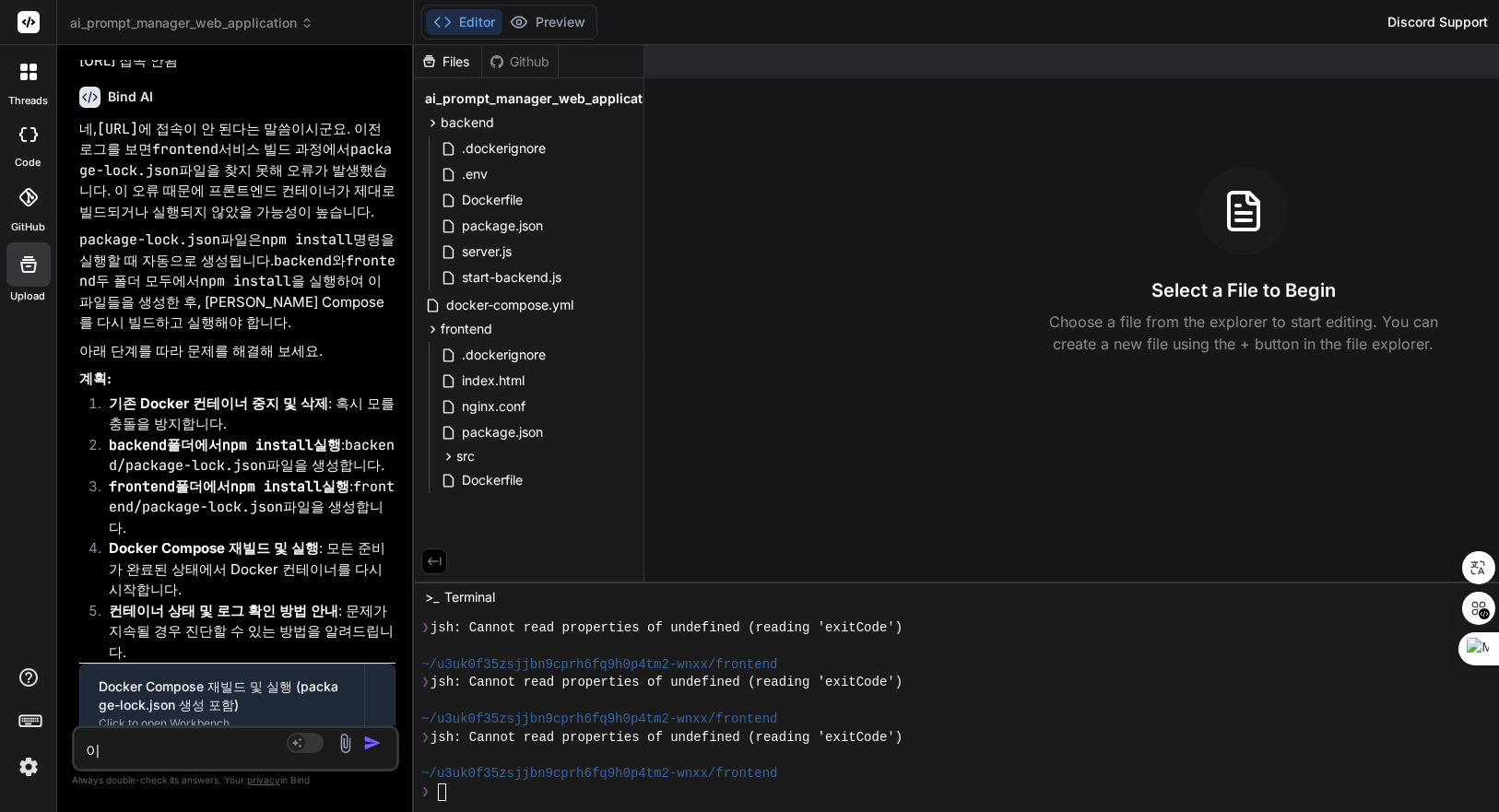
type textarea "이 ㅇ"
type textarea "x"
type textarea "이"
type textarea "x"
type textarea "이 d"
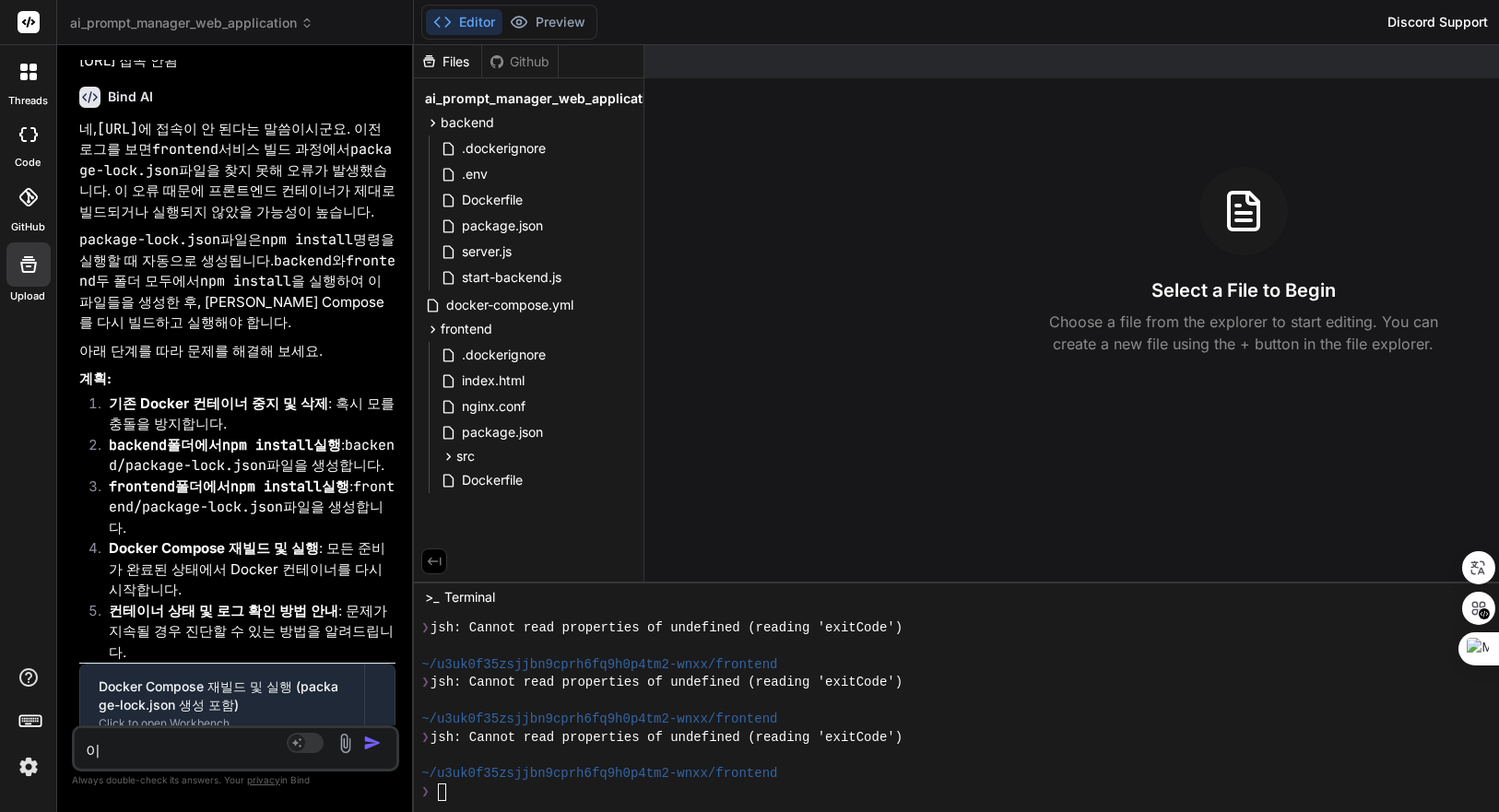
type textarea "x"
type textarea "이 do"
type textarea "x"
type textarea "이 doc"
type textarea "x"
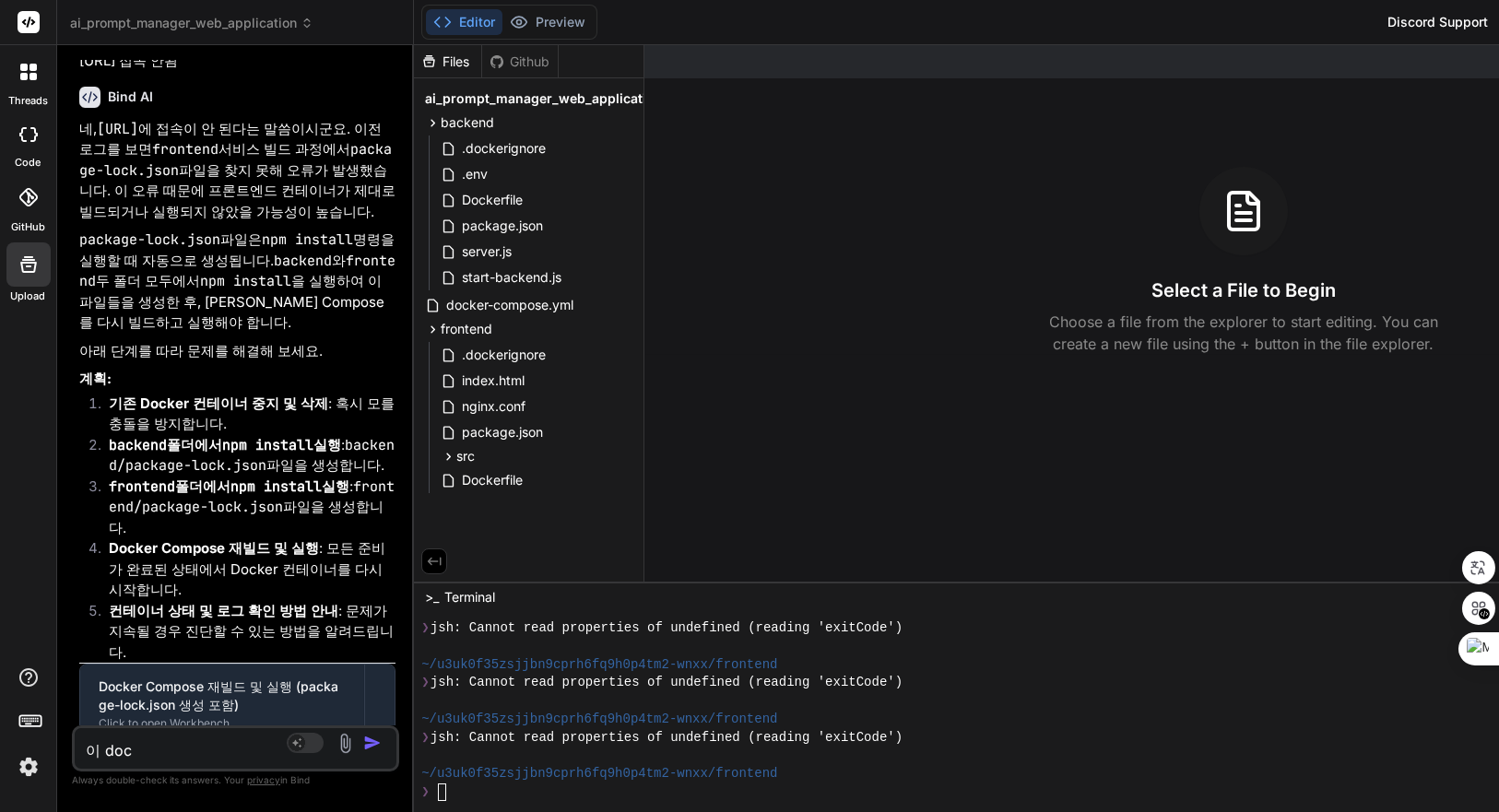
type textarea "이 dock"
type textarea "x"
type textarea "이 docke"
type textarea "x"
type textarea "이 docker"
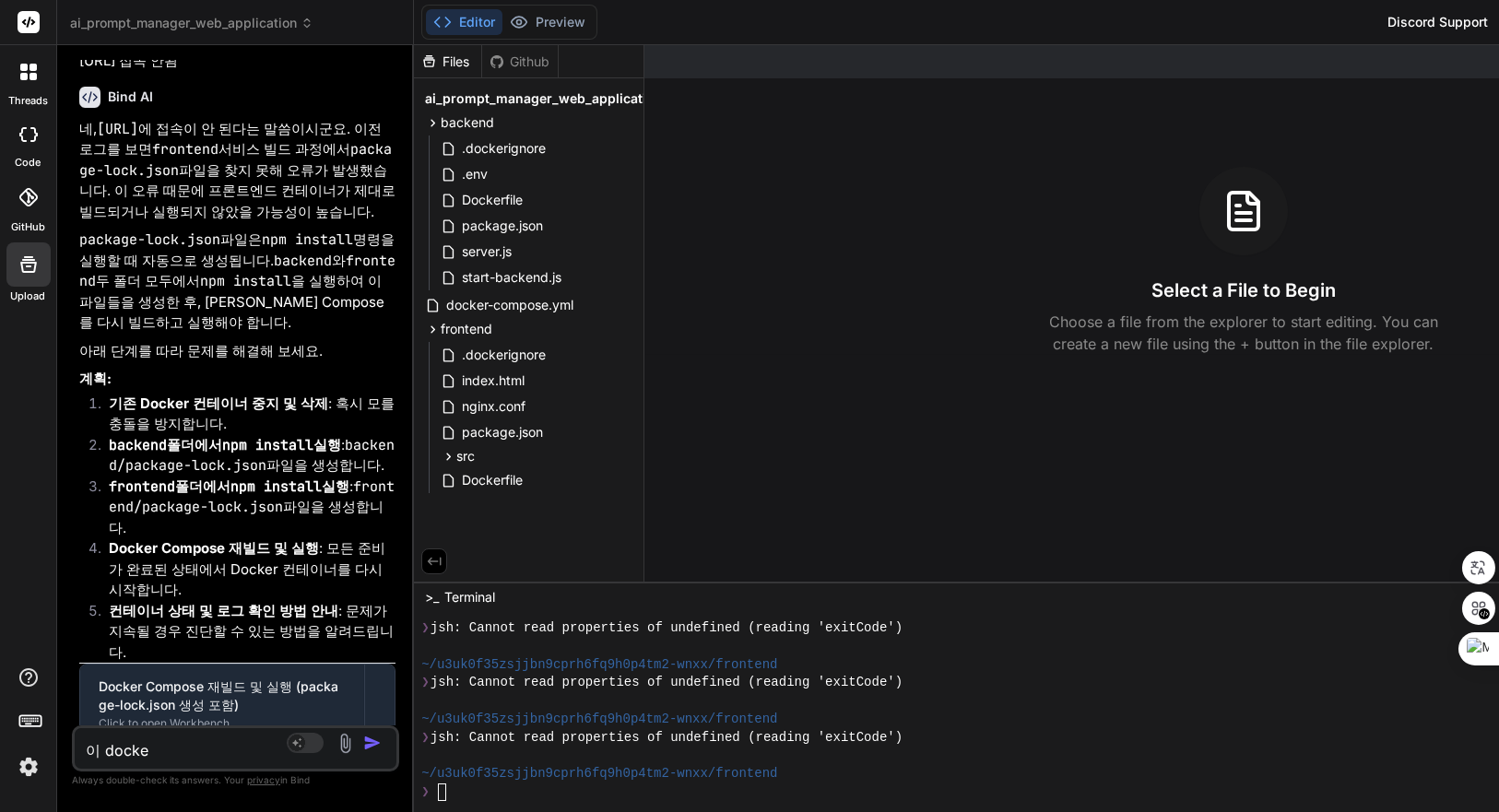
type textarea "x"
type textarea "이 dockerㄹ"
type textarea "x"
type textarea "이 docker르"
type textarea "x"
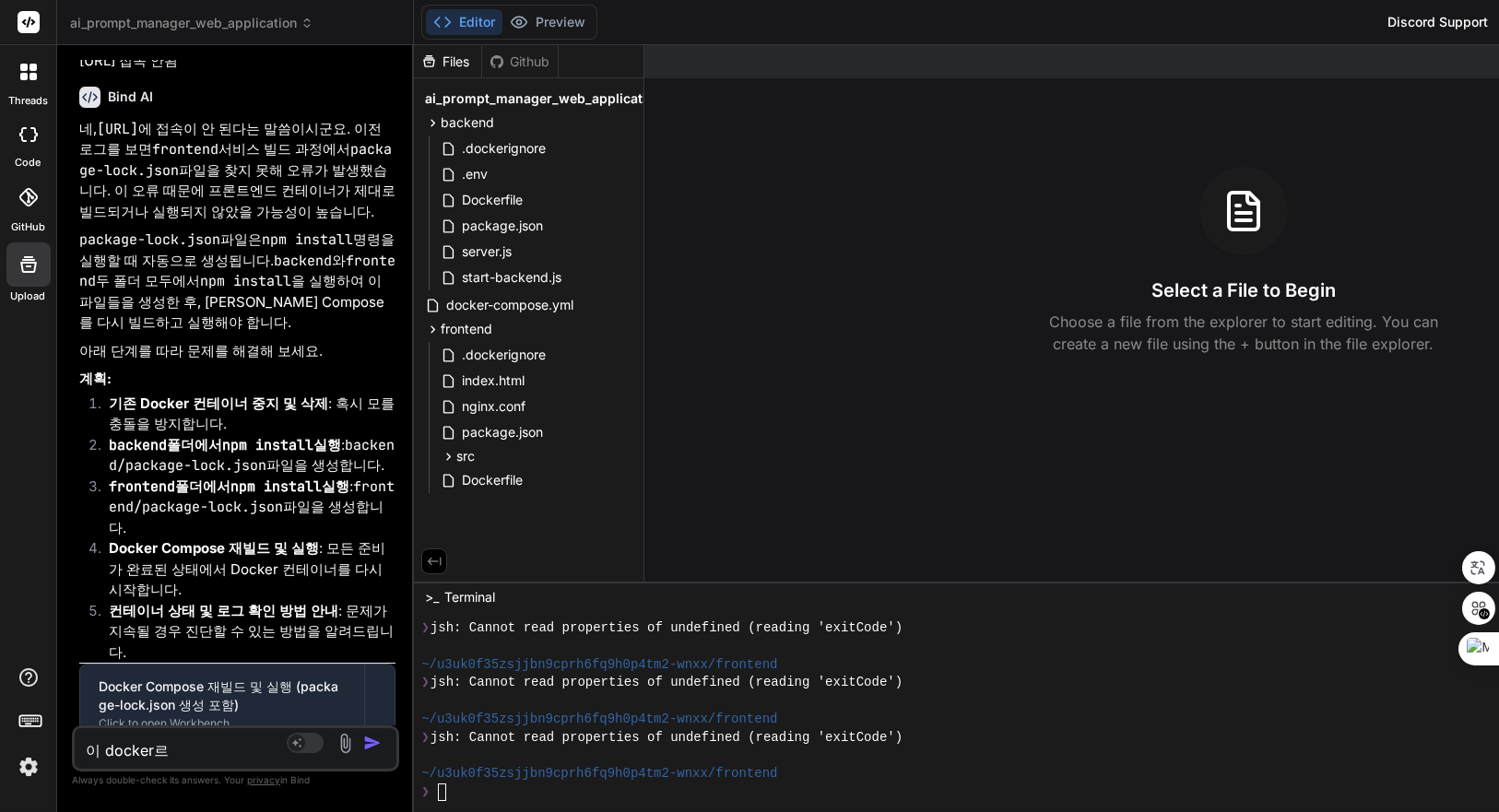
type textarea "이 docker를"
type textarea "x"
type textarea "이 docker를"
type textarea "x"
type textarea "이 docker를"
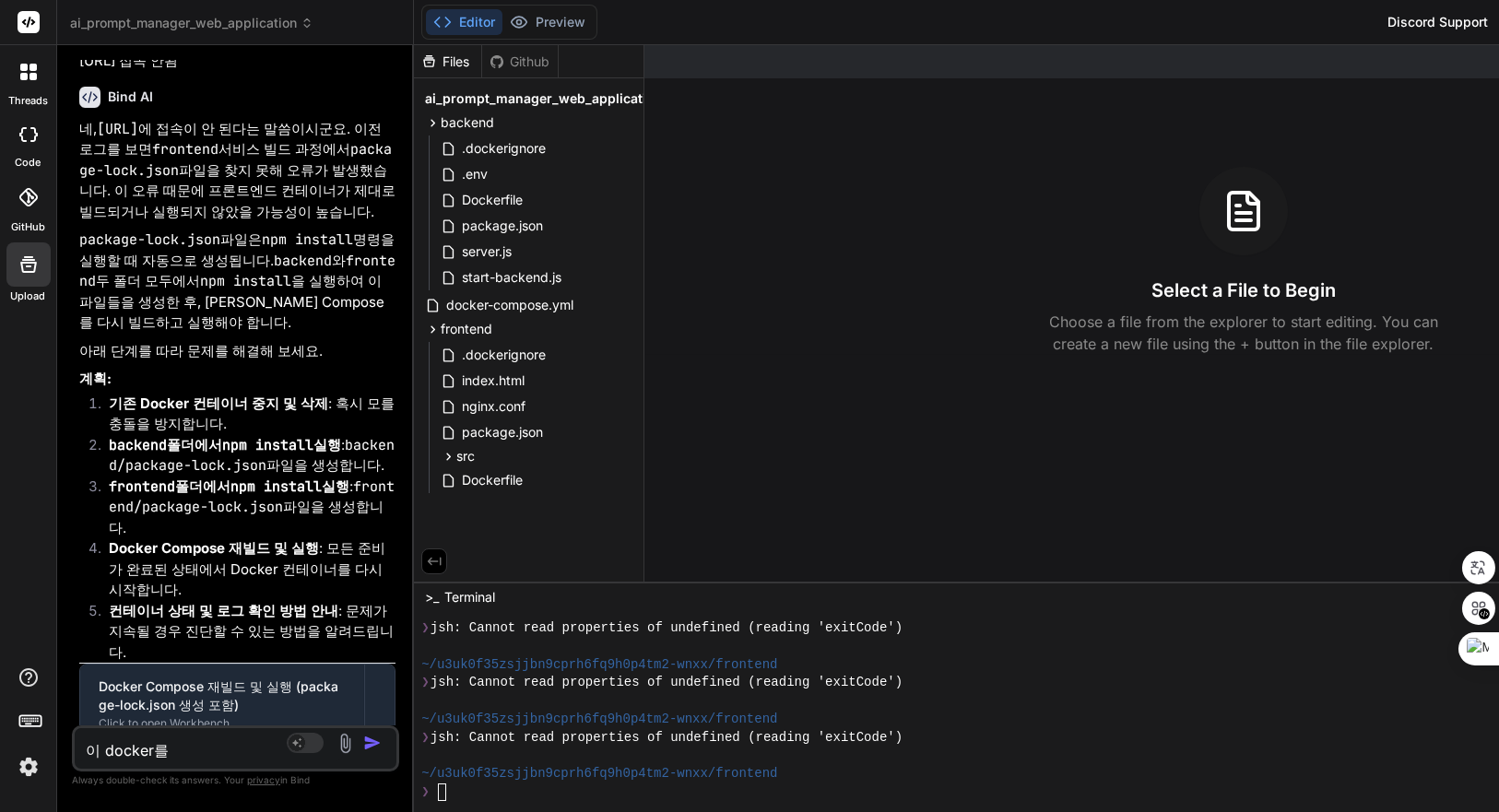
type textarea "x"
type textarea "이 docker"
type textarea "x"
type textarea "이 docker"
type textarea "x"
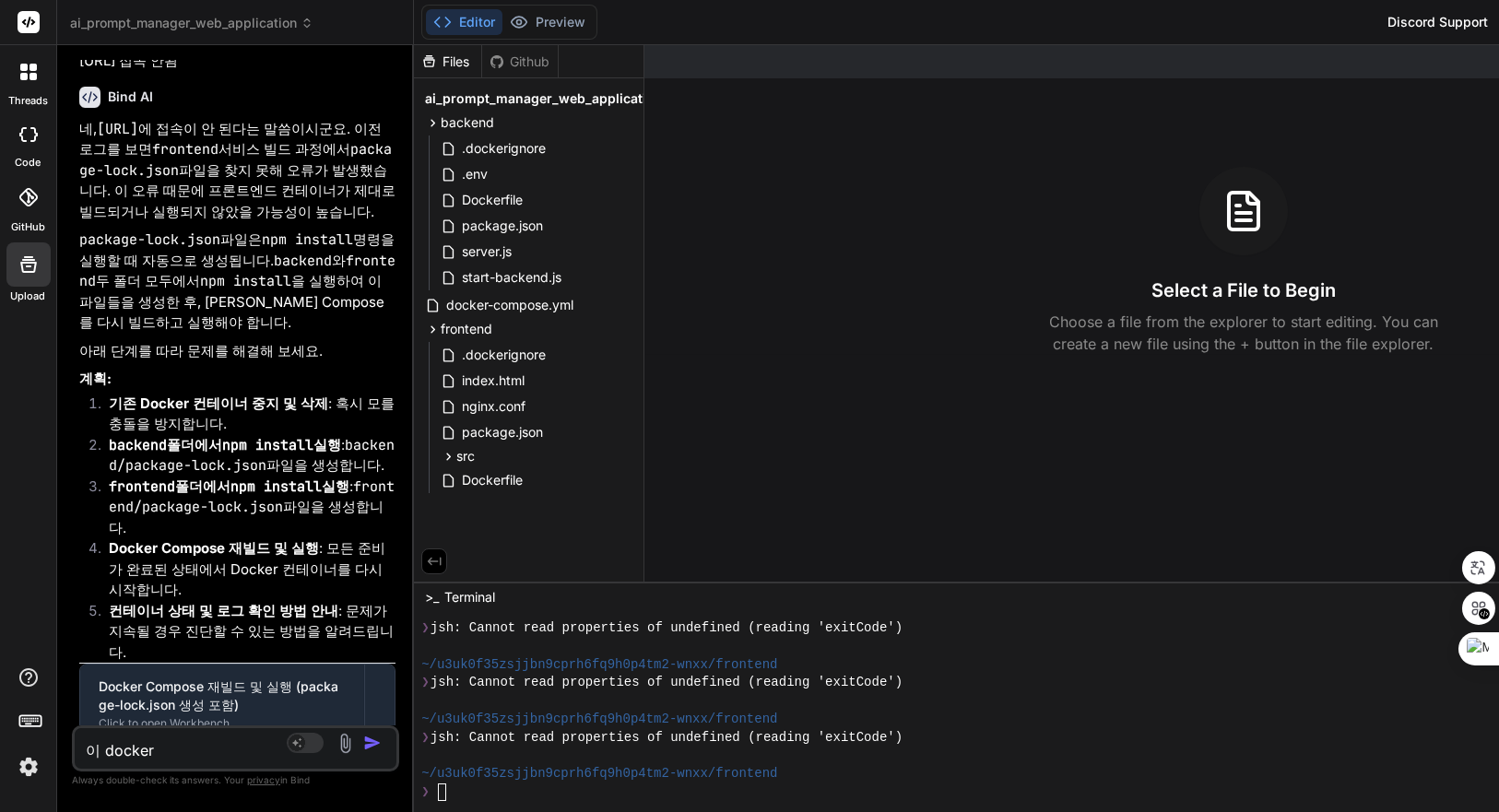
type textarea "이 docker ㅍ"
type textarea "x"
type textarea "이 docker 파"
type textarea "x"
type textarea "이 docker [PERSON_NAME]"
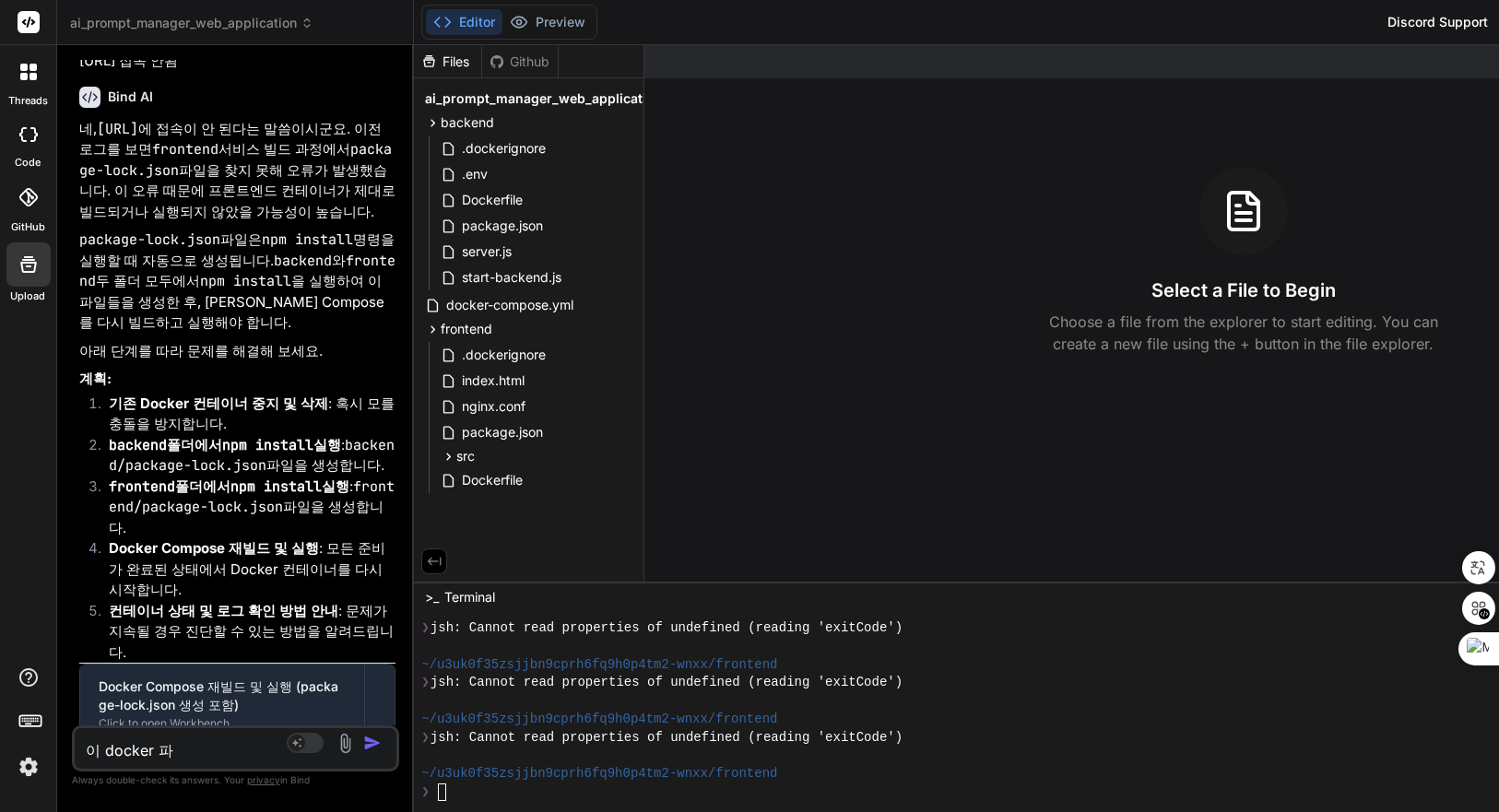
type textarea "x"
type textarea "이 docker 파이"
type textarea "x"
type textarea "이 docker 파일"
type textarea "x"
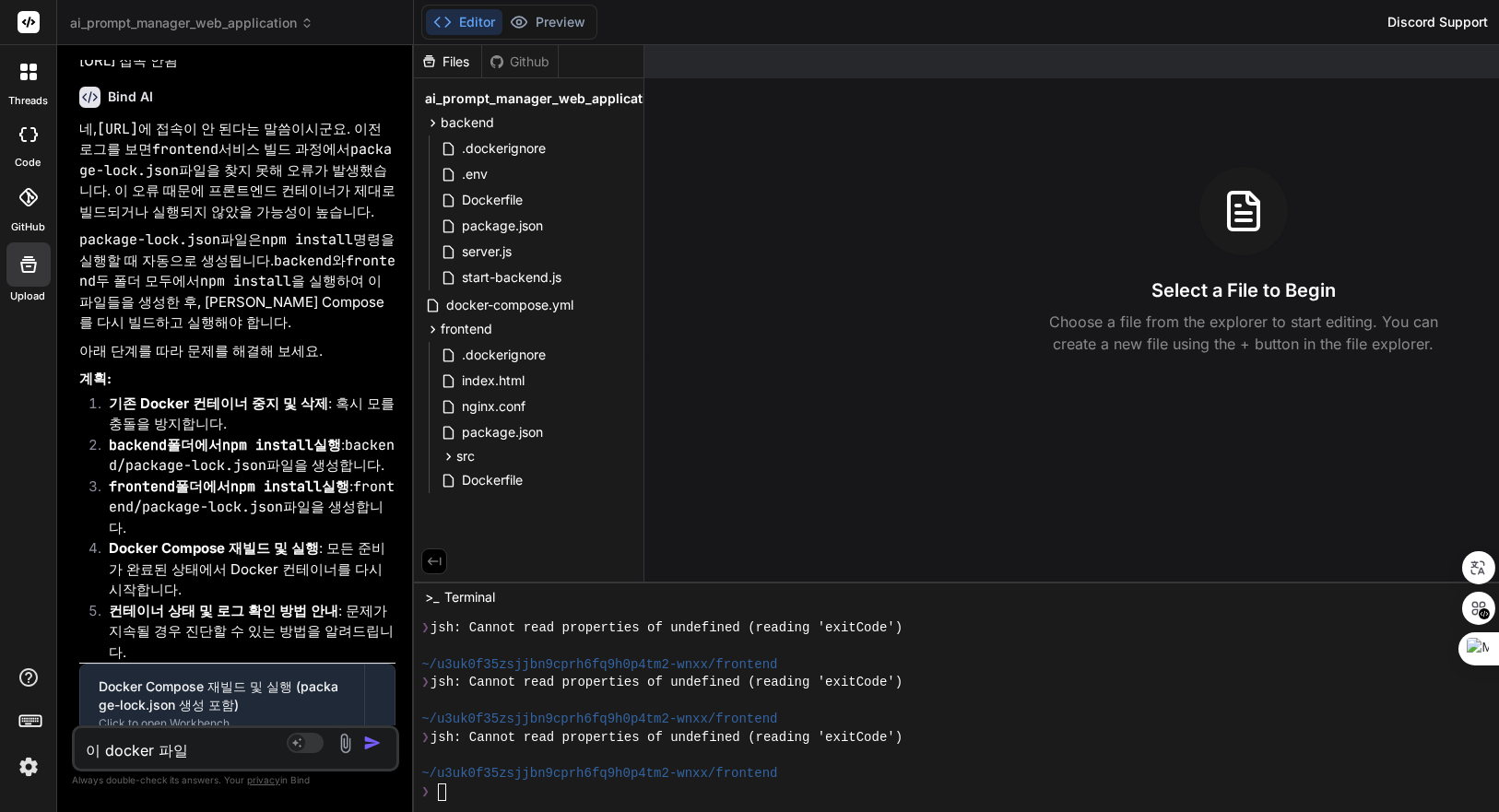
type textarea "이 docker 파일ㅇ"
type textarea "x"
type textarea "이 docker 파일으"
type textarea "x"
type textarea "이 docker 파일을"
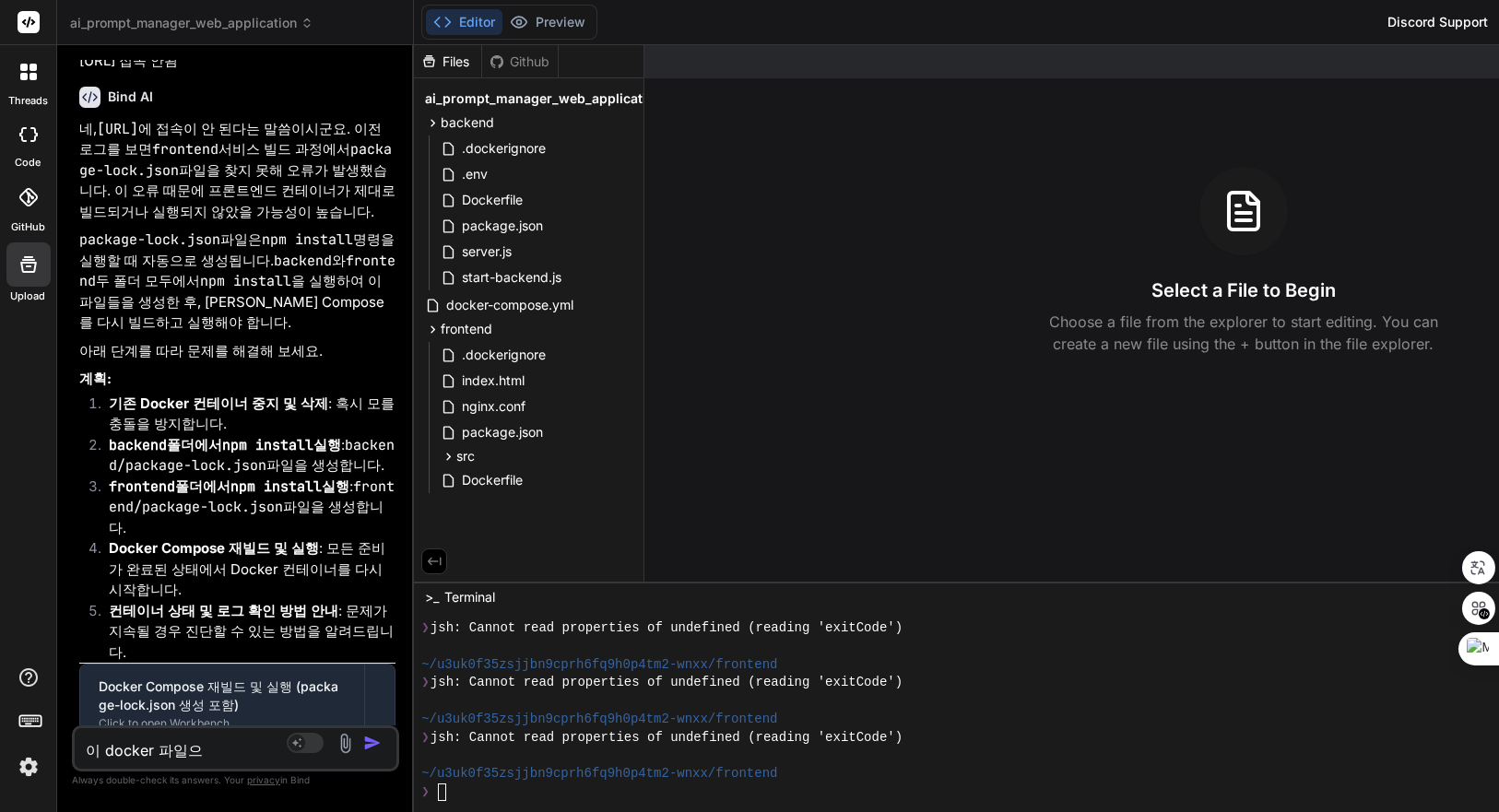
type textarea "x"
type textarea "이 docker 파일을"
type textarea "x"
type textarea "이 docker 파일을 d"
type textarea "x"
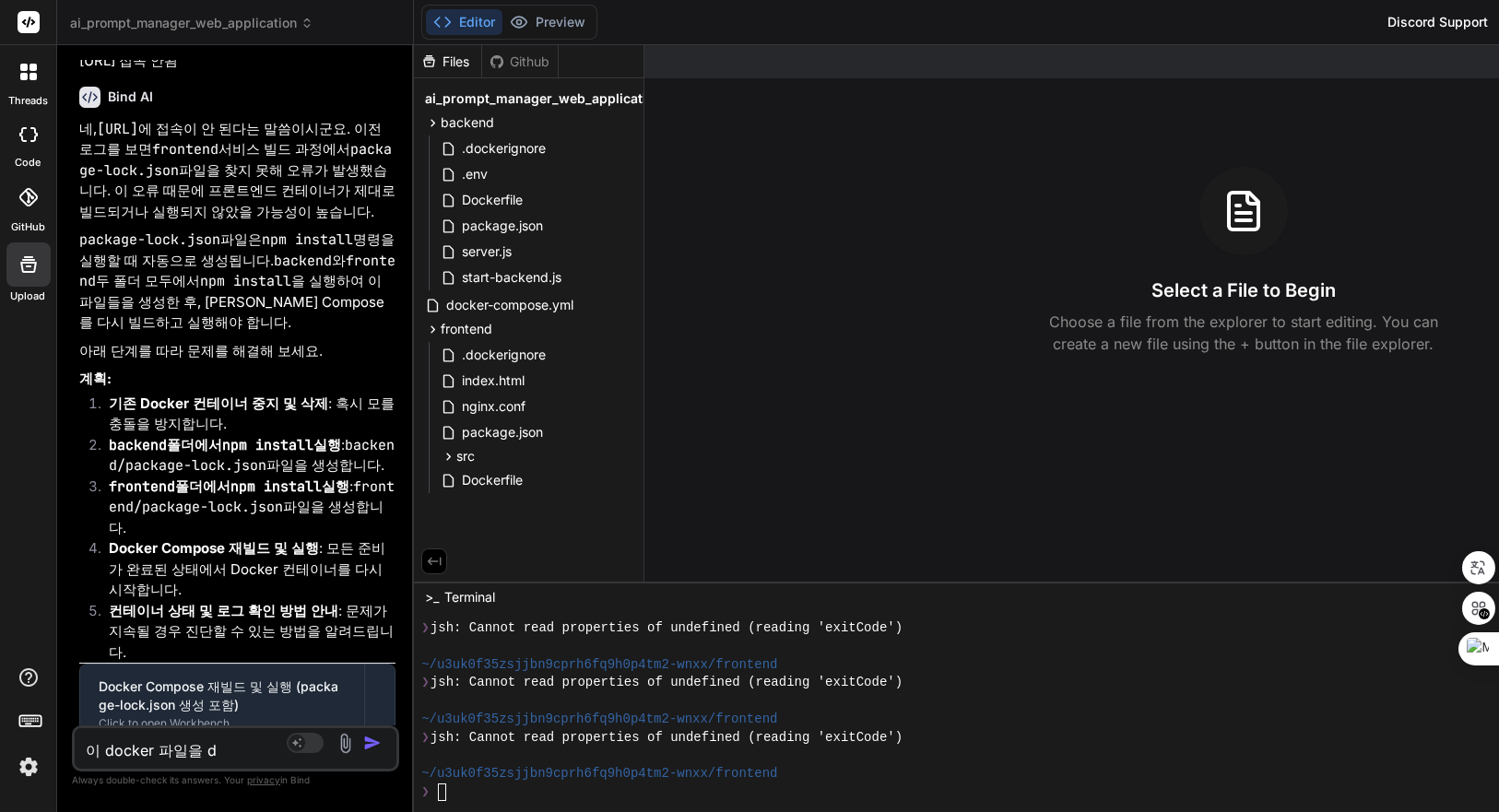
type textarea "이 docker 파일을 do"
type textarea "x"
type textarea "이 docker 파일을 doc"
type textarea "x"
type textarea "이 docker 파일을 dock"
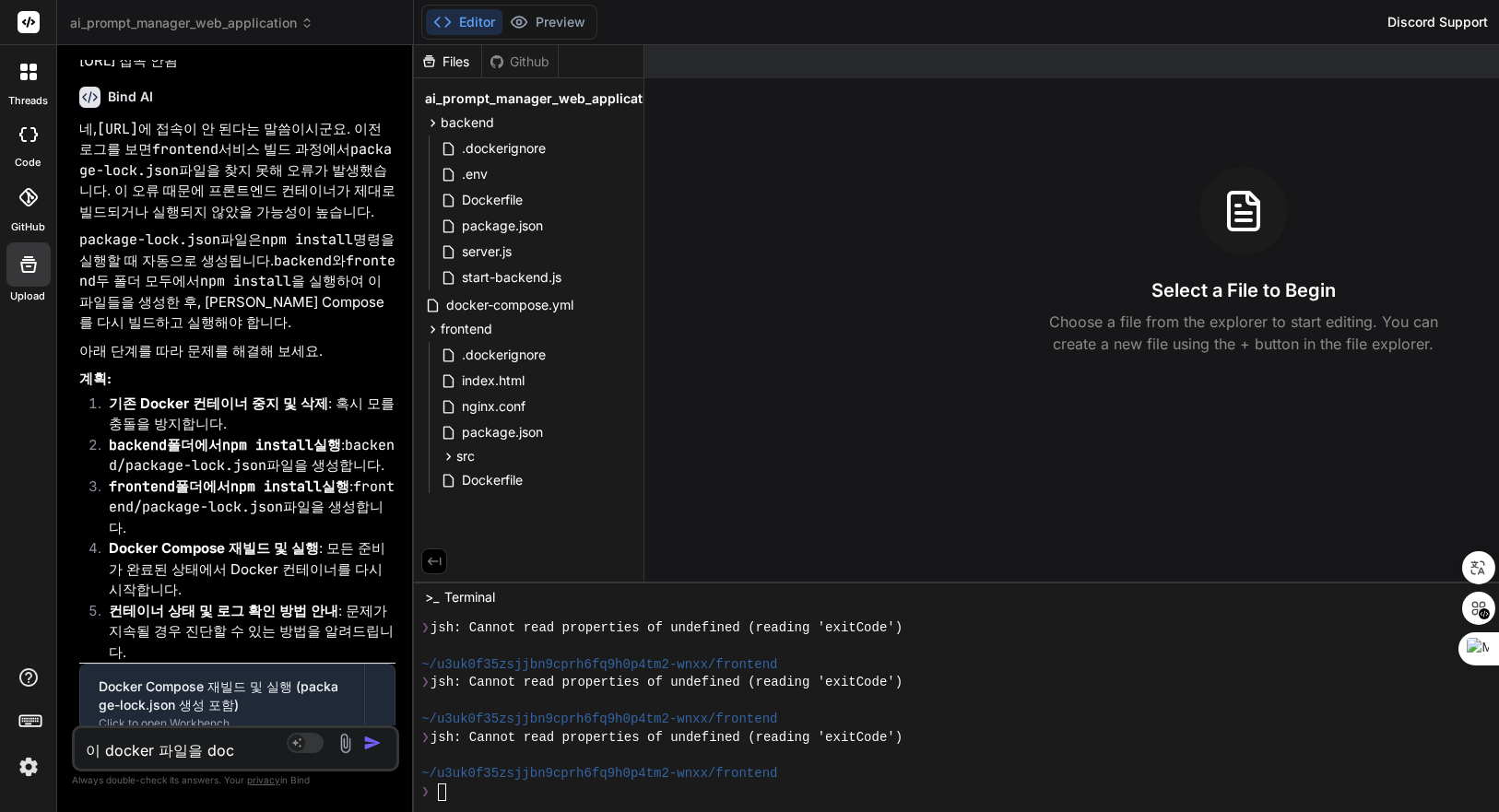
type textarea "x"
type textarea "이 docker 파일을 docke"
type textarea "x"
type textarea "이 docker 파일을 docker"
type textarea "x"
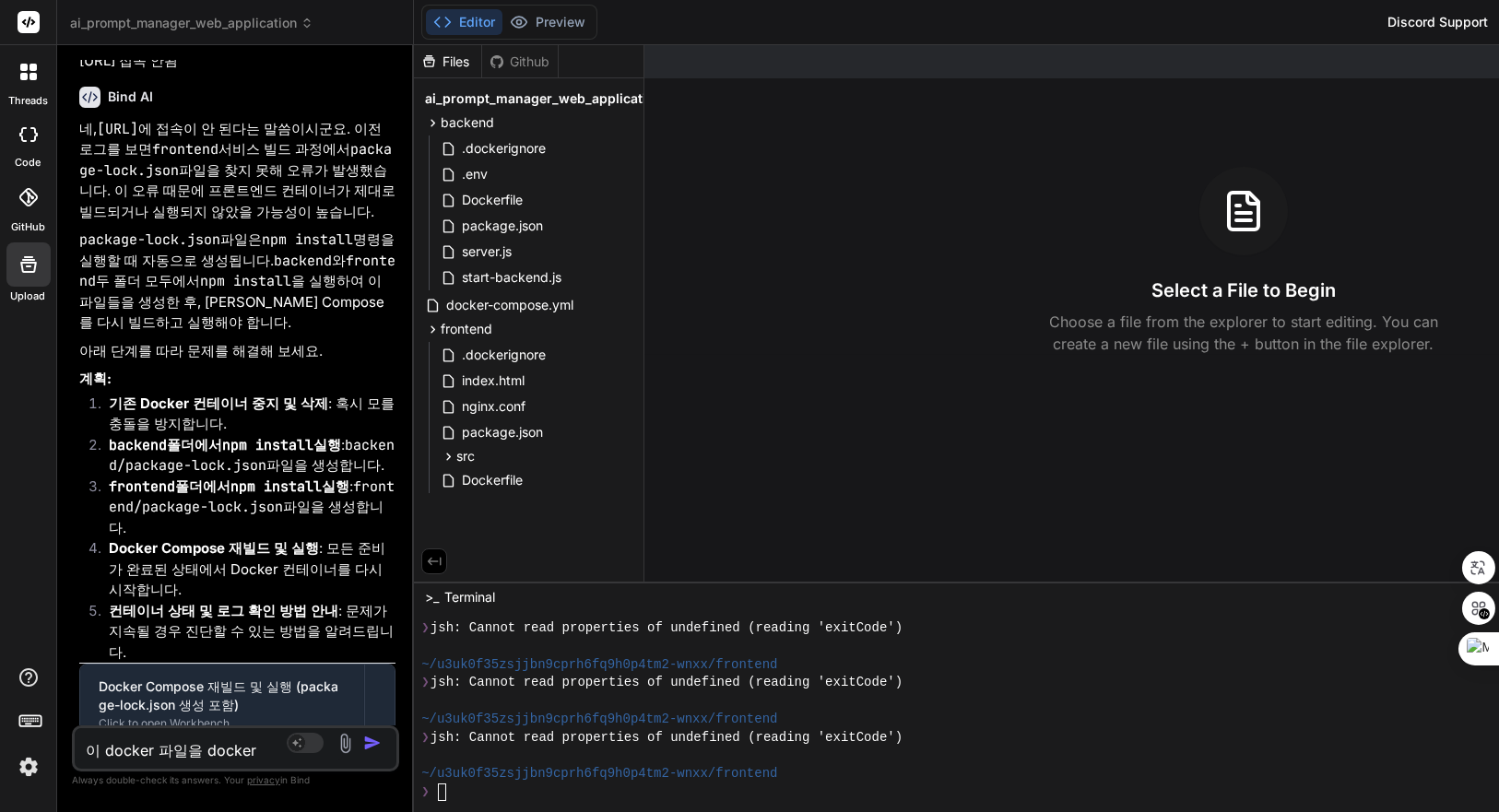
type textarea "이 docker 파일을 docker"
type textarea "x"
type textarea "이 docker 파일을 docker h"
type textarea "x"
type textarea "이 docker 파일을 docker hu"
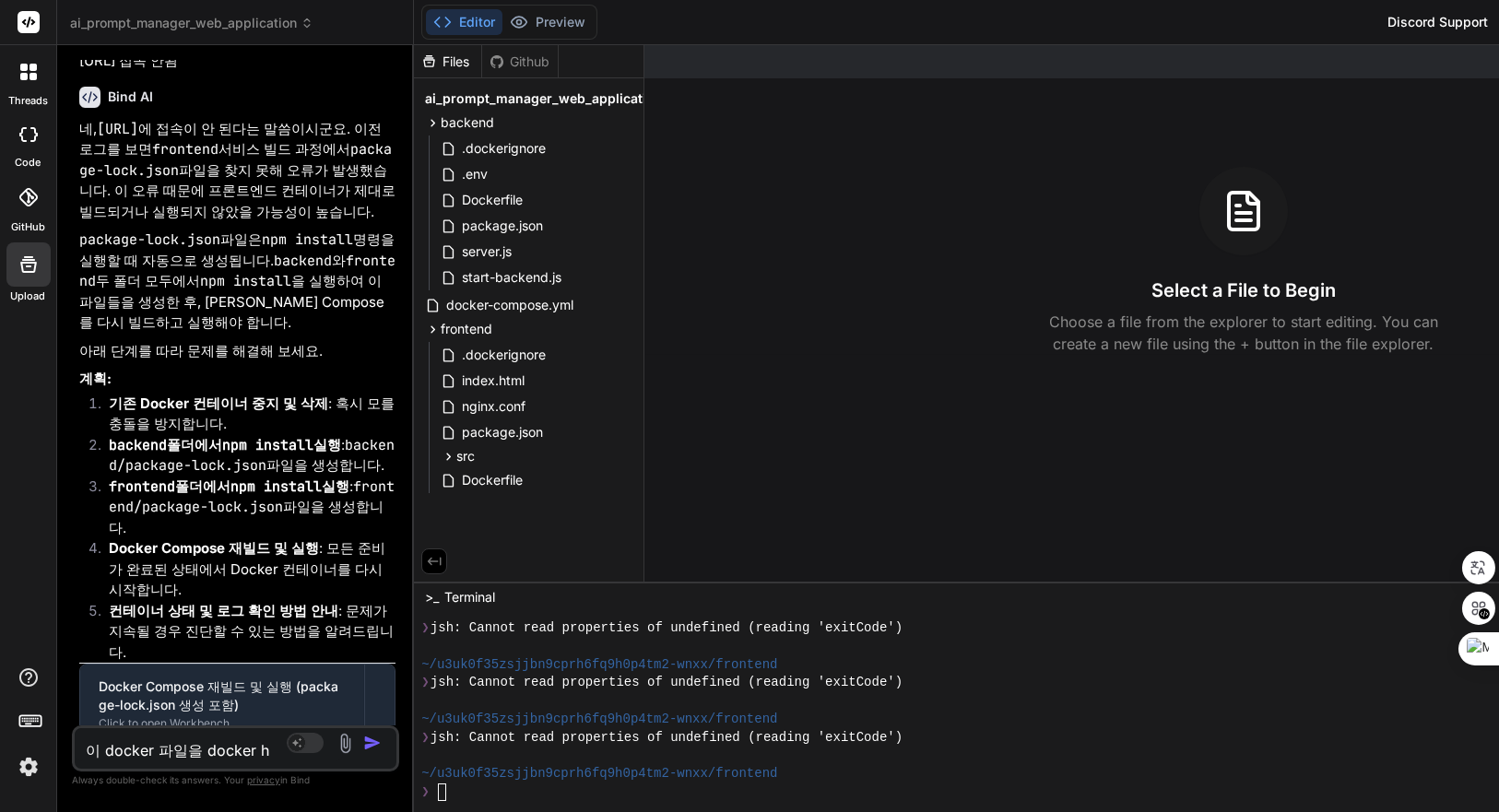
type textarea "x"
type textarea "이 docker 파일을 docker hub"
type textarea "x"
type textarea "이 docker 파일을 docker hubㅇ"
type textarea "x"
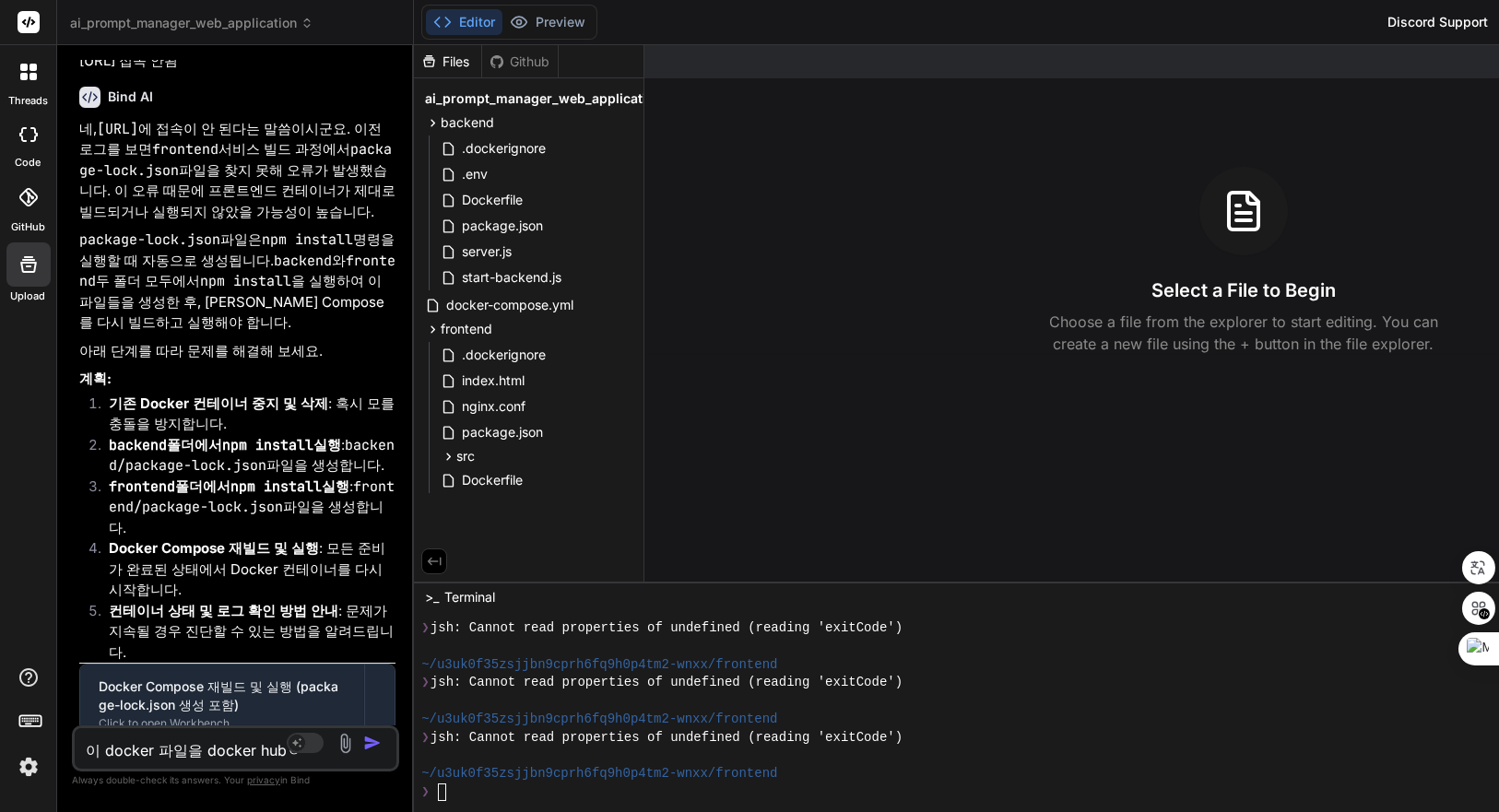
type textarea "이 docker 파일을 docker hub에"
type textarea "x"
type textarea "이 docker 파일을 docker hub에"
type textarea "x"
type textarea "이 docker 파일을 docker hub에 ㅈ"
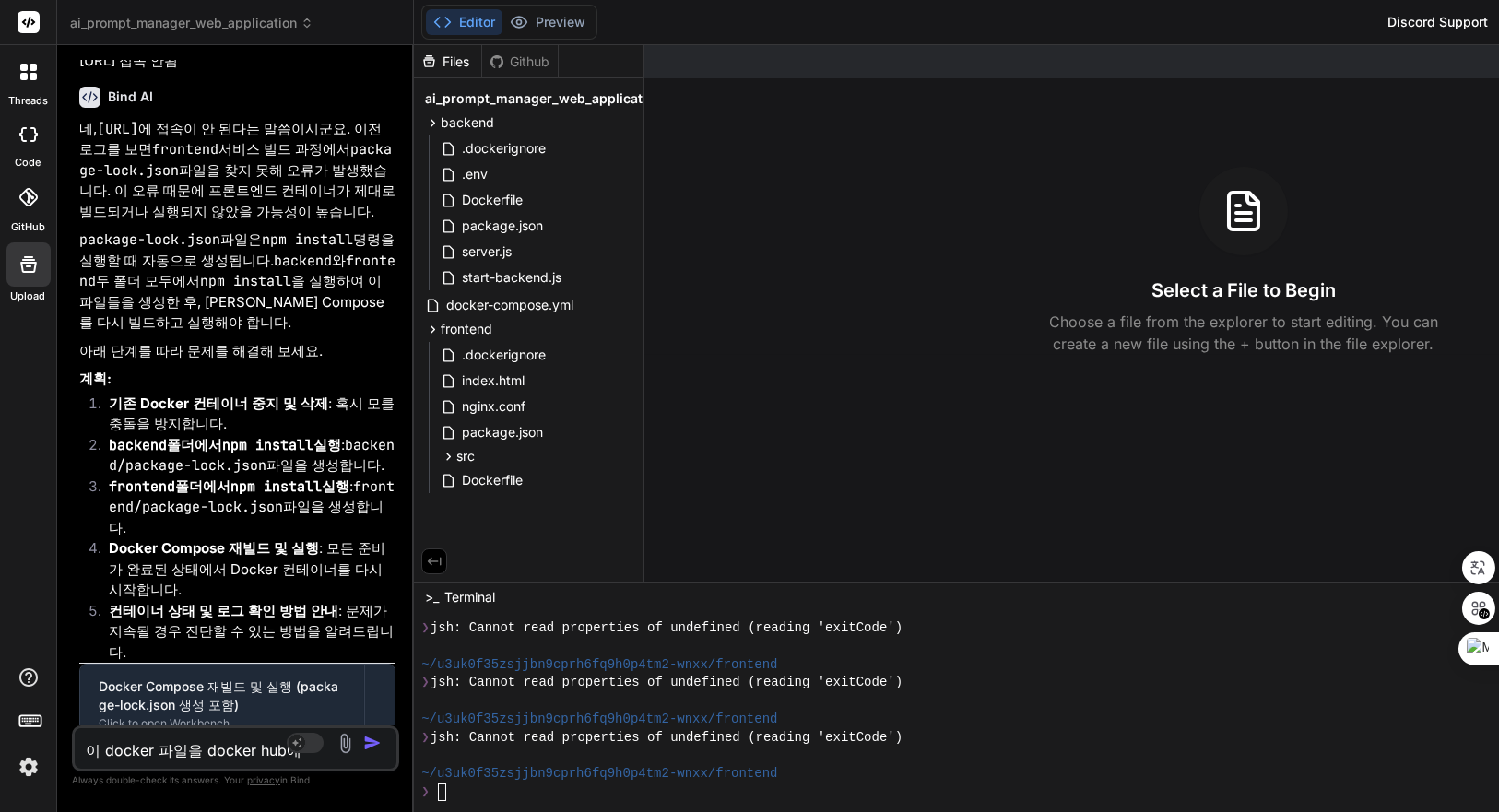
type textarea "x"
type textarea "이 docker 파일을 docker hub에 저"
type textarea "x"
type textarea "이 docker 파일을 docker hub에 젖"
type textarea "x"
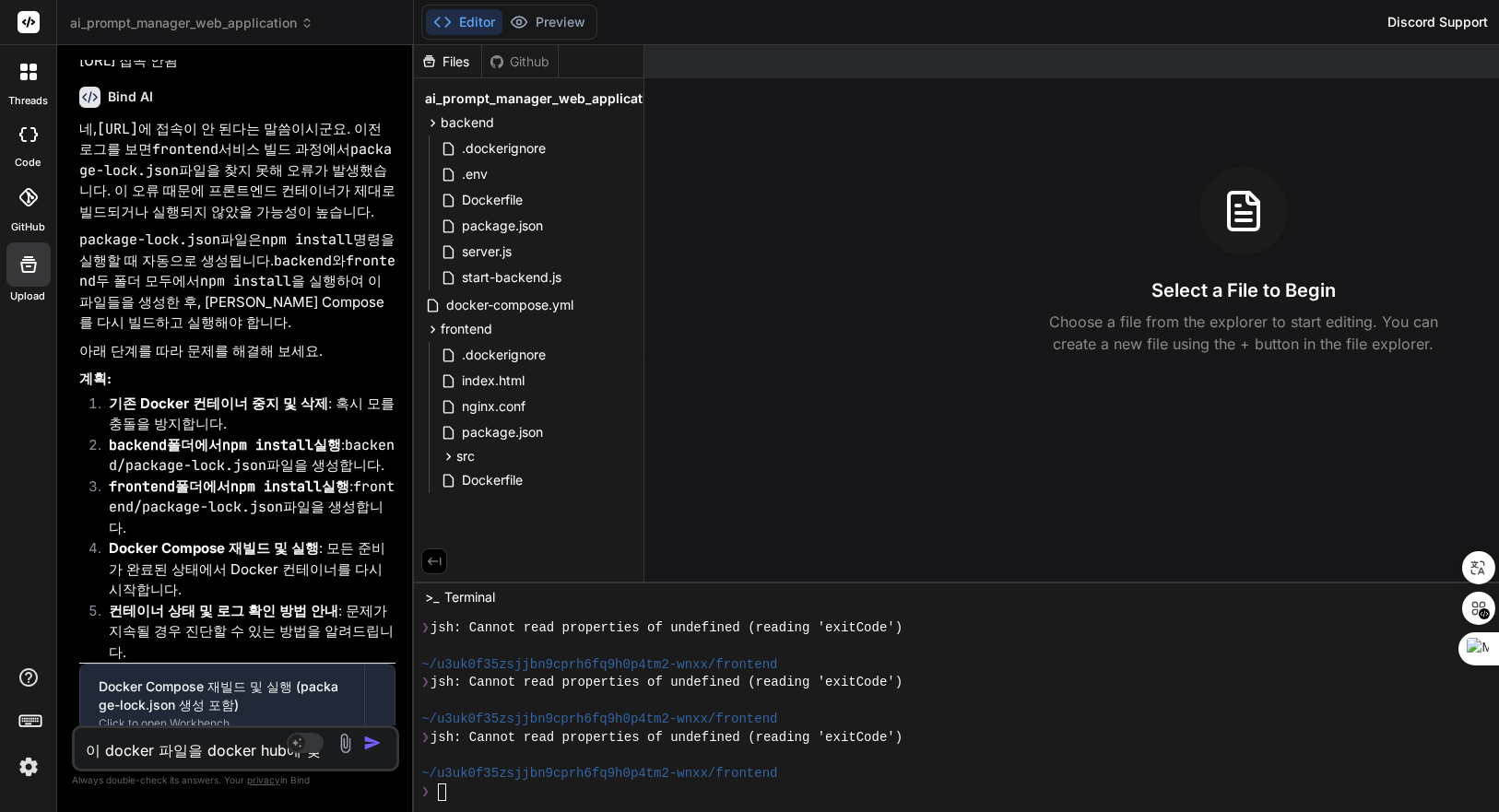
type textarea "이 docker 파일을 docker hub에 저자"
type textarea "x"
type textarea "이 docker 파일을 docker hub에 저장"
type textarea "x"
type textarea "이 docker 파일을 docker hub에 저장ㅎ"
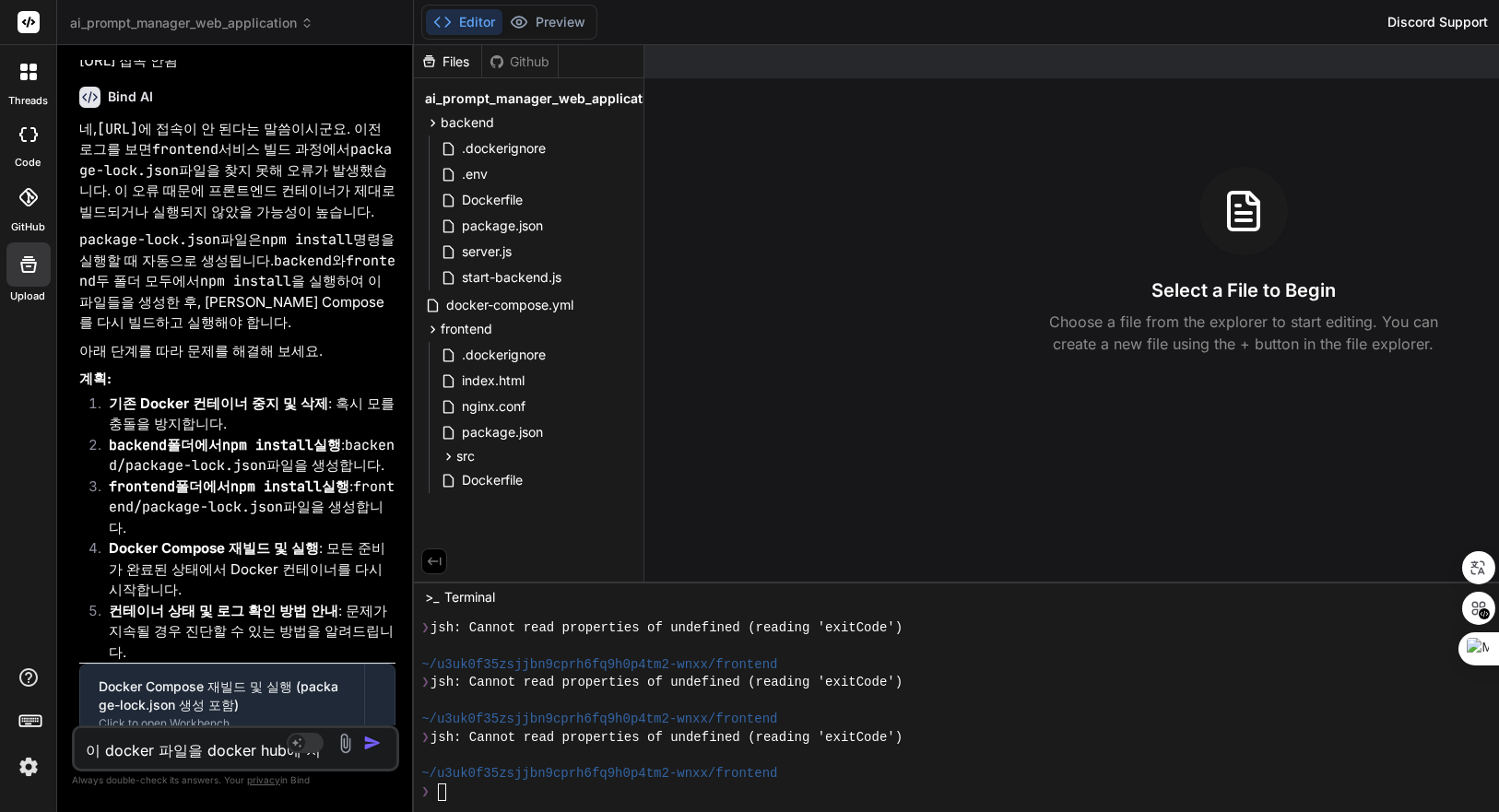
type textarea "x"
type textarea "이 docker 파일을 docker hub에 저장하"
type textarea "x"
type textarea "이 docker 파일을 docker hub에 저장한"
type textarea "x"
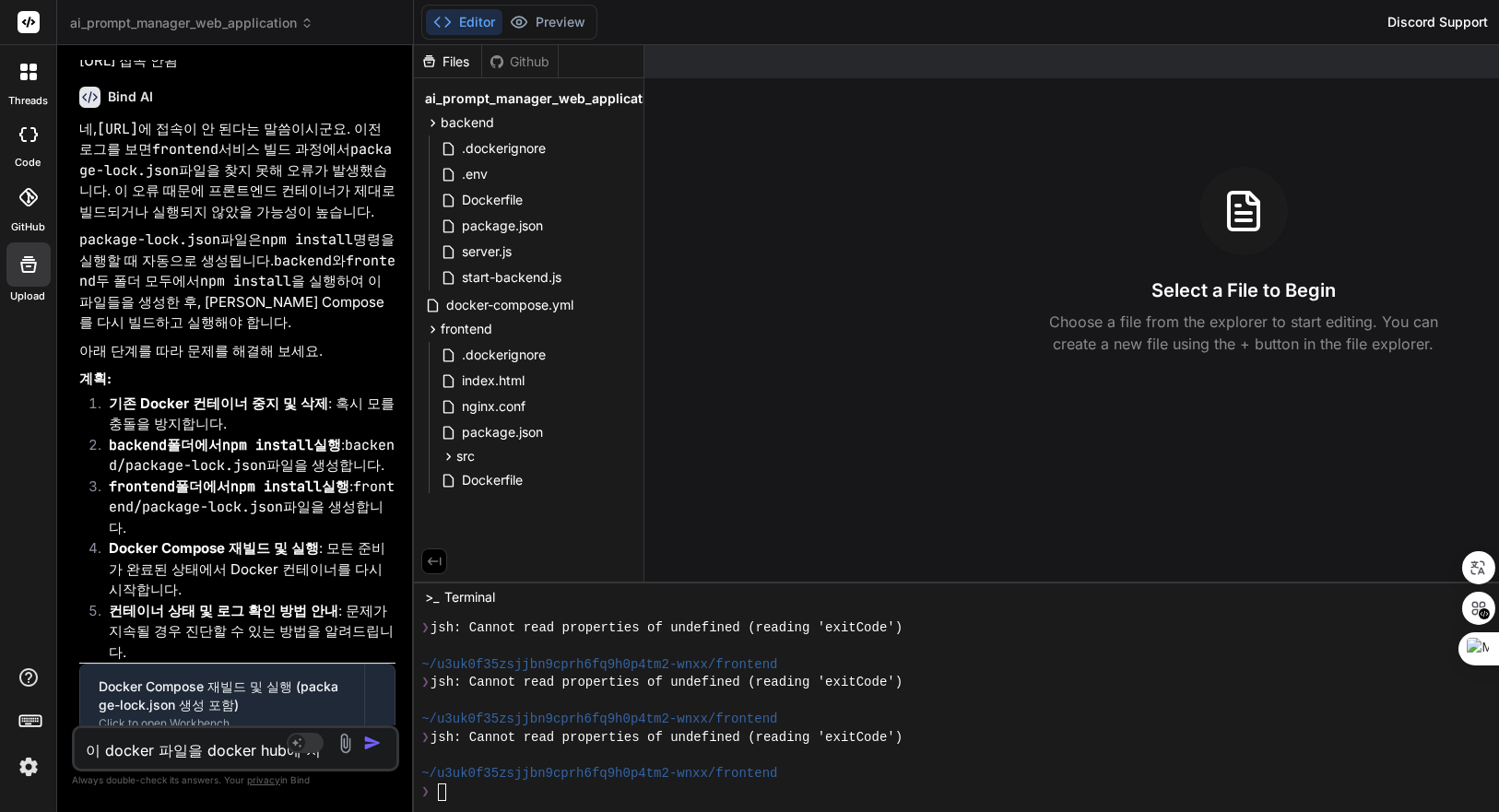
type textarea "이 docker 파일을 docker hub에 저장하느"
type textarea "x"
type textarea "이 docker 파일을 docker hub에 저장하는"
type textarea "x"
type textarea "이 docker 파일을 docker hub에 저장하는"
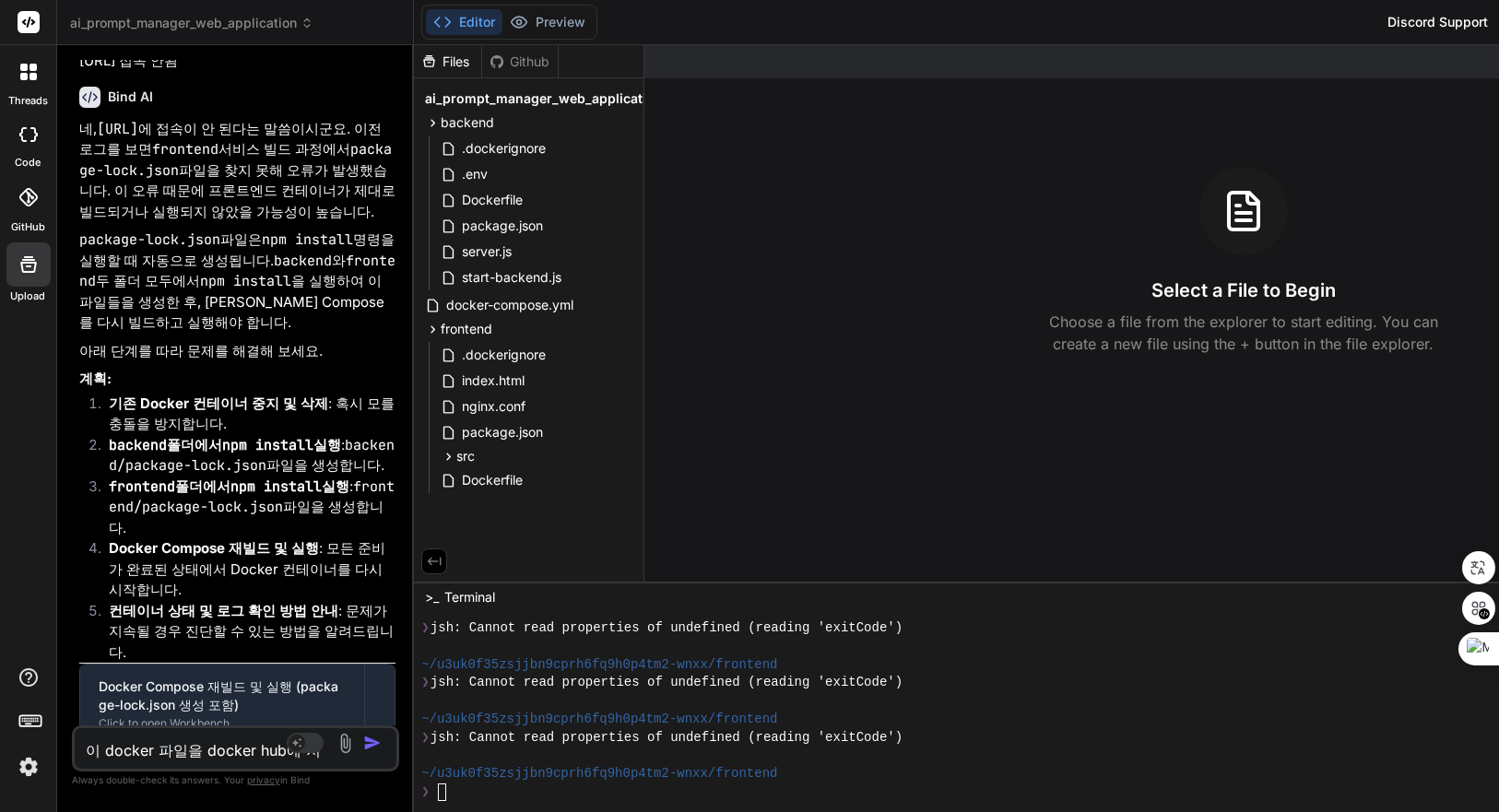
type textarea "x"
type textarea "이 docker 파일을 docker hub에 저장하는 ㅂ"
type textarea "x"
type textarea "이 docker 파일을 docker hub에 저장하는 바"
type textarea "x"
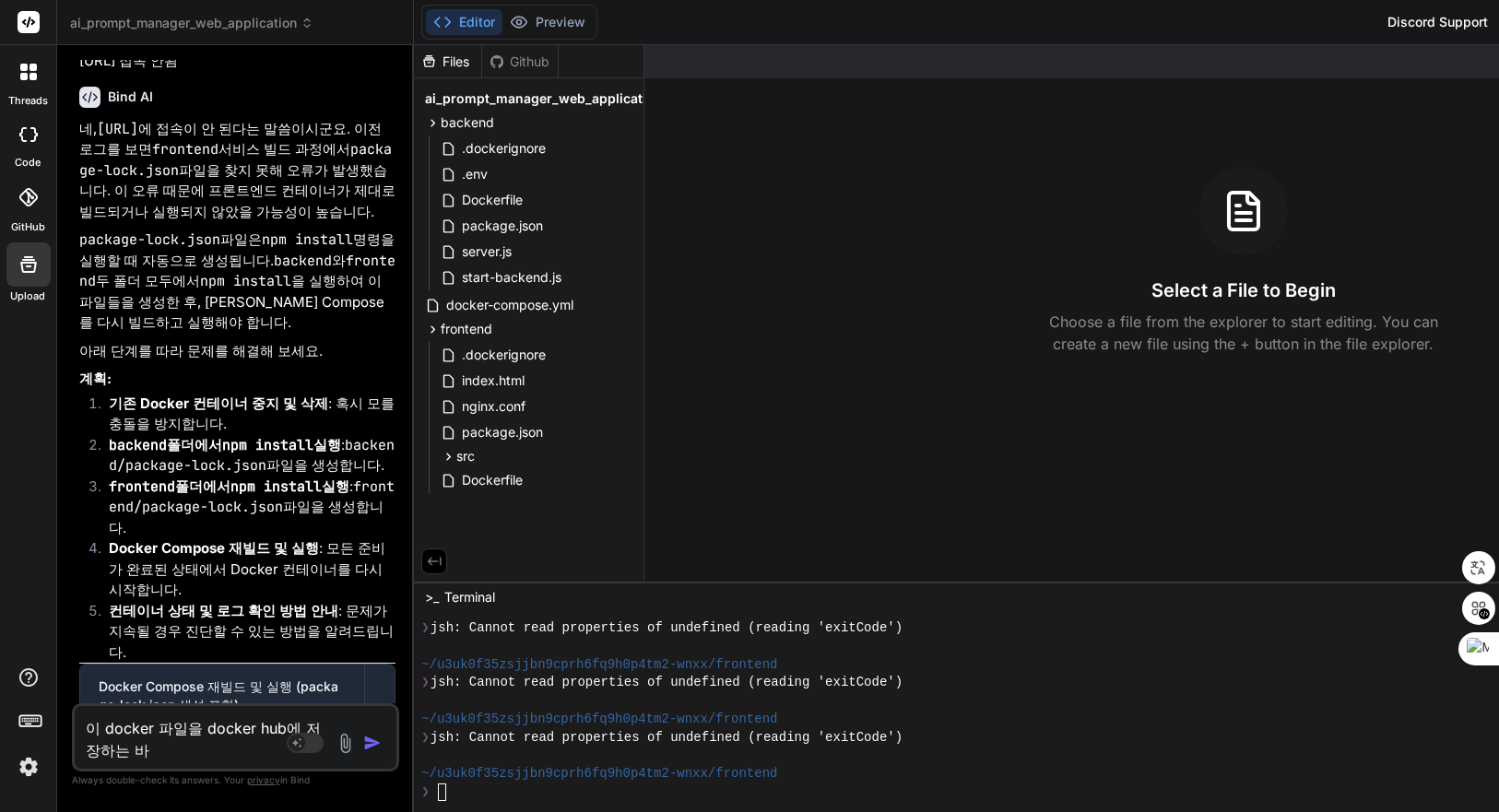
type textarea "이 docker 파일을 docker hub에 저장하는 방"
type textarea "x"
type textarea "이 docker 파일을 docker hub에 저장하는 방ㅂ"
type textarea "x"
type textarea "이 docker 파일을 docker hub에 저장하는 방버"
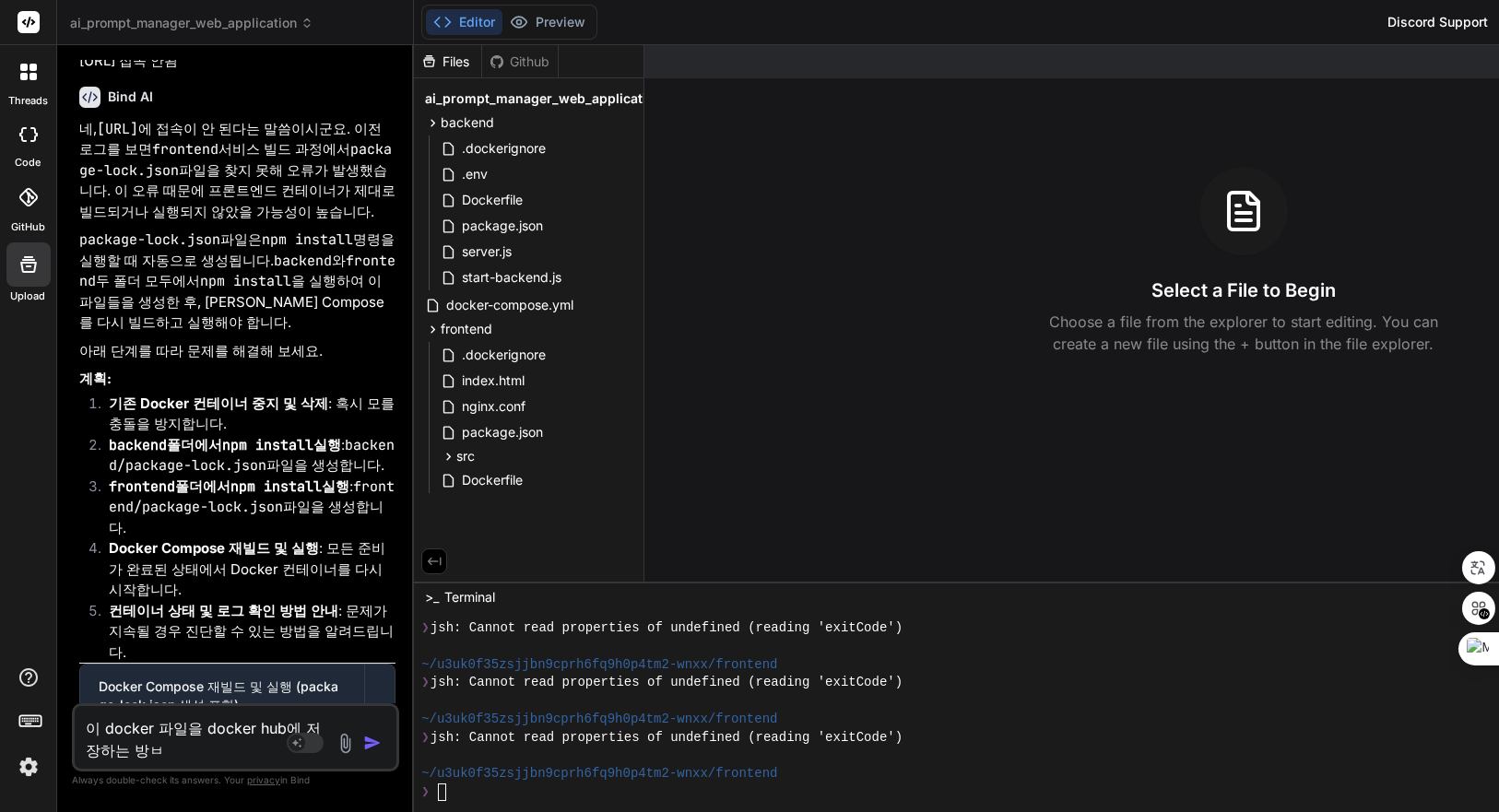
type textarea "x"
type textarea "이 docker 파일을 docker hub에 저장하는 방법"
type textarea "x"
type textarea "이 docker 파일을 docker hub에 저장하는 방법ㅇ"
type textarea "x"
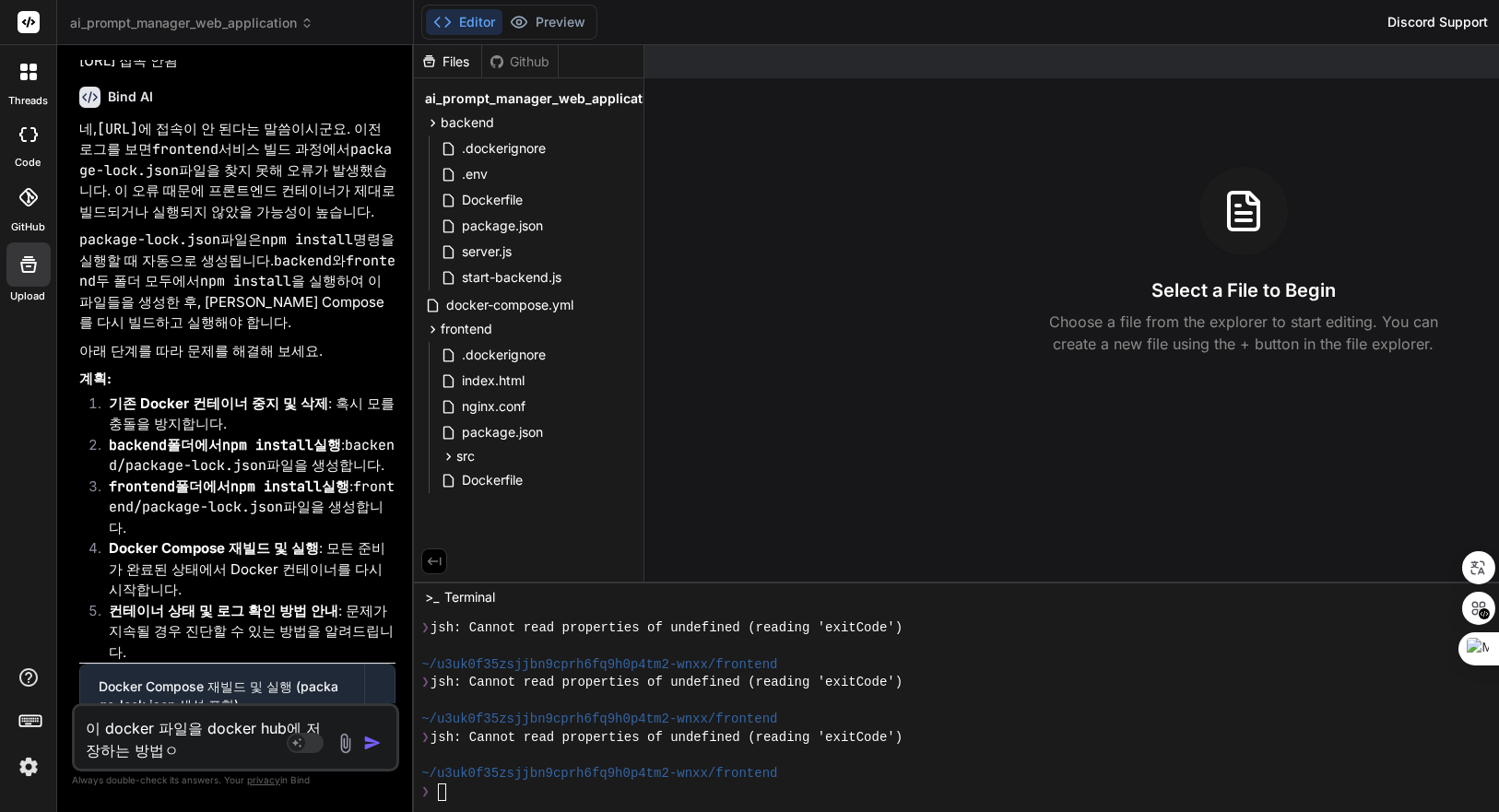
type textarea "이 docker 파일을 docker hub에 저장하는 방법으"
type textarea "x"
type textarea "이 docker 파일을 docker hub에 저장하는 방법을"
type textarea "x"
type textarea "이 docker 파일을 docker hub에 저장하는 방법을"
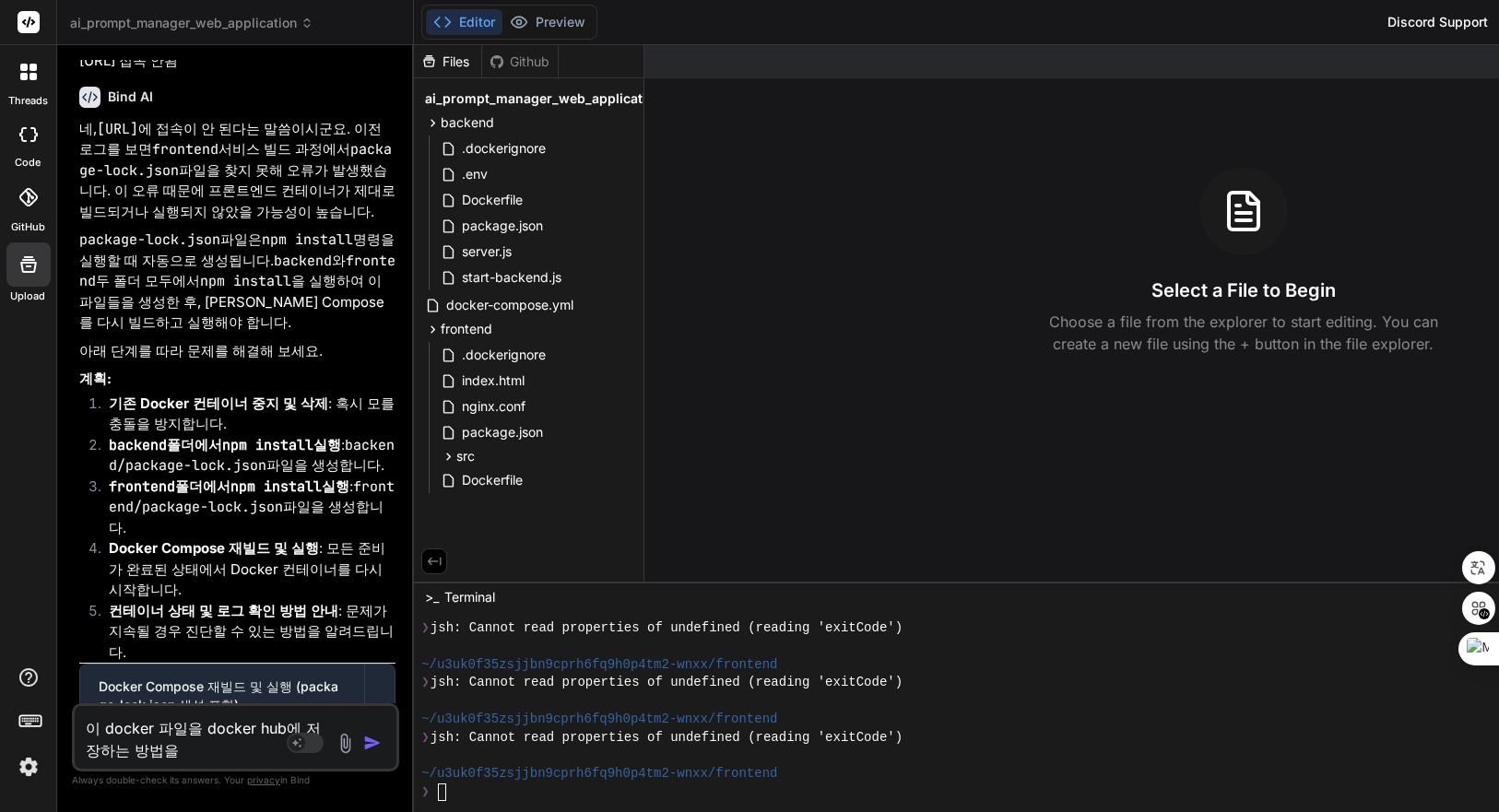
type textarea "x"
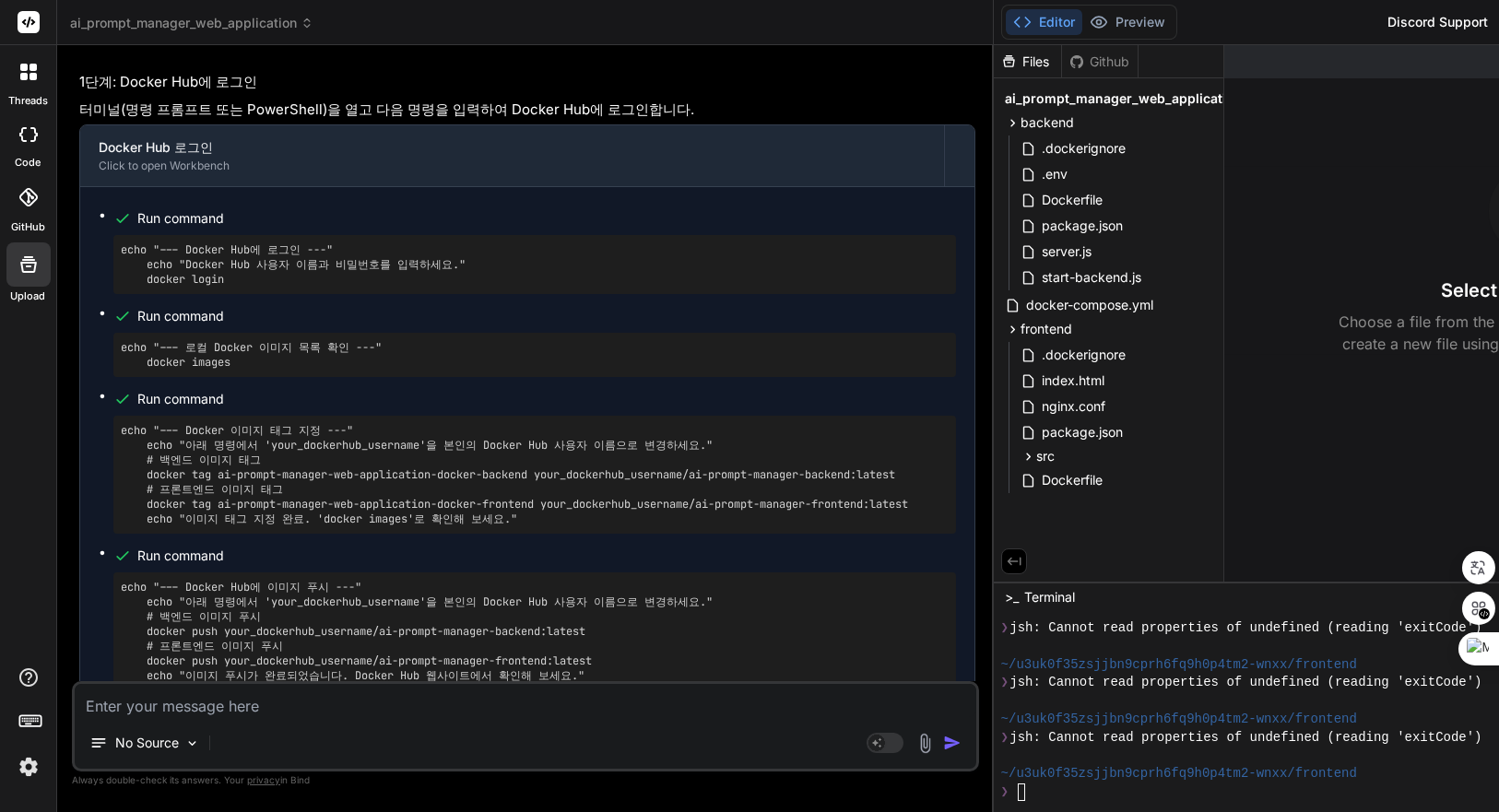
scroll to position [12413, 0]
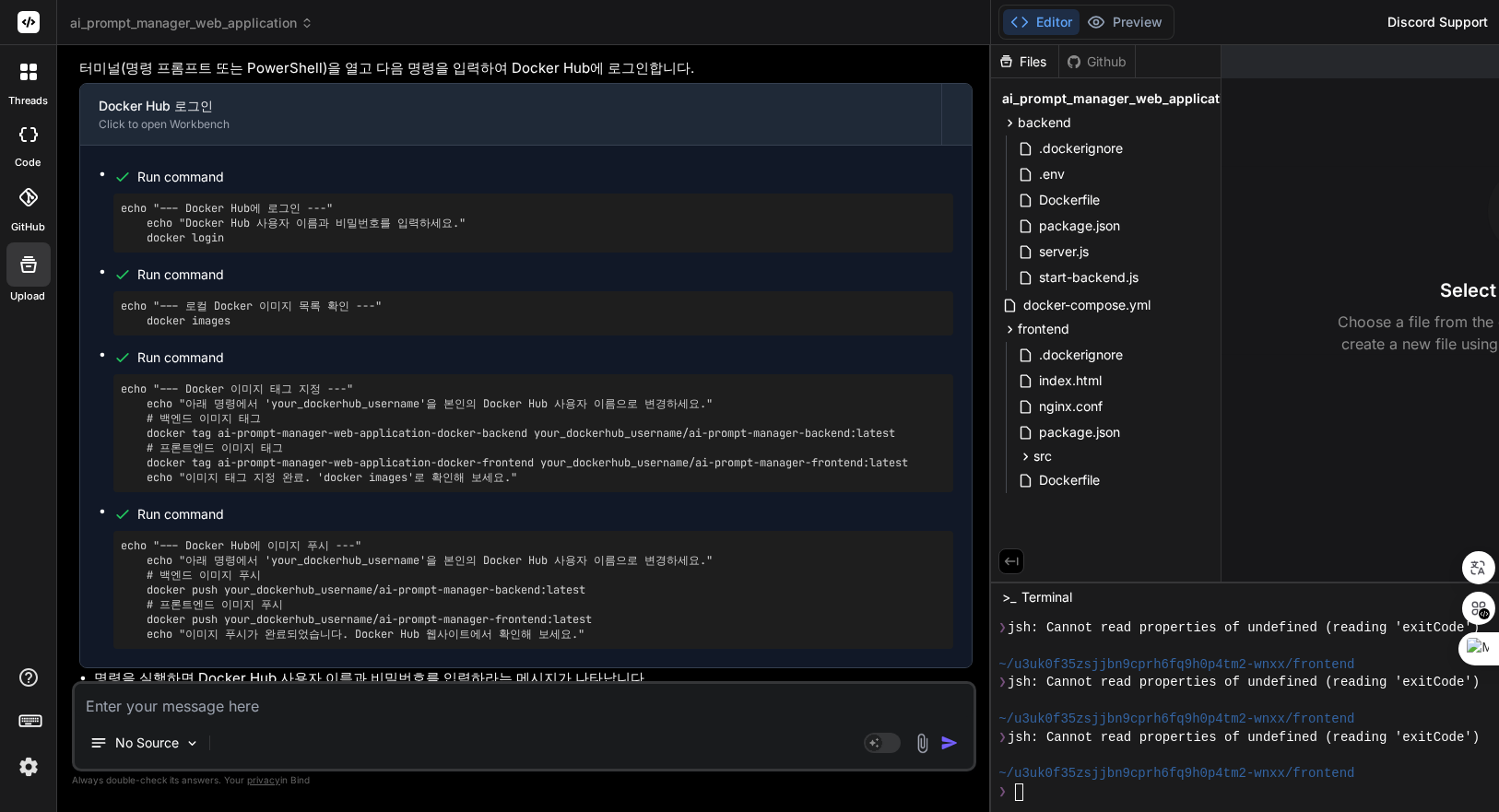
drag, startPoint x: 421, startPoint y: 260, endPoint x: 785, endPoint y: 251, distance: 364.1
click at [785, 251] on div "Bind AI Web Search Created with Pixso. Code Generator You Bind AI 계속해서 PROMPT_C…" at bounding box center [524, 428] width 934 height 767
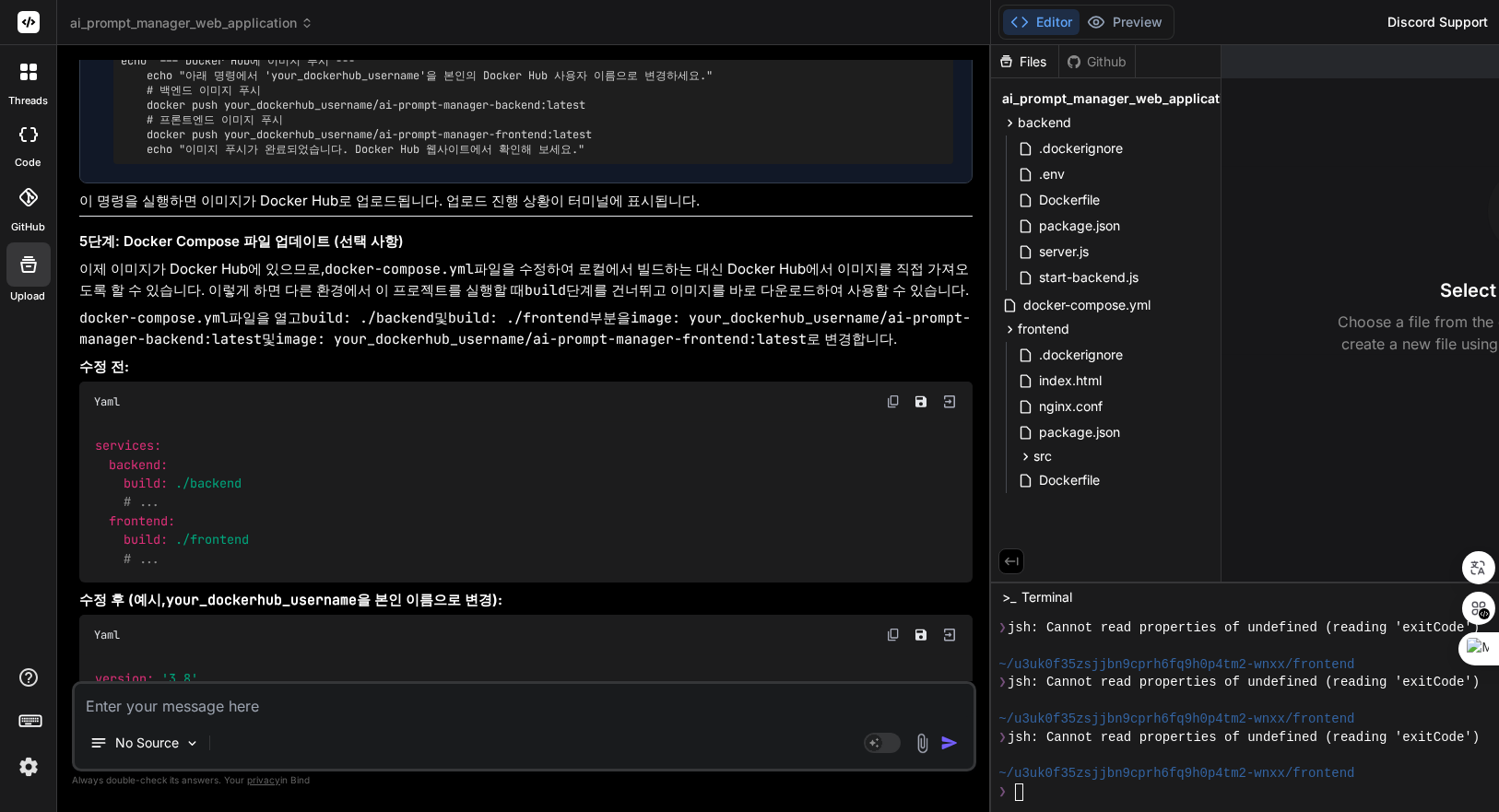
scroll to position [15571, 0]
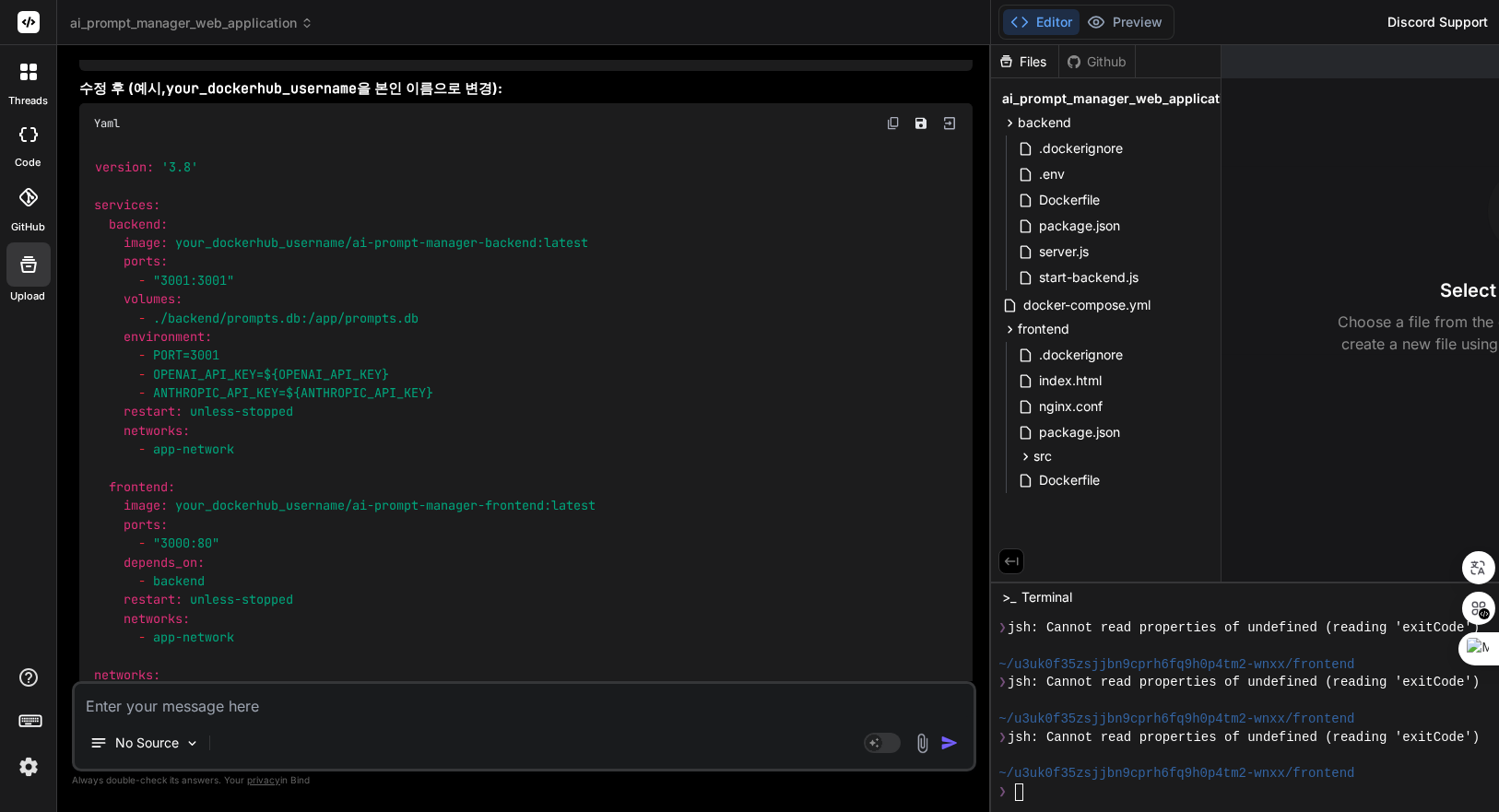
click at [454, 699] on textarea at bounding box center [524, 701] width 899 height 33
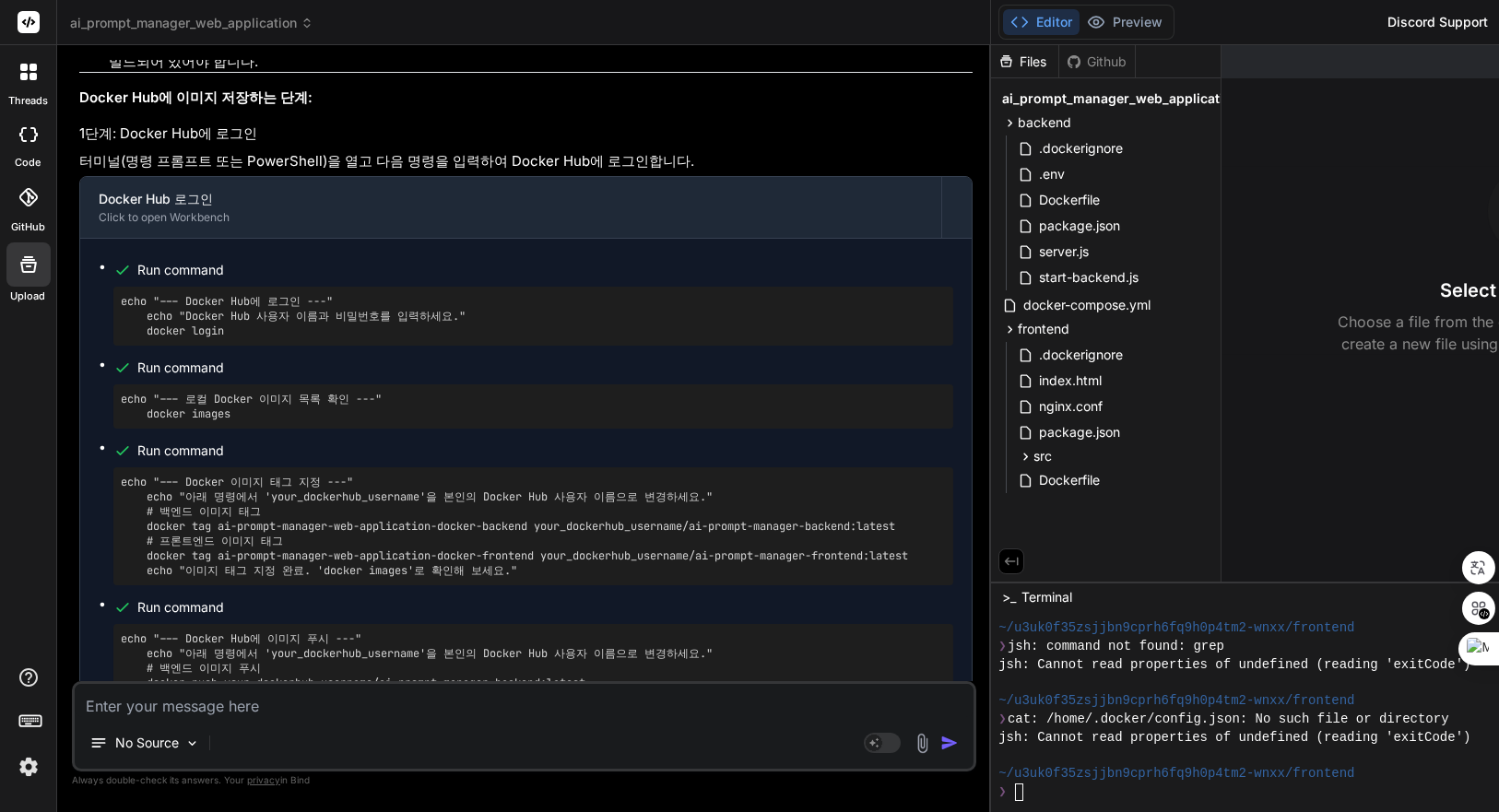
scroll to position [12420, 0]
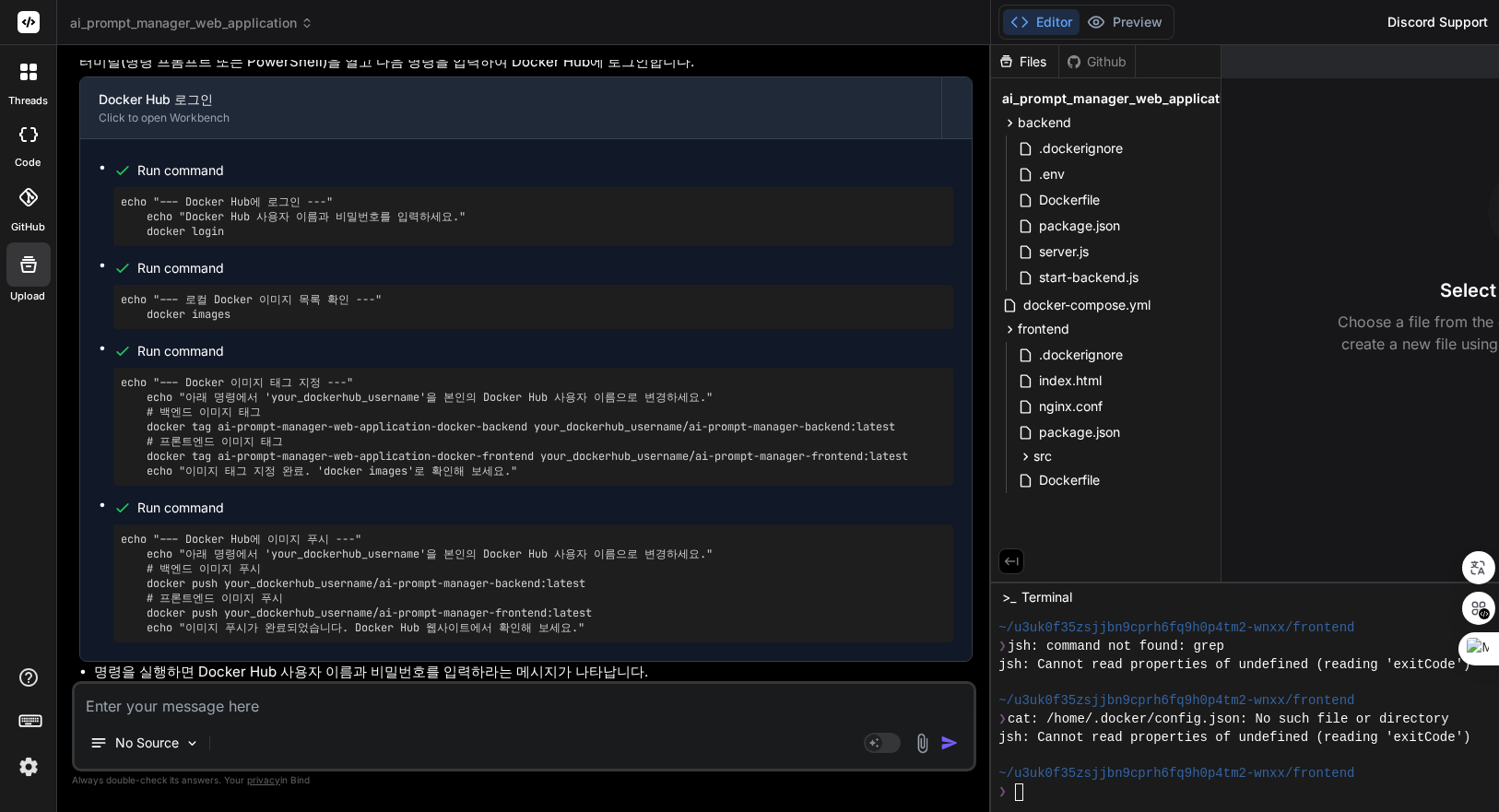
click at [285, 375] on pre "echo "--- Docker 이미지 태그 지정 ---" echo "아래 명령에서 'your_dockerhub_username'을 본인의 Do…" at bounding box center [533, 426] width 825 height 103
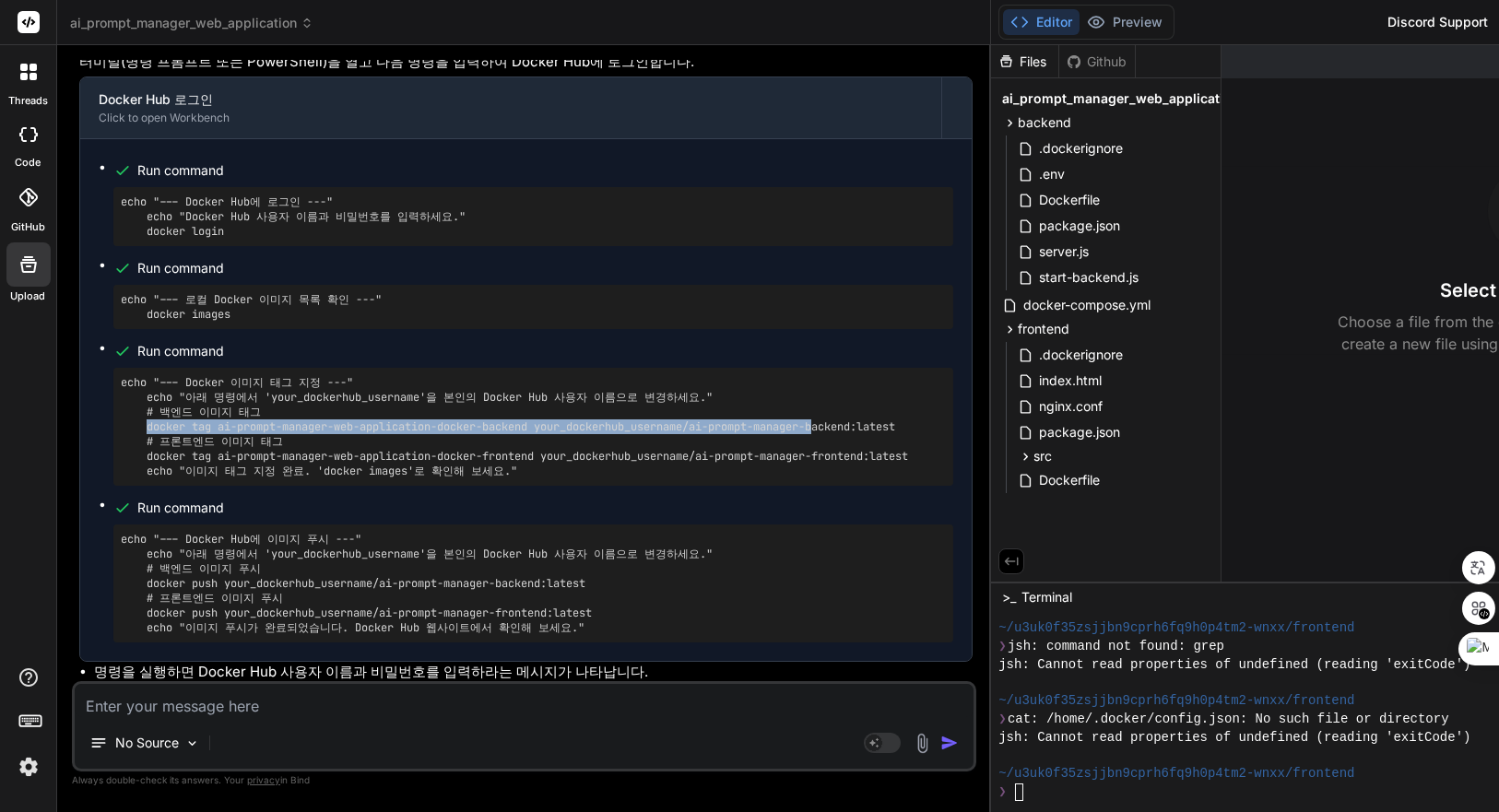
drag, startPoint x: 147, startPoint y: 290, endPoint x: 834, endPoint y: 292, distance: 687.0
click at [834, 375] on pre "echo "--- Docker 이미지 태그 지정 ---" echo "아래 명령에서 'your_dockerhub_username'을 본인의 Do…" at bounding box center [533, 426] width 825 height 103
drag, startPoint x: 107, startPoint y: 287, endPoint x: 647, endPoint y: 287, distance: 540.0
click at [647, 287] on ul "Run command echo "--- Docker Hub에 로그인 ---" echo "Docker Hub 사용자 이름과 비밀번호를 입력하세요…" at bounding box center [526, 401] width 855 height 485
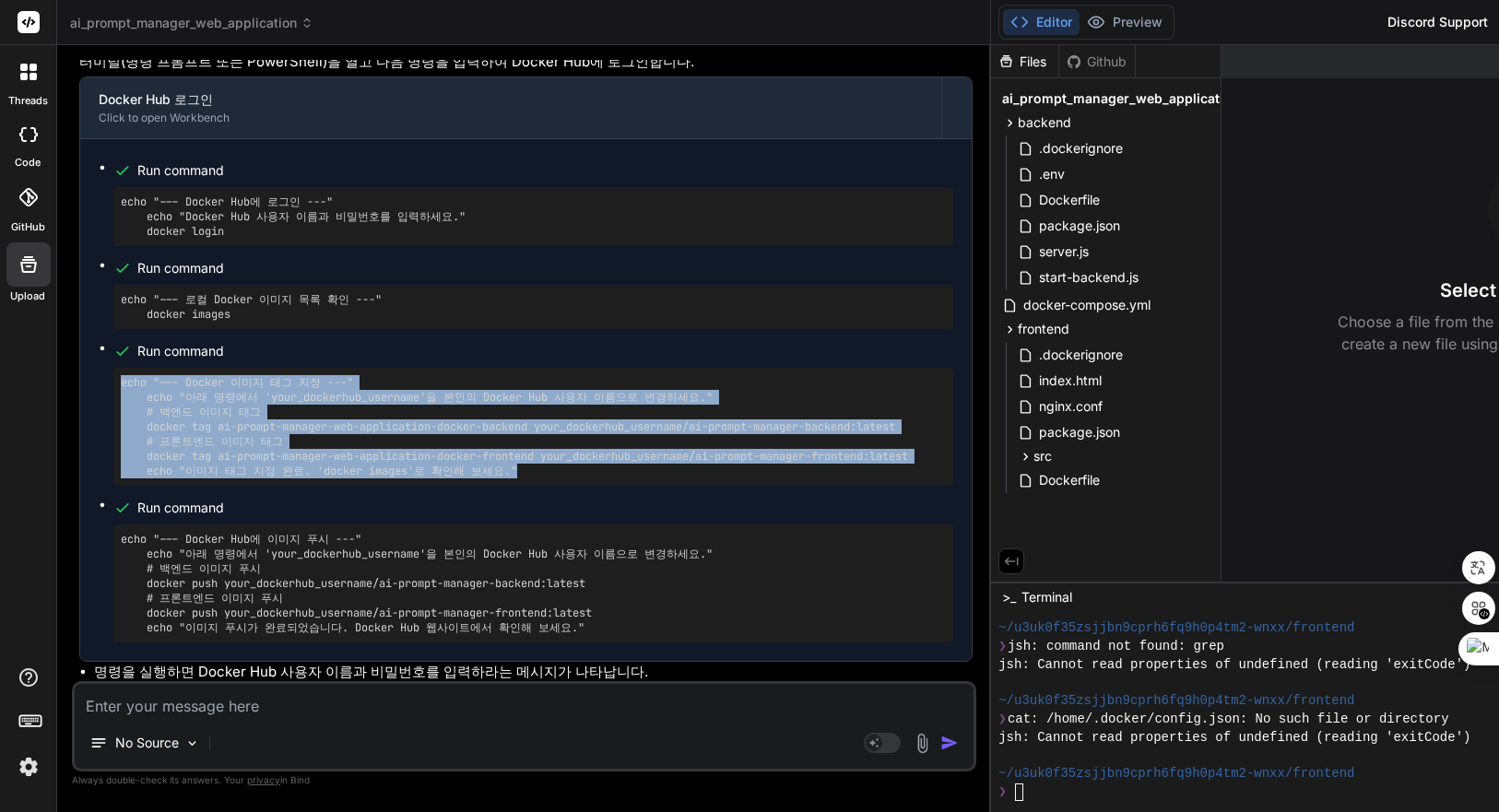
drag, startPoint x: 117, startPoint y: 242, endPoint x: 1033, endPoint y: 237, distance: 916.0
click at [842, 368] on div "echo "--- Docker 이미지 태그 지정 ---" echo "아래 명령에서 'your_dockerhub_username'을 본인의 Do…" at bounding box center [532, 427] width 840 height 118
copy pre "echo "--- Docker 이미지 태그 지정 ---" echo "아래 명령에서 'your_dockerhub_username'을 본인의 Do…"
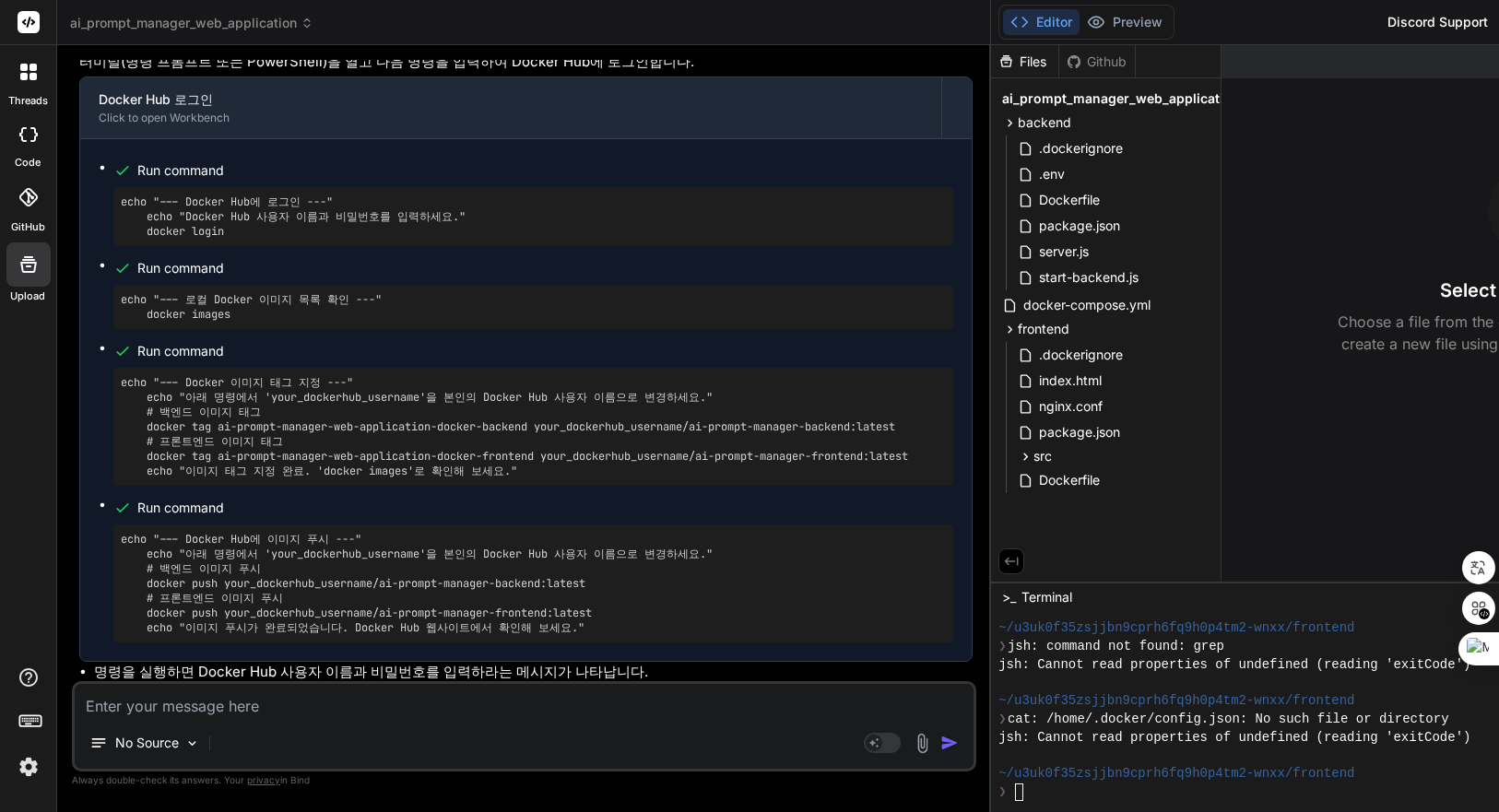
drag, startPoint x: 137, startPoint y: 515, endPoint x: 213, endPoint y: 511, distance: 76.1
click at [137, 515] on div "Run command echo "--- Docker Hub에 로그인 ---" echo "Docker Hub 사용자 이름과 비밀번호를 입력하세요…" at bounding box center [527, 400] width 892 height 521
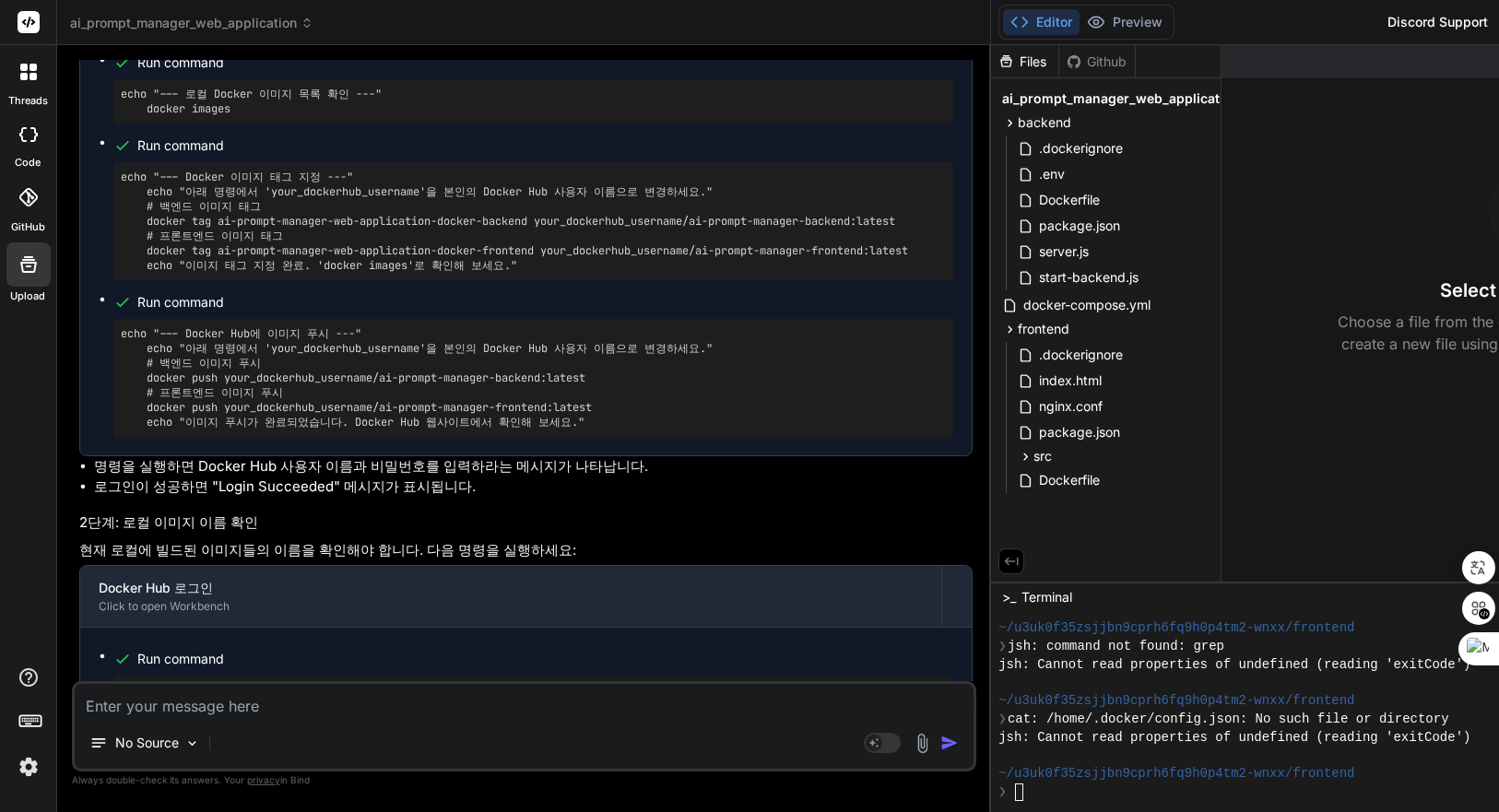
scroll to position [12523, 0]
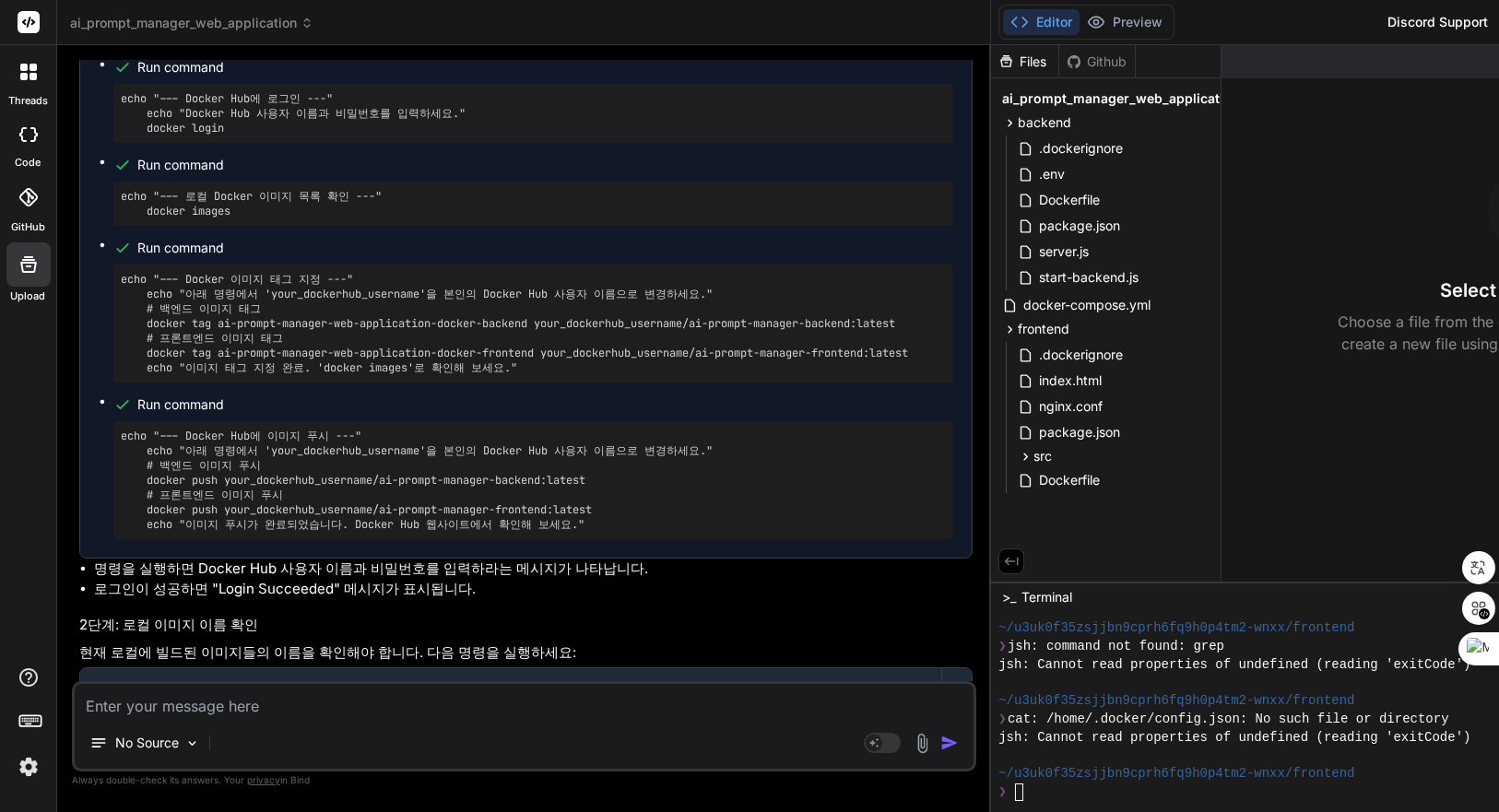
click at [198, 429] on pre "echo "--- Docker Hub에 이미지 푸시 ---" echo "아래 명령에서 'your_dockerhub_username'을 본인의 …" at bounding box center [533, 480] width 825 height 103
drag, startPoint x: 145, startPoint y: 340, endPoint x: 601, endPoint y: 340, distance: 456.0
click at [601, 429] on pre "echo "--- Docker Hub에 이미지 푸시 ---" echo "아래 명령에서 'your_dockerhub_username'을 본인의 …" at bounding box center [533, 480] width 825 height 103
click at [346, 429] on pre "echo "--- Docker Hub에 이미지 푸시 ---" echo "아래 명령에서 'your_dockerhub_username'을 본인의 …" at bounding box center [533, 480] width 825 height 103
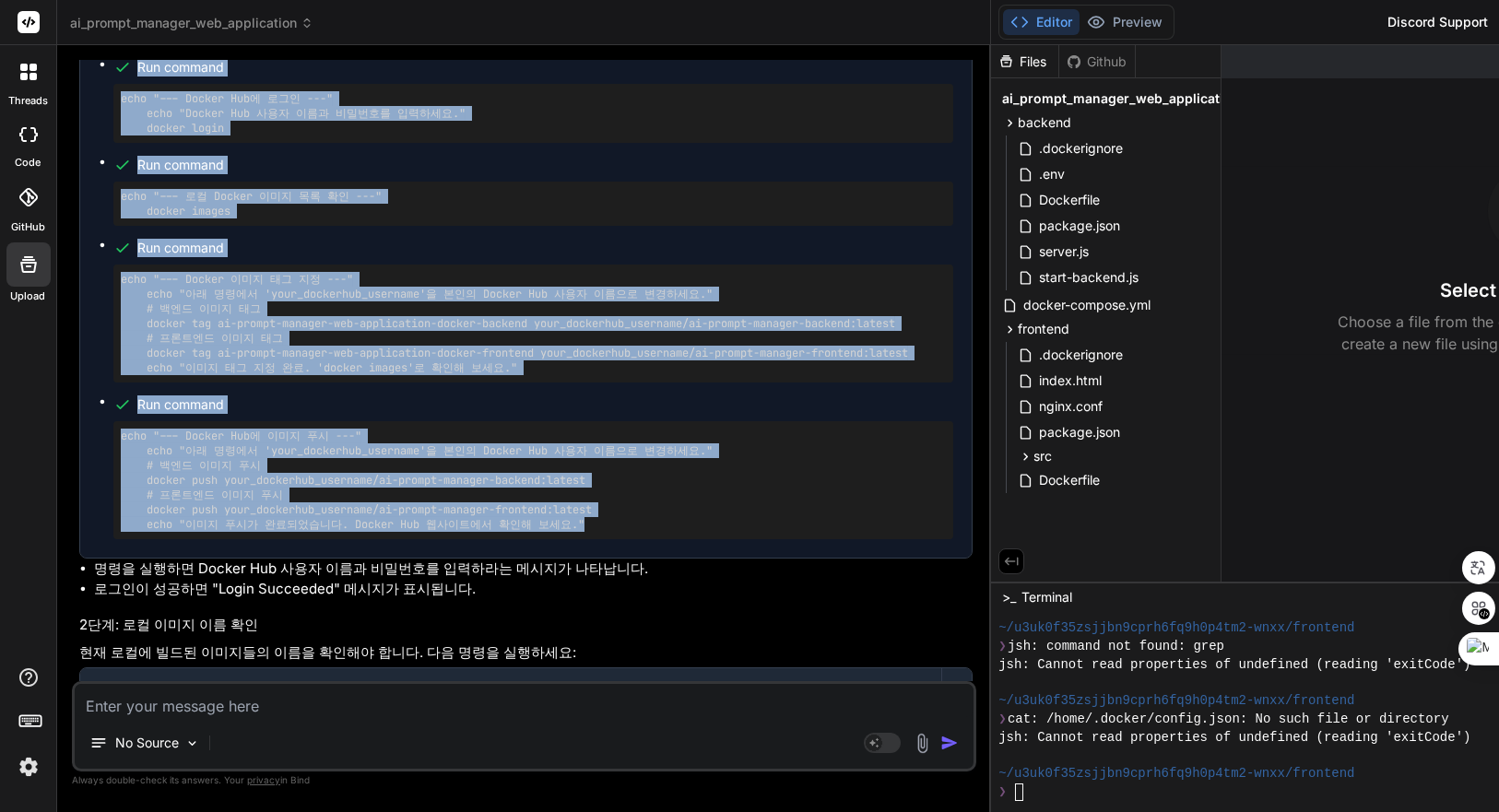
drag, startPoint x: 170, startPoint y: 277, endPoint x: 802, endPoint y: 350, distance: 636.2
click at [619, 396] on ul "Run command echo "--- Docker Hub에 로그인 ---" echo "Docker Hub 사용자 이름과 비밀번호를 입력하세요…" at bounding box center [526, 297] width 855 height 485
copy ul "Lor ipsumdo sita "--- Consec Adip eli ---" sedd "Eiusmo Tem inc utl etdol magna…"
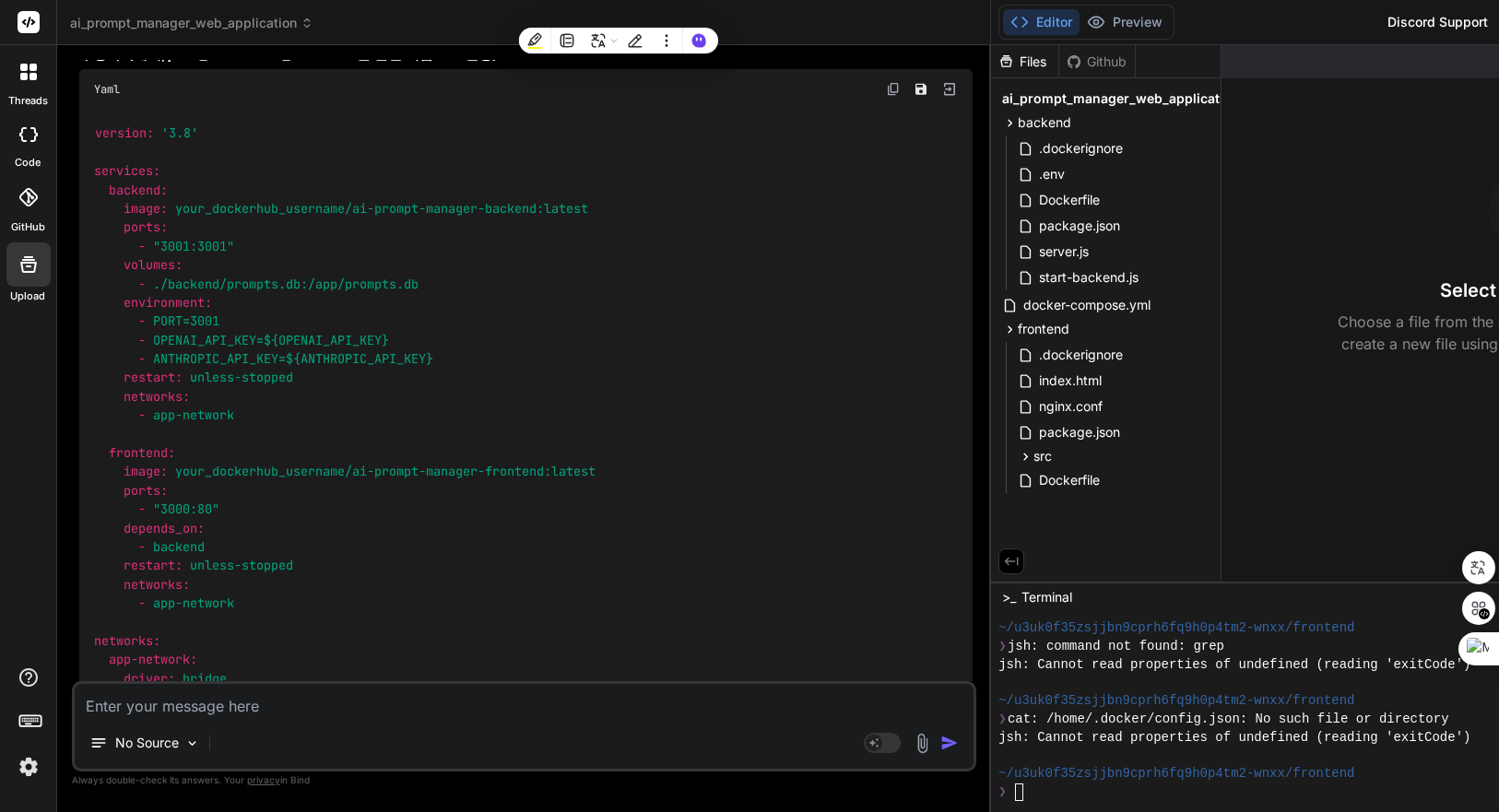
scroll to position [15288, 0]
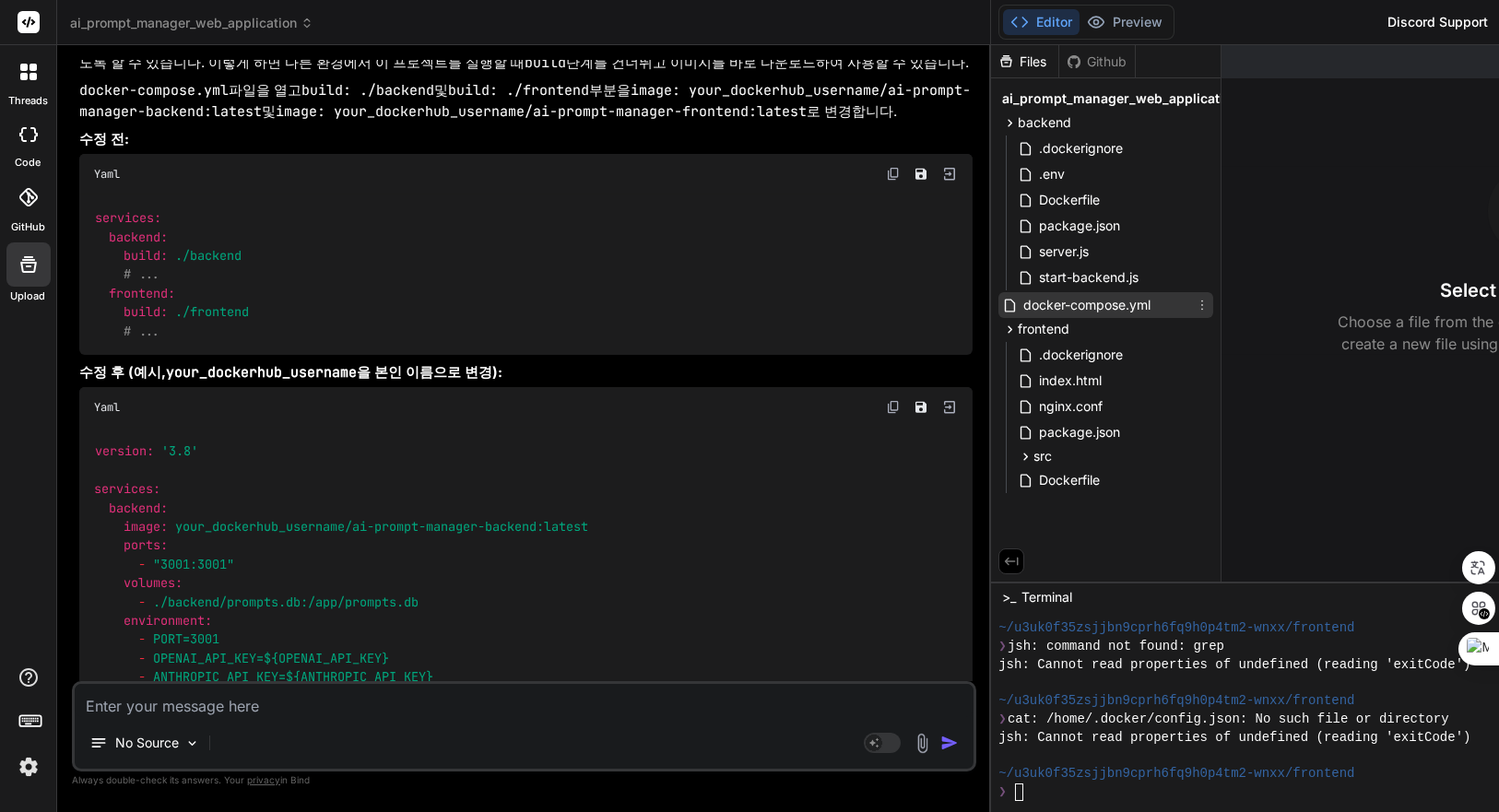
click at [1131, 304] on span "docker-compose.yml" at bounding box center [1086, 304] width 131 height 23
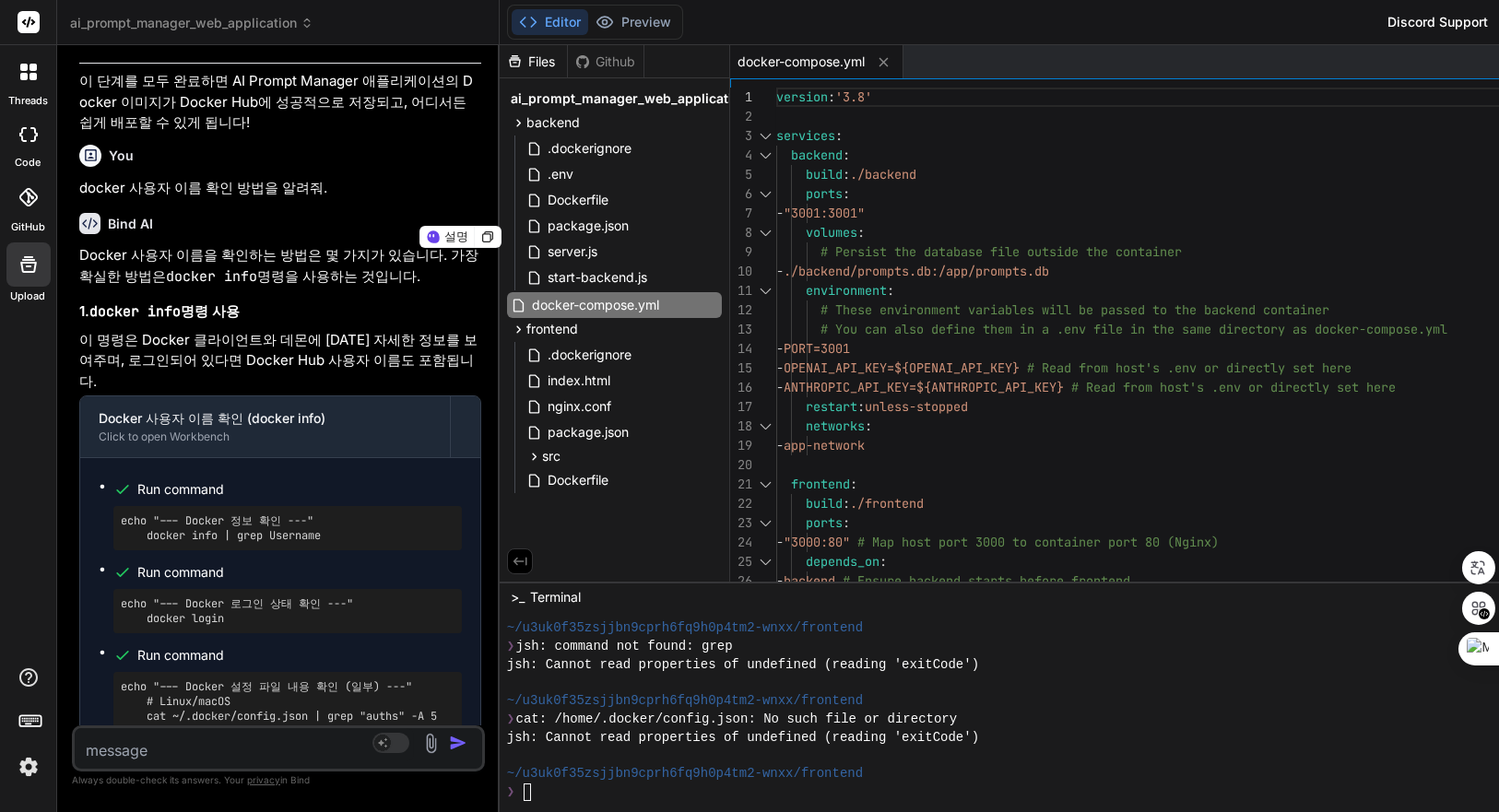
scroll to position [24863, 0]
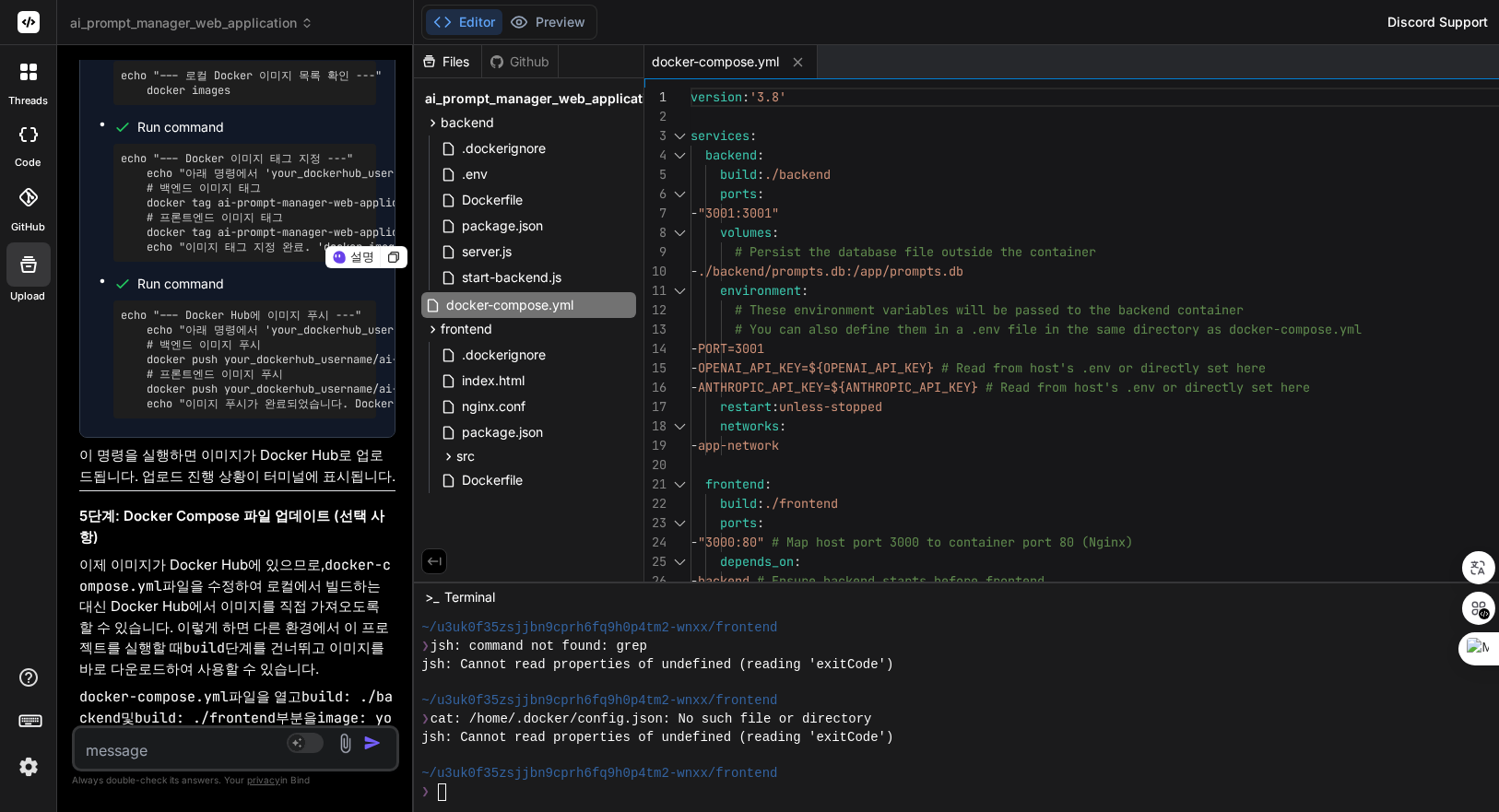
drag, startPoint x: 1014, startPoint y: 323, endPoint x: 152, endPoint y: 455, distance: 872.0
click at [153, 445] on div "Bind AI Web Search Created with Pixso. Code Generator You Bind AI 계속해서 PROMPT_C…" at bounding box center [235, 428] width 357 height 767
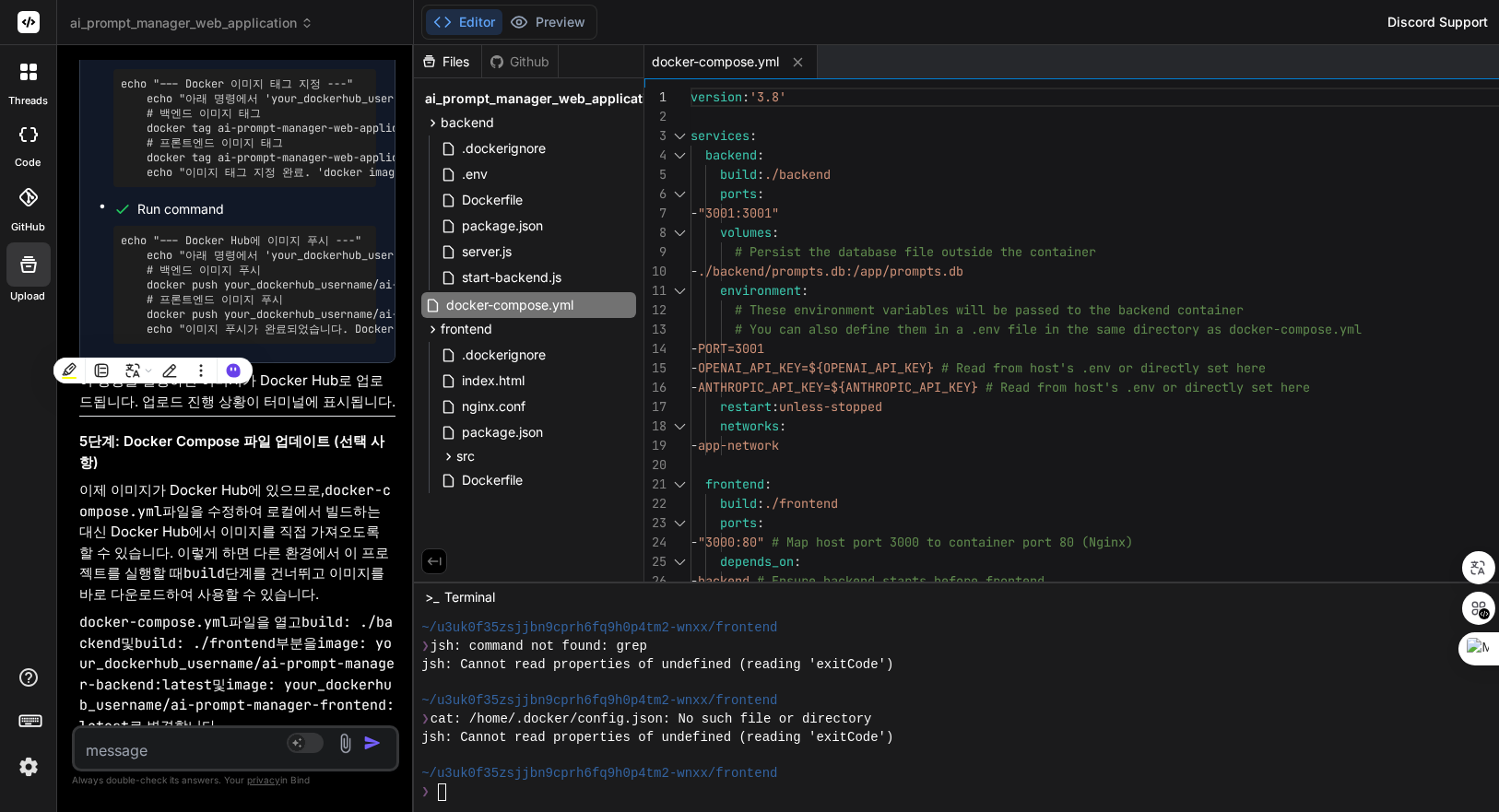
scroll to position [24965, 0]
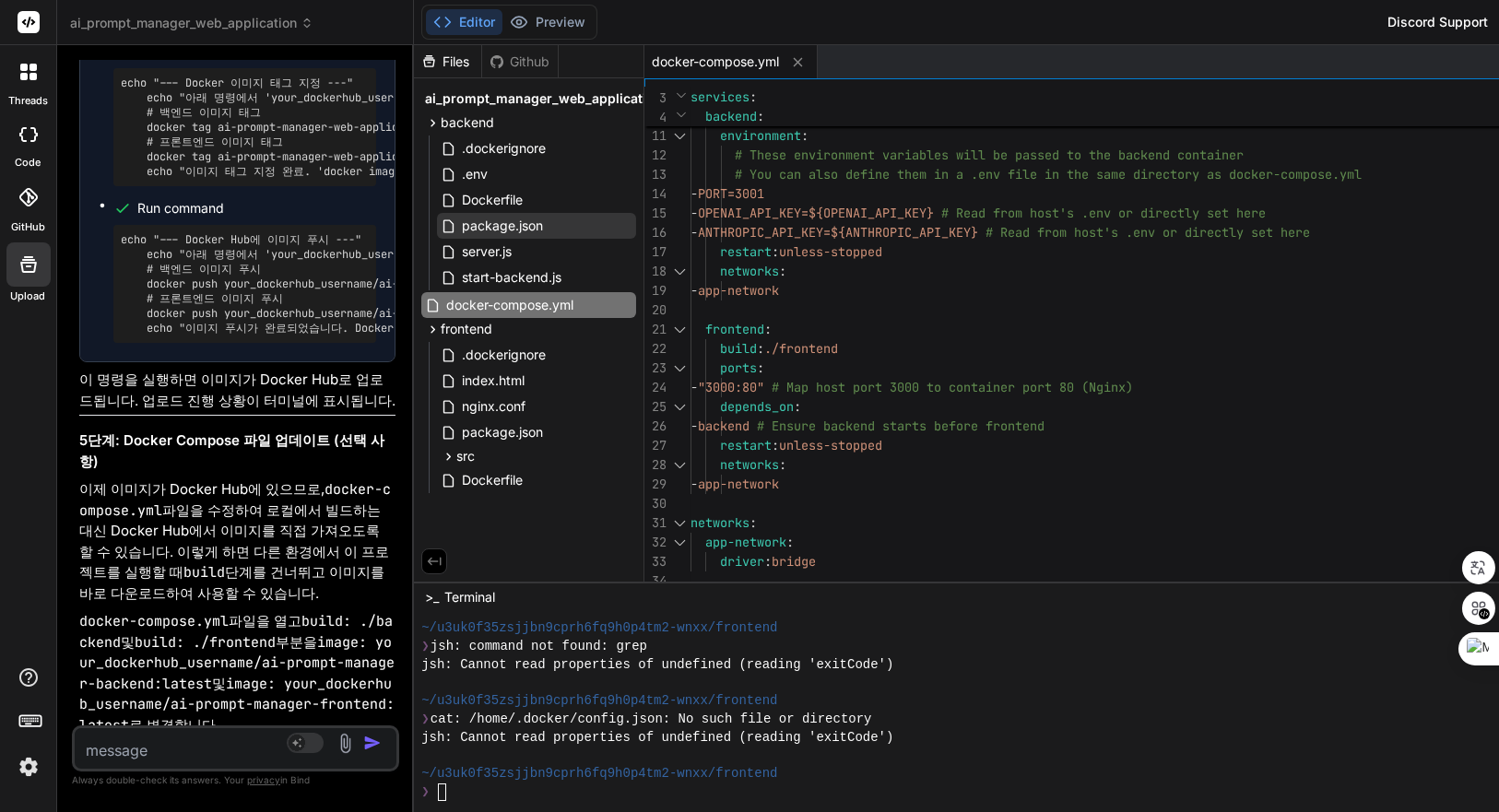
scroll to position [24863, 0]
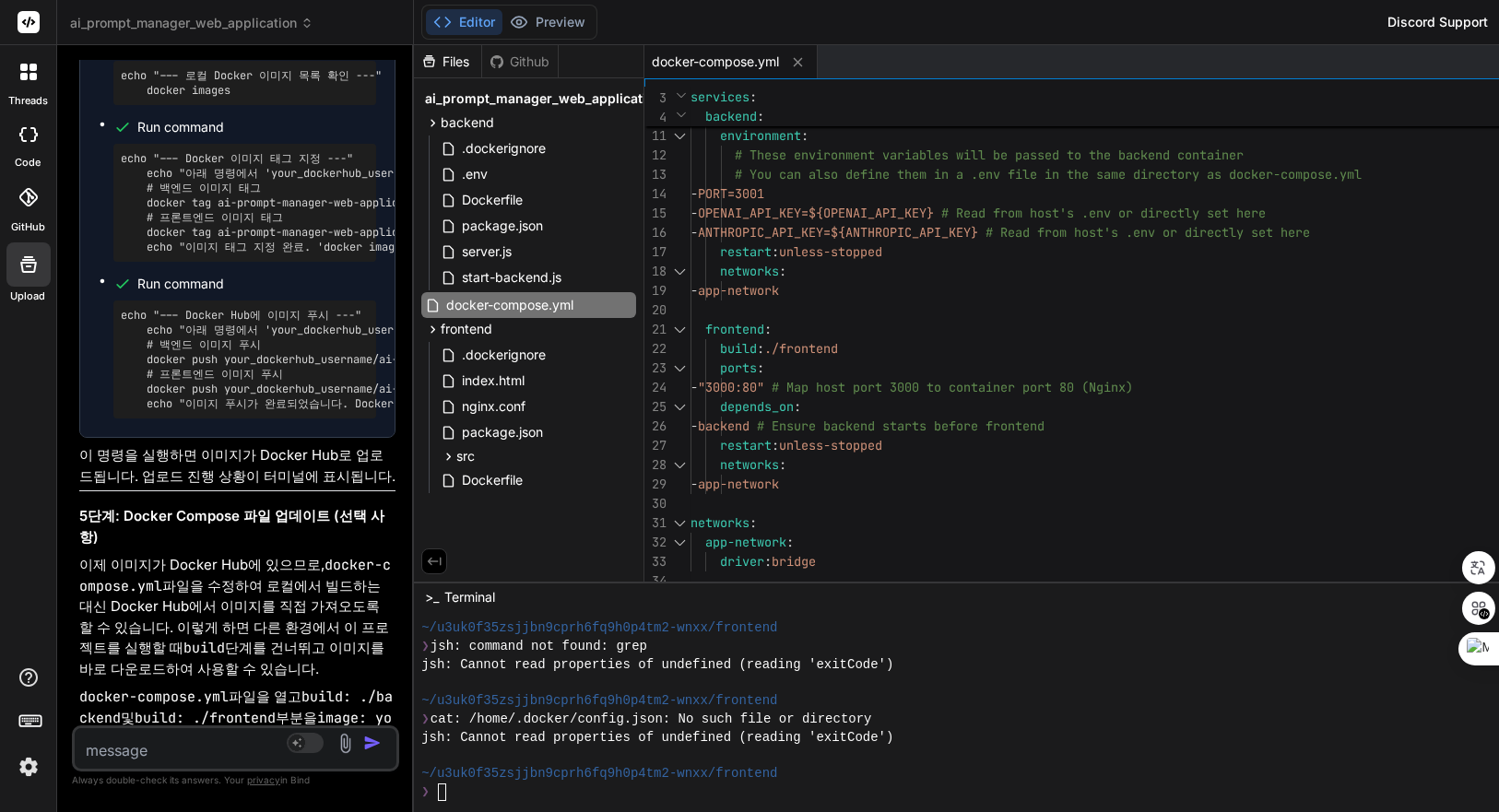
click at [1007, 708] on div "~/u3uk0f35zsjjbn9cprh6fq9h0p4tm2-wnxx/frontend" at bounding box center [1134, 701] width 1425 height 19
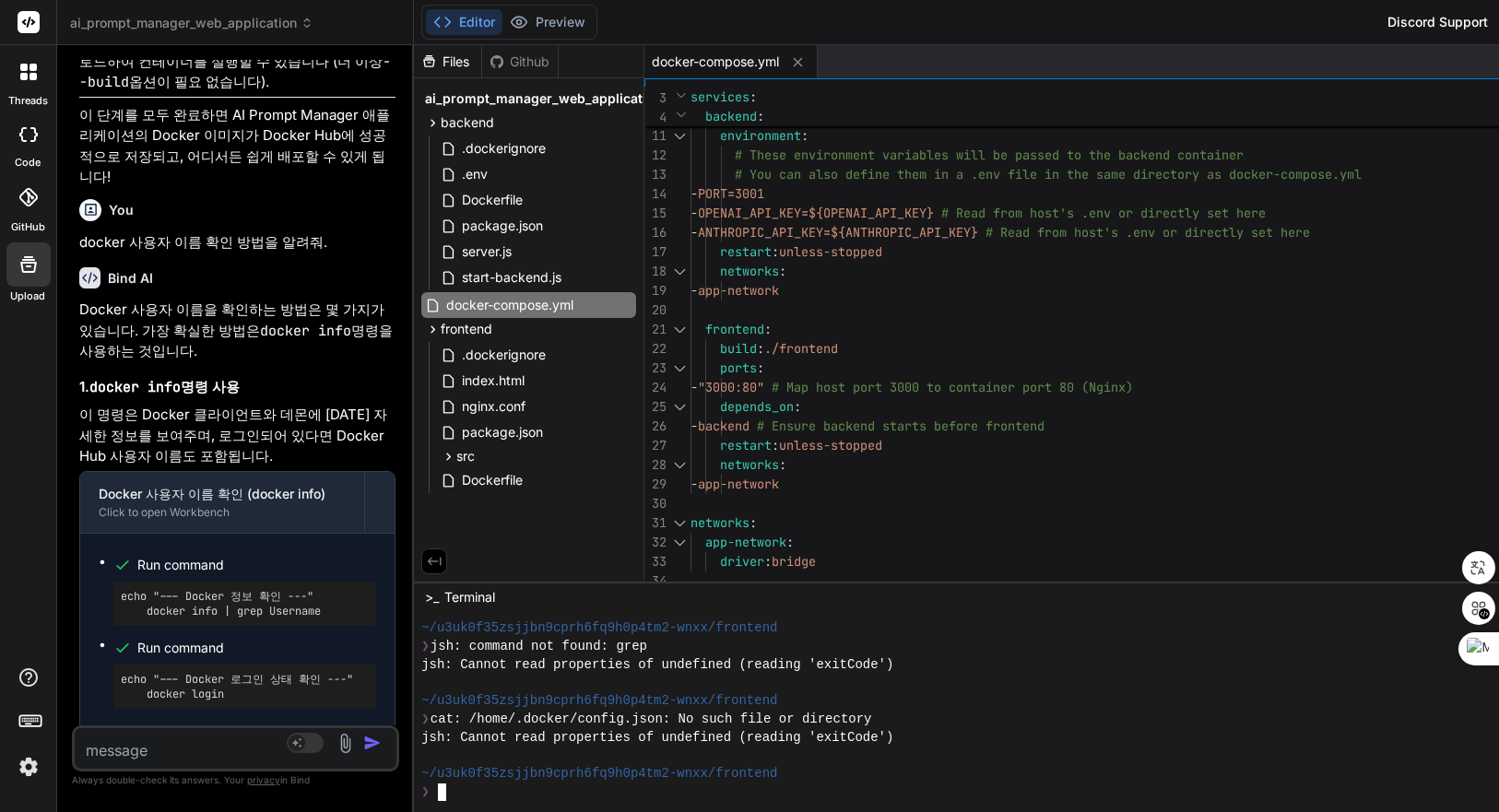
scroll to position [27703, 0]
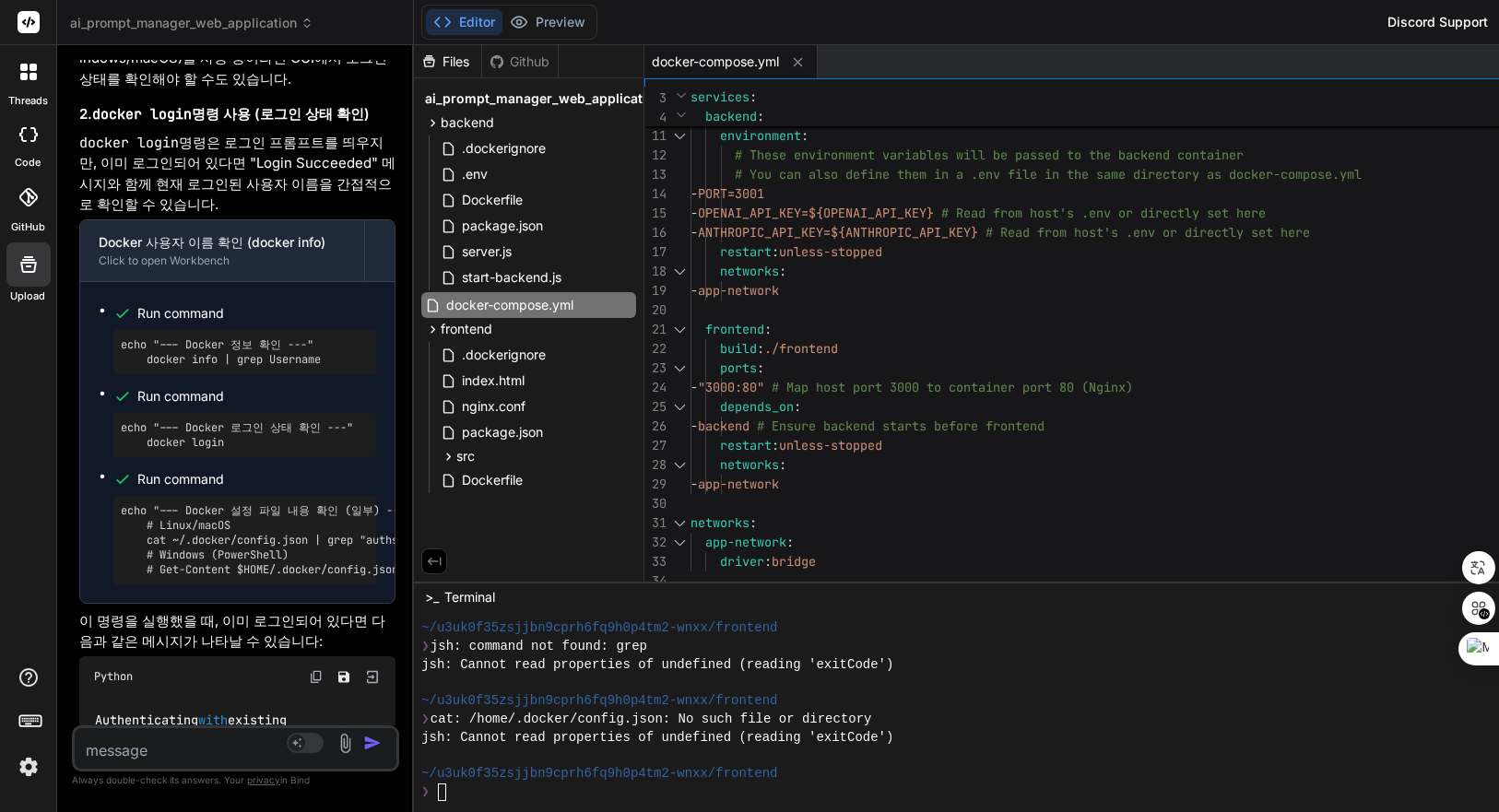
click at [250, 740] on textarea at bounding box center [208, 745] width 268 height 33
click at [213, 744] on textarea at bounding box center [208, 745] width 268 height 33
click at [258, 746] on textarea "docker에서 실행하는데 c" at bounding box center [208, 745] width 268 height 33
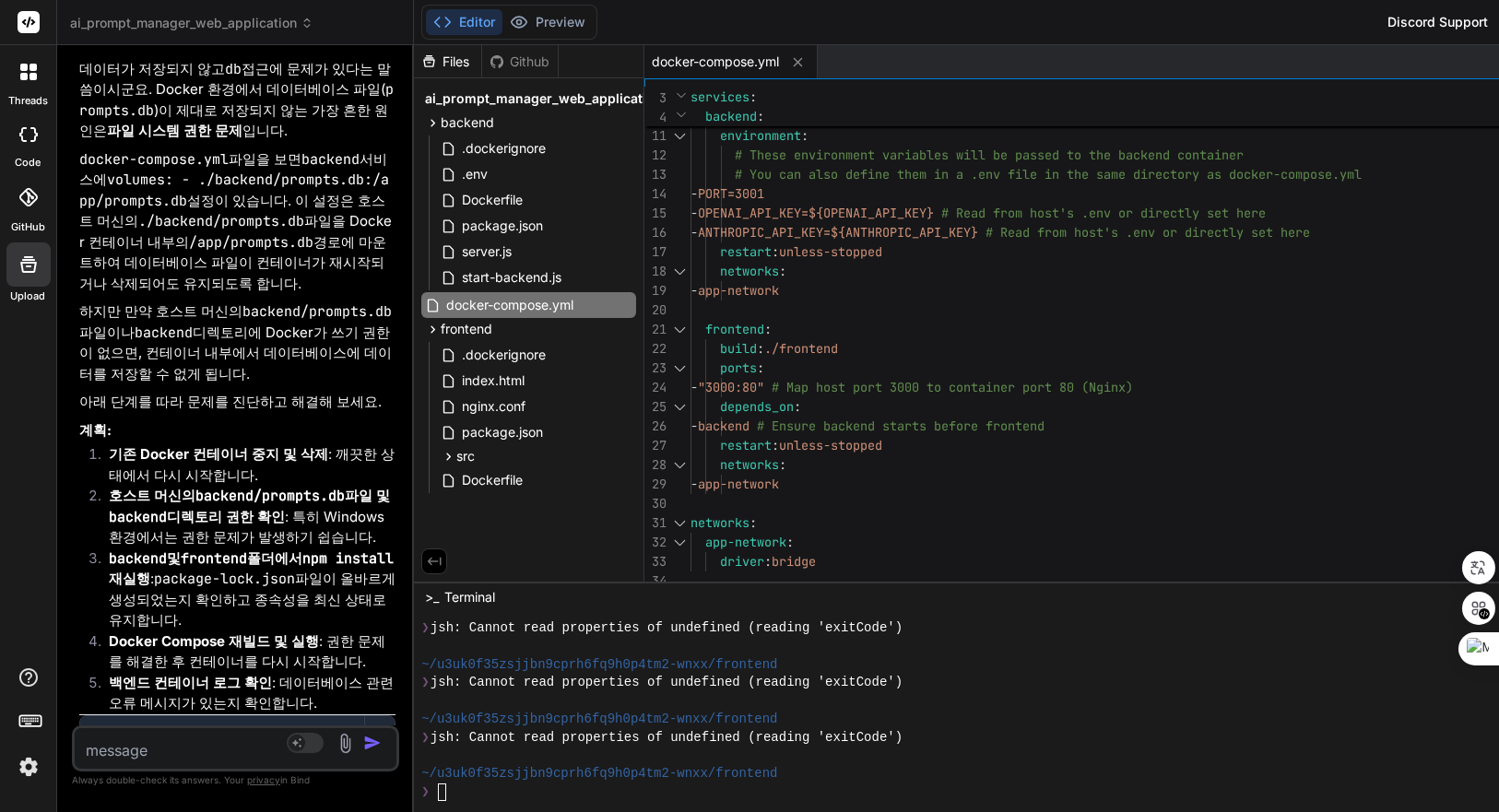
scroll to position [29420, 0]
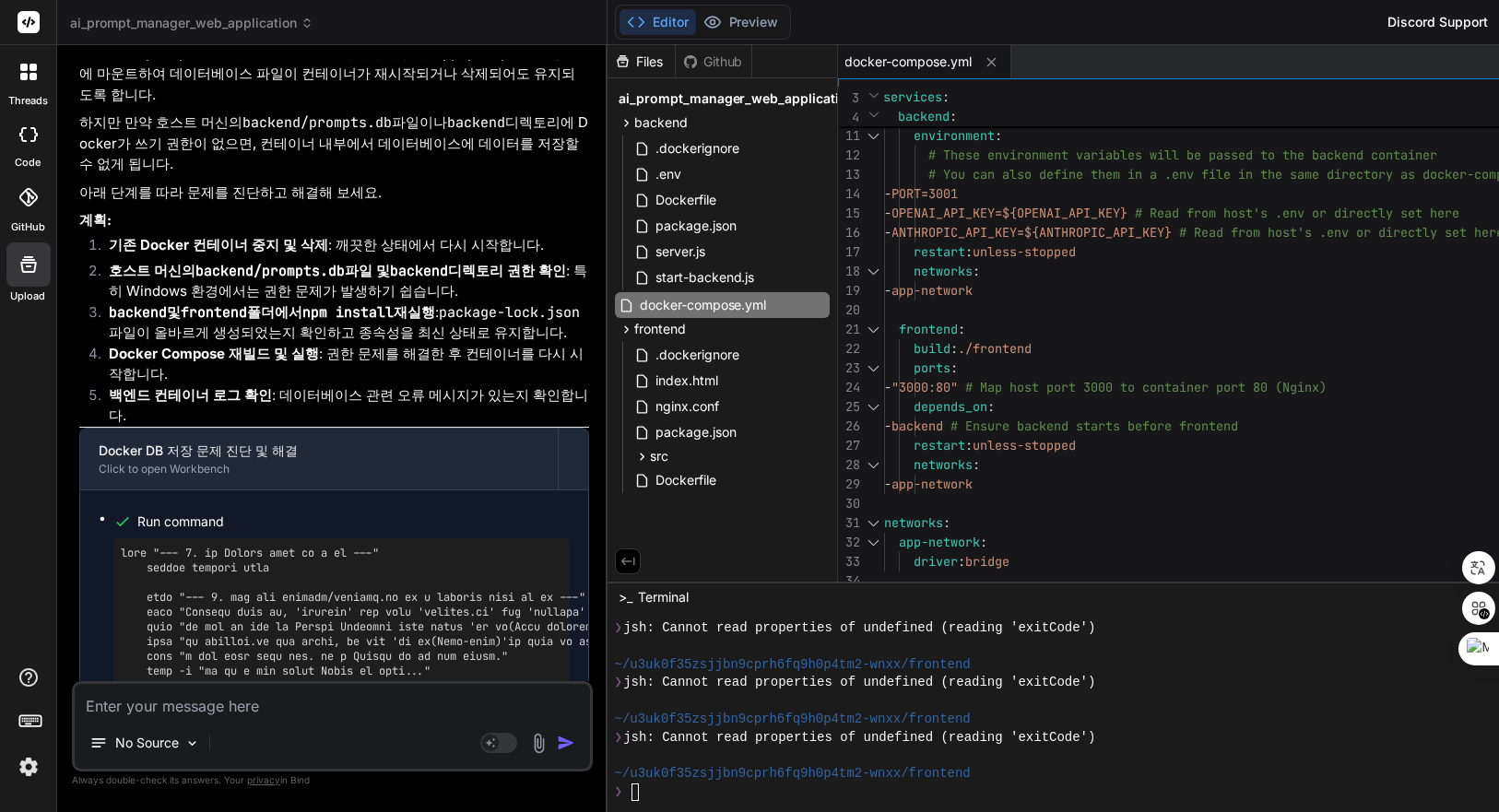
drag, startPoint x: 421, startPoint y: 295, endPoint x: 462, endPoint y: 299, distance: 41.2
click at [462, 299] on div "Bind AI Web Search Created with Pixso. Code Generator You Bind AI 계속해서 PROMPT_C…" at bounding box center [332, 428] width 550 height 767
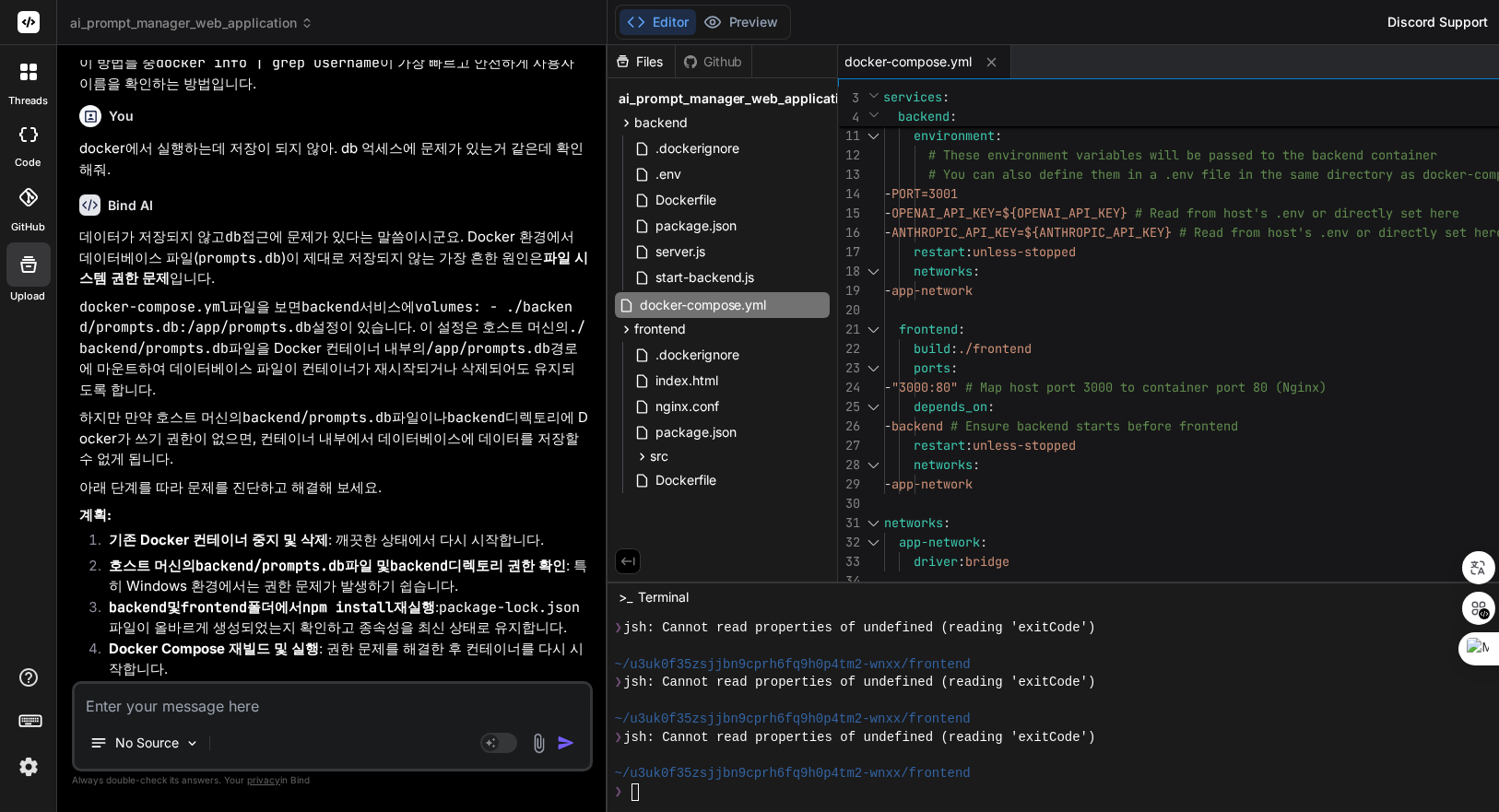
scroll to position [22737, 0]
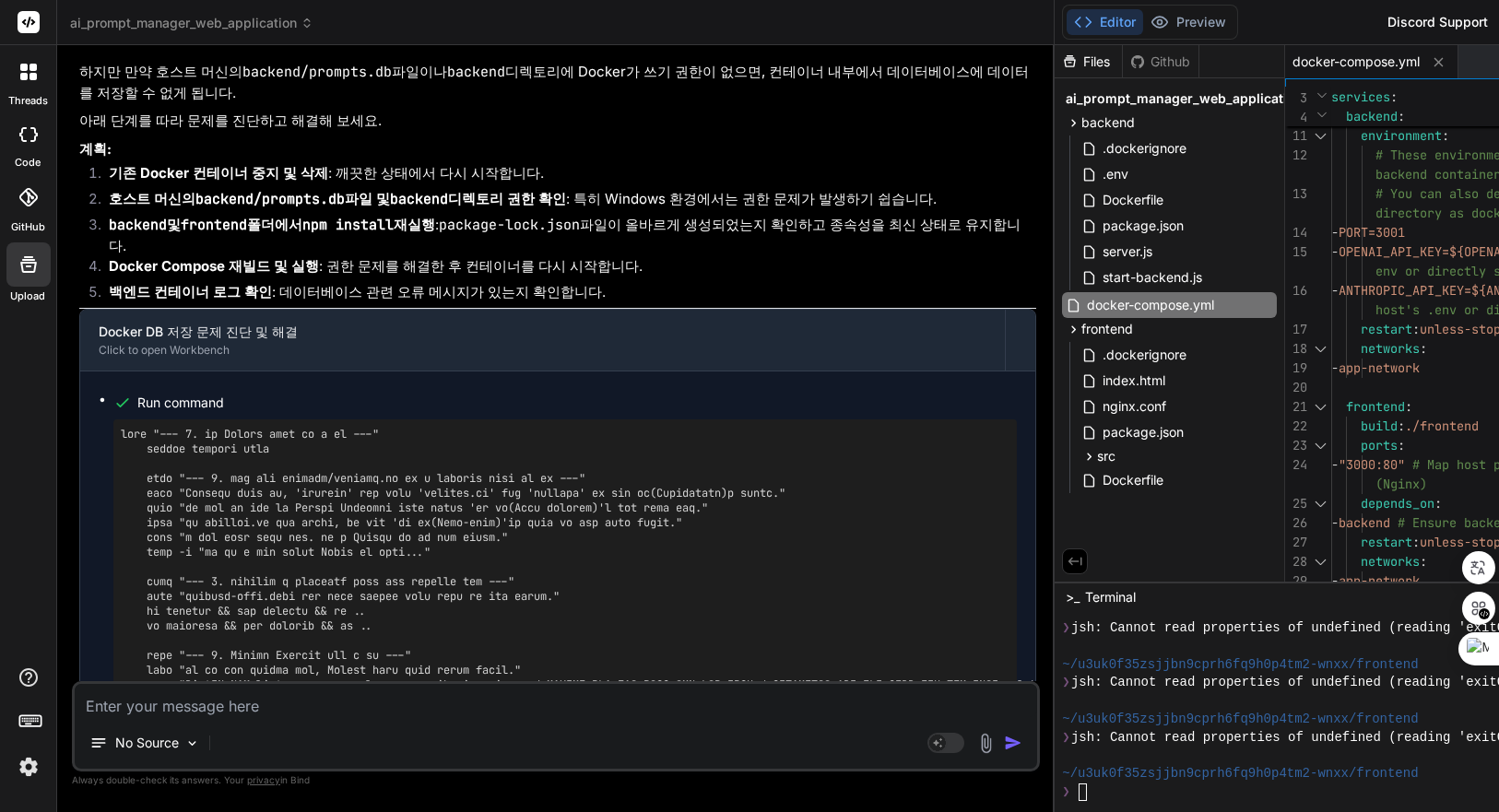
scroll to position [18369, 0]
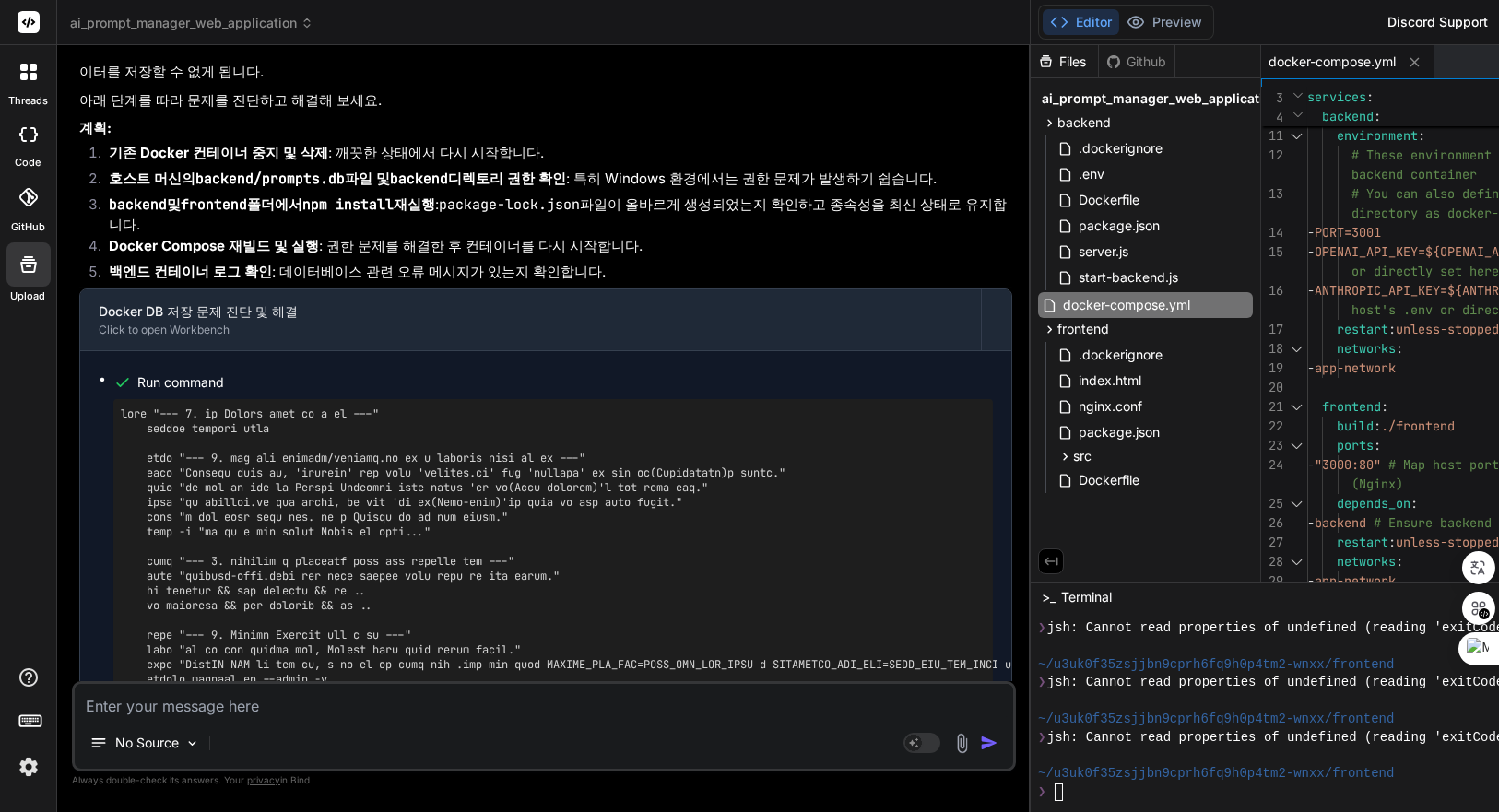
drag, startPoint x: 619, startPoint y: 330, endPoint x: 818, endPoint y: 336, distance: 199.1
click at [818, 336] on div "Bind AI Web Search Created with Pixso. Code Generator You Bind AI 계속해서 PROMPT_C…" at bounding box center [543, 428] width 973 height 767
click at [288, 702] on textarea at bounding box center [544, 701] width 939 height 33
paste textarea "prompts.db"
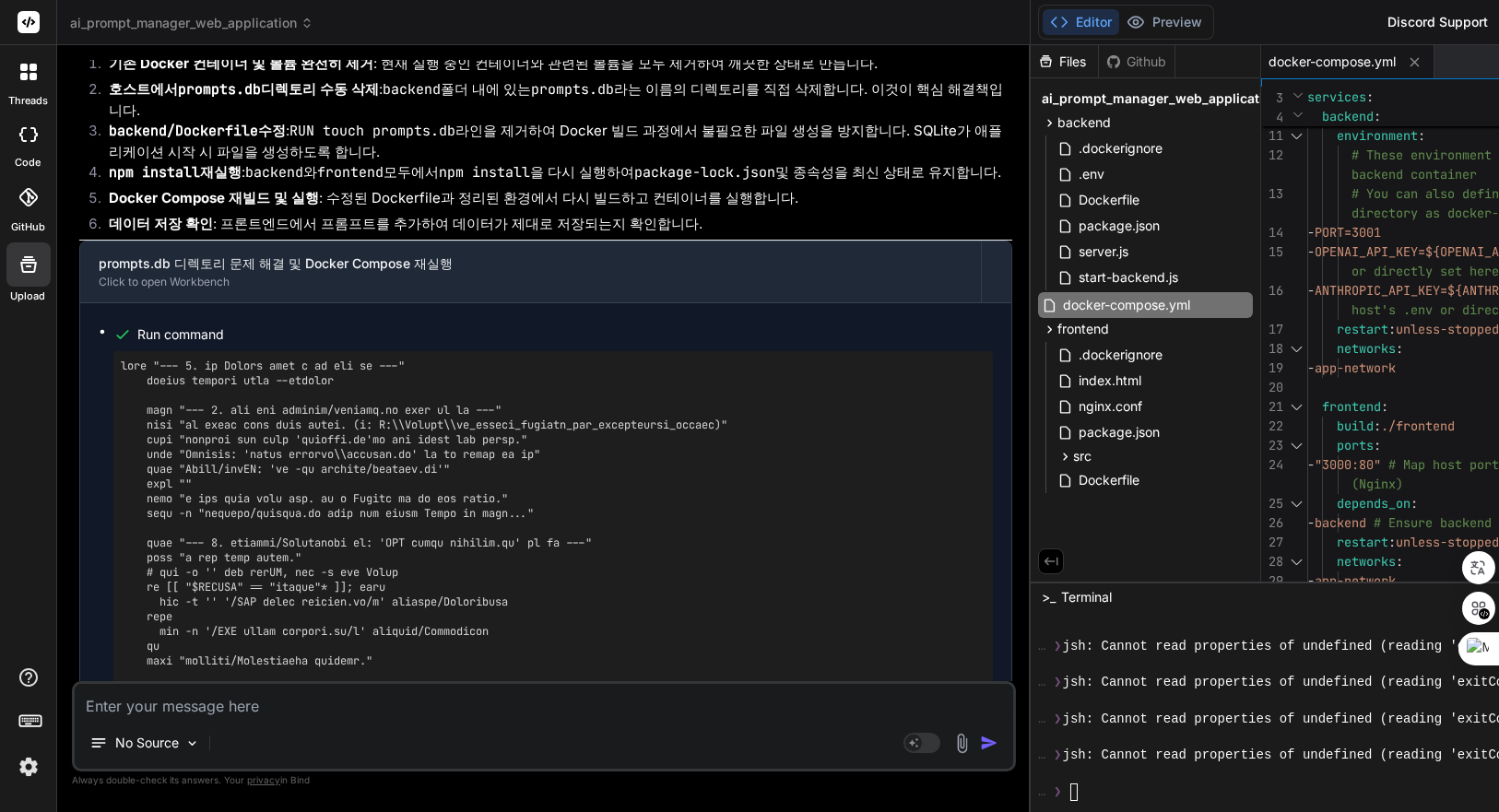
scroll to position [19608, 0]
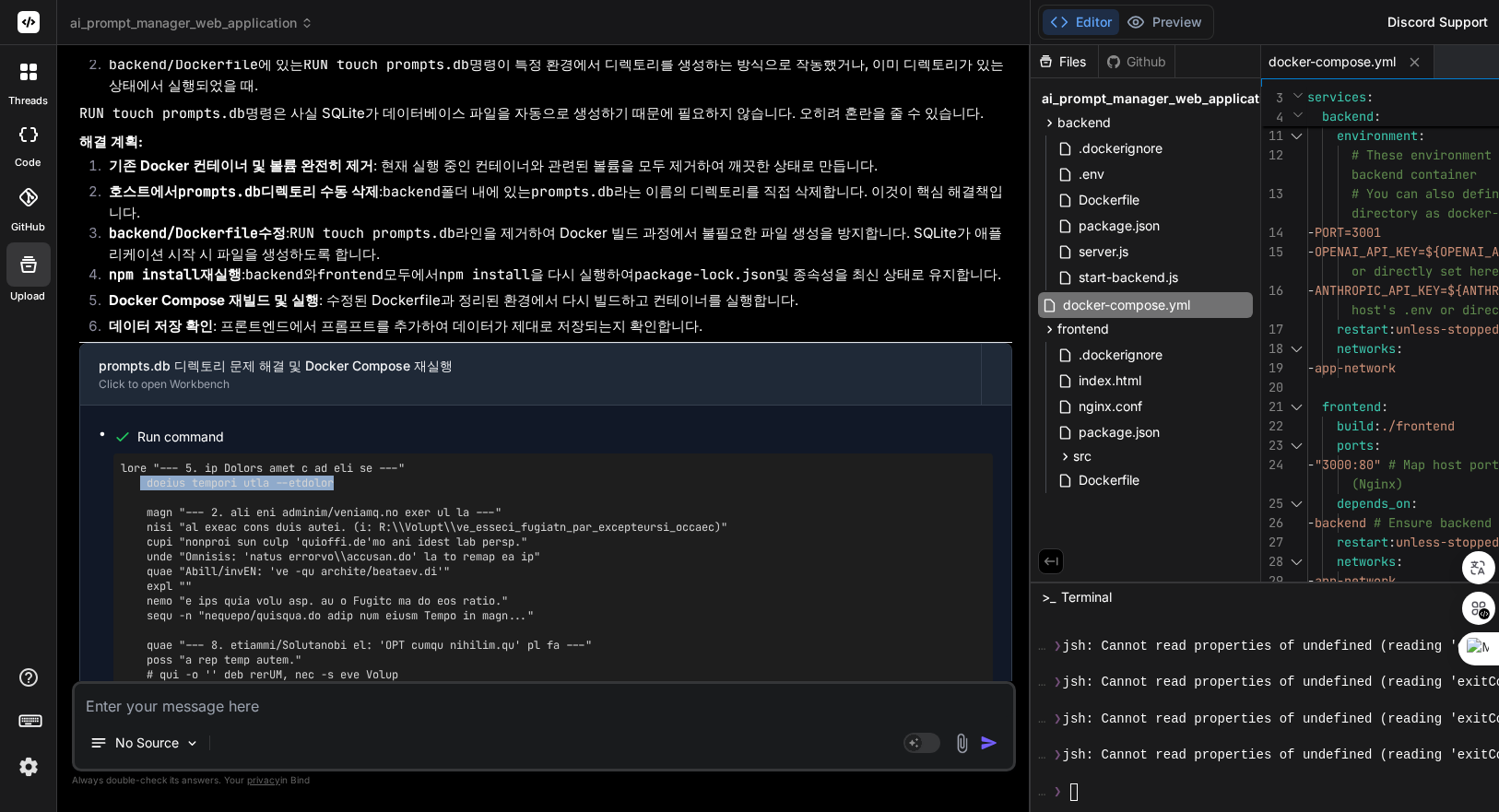
drag, startPoint x: 305, startPoint y: 291, endPoint x: 143, endPoint y: 295, distance: 162.0
click at [143, 460] on pre at bounding box center [553, 799] width 865 height 678
click at [384, 460] on pre at bounding box center [553, 799] width 865 height 678
drag, startPoint x: 384, startPoint y: 292, endPoint x: 159, endPoint y: 292, distance: 225.0
click at [159, 460] on pre at bounding box center [553, 799] width 865 height 678
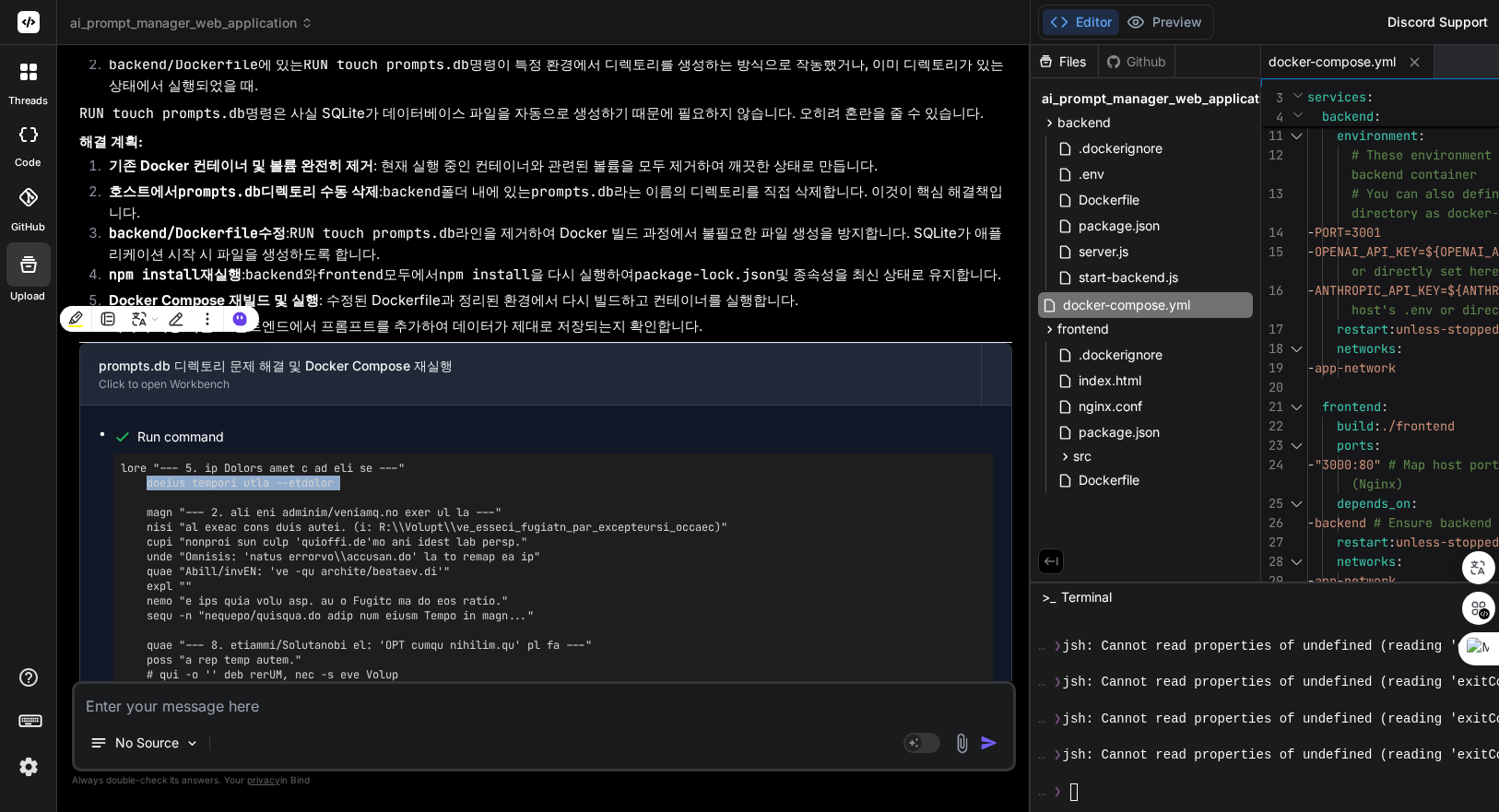
click at [278, 460] on pre at bounding box center [553, 799] width 865 height 678
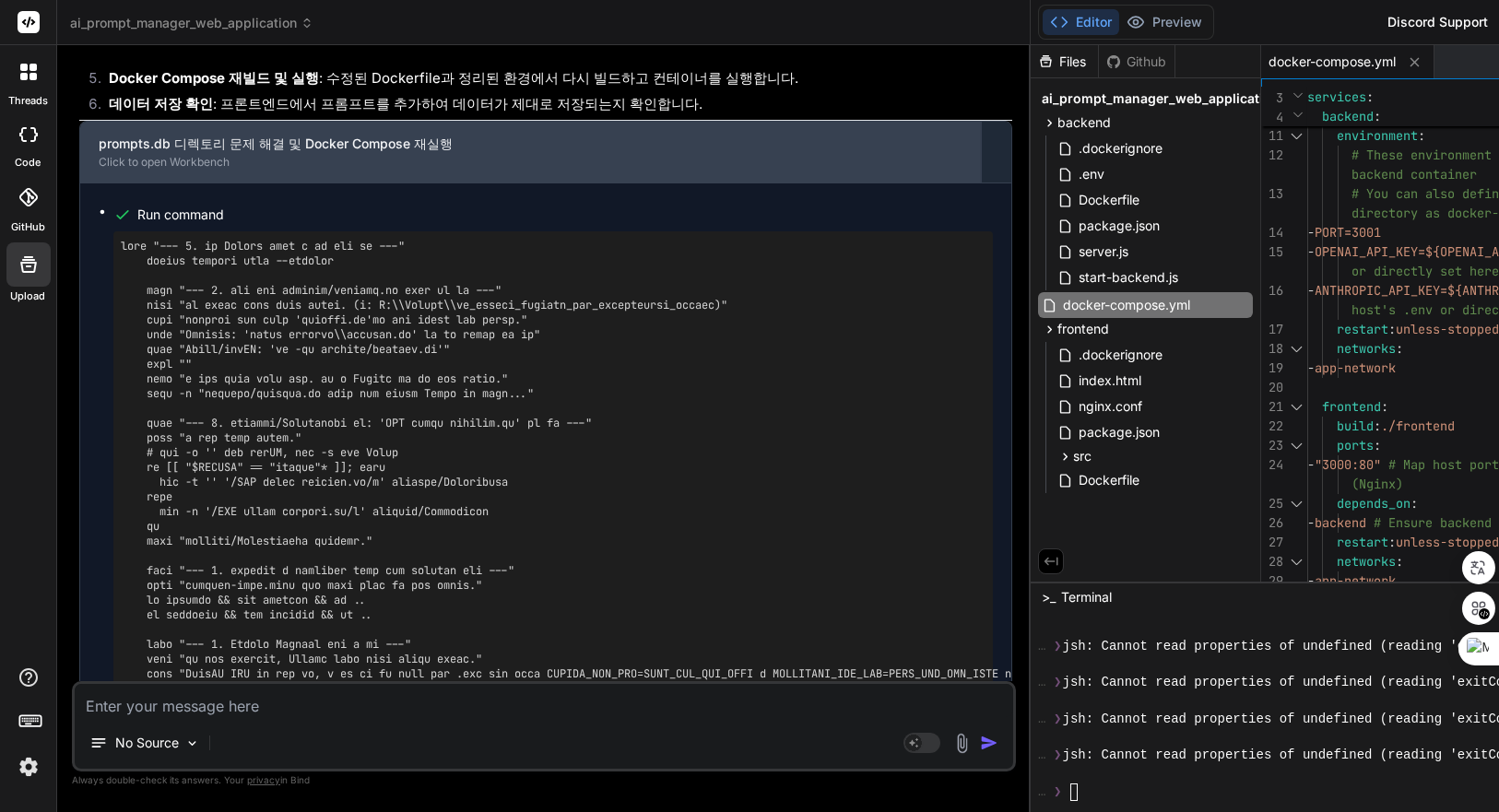
scroll to position [19831, 0]
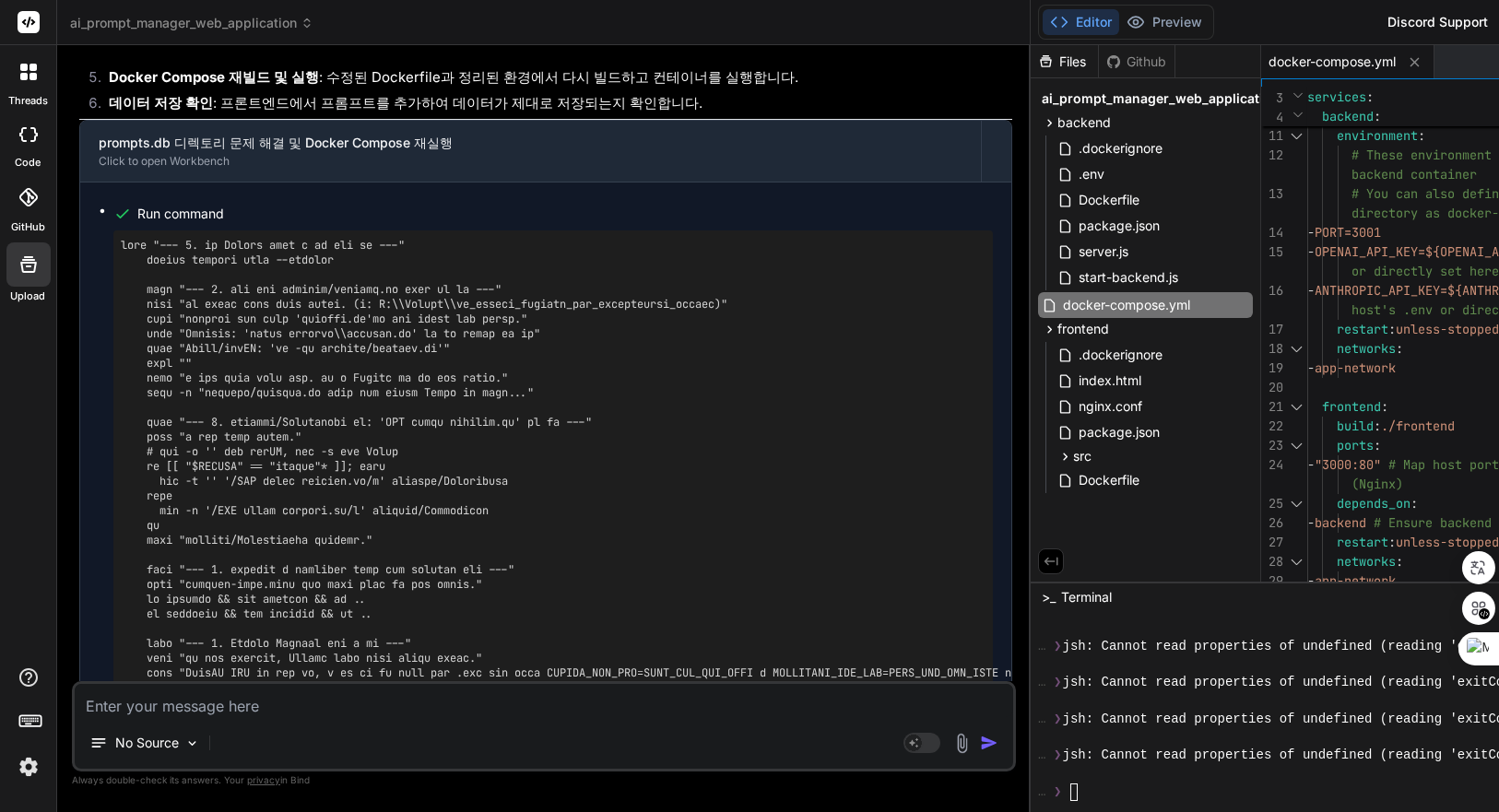
drag, startPoint x: 243, startPoint y: 337, endPoint x: 272, endPoint y: 332, distance: 29.4
click at [243, 337] on pre at bounding box center [553, 576] width 865 height 678
click at [689, 637] on pre at bounding box center [553, 576] width 865 height 678
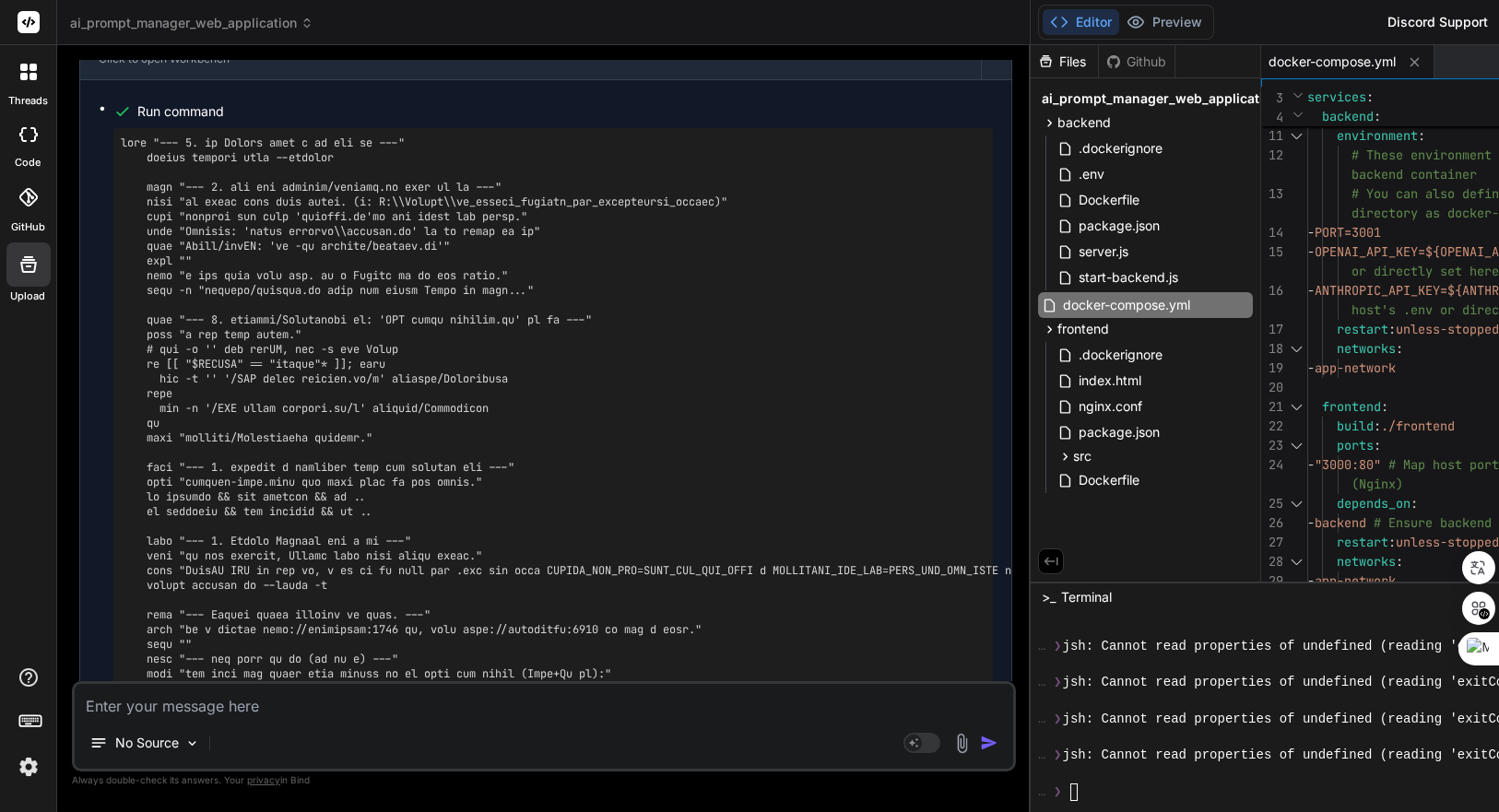
click at [289, 326] on pre at bounding box center [553, 474] width 865 height 678
drag, startPoint x: 146, startPoint y: 395, endPoint x: 334, endPoint y: 394, distance: 188.0
click at [334, 394] on pre at bounding box center [553, 474] width 865 height 678
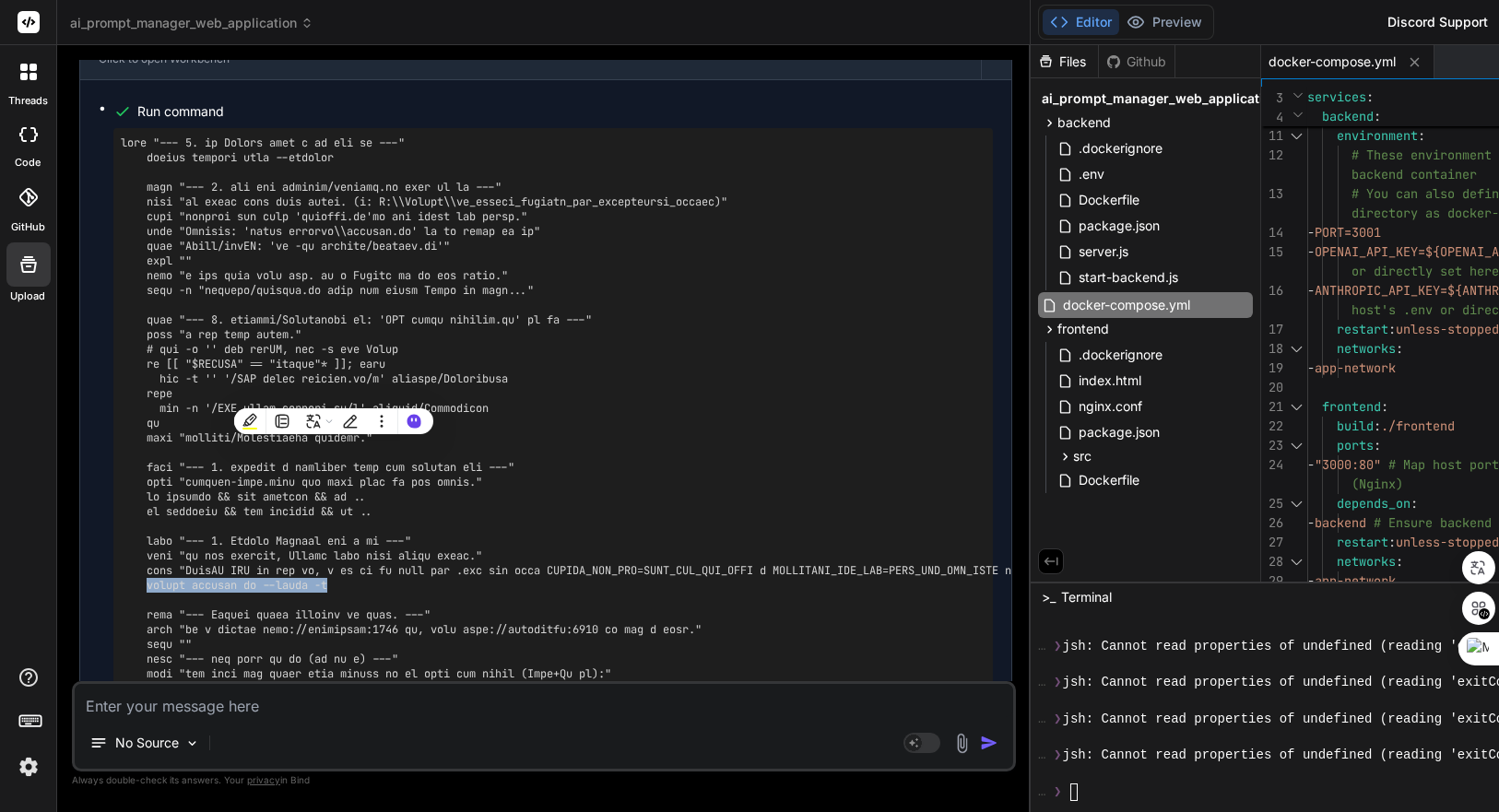
copy pre "docker compose up --build -d"
click at [277, 499] on pre at bounding box center [553, 474] width 865 height 678
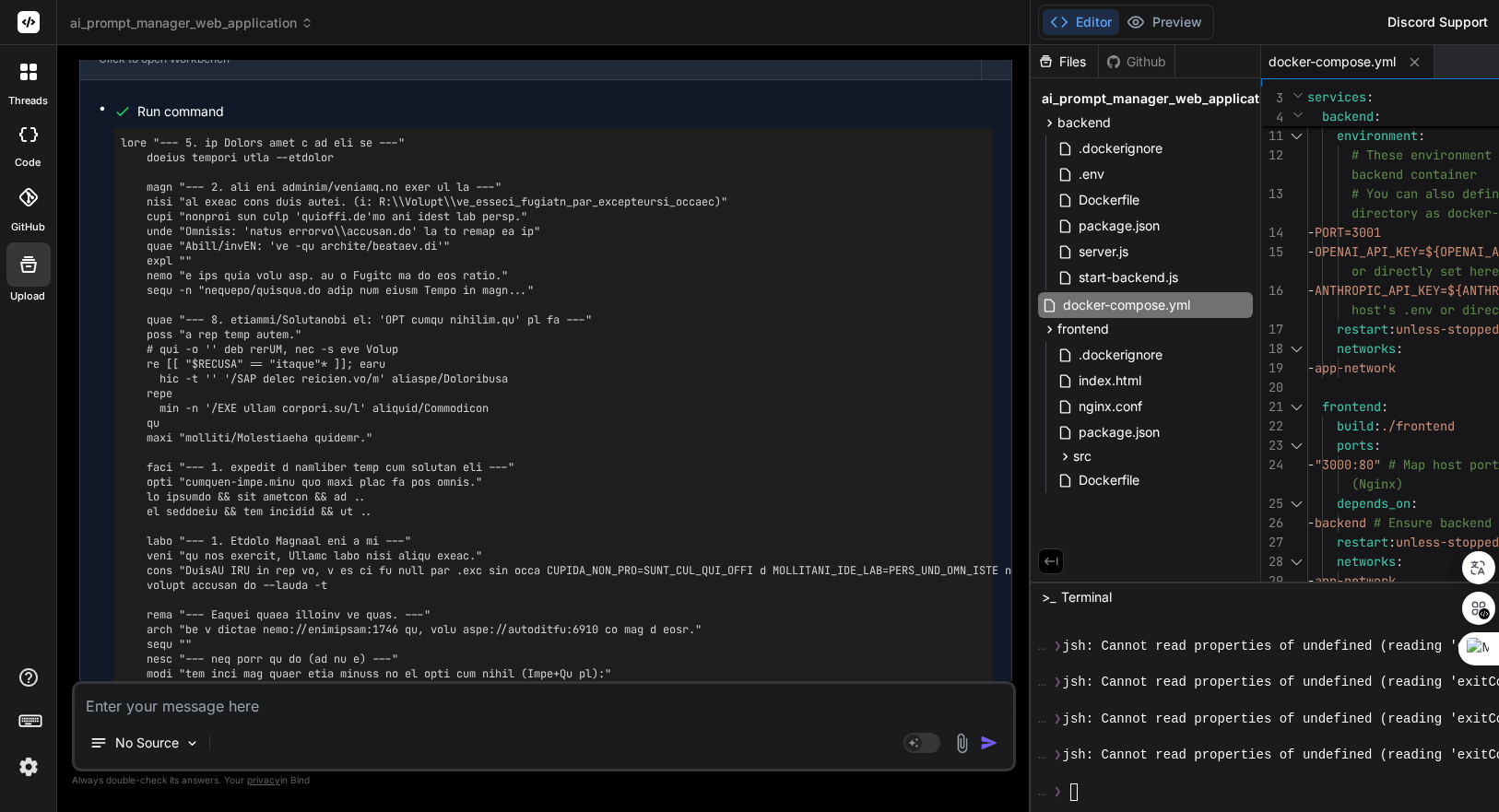
scroll to position [19729, 0]
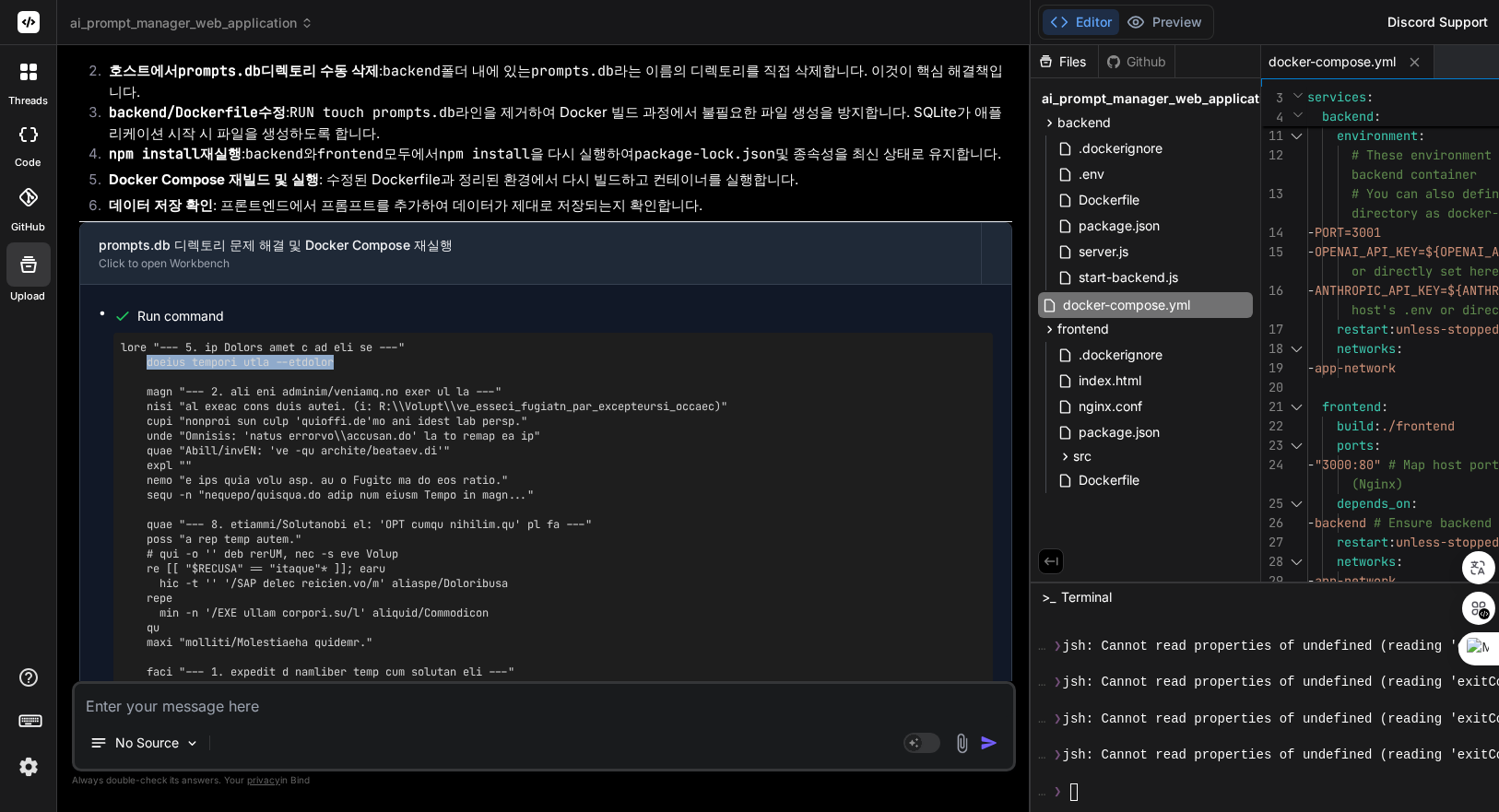
drag, startPoint x: 146, startPoint y: 173, endPoint x: 341, endPoint y: 172, distance: 195.0
click at [341, 340] on pre at bounding box center [553, 678] width 865 height 678
copy pre "docker compose down --volumes"
click at [307, 474] on pre at bounding box center [553, 678] width 865 height 678
click at [248, 449] on pre at bounding box center [553, 678] width 865 height 678
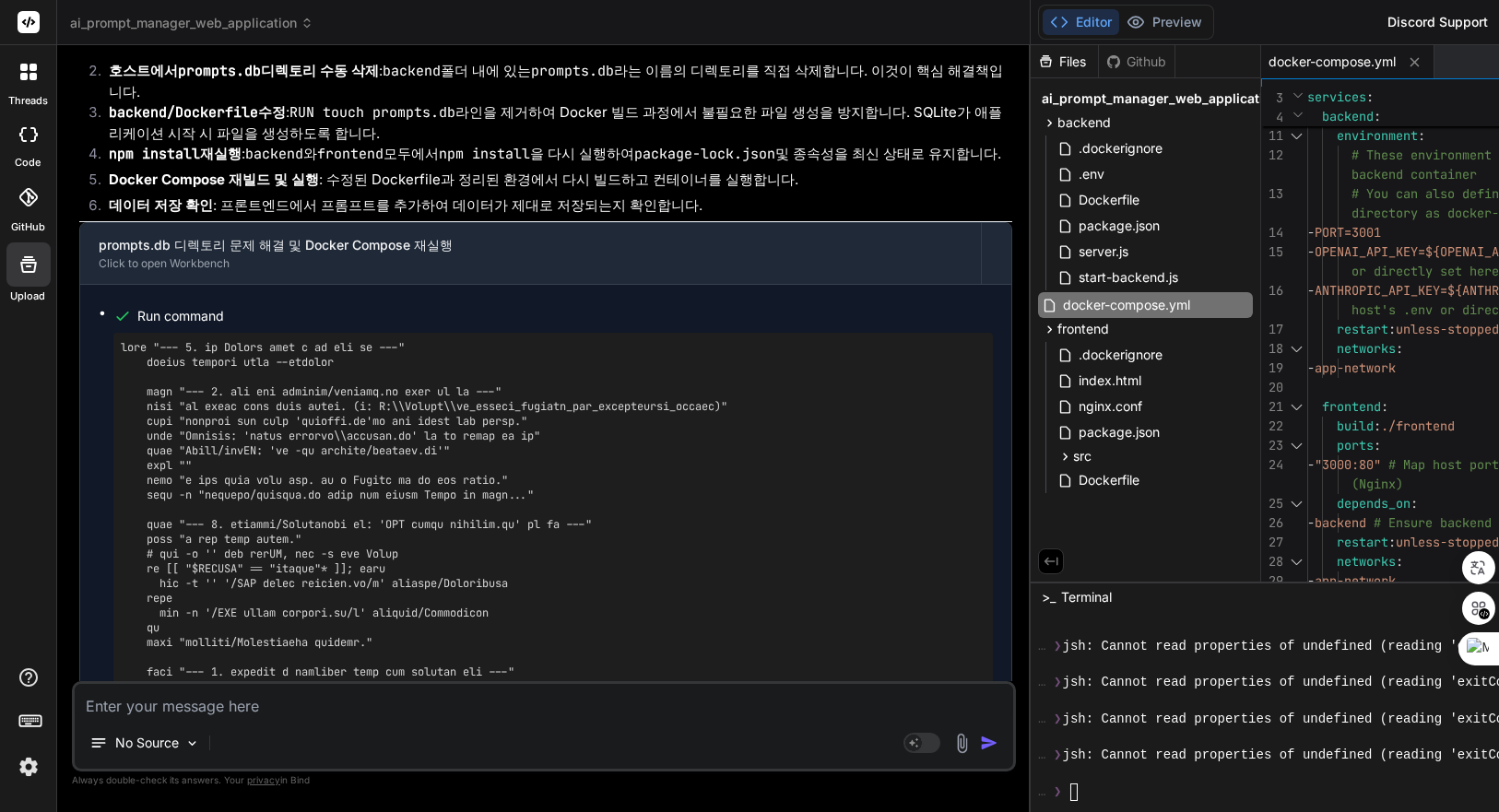
scroll to position [19831, 0]
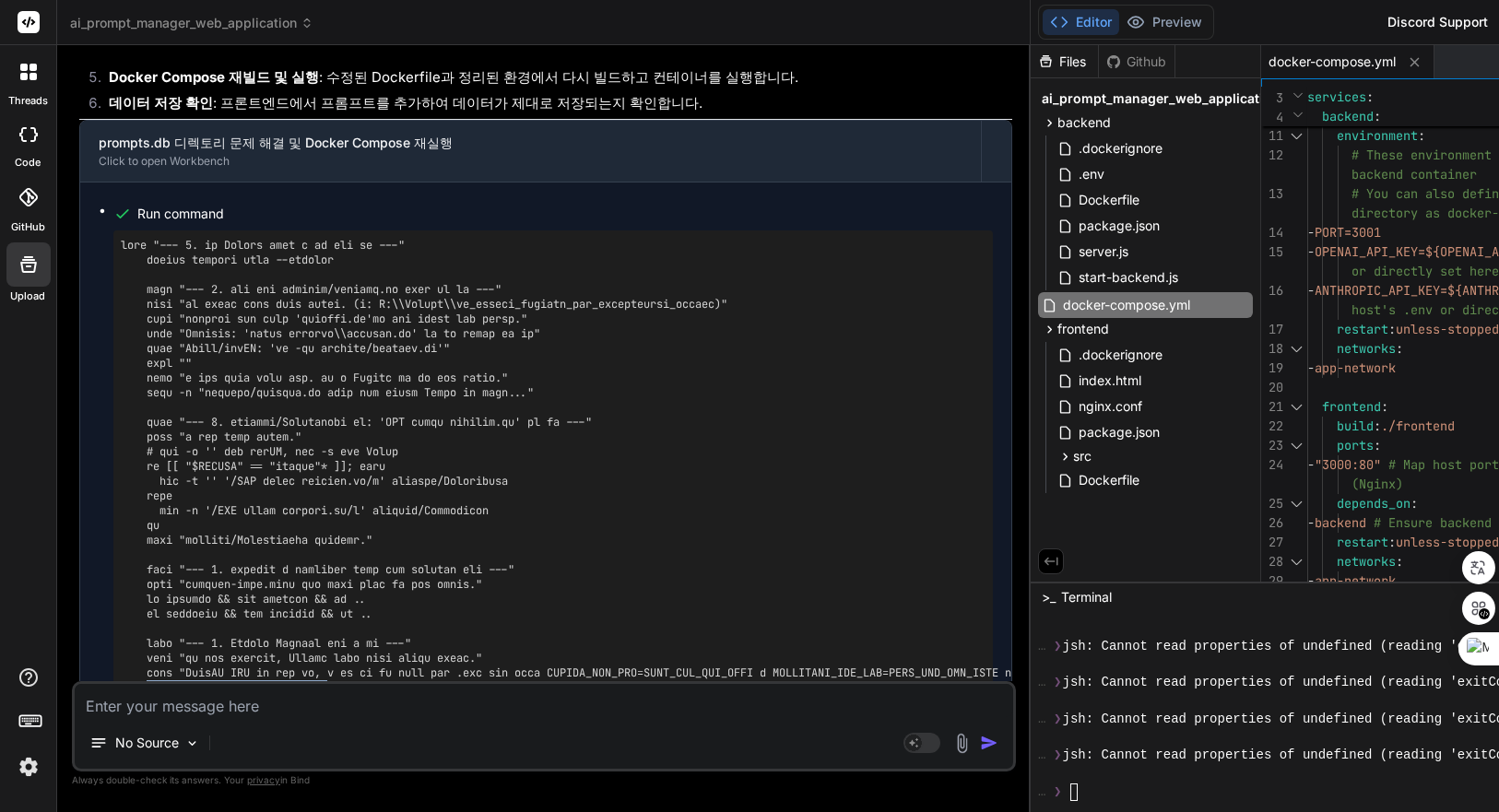
drag, startPoint x: 147, startPoint y: 497, endPoint x: 334, endPoint y: 496, distance: 187.0
click at [334, 496] on pre at bounding box center [553, 576] width 865 height 678
click at [463, 699] on textarea at bounding box center [544, 701] width 939 height 33
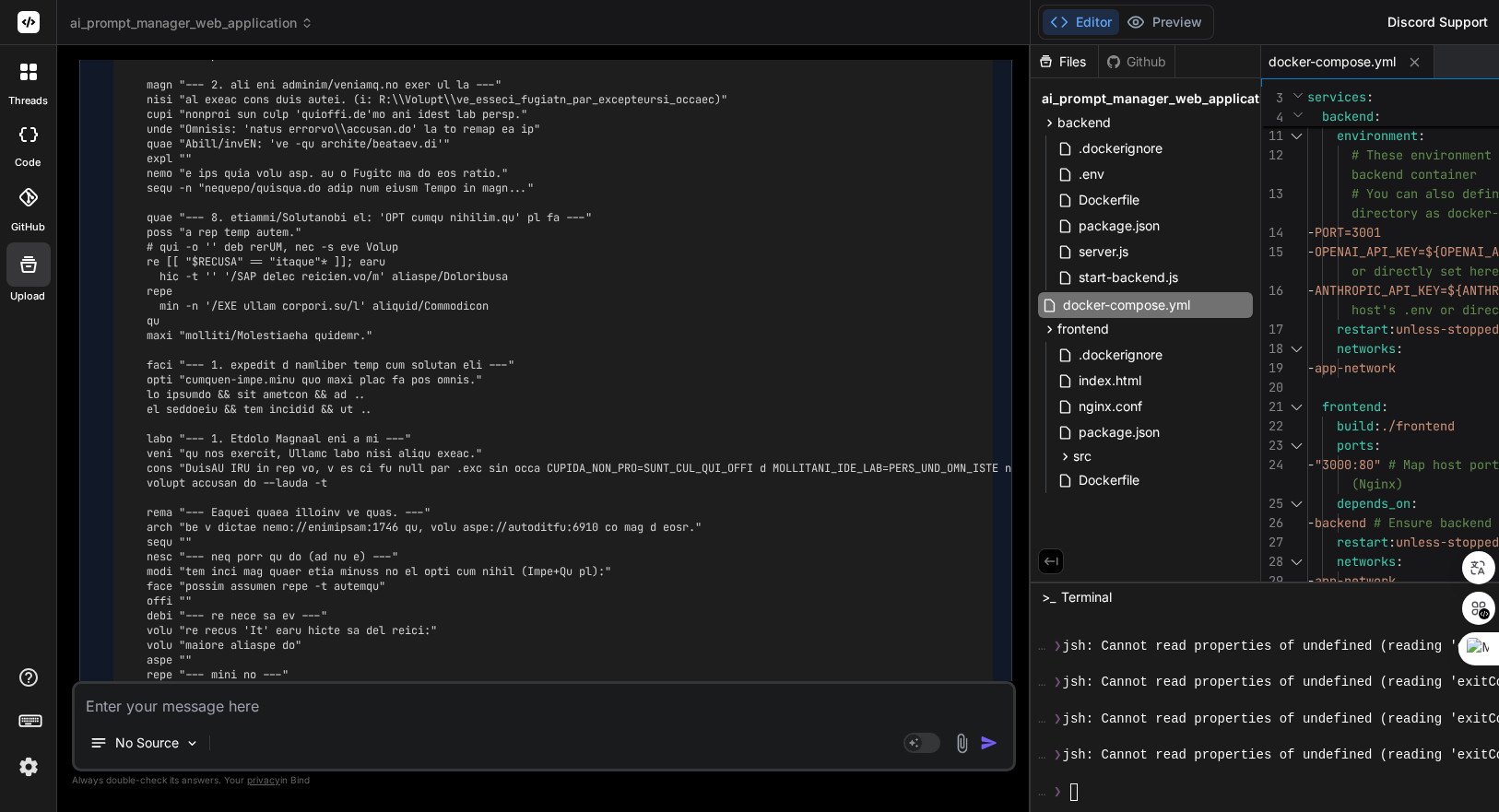
click at [583, 716] on textarea at bounding box center [544, 701] width 939 height 33
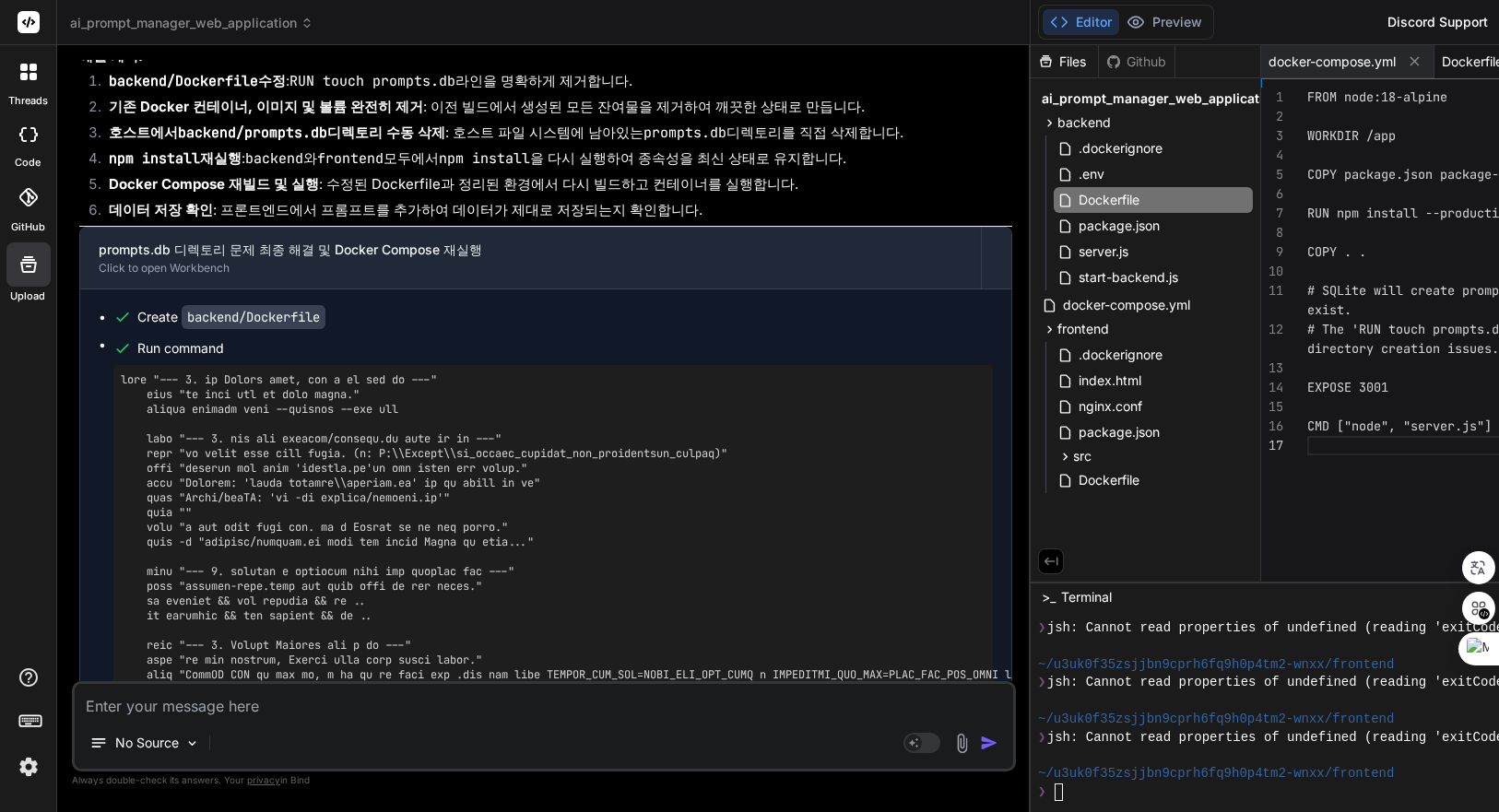
scroll to position [21147, 0]
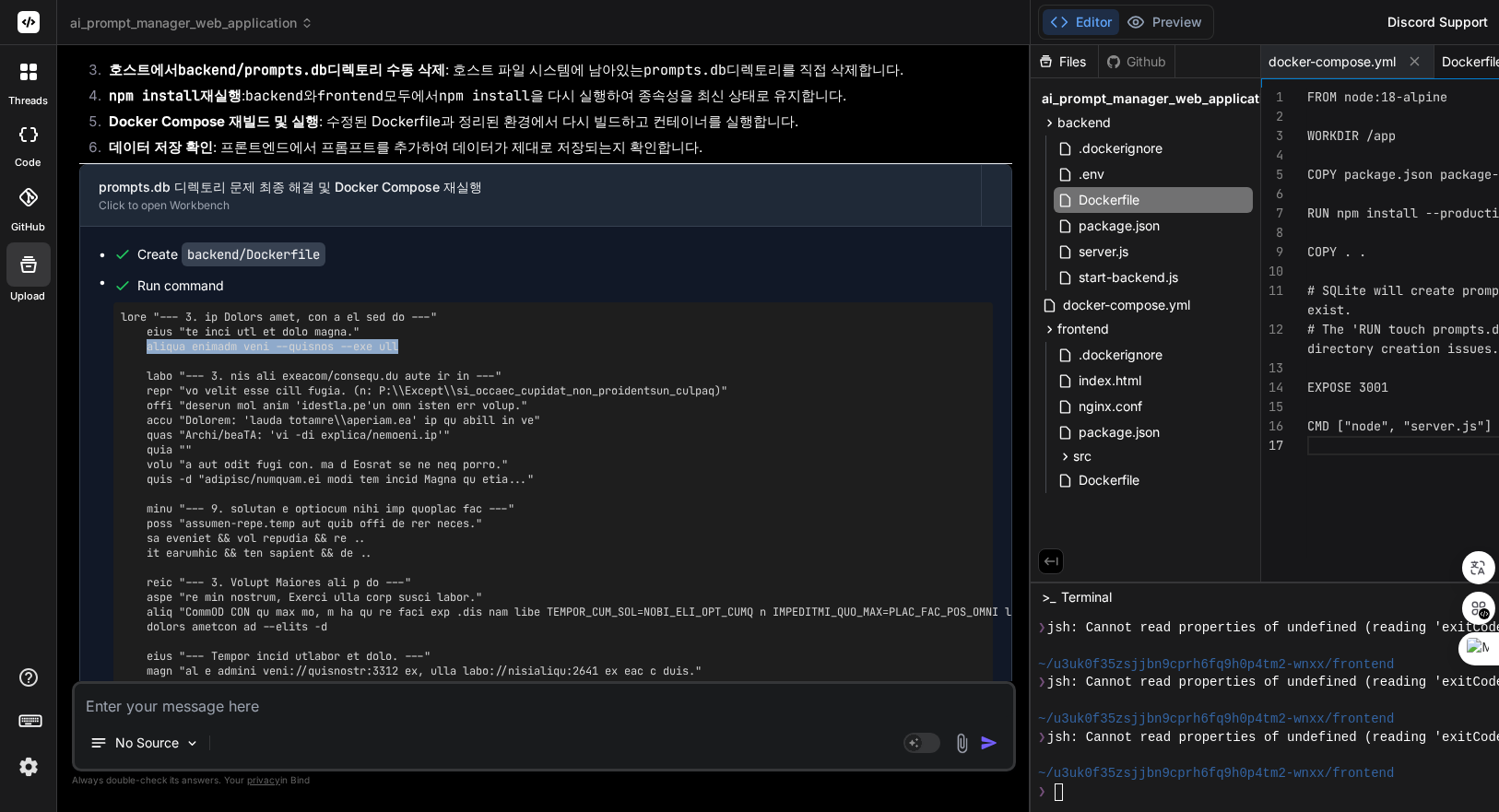
drag, startPoint x: 429, startPoint y: 137, endPoint x: 147, endPoint y: 139, distance: 282.0
click at [147, 309] on pre at bounding box center [553, 582] width 865 height 546
click at [195, 326] on pre at bounding box center [553, 582] width 865 height 546
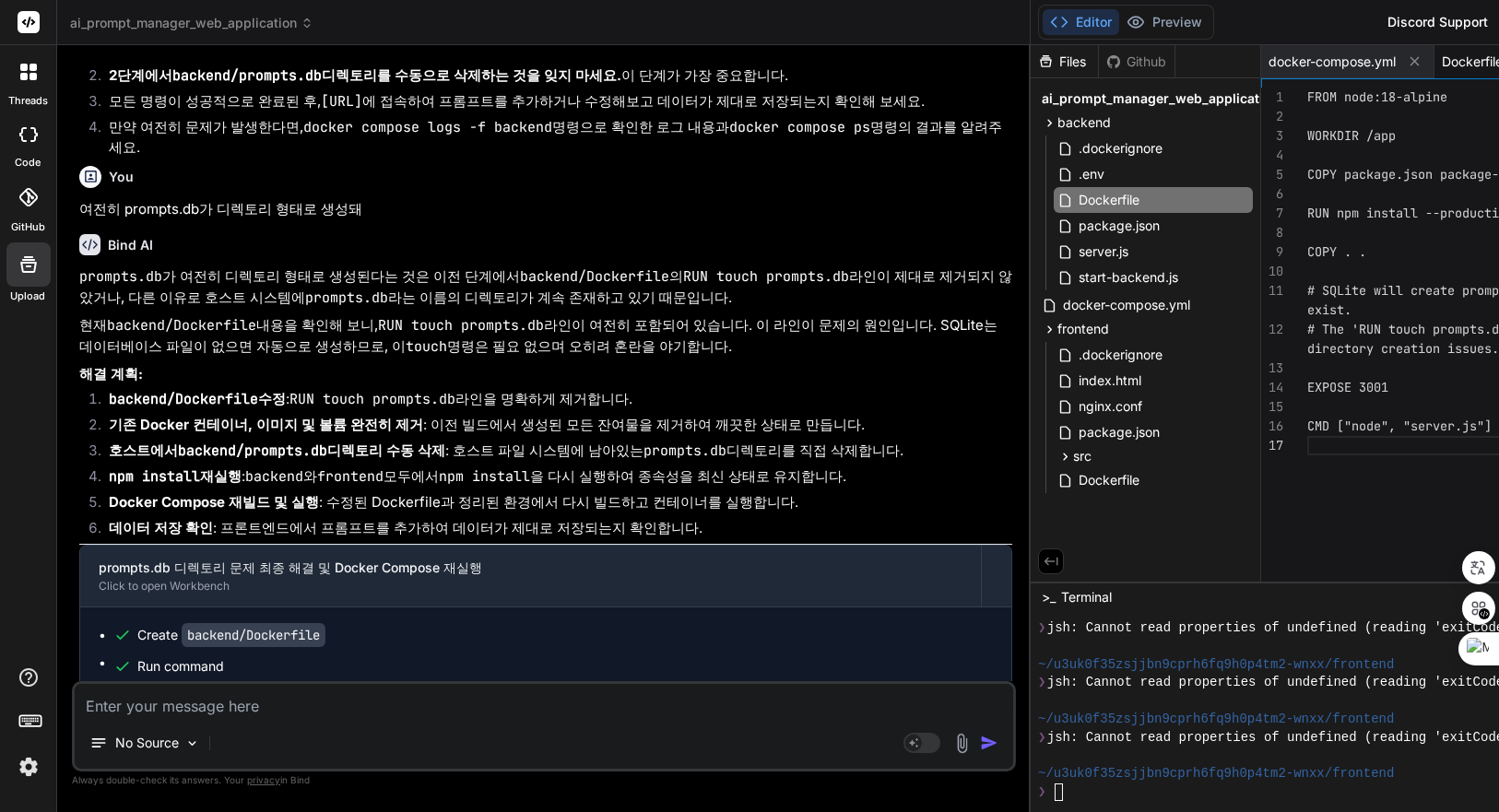
scroll to position [20762, 0]
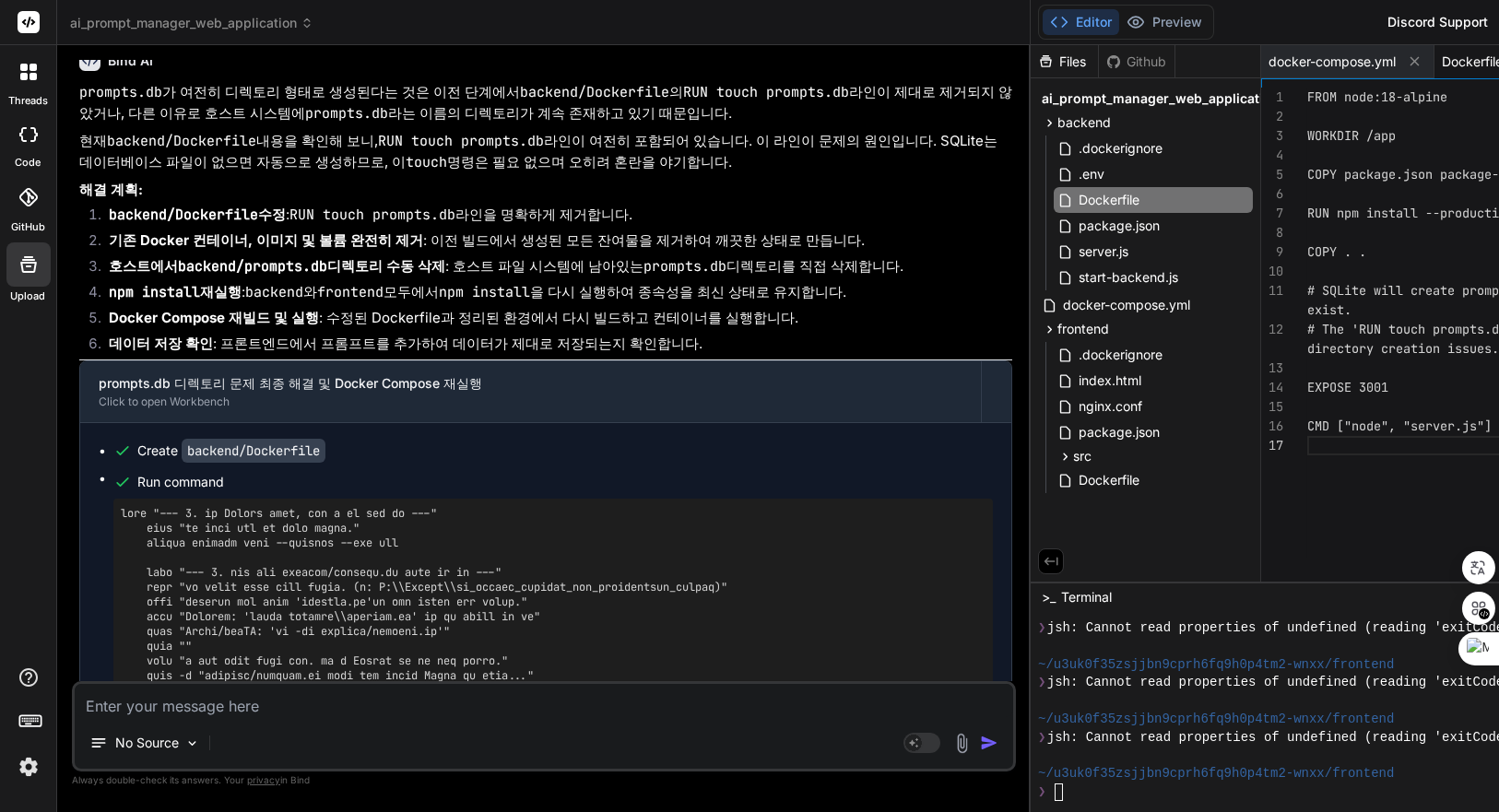
scroll to position [20967, 0]
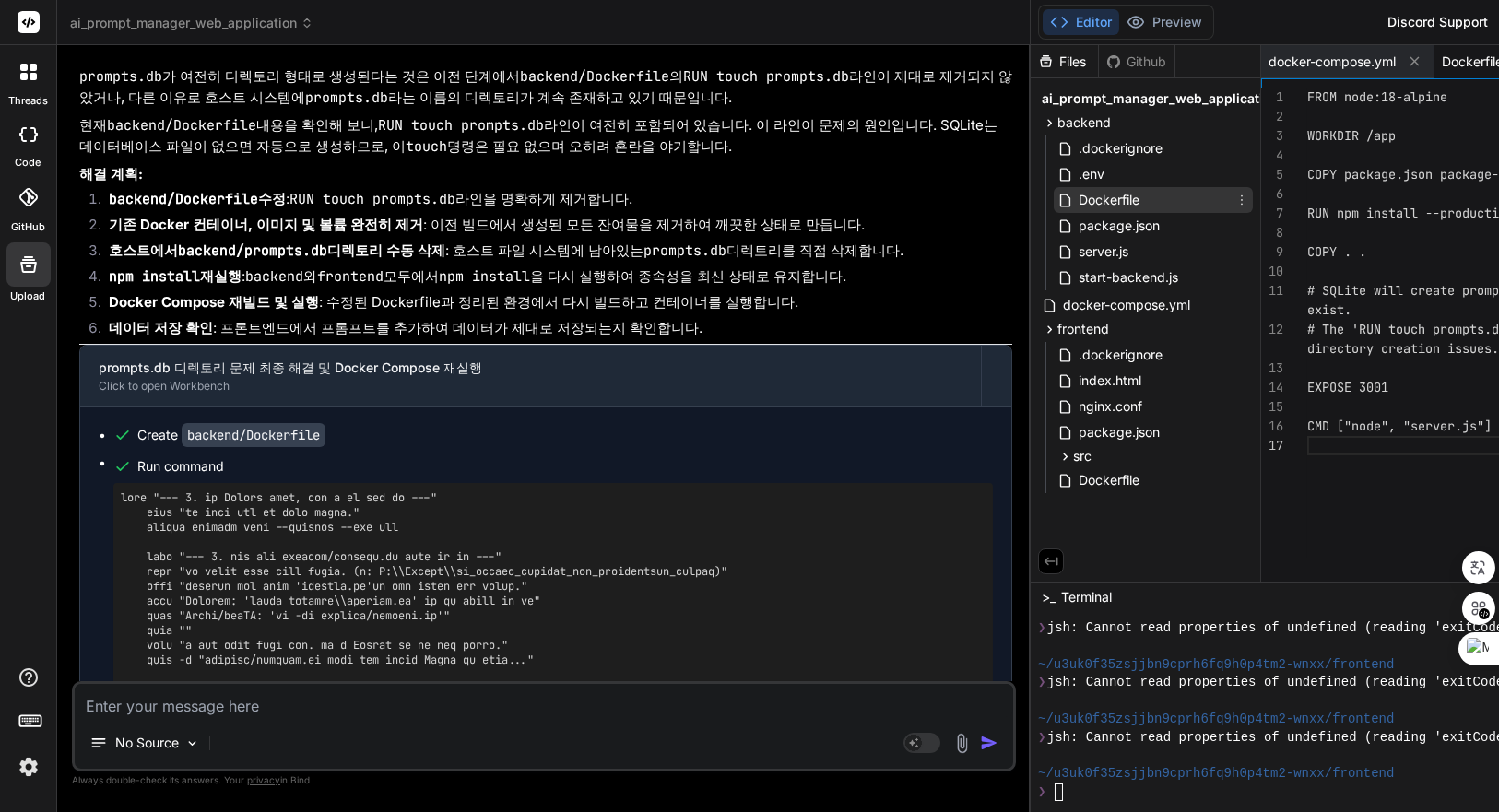
click at [1141, 200] on span "Dockerfile" at bounding box center [1109, 199] width 65 height 23
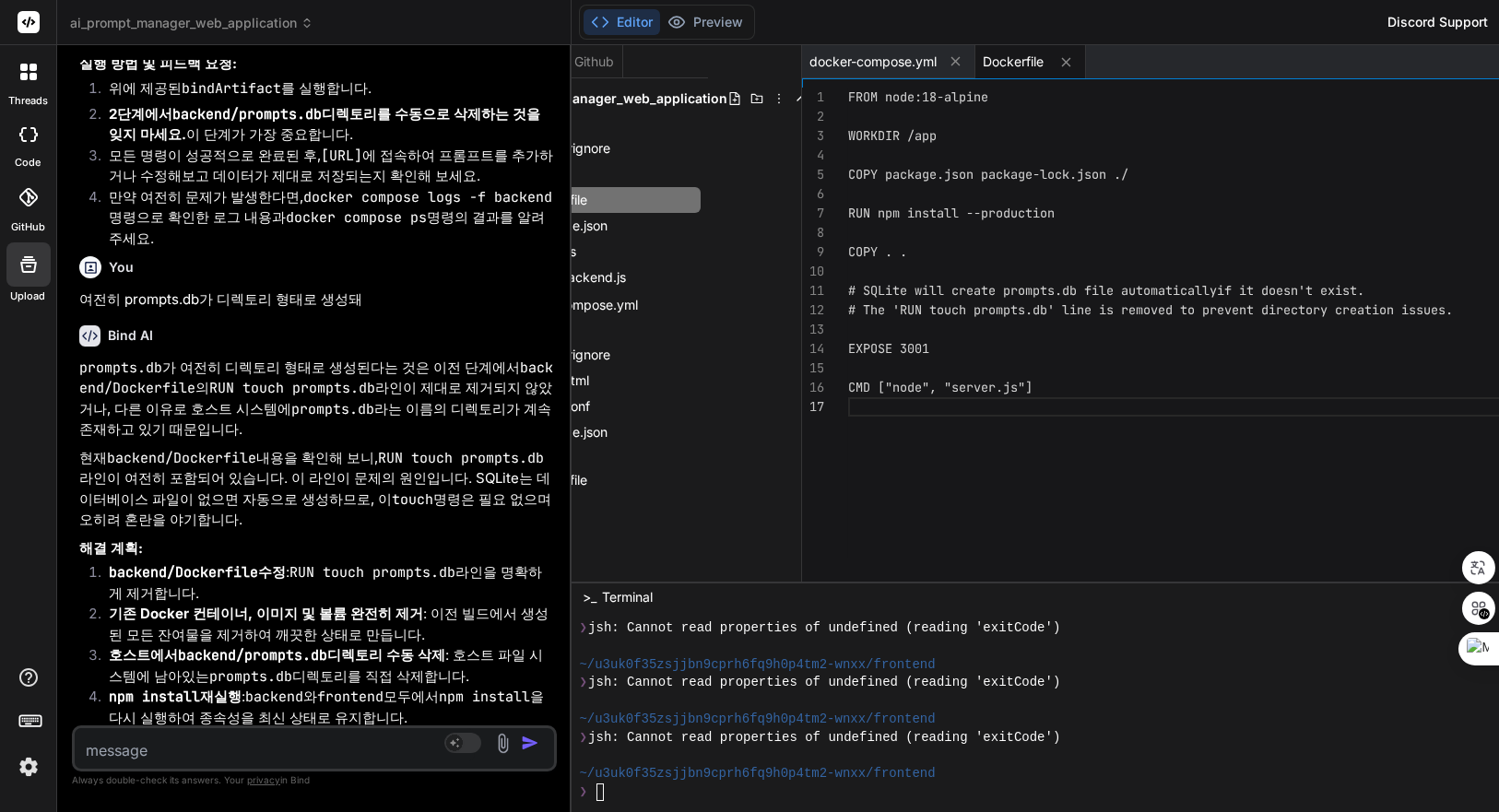
scroll to position [26099, 0]
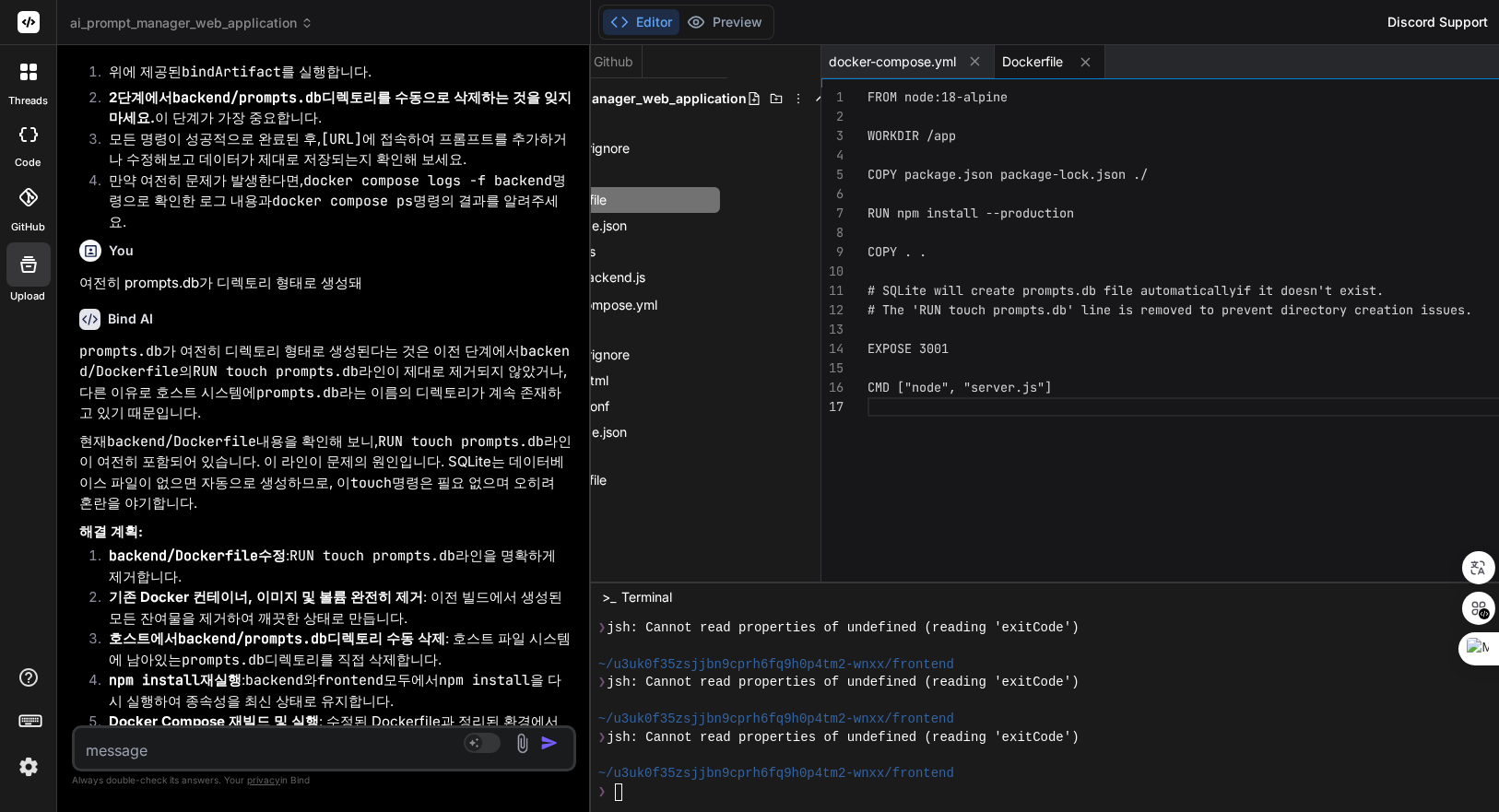
drag, startPoint x: 1053, startPoint y: 314, endPoint x: 448, endPoint y: 327, distance: 605.1
click at [448, 327] on div "Bind AI Web Search Created with Pixso. Code Generator You Bind AI 계속해서 PROMPT_C…" at bounding box center [324, 428] width 534 height 767
click at [1157, 217] on div "FROM node:18-alpine WORKDIR /app COPY package.json package-lock.json ./ RUN npm…" at bounding box center [1334, 339] width 934 height 504
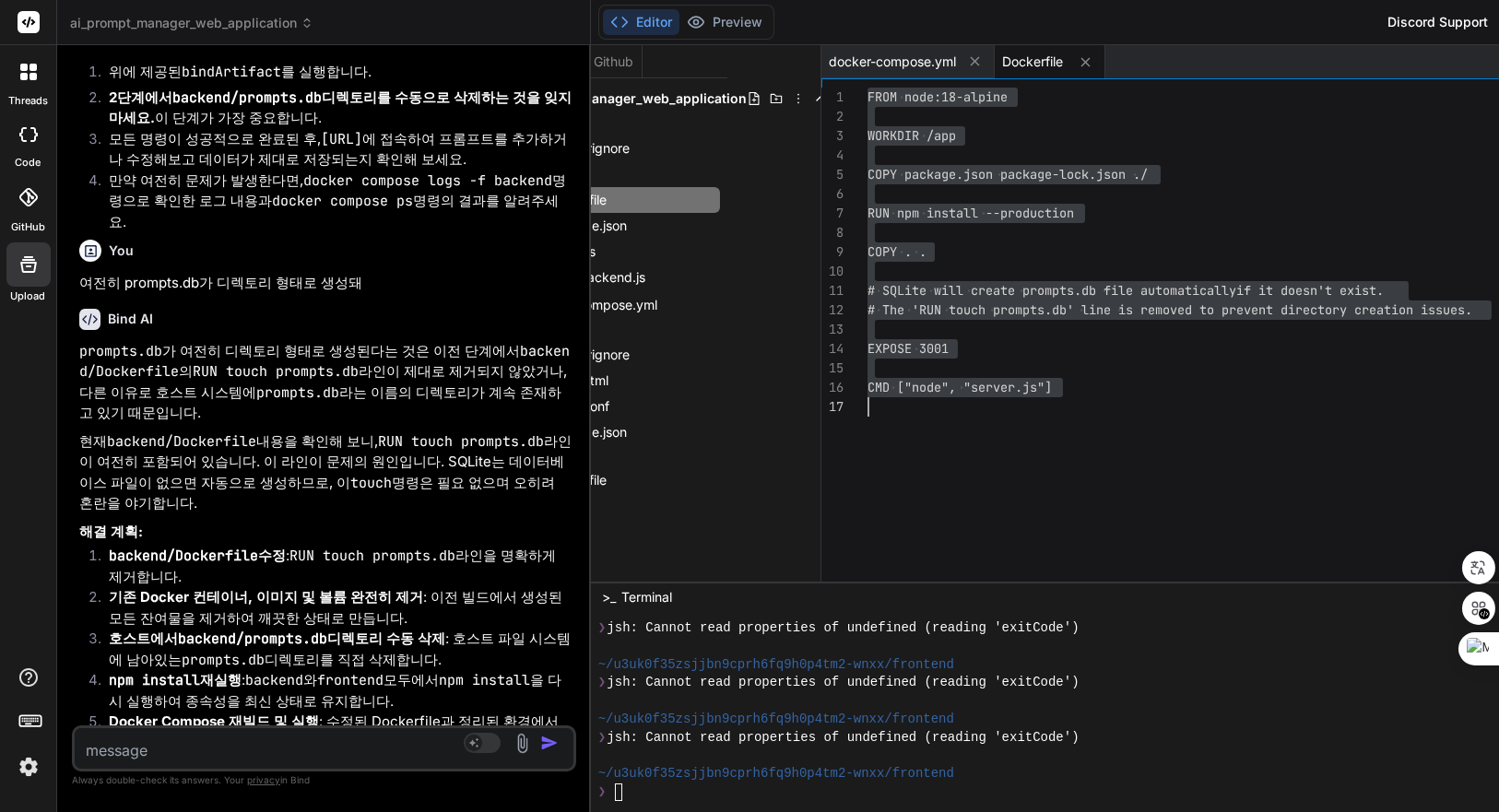
drag, startPoint x: 214, startPoint y: 424, endPoint x: 235, endPoint y: 422, distance: 21.1
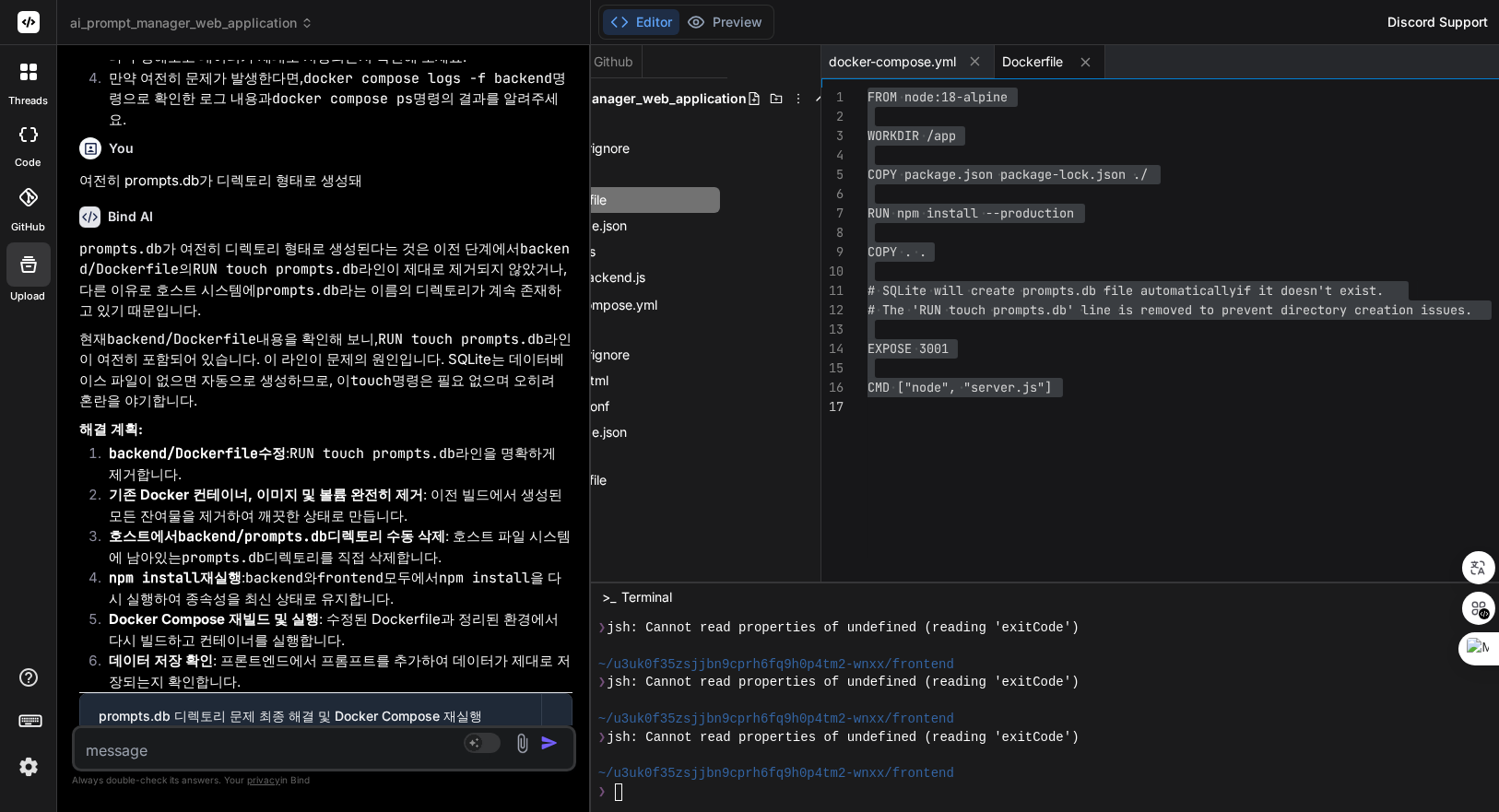
scroll to position [26305, 0]
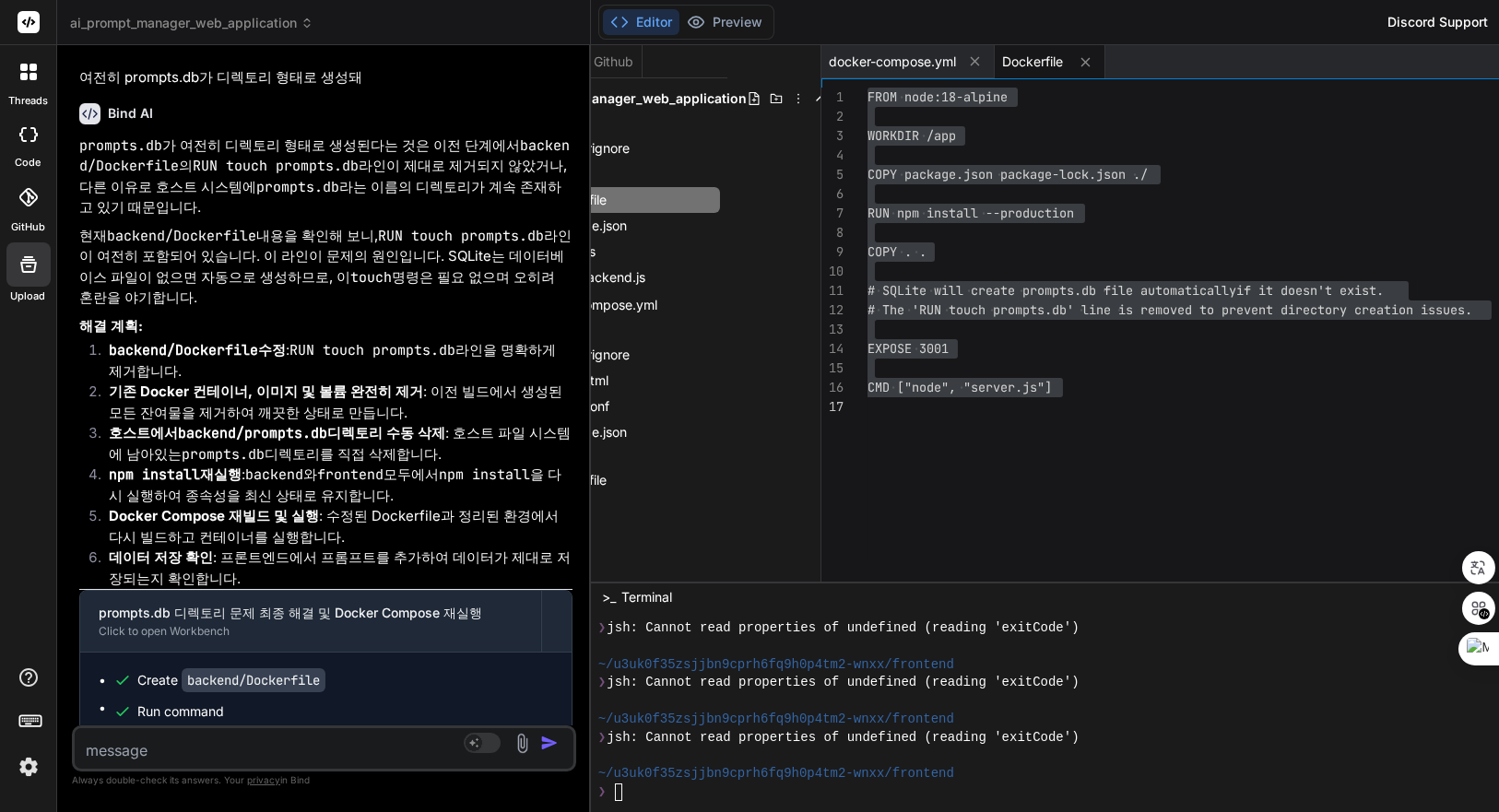
drag, startPoint x: 144, startPoint y: 439, endPoint x: 330, endPoint y: 435, distance: 186.0
click at [1198, 684] on div "❯ jsh: Cannot read properties of undefined (reading 'exitCode')" at bounding box center [1310, 682] width 1425 height 19
click at [380, 740] on textarea at bounding box center [282, 745] width 416 height 33
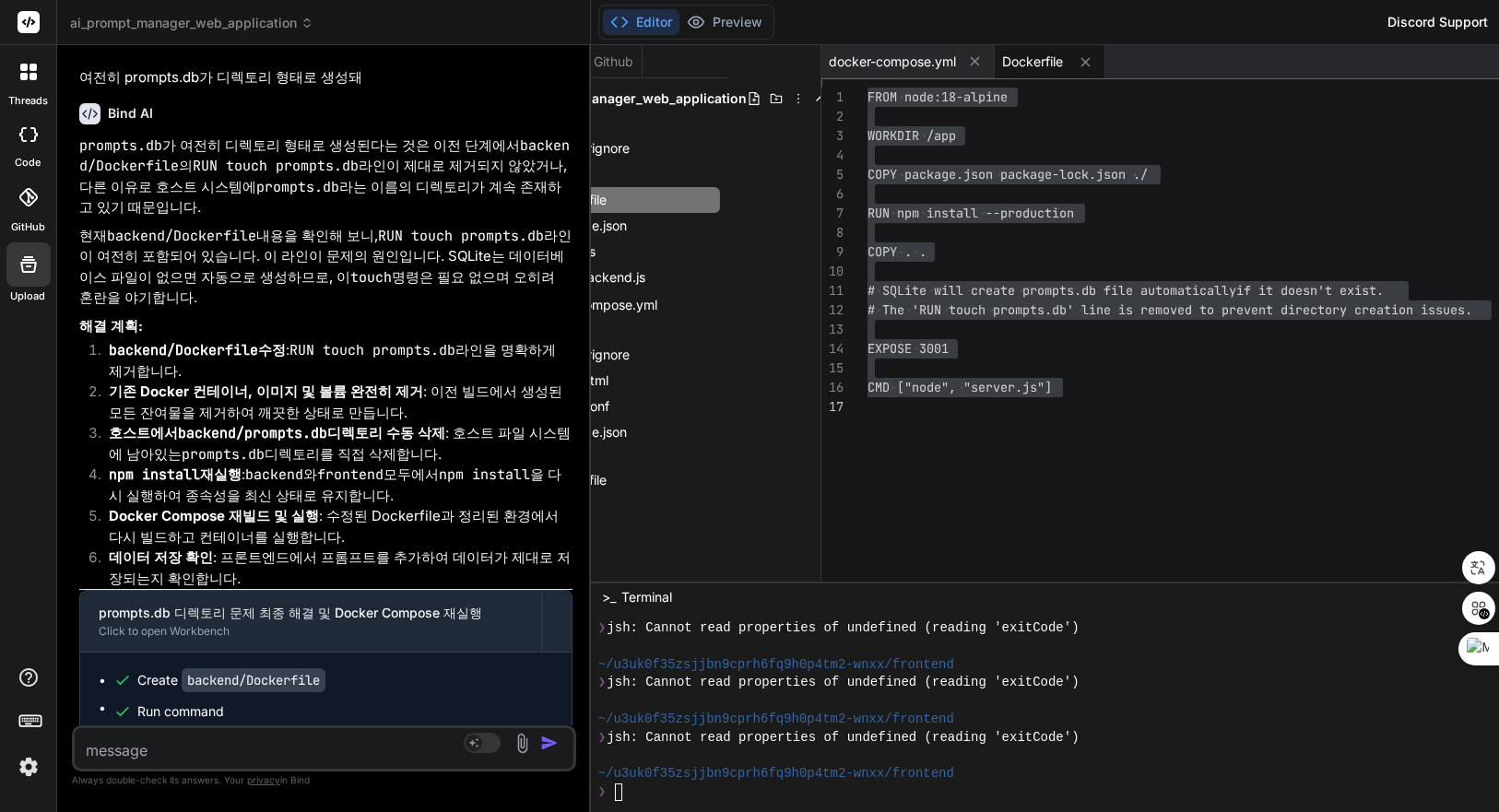
paste textarea "F:\Docker\ai_prompt_manager_web_application_docker>docker compose up --build -d…"
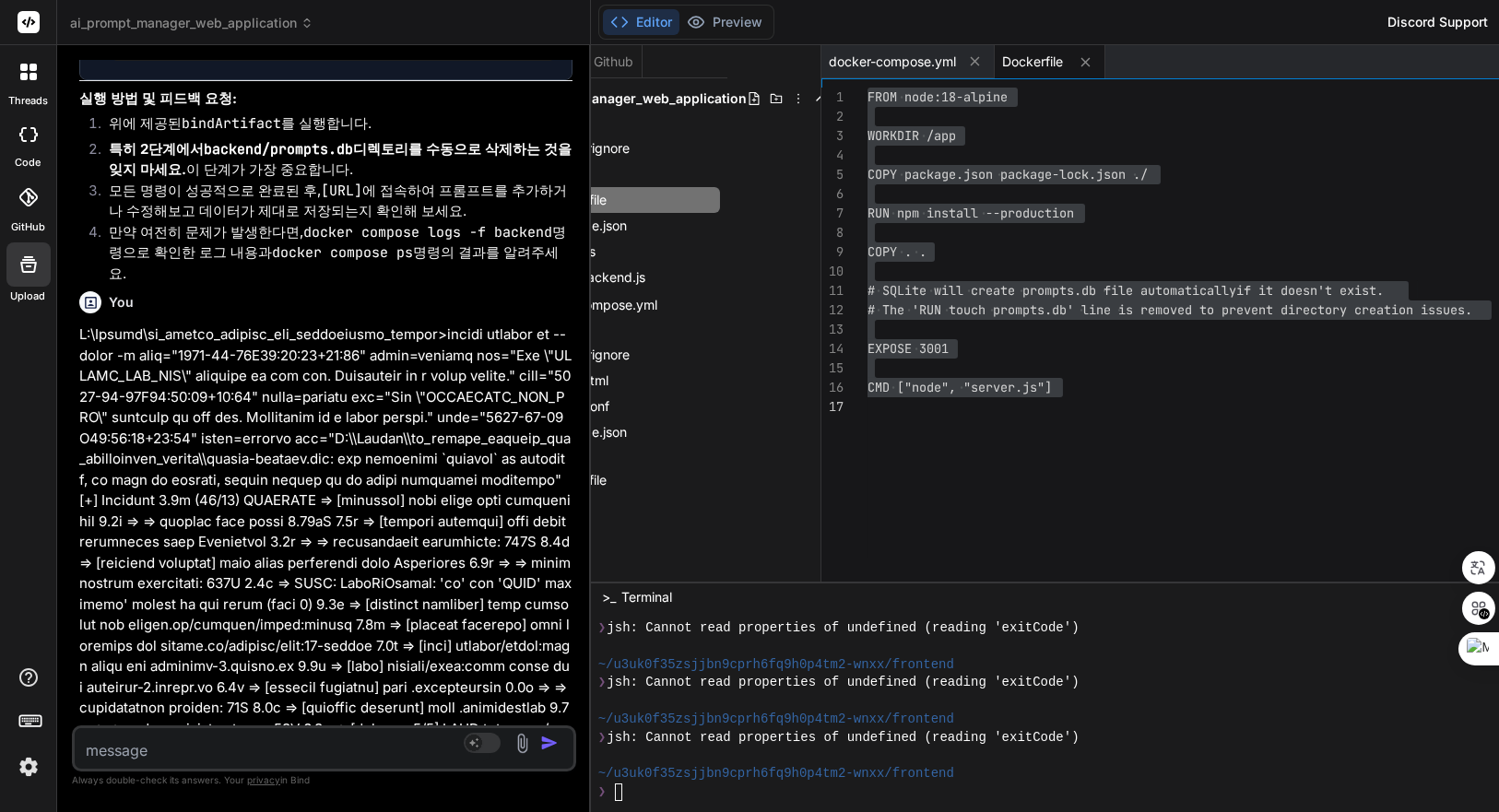
scroll to position [28121, 0]
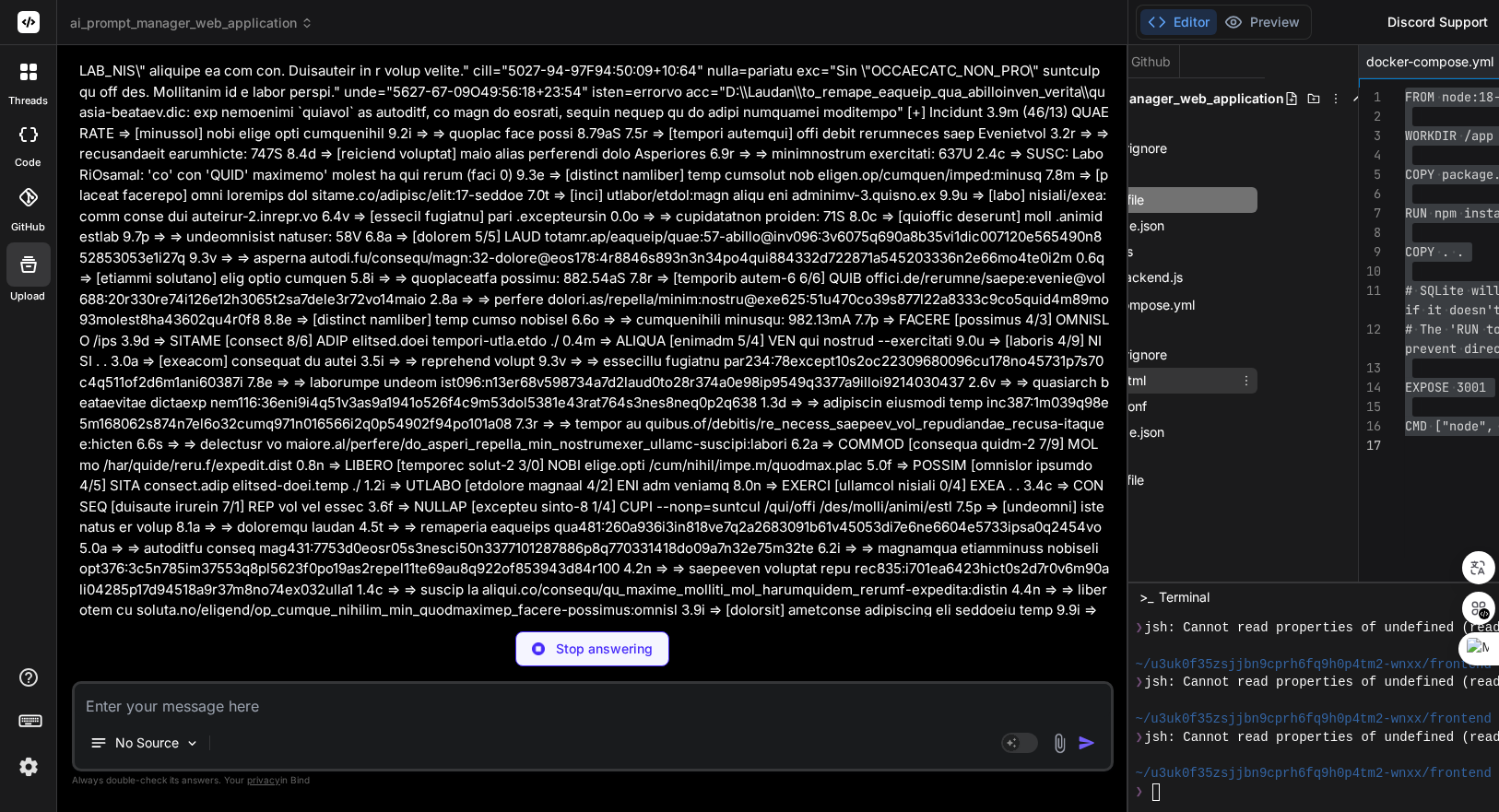
drag, startPoint x: 601, startPoint y: 384, endPoint x: 1174, endPoint y: 379, distance: 573.0
click at [1174, 379] on div "ai_prompt_manager_web_application Created with Pixso. Bind AI Web Search Create…" at bounding box center [949, 406] width 1785 height 812
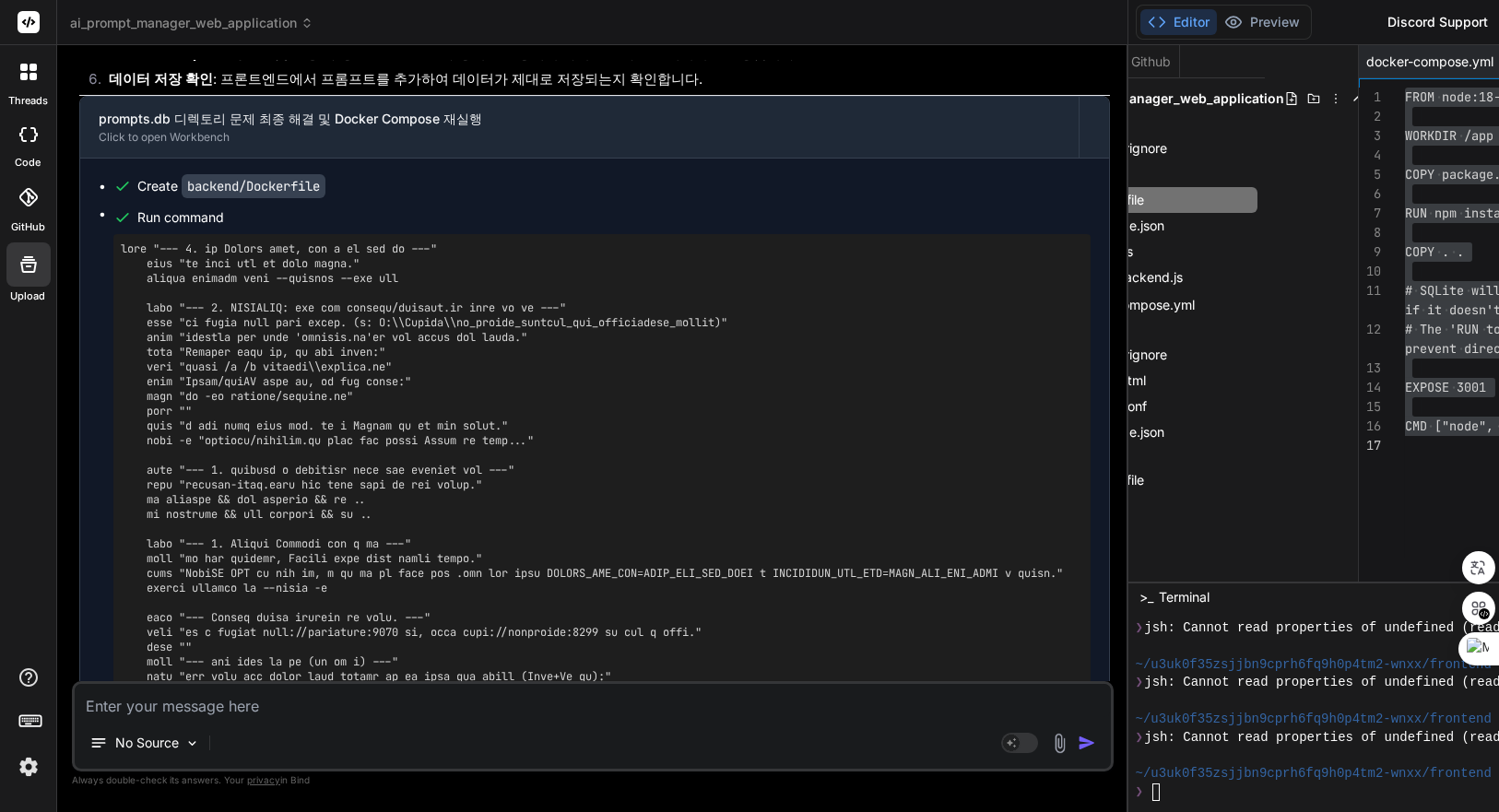
scroll to position [22878, 0]
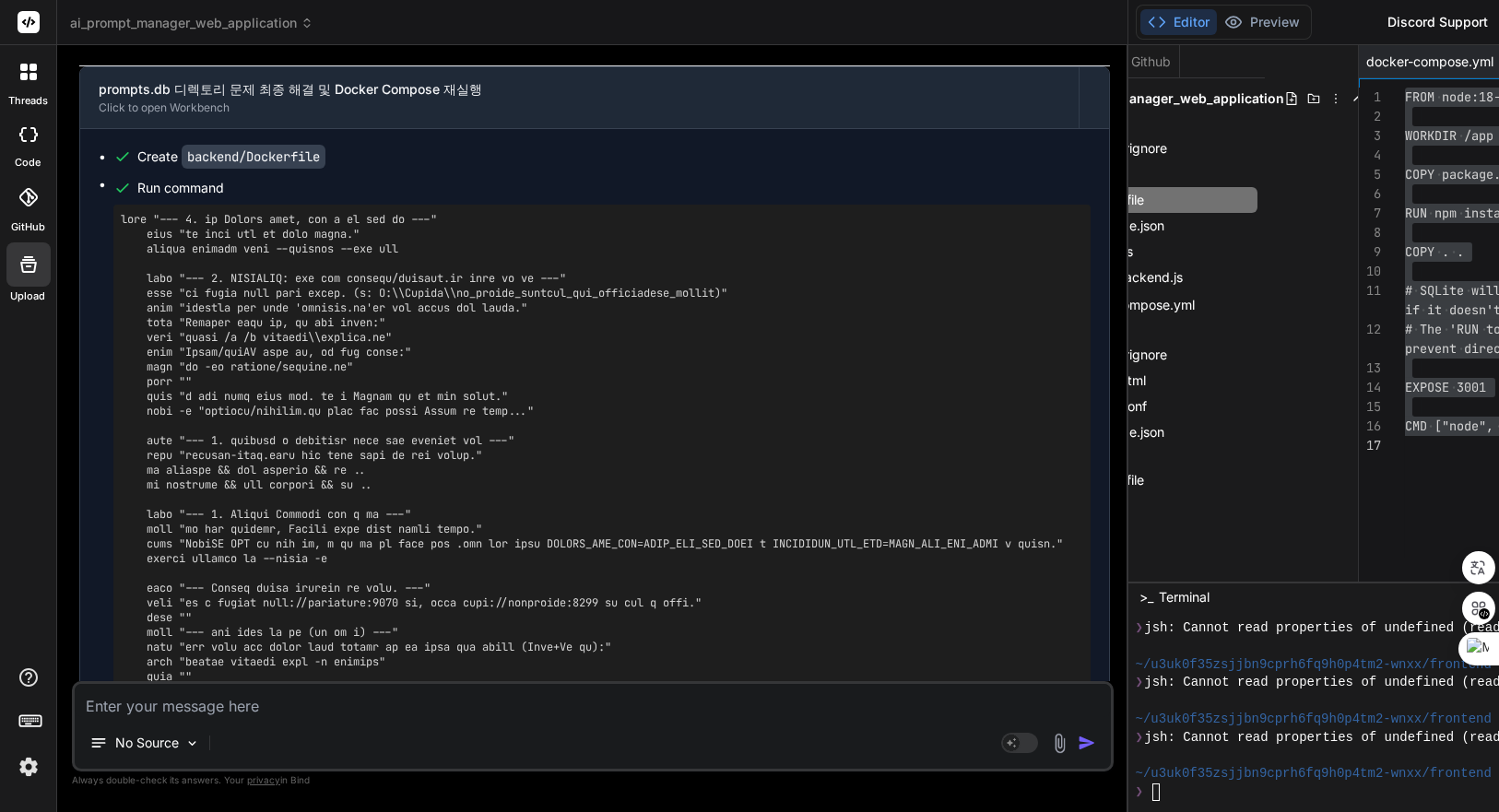
click at [454, 725] on div "No Source" at bounding box center [592, 746] width 1036 height 44
click at [428, 715] on textarea at bounding box center [592, 701] width 1036 height 33
drag, startPoint x: 265, startPoint y: 604, endPoint x: 399, endPoint y: 593, distance: 134.5
click at [337, 696] on textarea at bounding box center [592, 701] width 1036 height 33
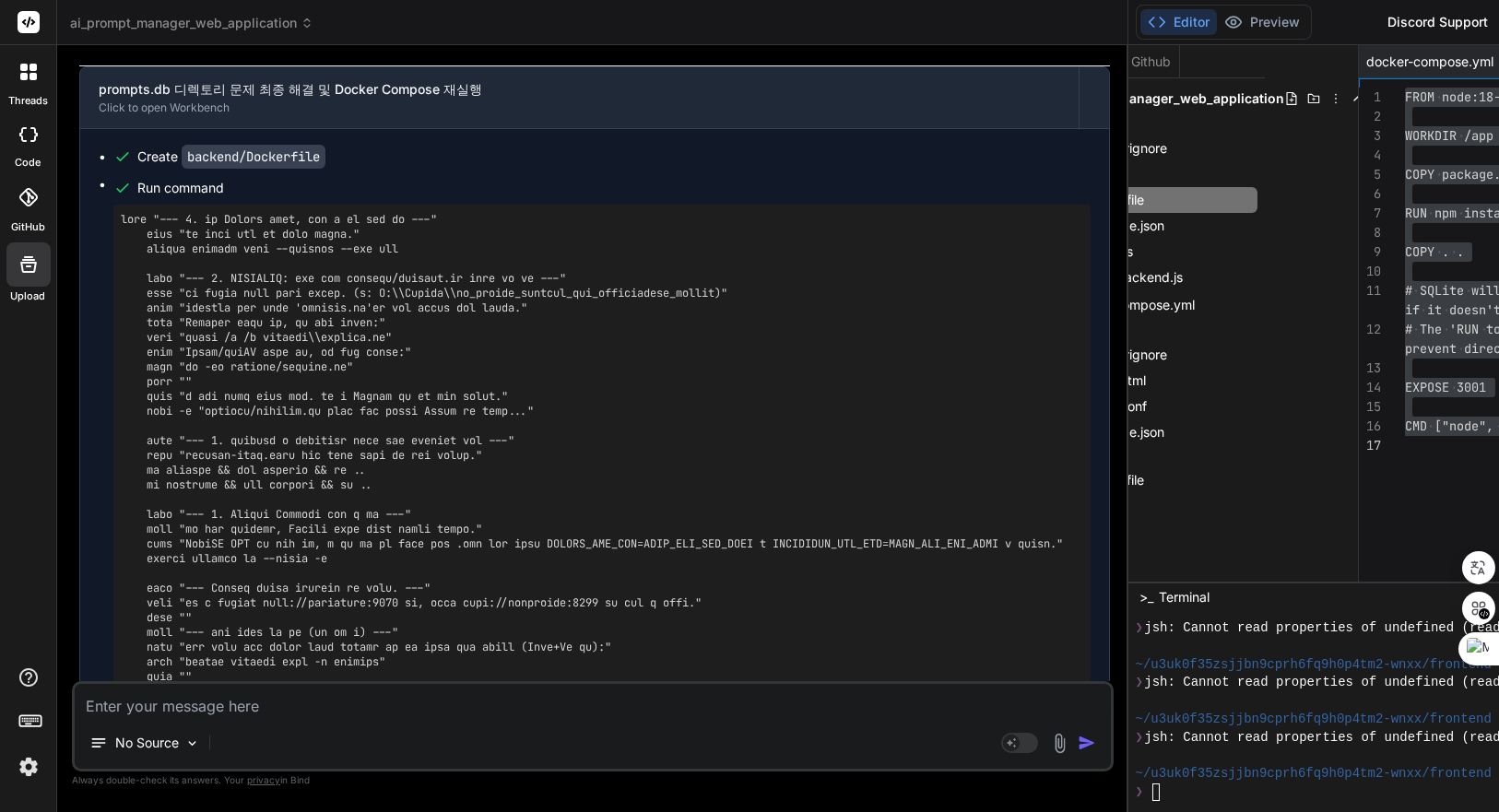
paste textarea "prompts.db 디렉토리"
click at [517, 710] on textarea "prompts.db 디렉토리를 지워도 계속 증상이 동일해." at bounding box center [592, 701] width 1036 height 33
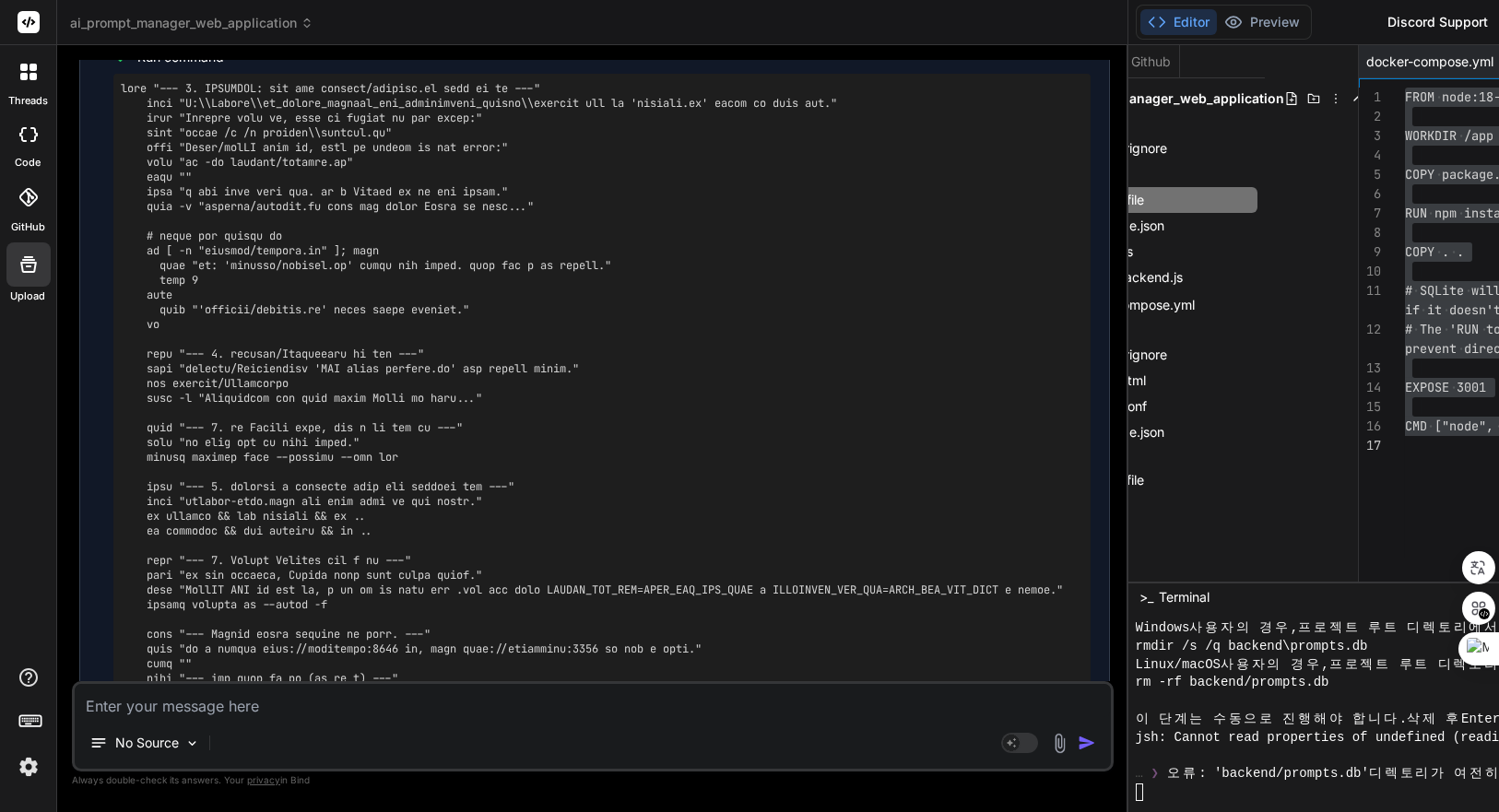
scroll to position [24375, 0]
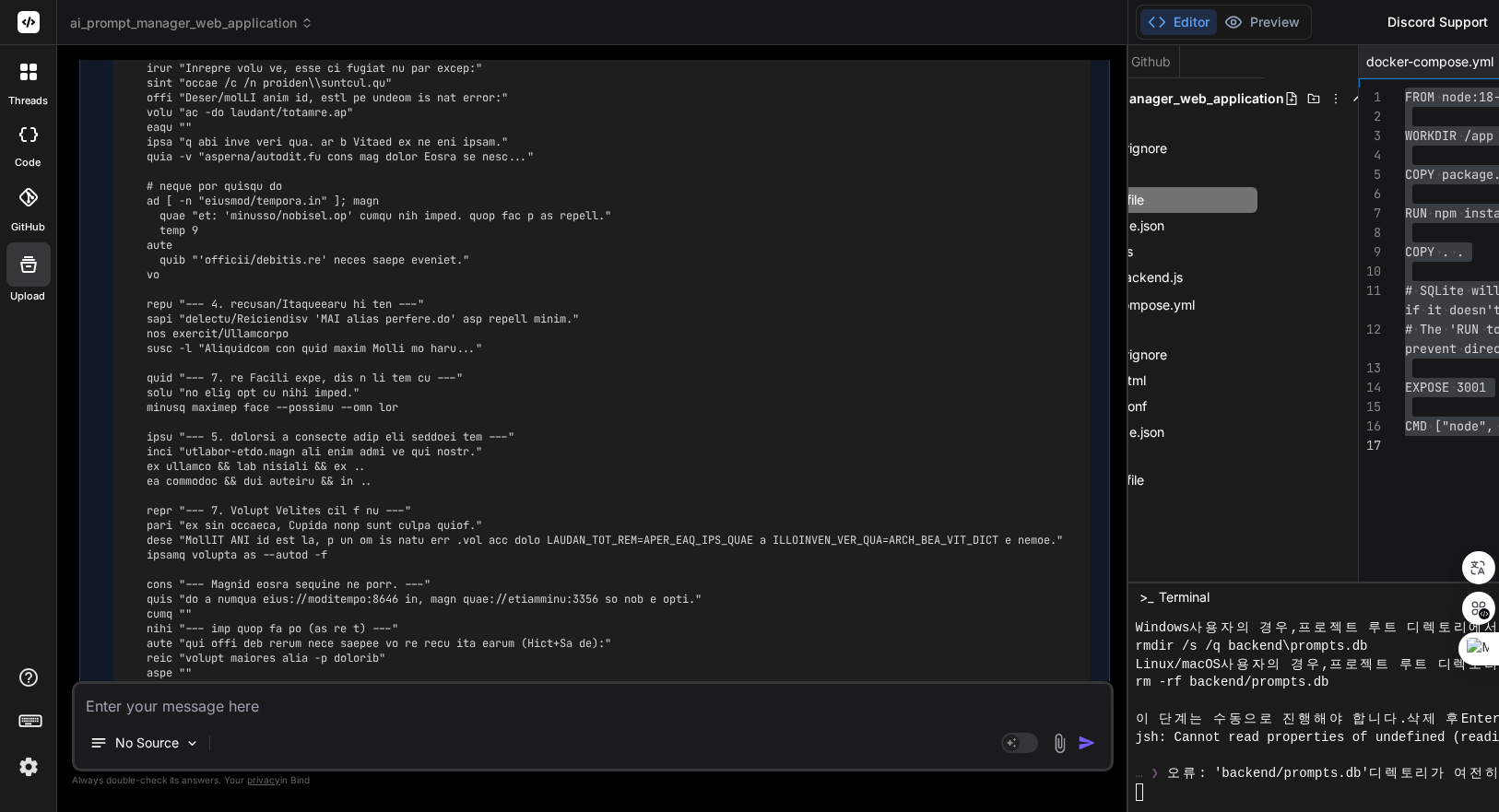
click at [468, 712] on textarea at bounding box center [592, 701] width 1036 height 33
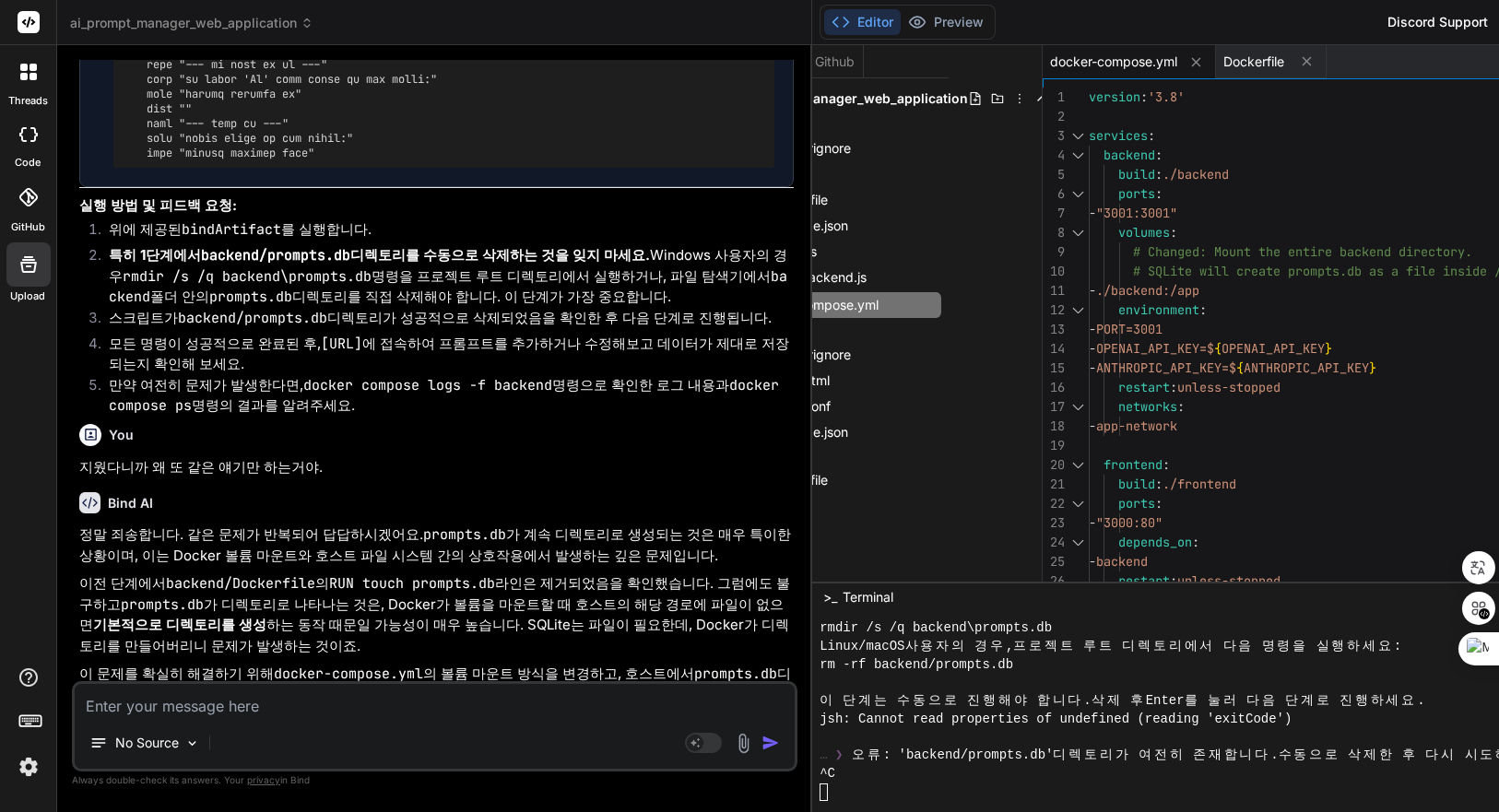
scroll to position [28912, 0]
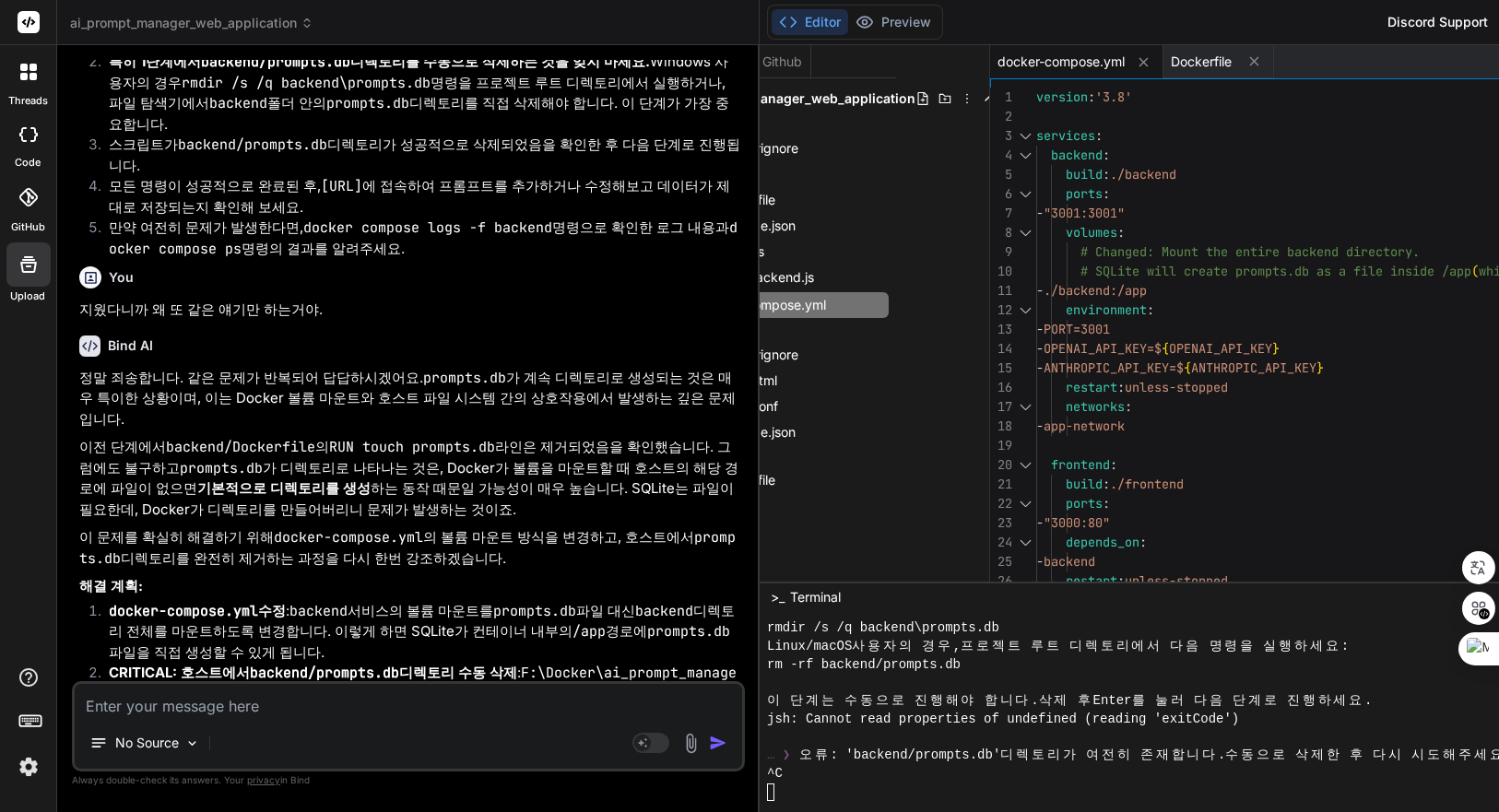
drag, startPoint x: 1152, startPoint y: 287, endPoint x: 590, endPoint y: 294, distance: 562.0
click at [590, 294] on div "Bind AI Web Search Created with Pixso. Code Generator You Bind AI 계속해서 PROMPT_C…" at bounding box center [408, 428] width 702 height 767
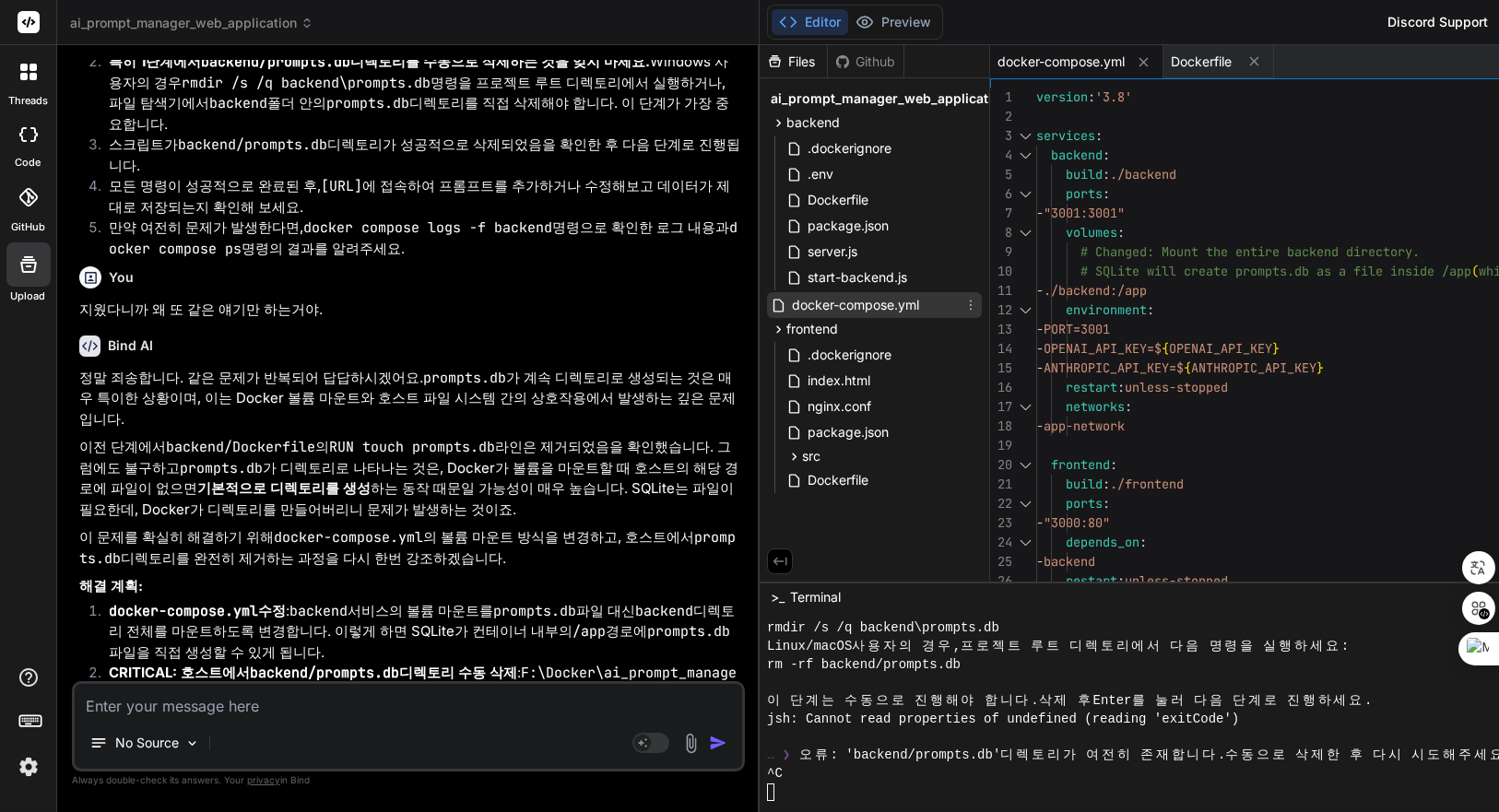
click at [901, 295] on span "docker-compose.yml" at bounding box center [855, 304] width 131 height 23
click at [903, 304] on span "docker-compose.yml" at bounding box center [855, 304] width 131 height 23
click at [1407, 311] on div "version : '3.8' services : backend : build : ./backend ports : - "3001:3001" vo…" at bounding box center [1418, 406] width 764 height 639
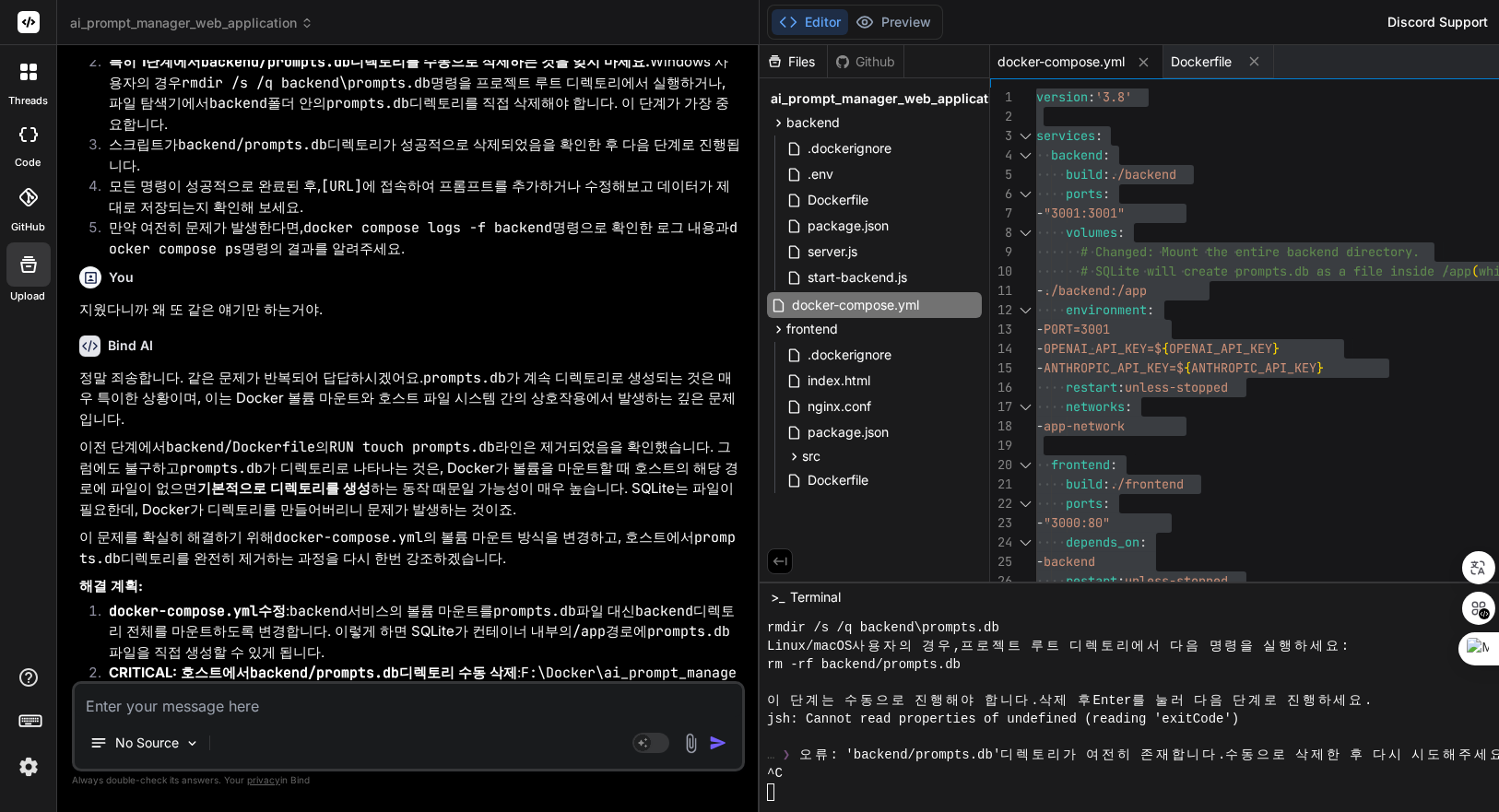
drag, startPoint x: 261, startPoint y: 475, endPoint x: 277, endPoint y: 475, distance: 16.0
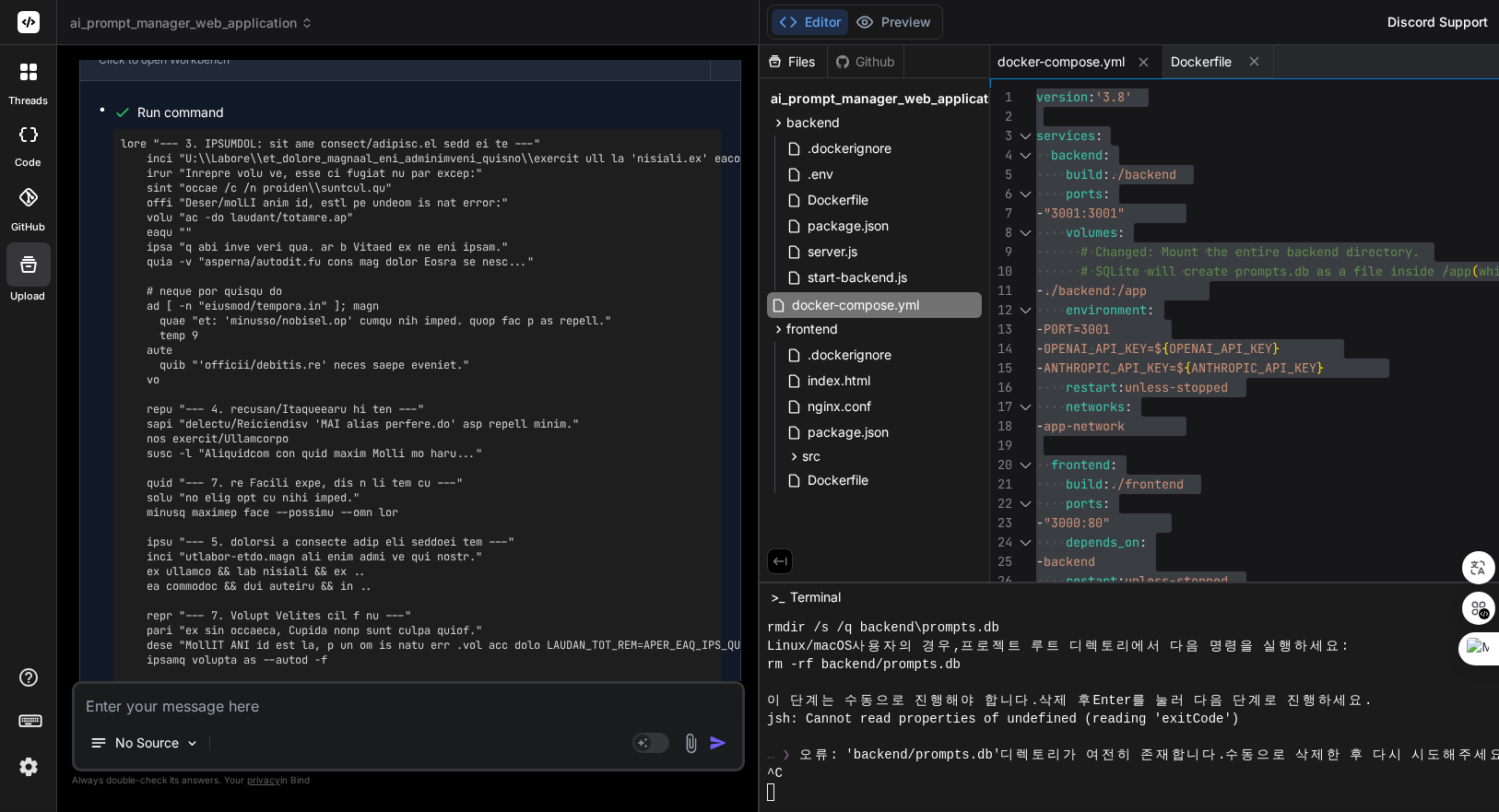
scroll to position [27478, 0]
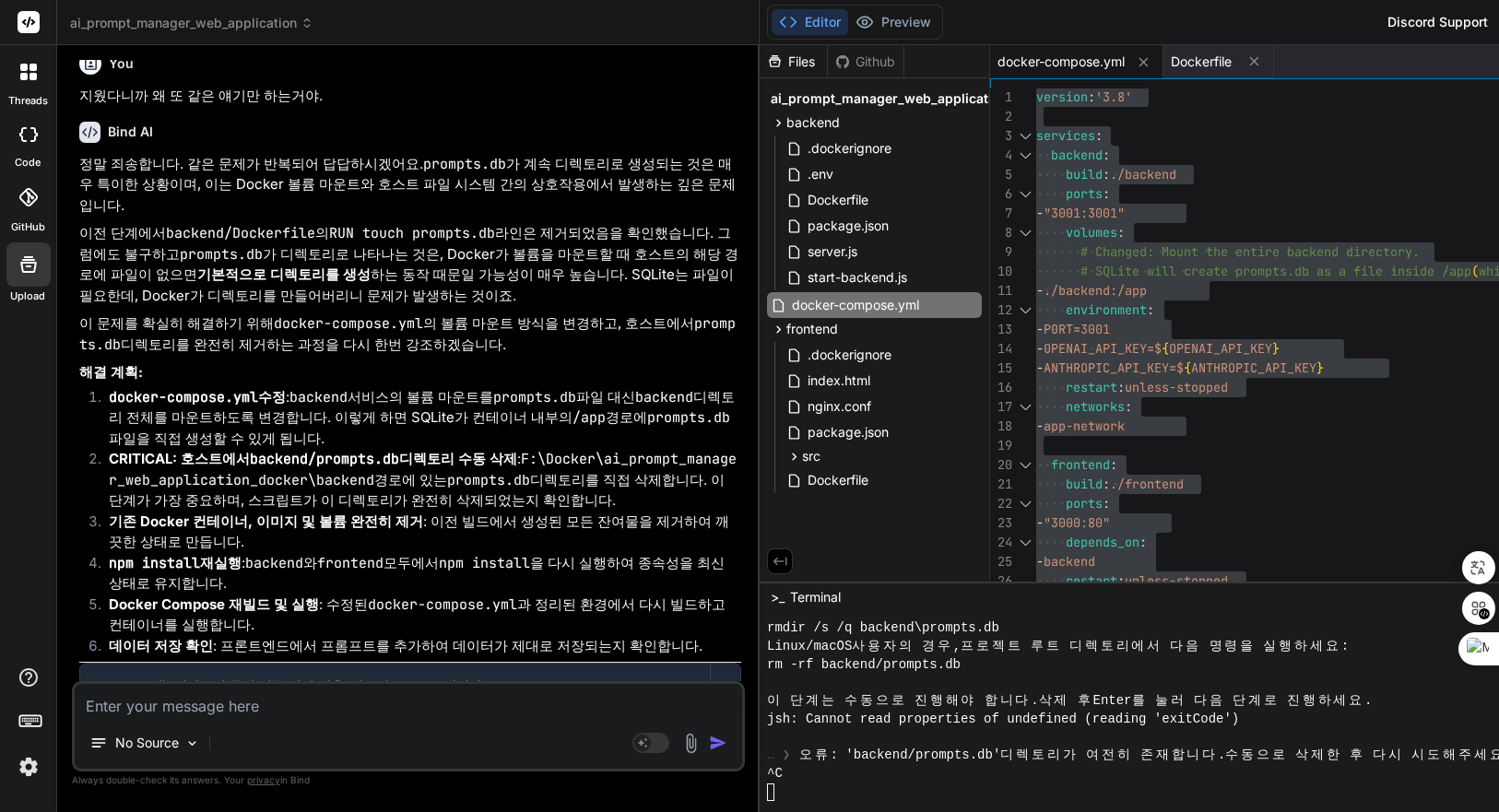
scroll to position [29331, 0]
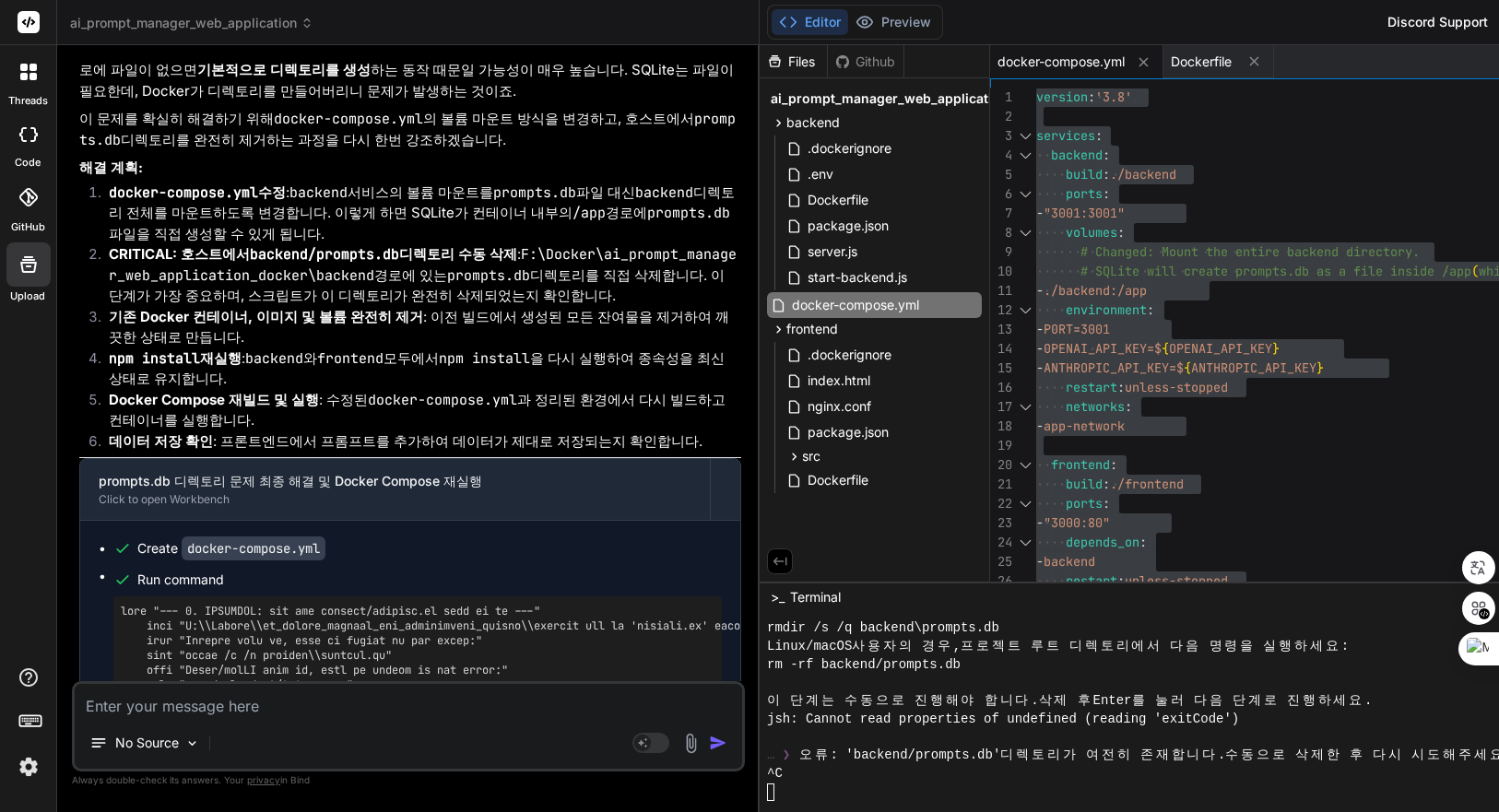
drag, startPoint x: 411, startPoint y: 352, endPoint x: 149, endPoint y: 360, distance: 262.1
drag, startPoint x: 135, startPoint y: 444, endPoint x: 168, endPoint y: 436, distance: 34.0
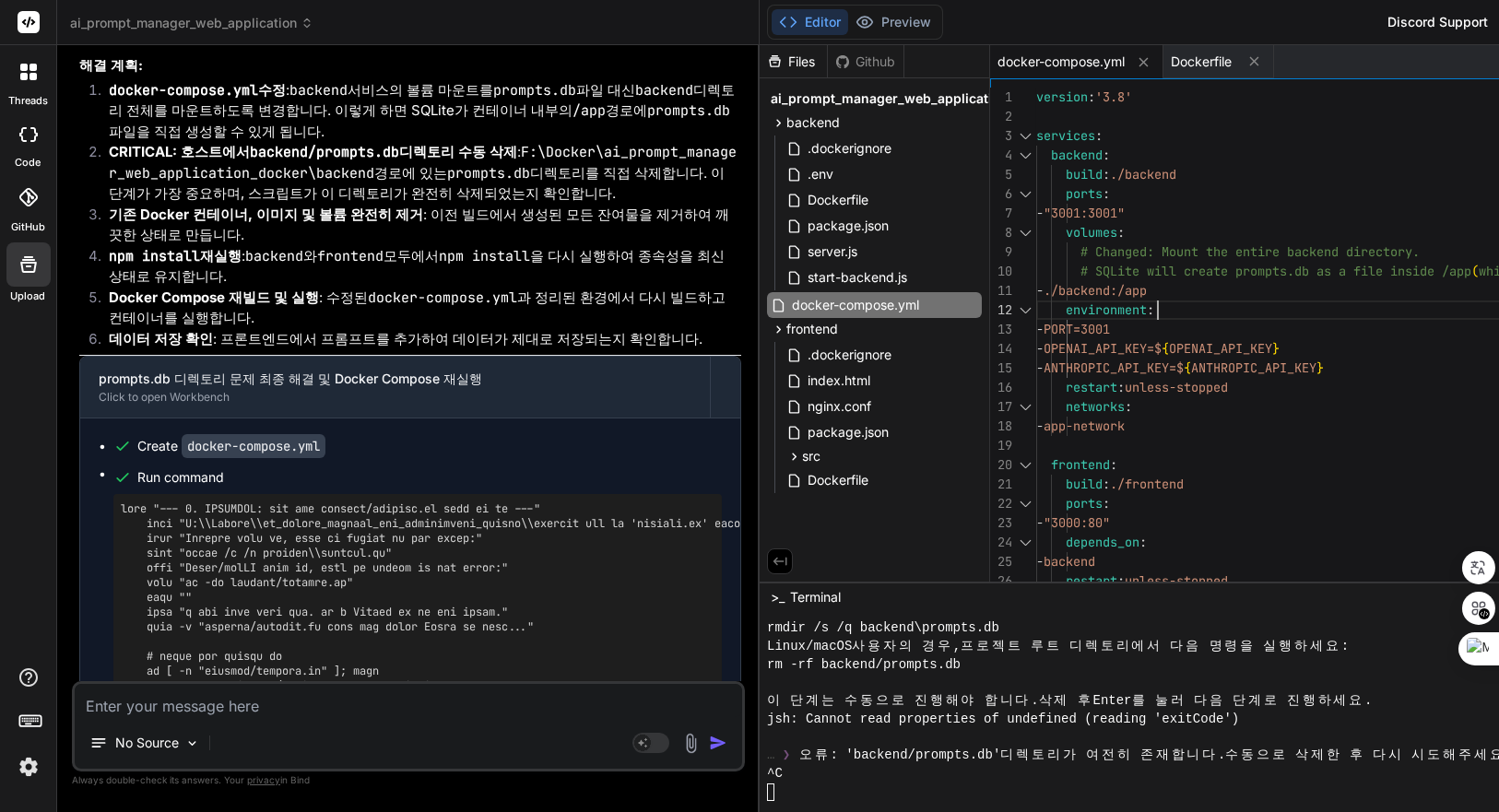
click at [1321, 308] on div "version : '3.8' services : backend : build : ./backend ports : - "3001:3001" vo…" at bounding box center [1418, 406] width 764 height 639
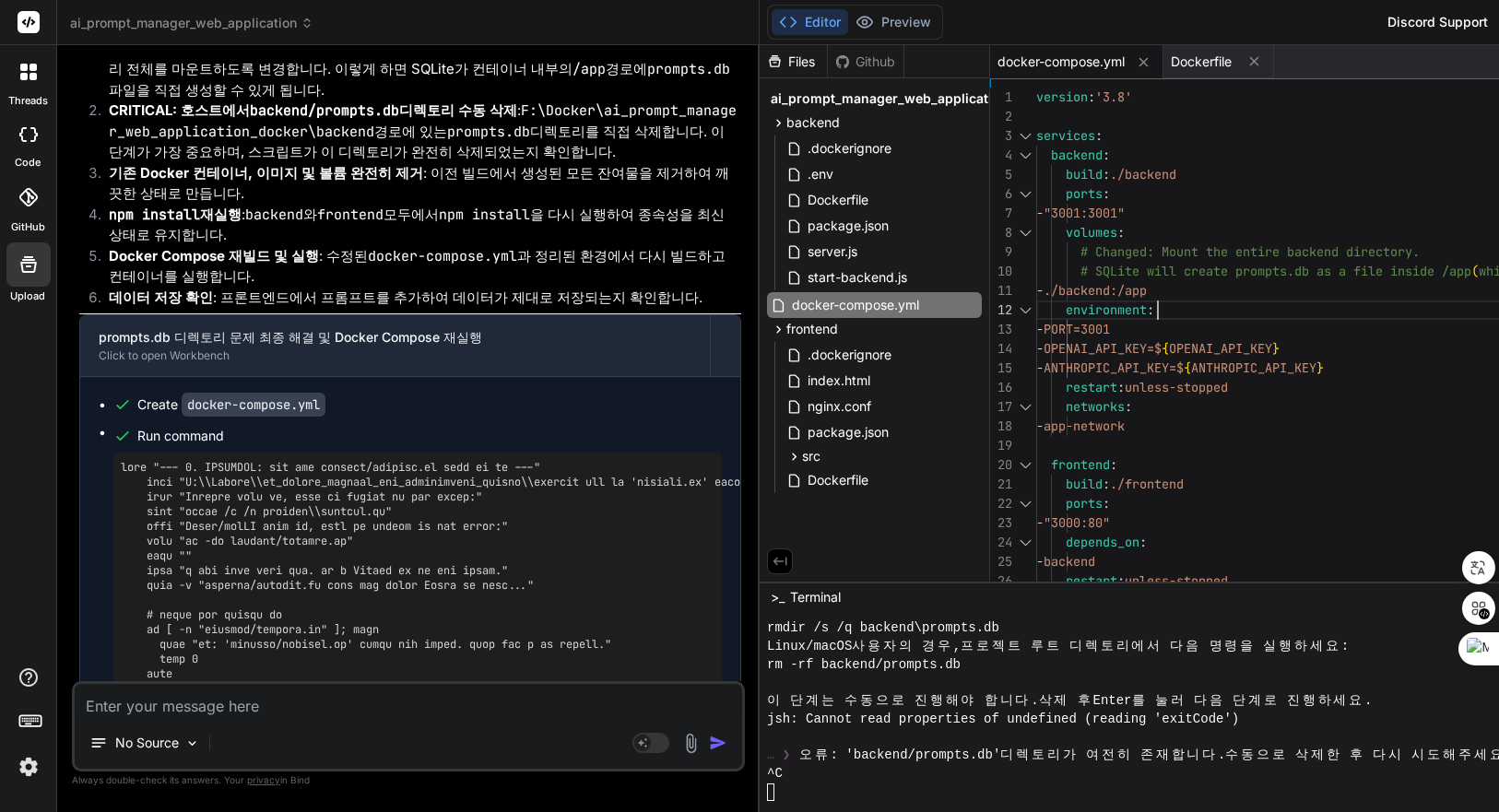
scroll to position [29638, 0]
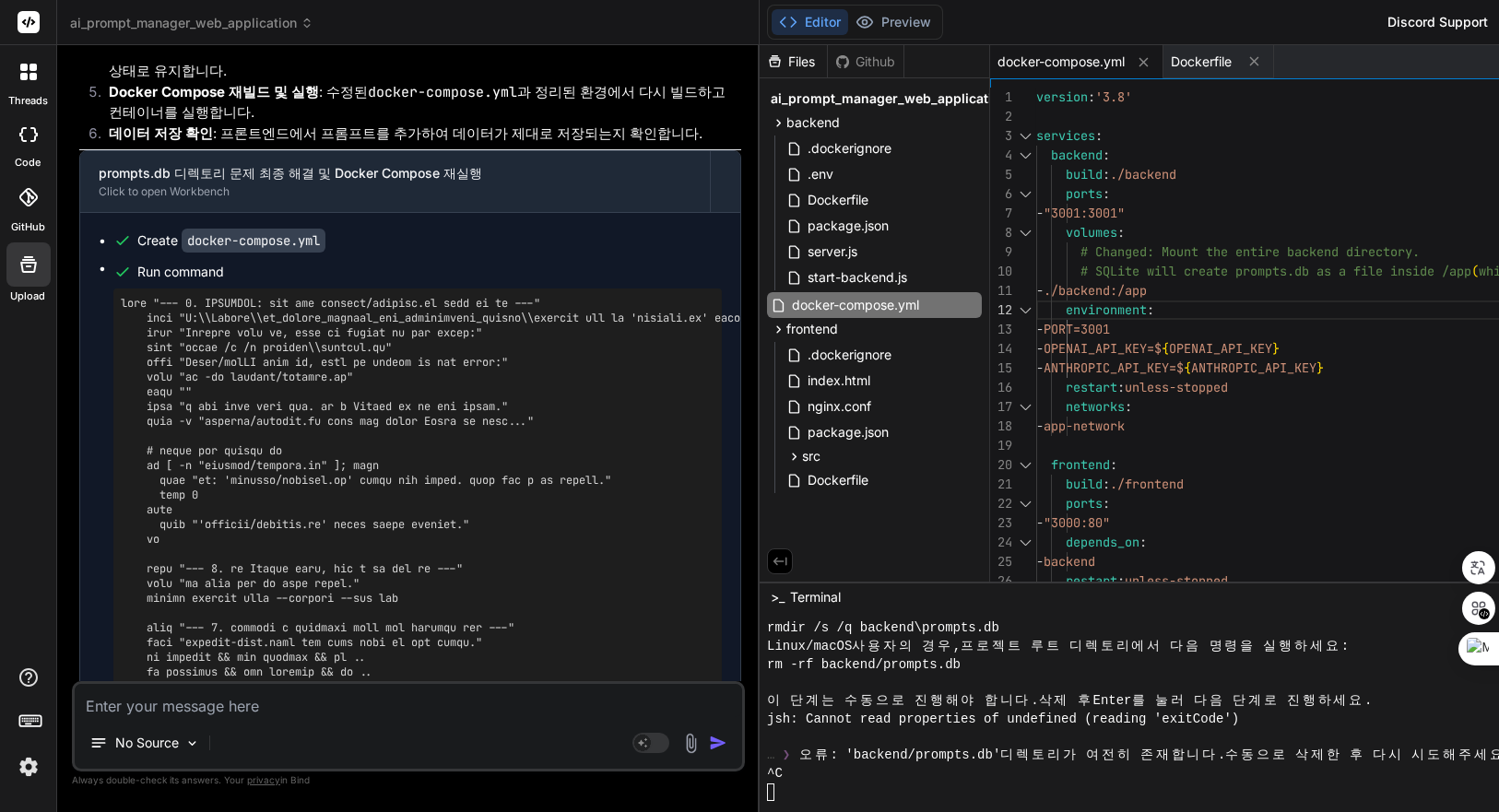
click at [228, 296] on pre at bounding box center [417, 634] width 594 height 678
drag, startPoint x: 350, startPoint y: 194, endPoint x: 148, endPoint y: 194, distance: 202.0
click at [148, 296] on pre at bounding box center [417, 634] width 594 height 678
click at [333, 371] on pre at bounding box center [417, 634] width 594 height 678
click at [361, 714] on textarea at bounding box center [409, 701] width 668 height 33
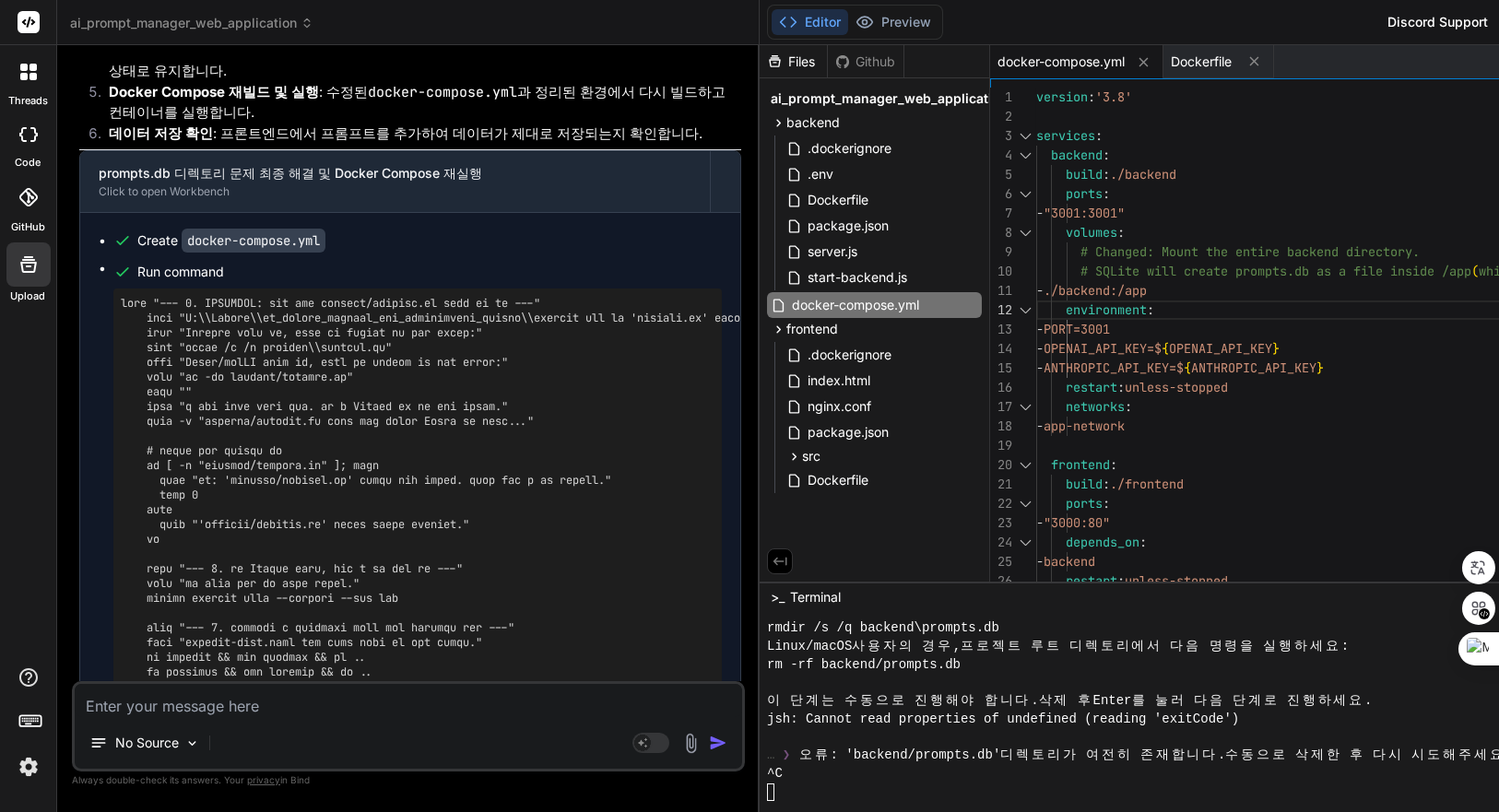
click at [1077, 678] on div at bounding box center [1479, 682] width 1425 height 19
click at [1083, 667] on div "rm -rf backend/prompts.db" at bounding box center [1479, 665] width 1425 height 19
click at [396, 715] on textarea at bounding box center [409, 701] width 668 height 33
click at [367, 704] on textarea at bounding box center [409, 701] width 668 height 33
click at [406, 699] on textarea at bounding box center [409, 701] width 668 height 33
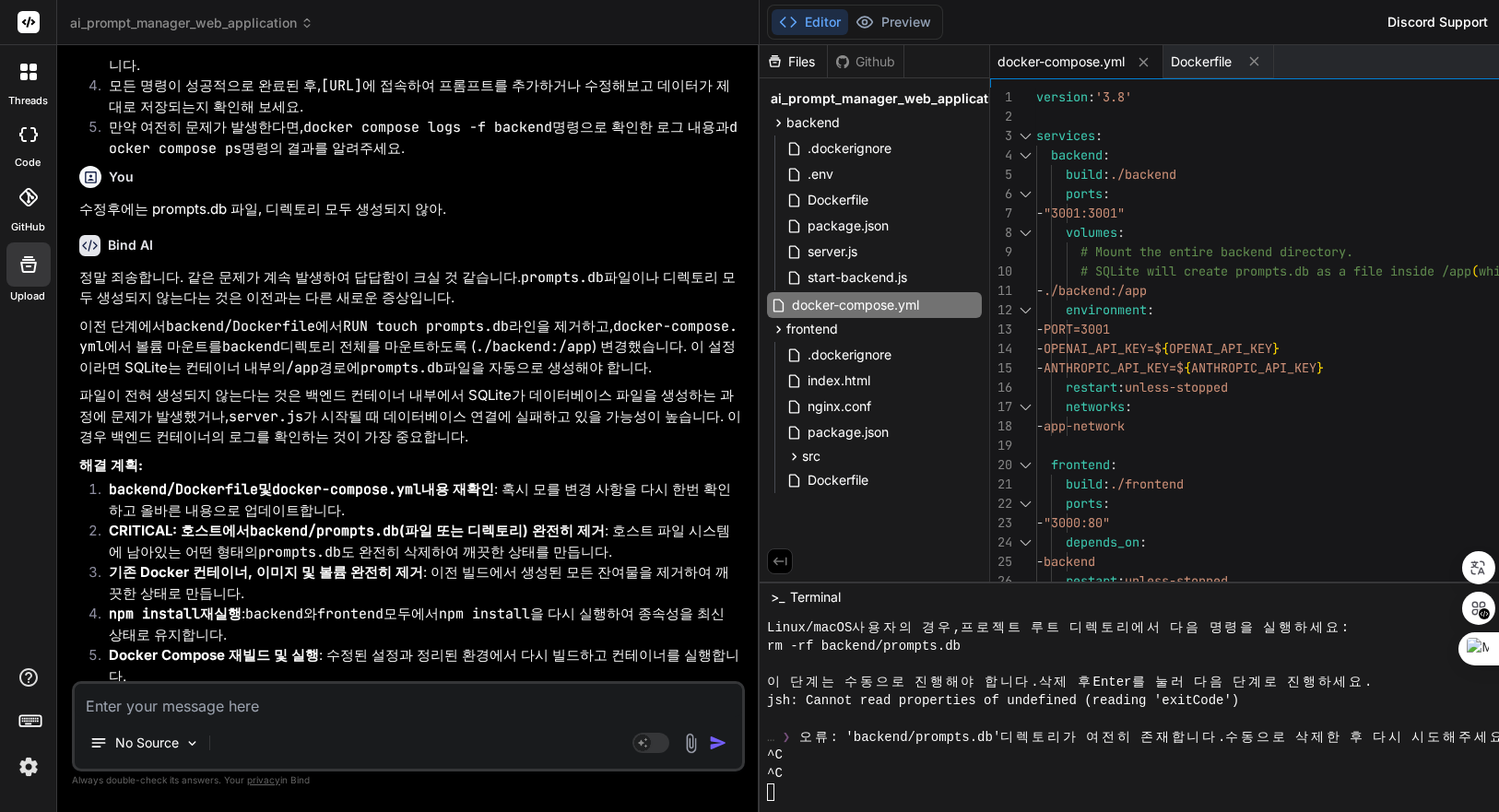
scroll to position [30751, 0]
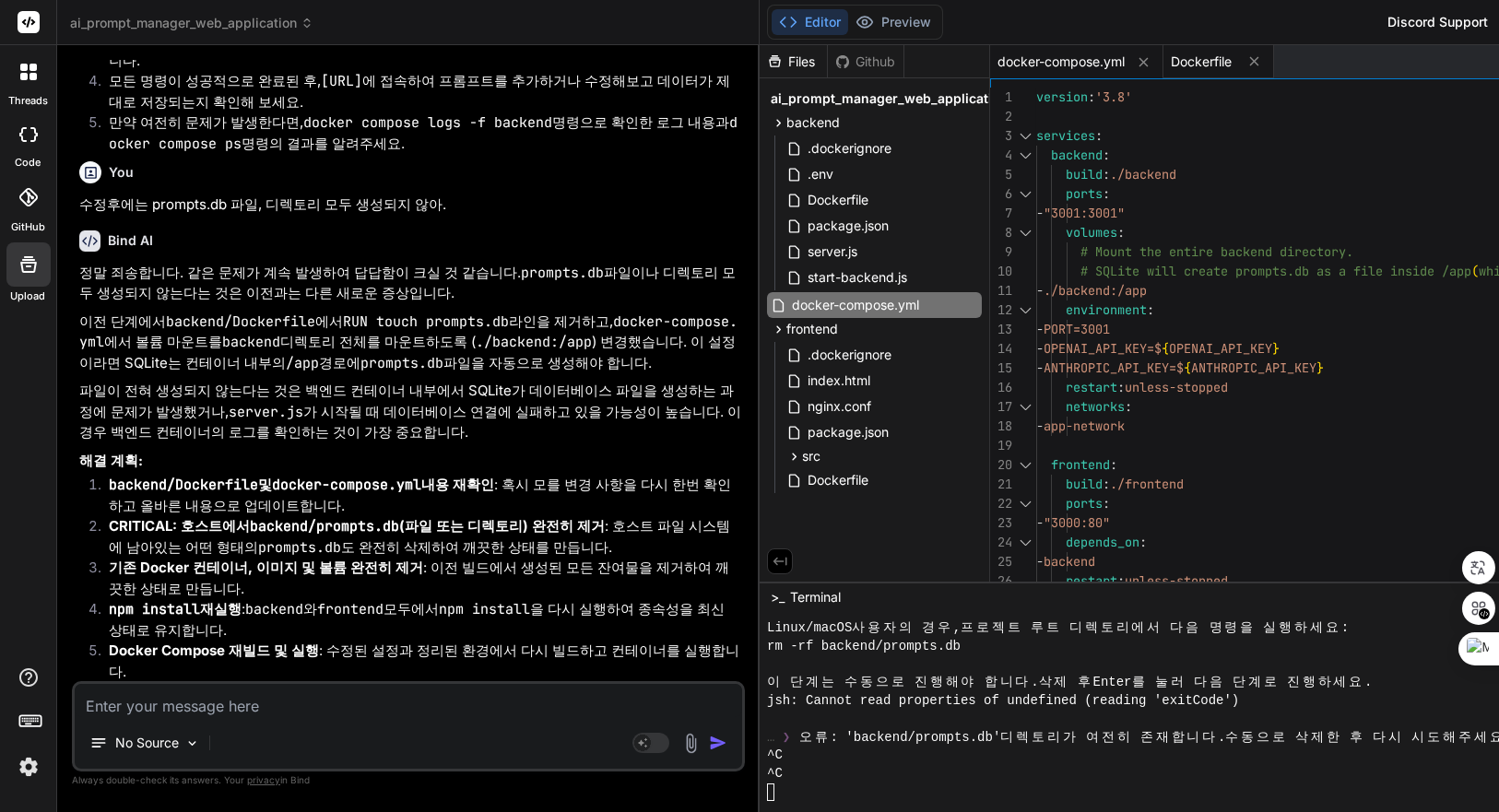
click at [1225, 59] on span "Dockerfile" at bounding box center [1201, 62] width 61 height 19
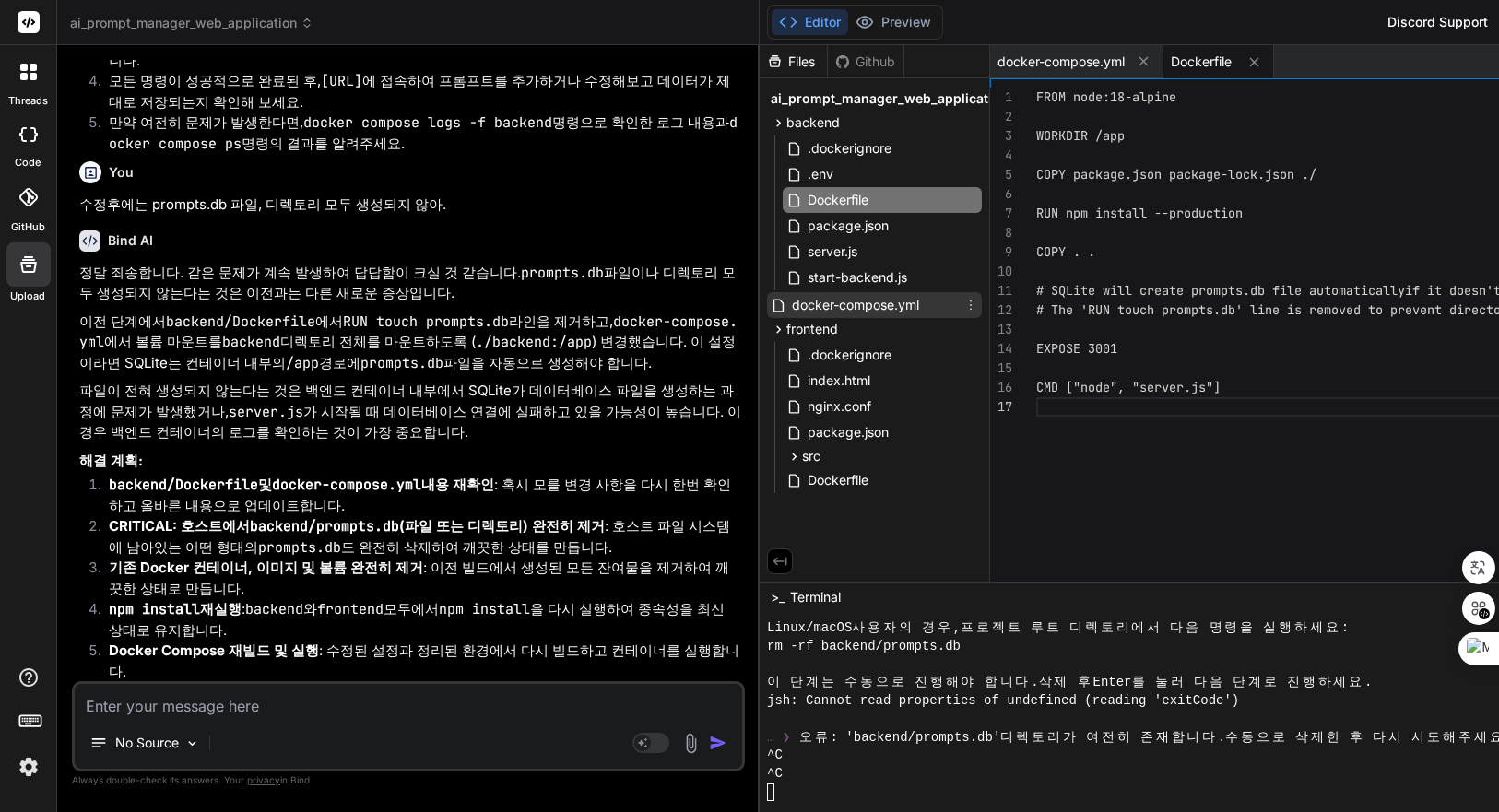
drag, startPoint x: 911, startPoint y: 301, endPoint x: 925, endPoint y: 303, distance: 14.1
click at [911, 301] on span "docker-compose.yml" at bounding box center [855, 304] width 131 height 23
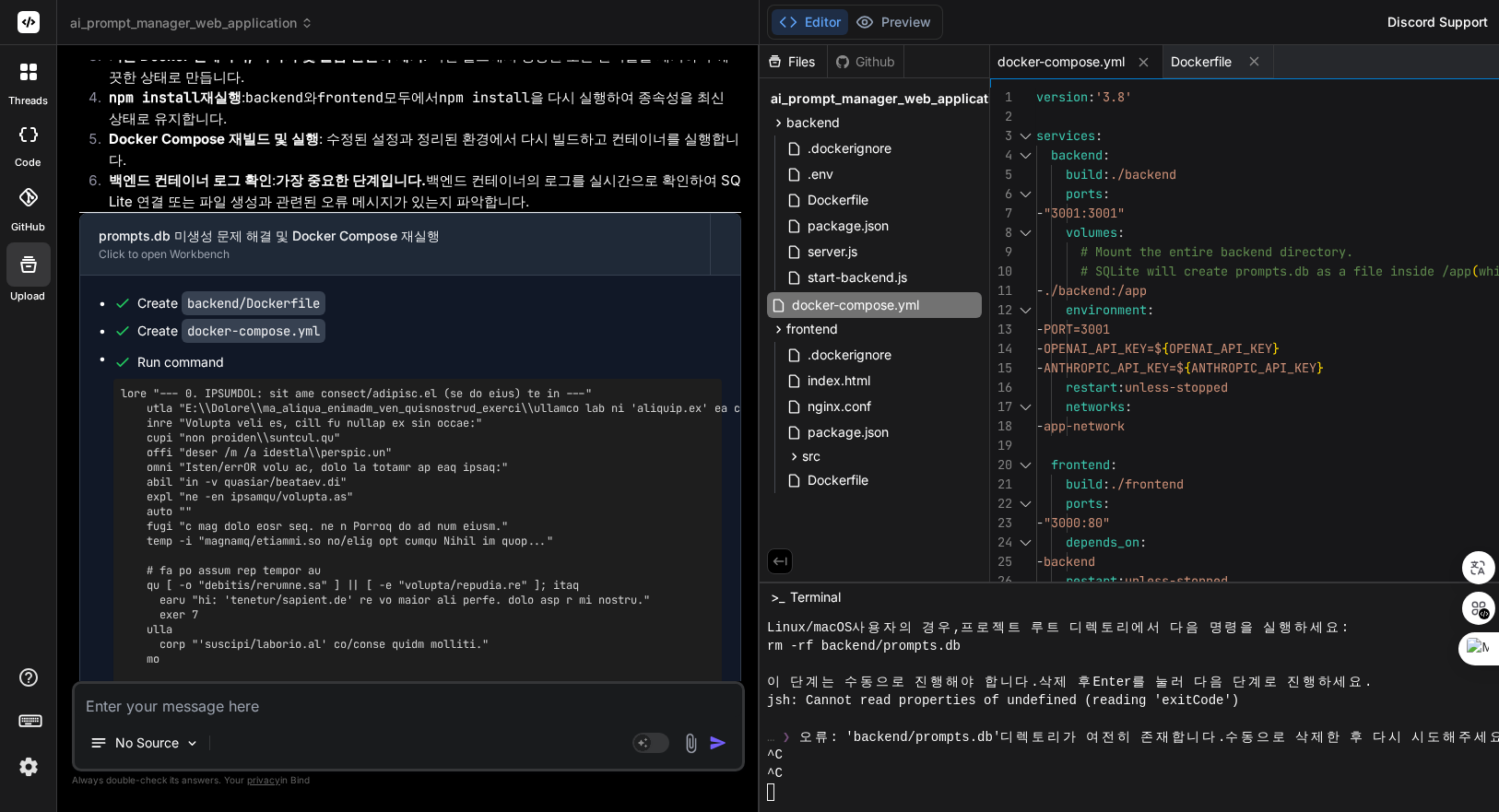
scroll to position [31314, 0]
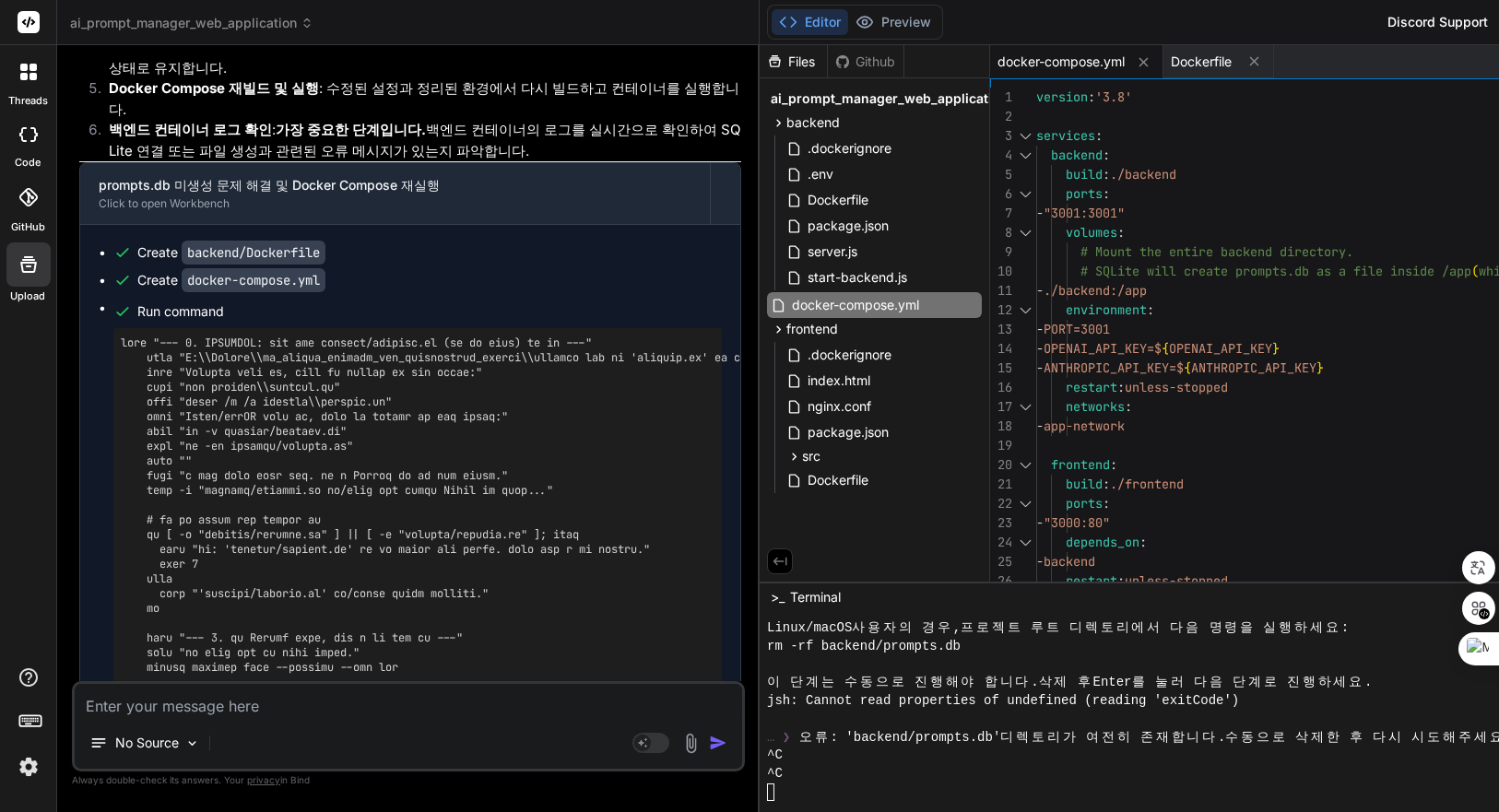
drag, startPoint x: 367, startPoint y: 622, endPoint x: 620, endPoint y: 618, distance: 253.0
drag, startPoint x: 333, startPoint y: 705, endPoint x: 350, endPoint y: 705, distance: 17.0
click at [333, 705] on textarea at bounding box center [409, 701] width 668 height 33
paste textarea "backend-1 | Node.js v18.20.8 backend-1 | /app/node_modules/bindings/bindings.js…"
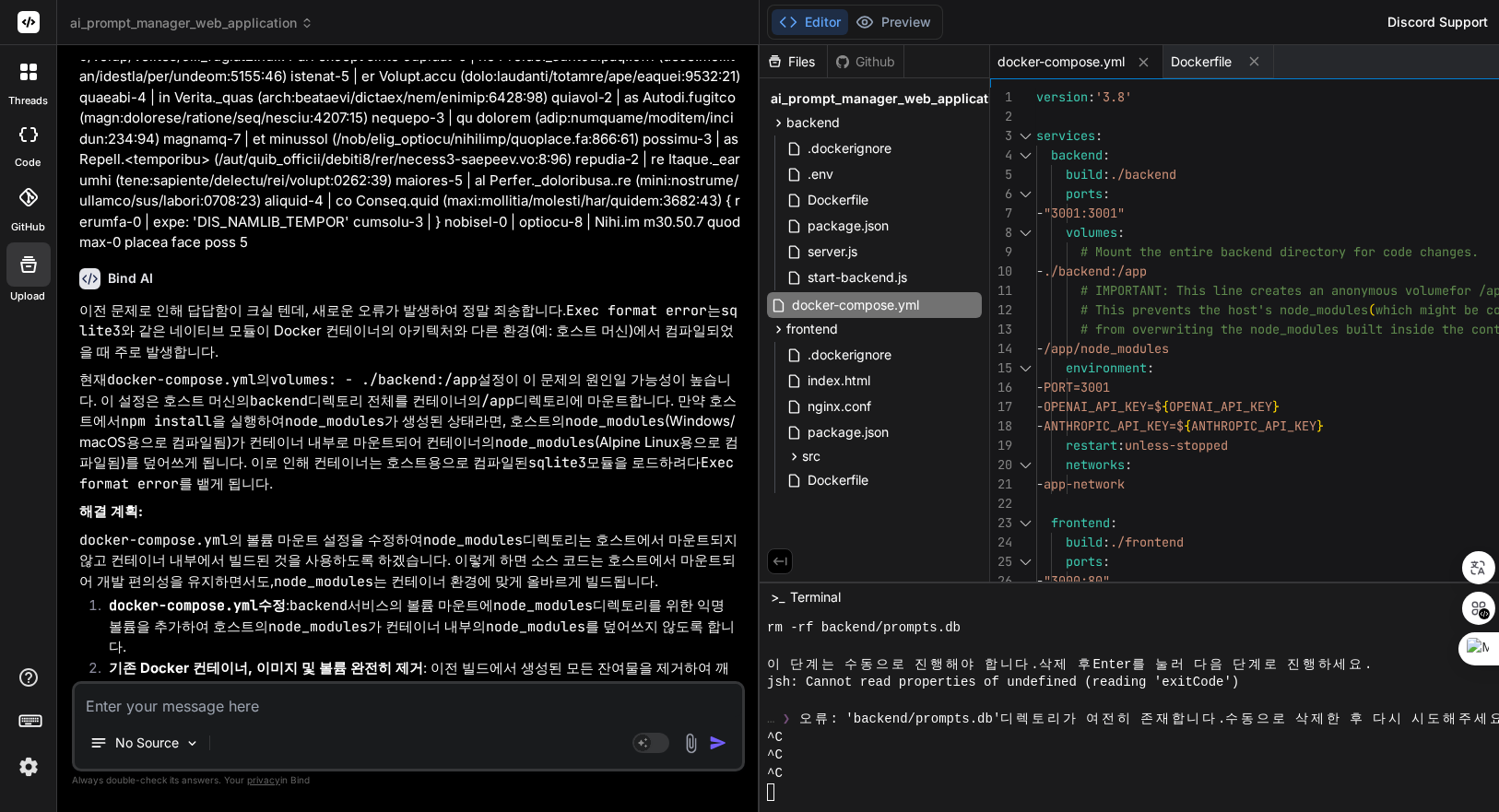
scroll to position [32757, 0]
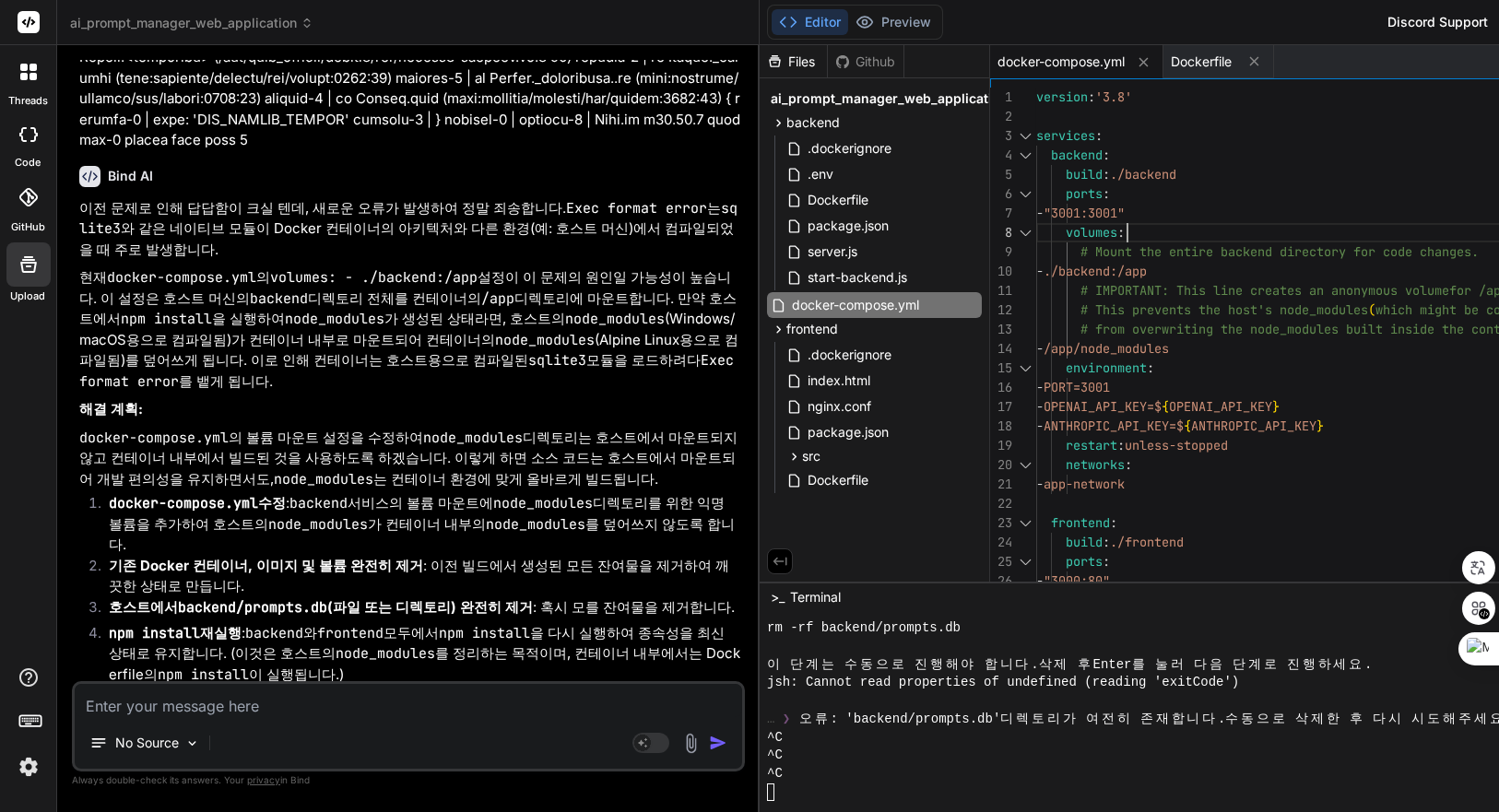
click at [1362, 220] on div "# IMPORTANT: This line creates an anonymous volume for /app/node_modules. # Thi…" at bounding box center [1418, 436] width 764 height 697
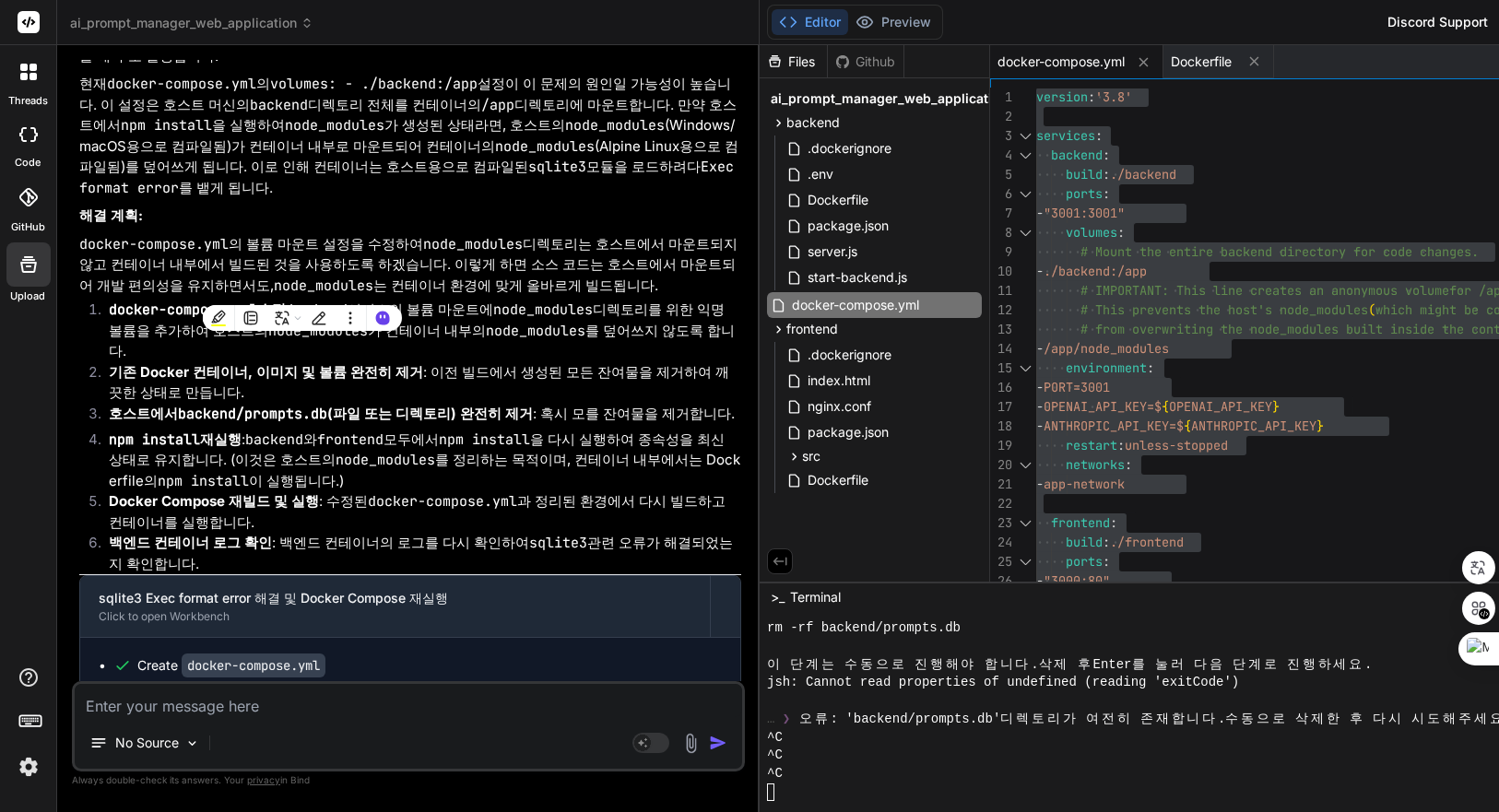
scroll to position [32961, 0]
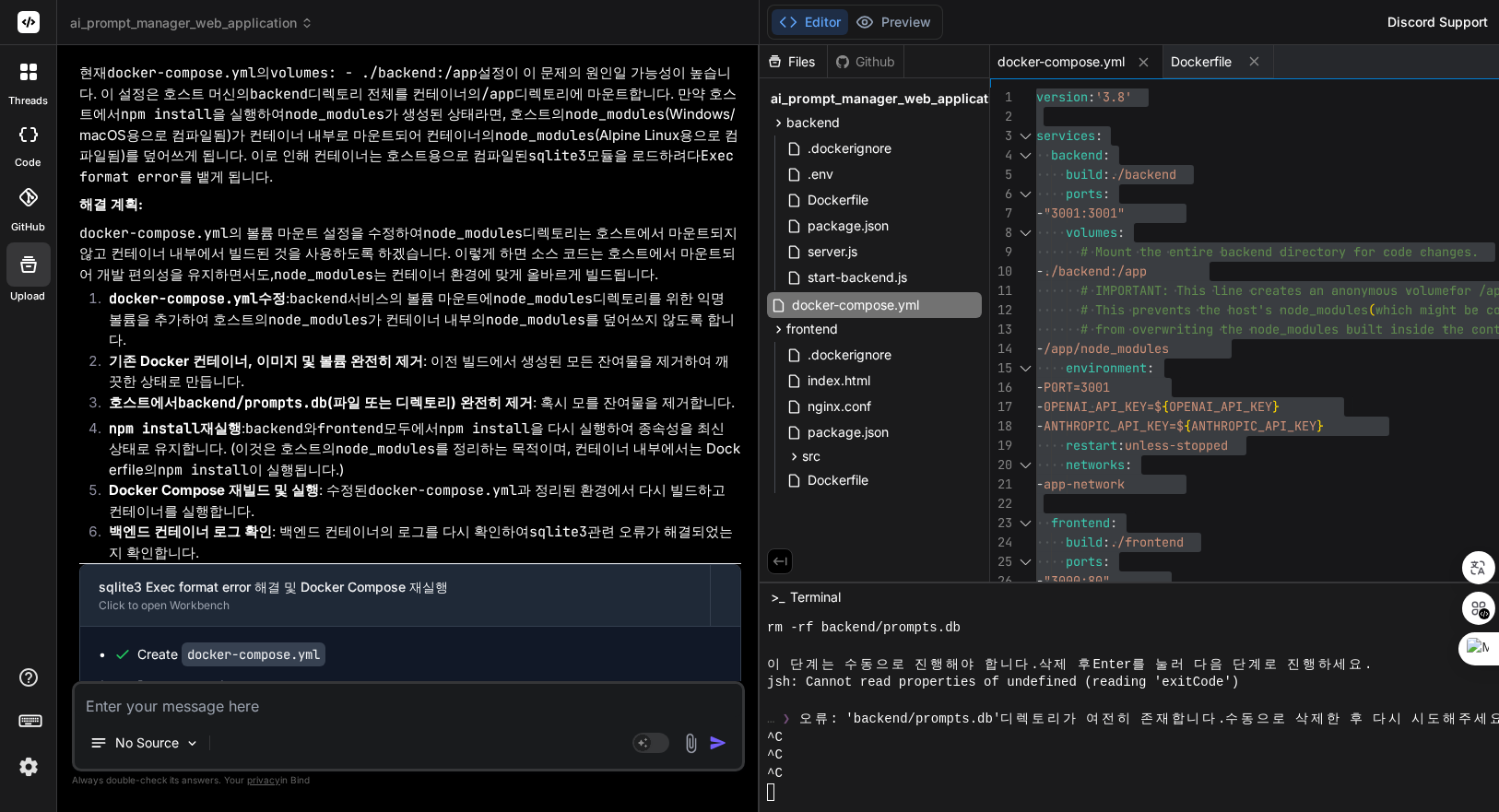
drag, startPoint x: 147, startPoint y: 398, endPoint x: 407, endPoint y: 398, distance: 260.0
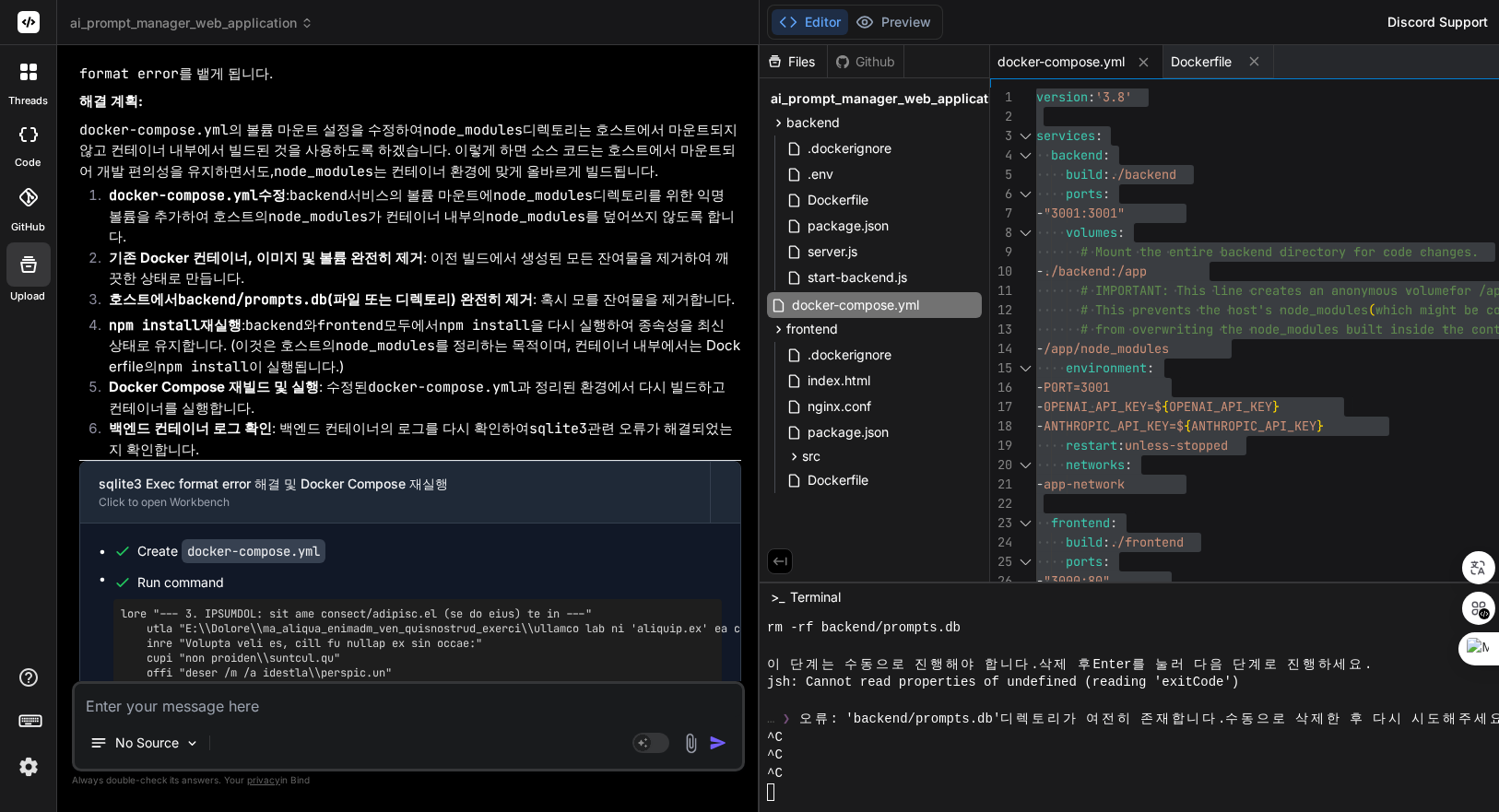
drag, startPoint x: 150, startPoint y: 459, endPoint x: 296, endPoint y: 445, distance: 146.7
drag, startPoint x: 341, startPoint y: 457, endPoint x: 147, endPoint y: 457, distance: 194.0
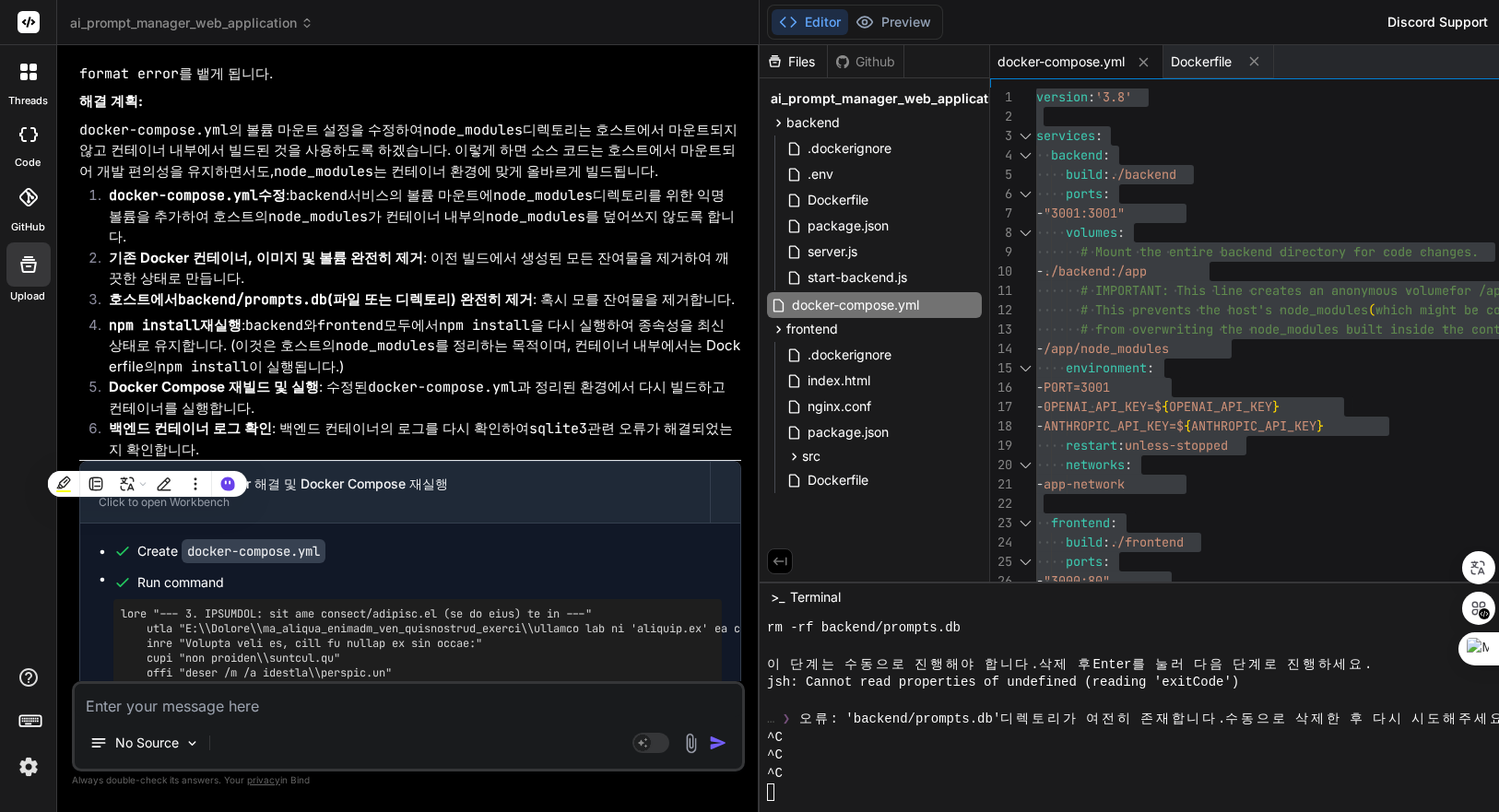
click at [322, 697] on textarea at bounding box center [409, 701] width 668 height 33
paste textarea "Failed to create category"
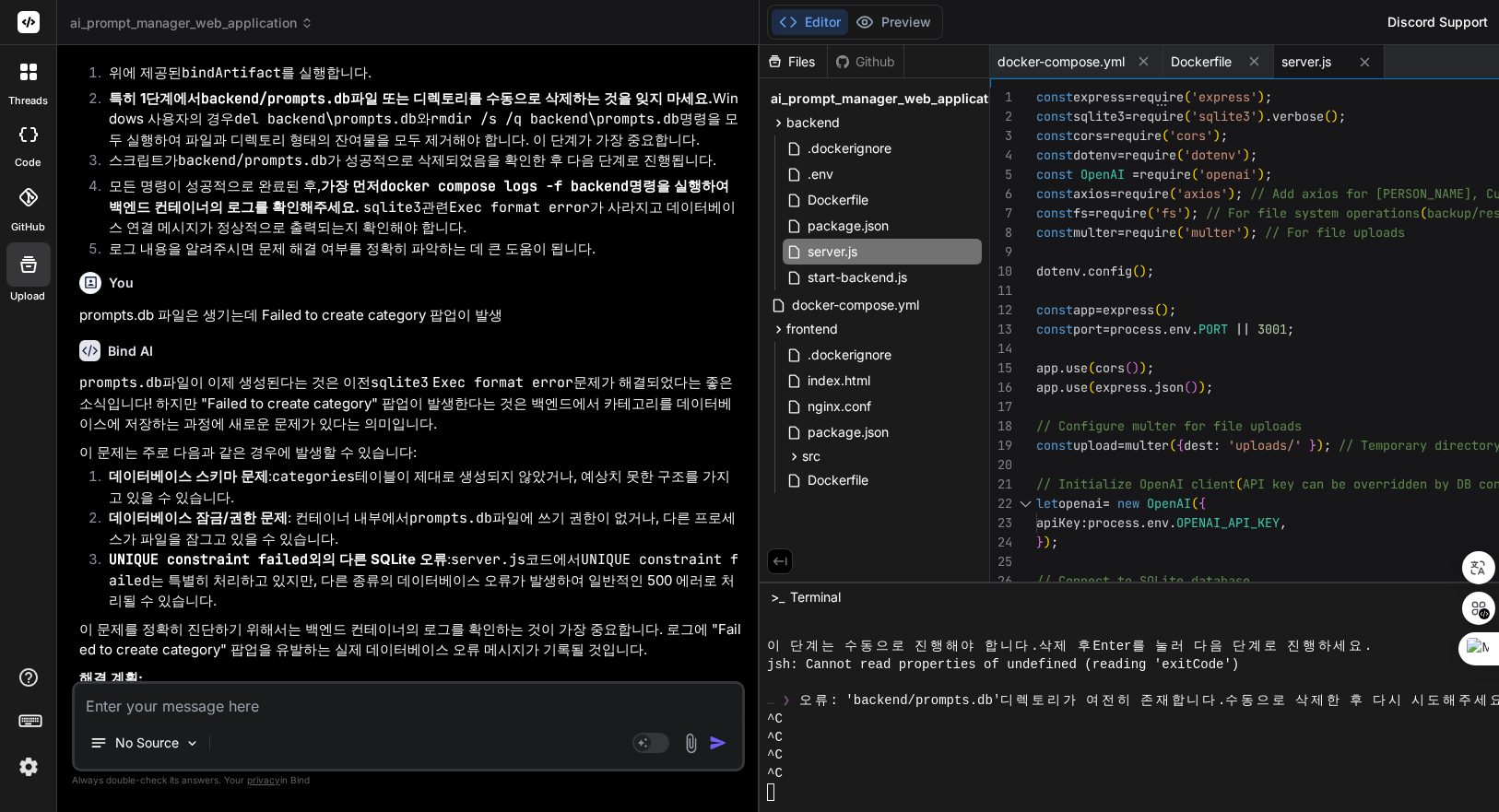
scroll to position [34596, 0]
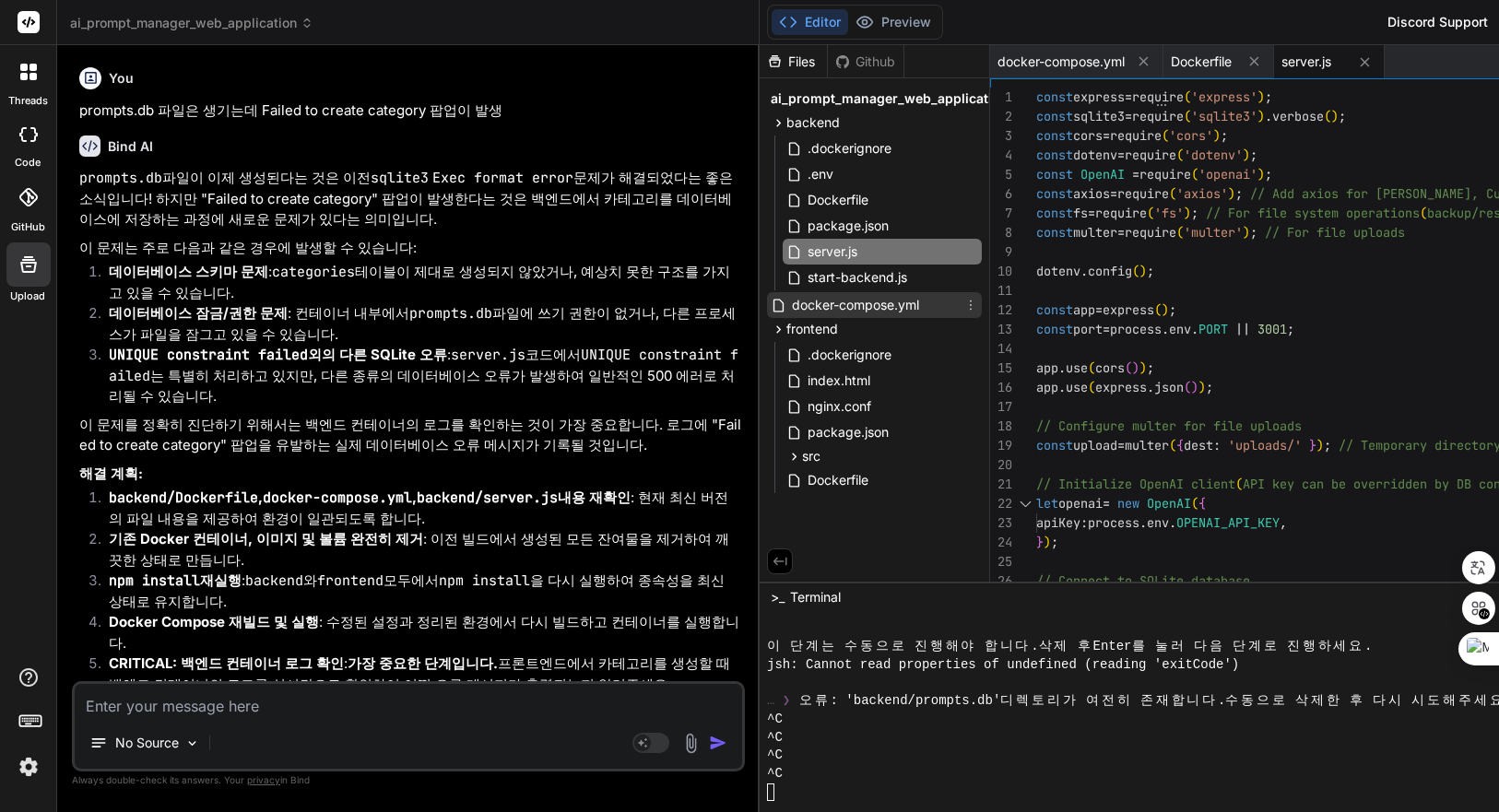
click at [921, 303] on span "docker-compose.yml" at bounding box center [855, 304] width 131 height 23
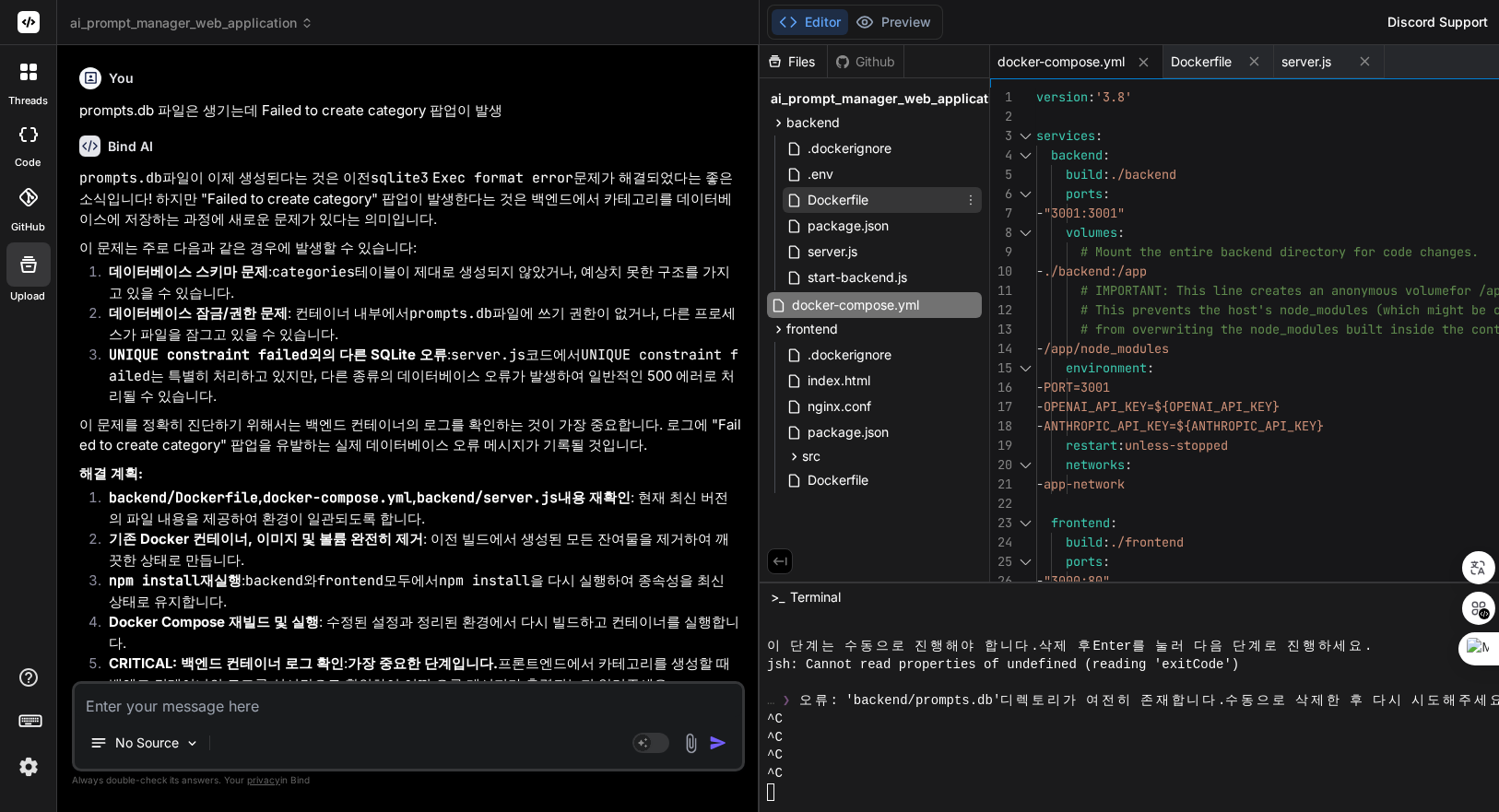
click at [870, 194] on span "Dockerfile" at bounding box center [838, 199] width 65 height 23
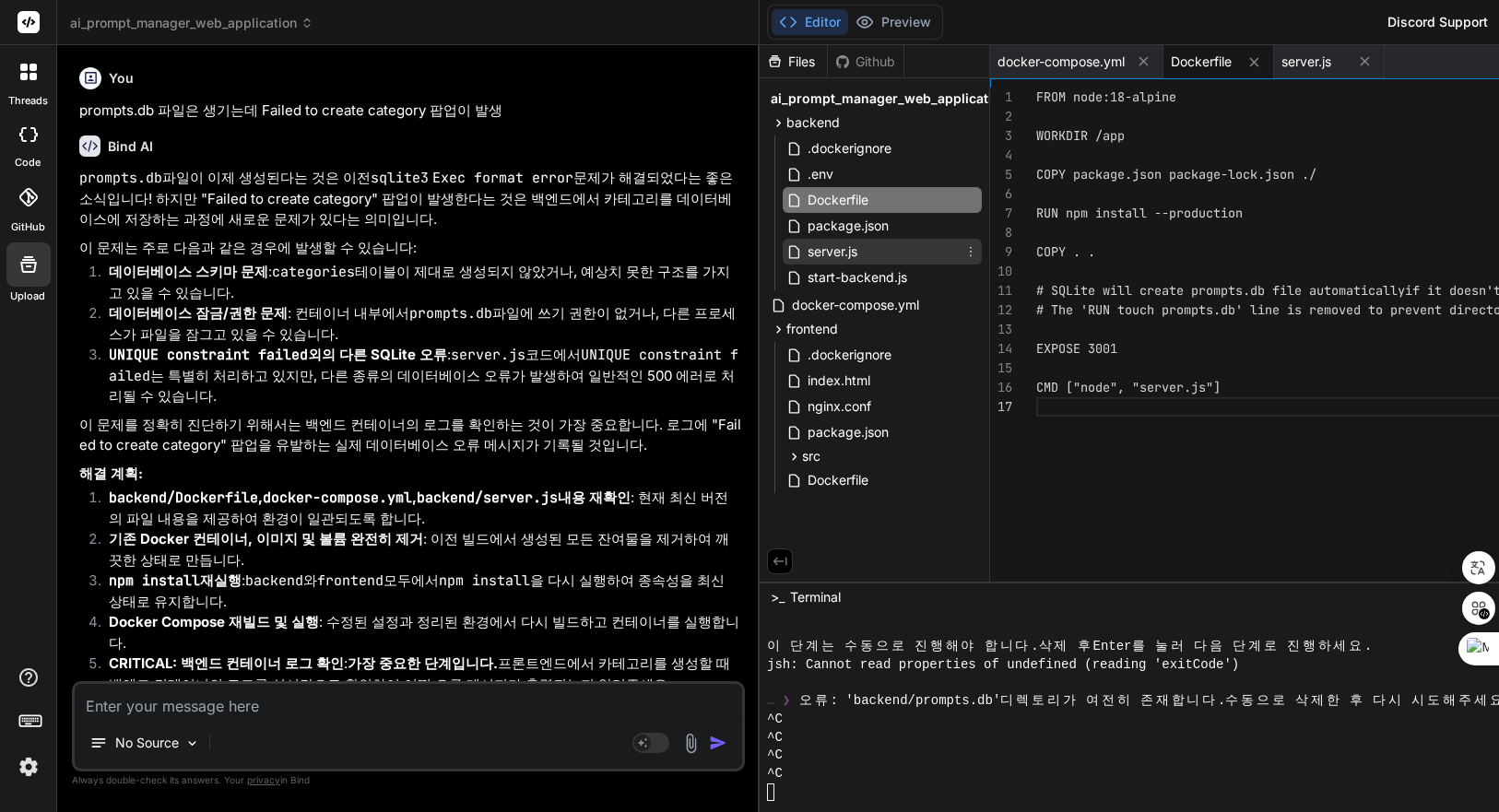
click at [860, 251] on span "server.js" at bounding box center [832, 251] width 53 height 23
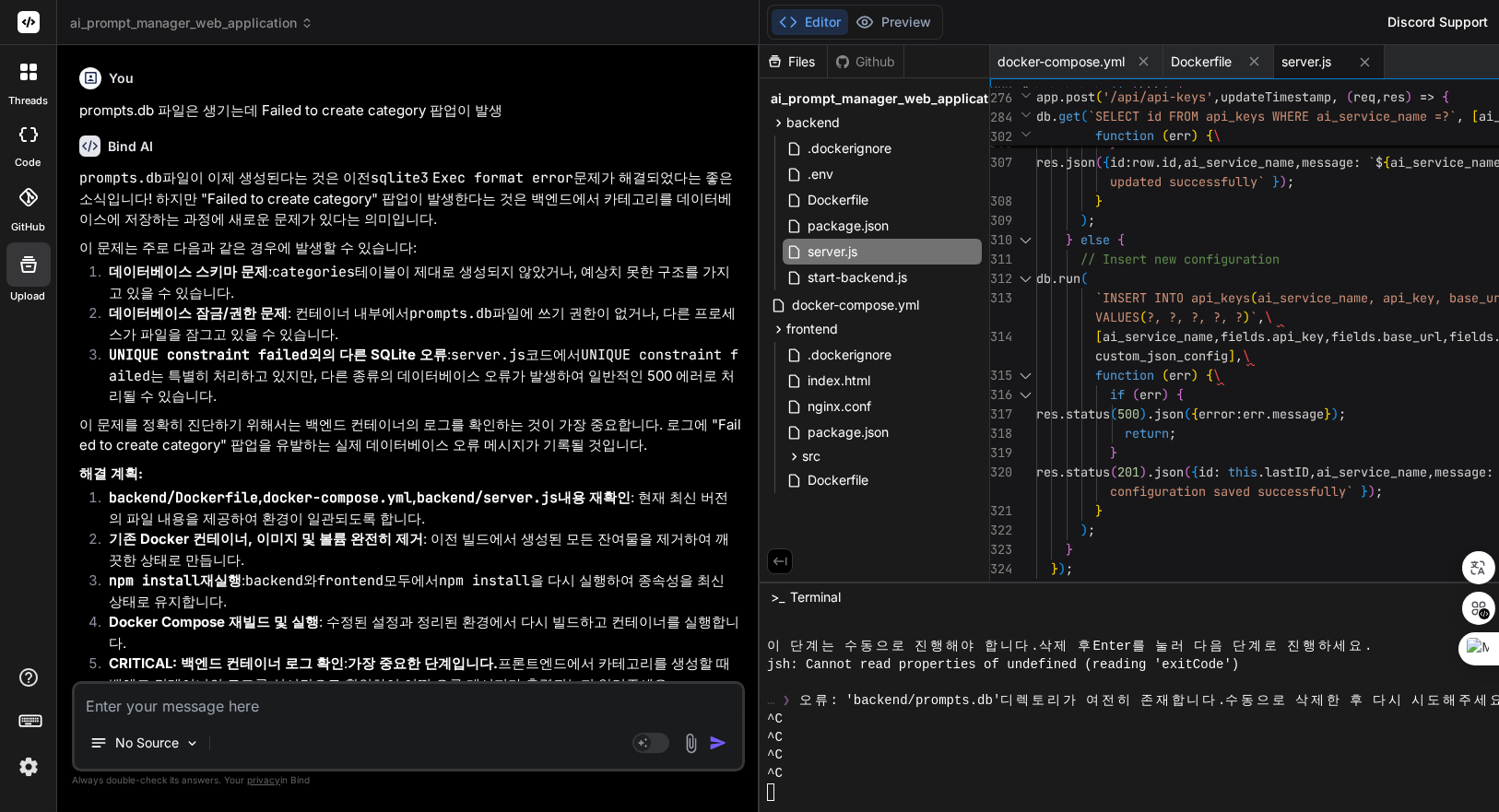
click at [319, 708] on textarea at bounding box center [409, 701] width 668 height 33
paste textarea "backend-1 | Node.js v18.20.8 backend-1 | Server running on [URL] backend-1 | Co…"
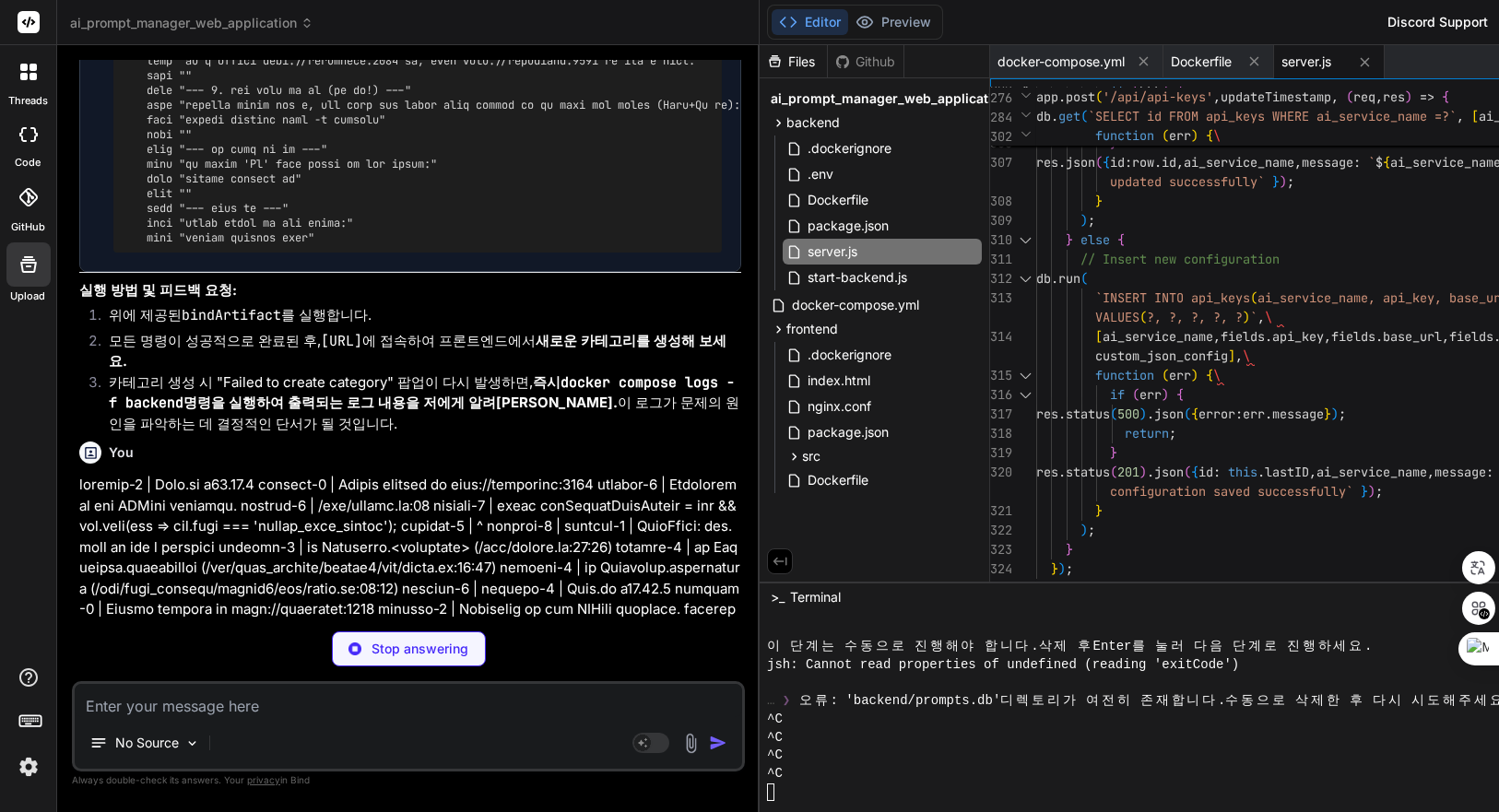
scroll to position [35669, 0]
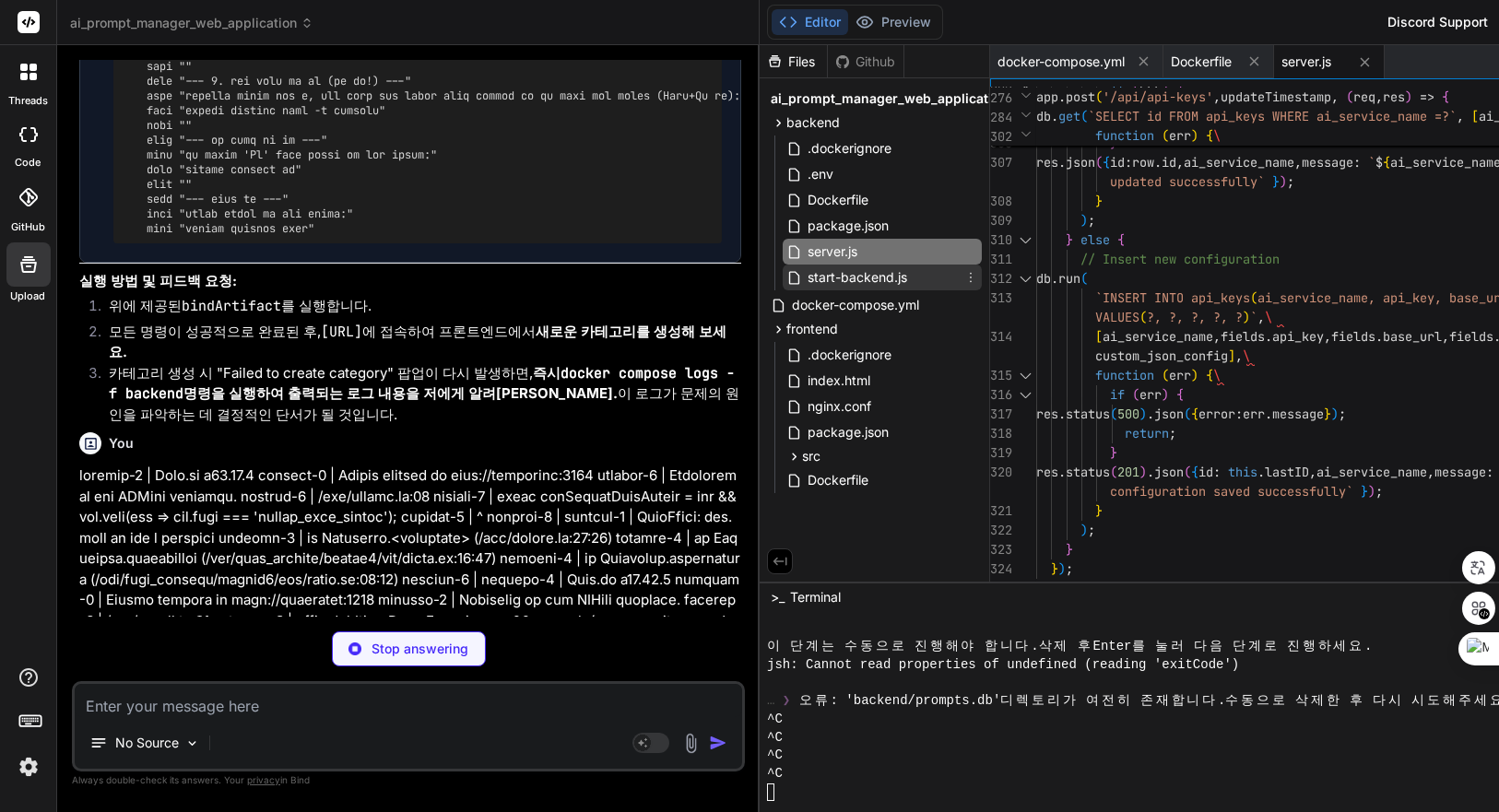
click at [881, 271] on span "start-backend.js" at bounding box center [857, 277] width 103 height 23
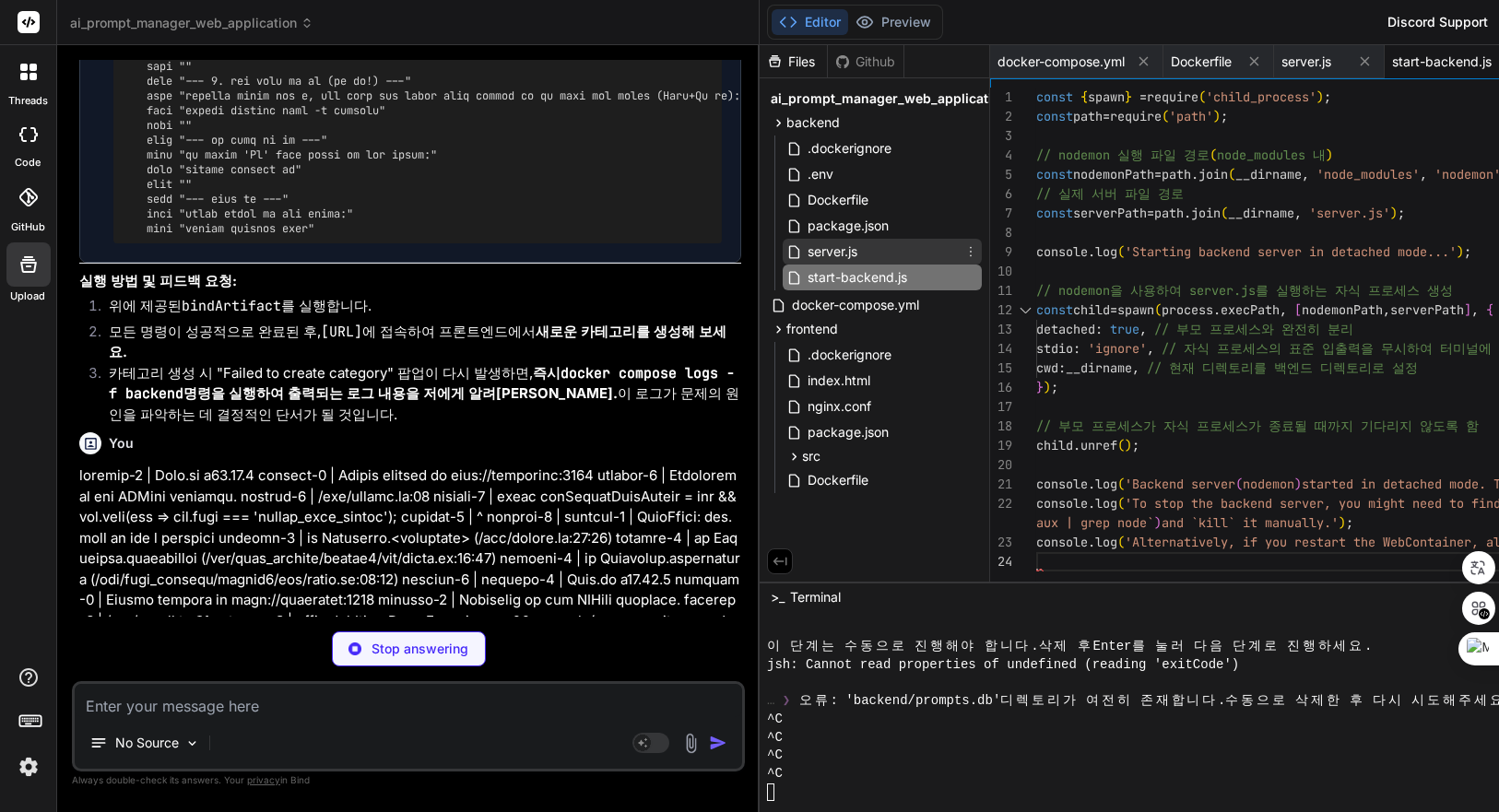
click at [856, 253] on span "server.js" at bounding box center [832, 251] width 53 height 23
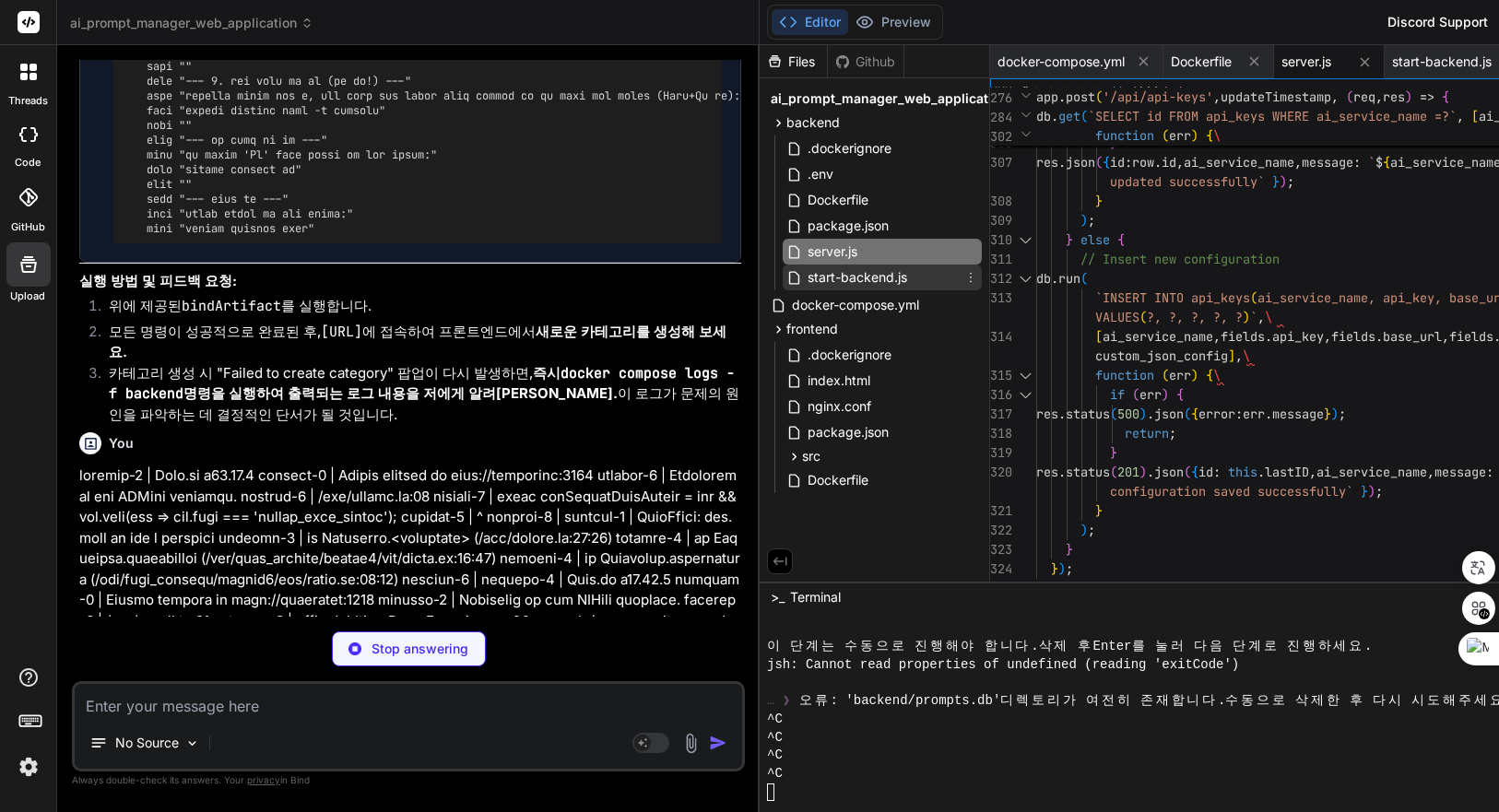
click at [873, 280] on span "start-backend.js" at bounding box center [857, 277] width 103 height 23
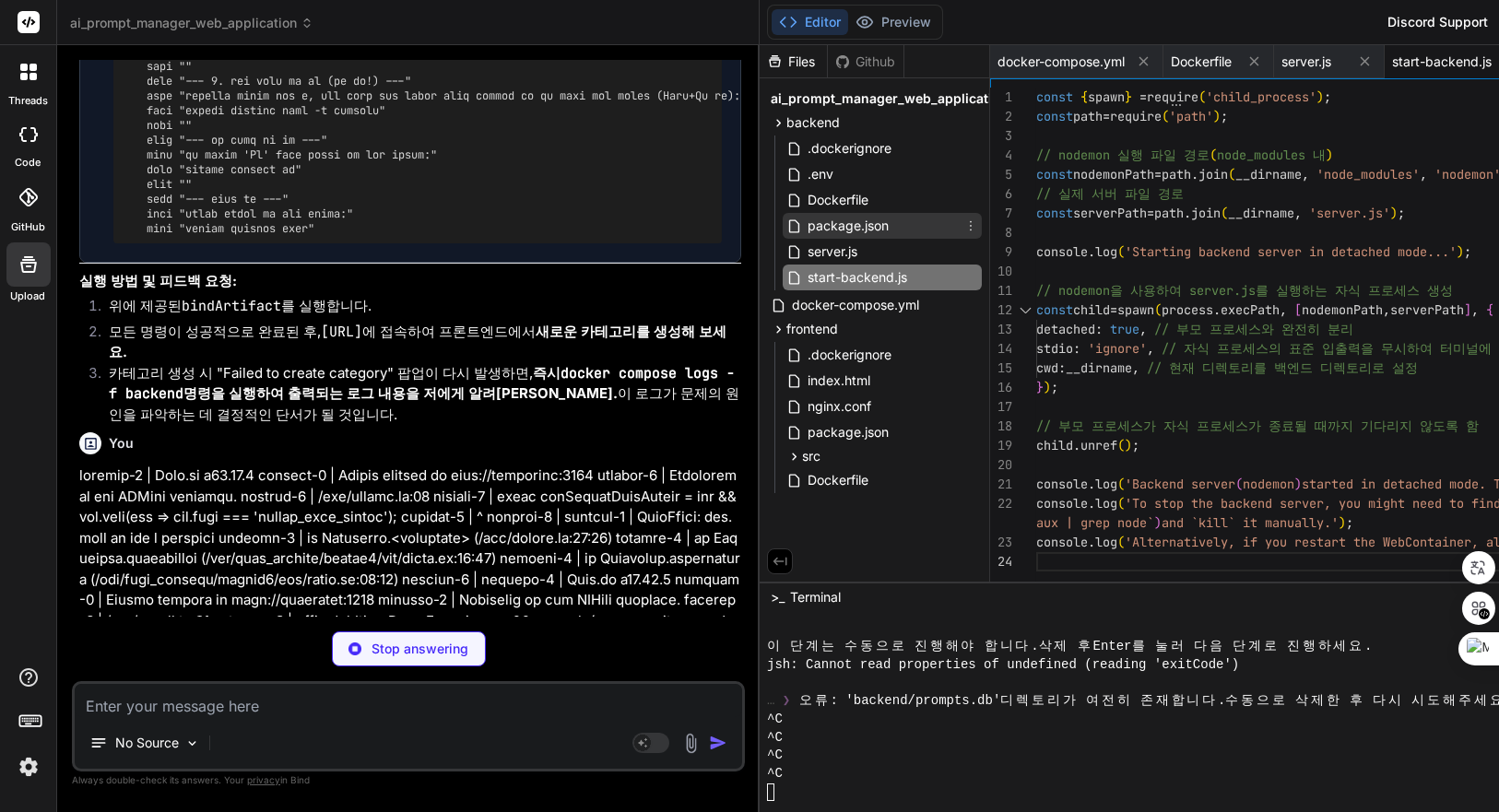
click at [853, 219] on span "package.json" at bounding box center [848, 226] width 84 height 23
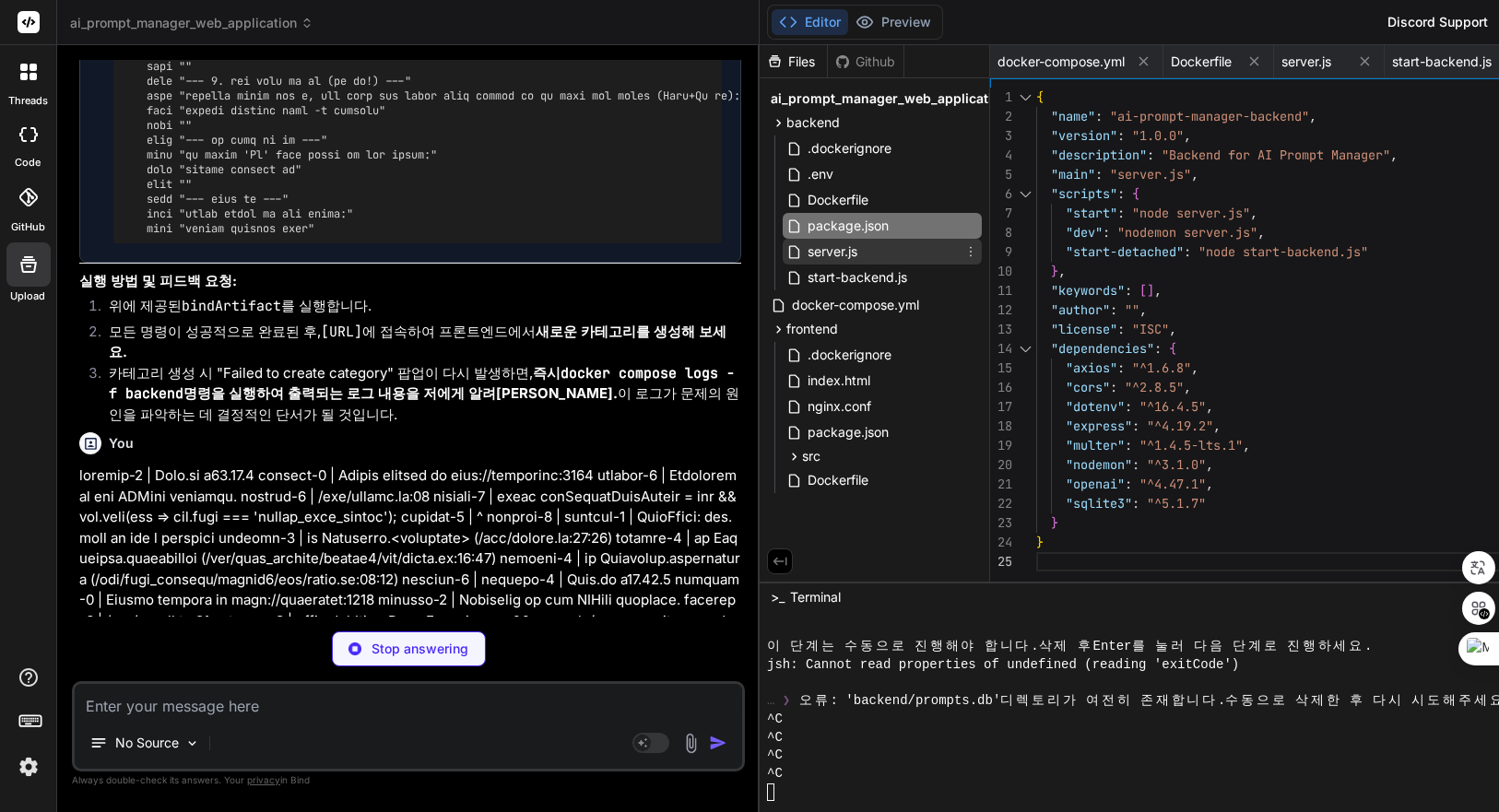
click at [847, 248] on span "server.js" at bounding box center [832, 251] width 53 height 23
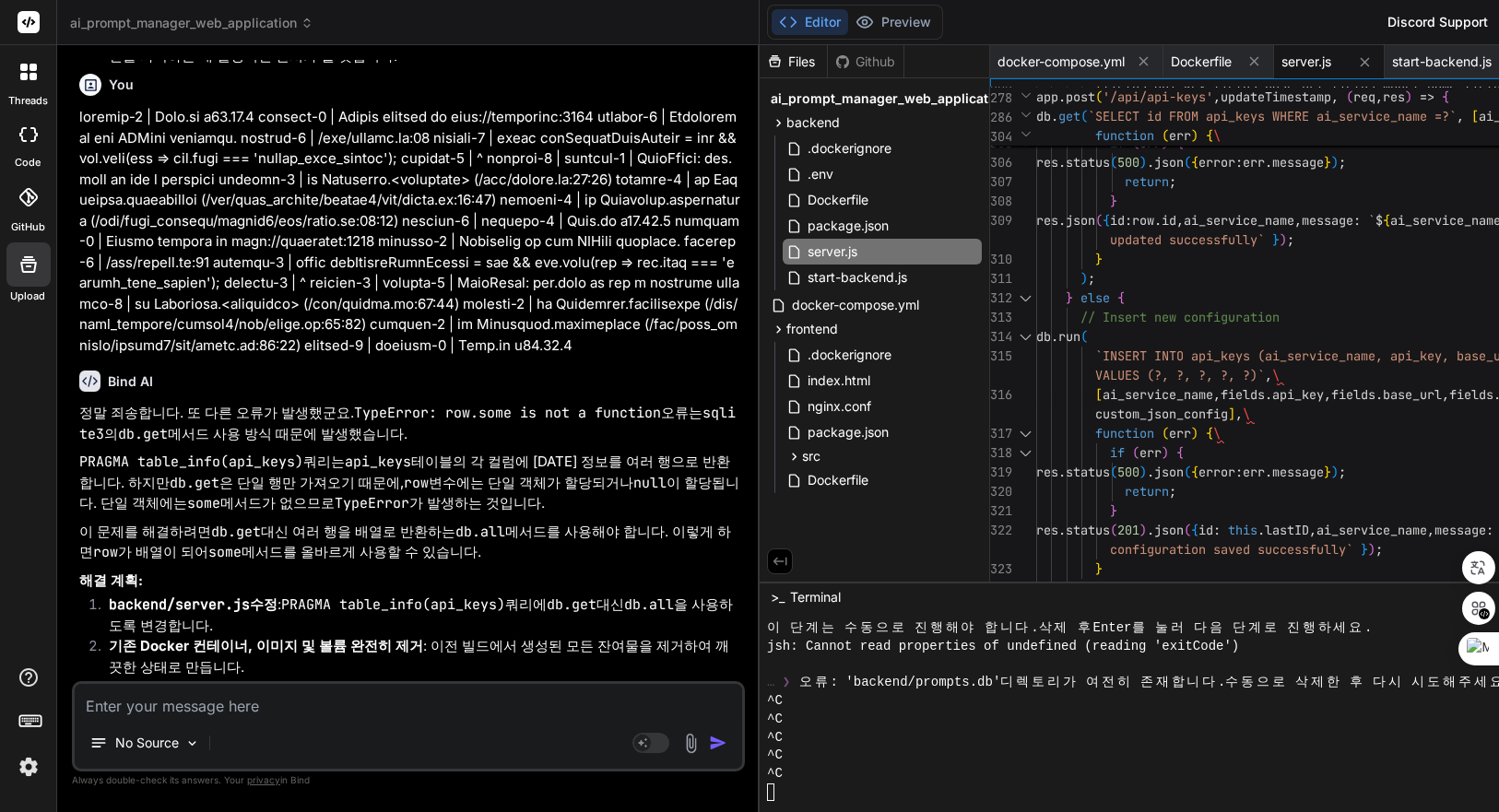
scroll to position [36234, 0]
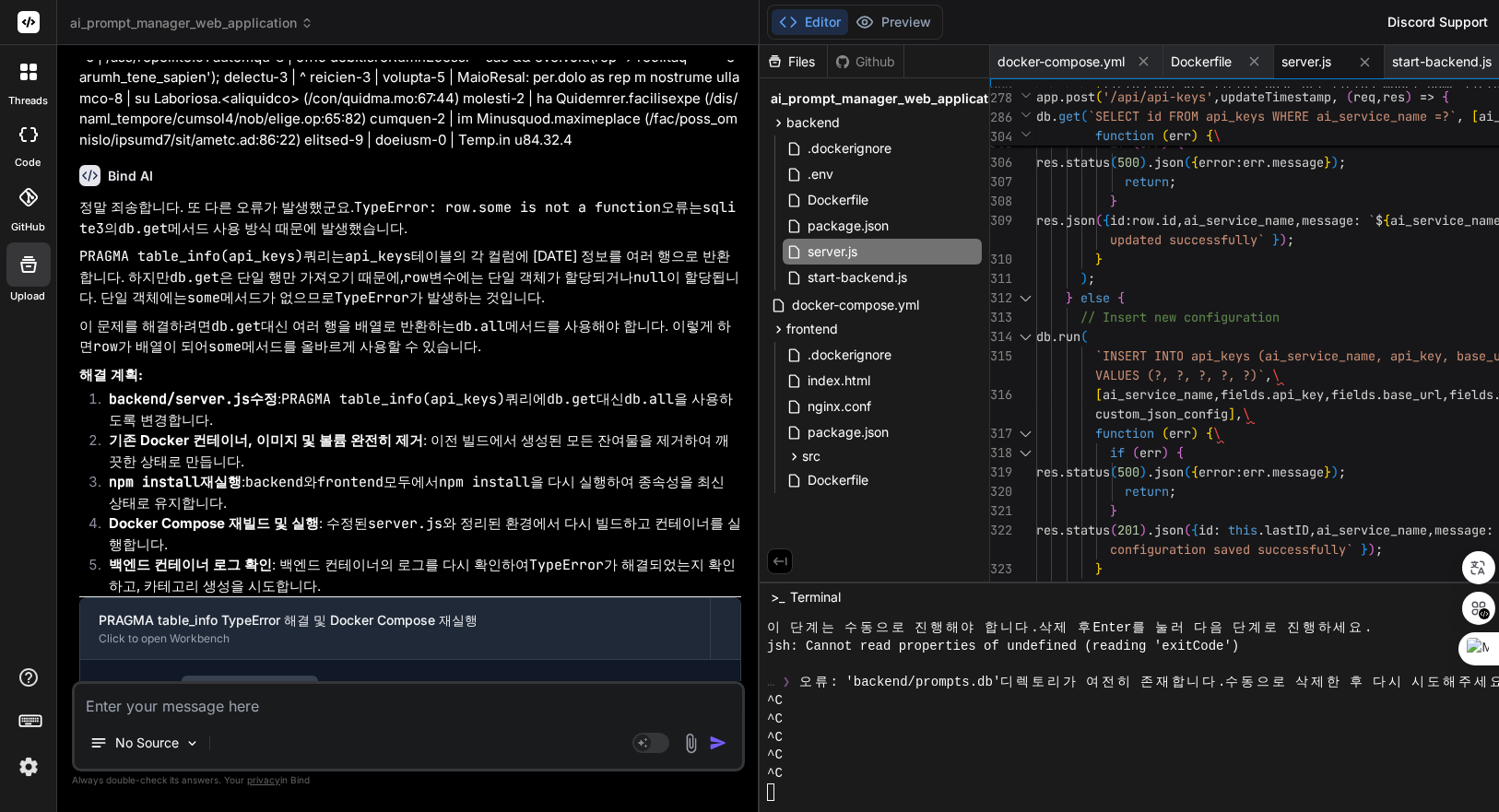
click at [1345, 286] on div "[ fields . api_key , fields . base_url , fields . model_name , fields . custom_…" at bounding box center [1418, 134] width 764 height 12117
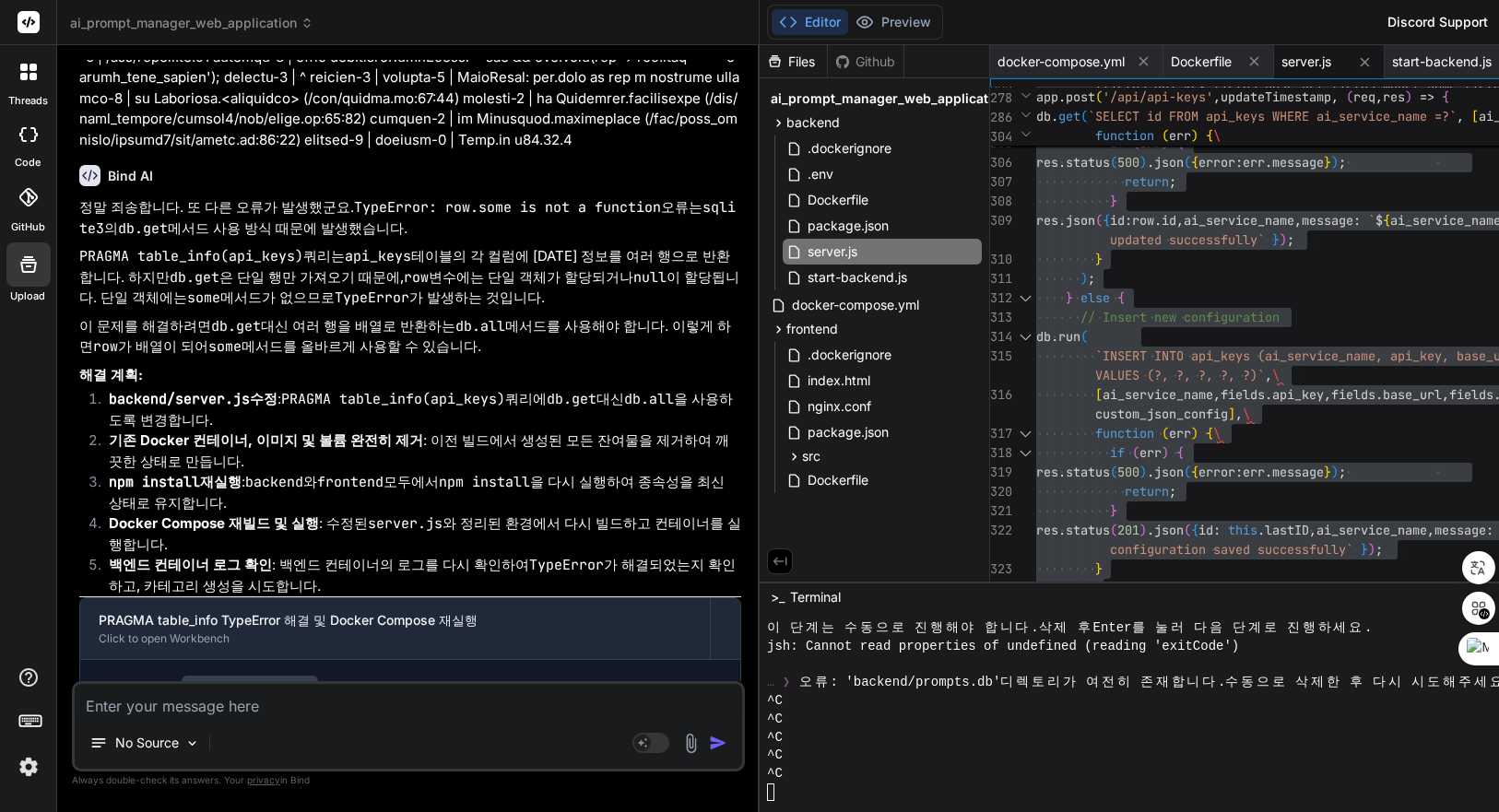
drag, startPoint x: 138, startPoint y: 294, endPoint x: 159, endPoint y: 287, distance: 22.1
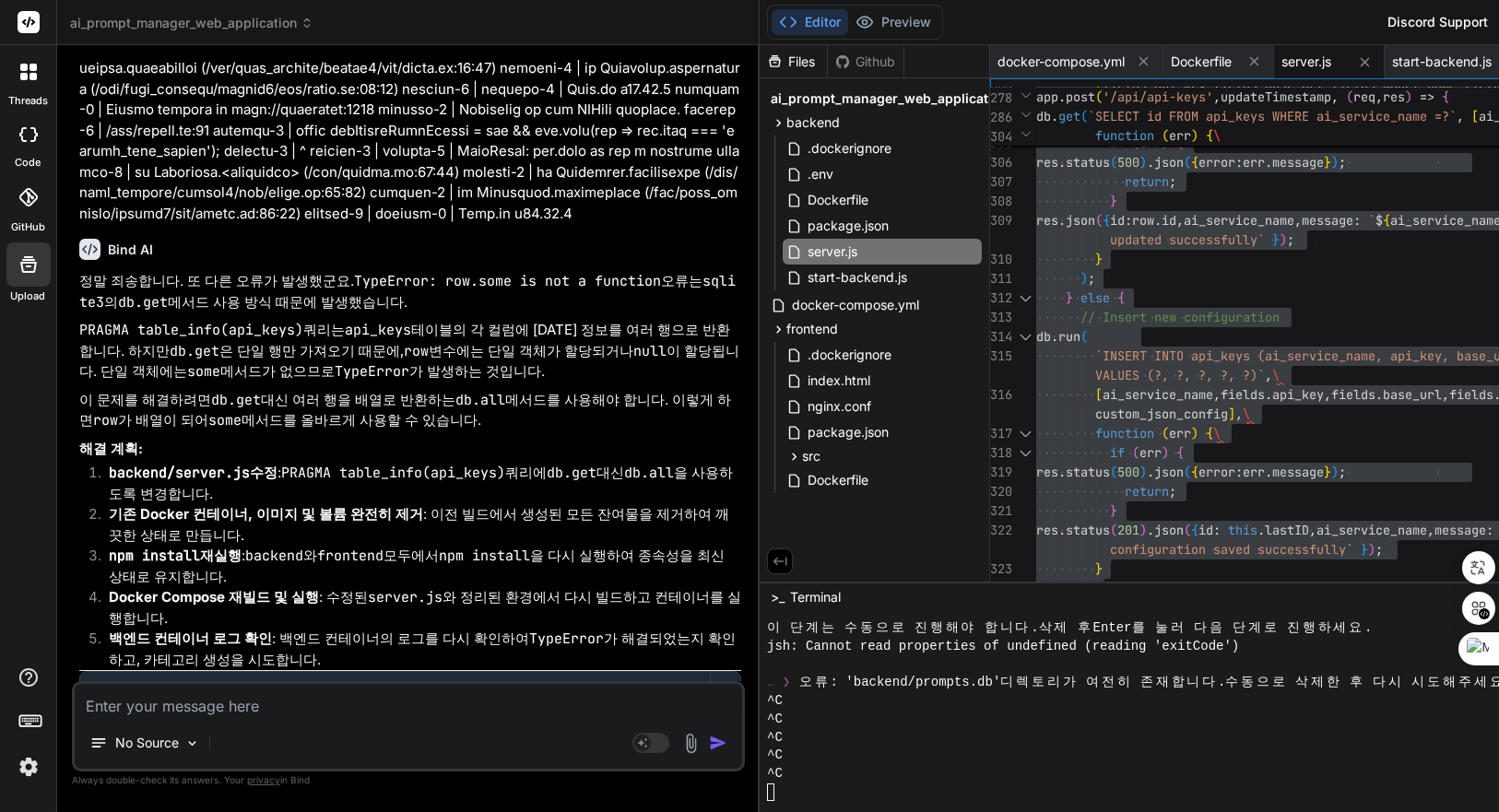
scroll to position [36132, 0]
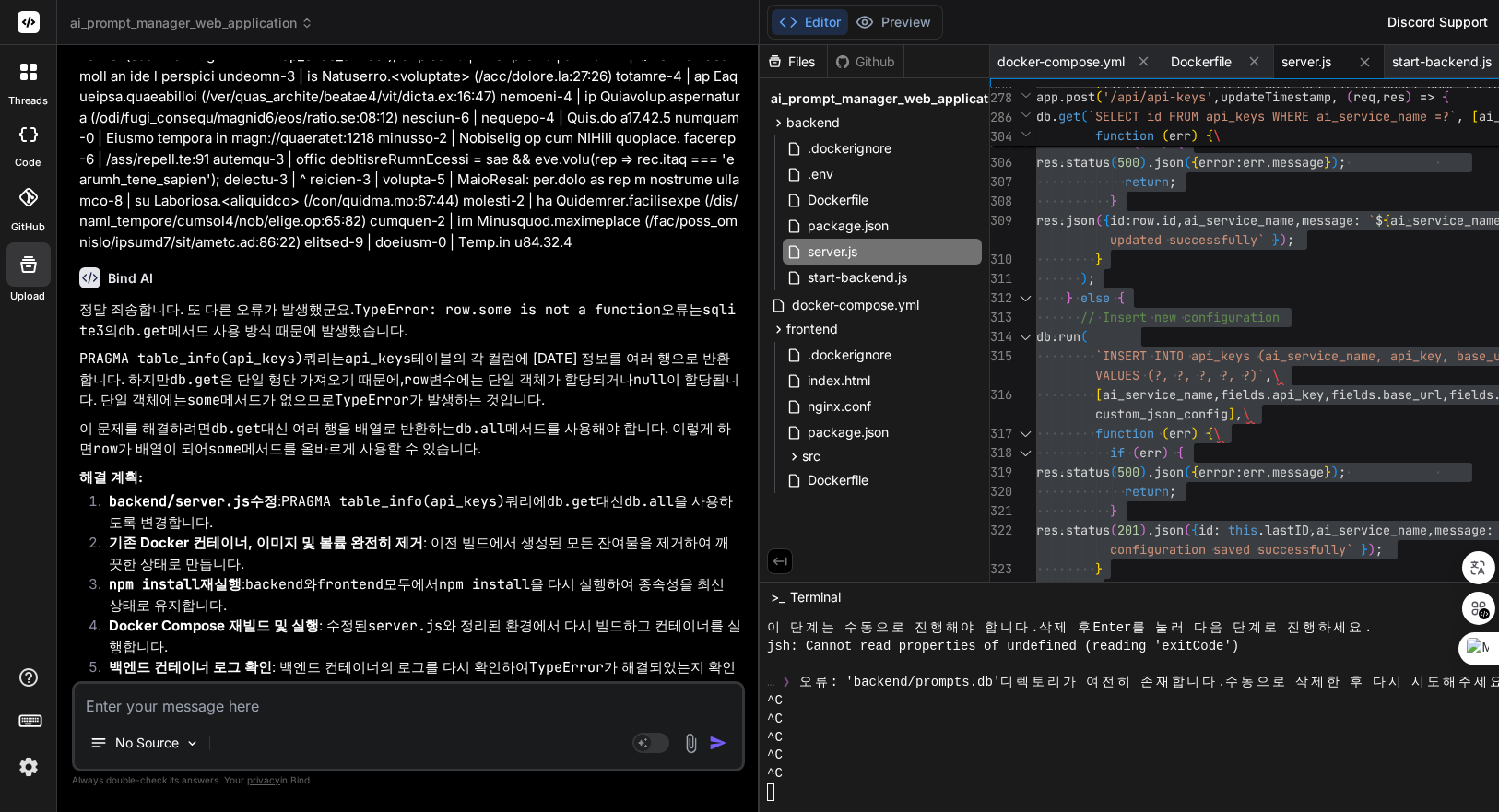
drag, startPoint x: 147, startPoint y: 223, endPoint x: 455, endPoint y: 219, distance: 308.0
drag, startPoint x: 150, startPoint y: 371, endPoint x: 233, endPoint y: 367, distance: 83.1
drag, startPoint x: 148, startPoint y: 370, endPoint x: 349, endPoint y: 360, distance: 201.2
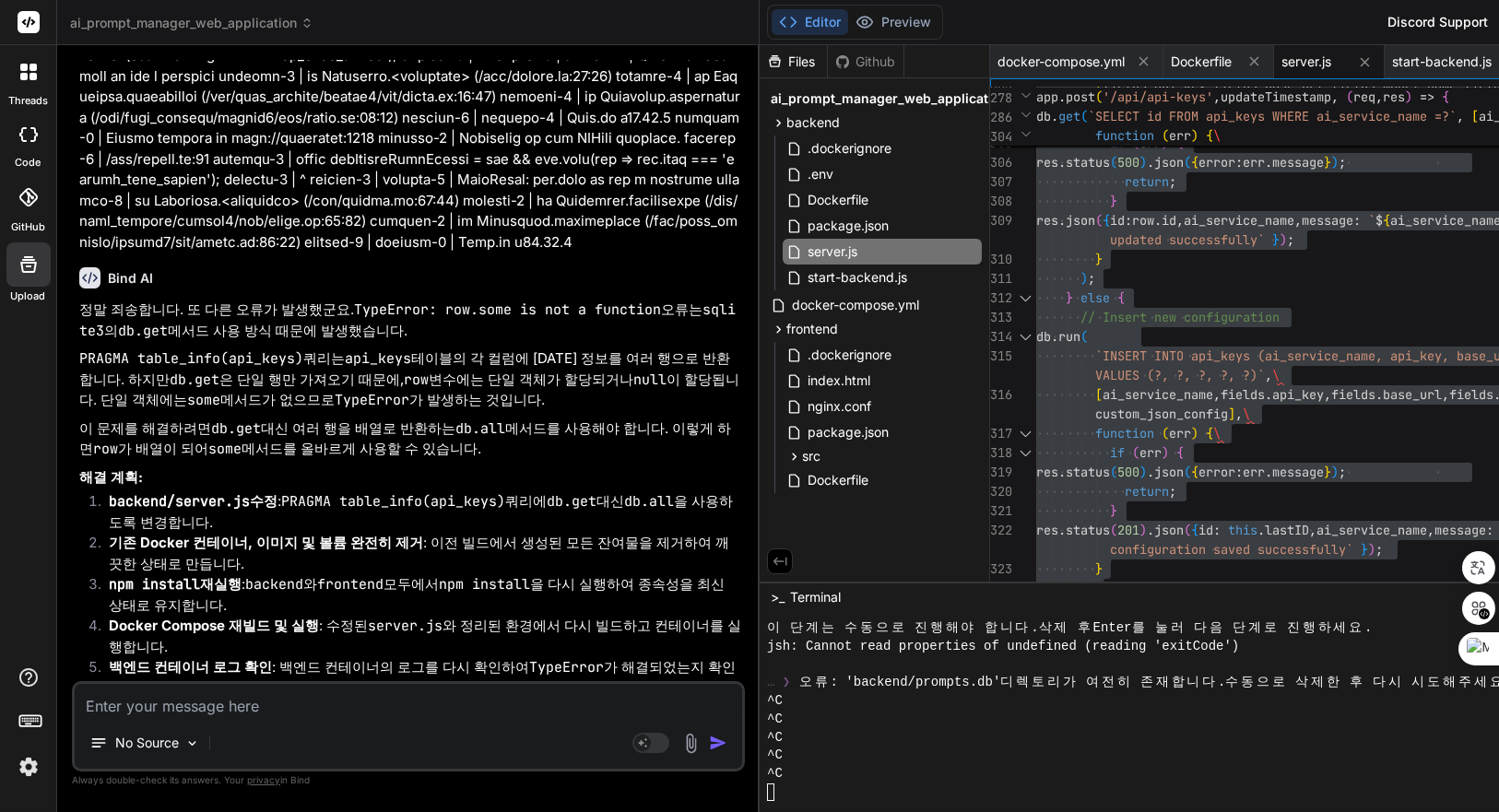
click at [269, 697] on textarea at bounding box center [409, 701] width 668 height 33
paste textarea "backend-1 | /app/server.js:162 backend-1 | `INSERT INTO prompts (title, descrip…"
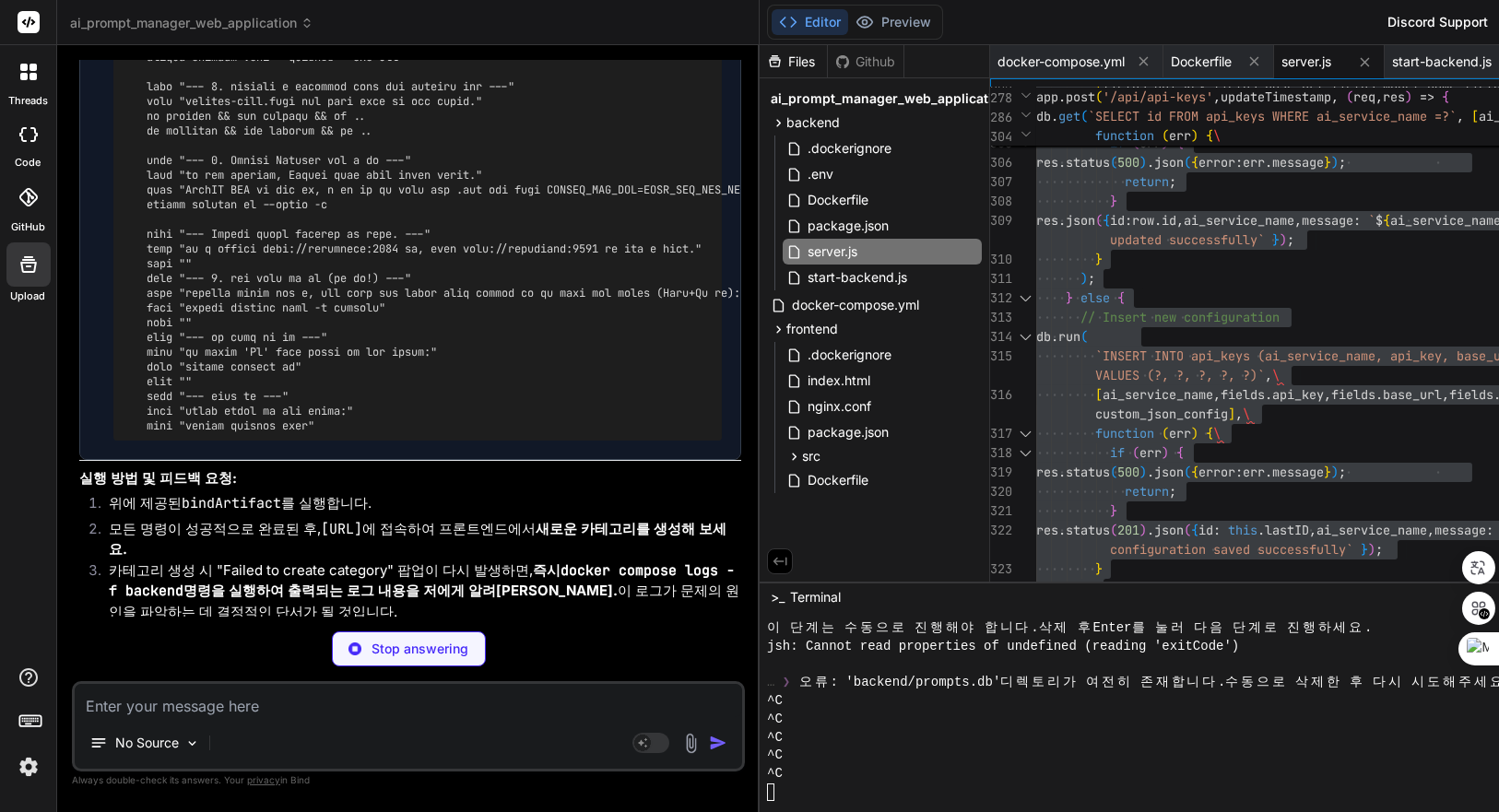
scroll to position [37040, 0]
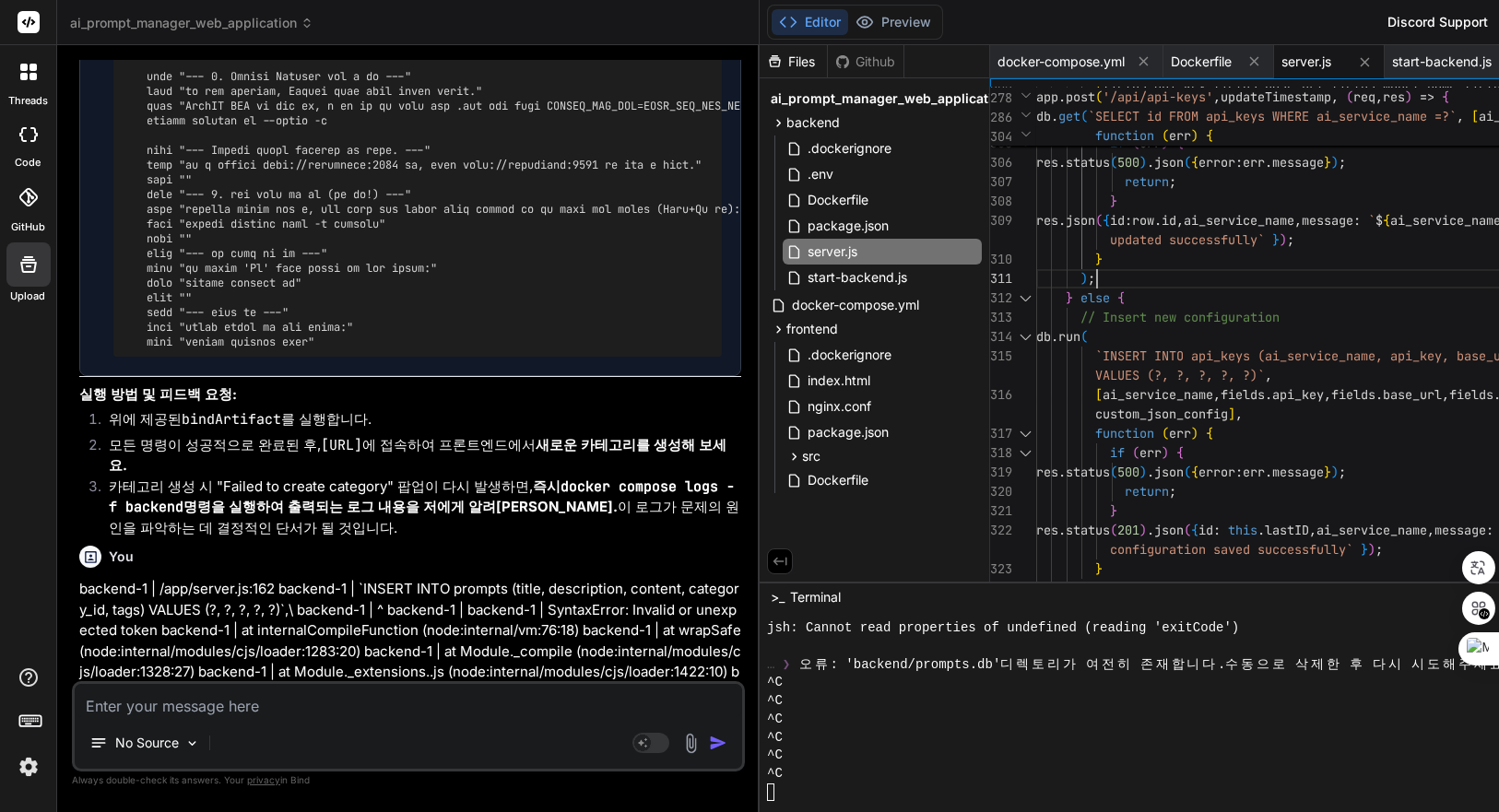
click at [1317, 273] on div "[ fields . api_key , fields . base_url , fields . model_name , fields . custom_…" at bounding box center [1418, 134] width 764 height 12117
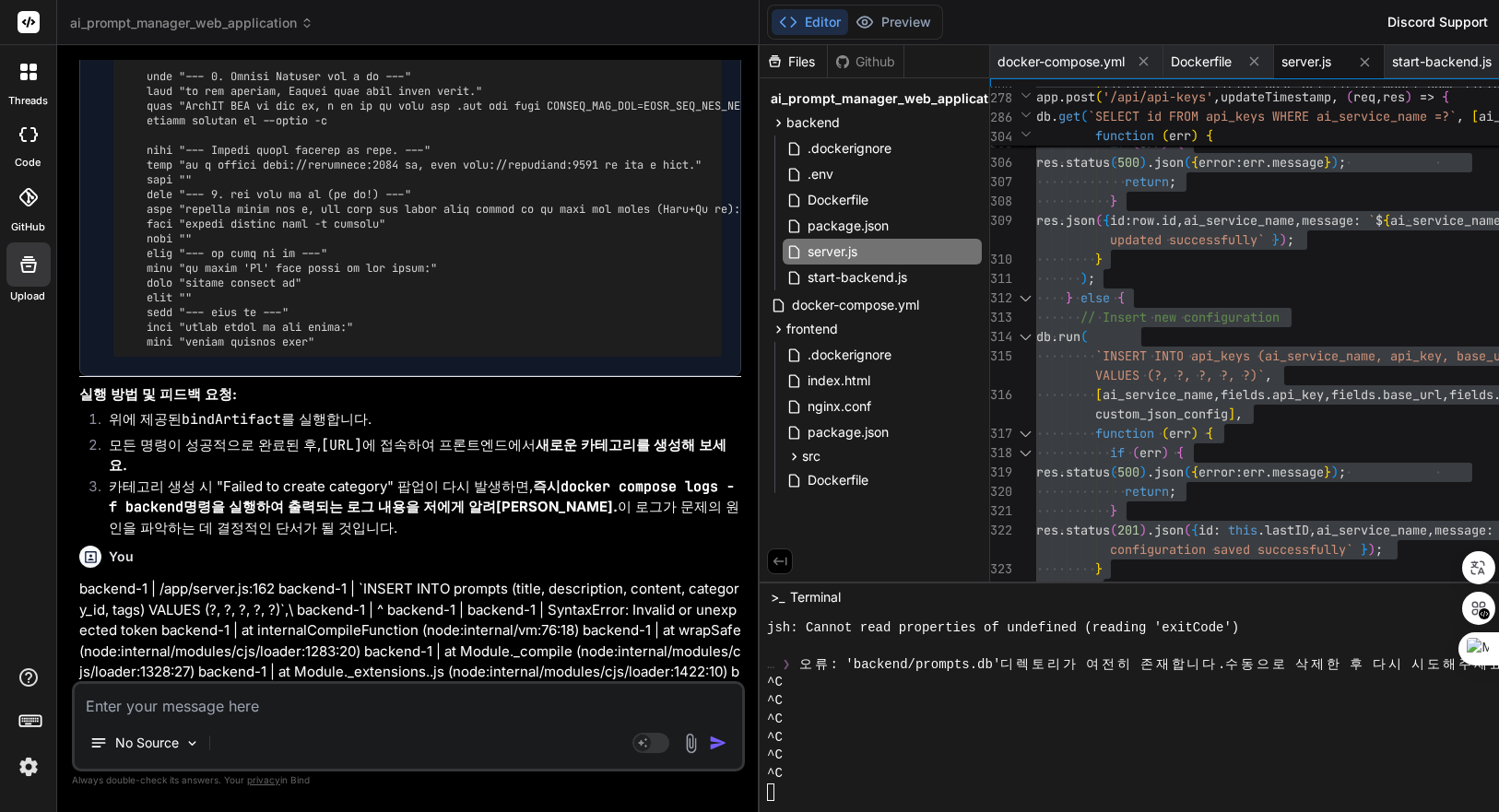
click at [224, 713] on textarea at bounding box center [409, 701] width 668 height 33
paste textarea "backend-1 | Server running on [URL] backend-1 | Connected to the SQLite databas…"
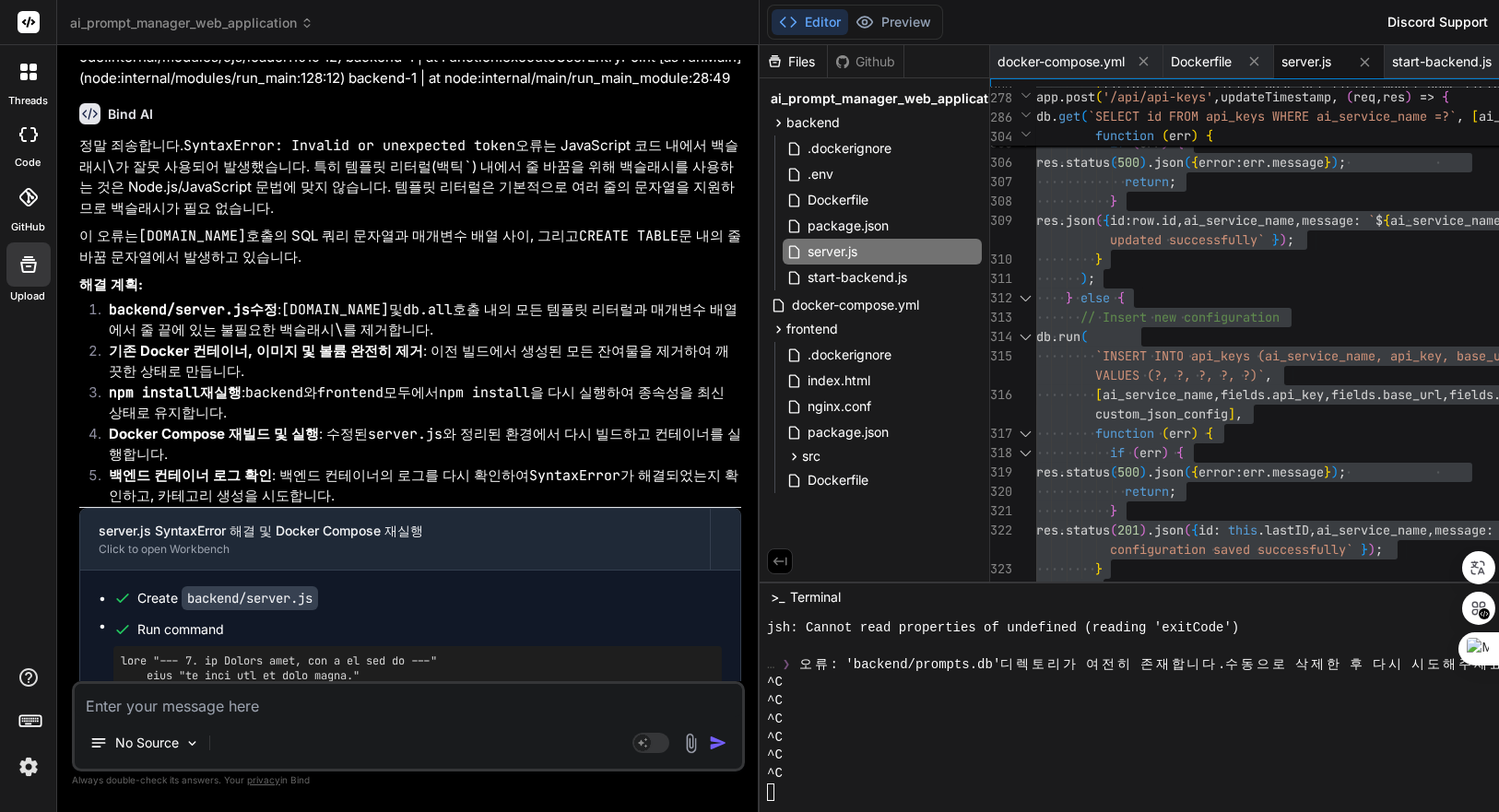
scroll to position [37491, 0]
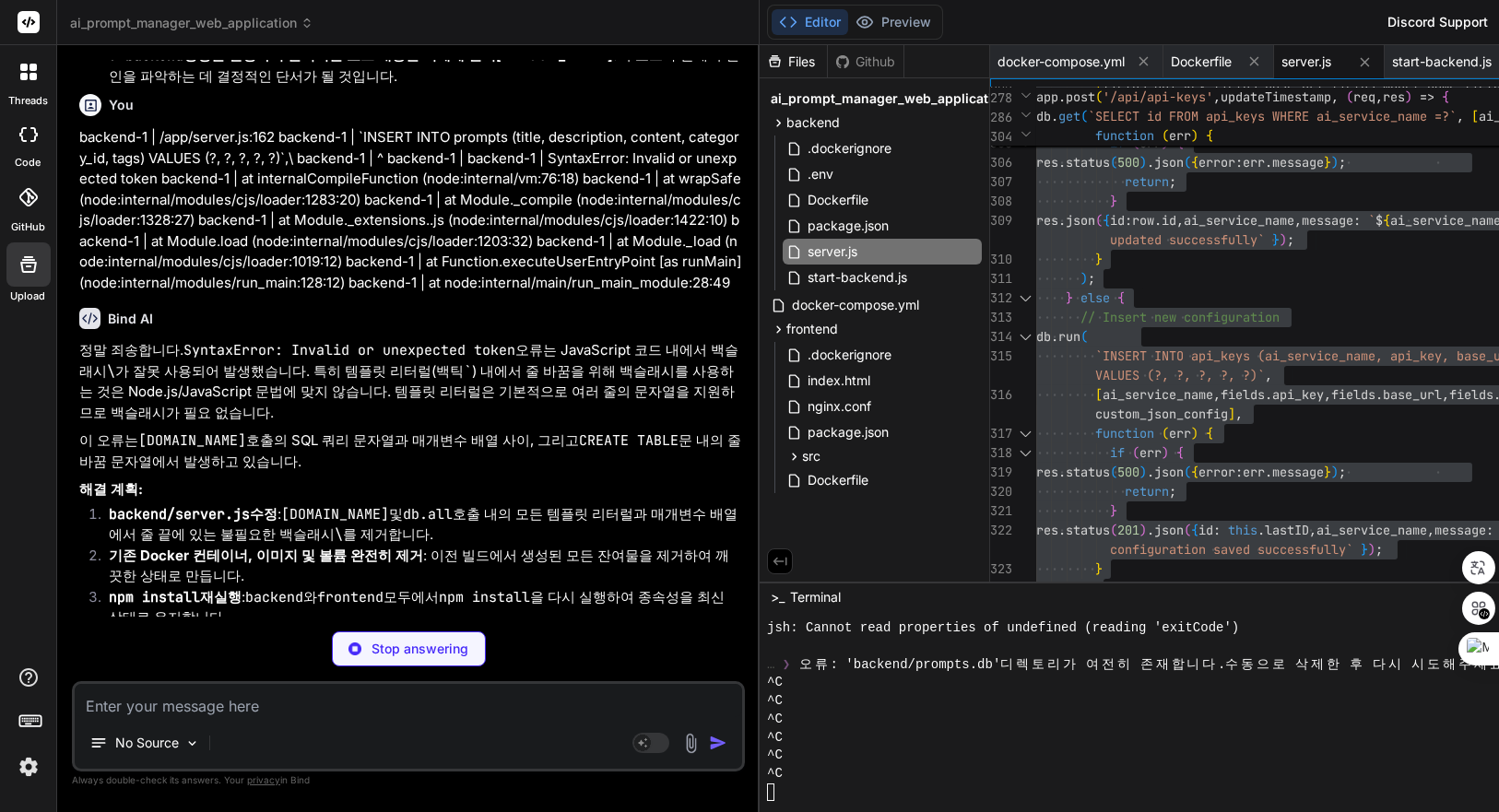
drag, startPoint x: 122, startPoint y: 200, endPoint x: 755, endPoint y: 495, distance: 698.4
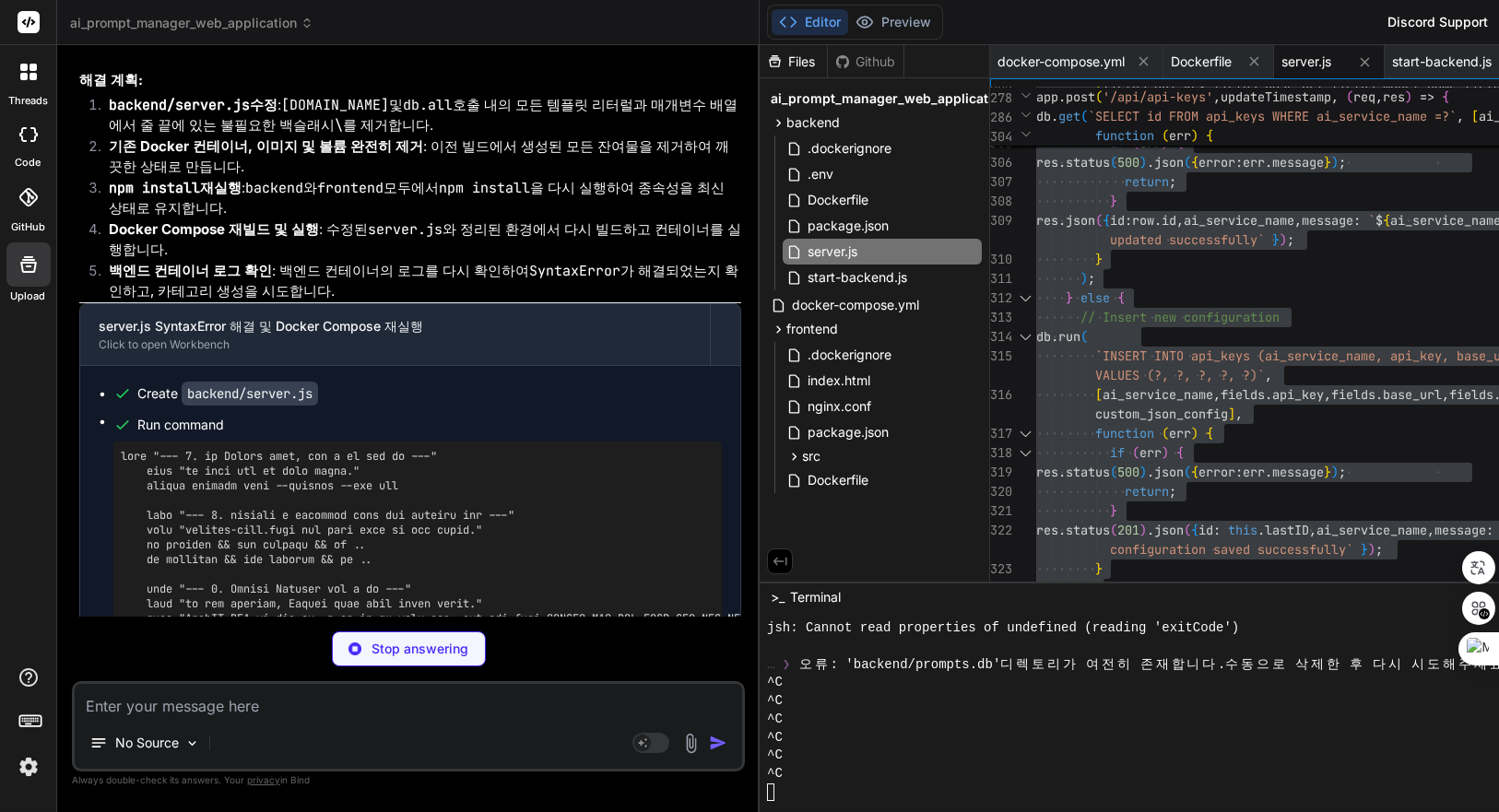
scroll to position [38437, 0]
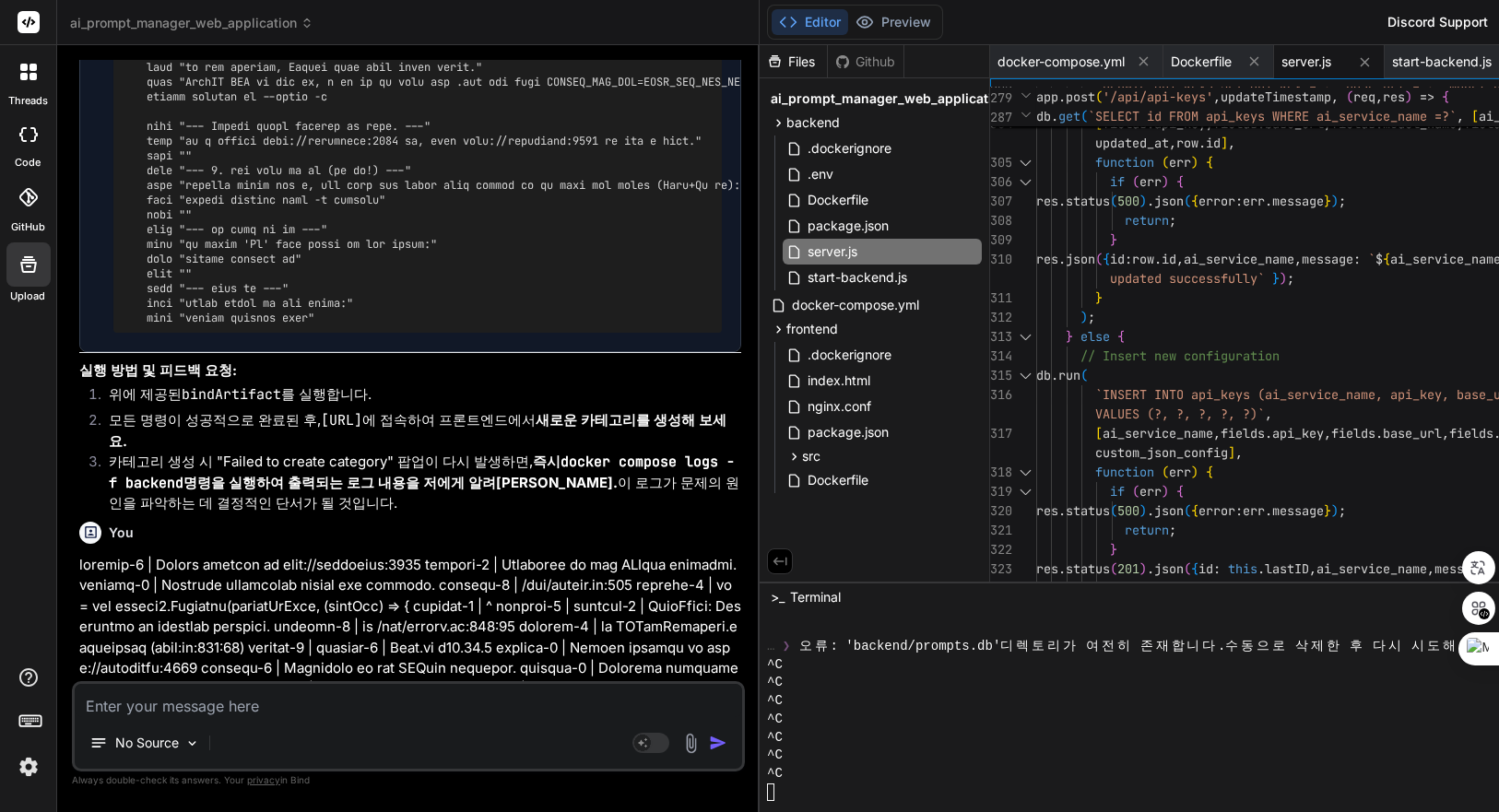
click at [1305, 323] on div "`UPDATE api_keys SET api_key = ?, base_url = ?, mo del_name = ?, custom_json_co…" at bounding box center [1418, 153] width 764 height 12155
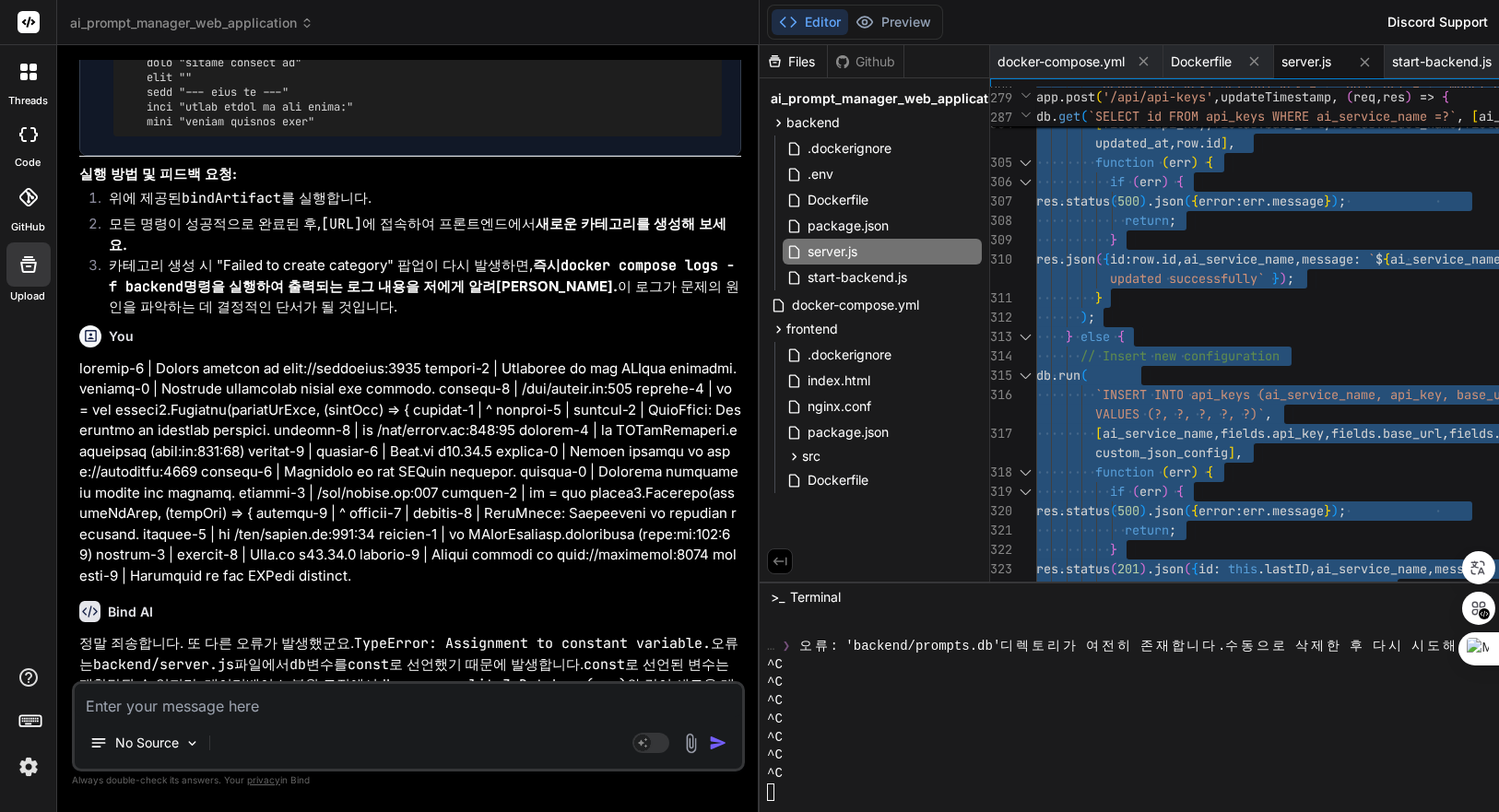
scroll to position [38847, 0]
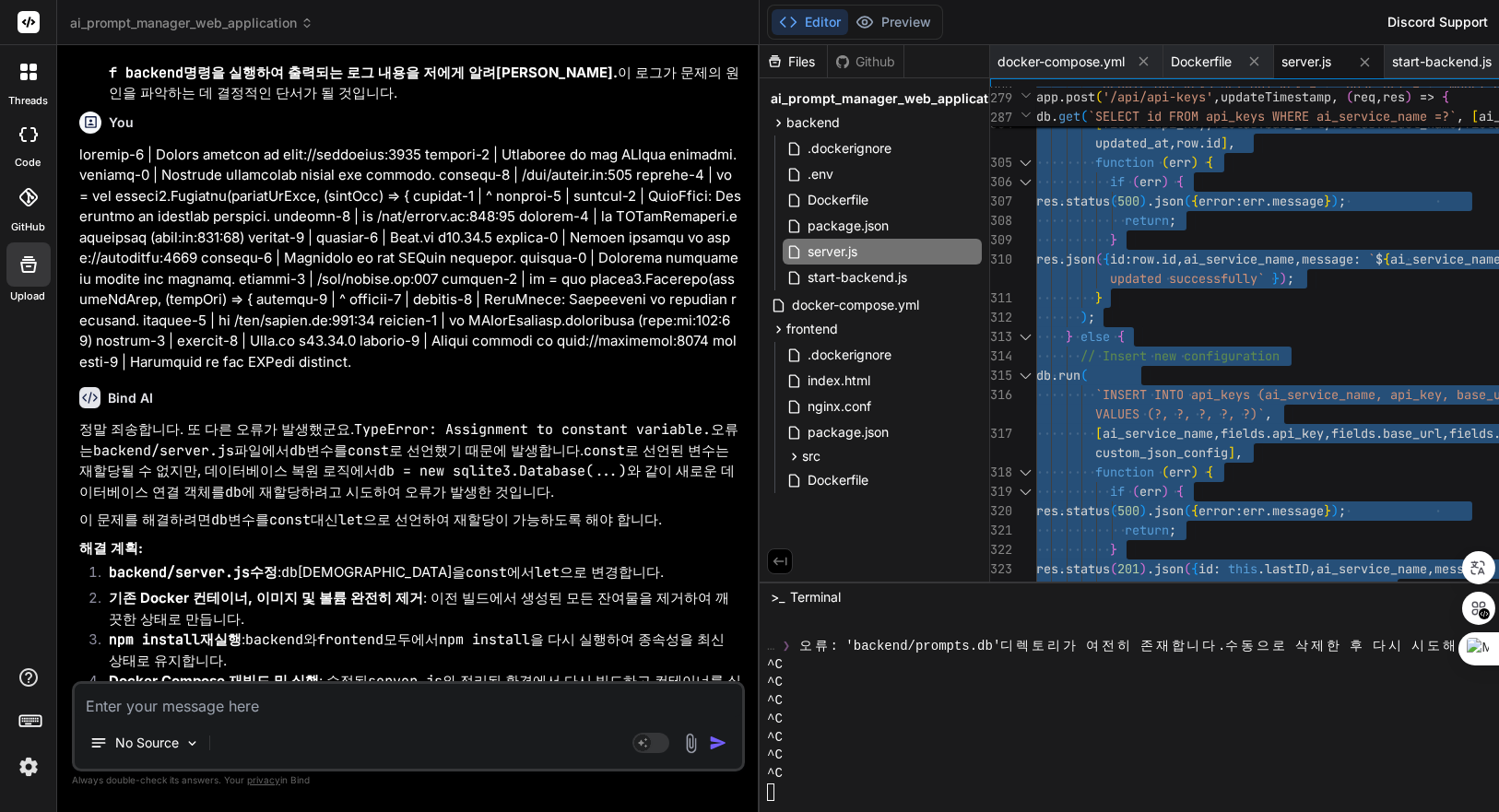
click at [305, 702] on textarea at bounding box center [409, 701] width 668 height 33
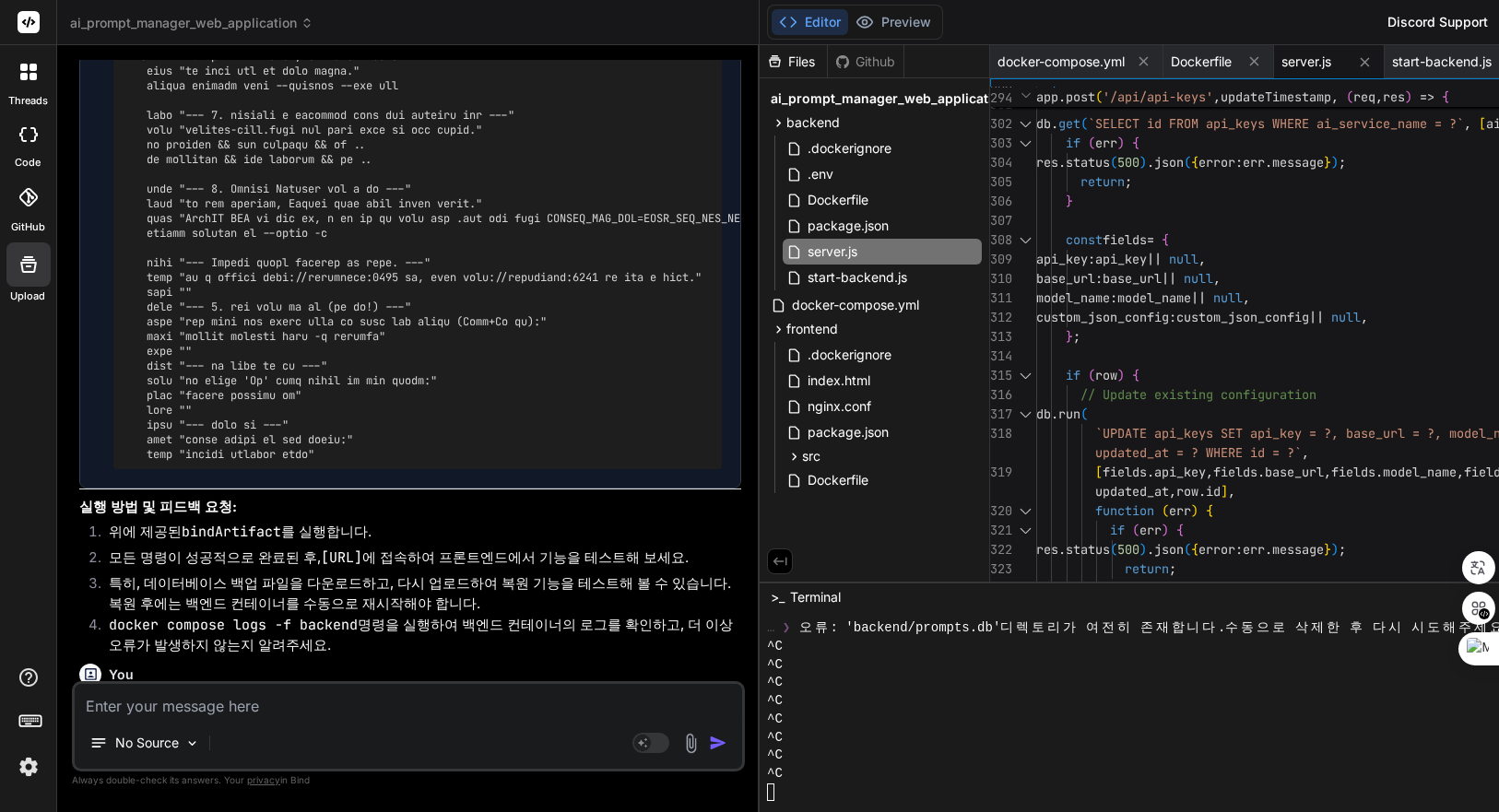
scroll to position [39597, 0]
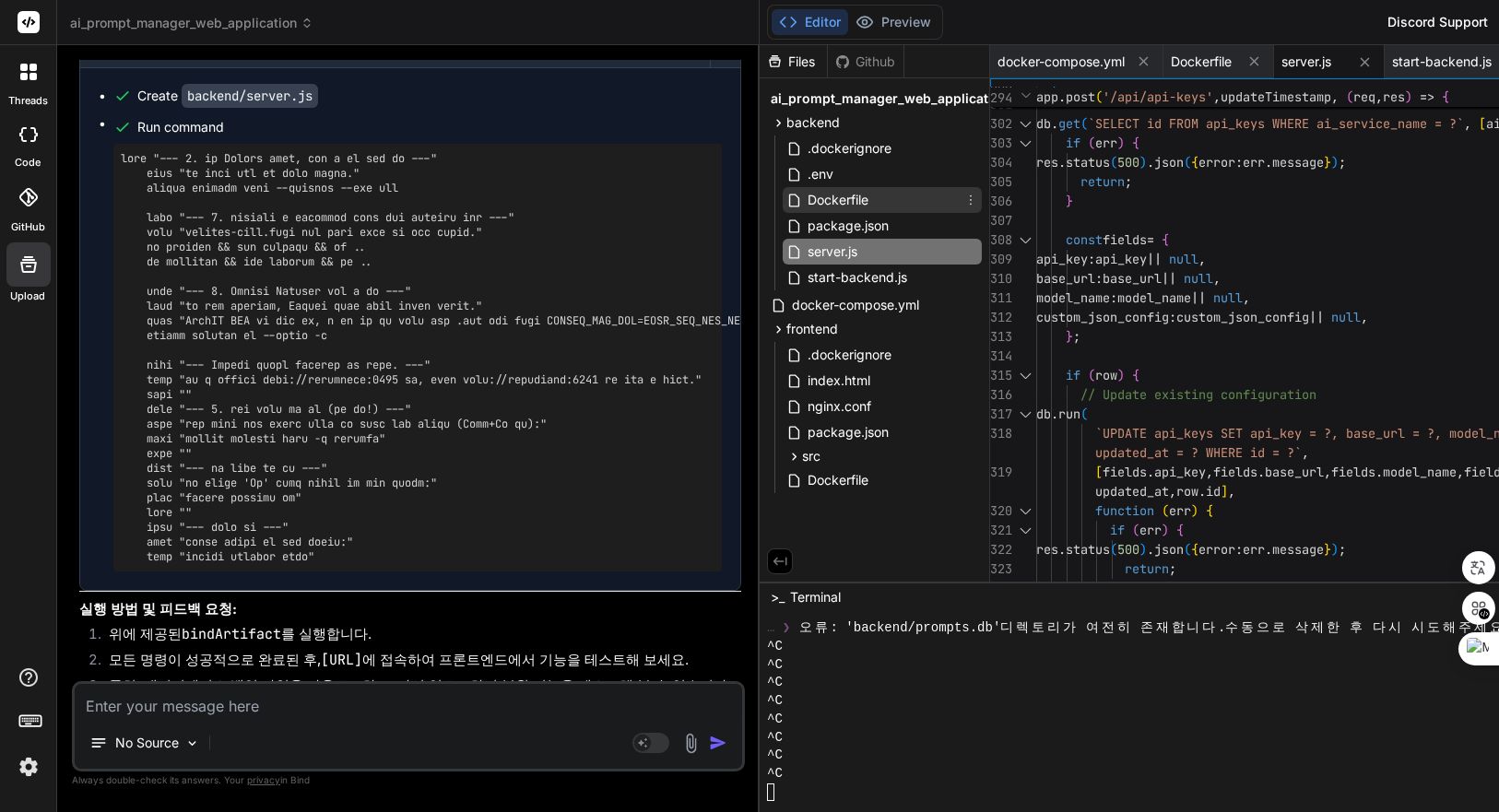
click at [870, 200] on span "Dockerfile" at bounding box center [838, 199] width 65 height 23
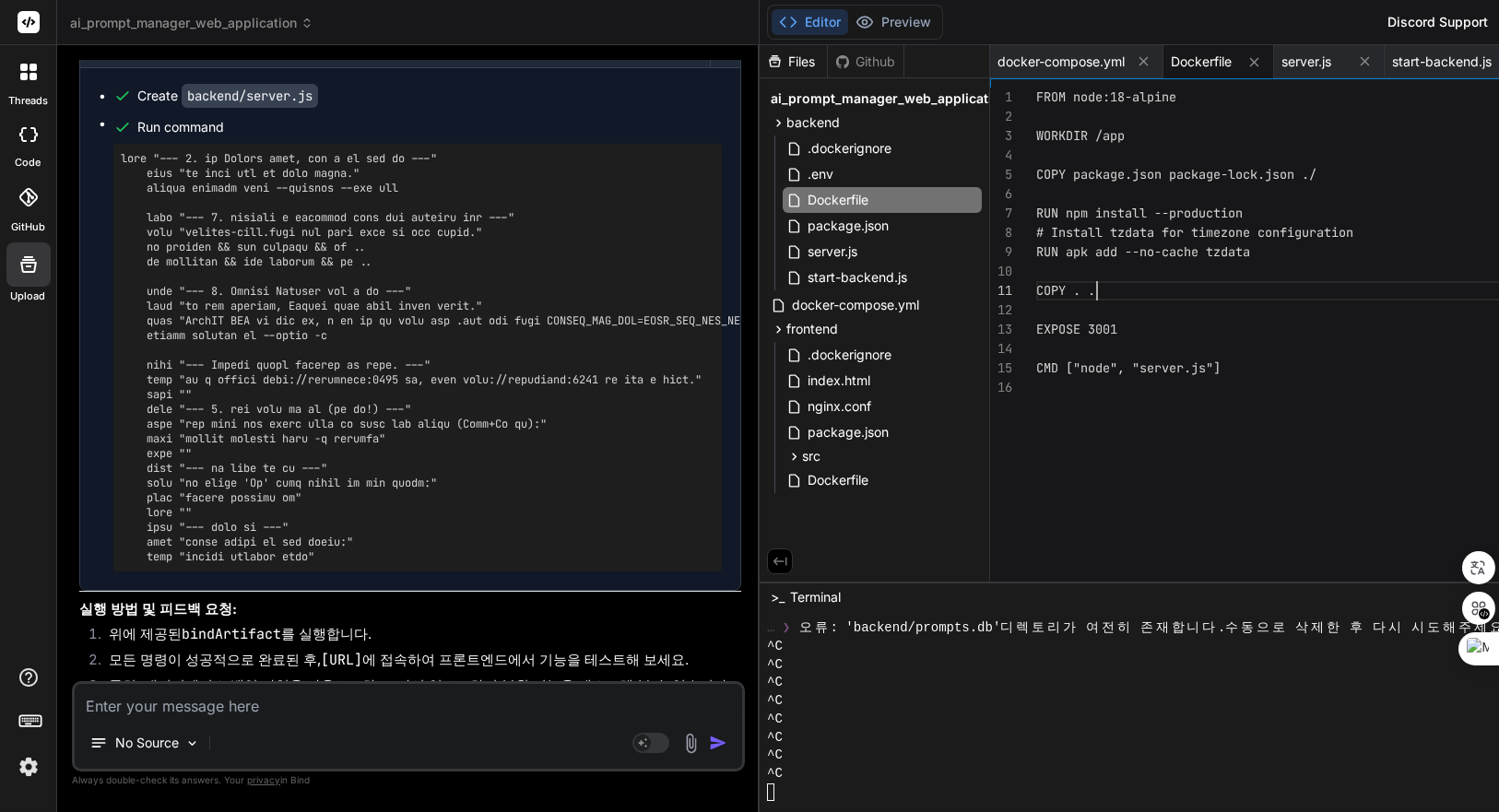
click at [1337, 286] on div "FROM node:18-alpine WORKDIR /app COPY package.json package-lock.json ./ RUN npm…" at bounding box center [1418, 339] width 764 height 504
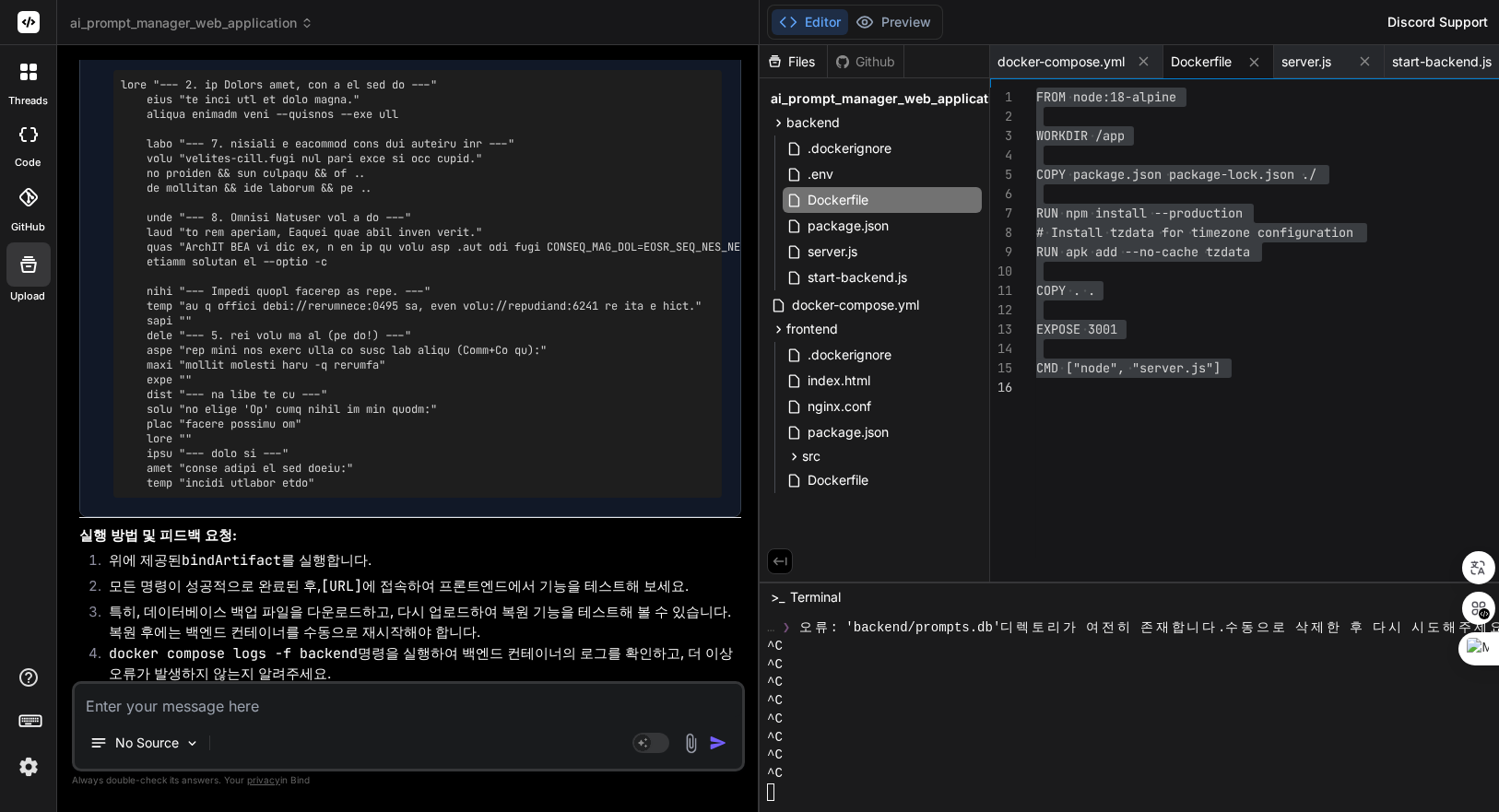
scroll to position [39699, 0]
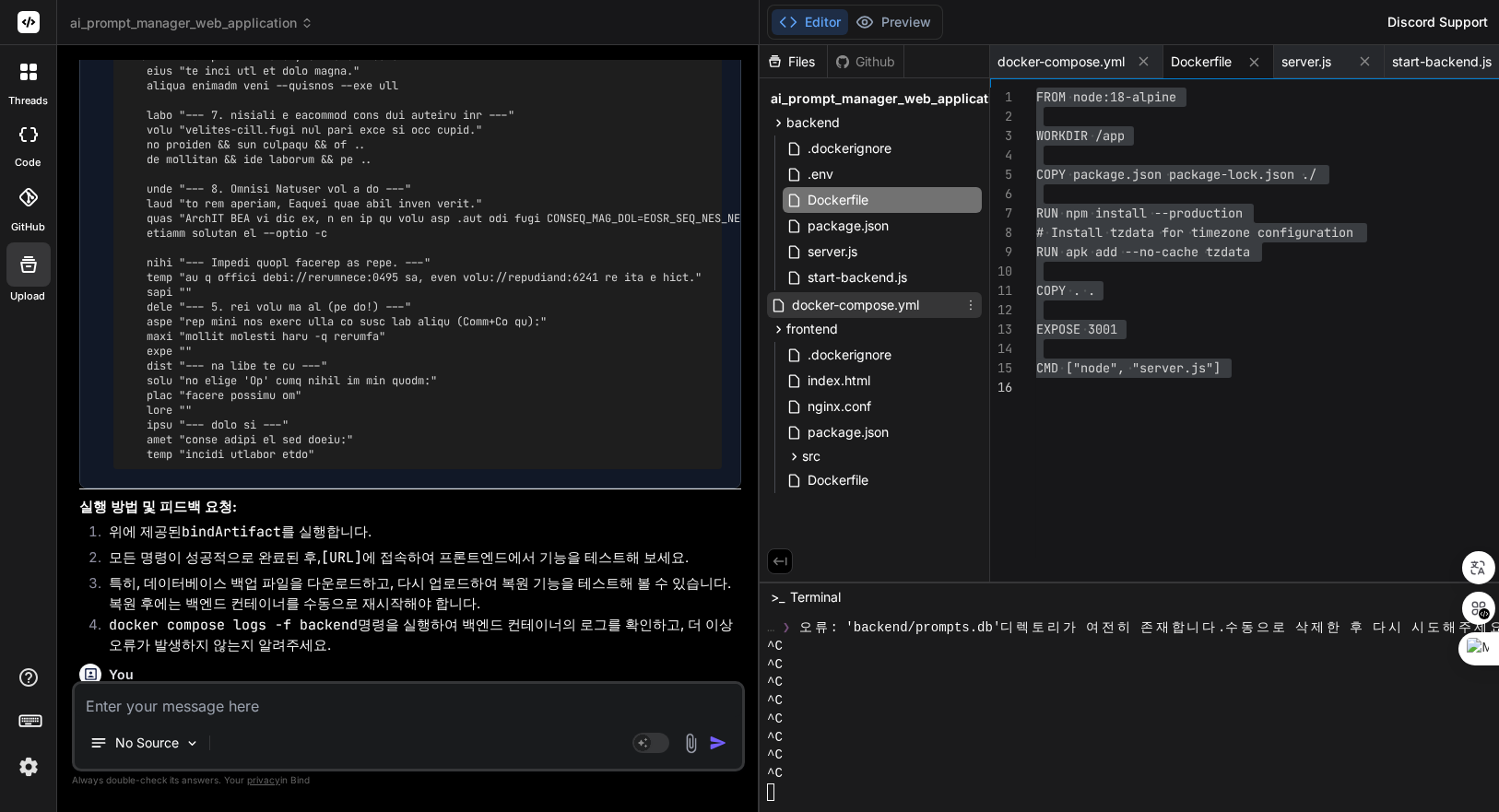
click at [908, 306] on span "docker-compose.yml" at bounding box center [855, 304] width 131 height 23
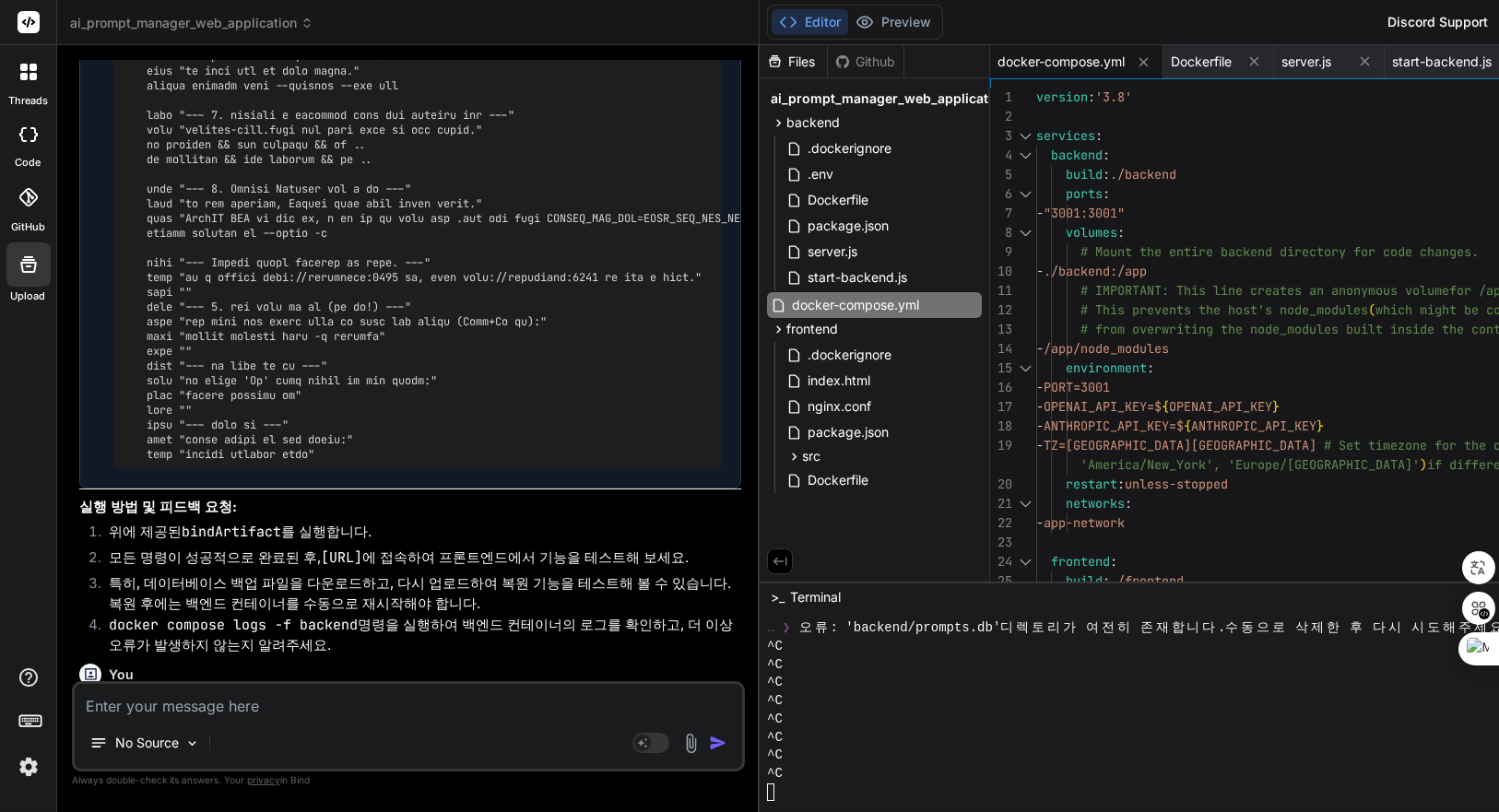
click at [1320, 219] on div "version : '3.8' services : backend : build : ./backend ports : - "3001:3001" vo…" at bounding box center [1418, 455] width 764 height 735
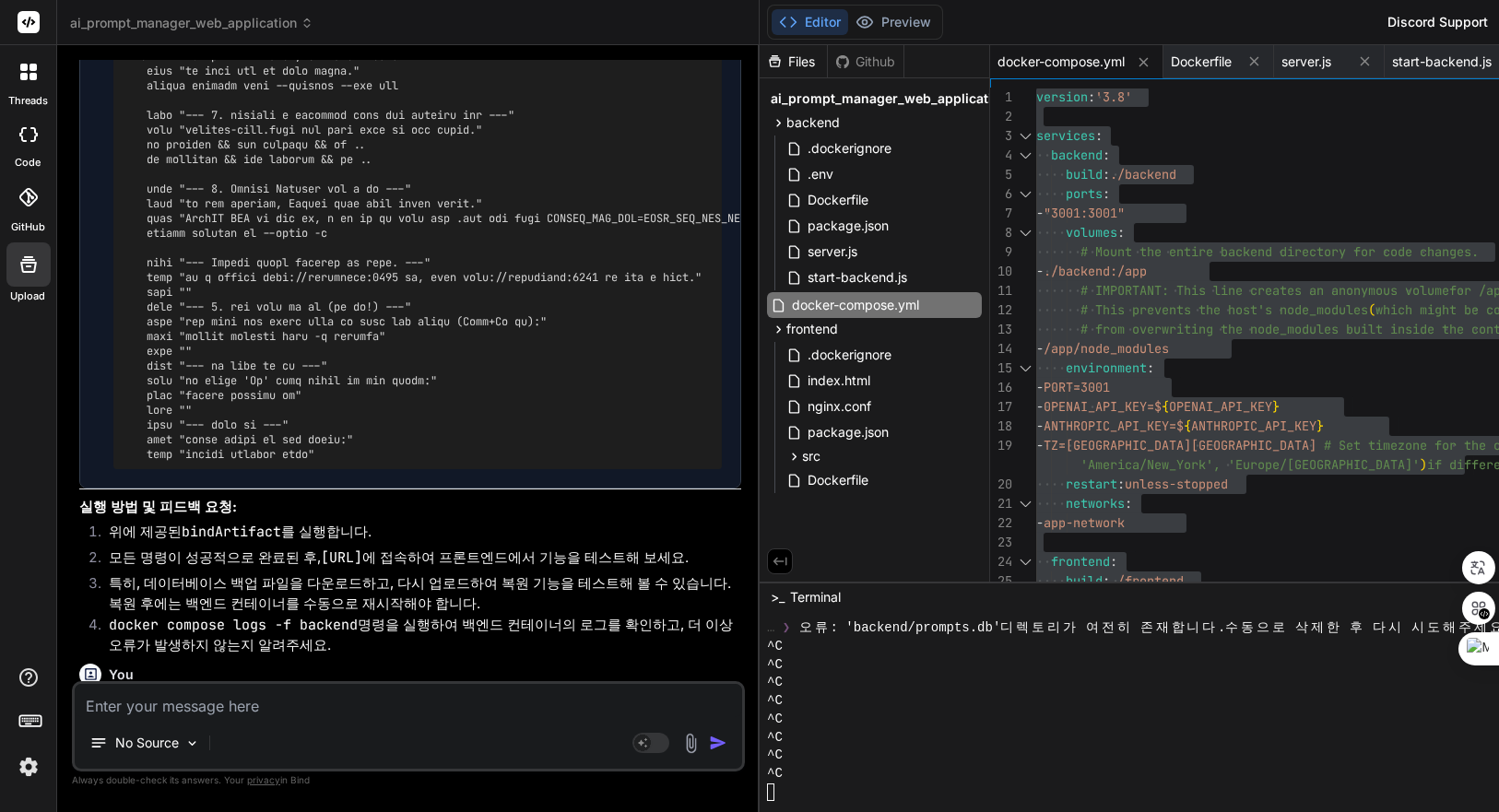
click at [853, 261] on span "server.js" at bounding box center [832, 251] width 53 height 23
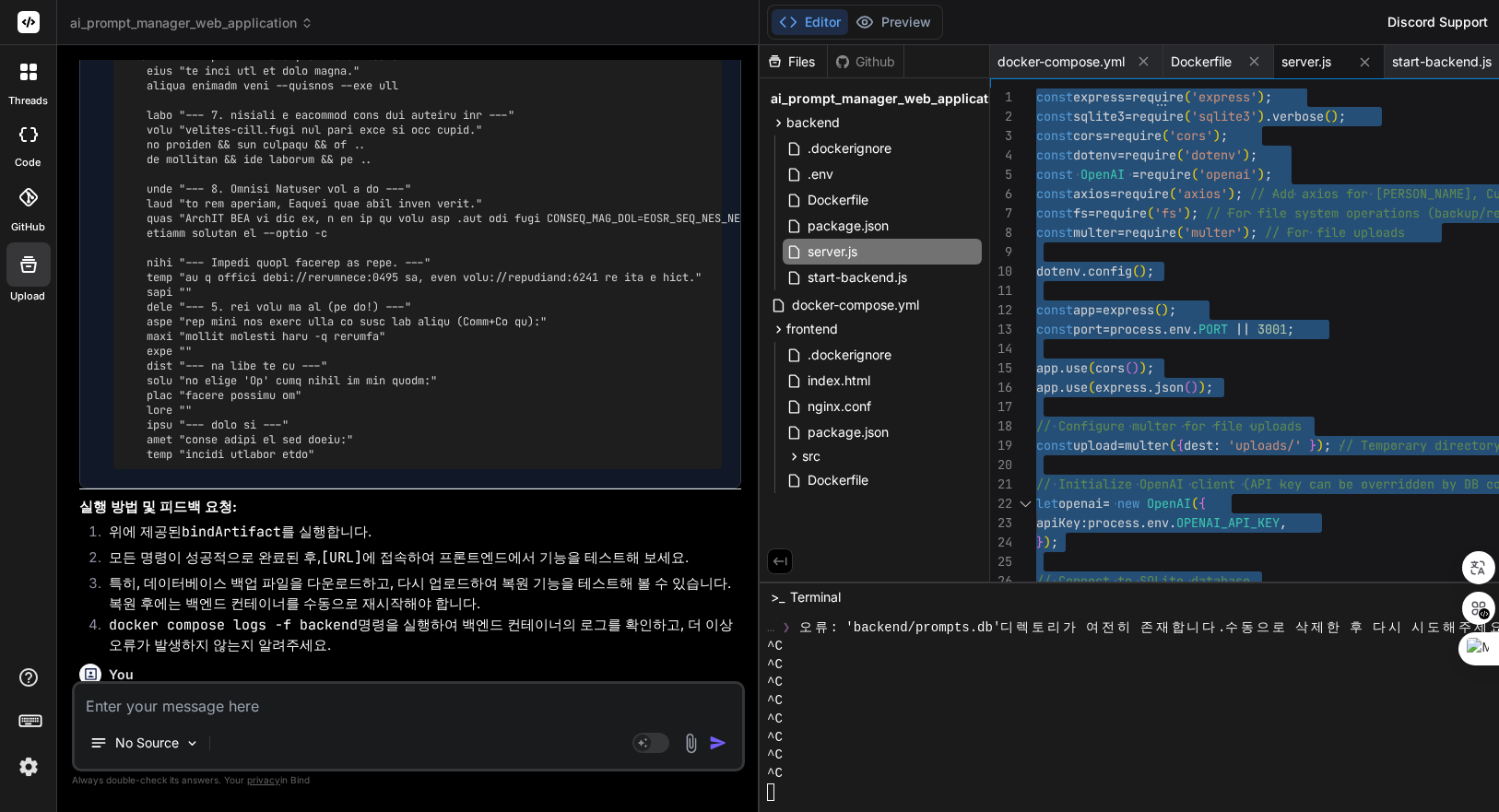
scroll to position [40325, 0]
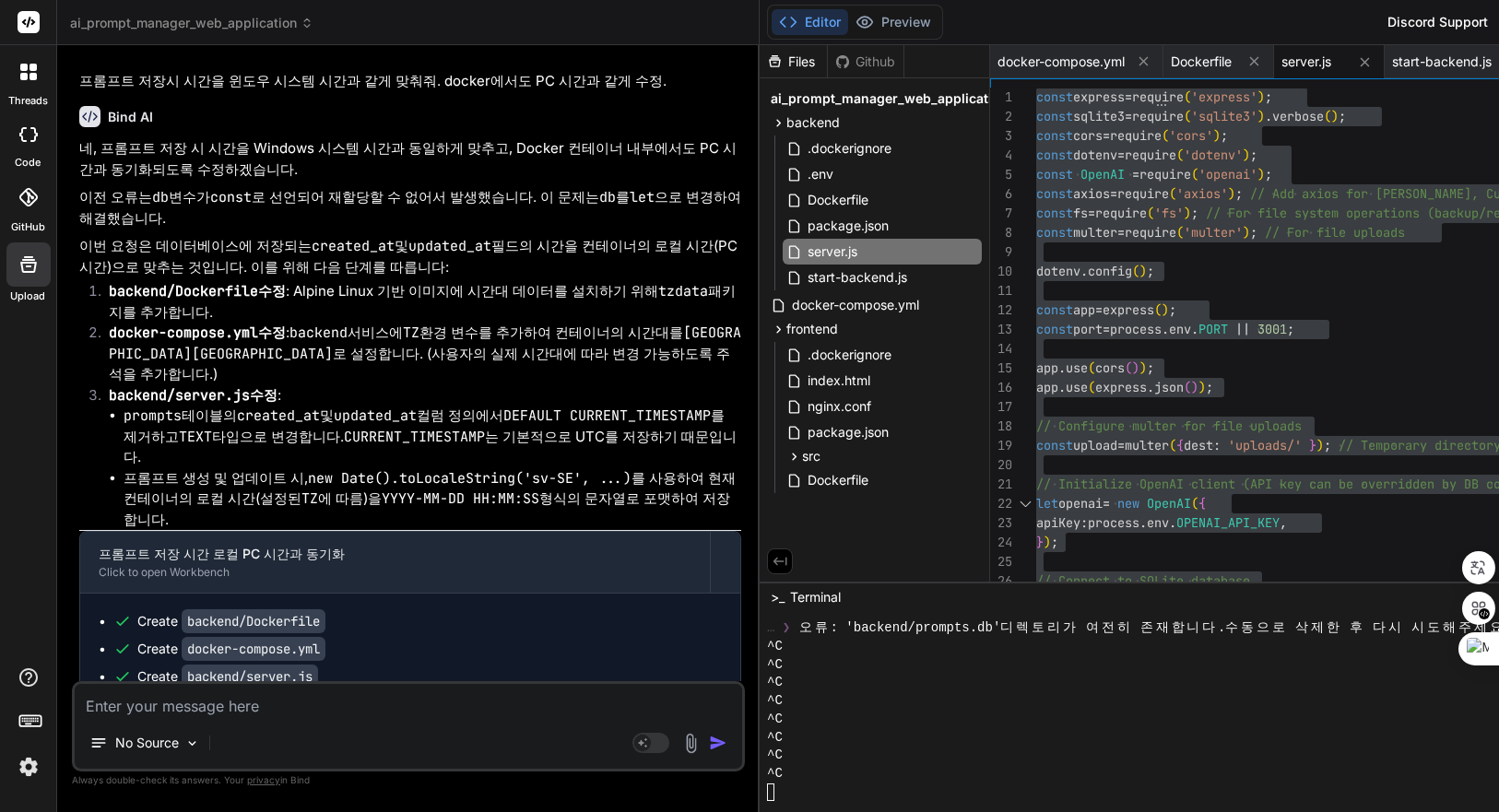
click at [347, 710] on textarea at bounding box center [409, 701] width 668 height 33
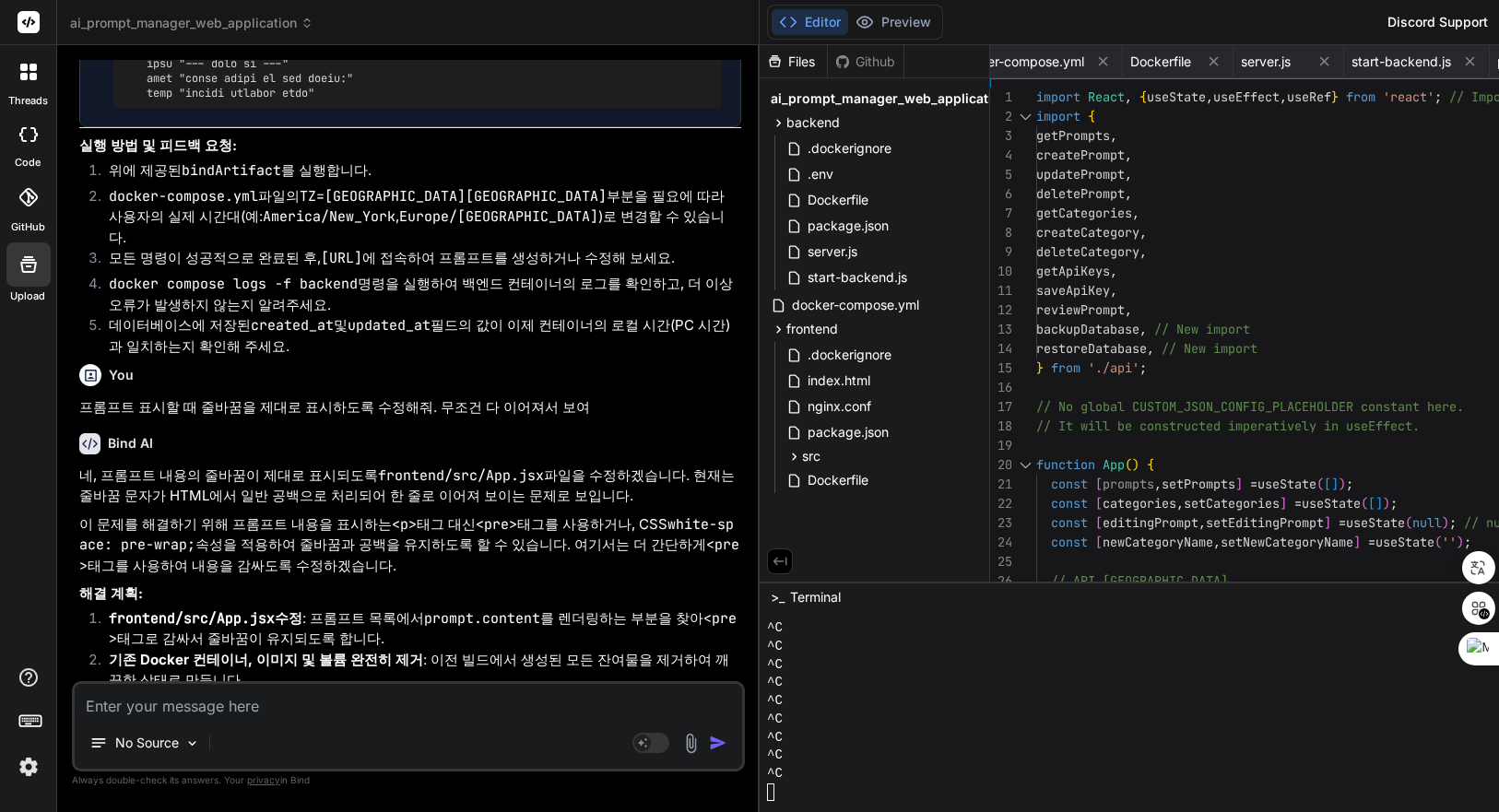
scroll to position [41462, 0]
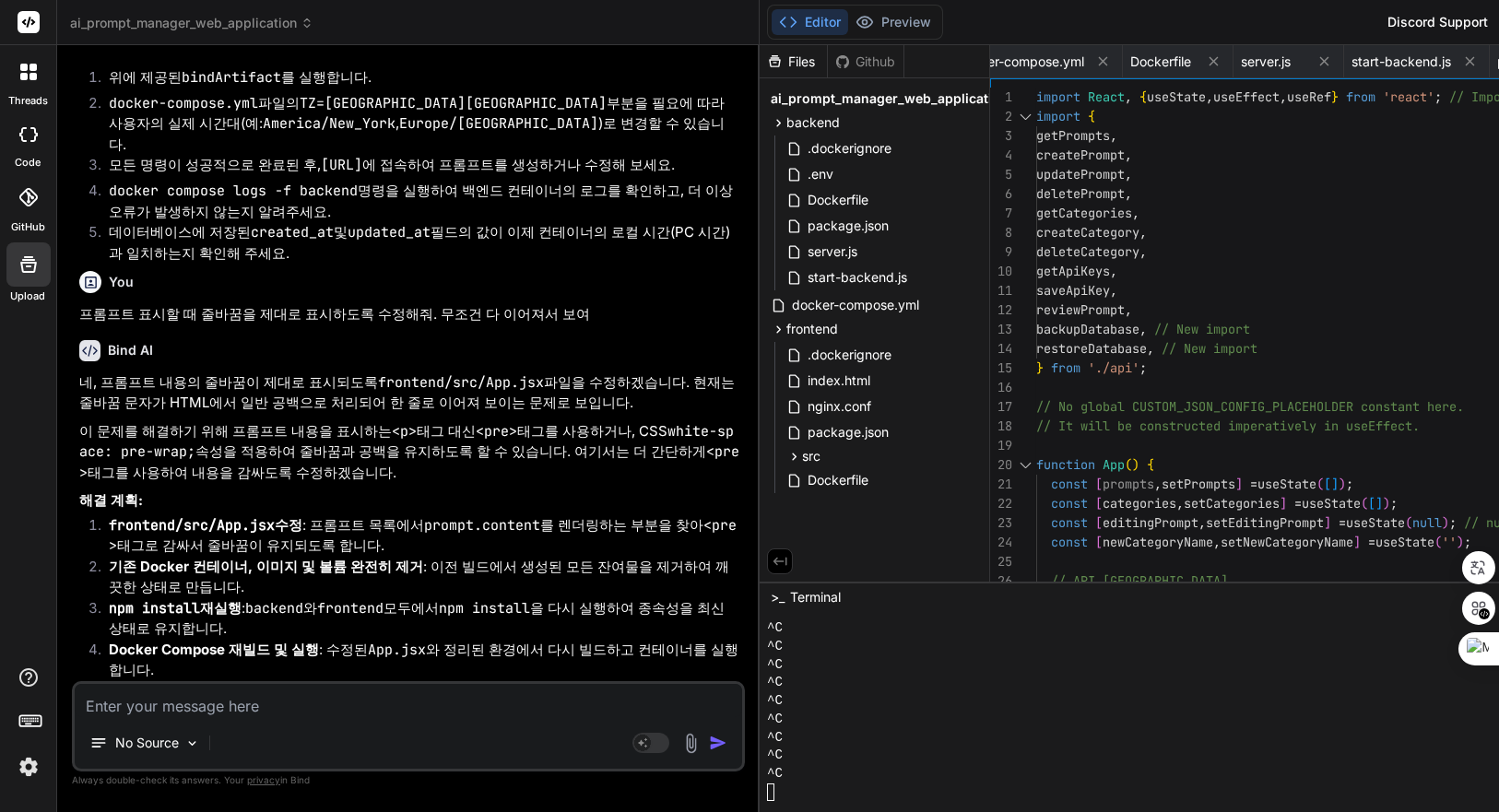
click at [474, 696] on textarea at bounding box center [409, 701] width 668 height 33
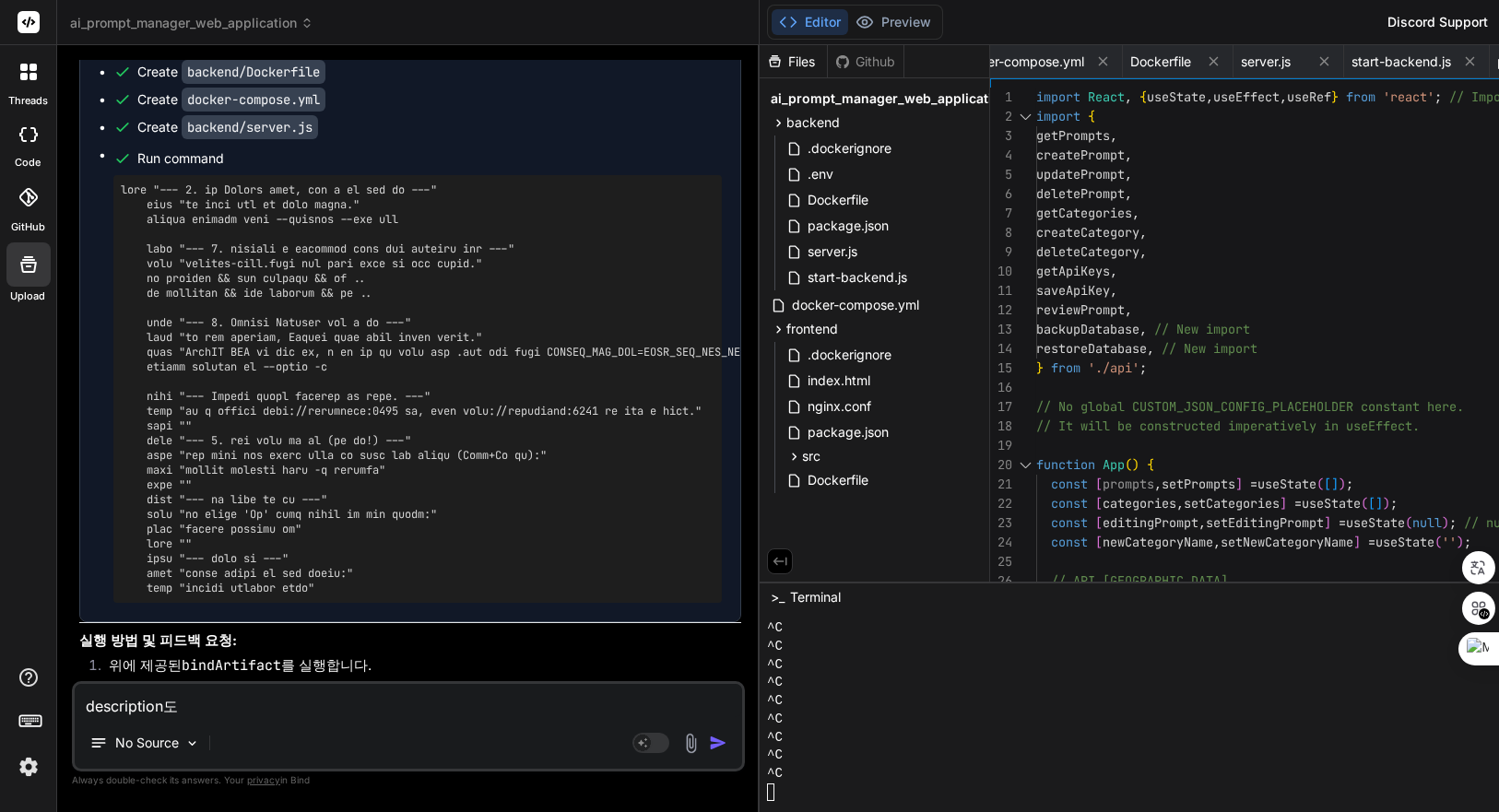
scroll to position [40848, 0]
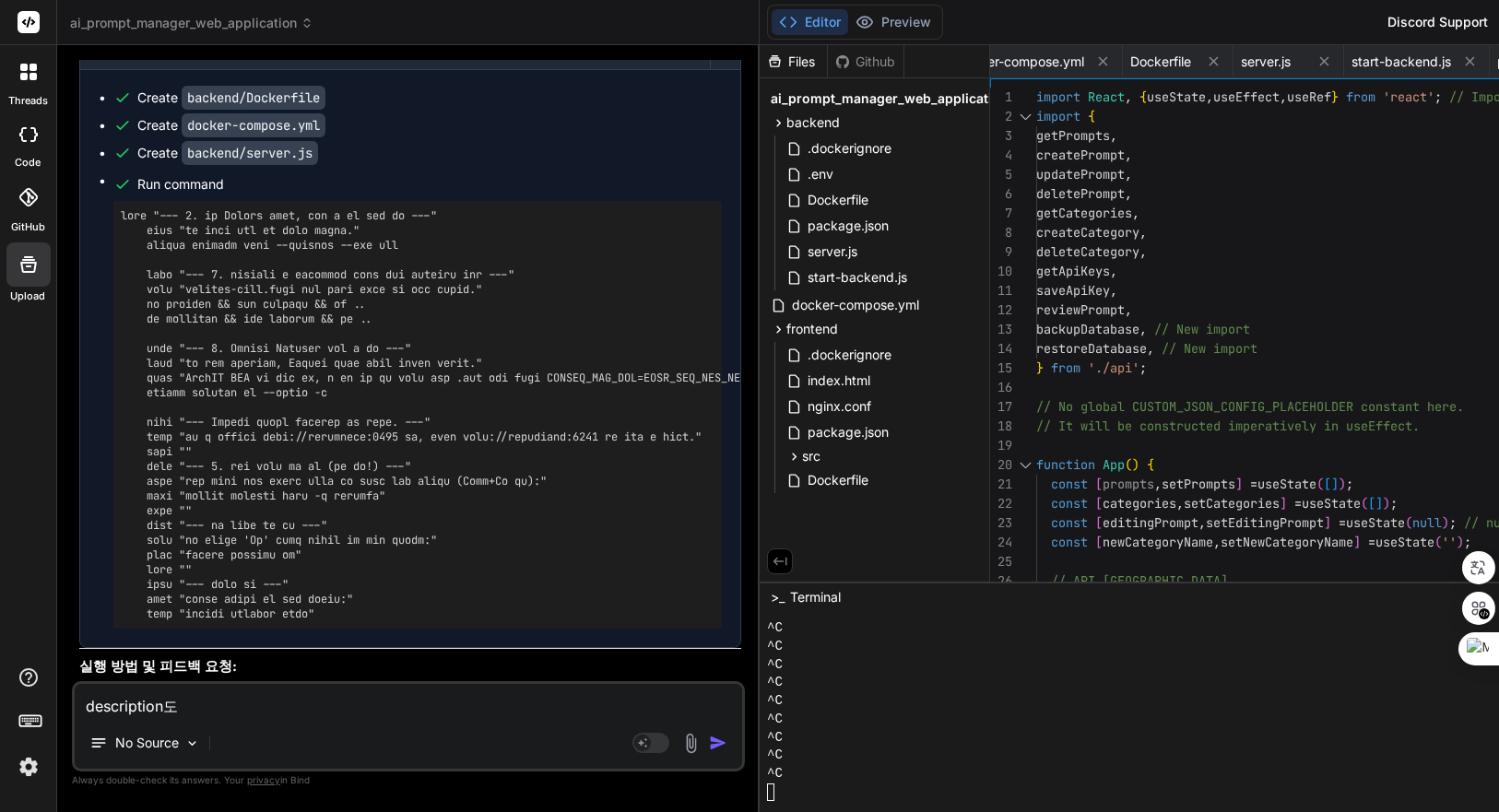
drag, startPoint x: 194, startPoint y: 212, endPoint x: 407, endPoint y: 202, distance: 213.2
click at [301, 690] on textarea "description도" at bounding box center [409, 701] width 668 height 33
paste textarea "줄바꿈을 제대로 표시하도록 수정해줘"
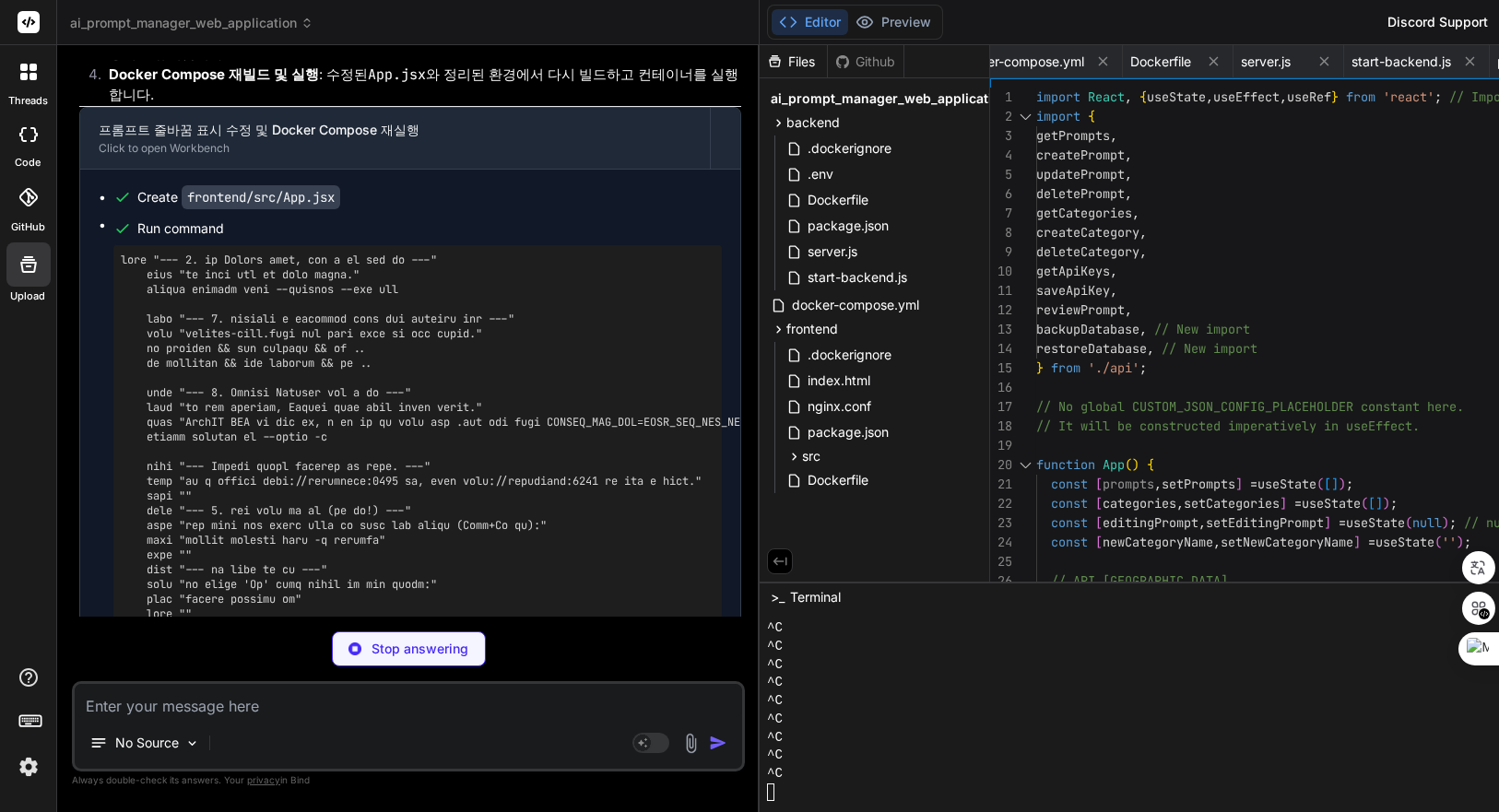
scroll to position [42047, 0]
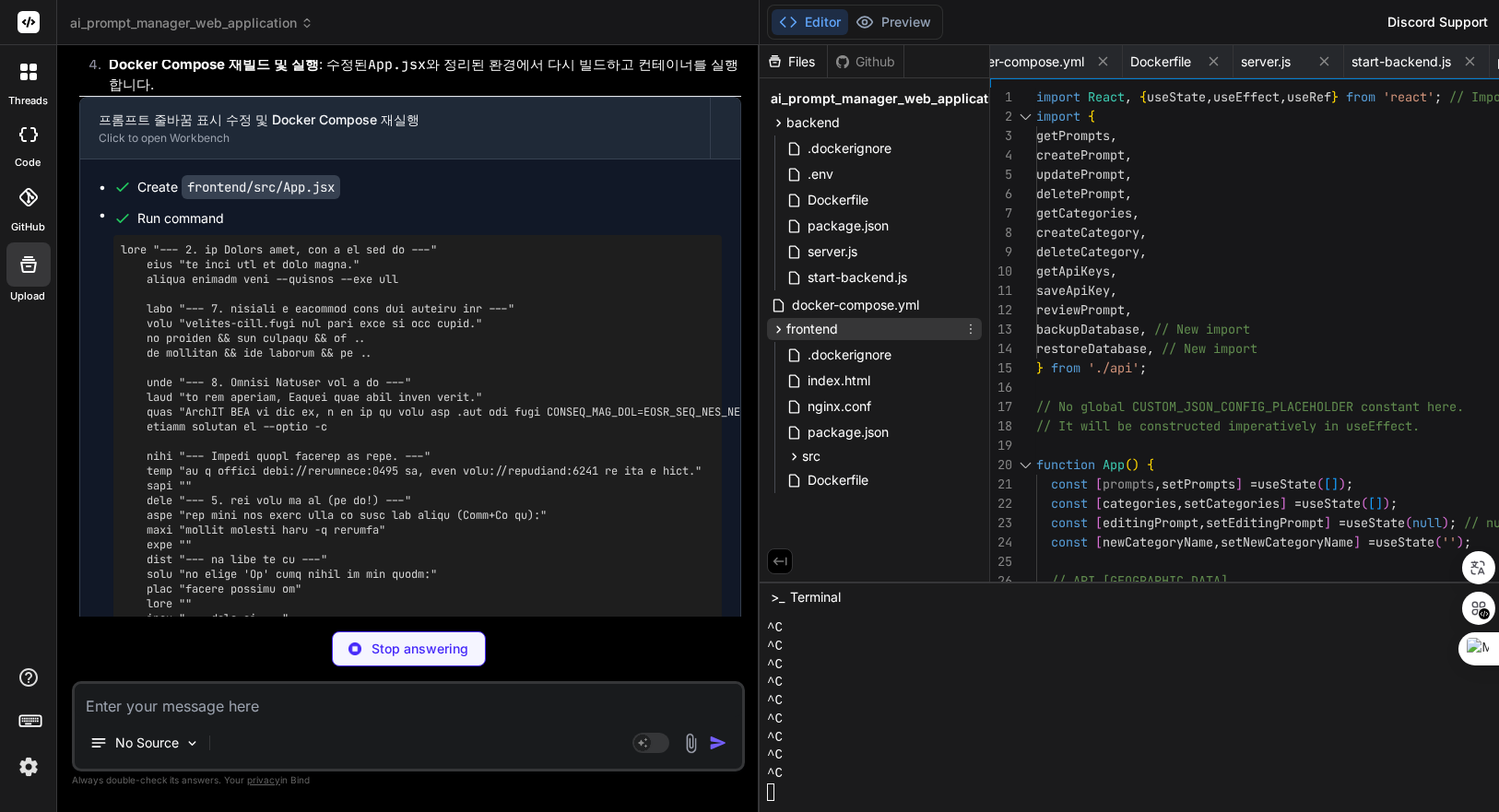
click at [838, 323] on span "frontend" at bounding box center [812, 329] width 52 height 19
click at [820, 449] on span "src" at bounding box center [811, 456] width 19 height 19
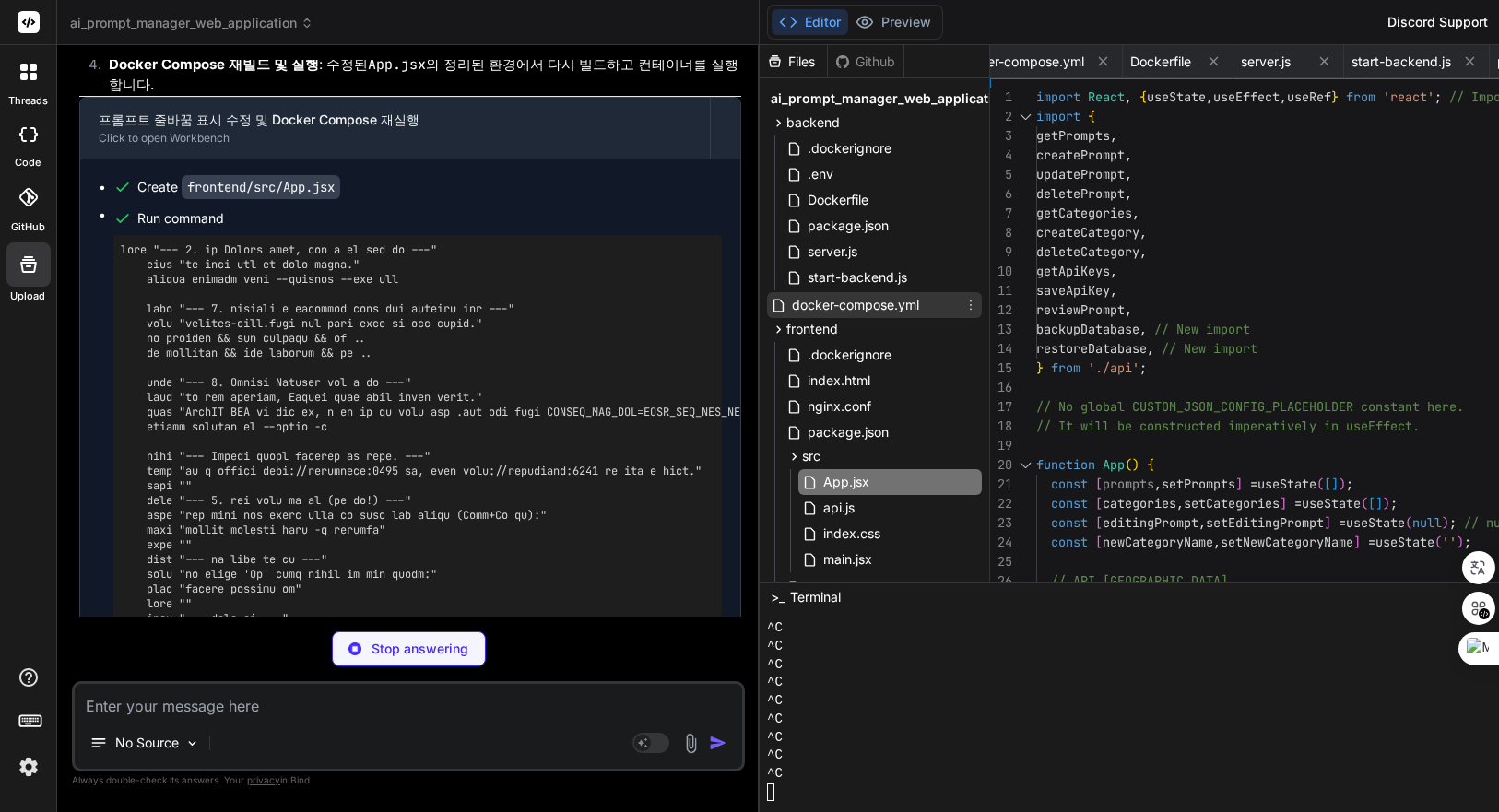
scroll to position [62, 0]
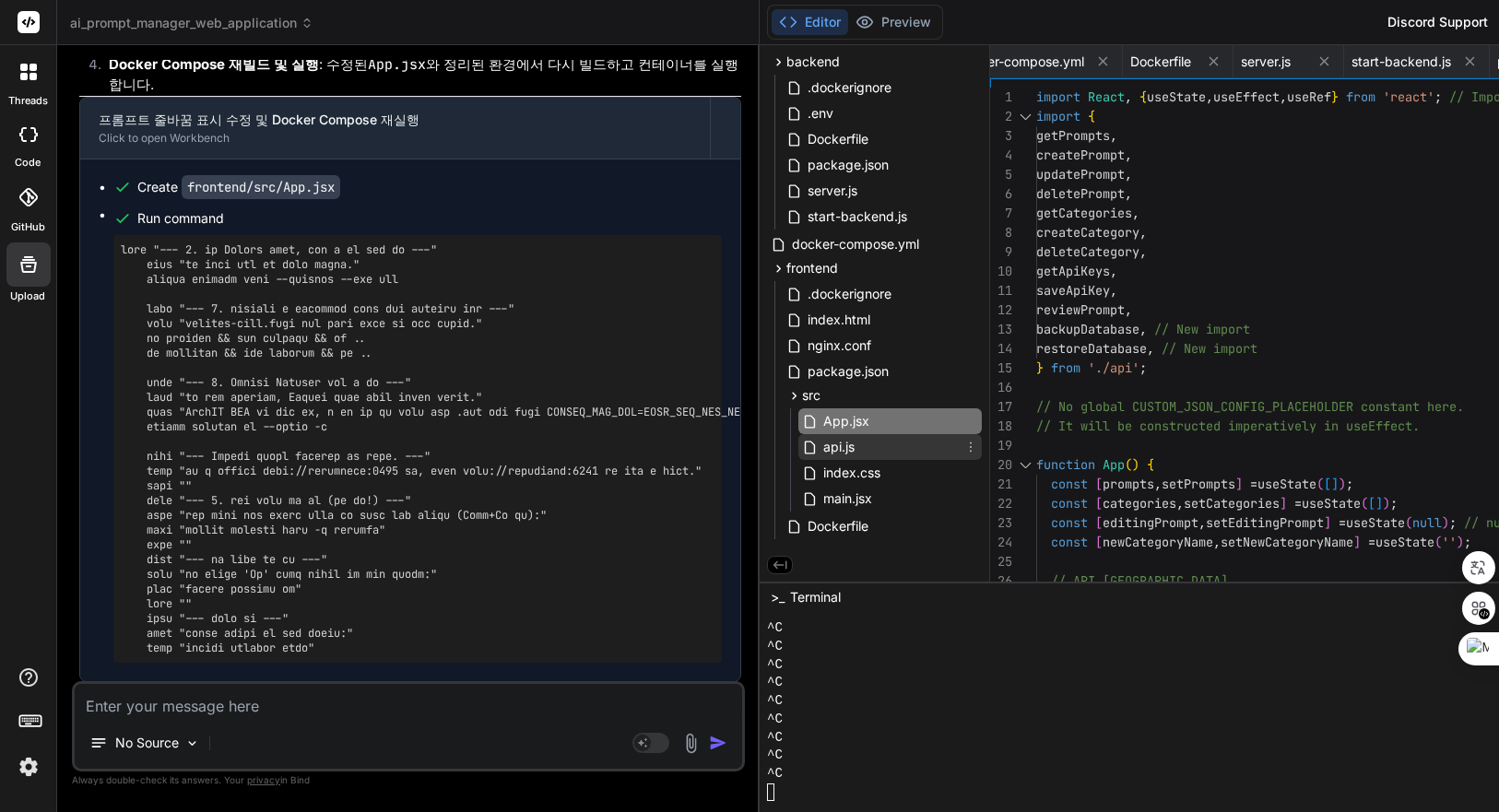
click at [851, 449] on span "api.js" at bounding box center [839, 447] width 35 height 23
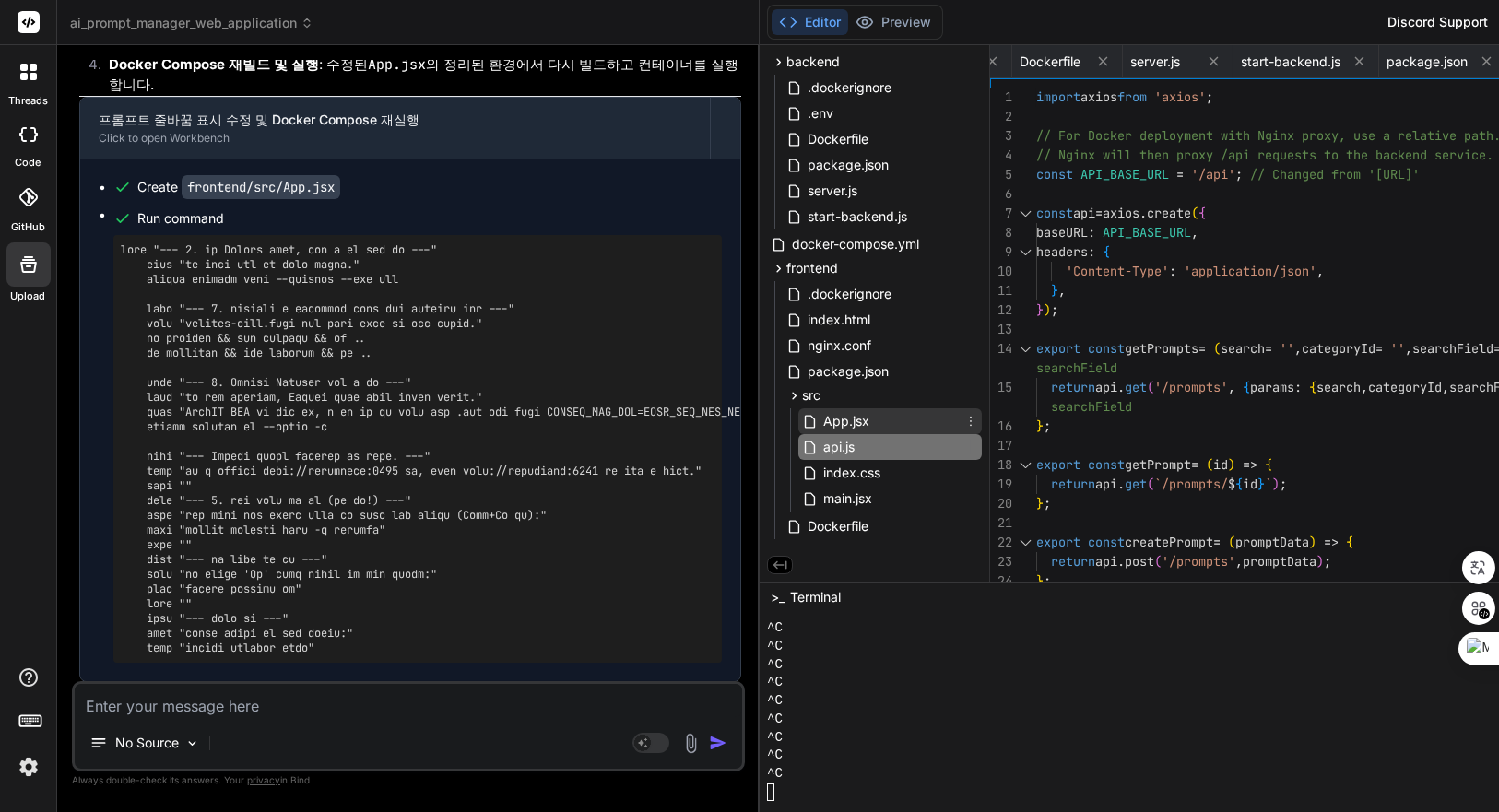
click at [871, 419] on span "App.jsx" at bounding box center [846, 421] width 50 height 23
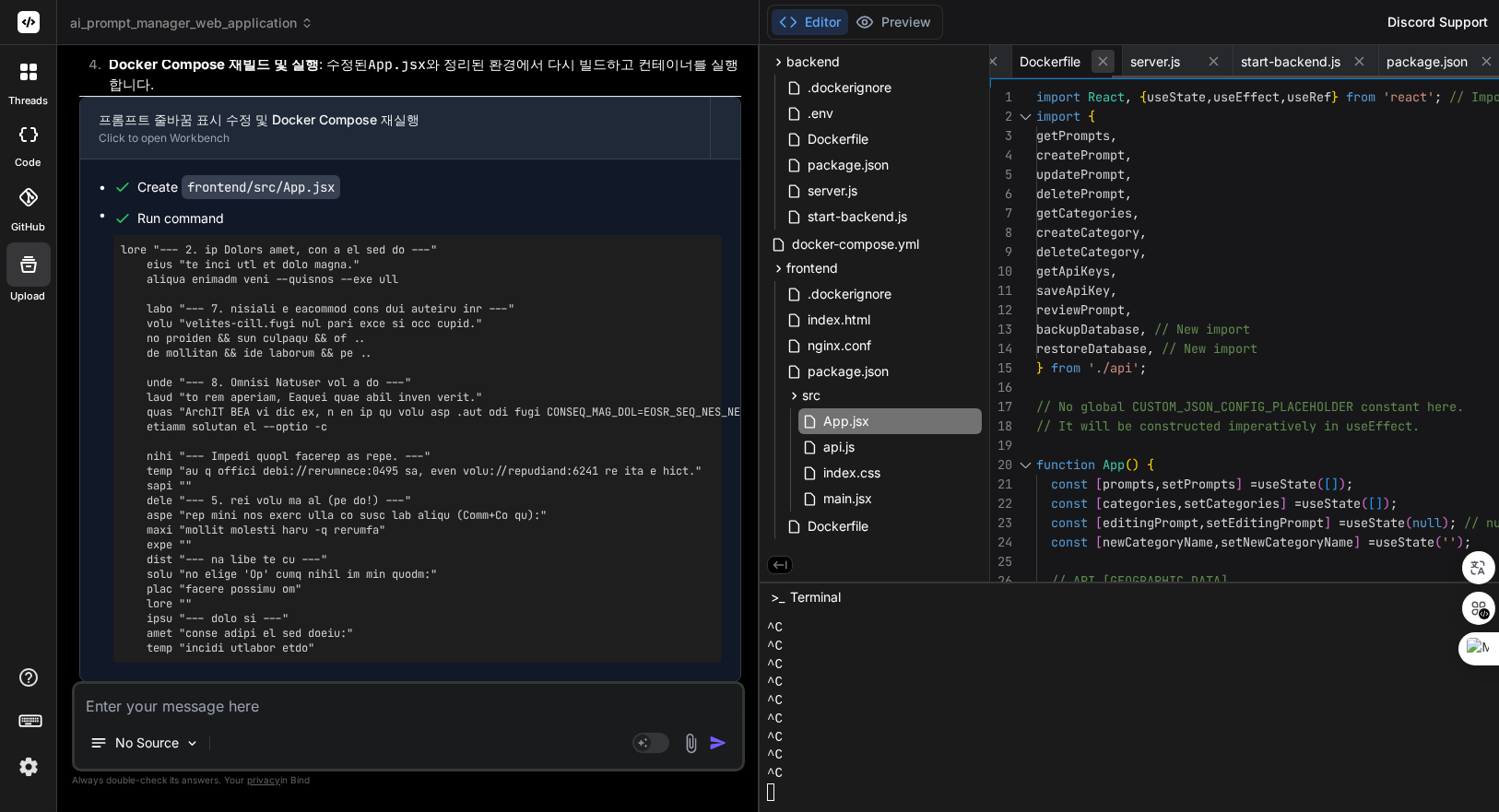
click at [1111, 63] on icon at bounding box center [1103, 61] width 16 height 16
click at [1108, 65] on icon at bounding box center [1103, 61] width 9 height 9
click at [1089, 63] on icon at bounding box center [1082, 61] width 16 height 16
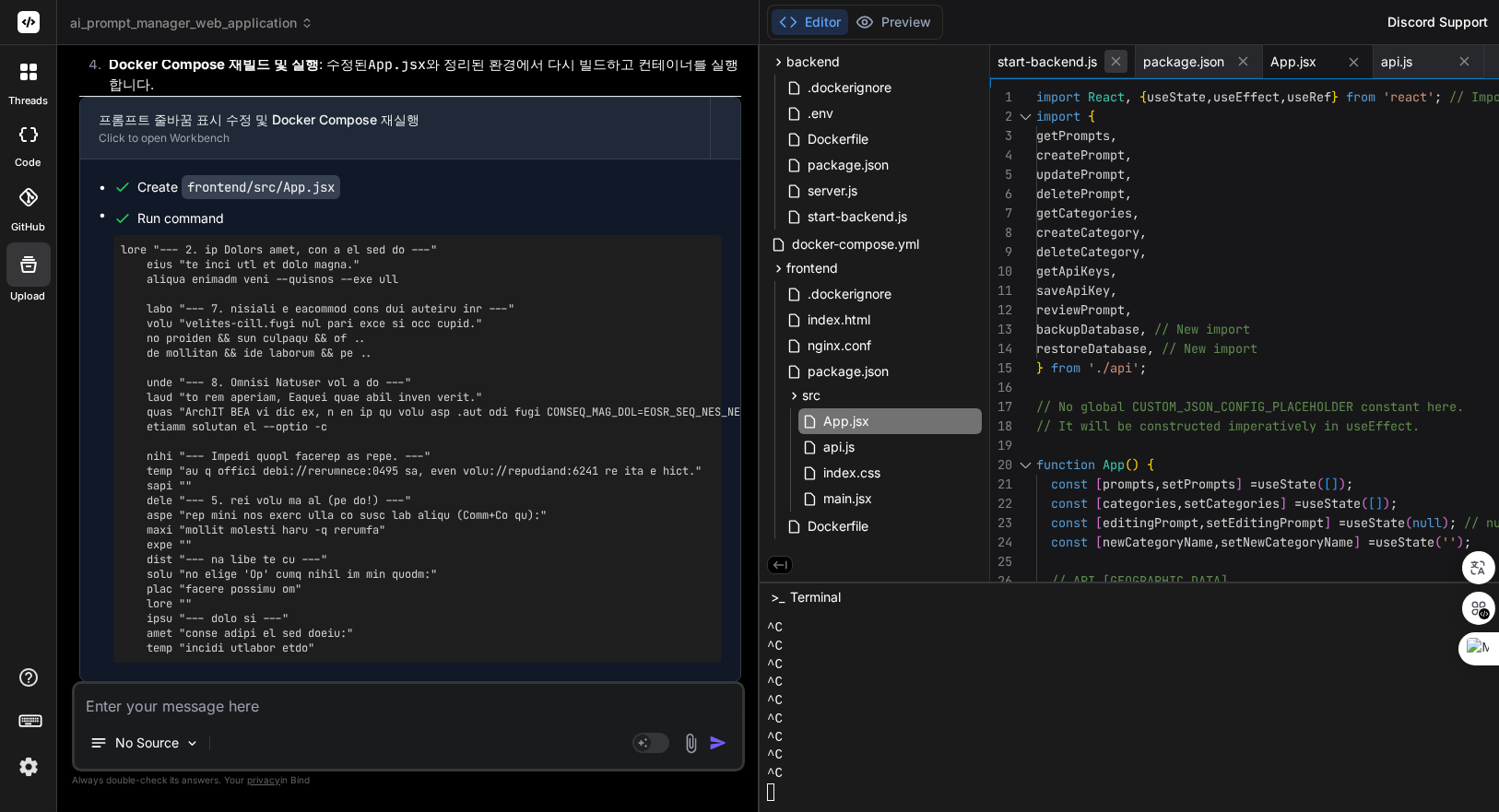
click at [1124, 59] on icon at bounding box center [1116, 61] width 16 height 16
click at [1106, 69] on icon at bounding box center [1098, 61] width 16 height 16
click at [1199, 63] on icon at bounding box center [1192, 61] width 16 height 16
click at [857, 440] on span "api.js" at bounding box center [839, 447] width 35 height 23
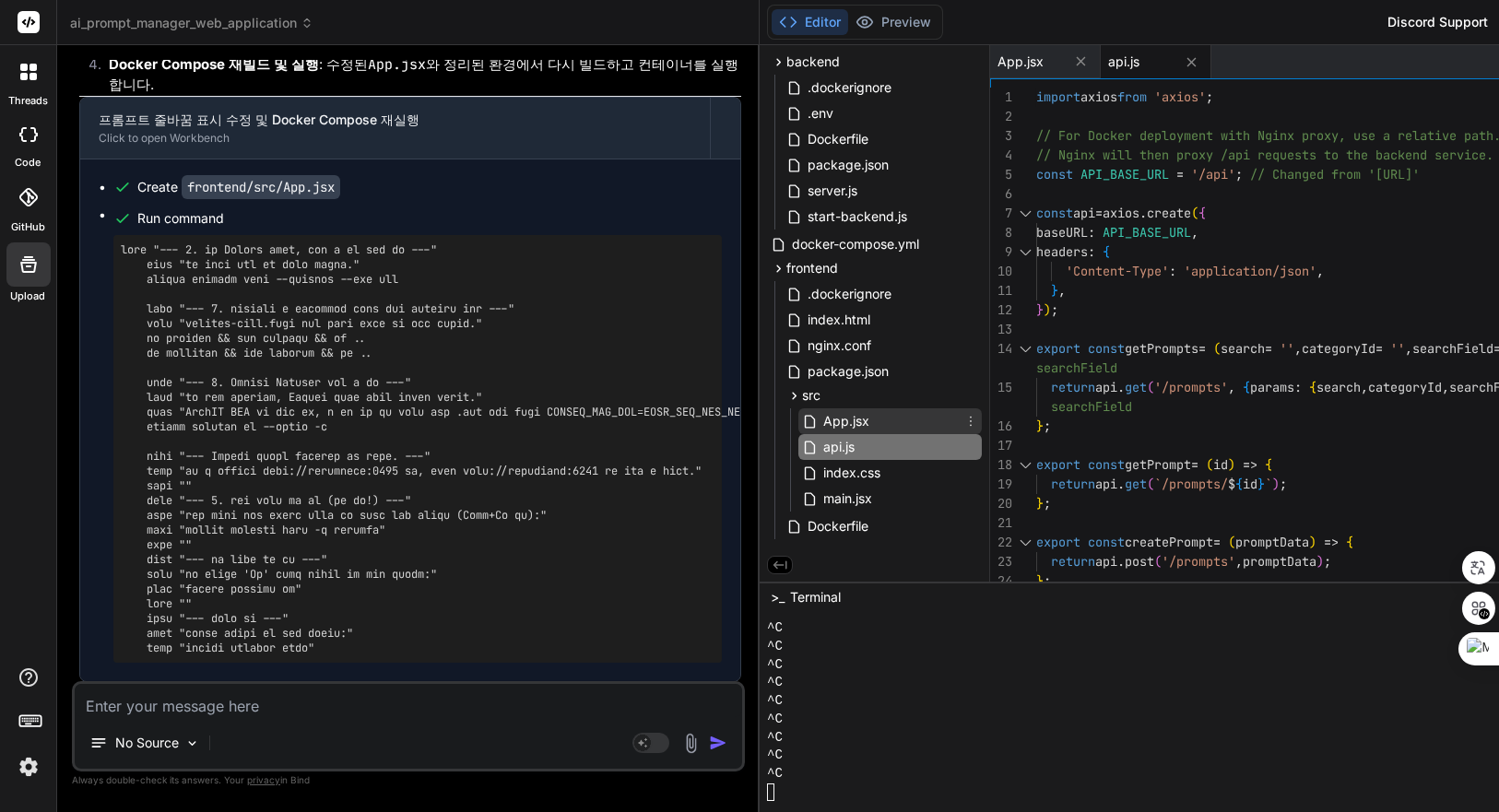
click at [871, 411] on span "App.jsx" at bounding box center [846, 421] width 50 height 23
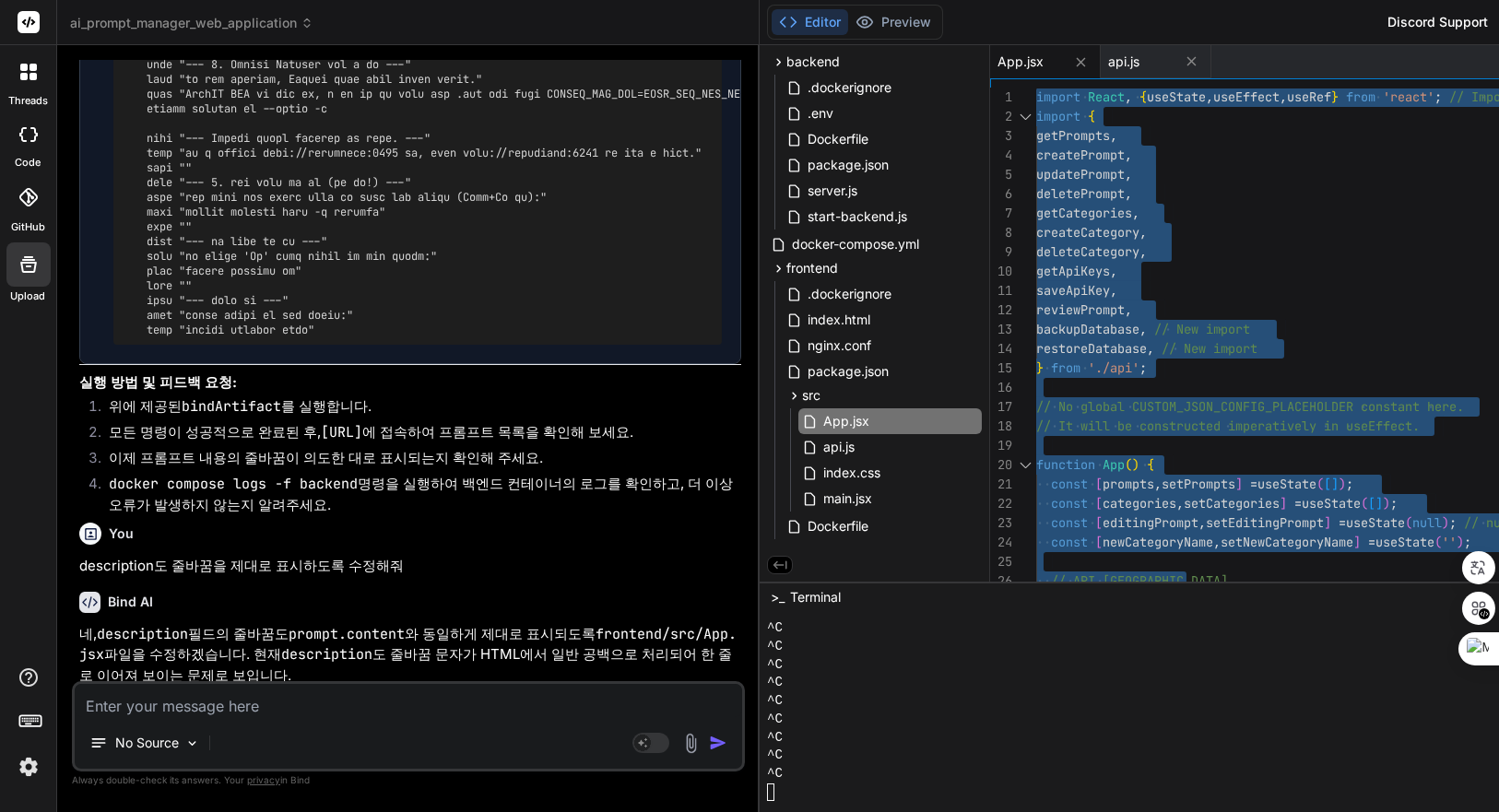
scroll to position [42601, 0]
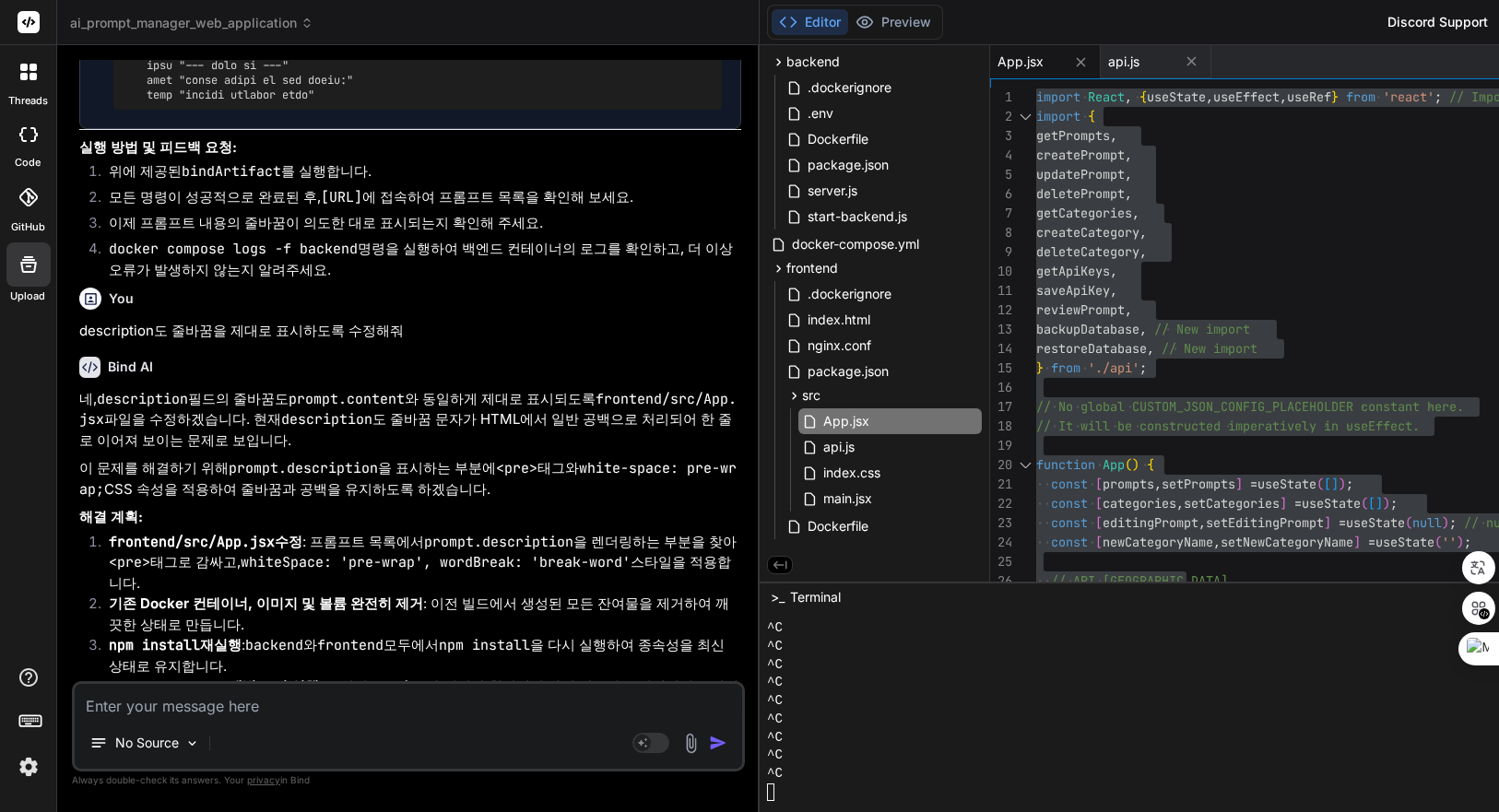
click at [404, 714] on textarea at bounding box center [409, 701] width 668 height 33
click at [316, 694] on textarea at bounding box center [409, 701] width 668 height 33
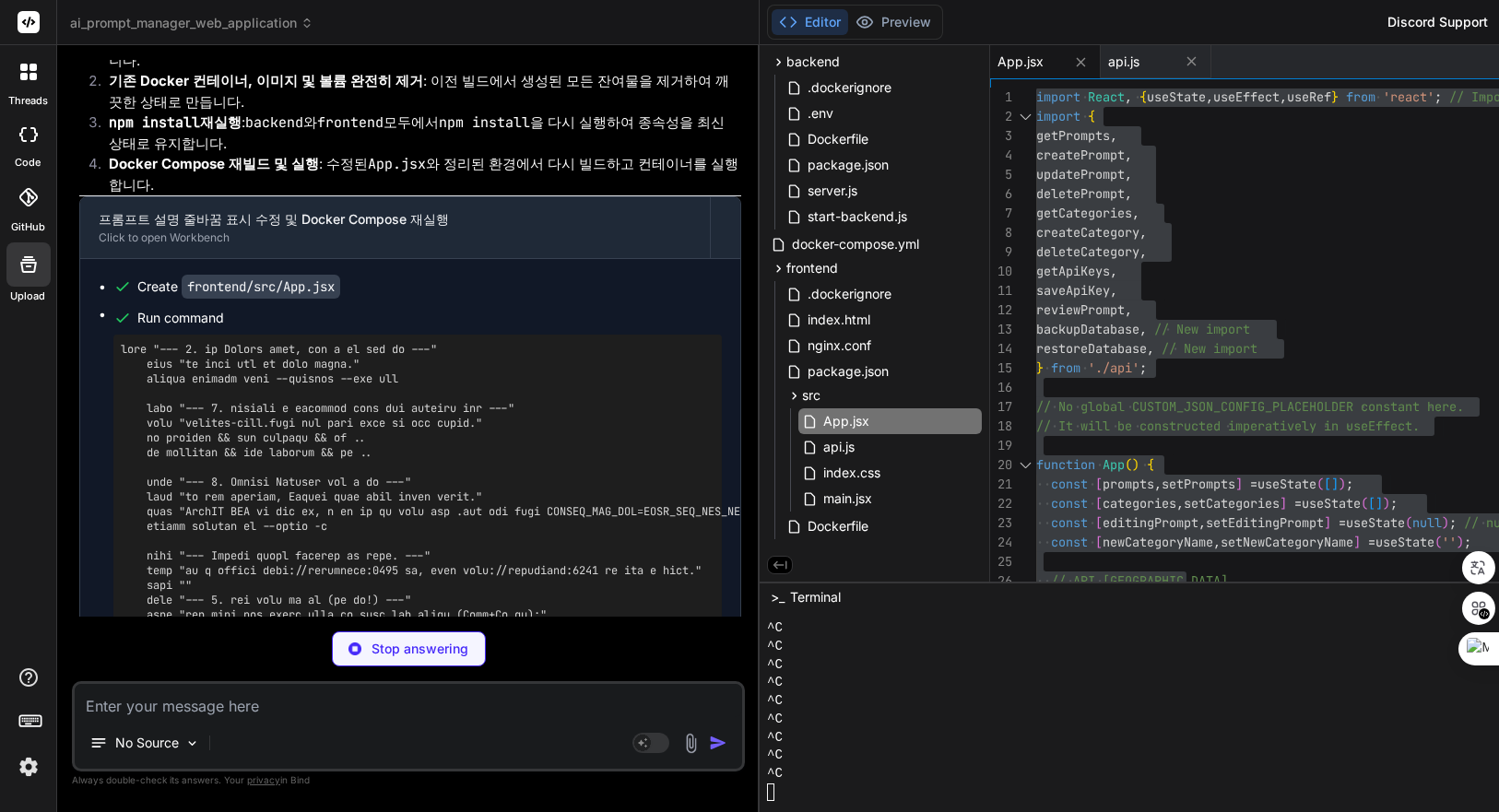
scroll to position [43136, 0]
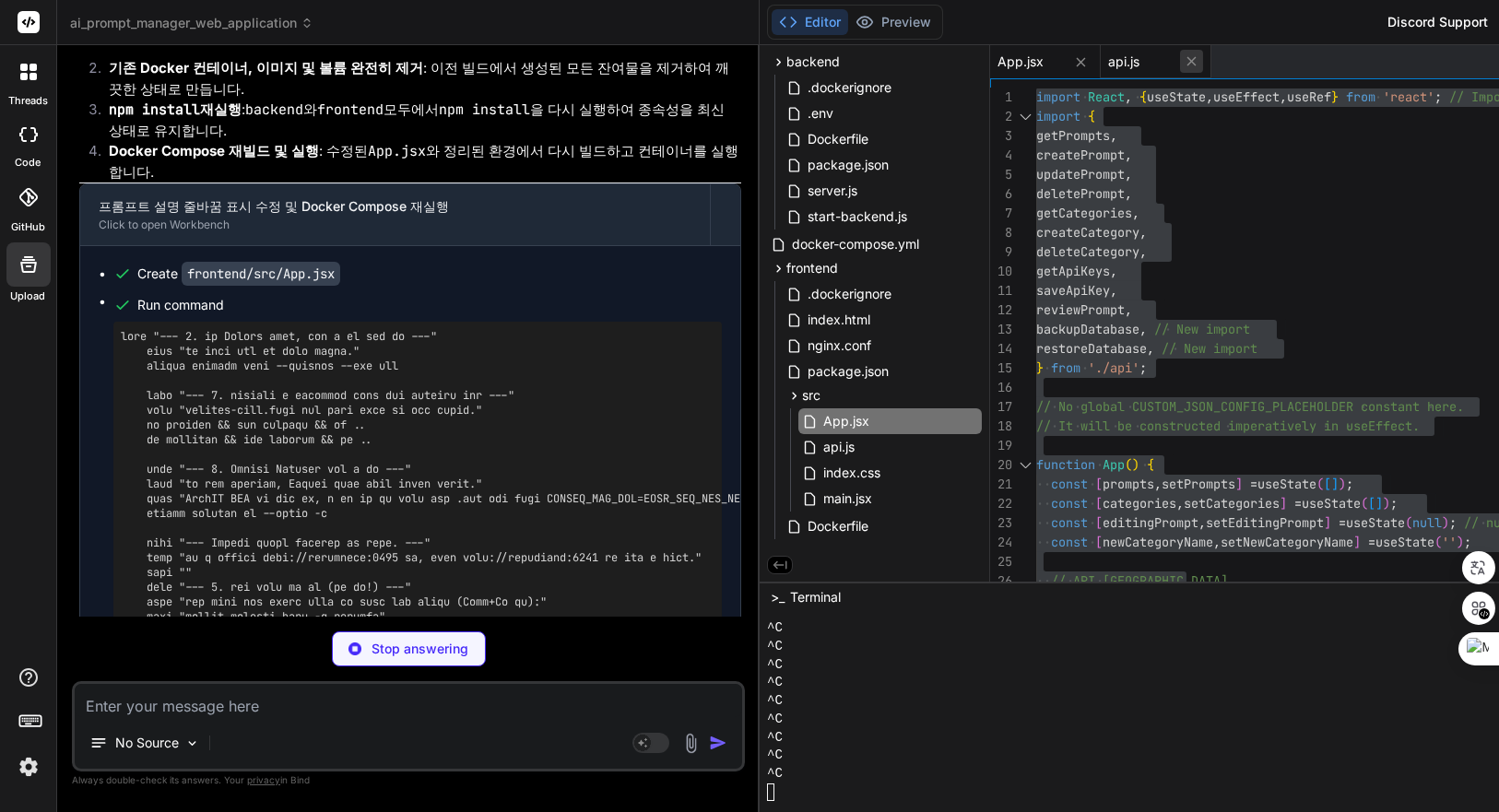
click at [1199, 62] on icon at bounding box center [1192, 61] width 16 height 16
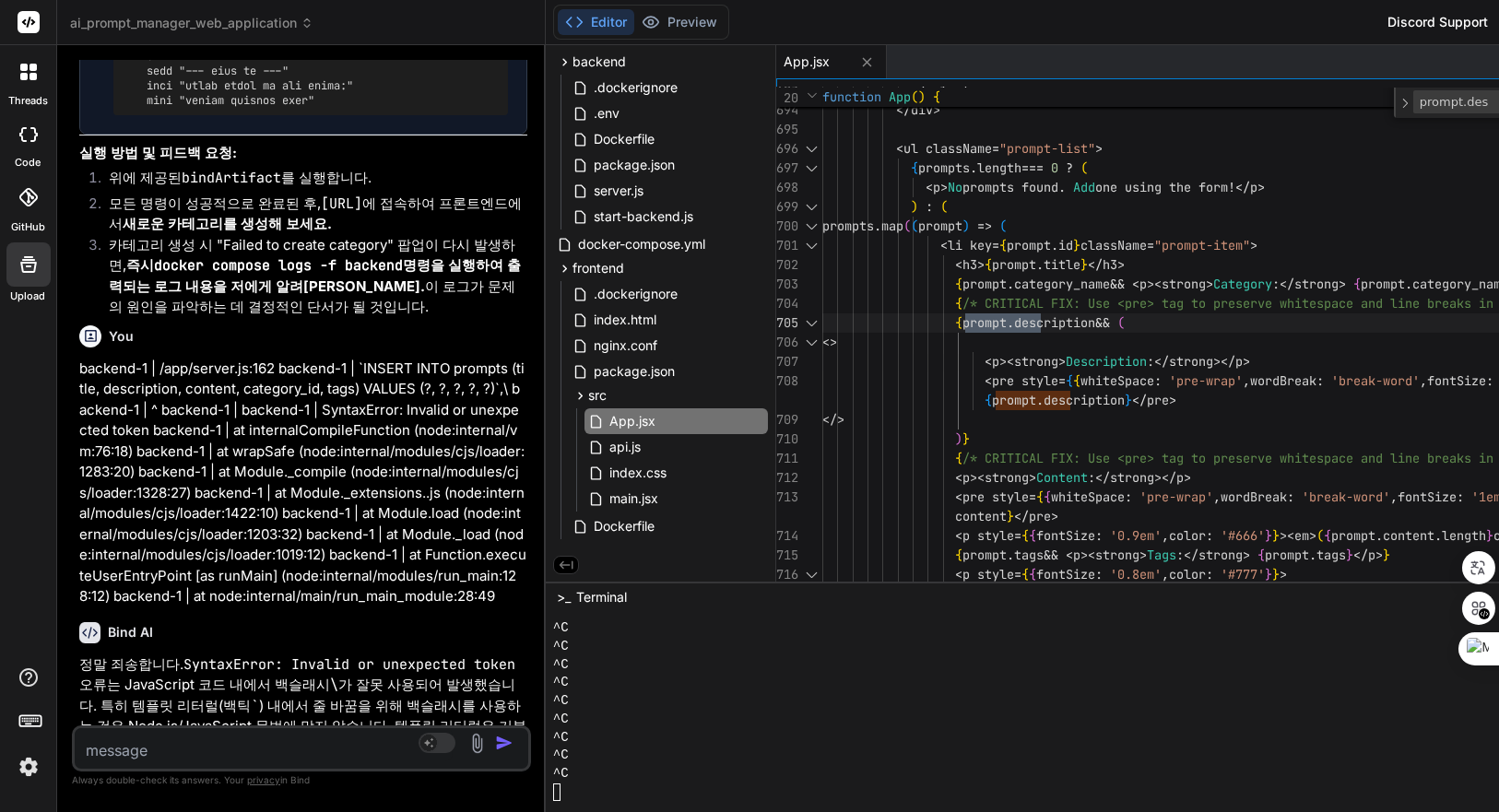
scroll to position [59877, 0]
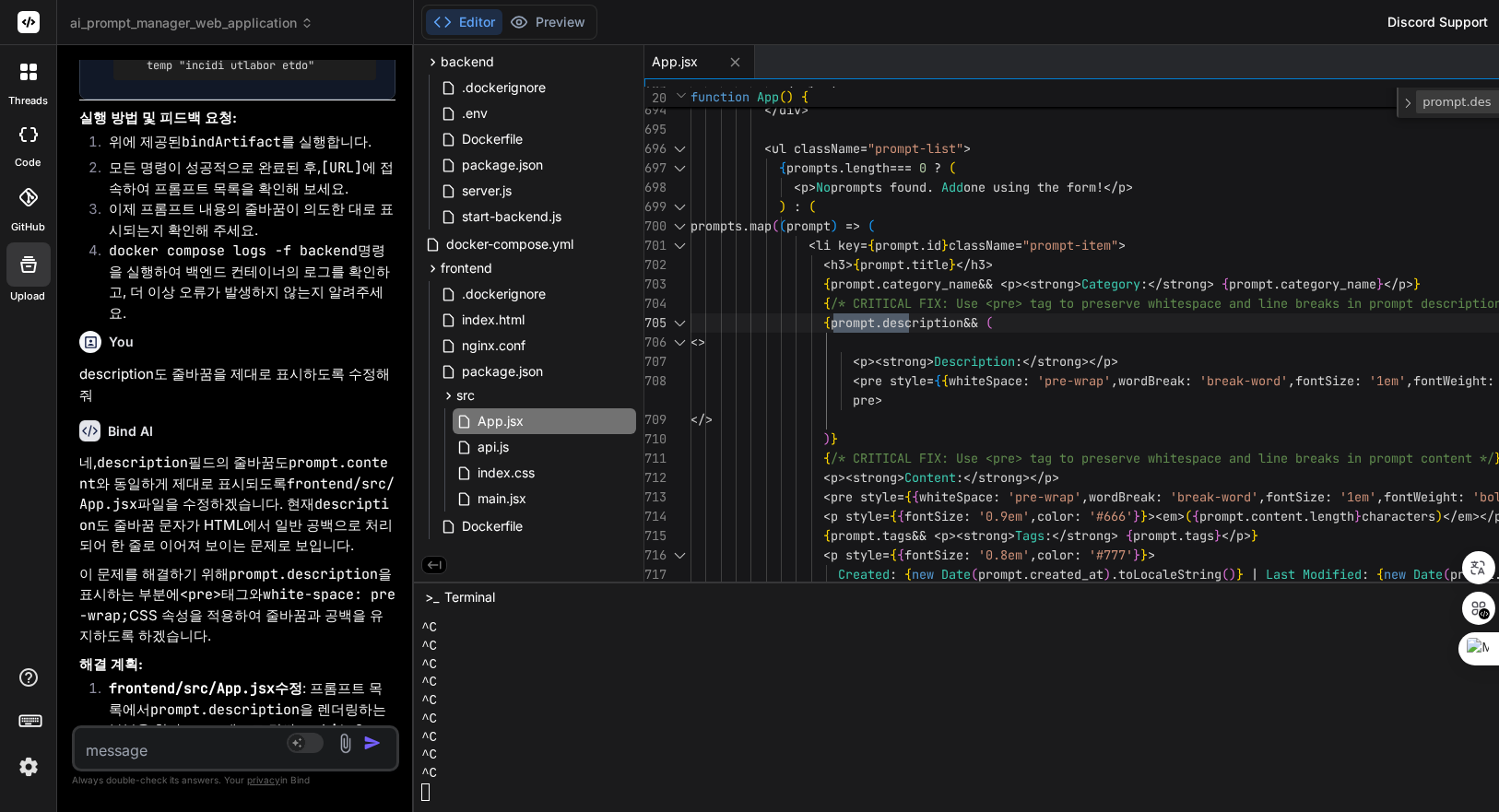
drag, startPoint x: 775, startPoint y: 451, endPoint x: 148, endPoint y: 450, distance: 627.0
click at [148, 450] on div "Bind AI Web Search Created with Pixso. Code Generator You Bind AI 계속해서 PROMPT_C…" at bounding box center [235, 428] width 357 height 767
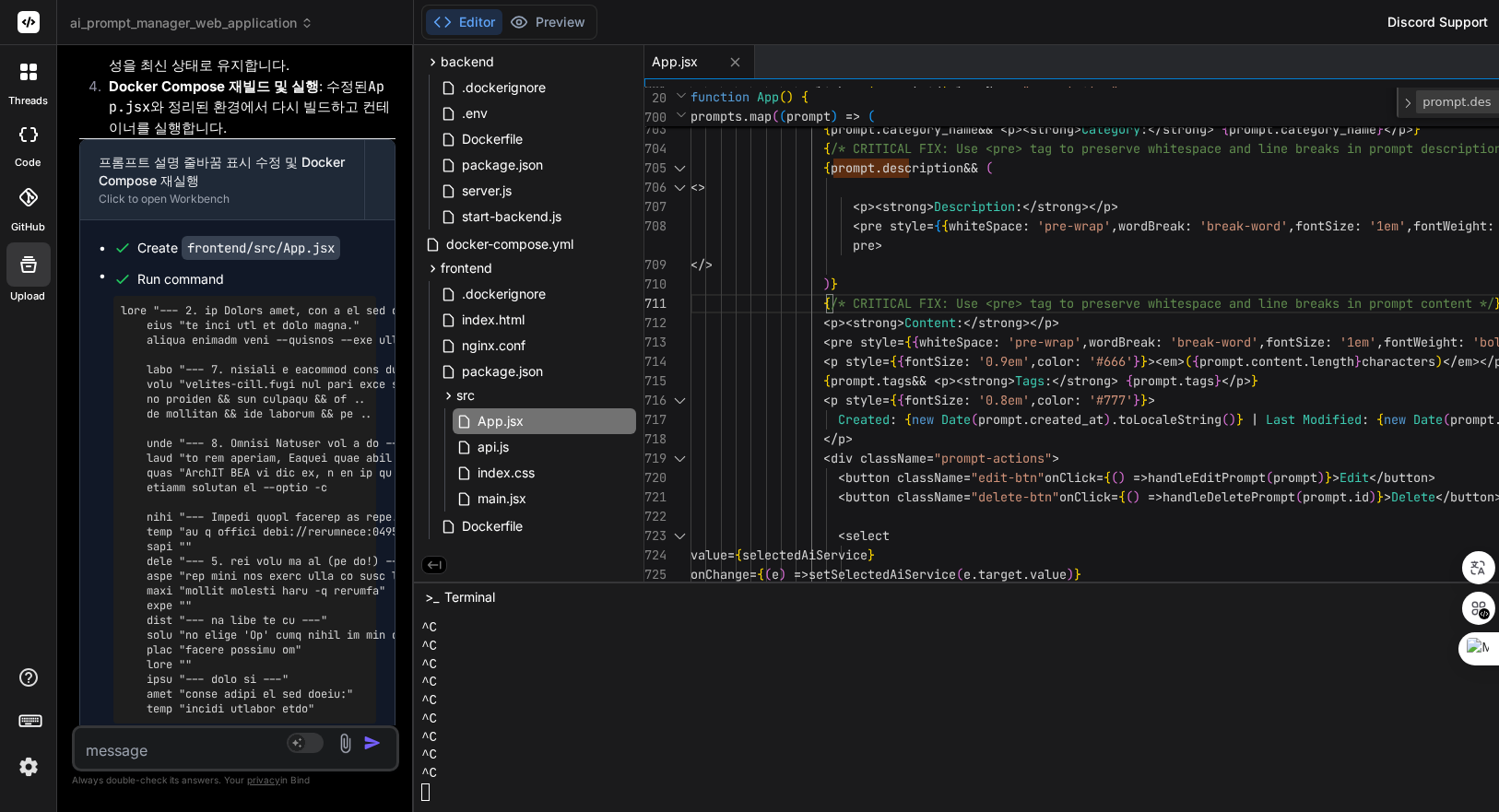
scroll to position [60733, 0]
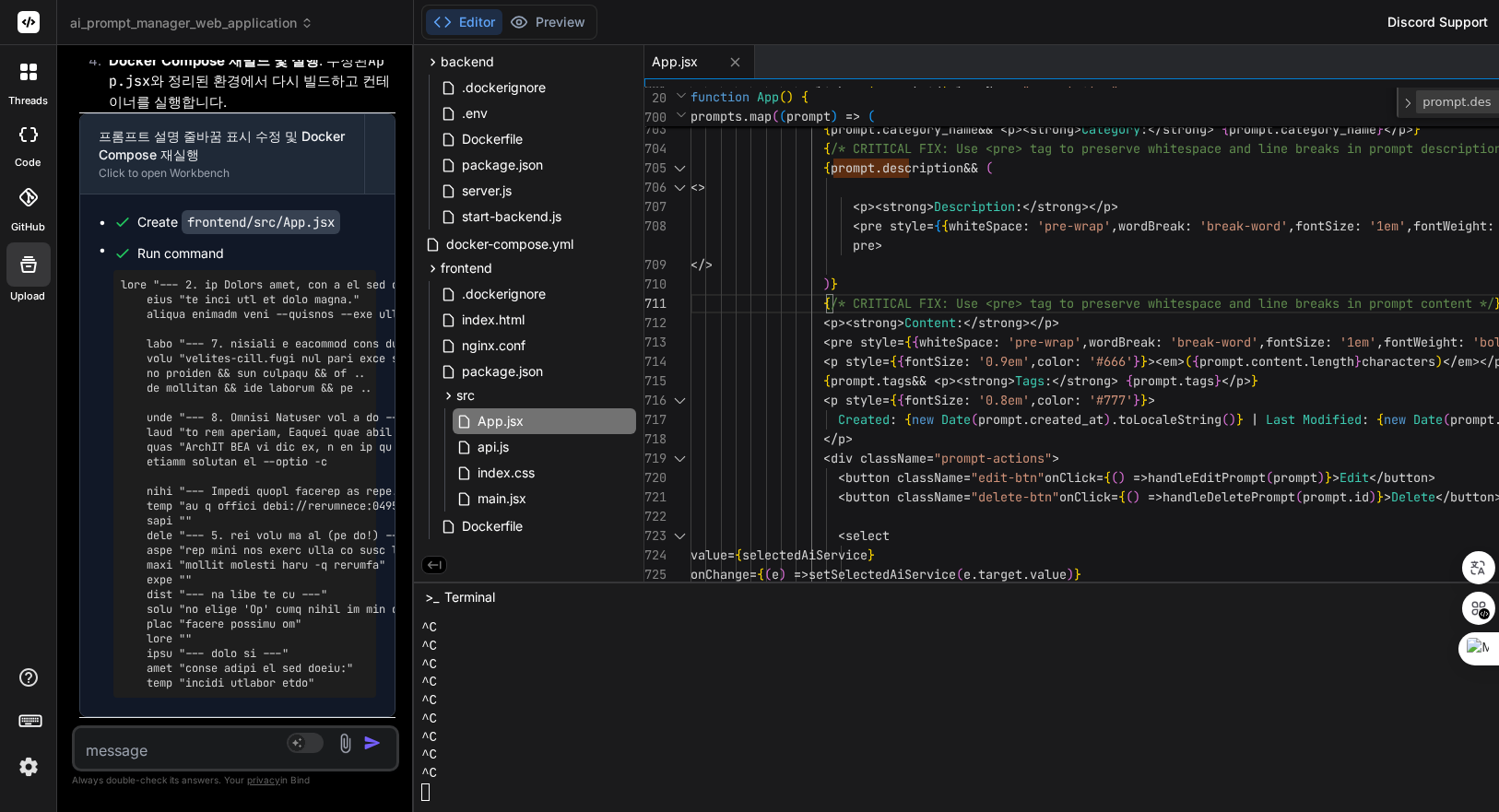
click at [194, 752] on textarea at bounding box center [208, 745] width 268 height 33
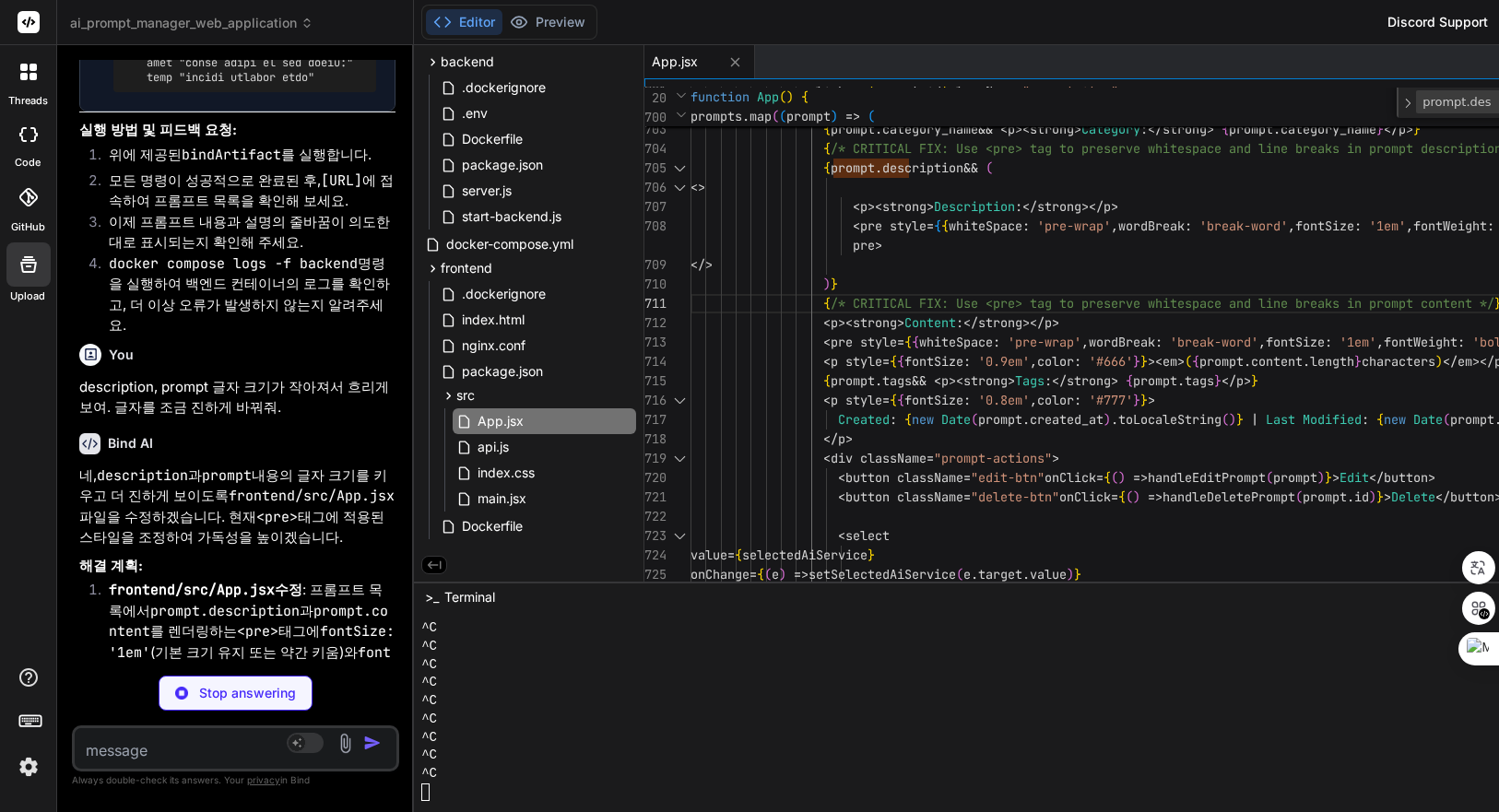
scroll to position [61426, 0]
